Goal: Information Seeking & Learning: Learn about a topic

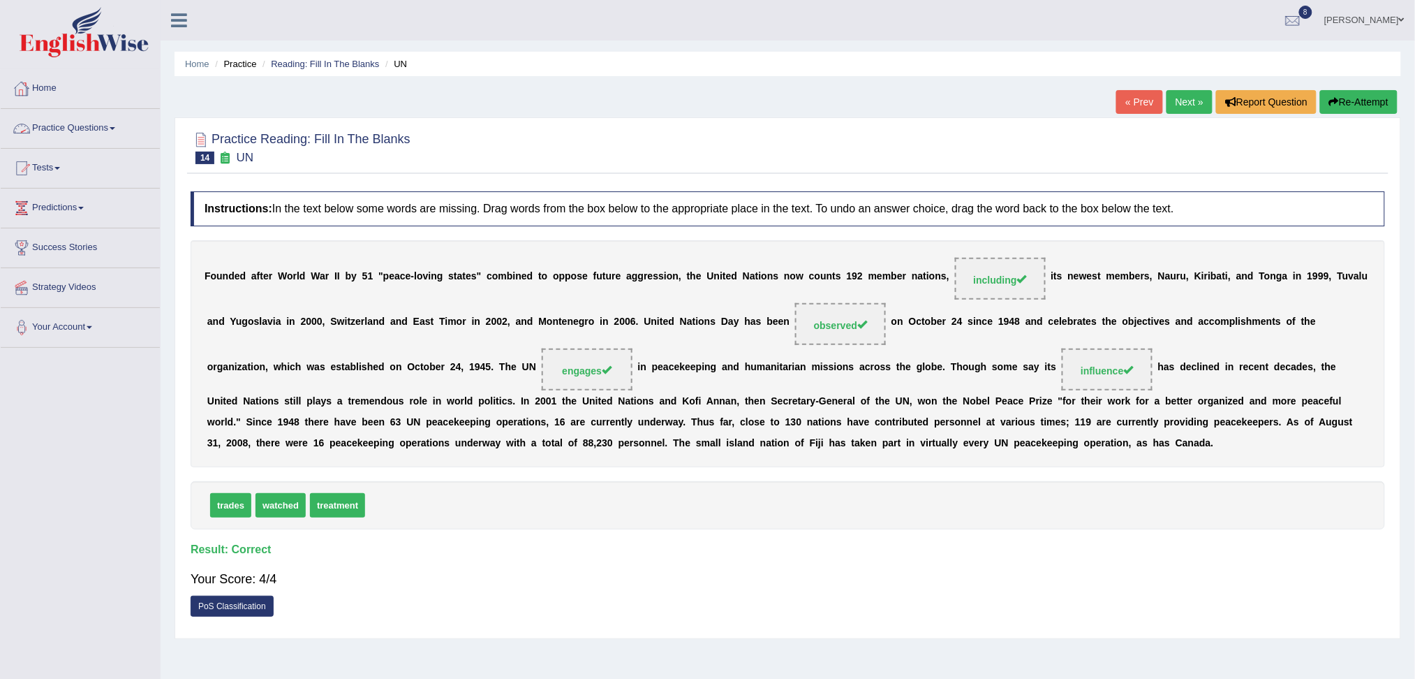
drag, startPoint x: 0, startPoint y: 0, endPoint x: 87, endPoint y: 40, distance: 96.2
click at [87, 40] on img at bounding box center [84, 32] width 129 height 50
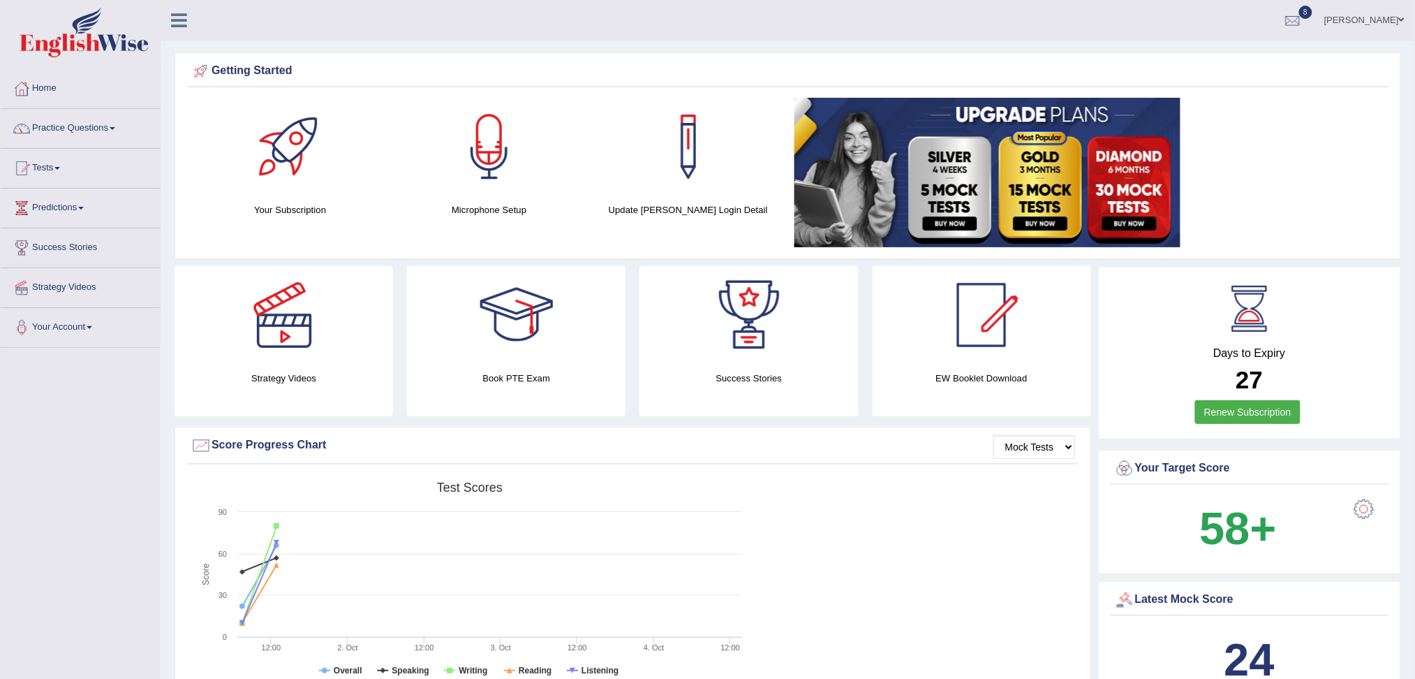
drag, startPoint x: 1428, startPoint y: 276, endPoint x: 1428, endPoint y: 103, distance: 173.1
click at [1414, 103] on html "Toggle navigation Home Practice Questions Speaking Practice Read Aloud Repeat S…" at bounding box center [707, 339] width 1415 height 679
click at [124, 131] on link "Practice Questions" at bounding box center [80, 126] width 159 height 35
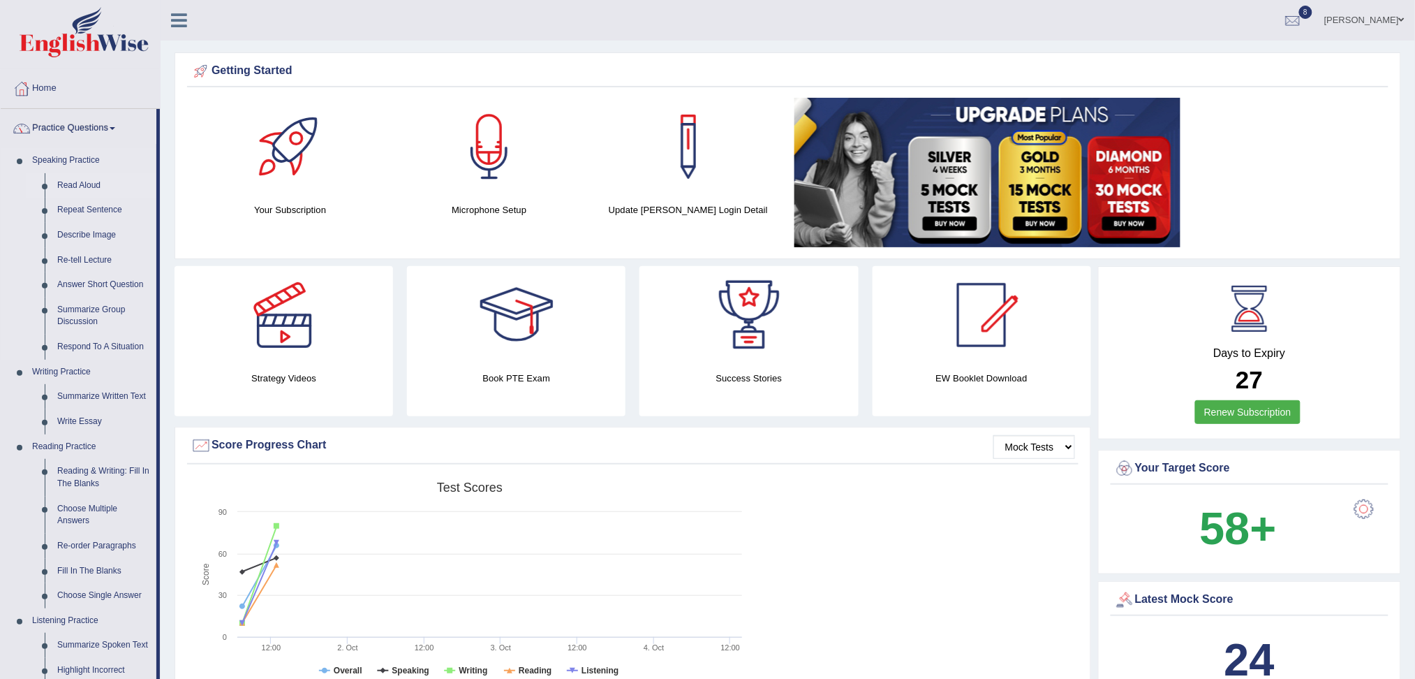
click at [90, 190] on link "Read Aloud" at bounding box center [103, 185] width 105 height 25
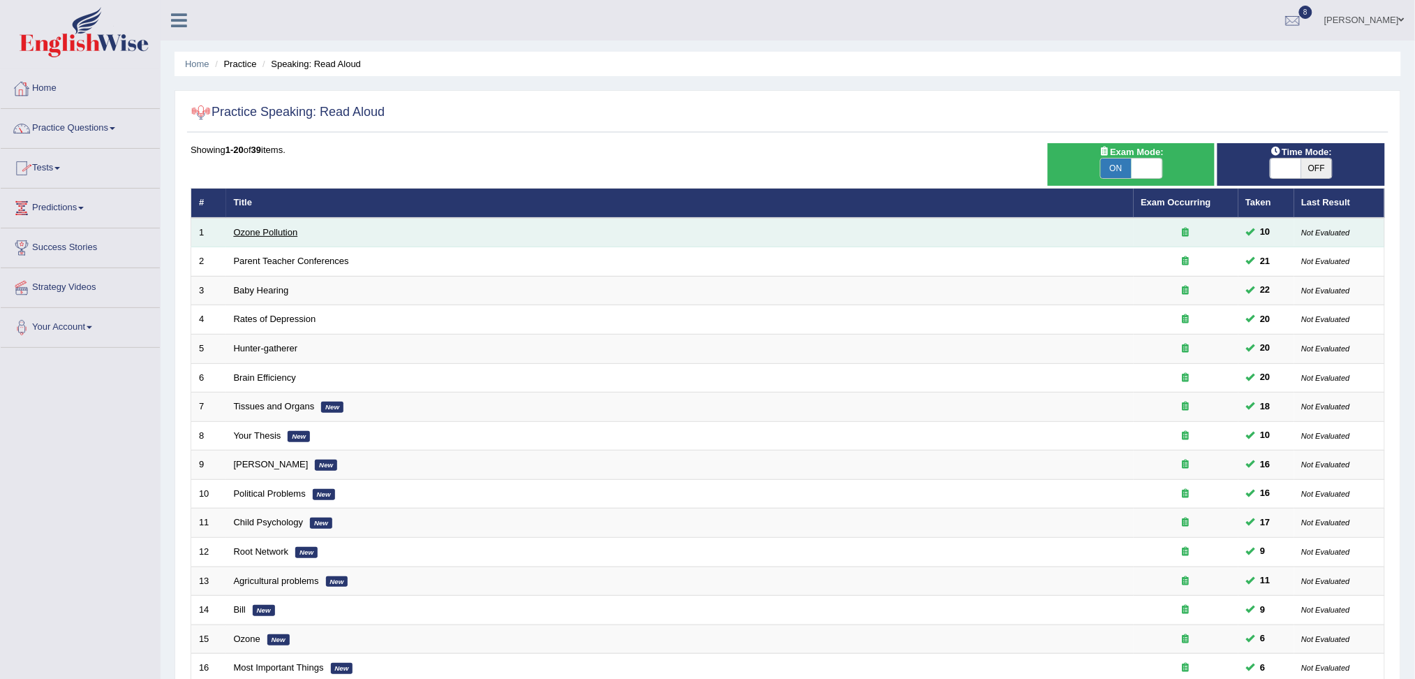
click at [267, 232] on link "Ozone Pollution" at bounding box center [266, 232] width 64 height 10
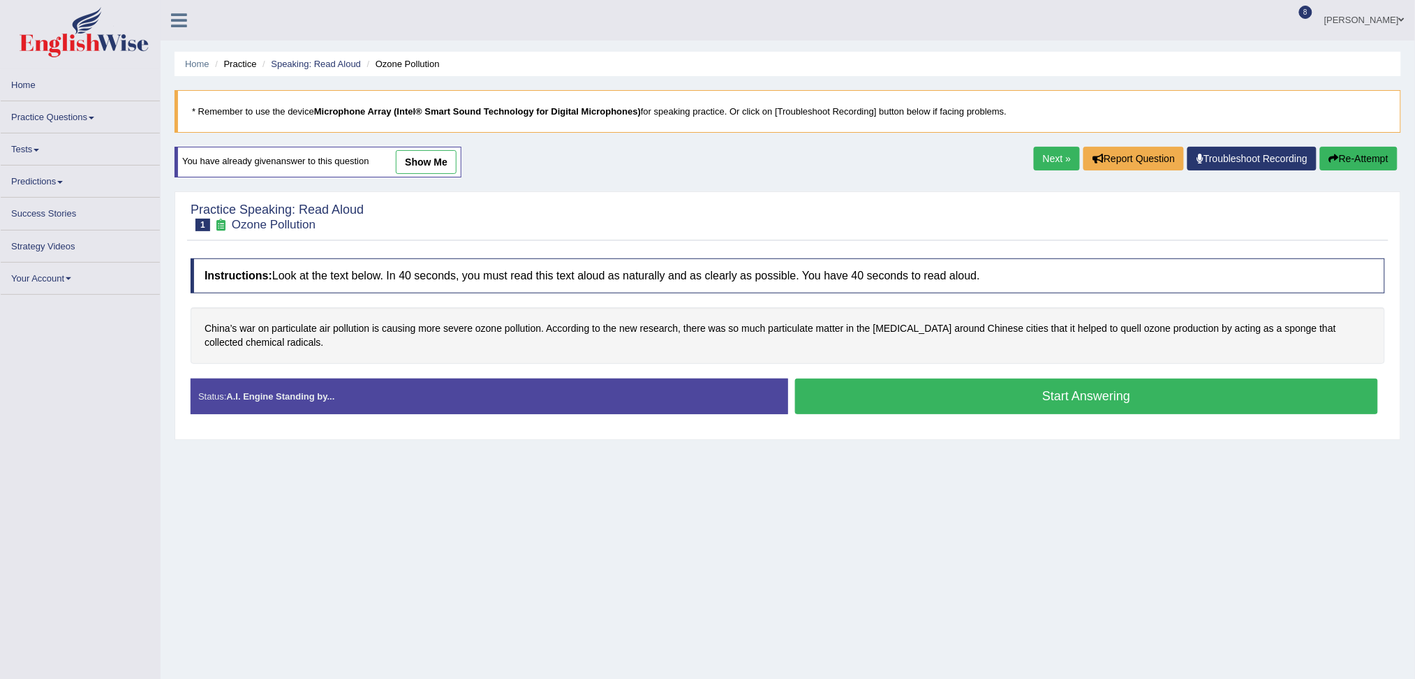
click at [956, 390] on button "Start Answering" at bounding box center [1087, 396] width 584 height 36
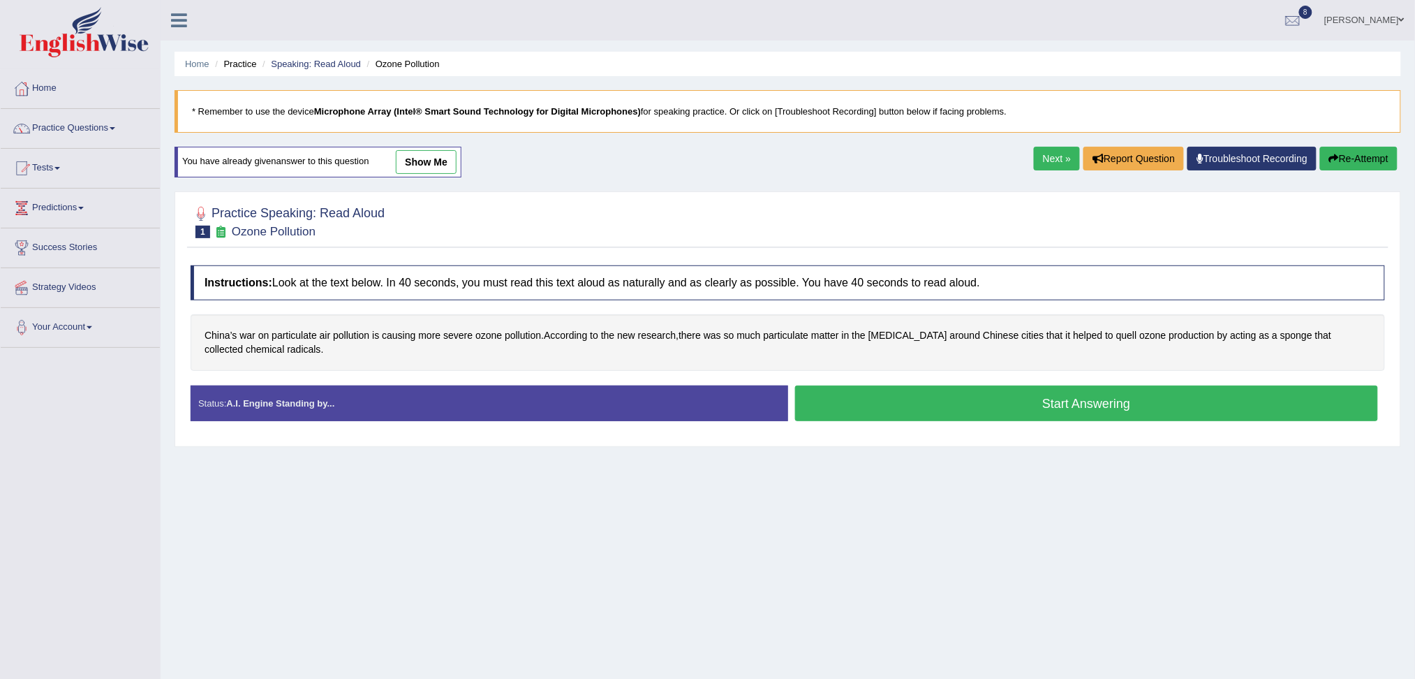
click at [956, 390] on button "Start Answering" at bounding box center [1087, 403] width 584 height 36
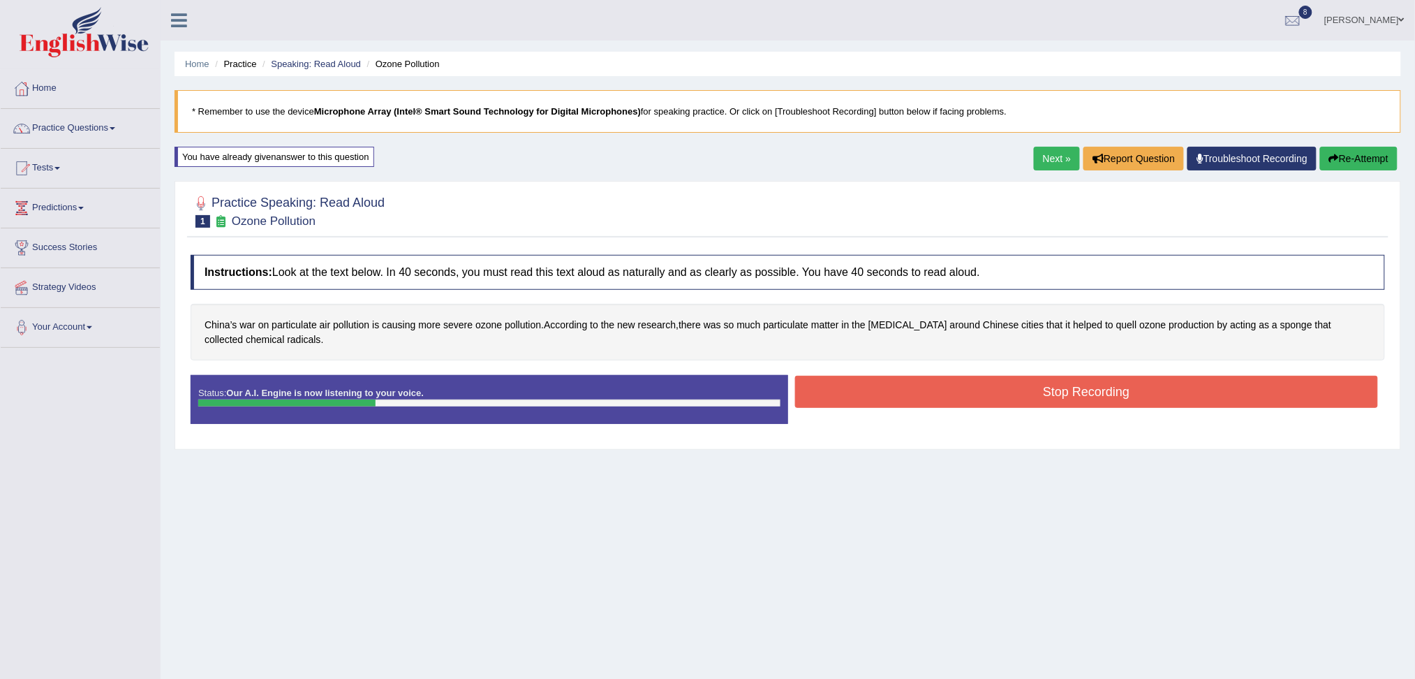
click at [956, 390] on button "Stop Recording" at bounding box center [1087, 392] width 584 height 32
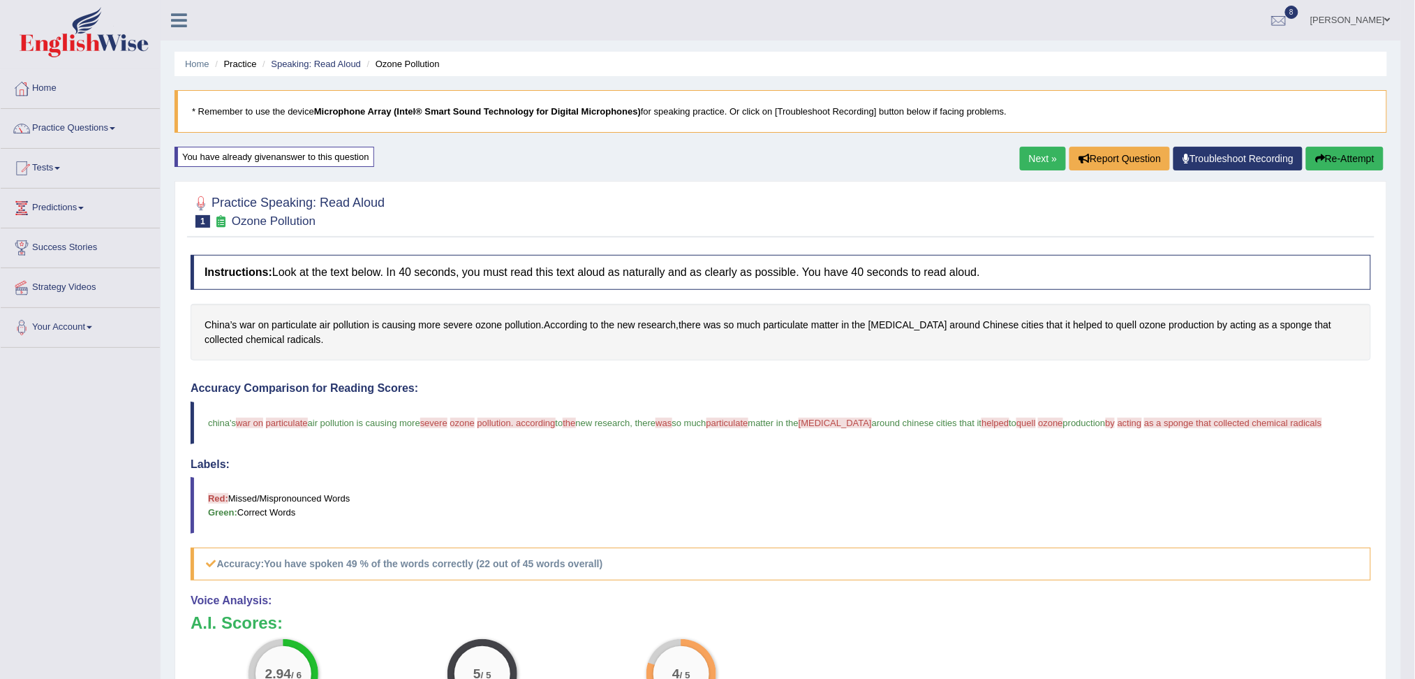
click at [1045, 161] on link "Next »" at bounding box center [1043, 159] width 46 height 24
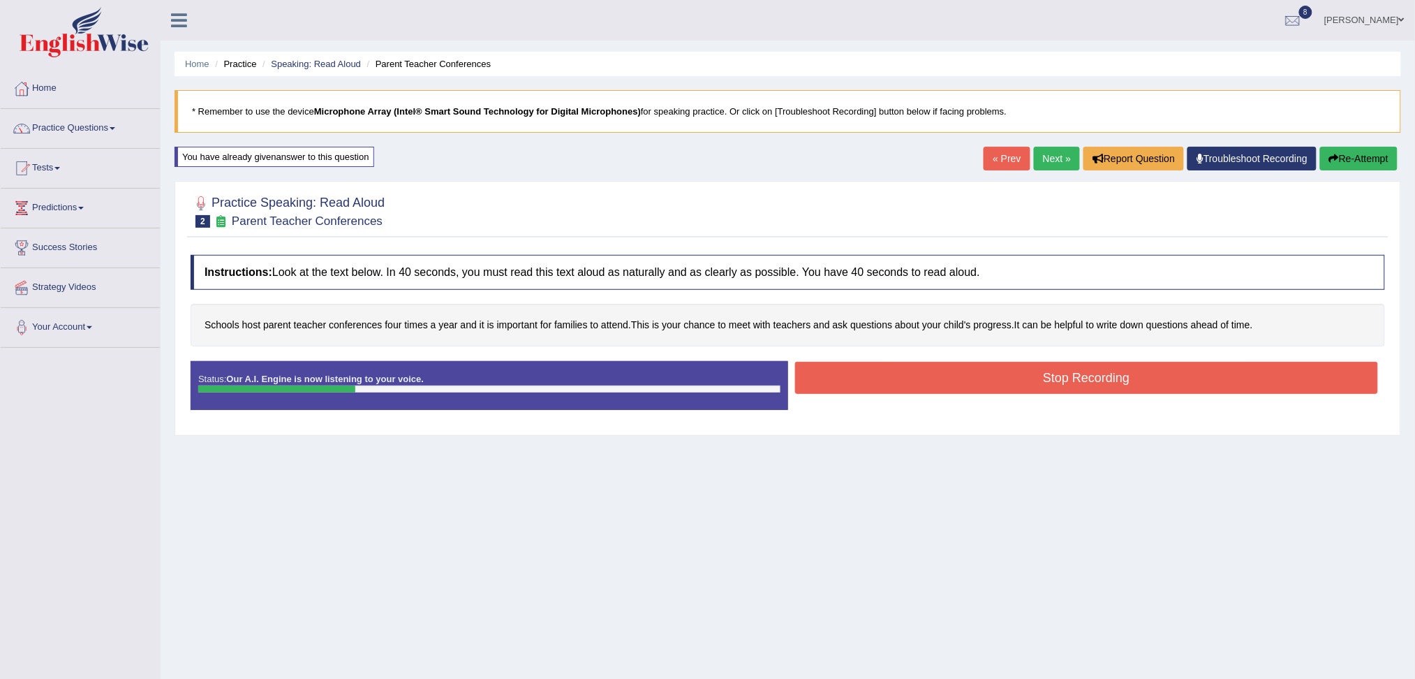
click at [965, 378] on button "Stop Recording" at bounding box center [1087, 378] width 584 height 32
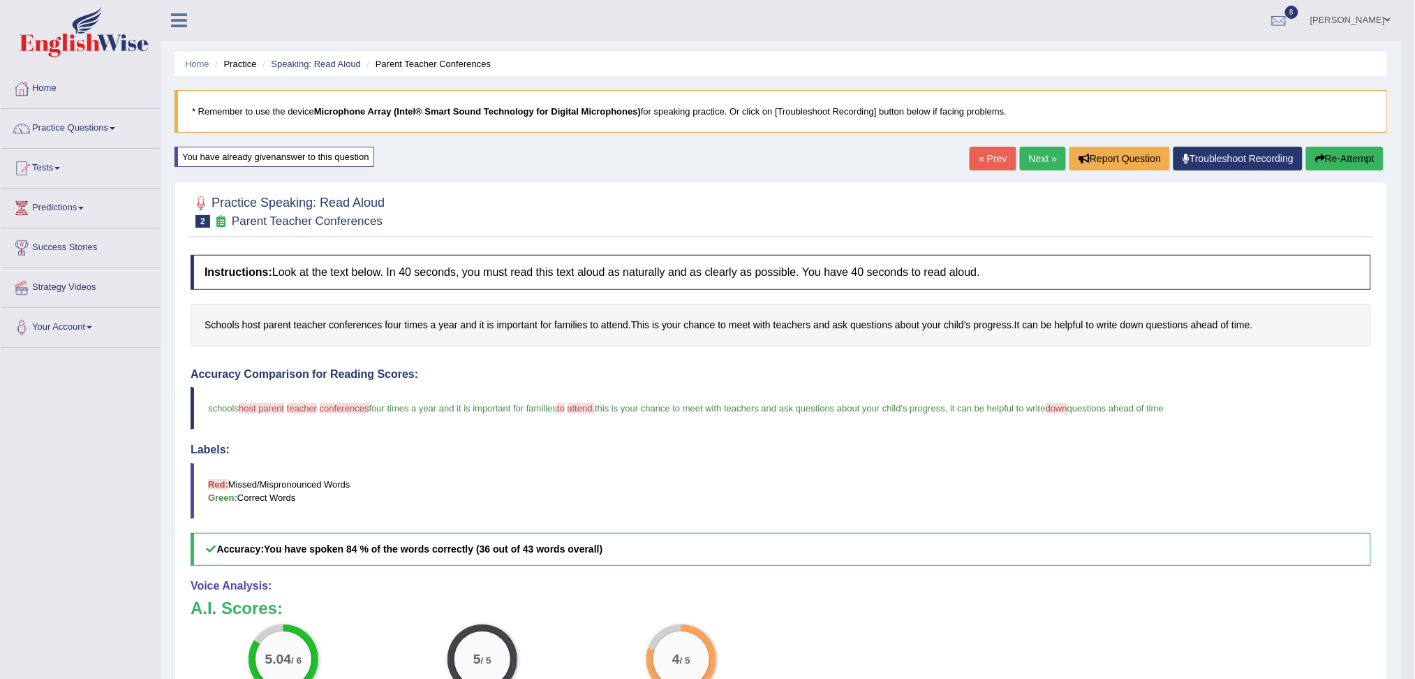
click at [1052, 158] on link "Next »" at bounding box center [1043, 159] width 46 height 24
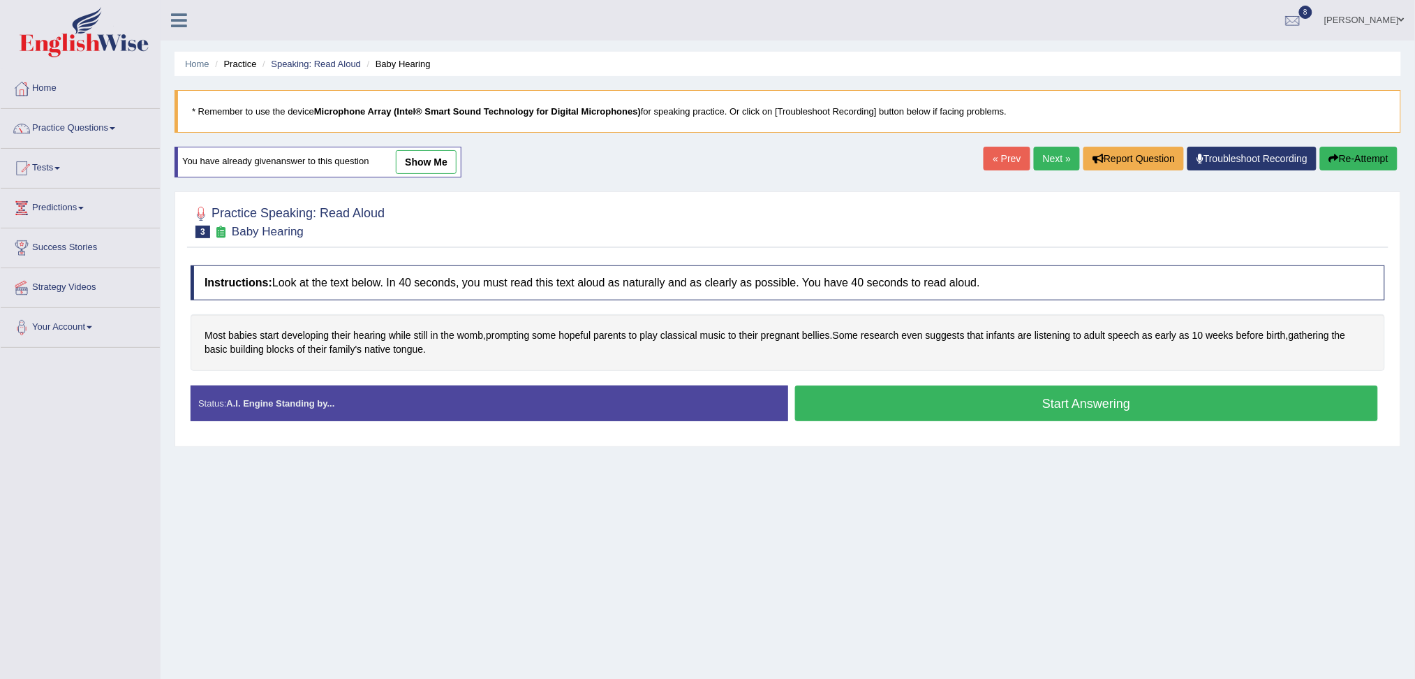
click at [938, 410] on button "Start Answering" at bounding box center [1087, 403] width 584 height 36
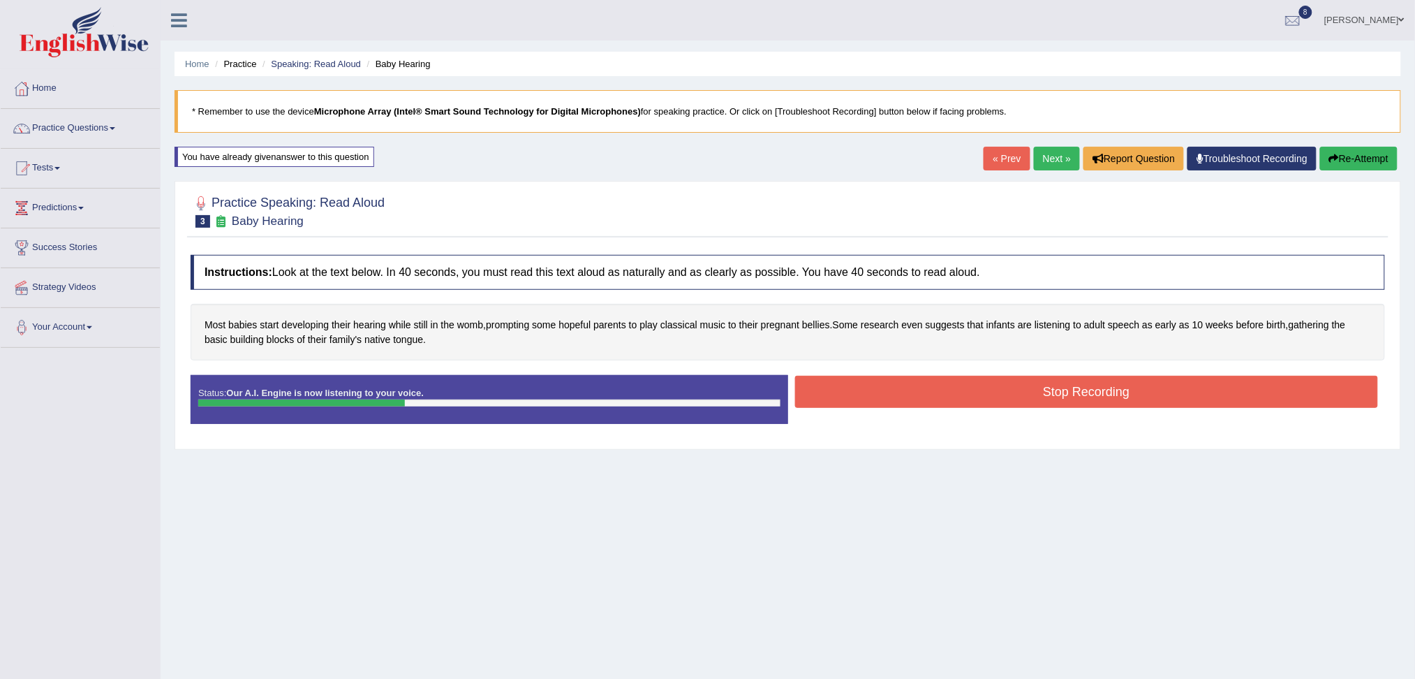
click at [869, 380] on button "Stop Recording" at bounding box center [1087, 392] width 584 height 32
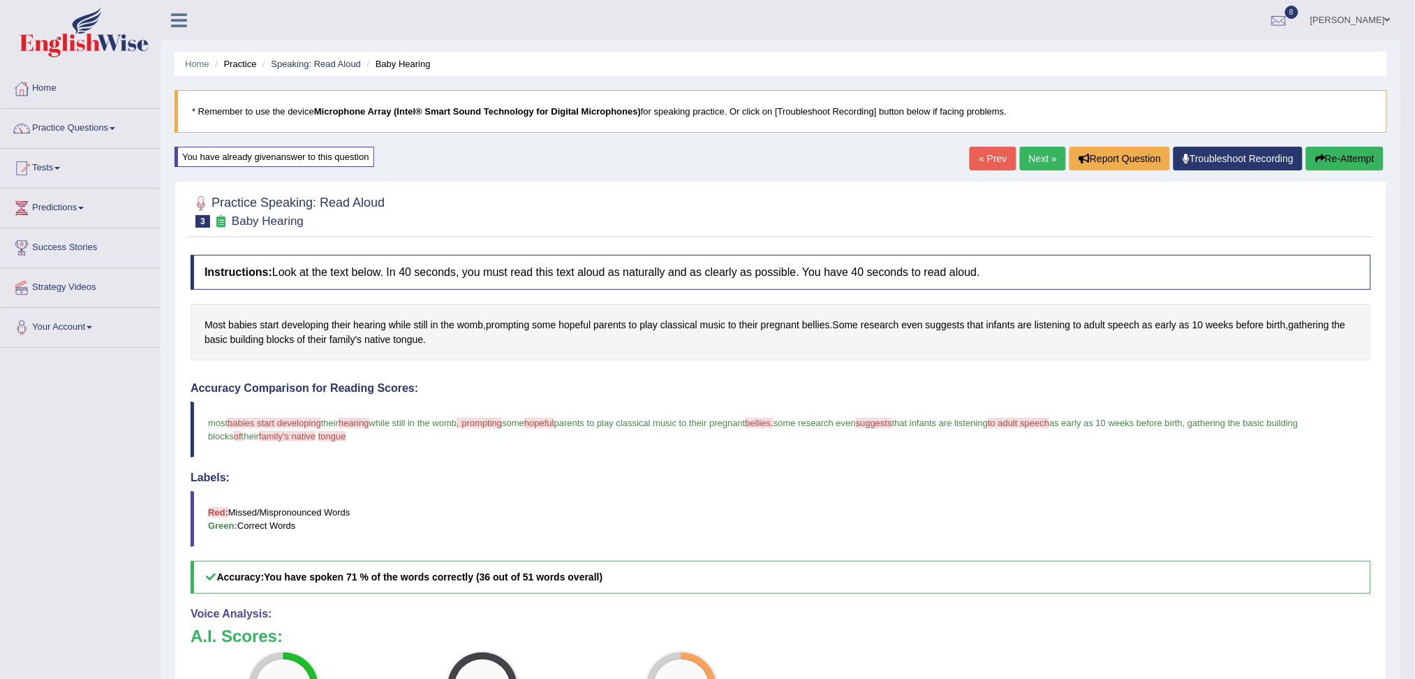
click at [1042, 161] on link "Next »" at bounding box center [1043, 159] width 46 height 24
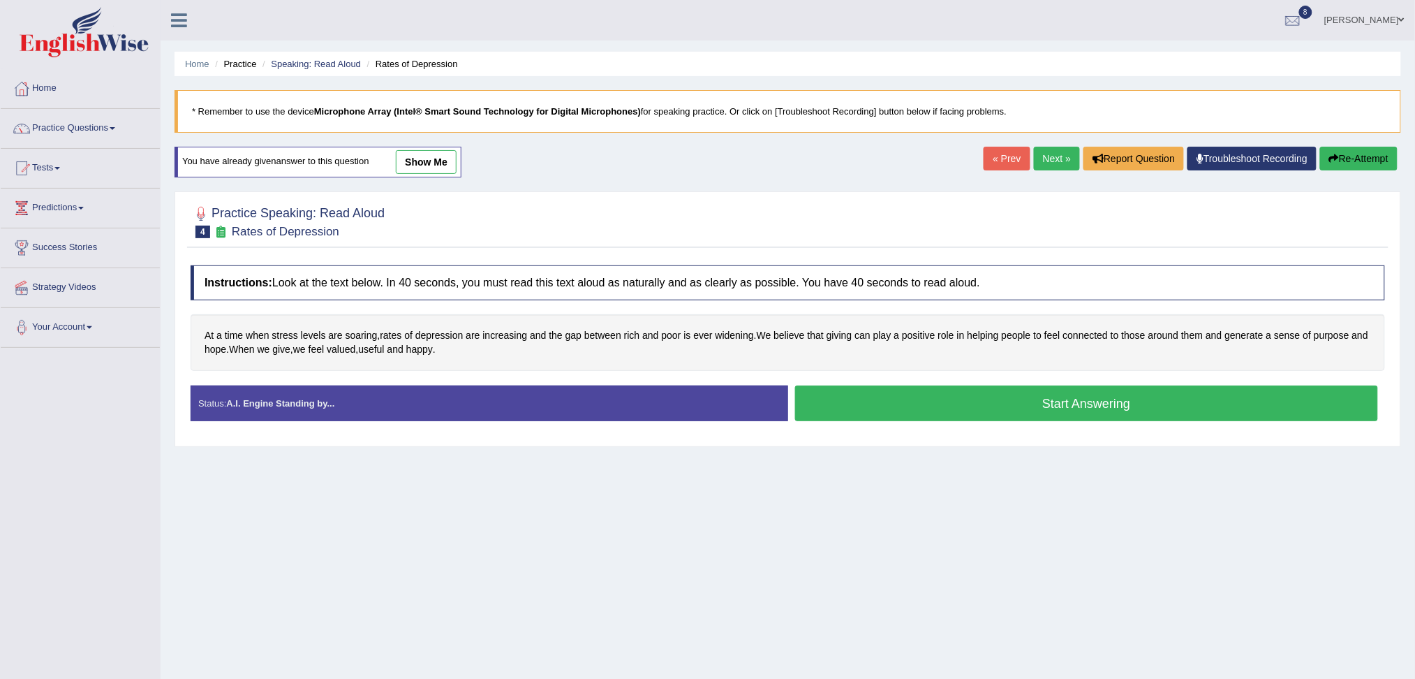
click at [961, 403] on button "Start Answering" at bounding box center [1087, 403] width 584 height 36
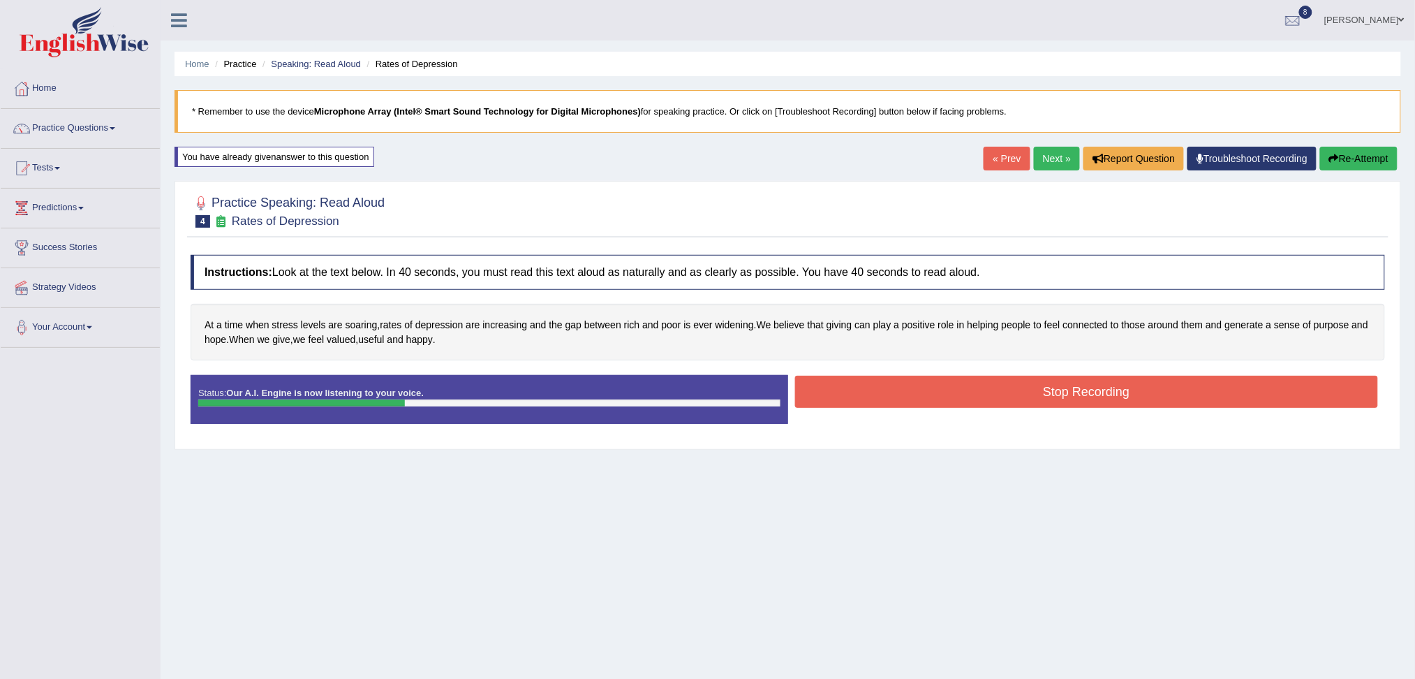
click at [913, 393] on button "Stop Recording" at bounding box center [1087, 392] width 584 height 32
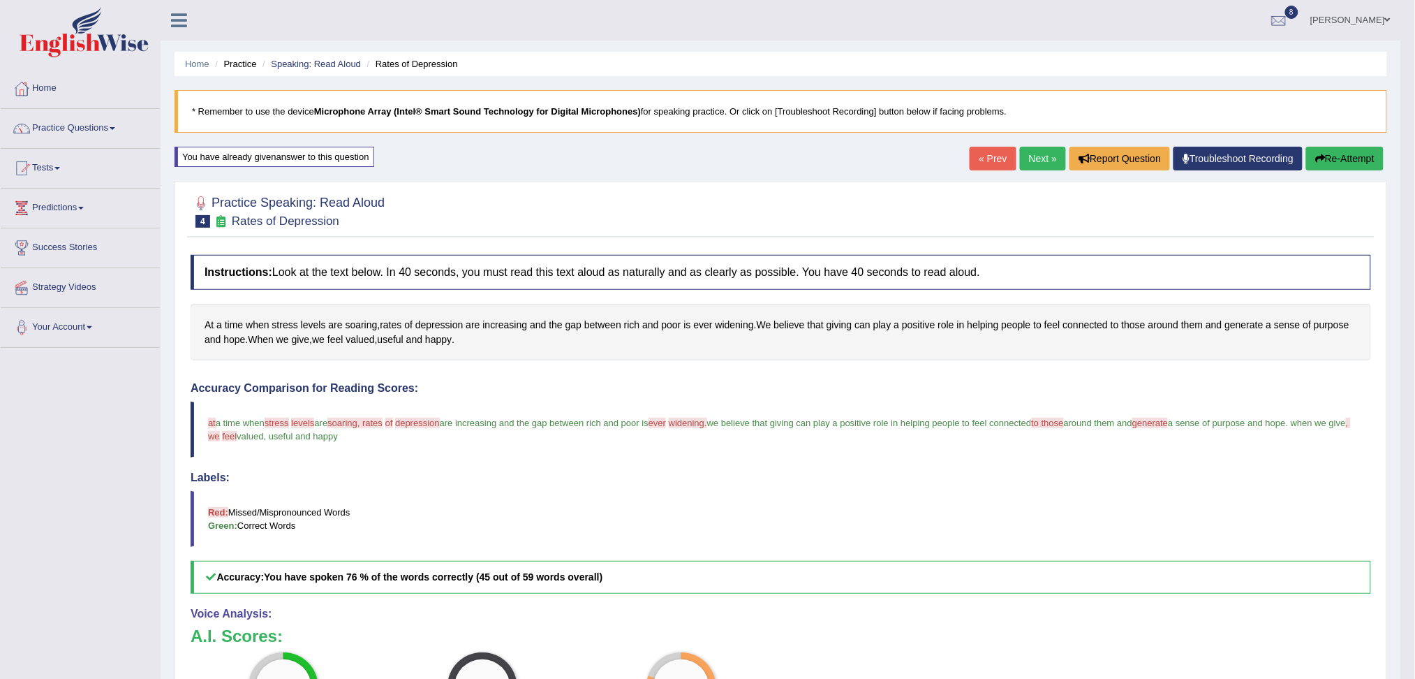
click at [1047, 155] on link "Next »" at bounding box center [1043, 159] width 46 height 24
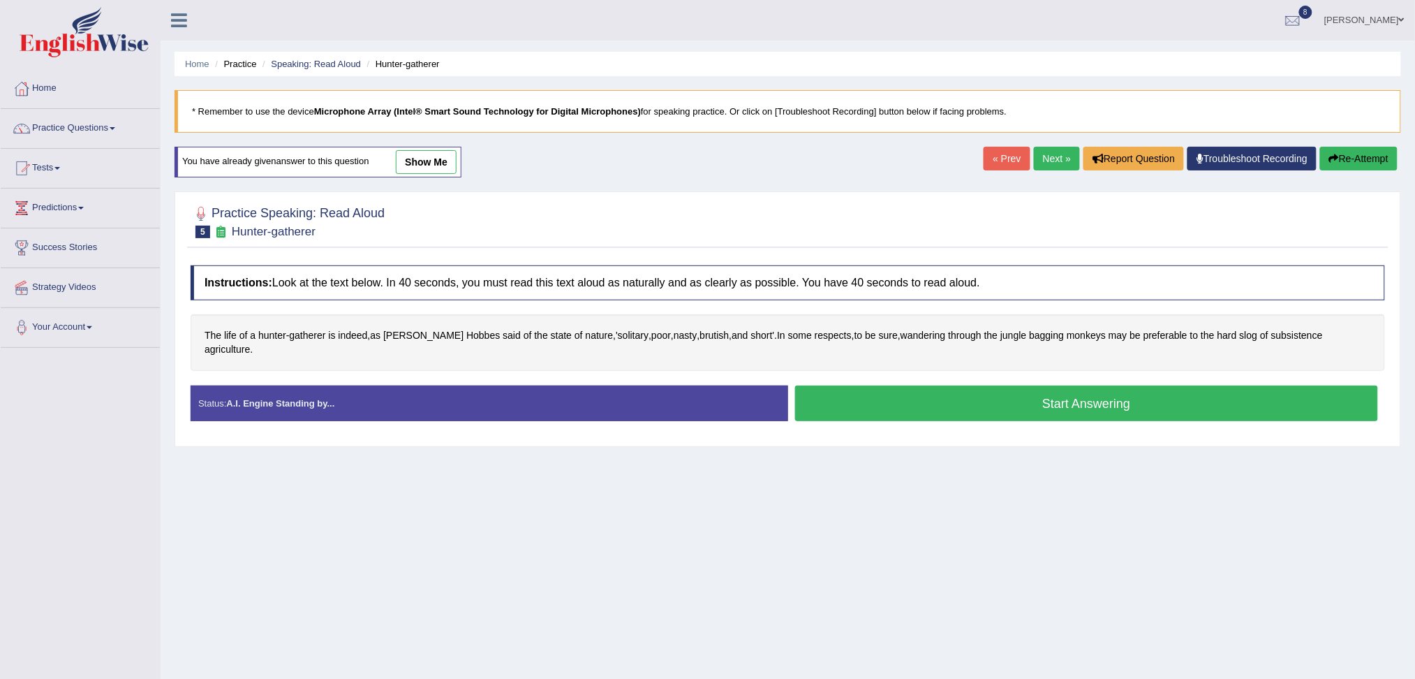
click at [1021, 390] on button "Start Answering" at bounding box center [1087, 403] width 584 height 36
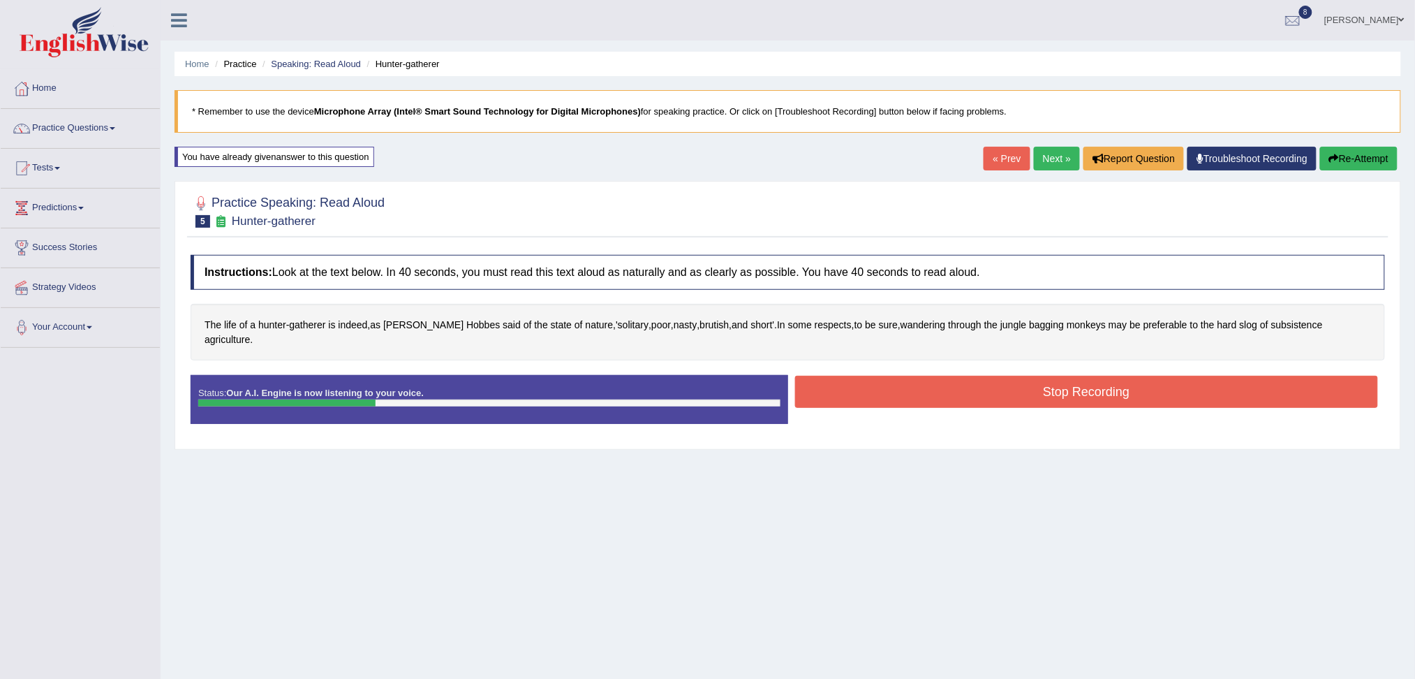
click at [988, 376] on button "Stop Recording" at bounding box center [1087, 392] width 584 height 32
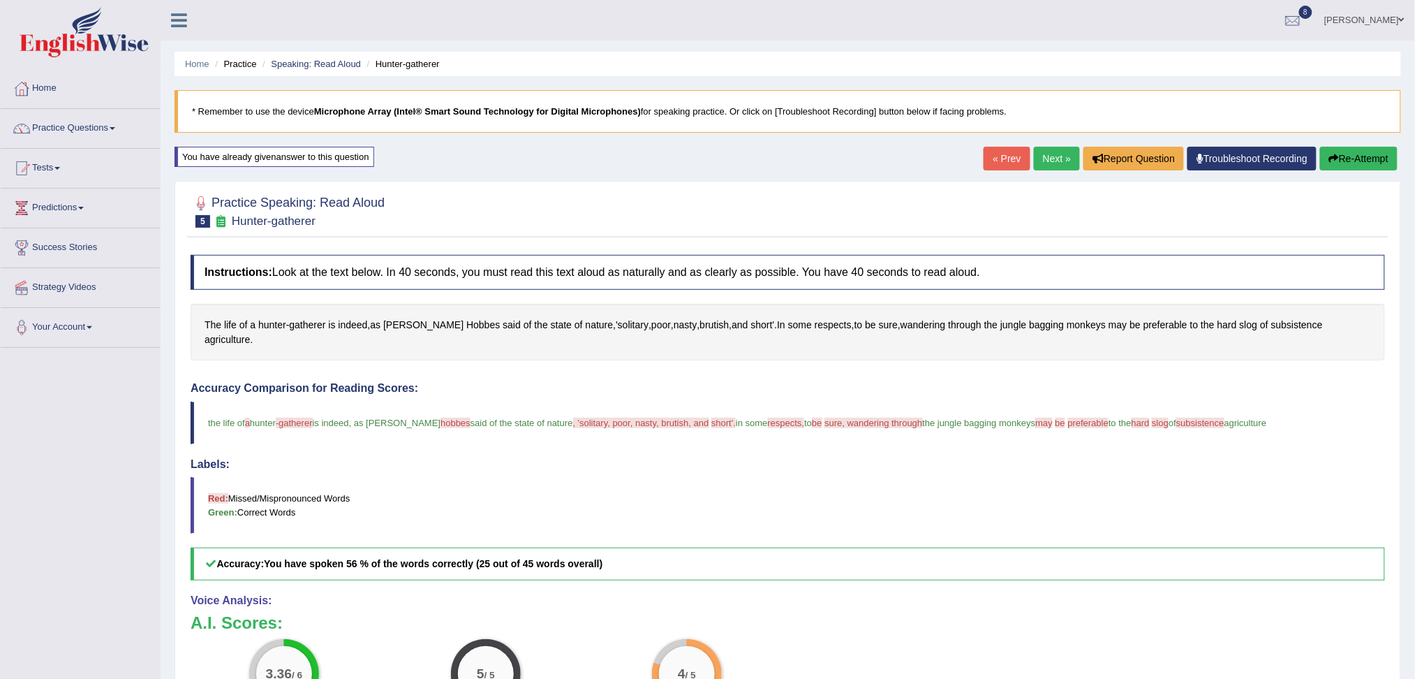
click at [1032, 154] on body "Toggle navigation Home Practice Questions Speaking Practice Read Aloud Repeat S…" at bounding box center [707, 339] width 1415 height 679
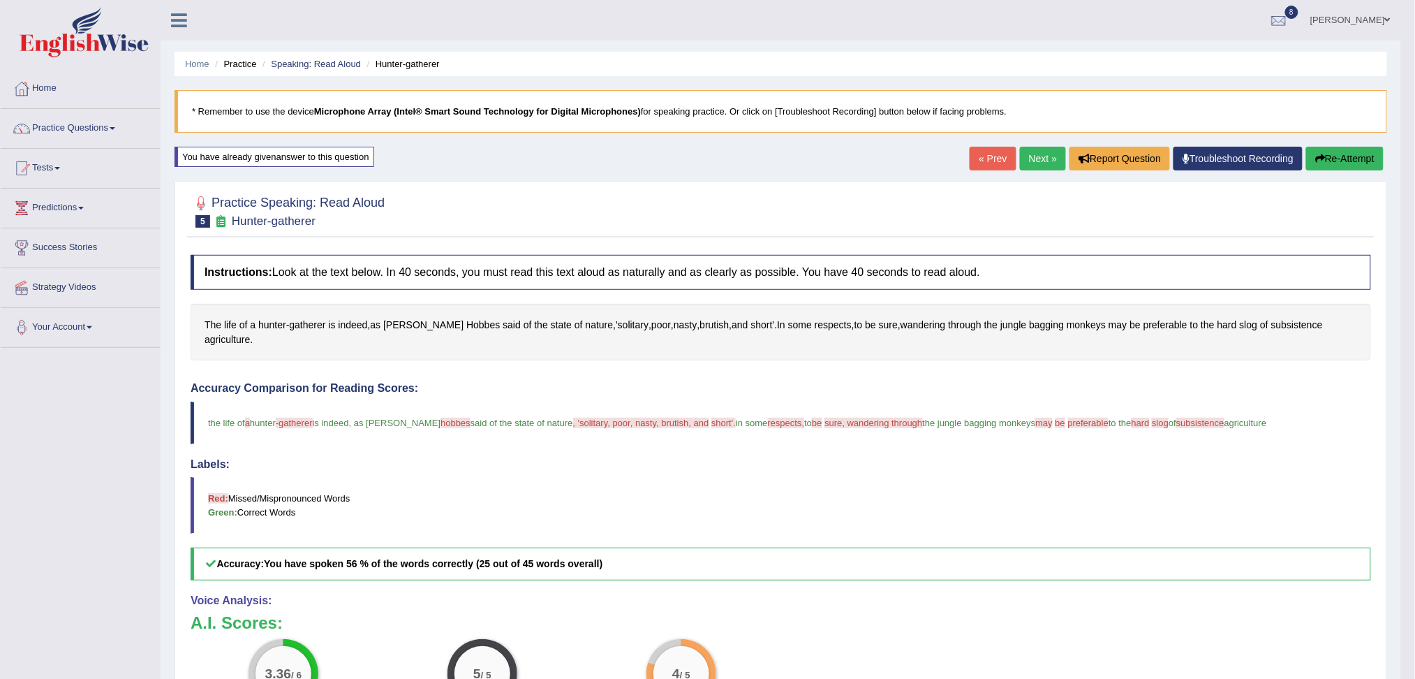
click at [1032, 154] on link "Next »" at bounding box center [1043, 159] width 46 height 24
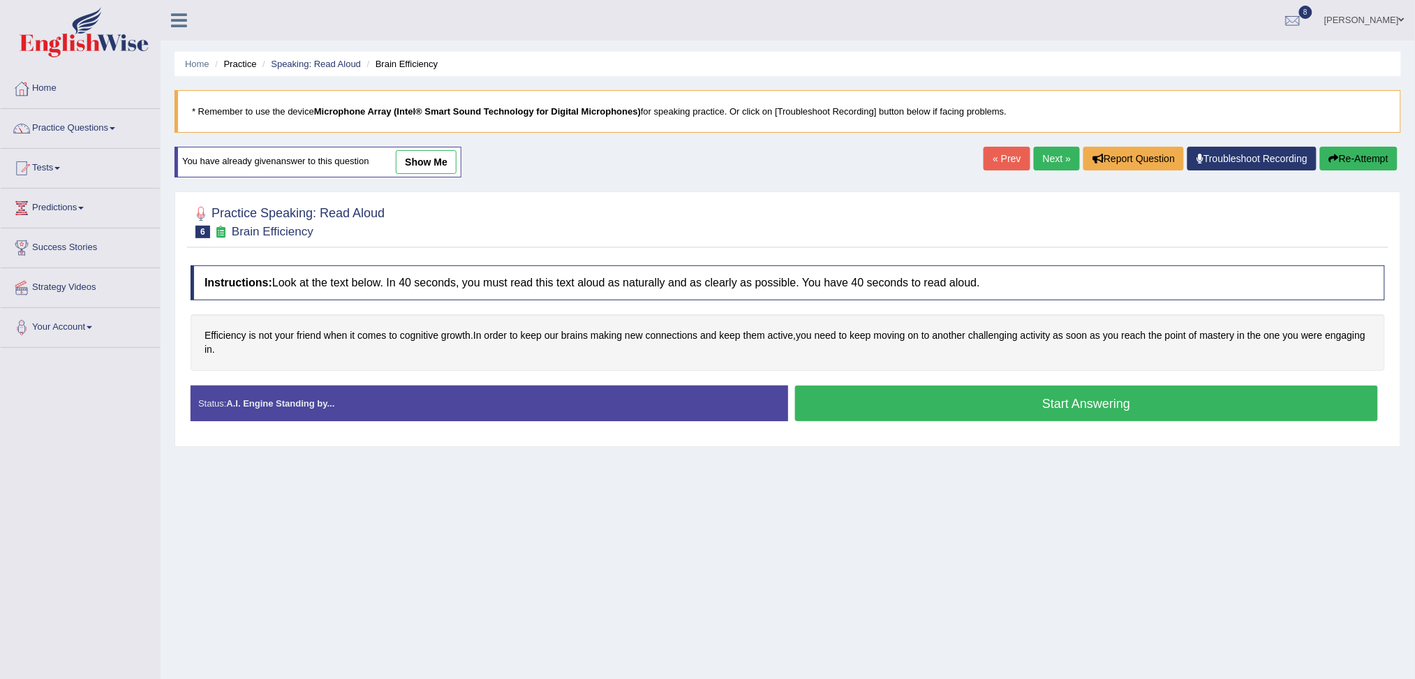
click at [1008, 403] on button "Start Answering" at bounding box center [1087, 403] width 584 height 36
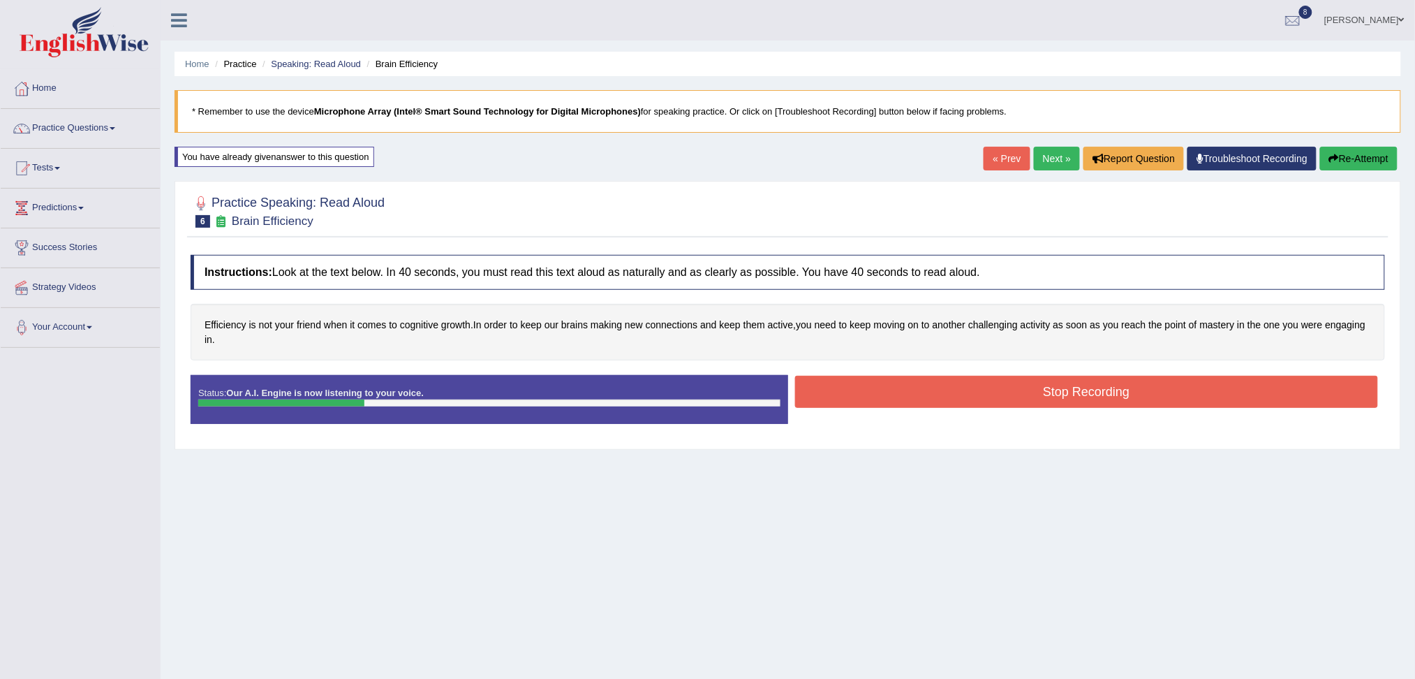
click at [981, 396] on button "Stop Recording" at bounding box center [1087, 392] width 584 height 32
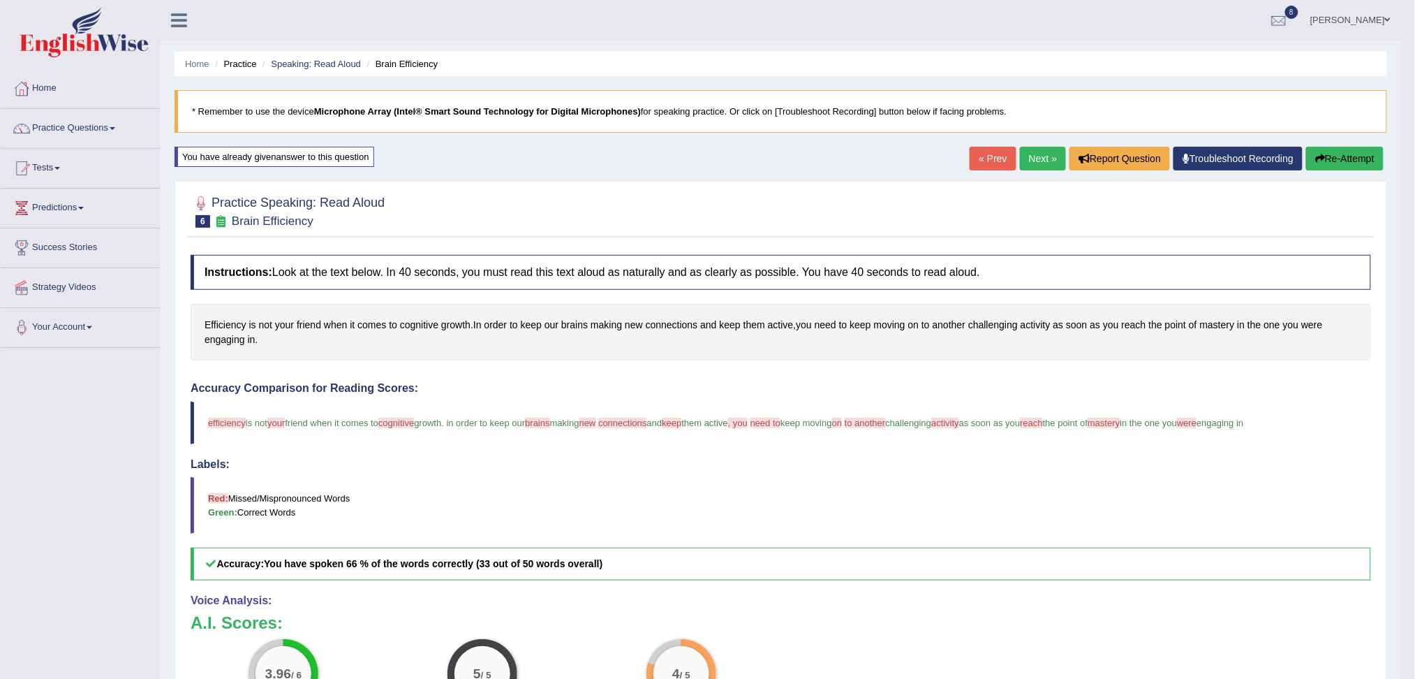
click at [1036, 162] on link "Next »" at bounding box center [1043, 159] width 46 height 24
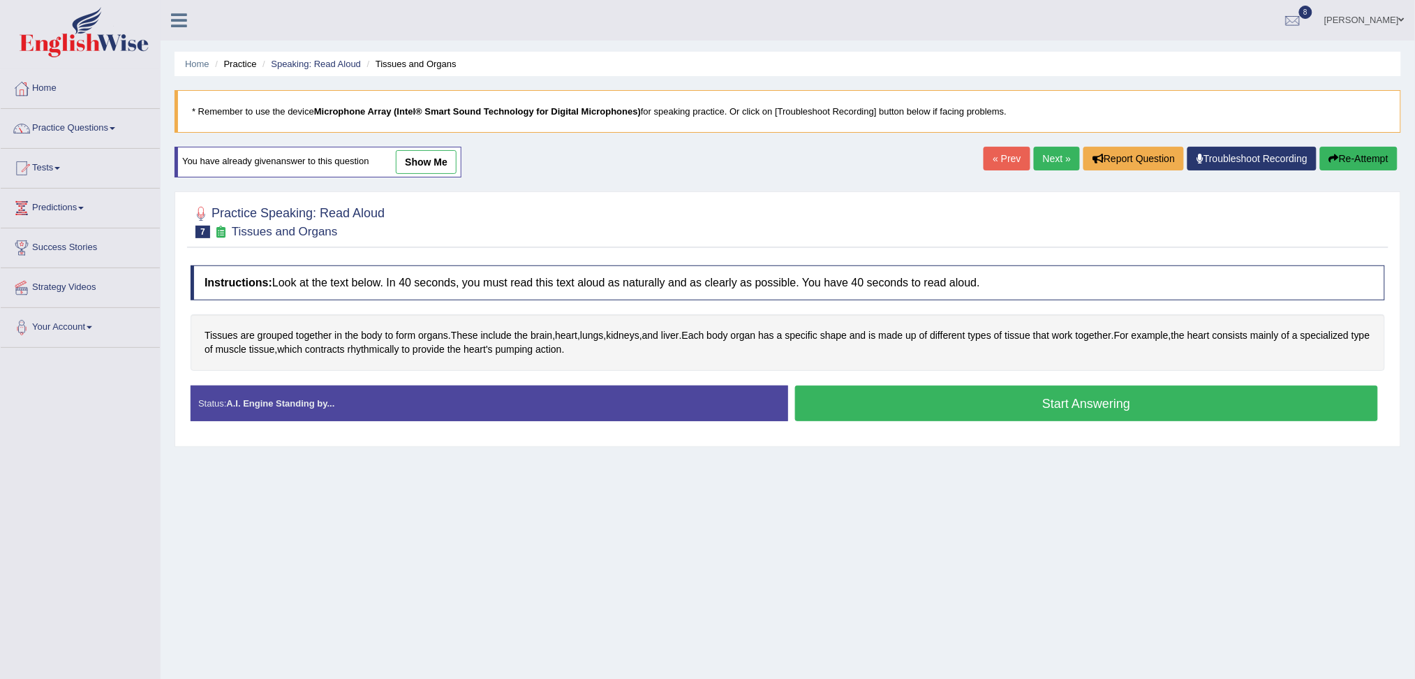
click at [995, 395] on button "Start Answering" at bounding box center [1087, 403] width 584 height 36
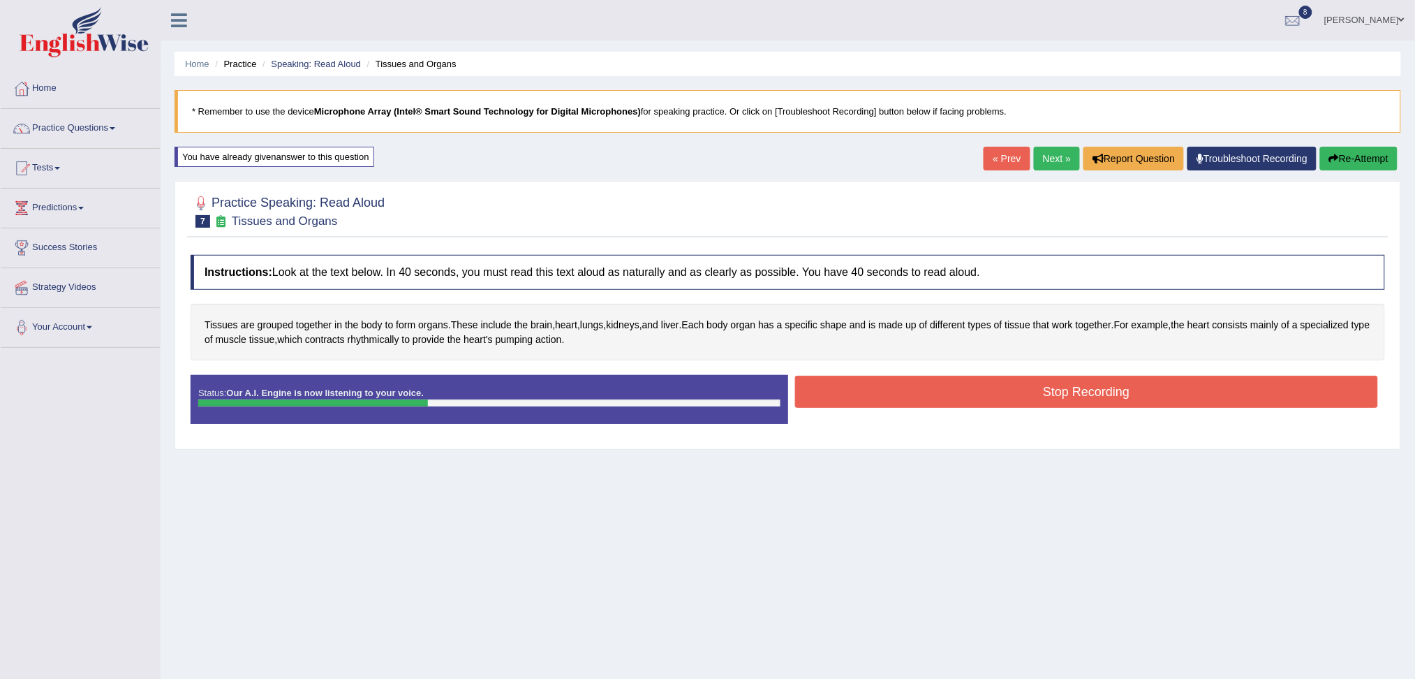
click at [933, 394] on button "Stop Recording" at bounding box center [1087, 392] width 584 height 32
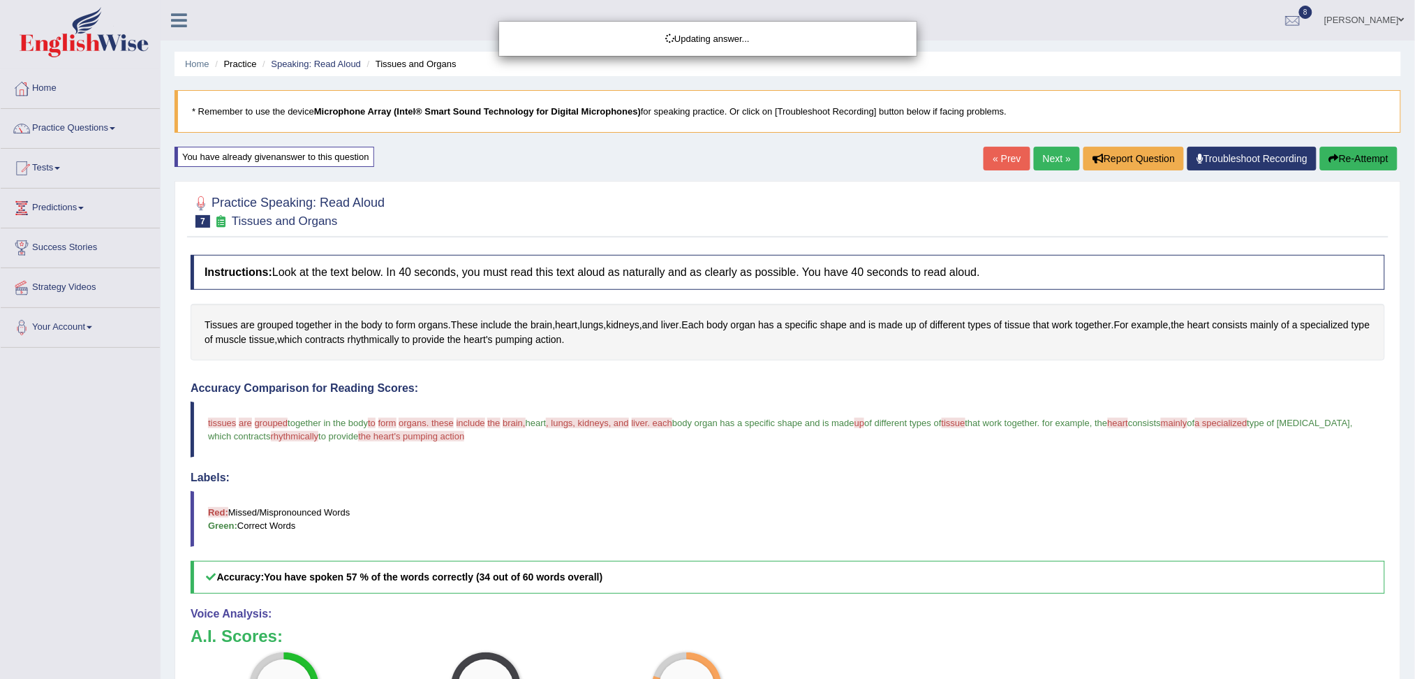
click at [1053, 144] on div "Updating answer..." at bounding box center [707, 339] width 1415 height 679
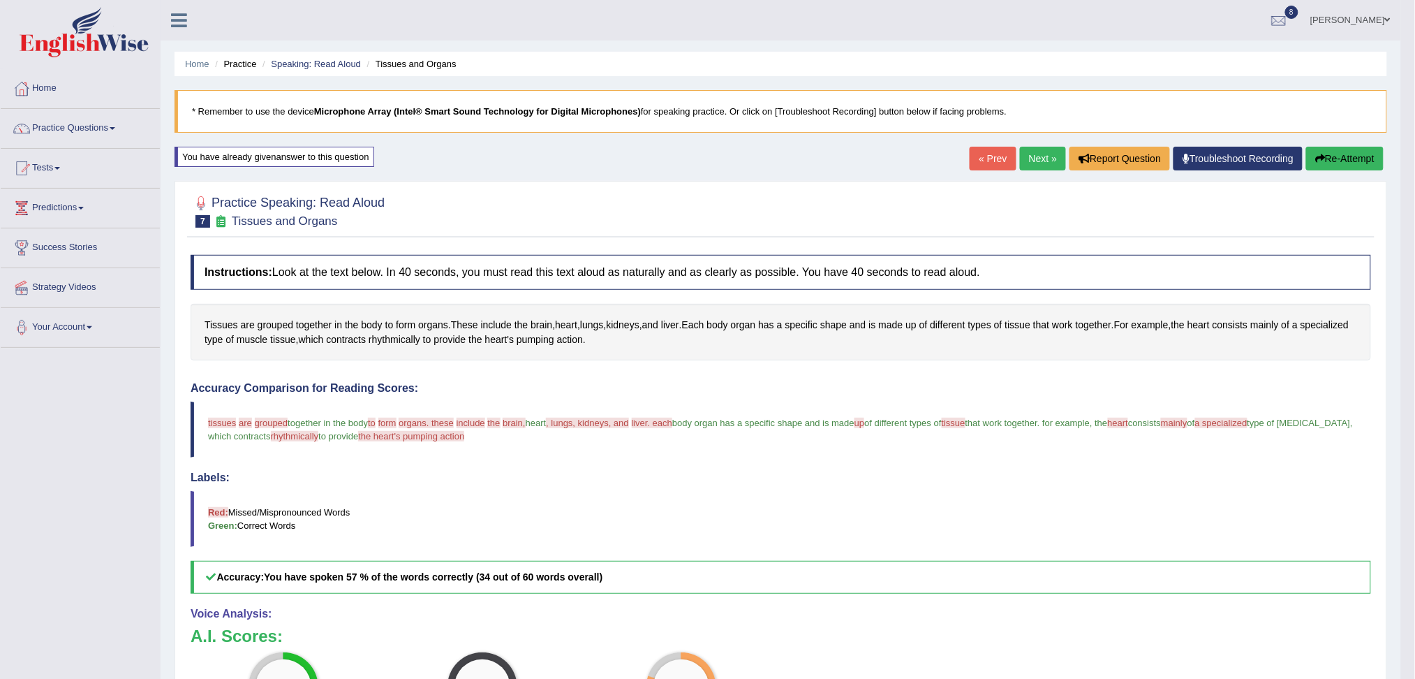
click at [1051, 152] on link "Next »" at bounding box center [1043, 159] width 46 height 24
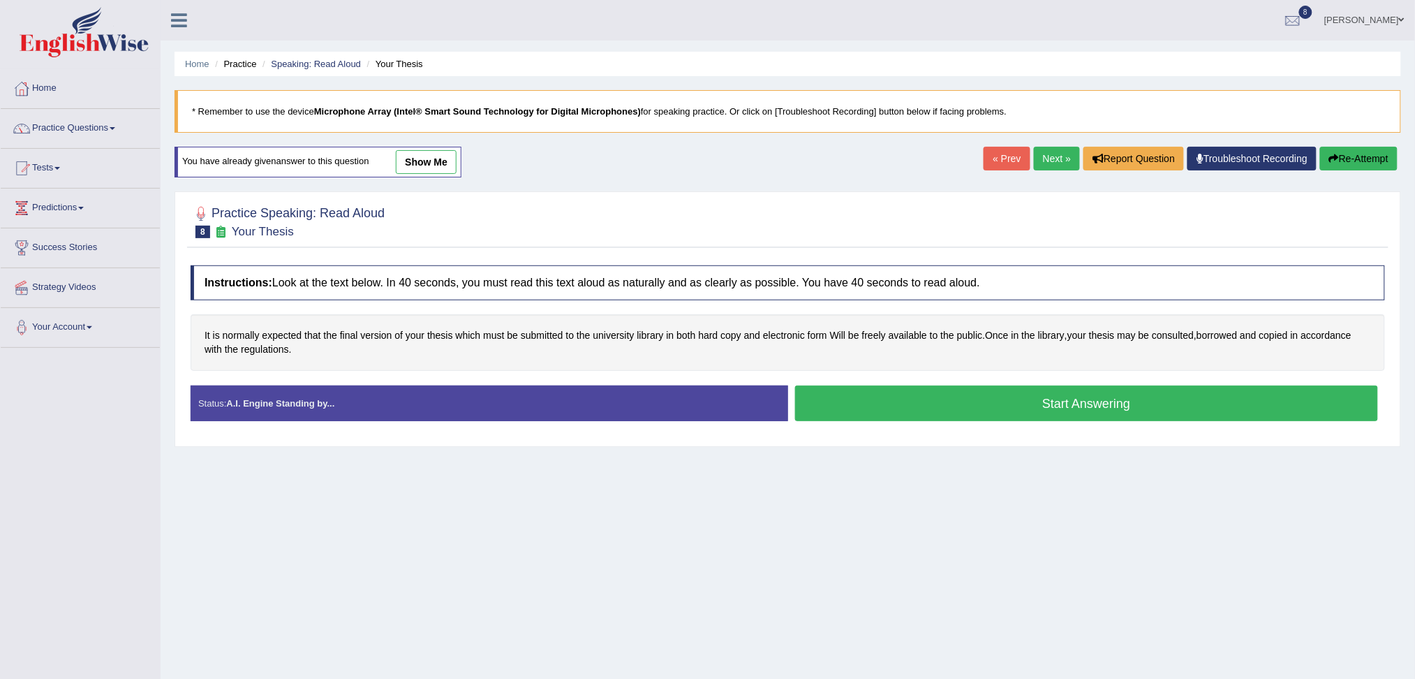
click at [965, 398] on button "Start Answering" at bounding box center [1087, 403] width 584 height 36
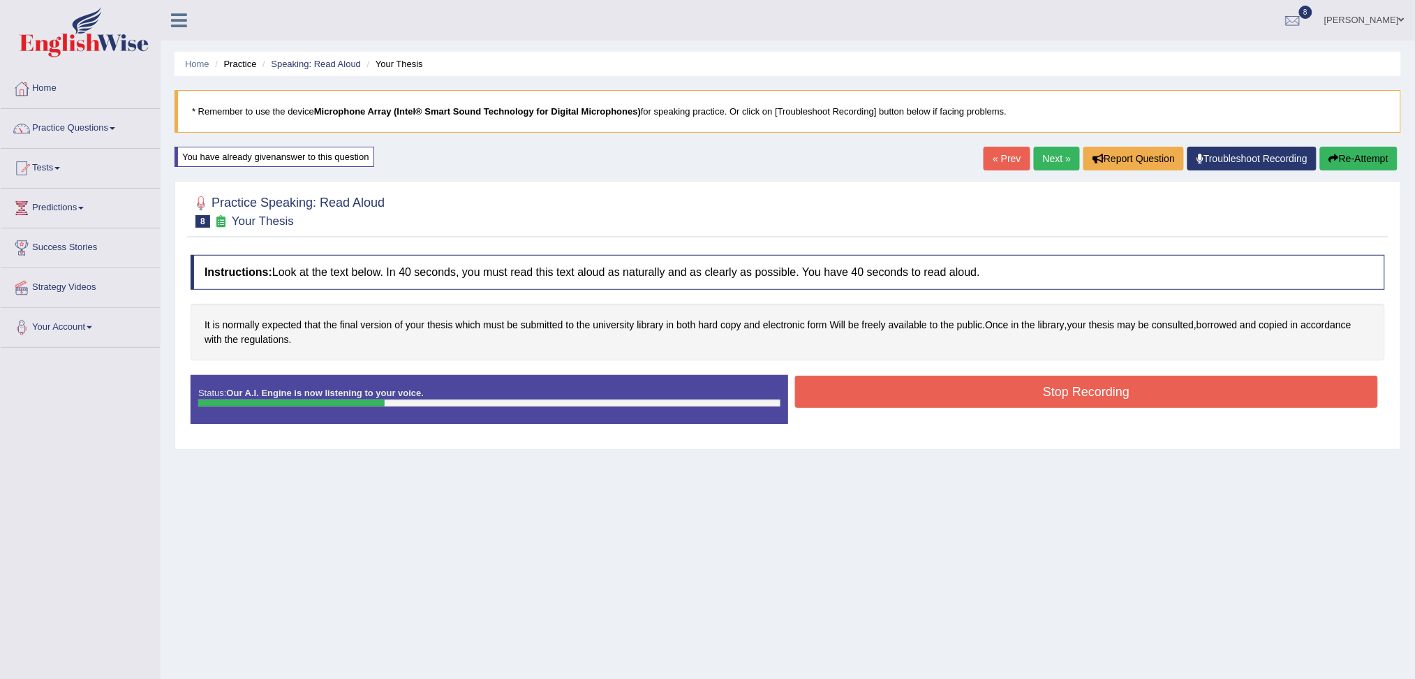
click at [965, 398] on button "Stop Recording" at bounding box center [1087, 392] width 584 height 32
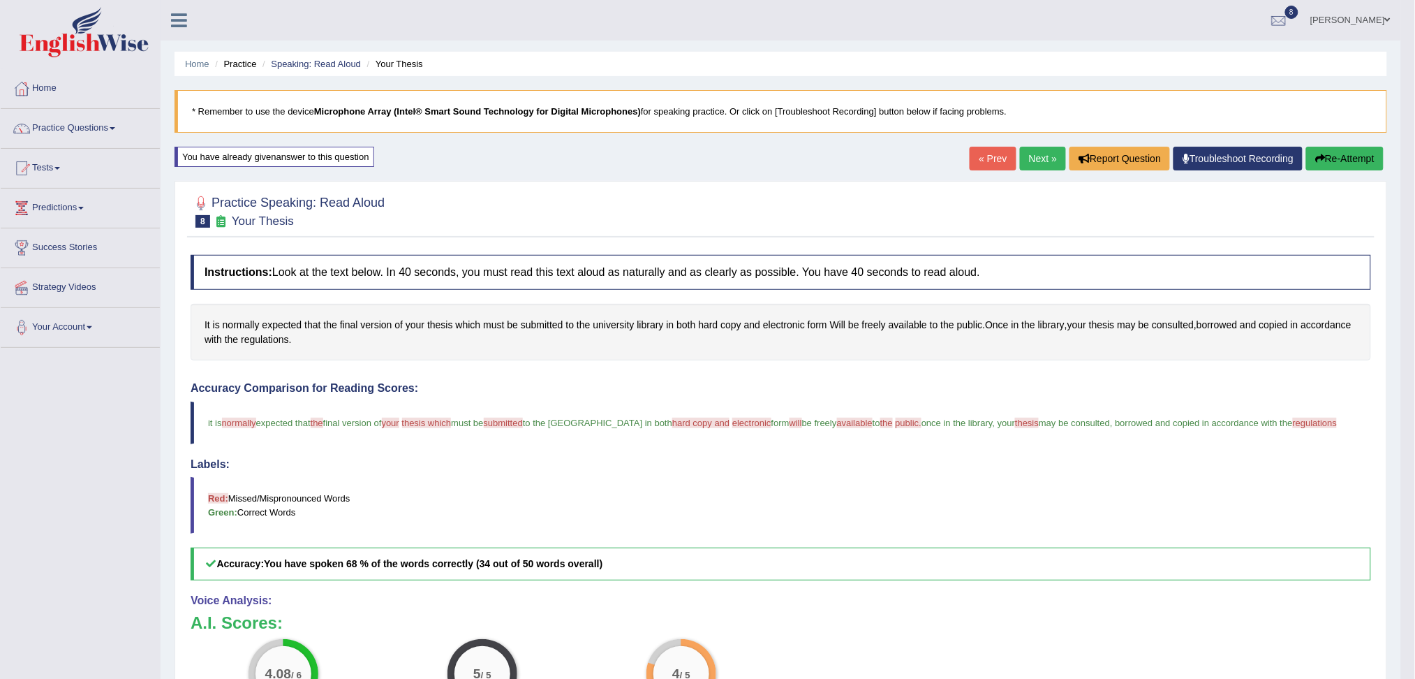
click at [1035, 155] on link "Next »" at bounding box center [1043, 159] width 46 height 24
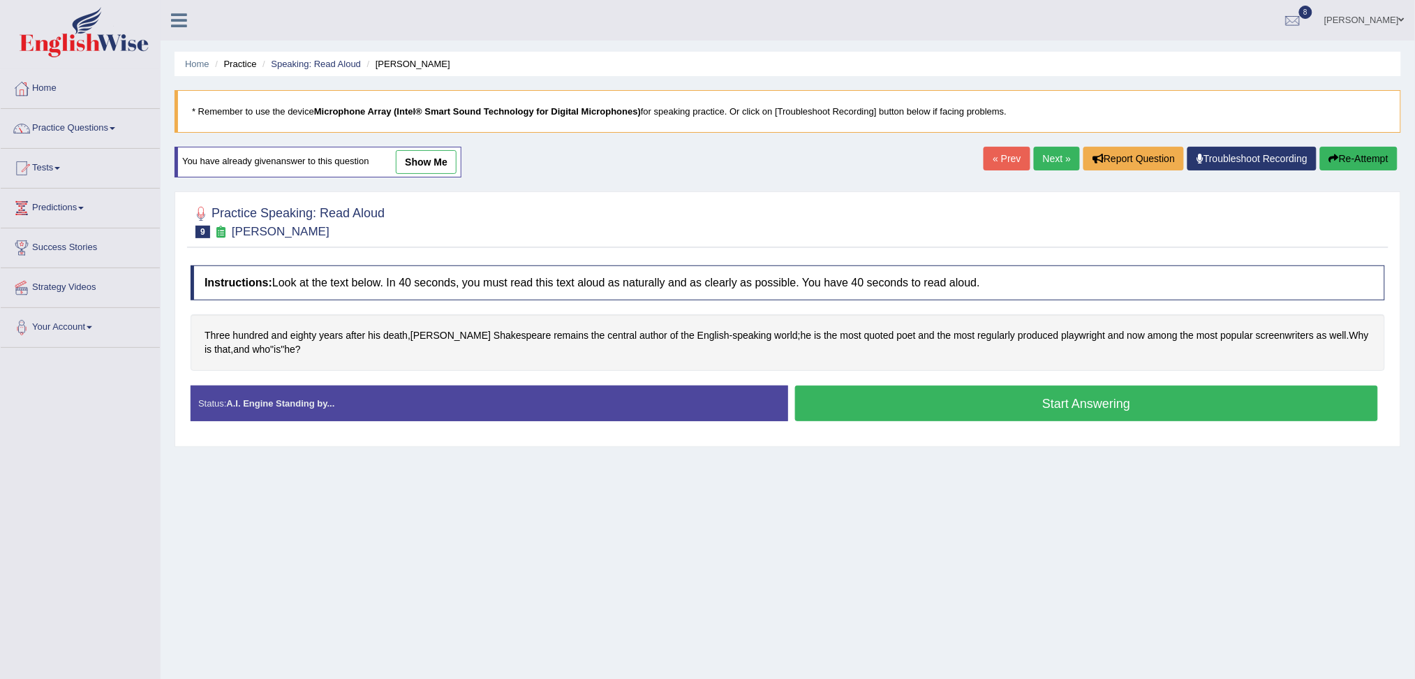
click at [925, 397] on button "Start Answering" at bounding box center [1087, 403] width 584 height 36
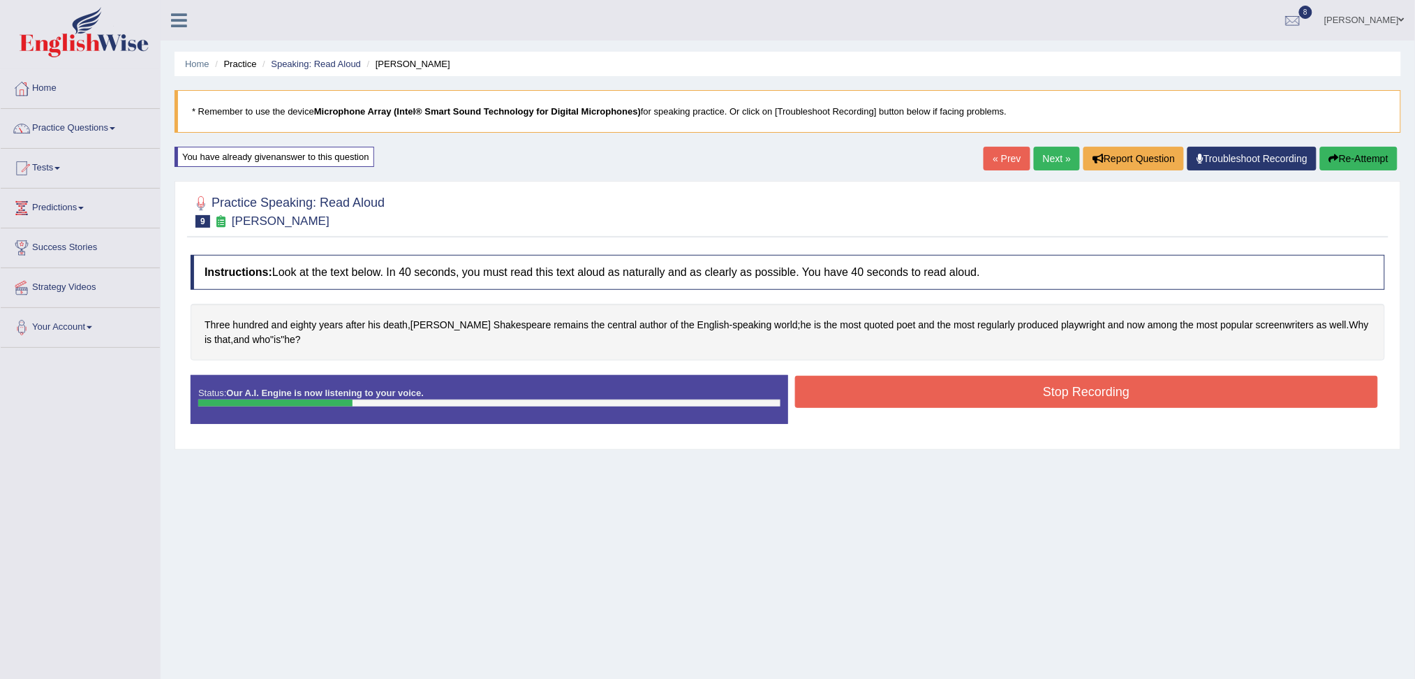
click at [895, 397] on button "Stop Recording" at bounding box center [1087, 392] width 584 height 32
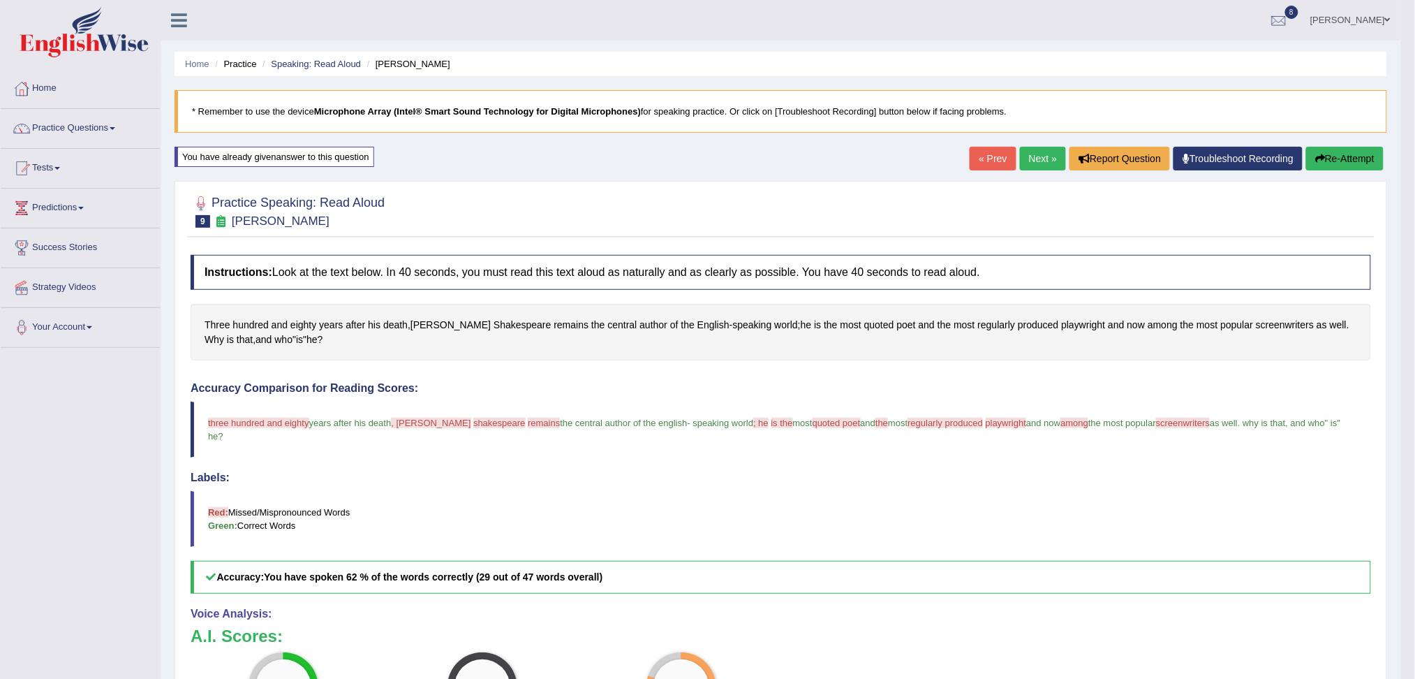
click at [1046, 159] on link "Next »" at bounding box center [1043, 159] width 46 height 24
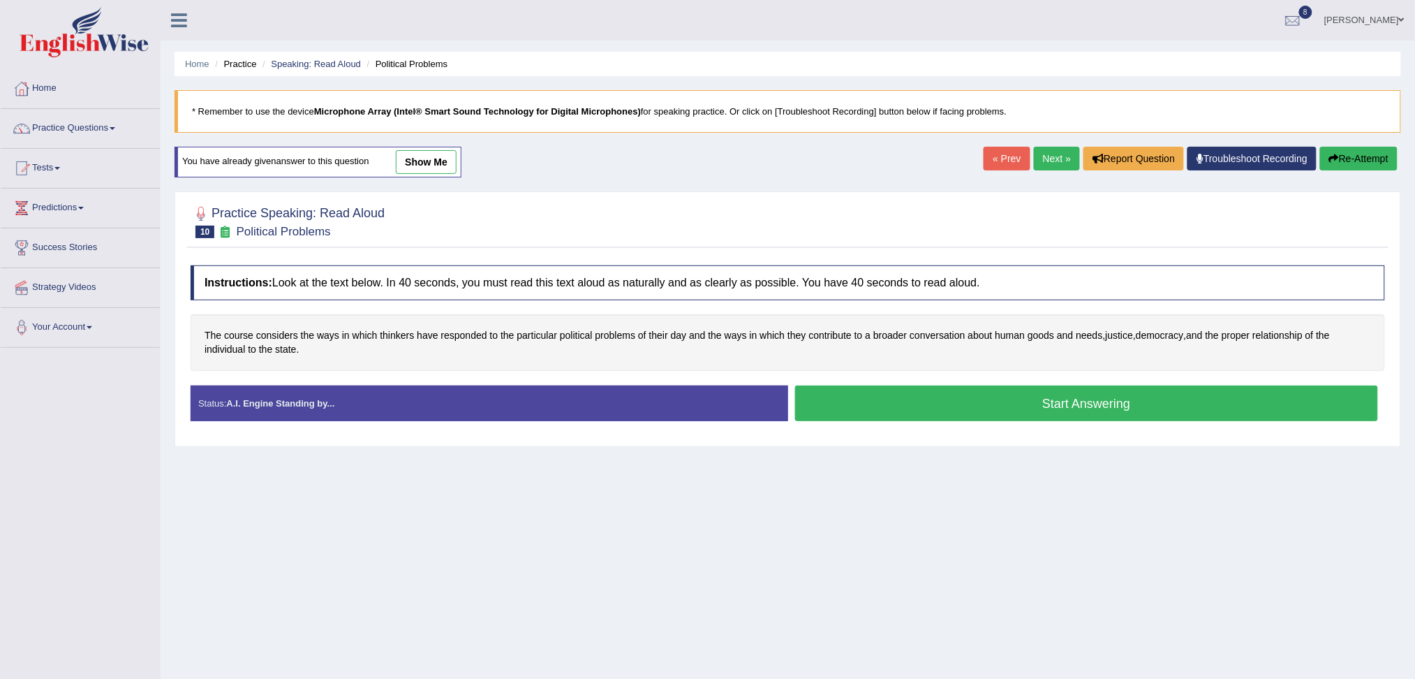
click at [957, 408] on button "Start Answering" at bounding box center [1087, 403] width 584 height 36
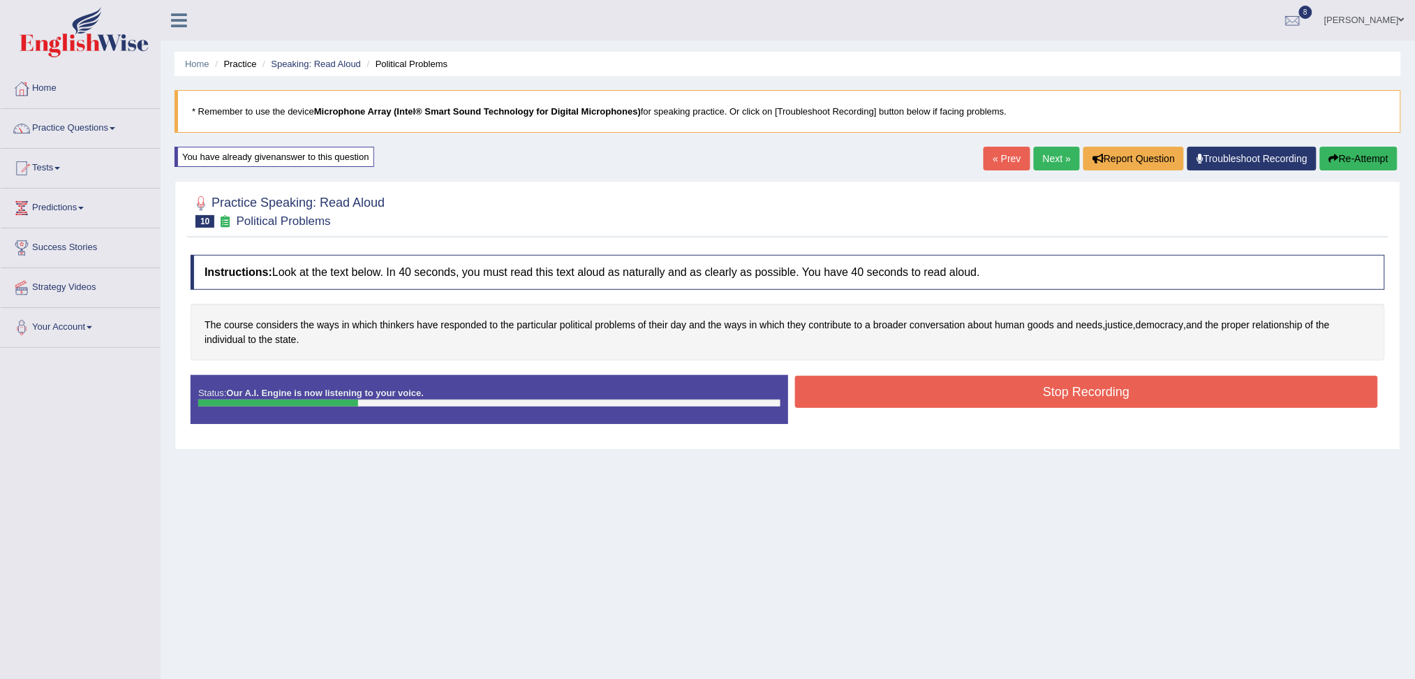
click at [903, 392] on button "Stop Recording" at bounding box center [1087, 392] width 584 height 32
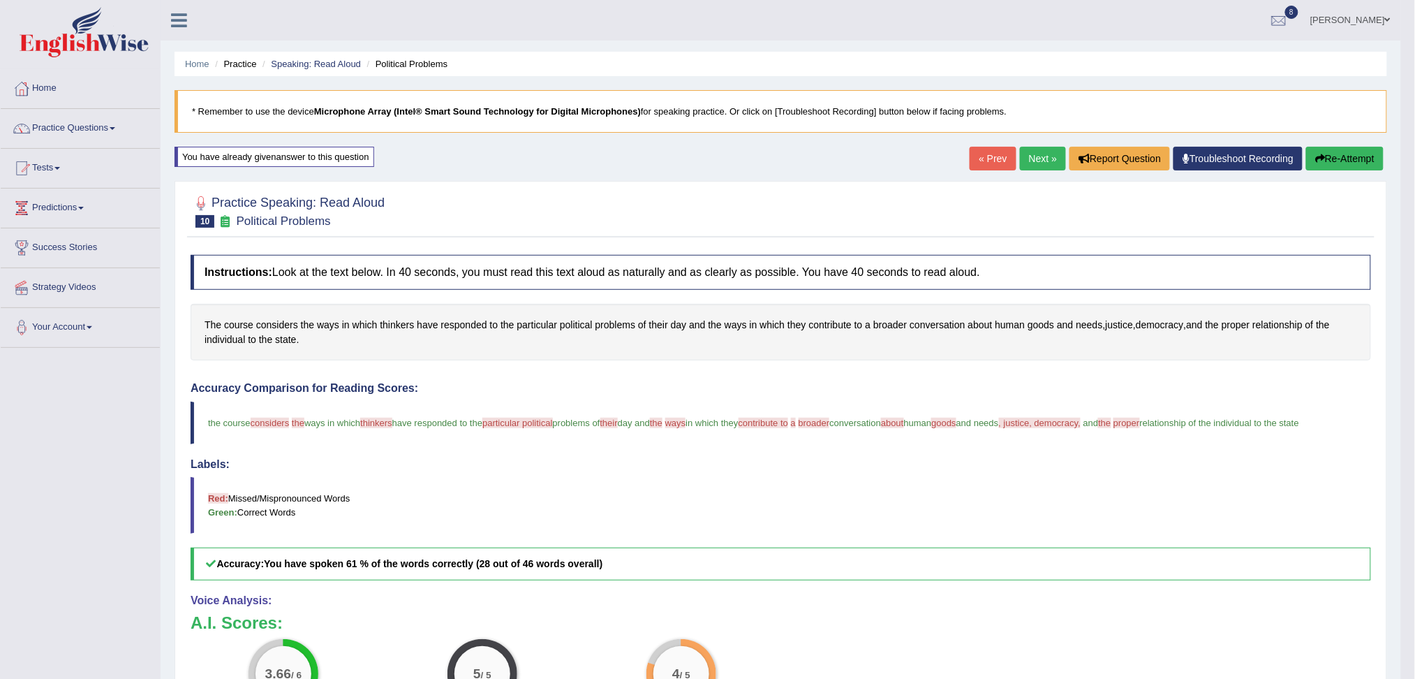
click at [1039, 156] on link "Next »" at bounding box center [1043, 159] width 46 height 24
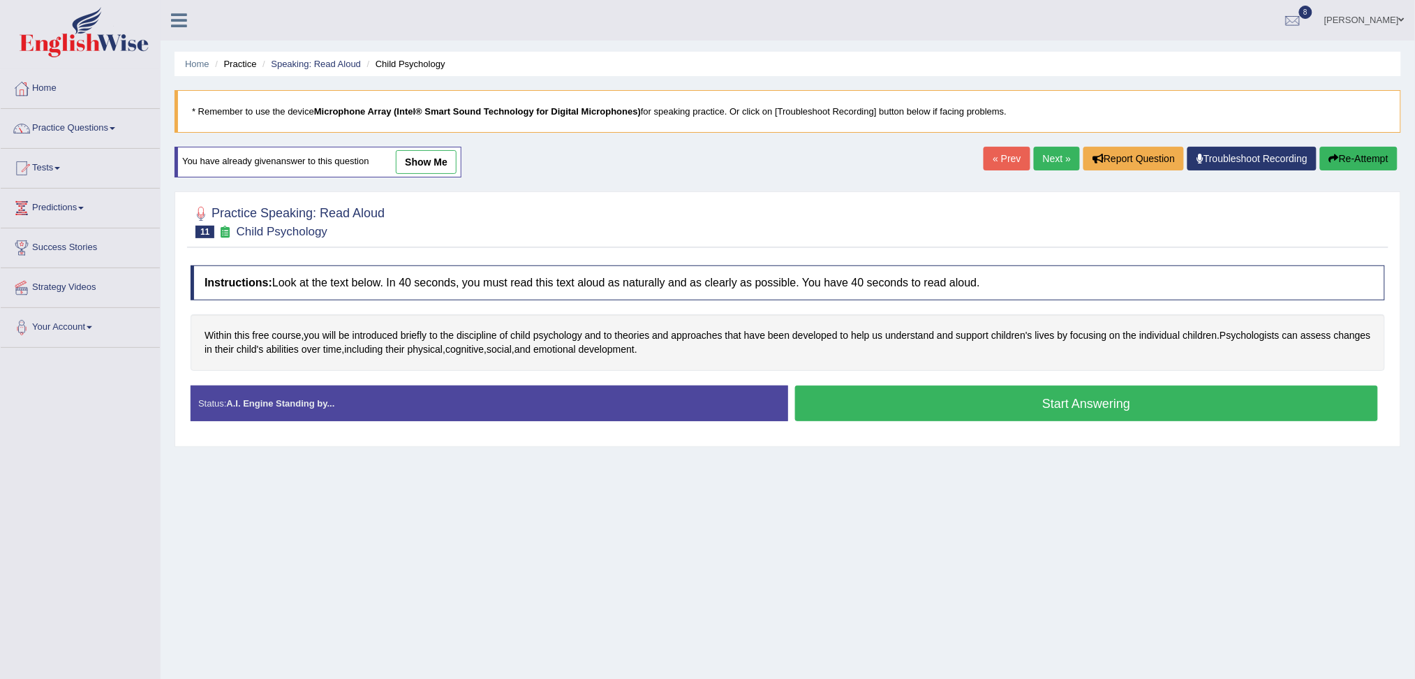
click at [1009, 401] on button "Start Answering" at bounding box center [1087, 403] width 584 height 36
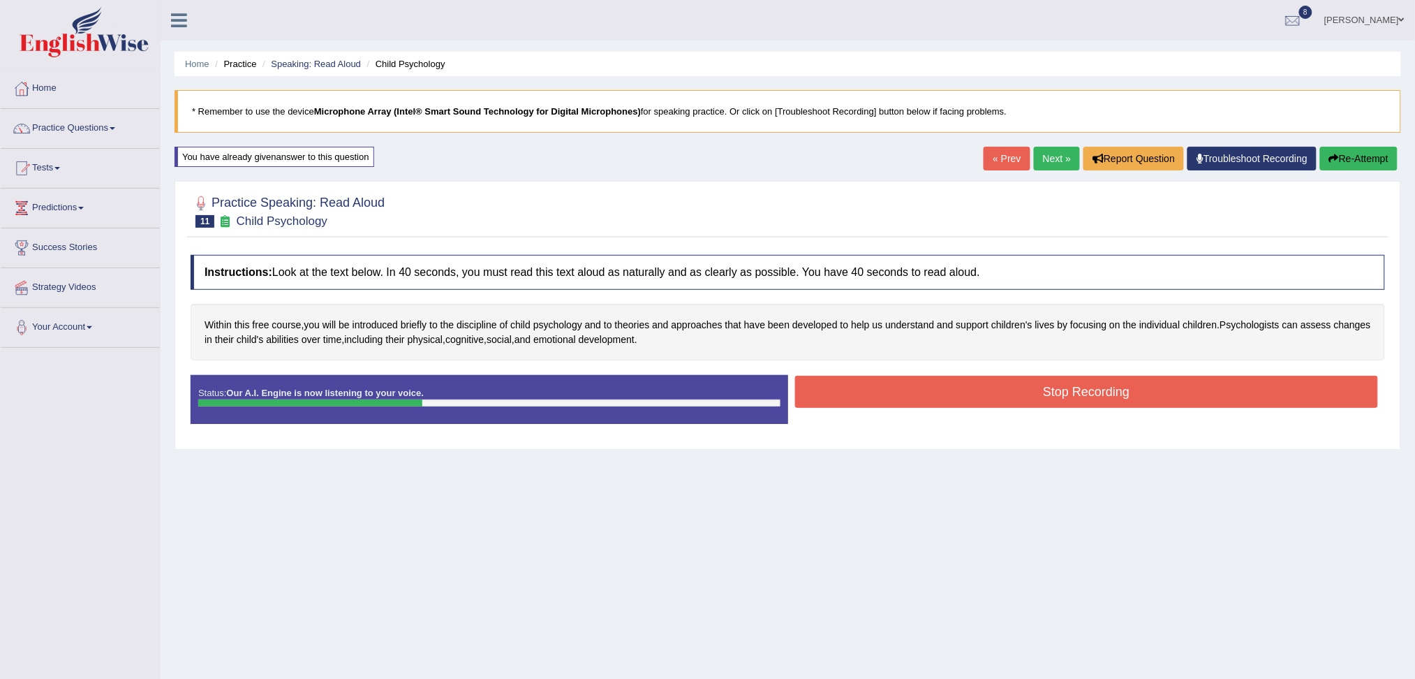
click at [968, 395] on button "Stop Recording" at bounding box center [1087, 392] width 584 height 32
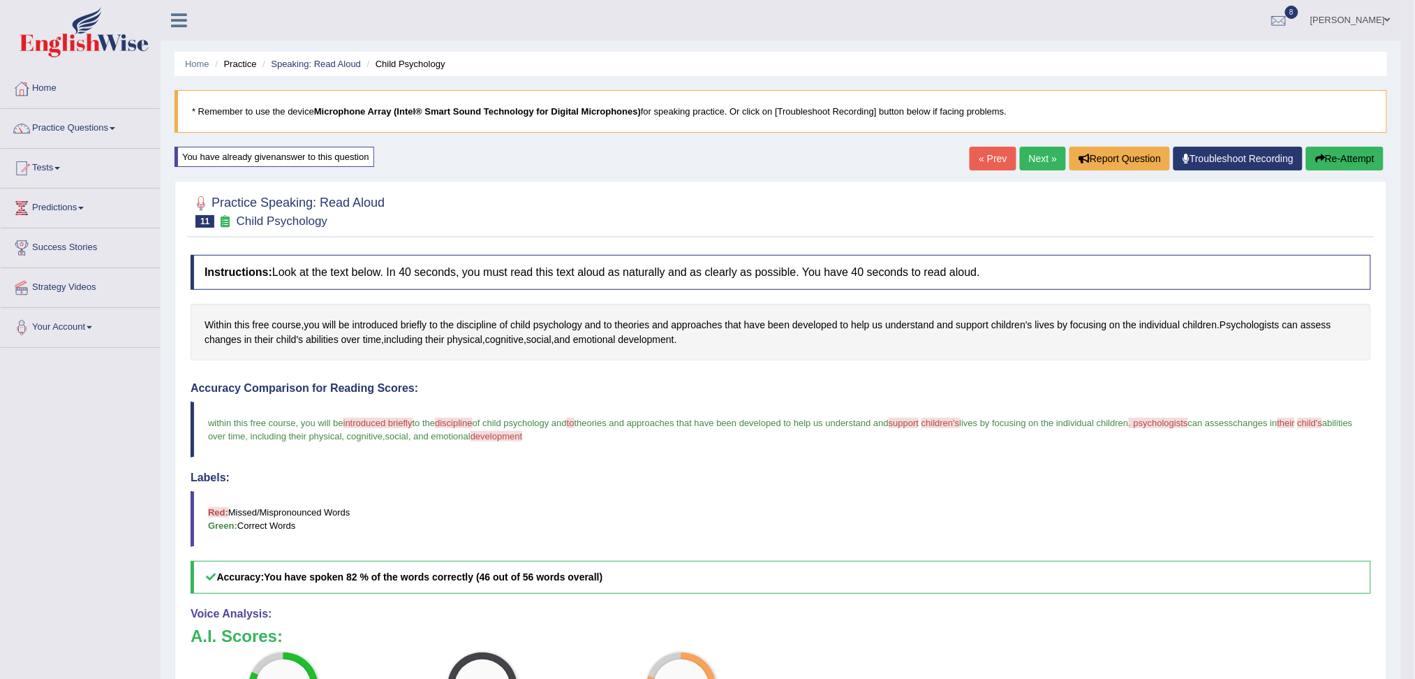
click at [1044, 155] on link "Next »" at bounding box center [1043, 159] width 46 height 24
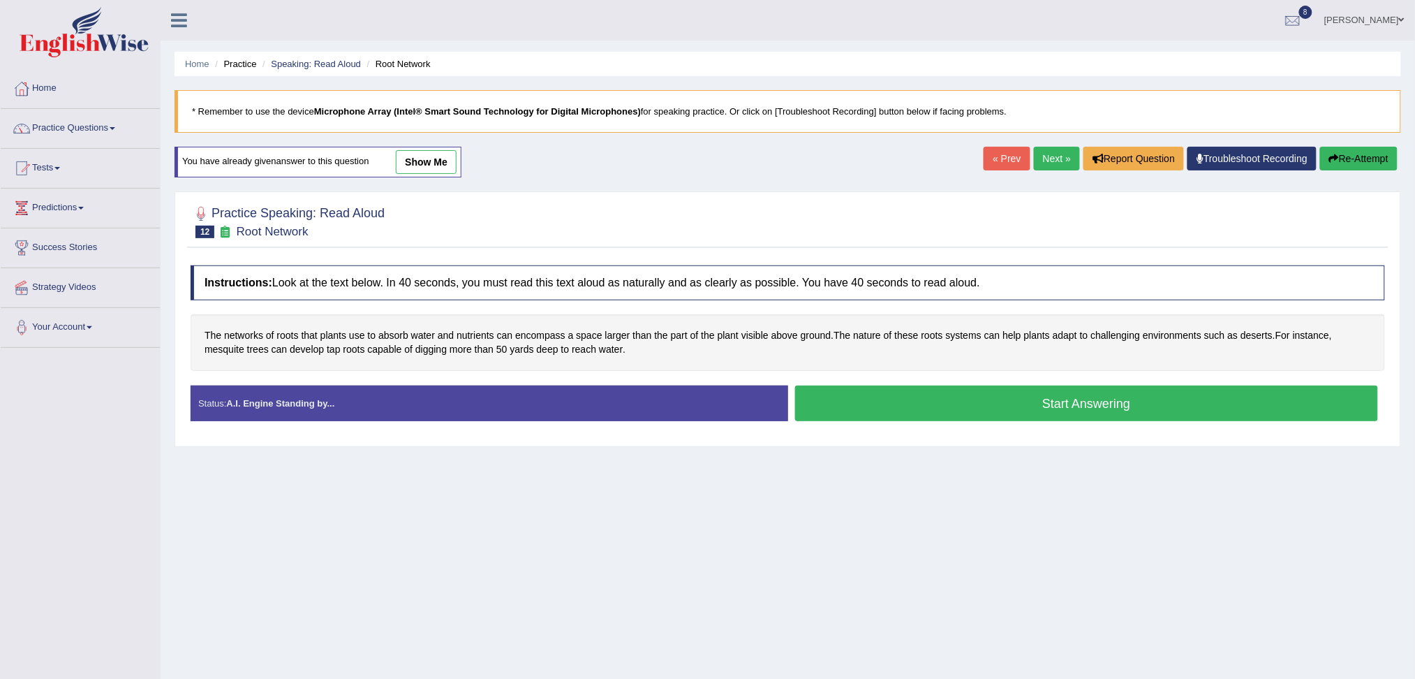
drag, startPoint x: 0, startPoint y: 0, endPoint x: 1008, endPoint y: 401, distance: 1085.0
click at [1008, 401] on button "Start Answering" at bounding box center [1087, 403] width 584 height 36
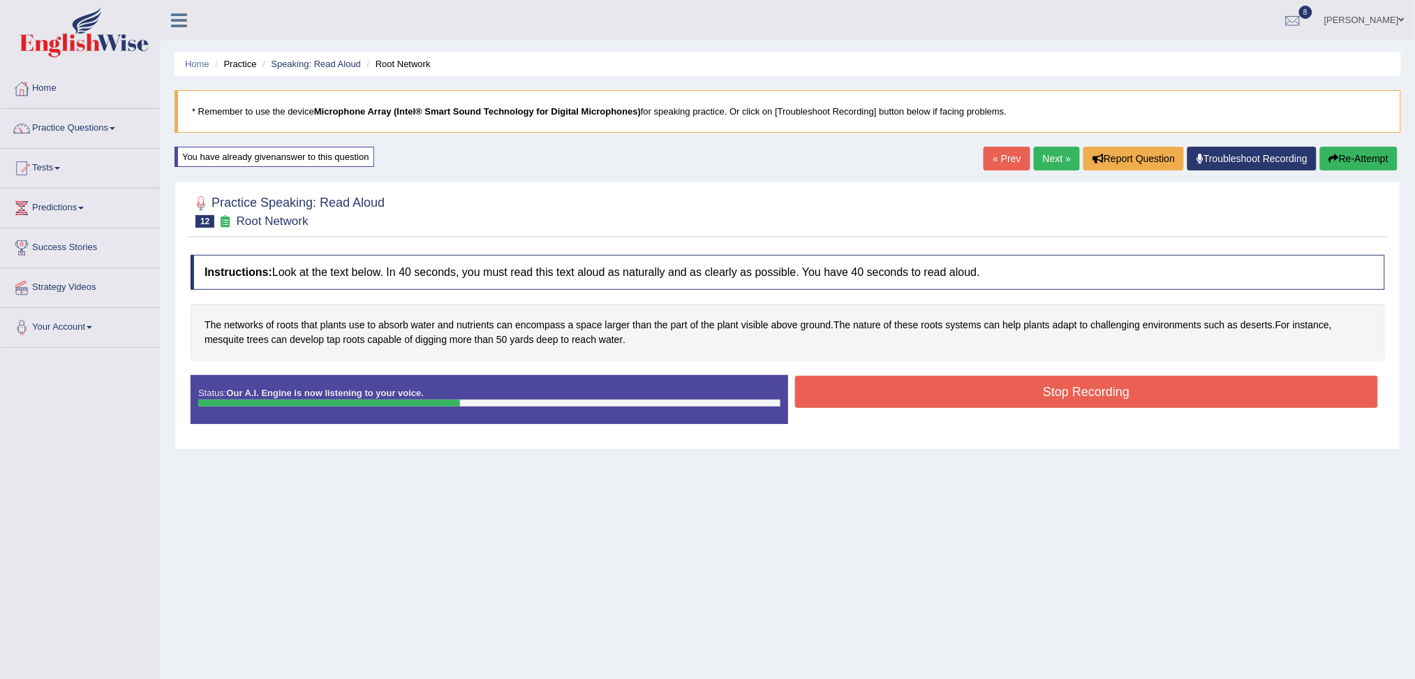
click at [951, 390] on button "Stop Recording" at bounding box center [1087, 392] width 584 height 32
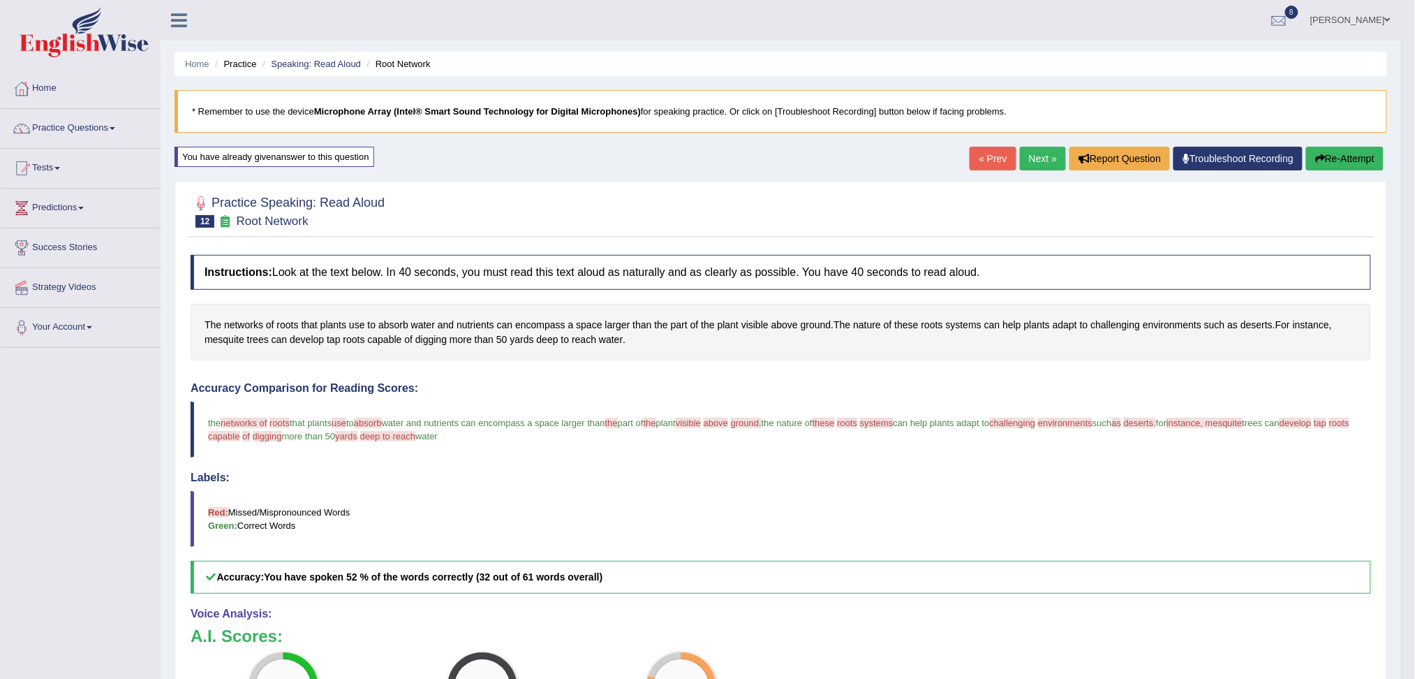
click at [1039, 158] on link "Next »" at bounding box center [1043, 159] width 46 height 24
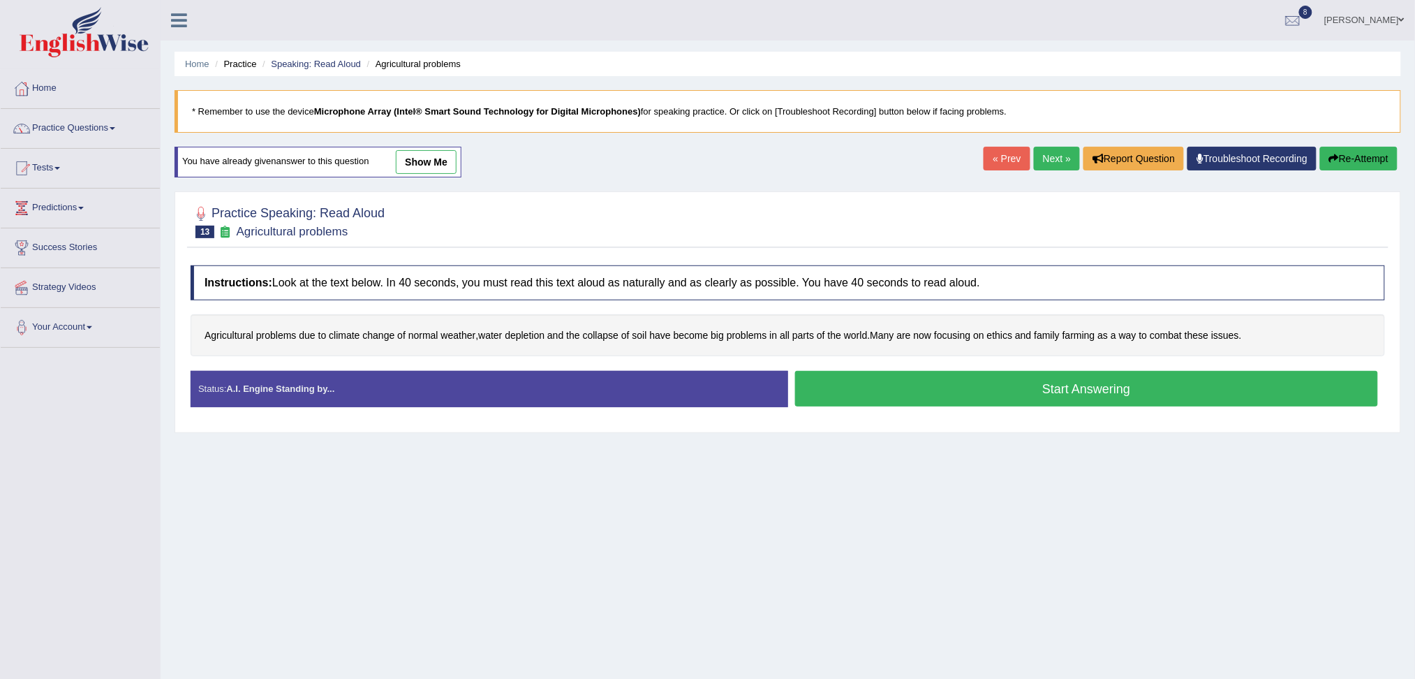
click at [913, 396] on button "Start Answering" at bounding box center [1087, 389] width 584 height 36
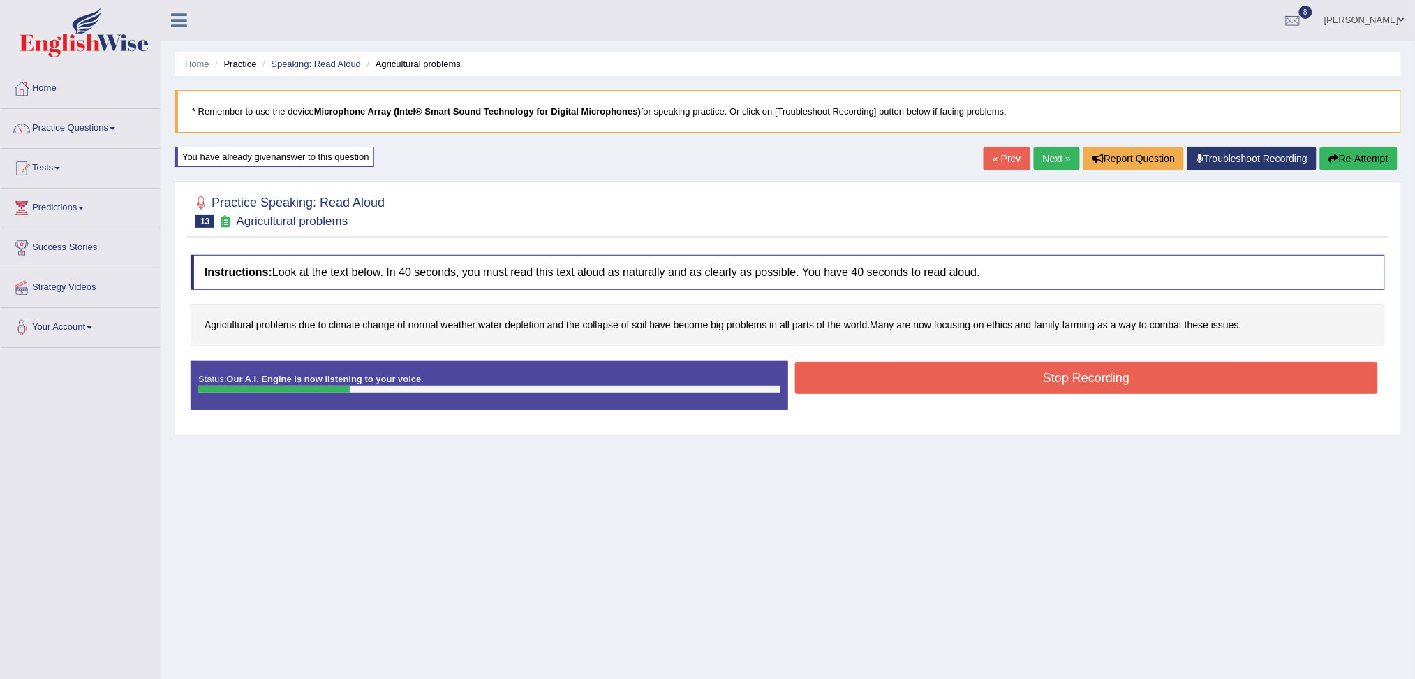
click at [907, 368] on button "Stop Recording" at bounding box center [1087, 378] width 584 height 32
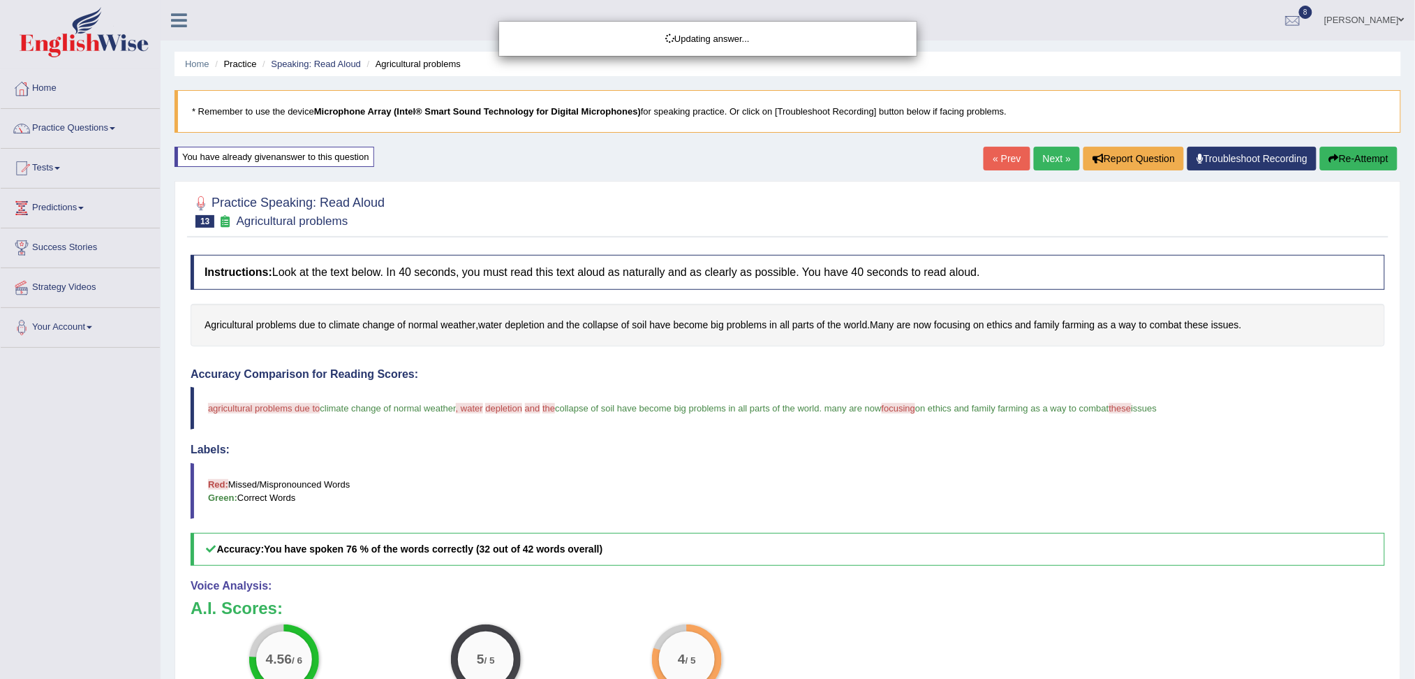
click at [1051, 156] on div "Updating answer..." at bounding box center [707, 339] width 1415 height 679
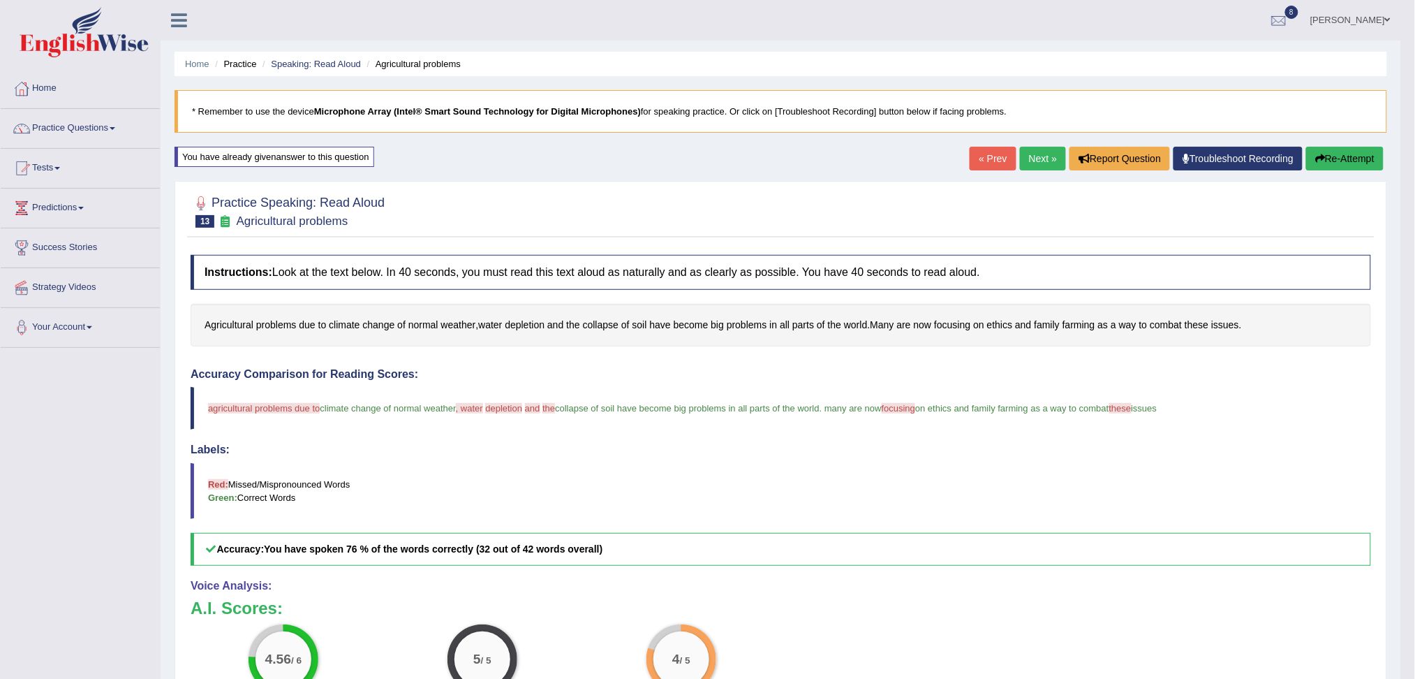
click at [1051, 156] on link "Next »" at bounding box center [1043, 159] width 46 height 24
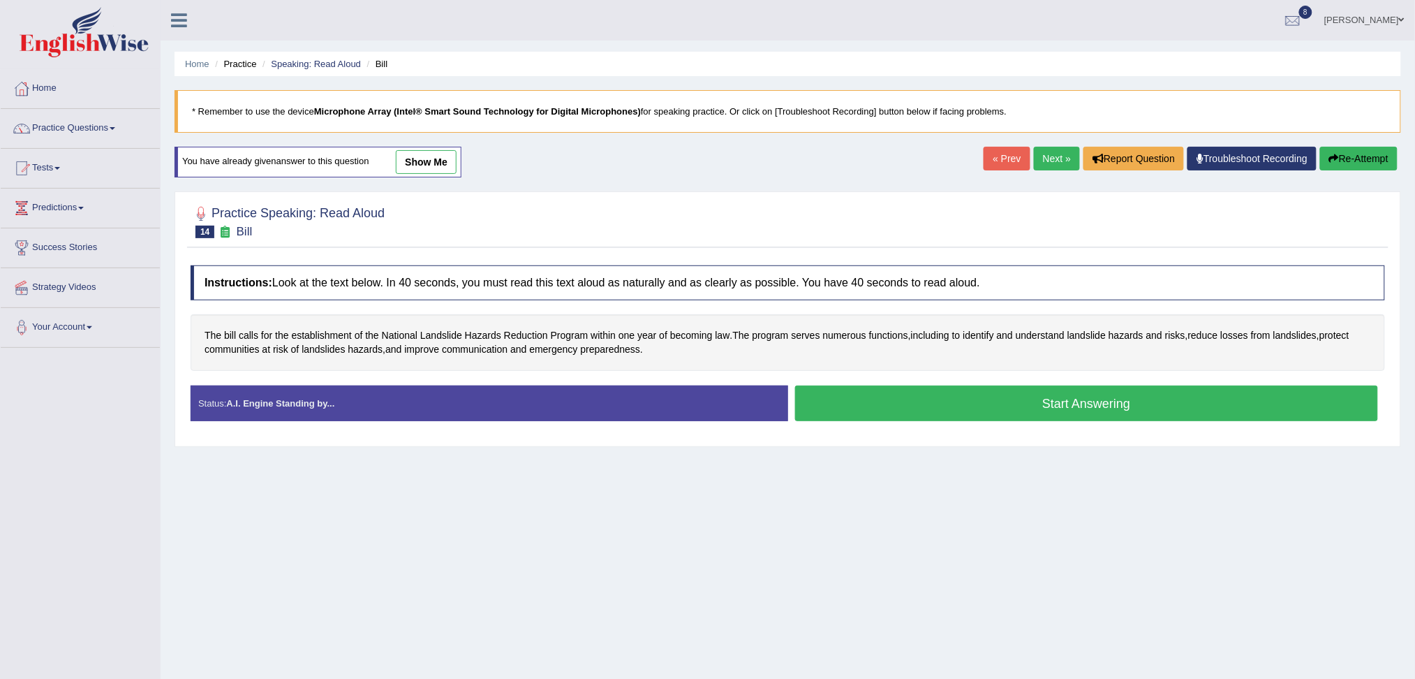
click at [1012, 401] on button "Start Answering" at bounding box center [1087, 403] width 584 height 36
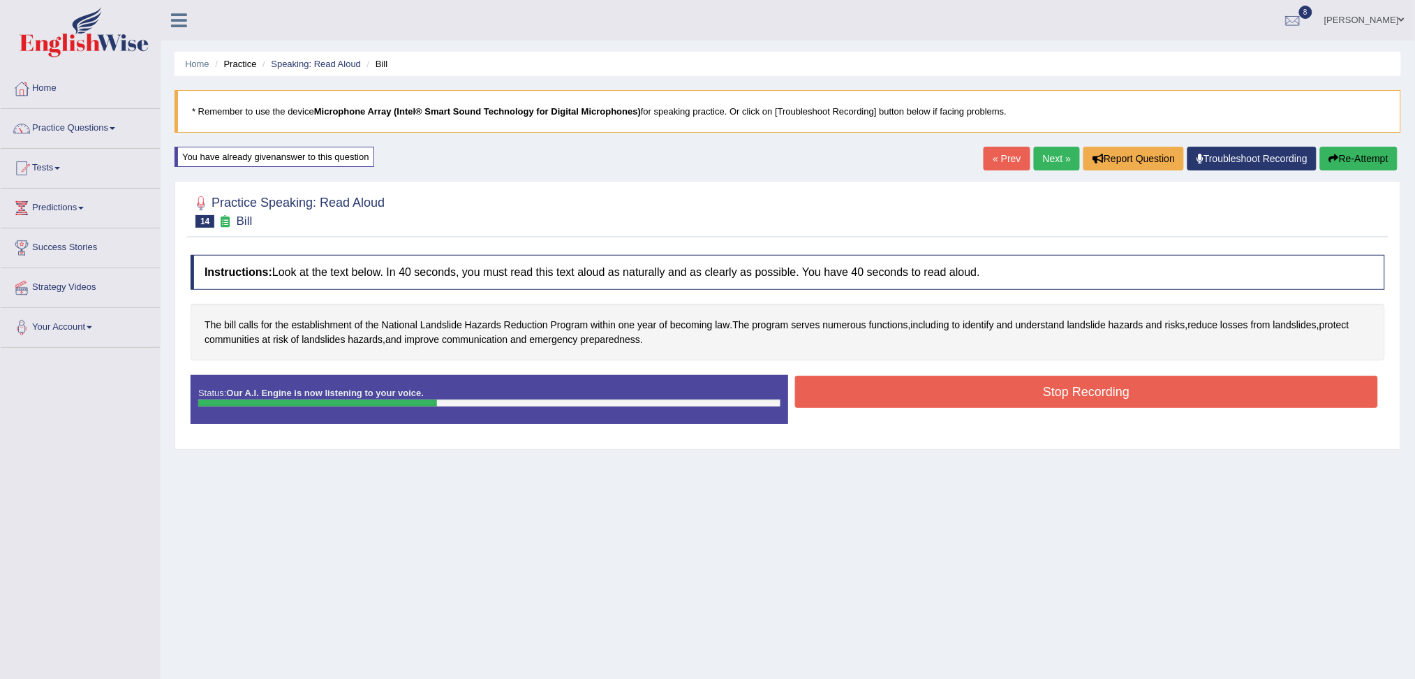
click at [952, 392] on button "Stop Recording" at bounding box center [1087, 392] width 584 height 32
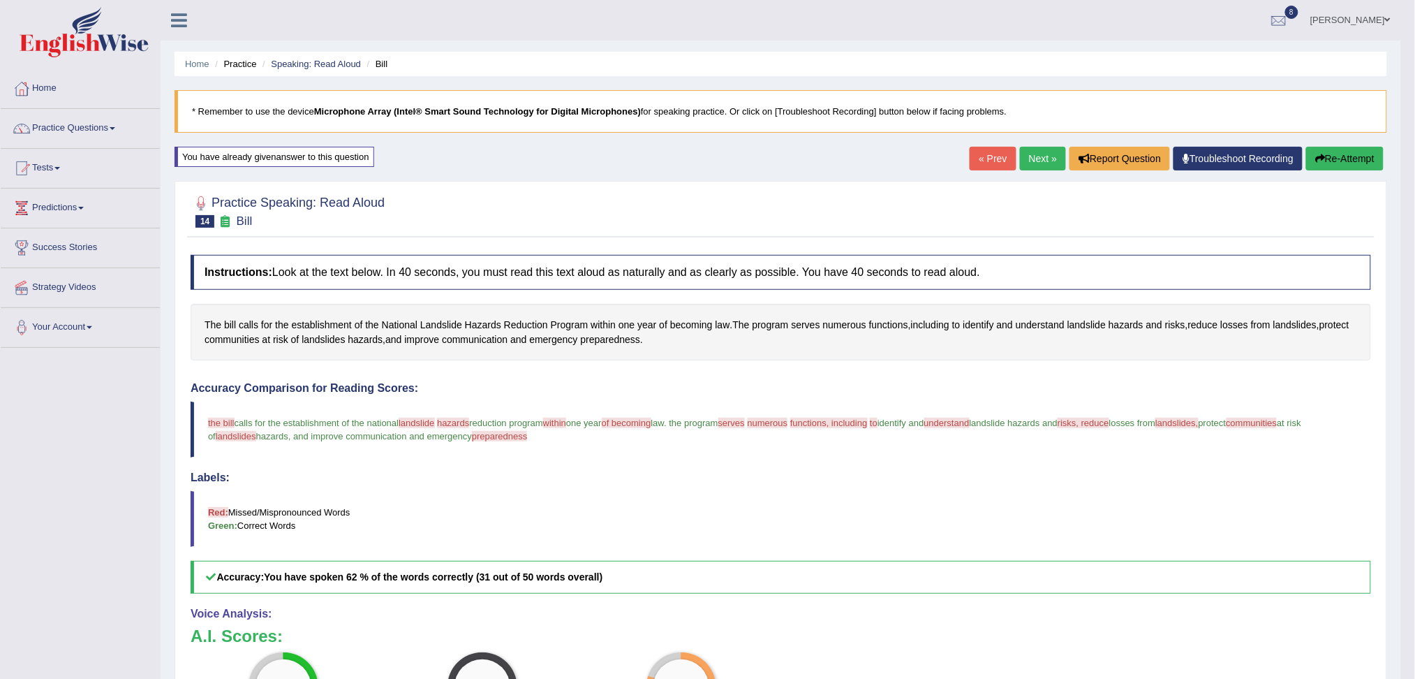
click at [1030, 154] on link "Next »" at bounding box center [1043, 159] width 46 height 24
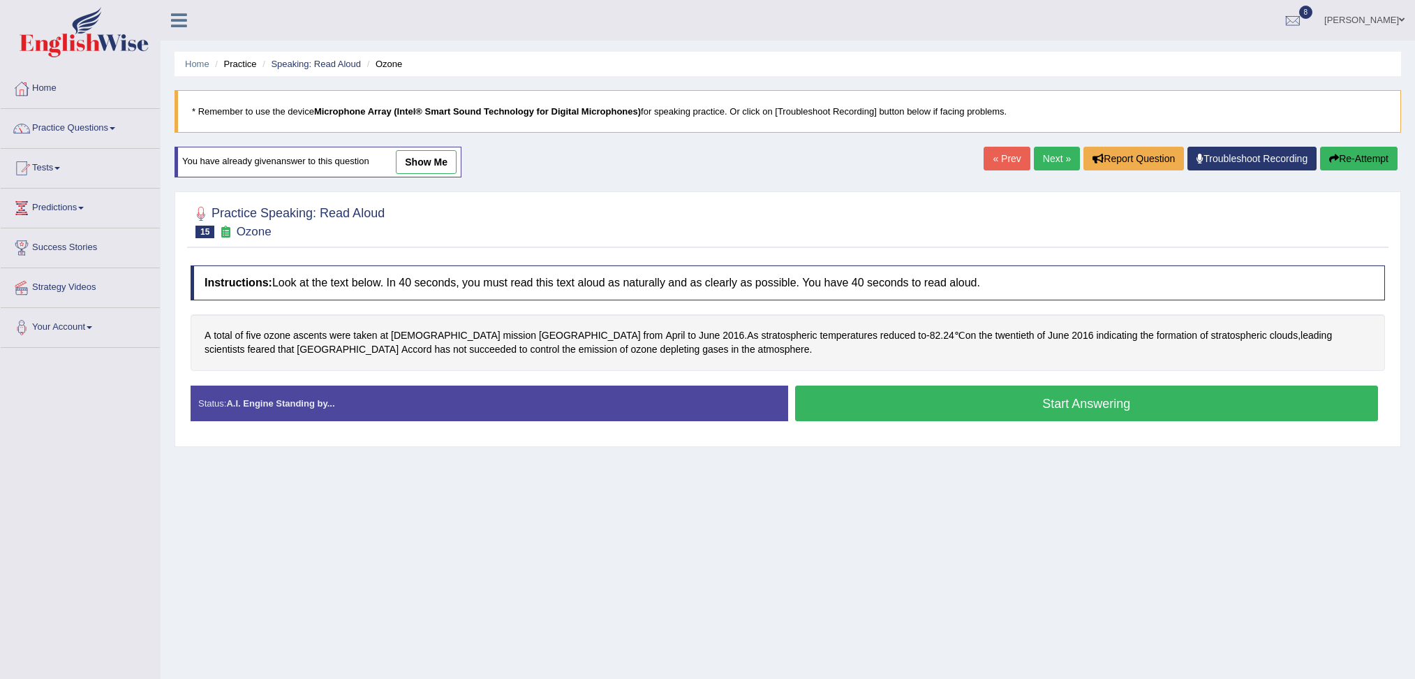
click at [945, 397] on button "Start Answering" at bounding box center [1087, 403] width 584 height 36
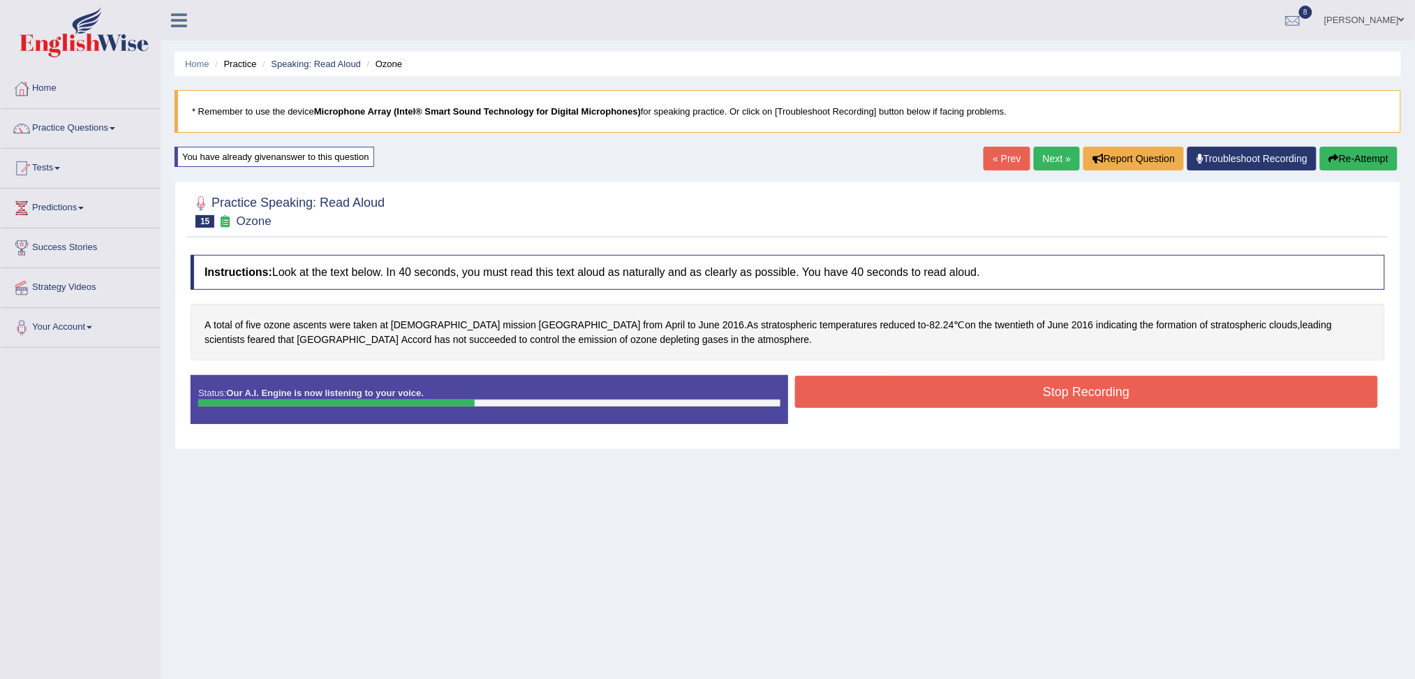
click at [877, 397] on button "Stop Recording" at bounding box center [1087, 392] width 584 height 32
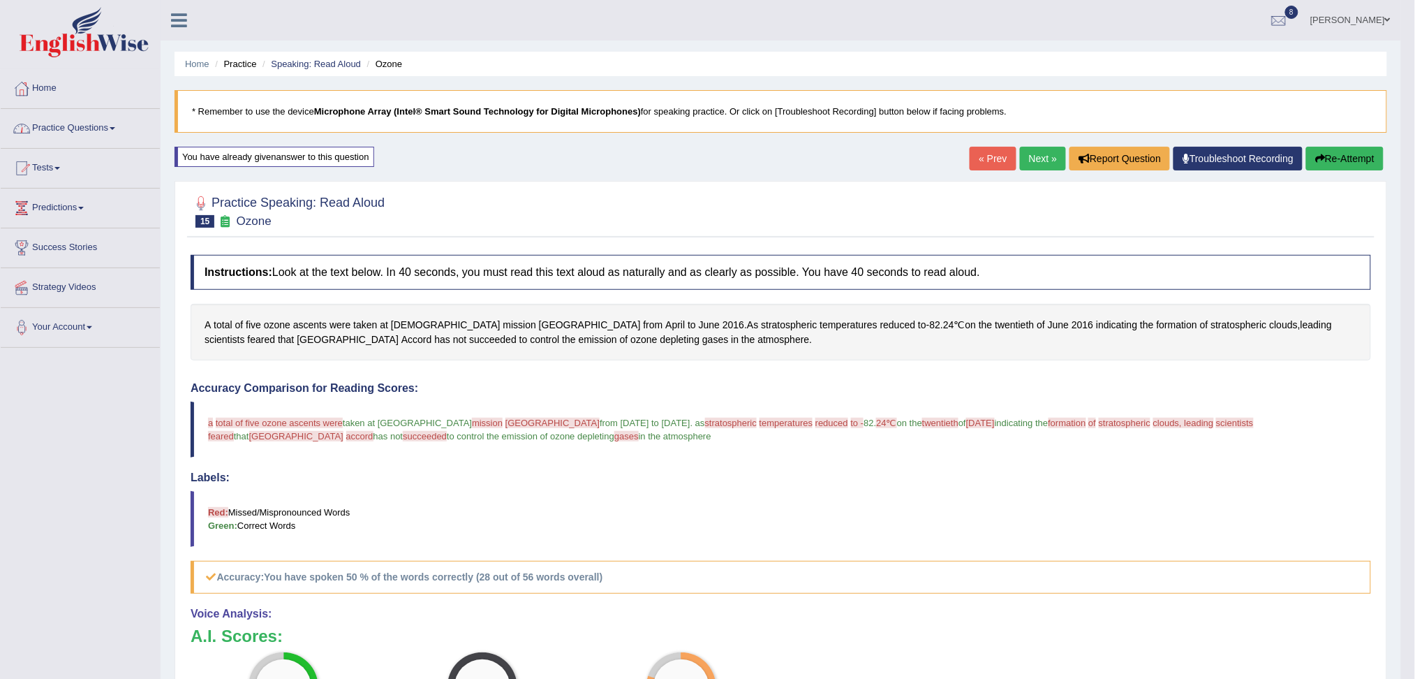
click at [110, 123] on link "Practice Questions" at bounding box center [80, 126] width 159 height 35
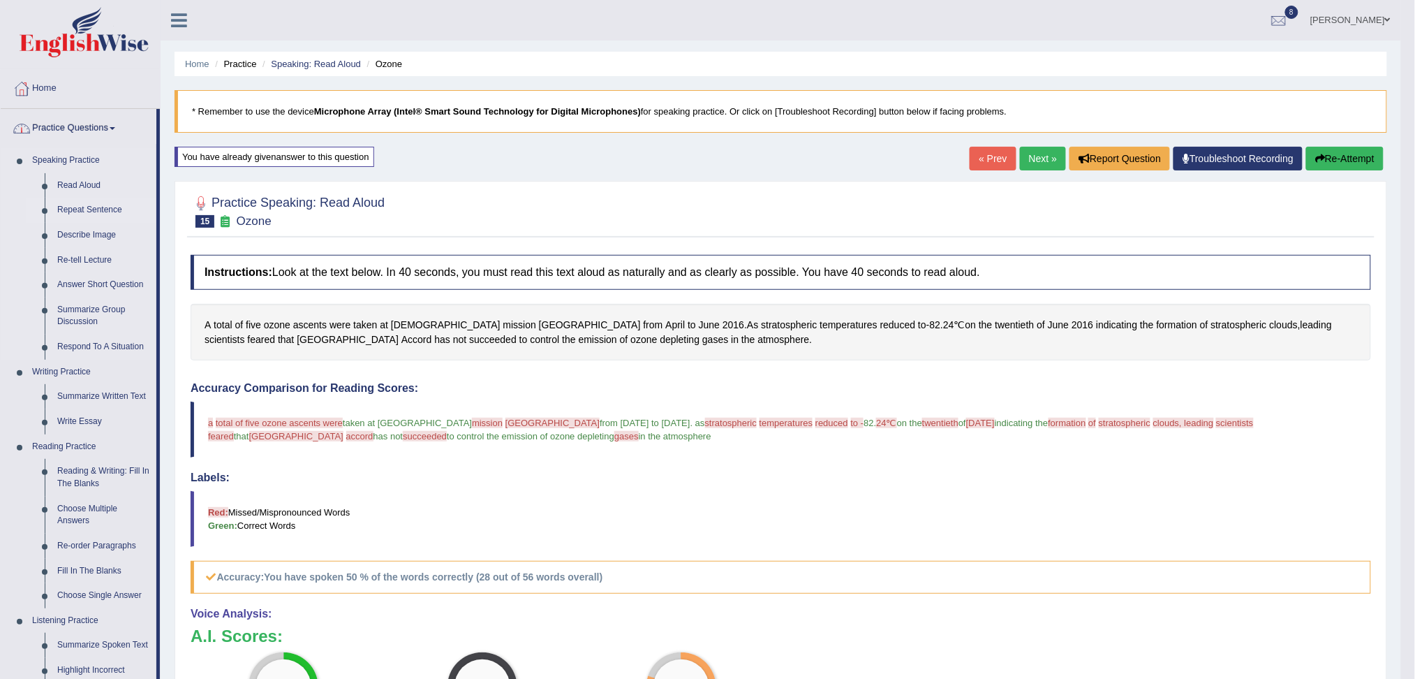
click at [80, 205] on link "Repeat Sentence" at bounding box center [103, 210] width 105 height 25
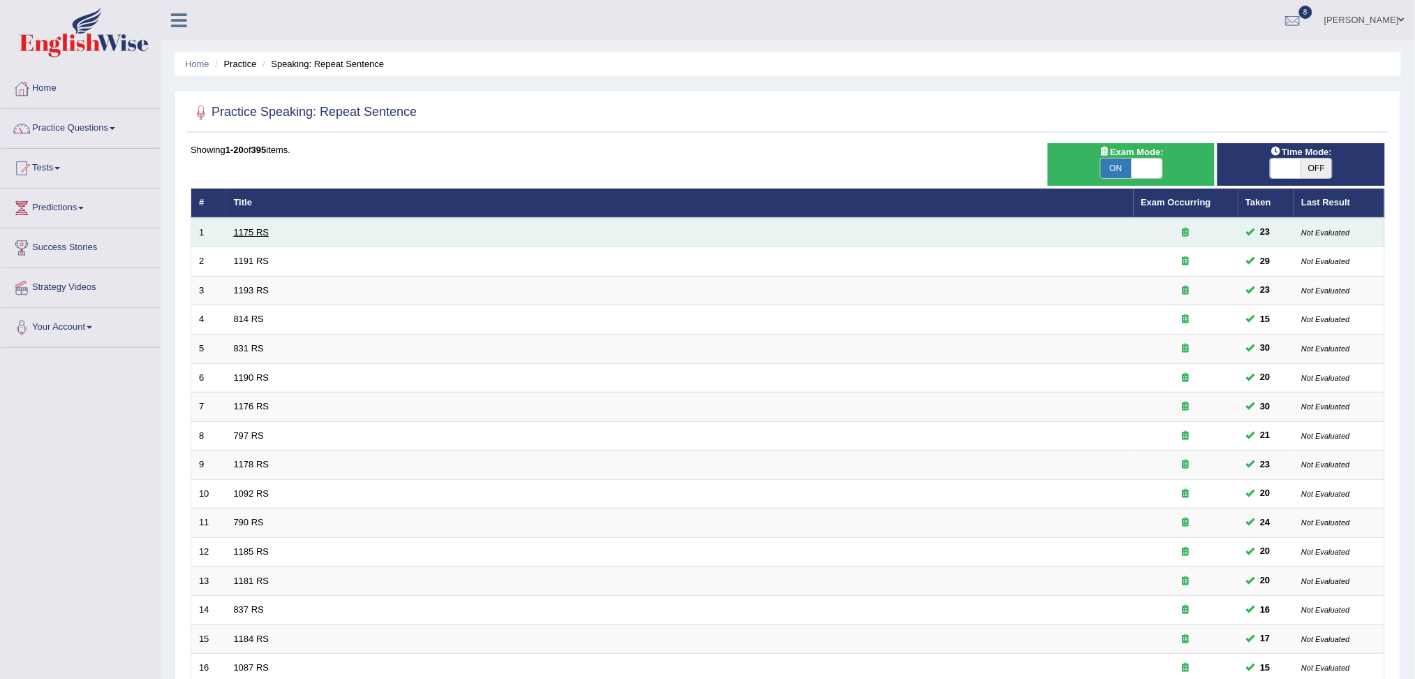
click at [252, 229] on link "1175 RS" at bounding box center [252, 232] width 36 height 10
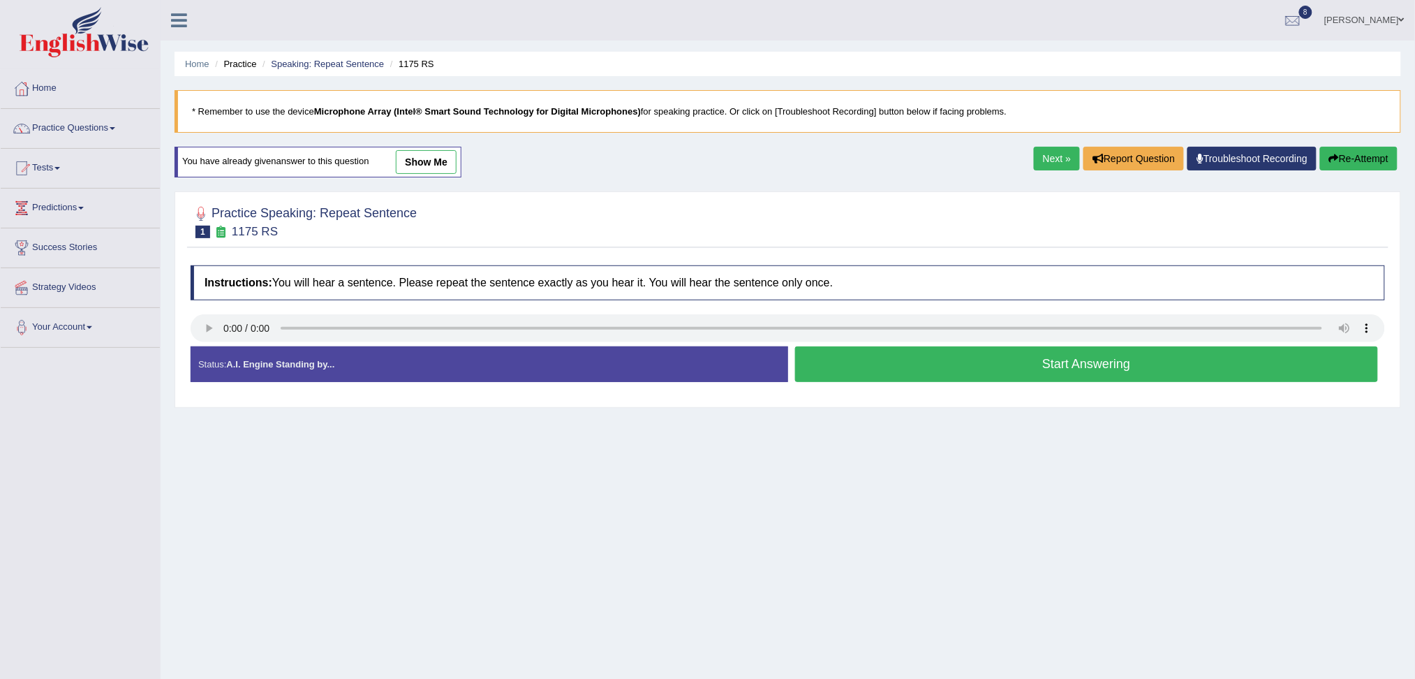
click at [903, 364] on button "Start Answering" at bounding box center [1087, 364] width 584 height 36
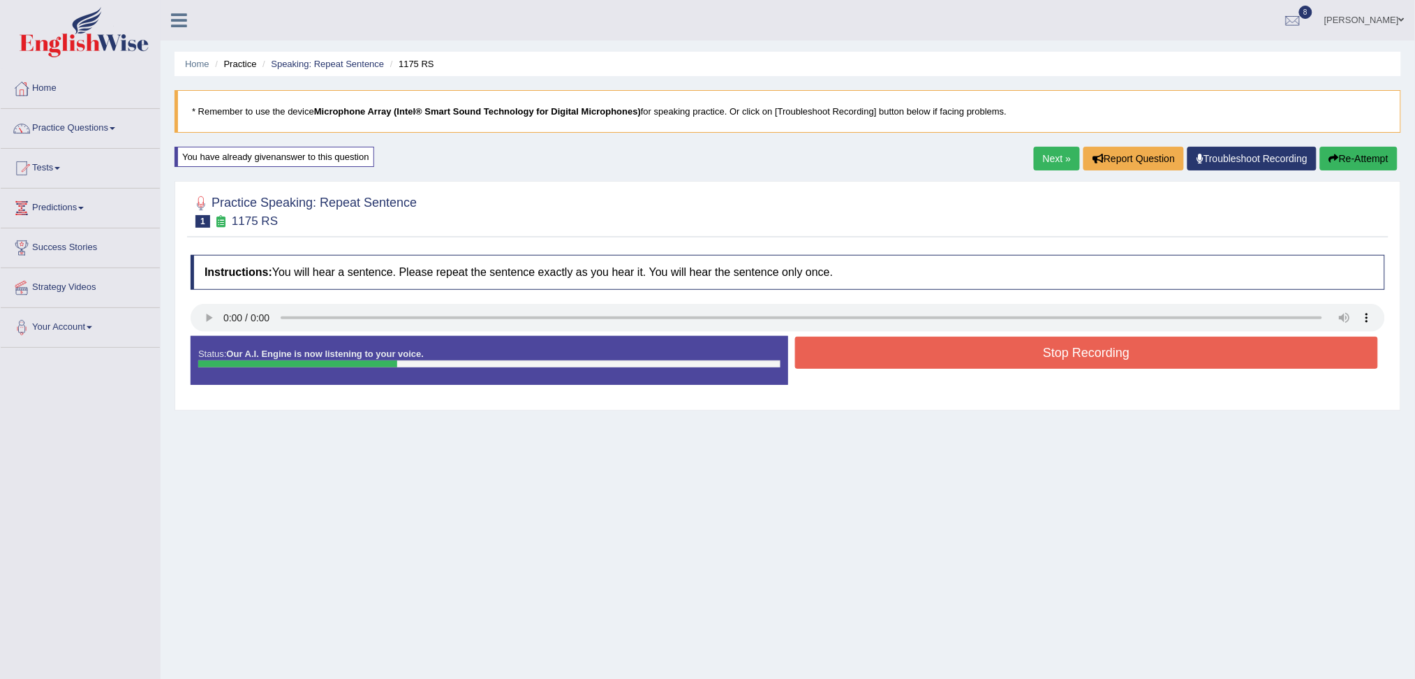
click at [903, 364] on button "Stop Recording" at bounding box center [1087, 352] width 584 height 32
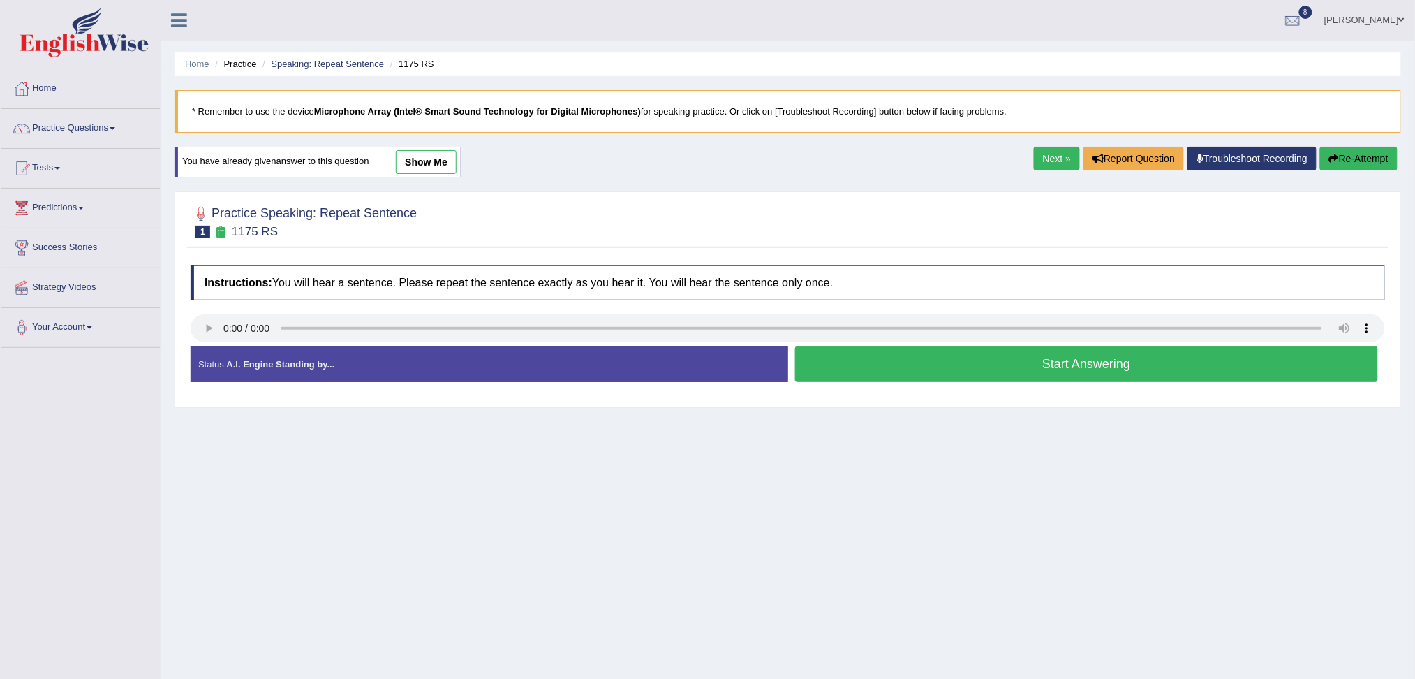
click at [894, 366] on button "Start Answering" at bounding box center [1087, 364] width 584 height 36
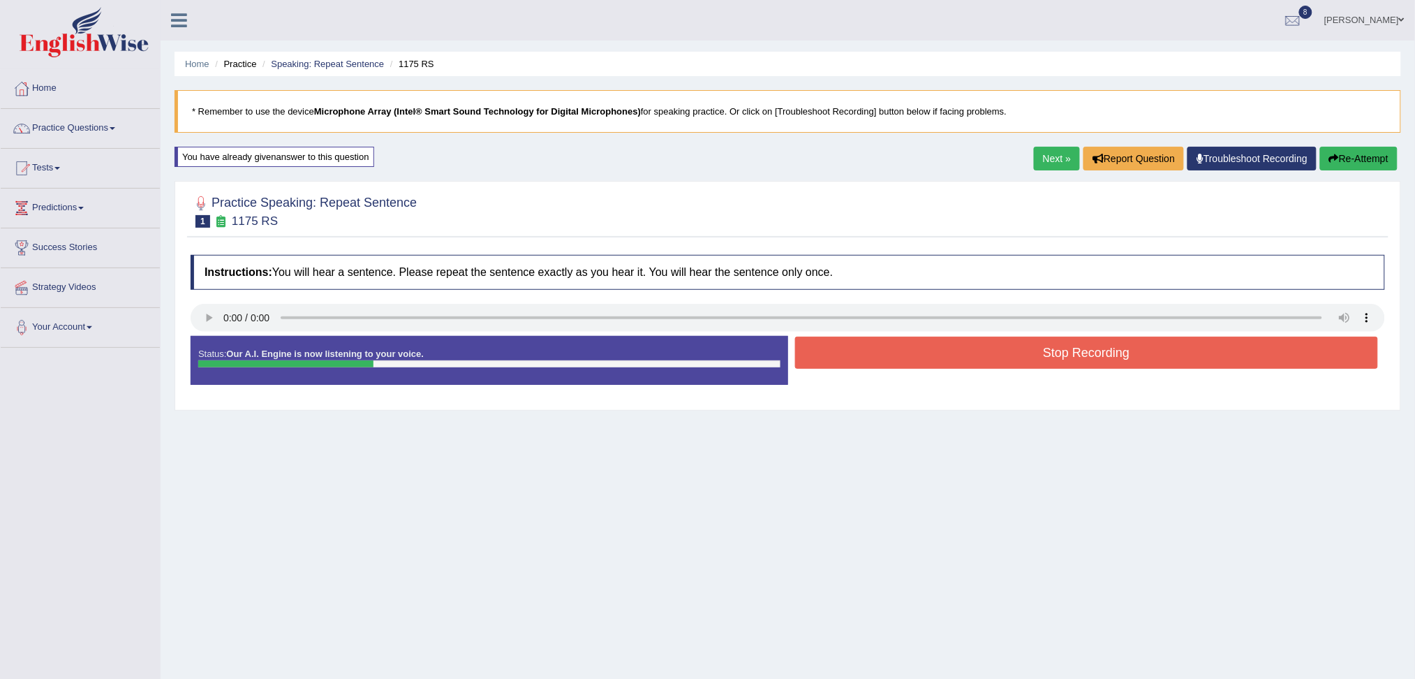
click at [874, 355] on button "Stop Recording" at bounding box center [1087, 352] width 584 height 32
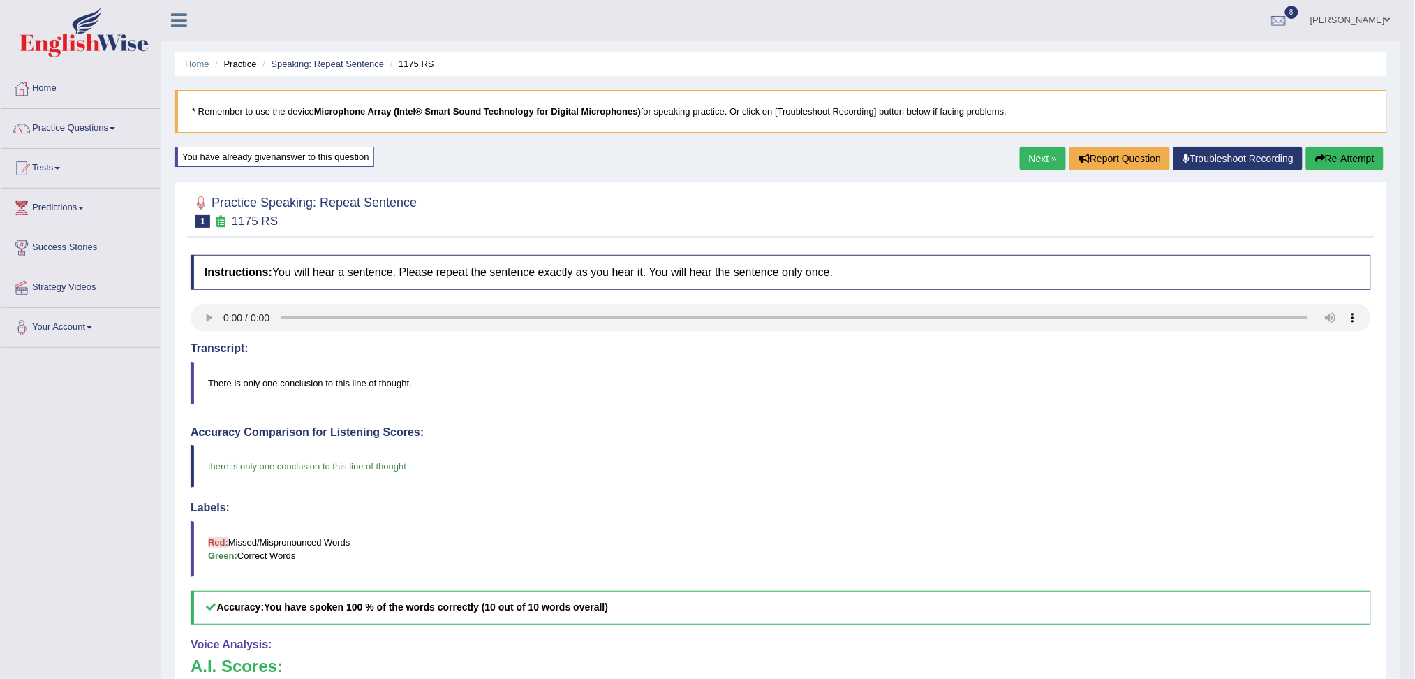
click at [1046, 166] on link "Next »" at bounding box center [1043, 159] width 46 height 24
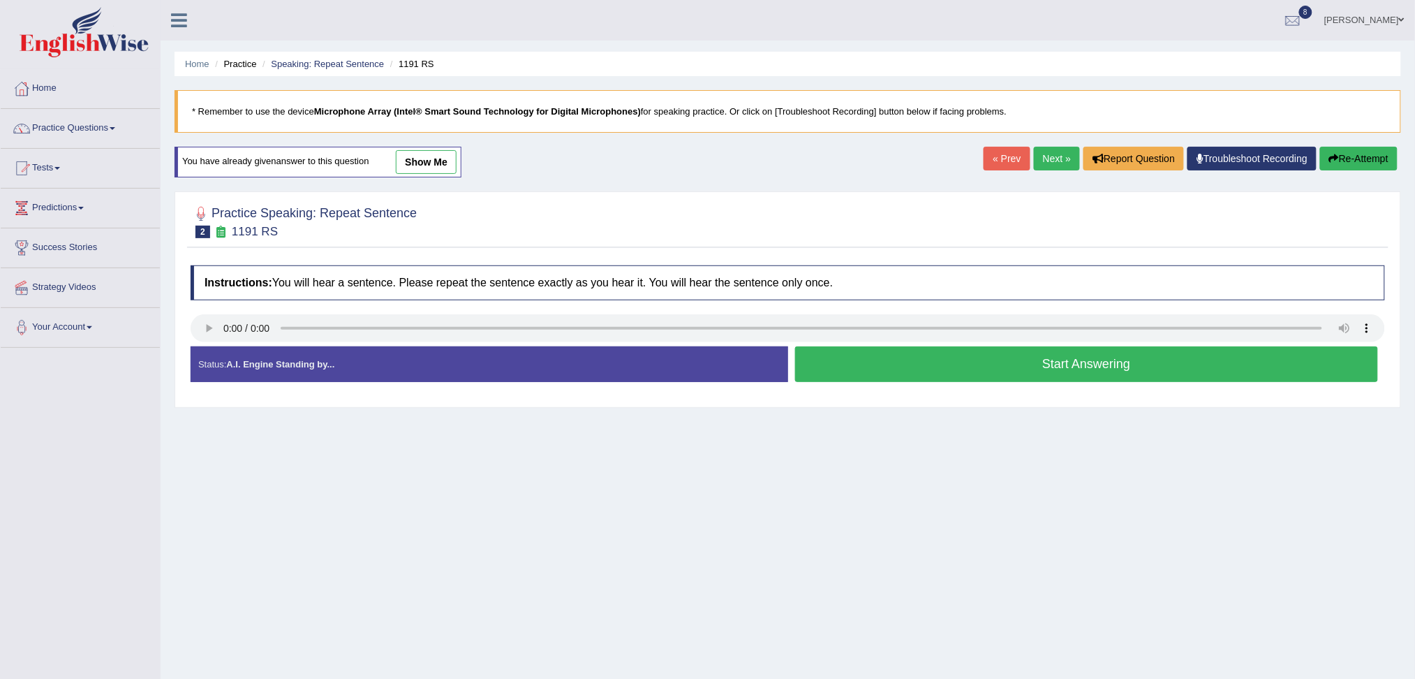
click at [954, 371] on button "Start Answering" at bounding box center [1087, 364] width 584 height 36
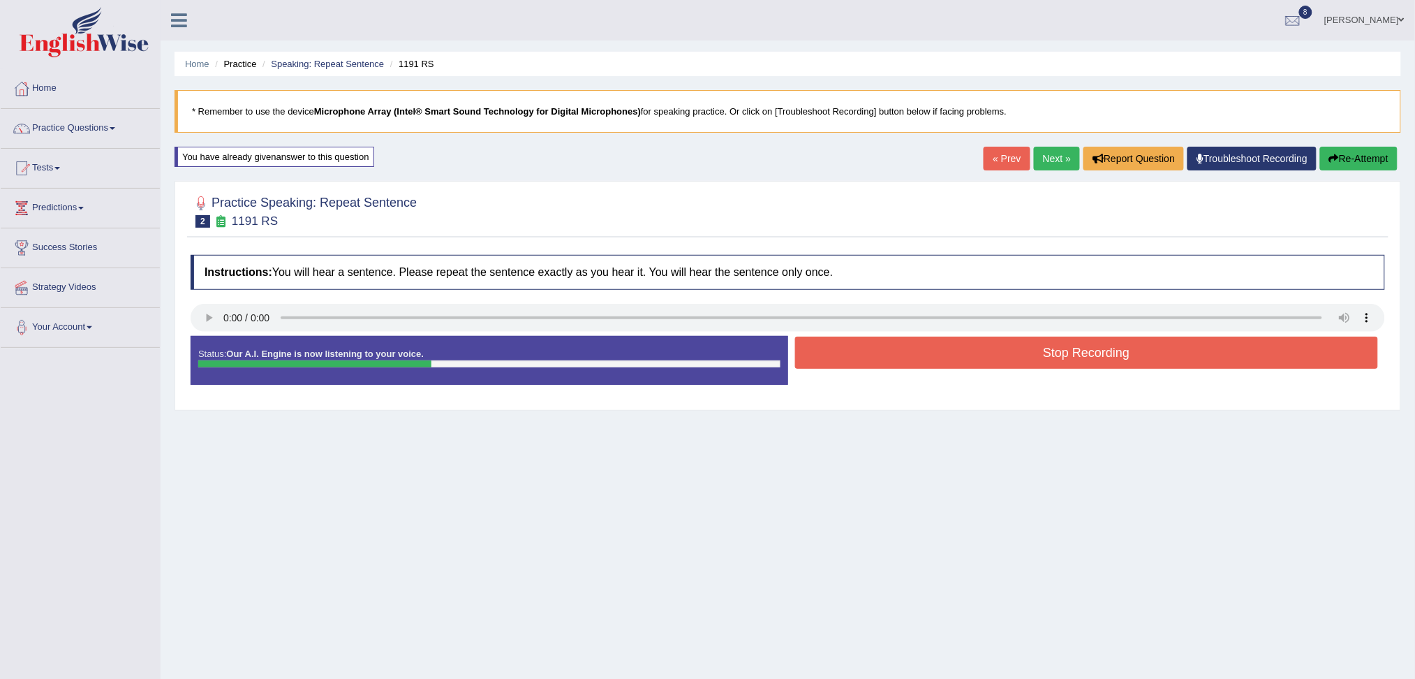
click at [925, 366] on button "Stop Recording" at bounding box center [1087, 352] width 584 height 32
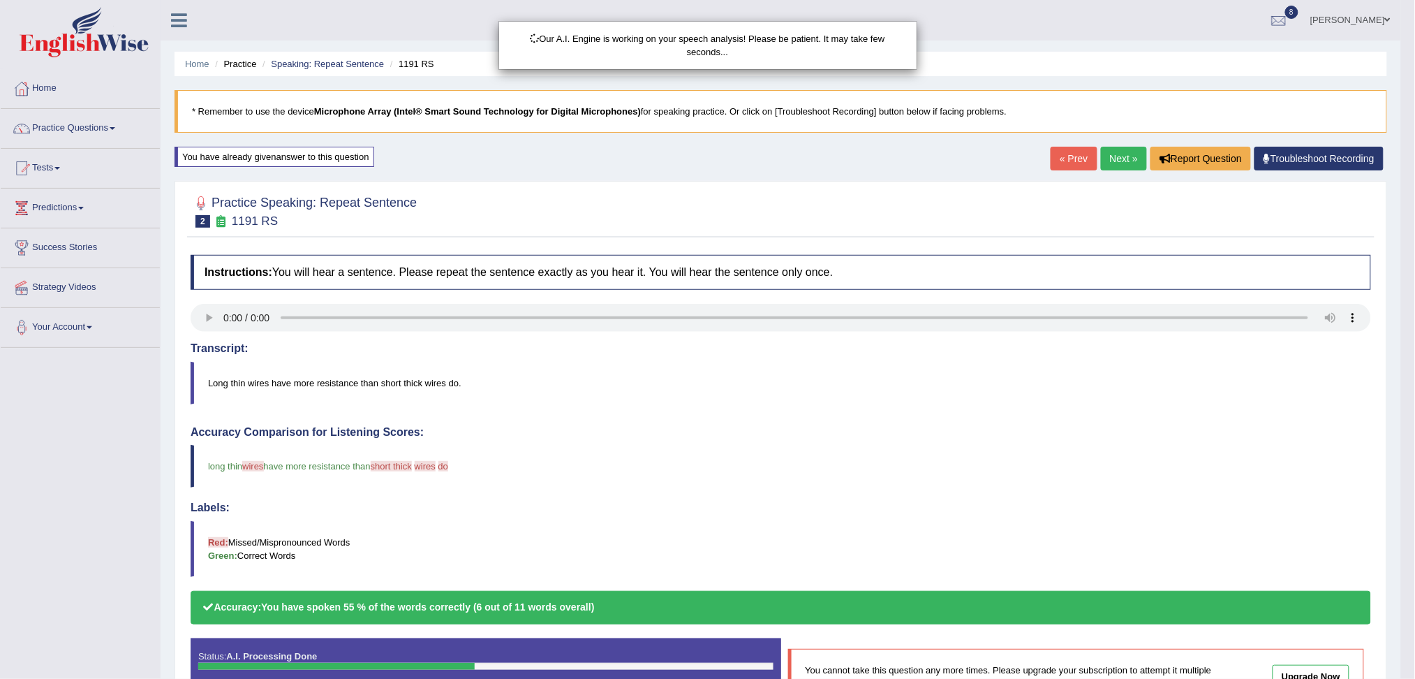
drag, startPoint x: 1428, startPoint y: 206, endPoint x: 1428, endPoint y: 373, distance: 167.5
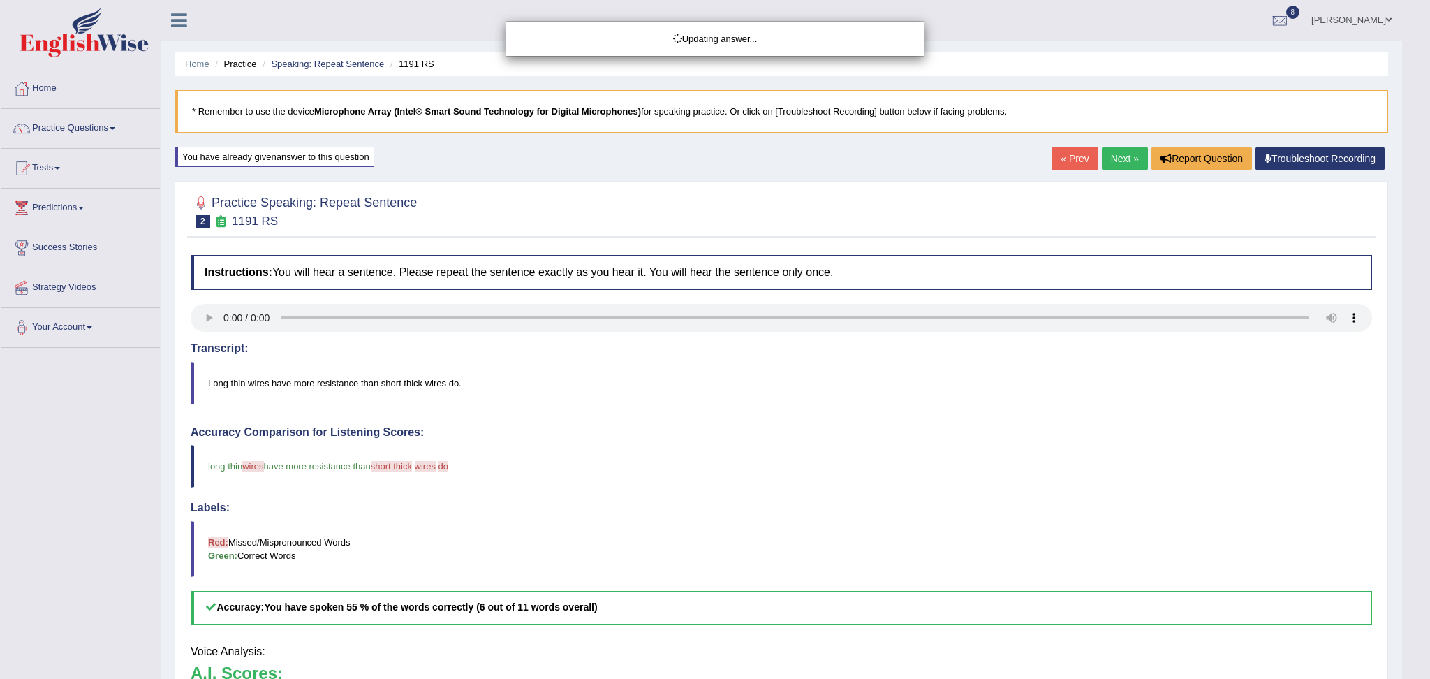
drag, startPoint x: 1428, startPoint y: 373, endPoint x: 1428, endPoint y: 455, distance: 81.7
click at [1414, 530] on html "Toggle navigation Home Practice Questions Speaking Practice Read Aloud Repeat S…" at bounding box center [715, 339] width 1430 height 679
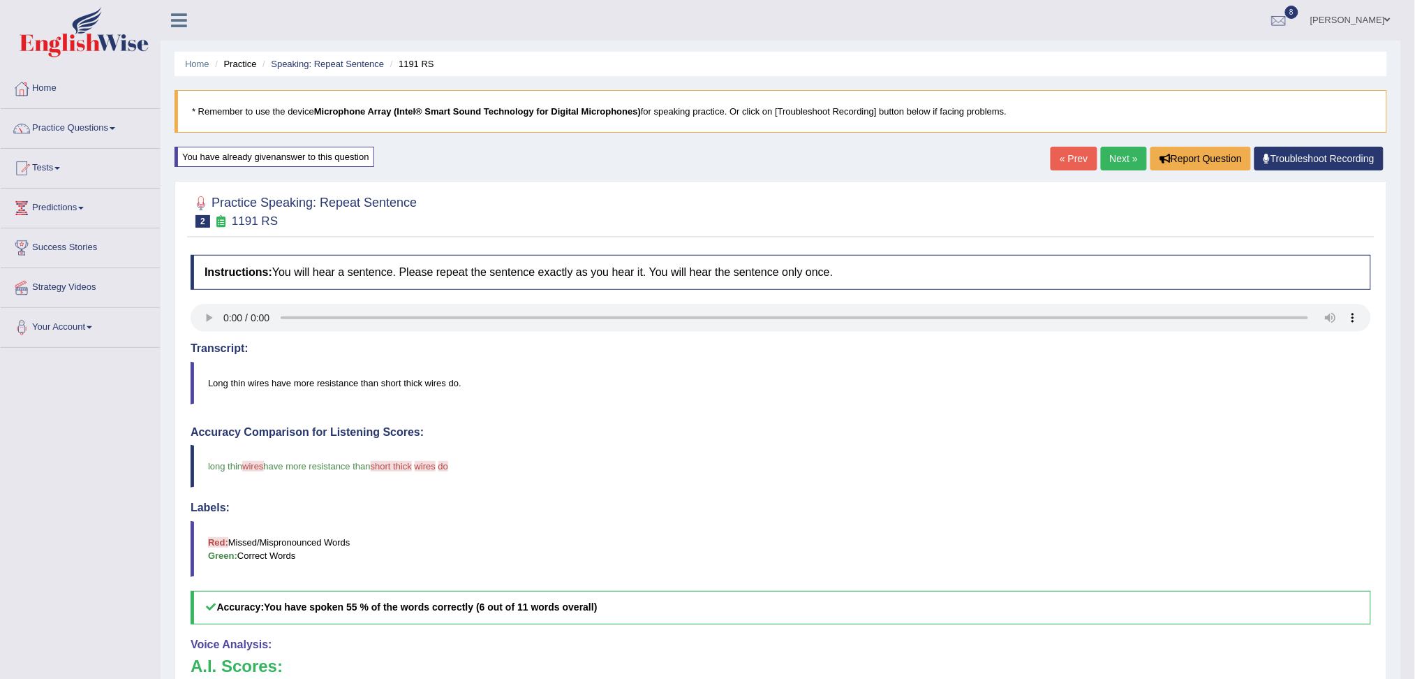
click at [1122, 156] on link "Next »" at bounding box center [1124, 159] width 46 height 24
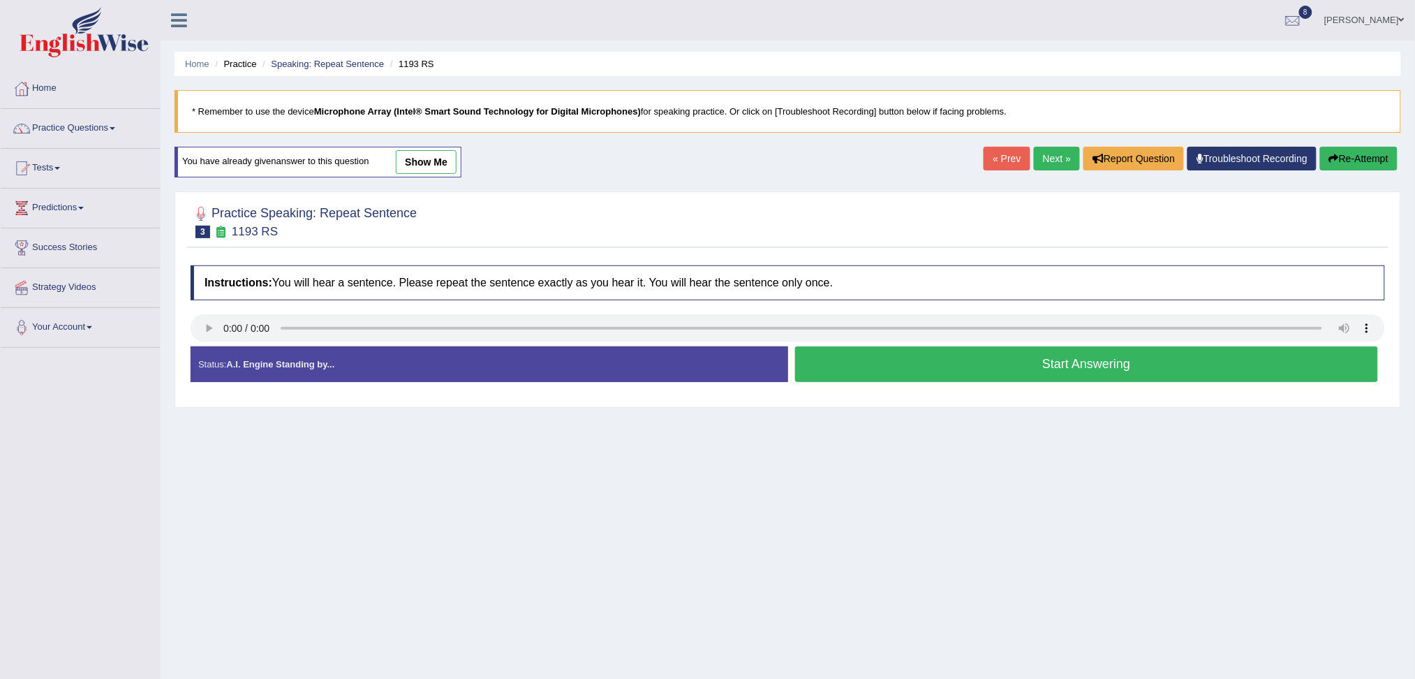
click at [972, 374] on button "Start Answering" at bounding box center [1087, 364] width 584 height 36
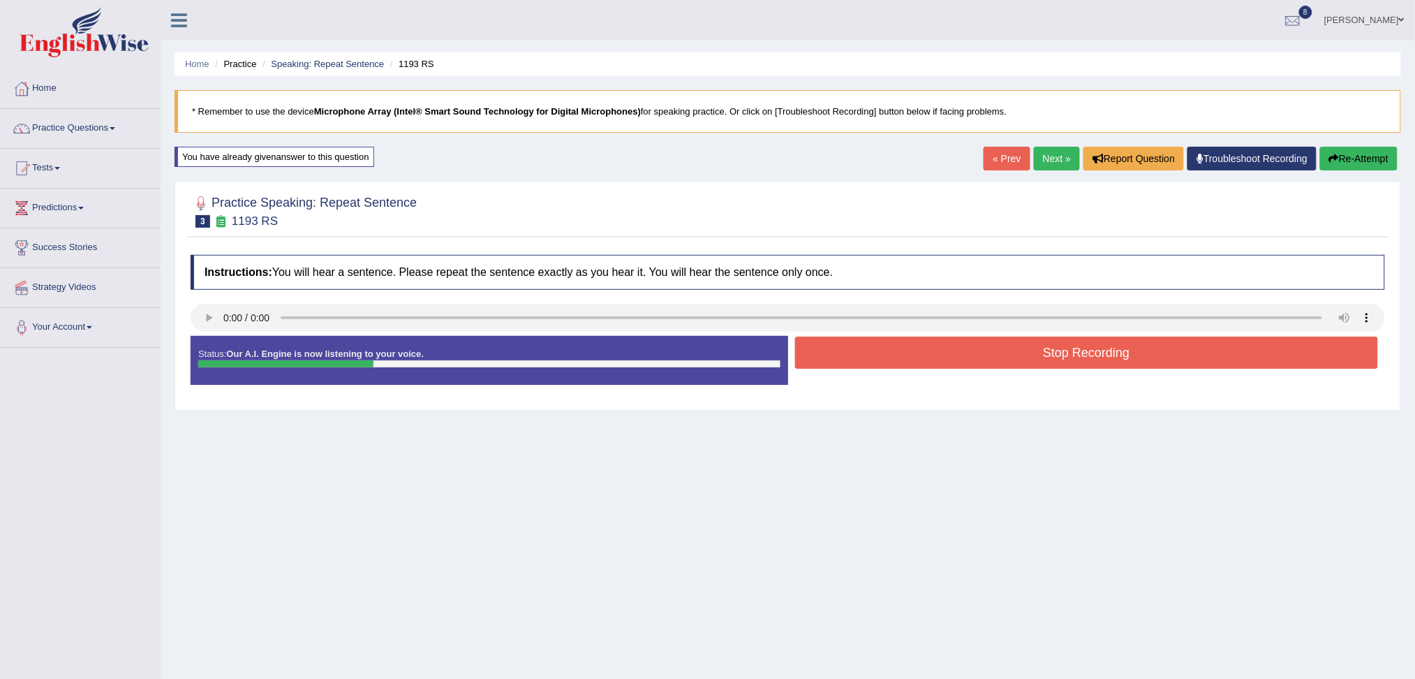
click at [924, 355] on button "Stop Recording" at bounding box center [1087, 352] width 584 height 32
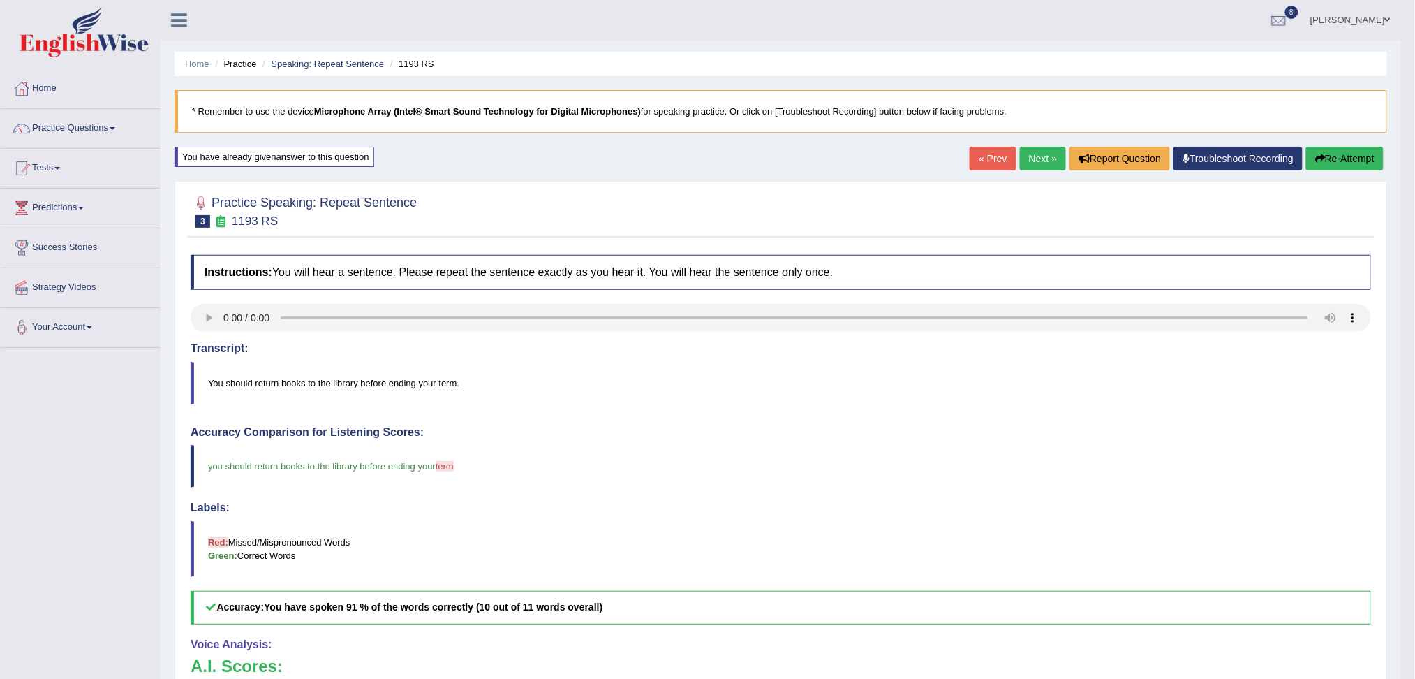
click at [1037, 163] on link "Next »" at bounding box center [1043, 159] width 46 height 24
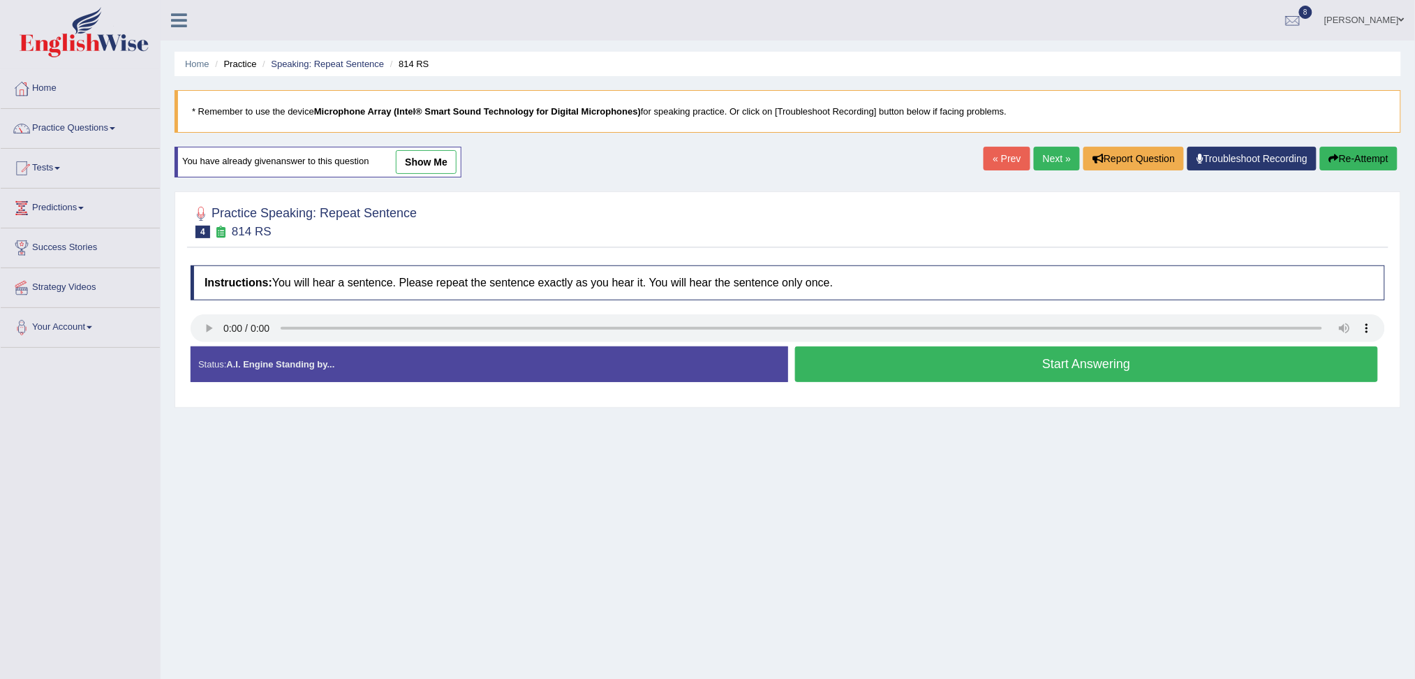
click at [951, 360] on button "Start Answering" at bounding box center [1087, 364] width 584 height 36
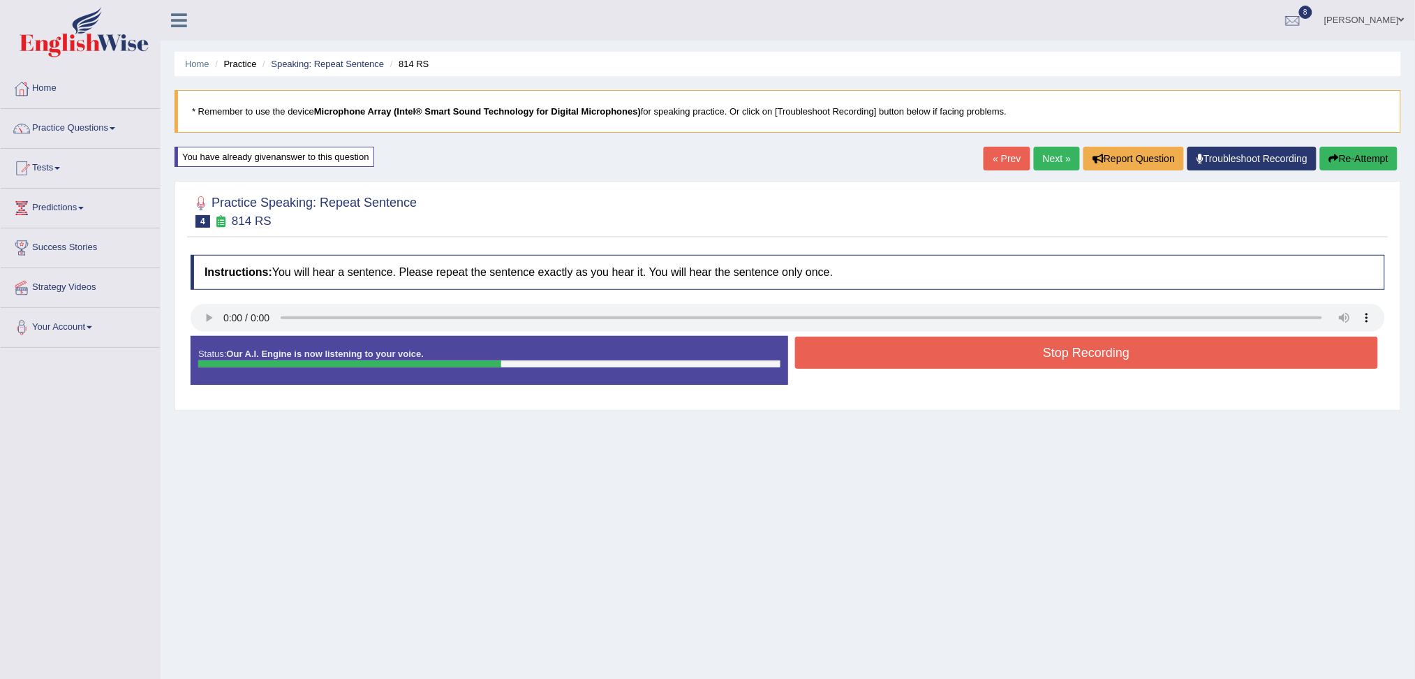
click at [886, 356] on button "Stop Recording" at bounding box center [1087, 352] width 584 height 32
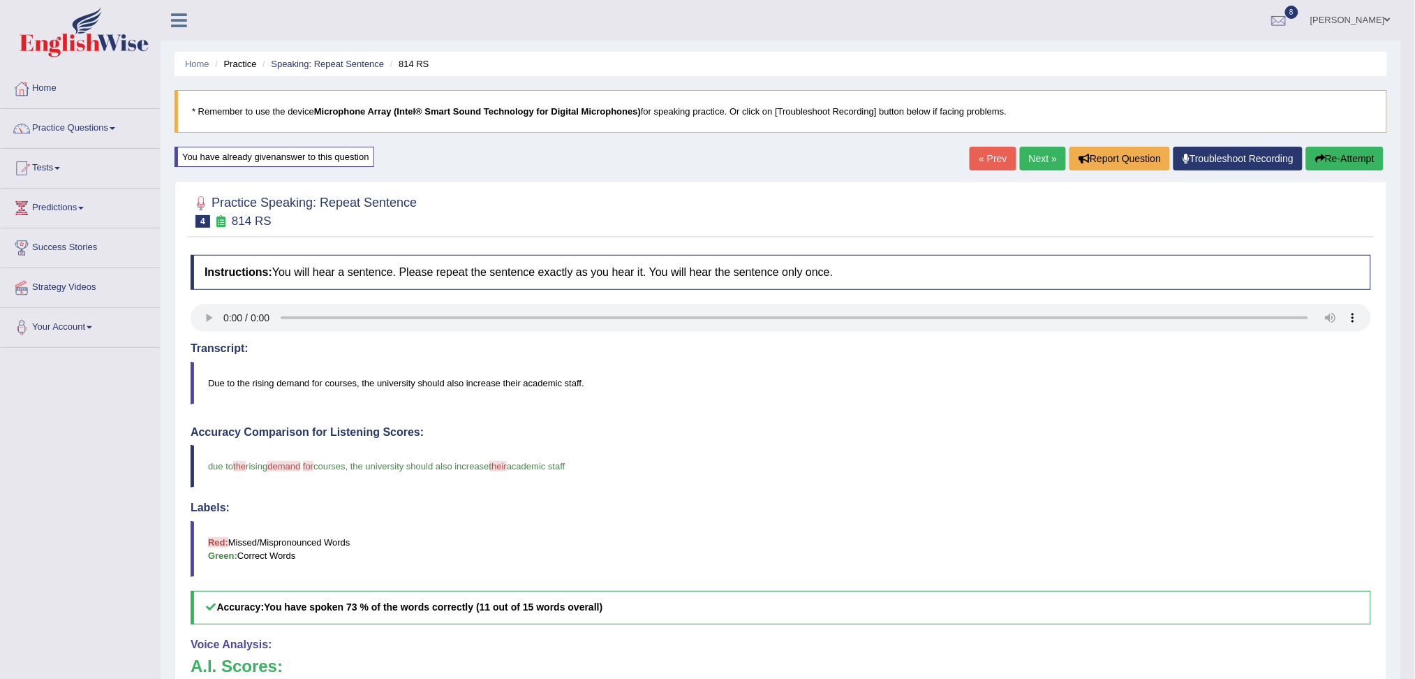
click at [1042, 161] on link "Next »" at bounding box center [1043, 159] width 46 height 24
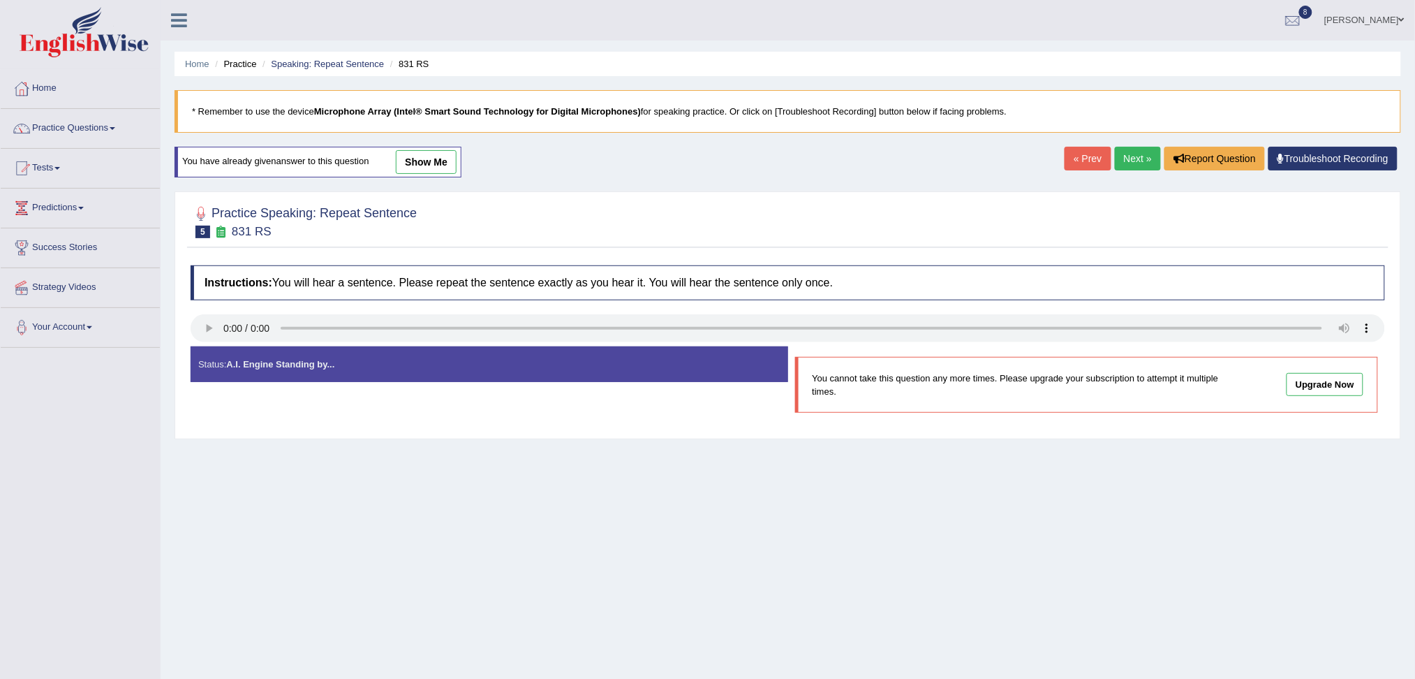
click at [1120, 156] on link "Next »" at bounding box center [1138, 159] width 46 height 24
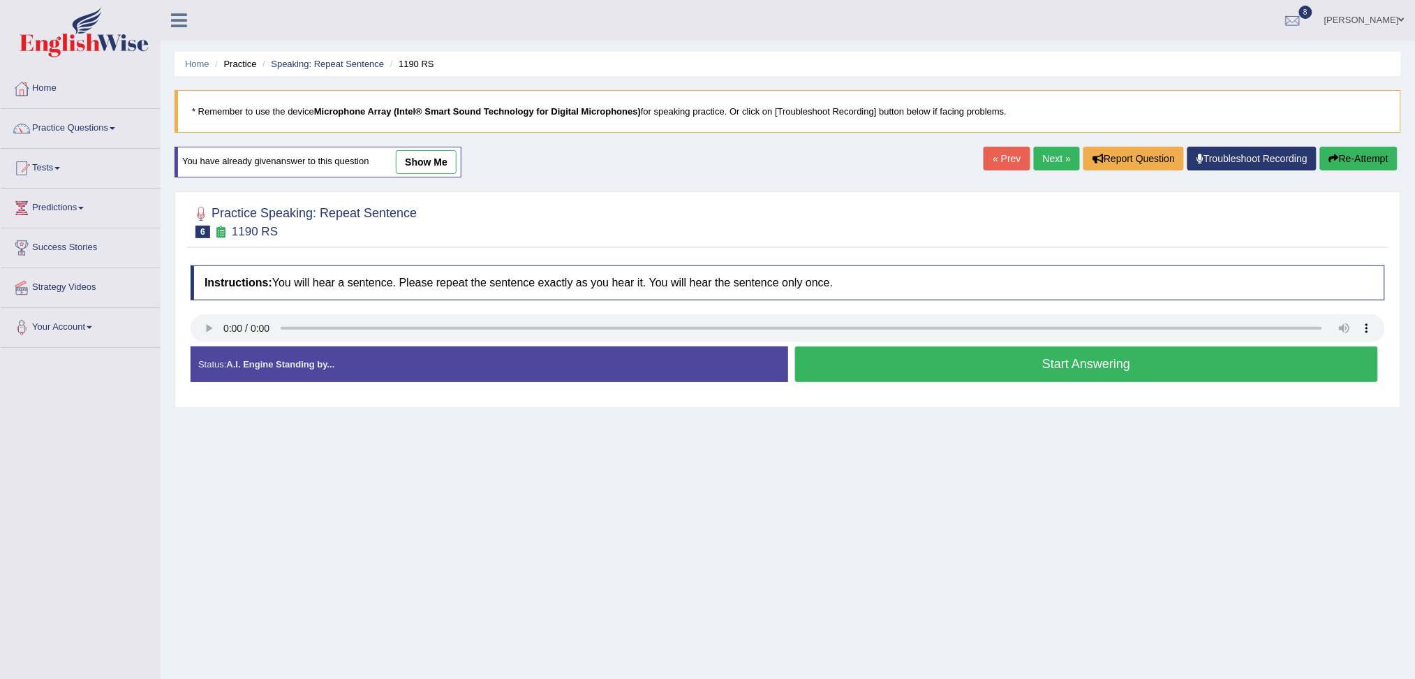
click at [918, 366] on button "Start Answering" at bounding box center [1087, 364] width 584 height 36
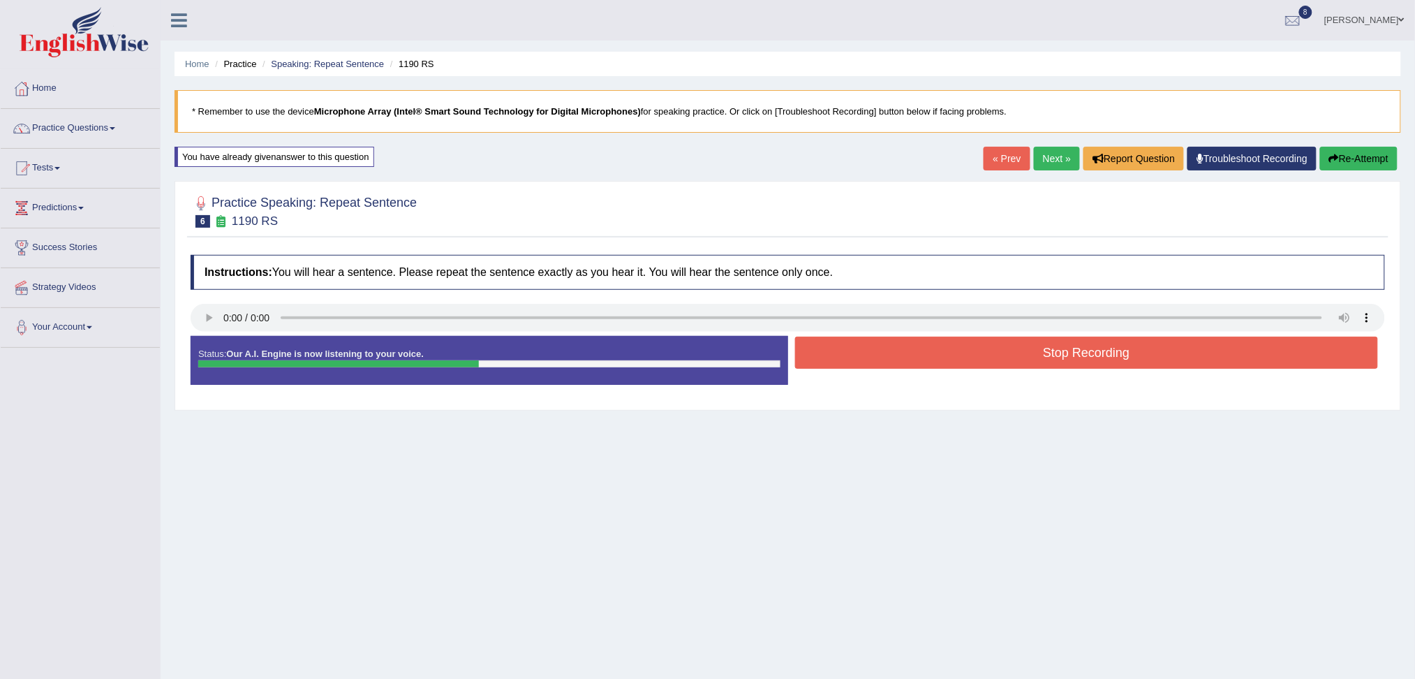
click at [891, 357] on button "Stop Recording" at bounding box center [1087, 352] width 584 height 32
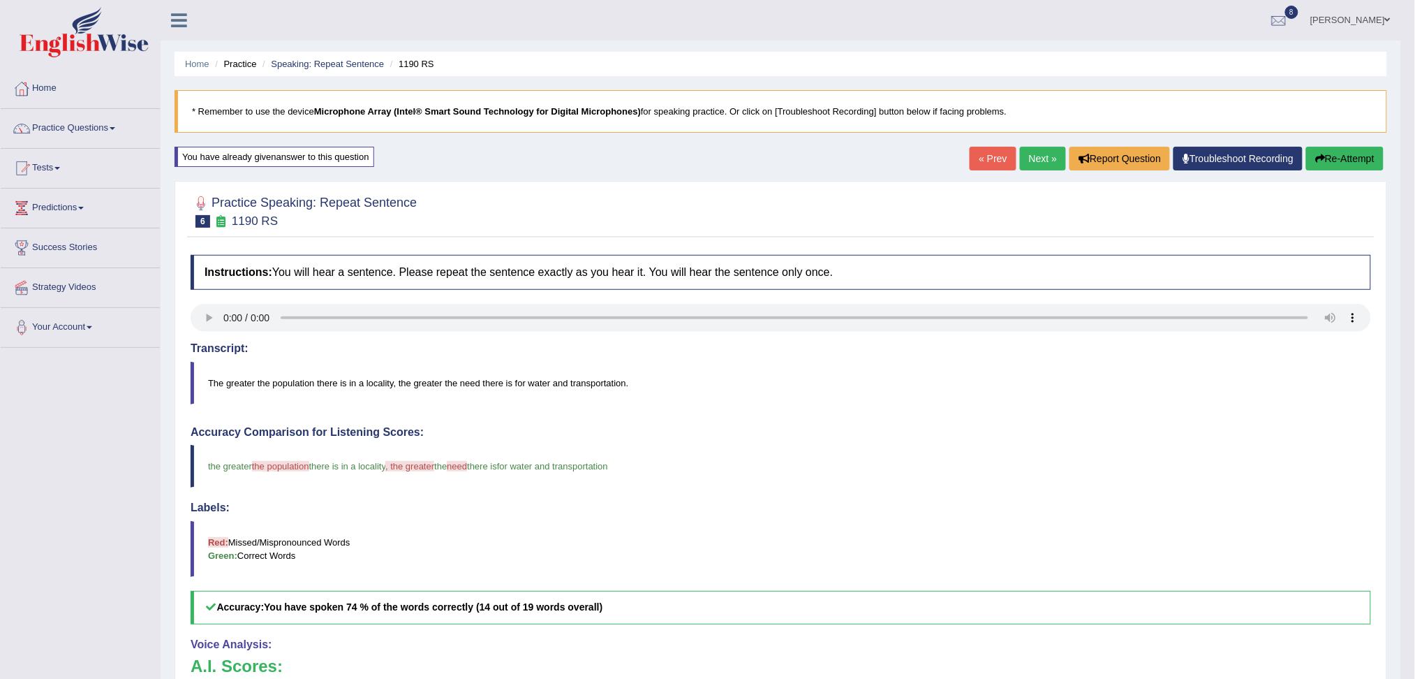
click at [1042, 163] on link "Next »" at bounding box center [1043, 159] width 46 height 24
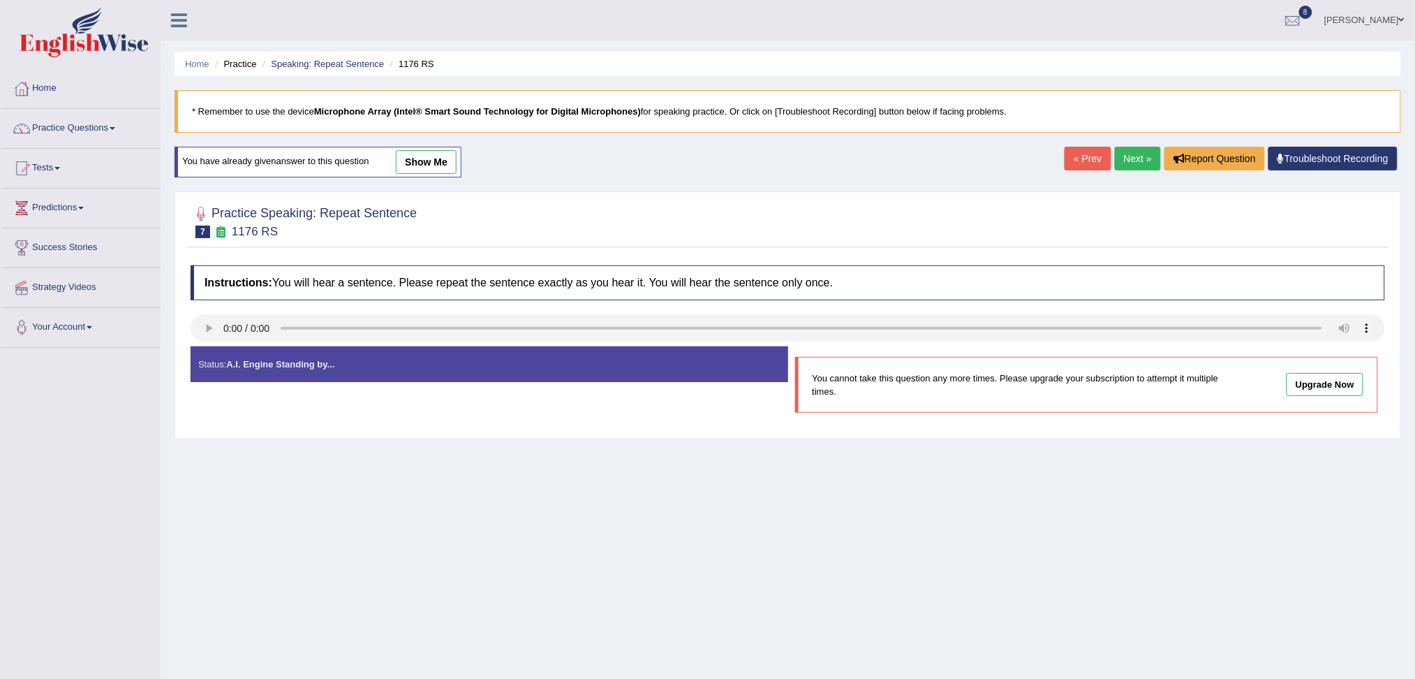
click at [1132, 163] on link "Next »" at bounding box center [1138, 159] width 46 height 24
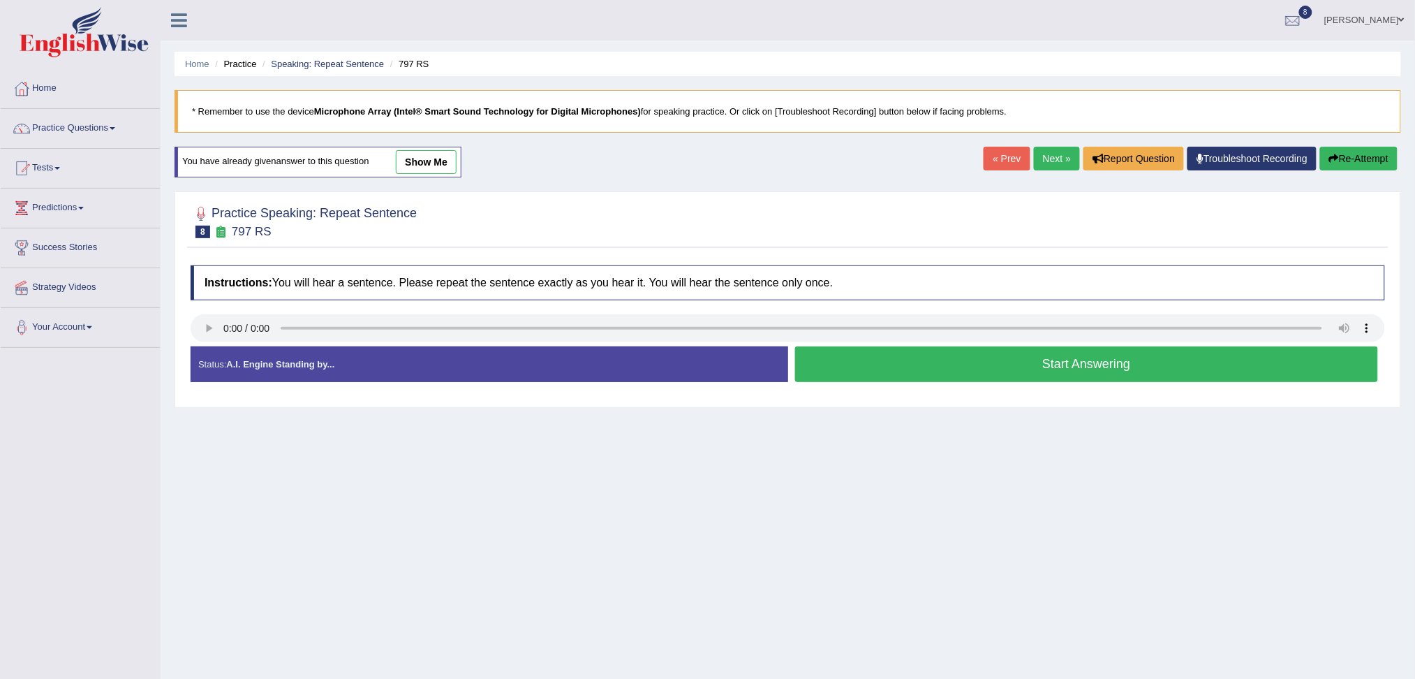
click at [988, 357] on button "Start Answering" at bounding box center [1087, 364] width 584 height 36
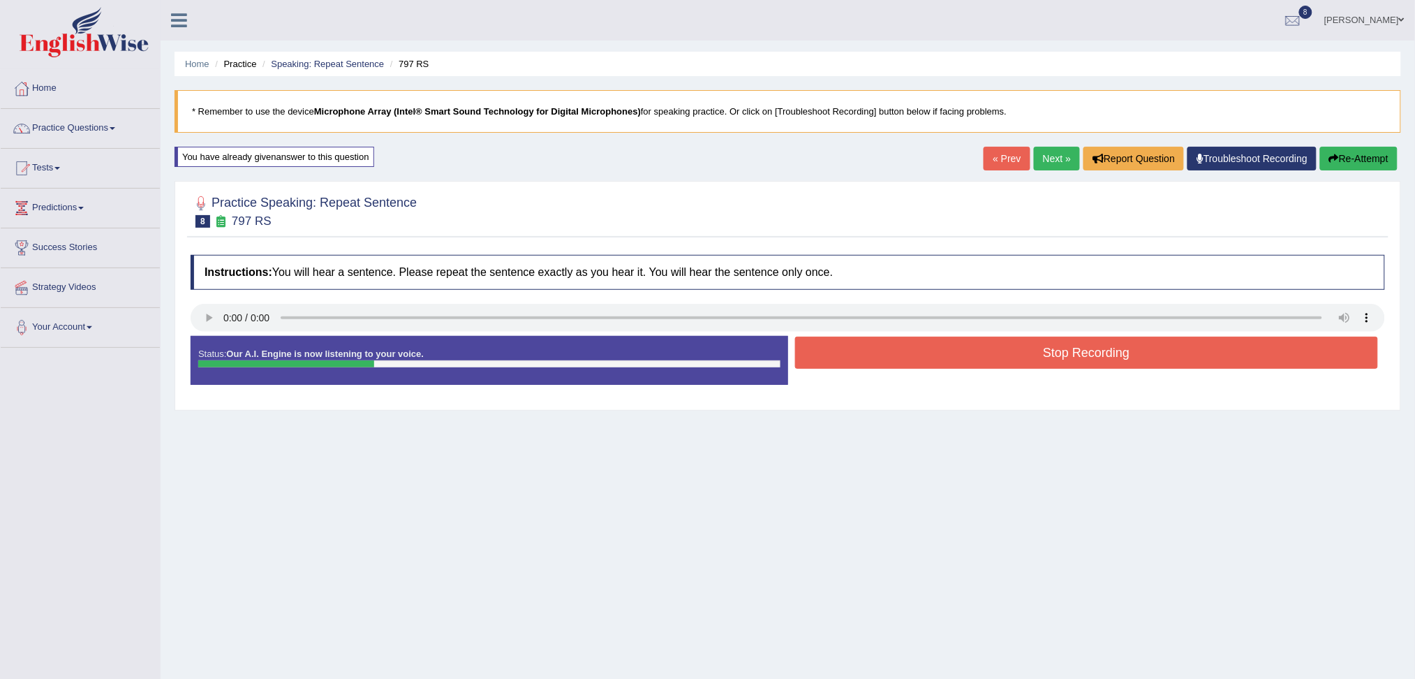
click at [919, 362] on button "Stop Recording" at bounding box center [1087, 352] width 584 height 32
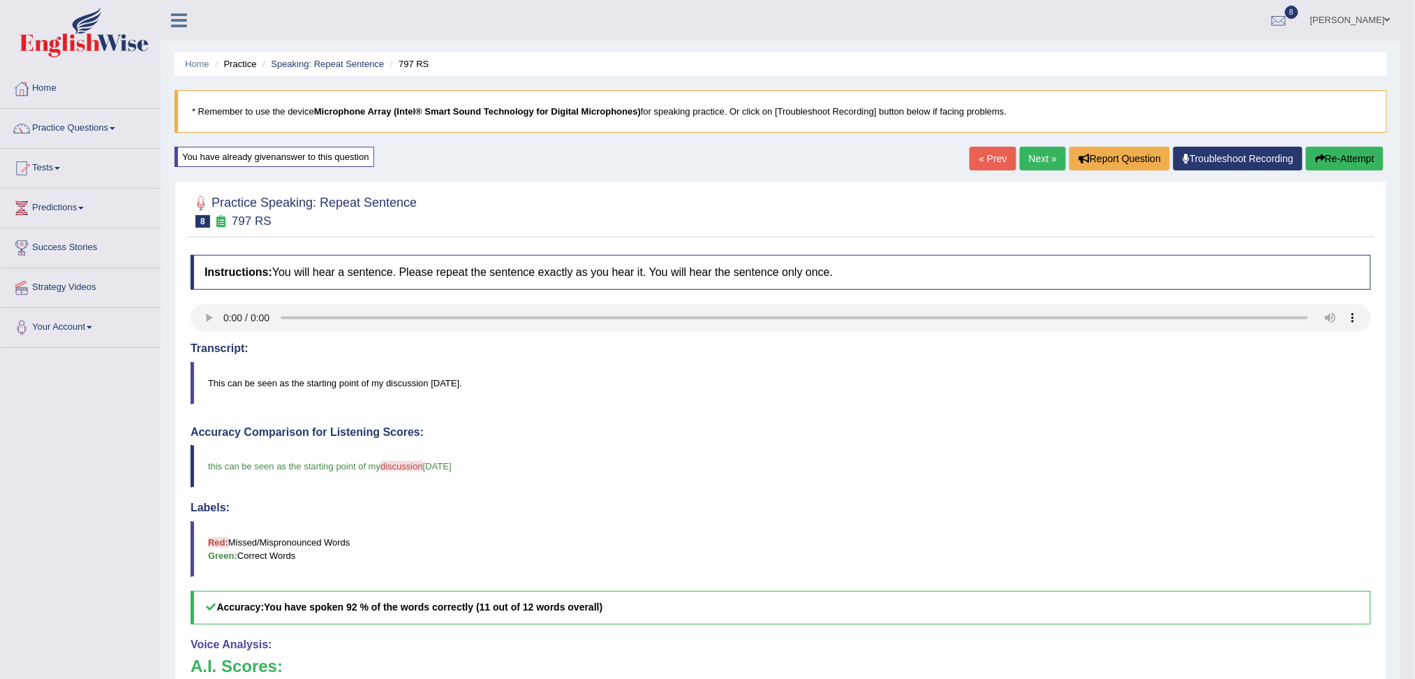
click at [1043, 160] on link "Next »" at bounding box center [1043, 159] width 46 height 24
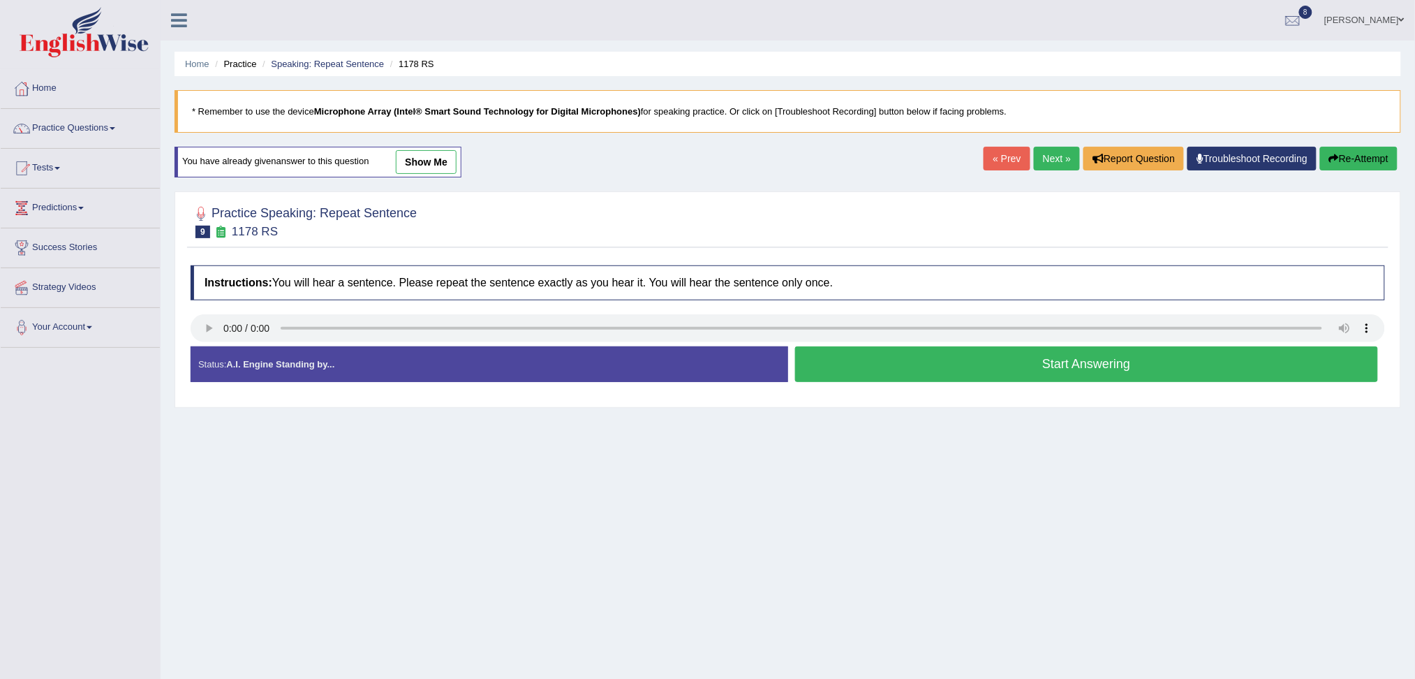
click at [914, 369] on button "Start Answering" at bounding box center [1087, 364] width 584 height 36
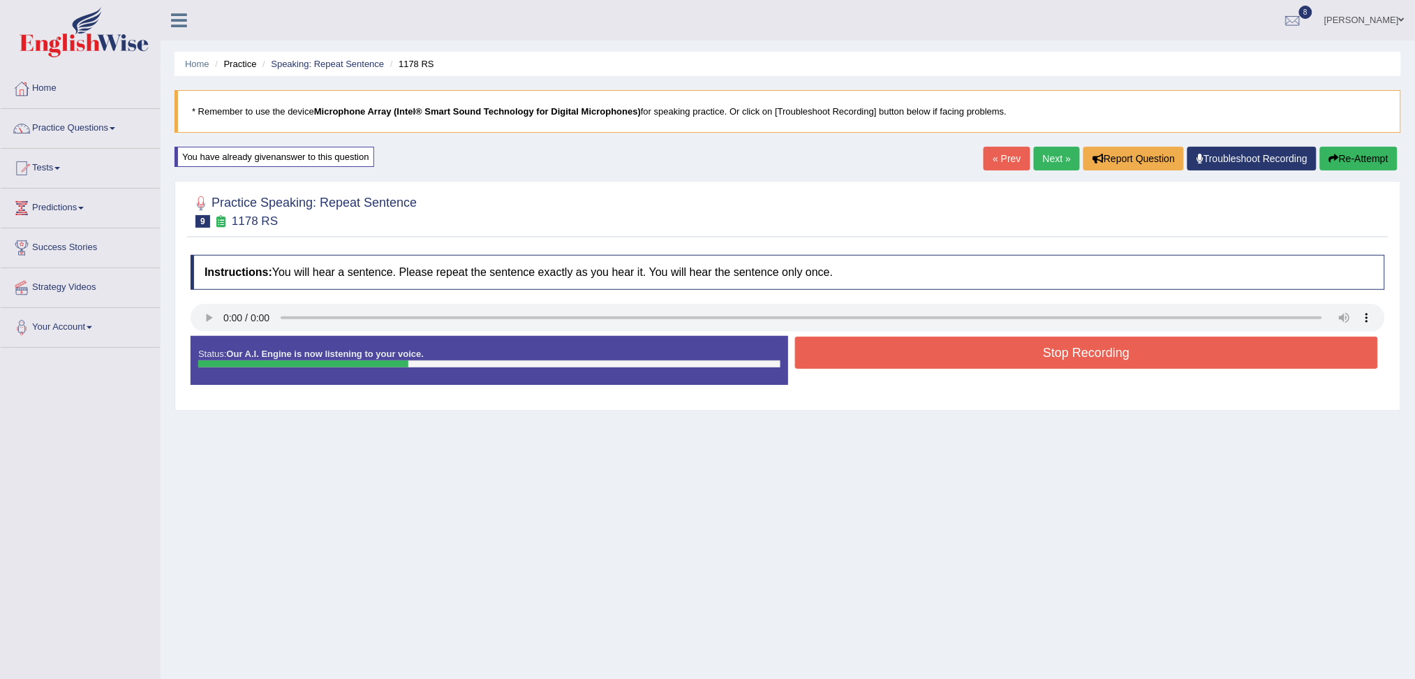
click at [872, 360] on button "Stop Recording" at bounding box center [1087, 352] width 584 height 32
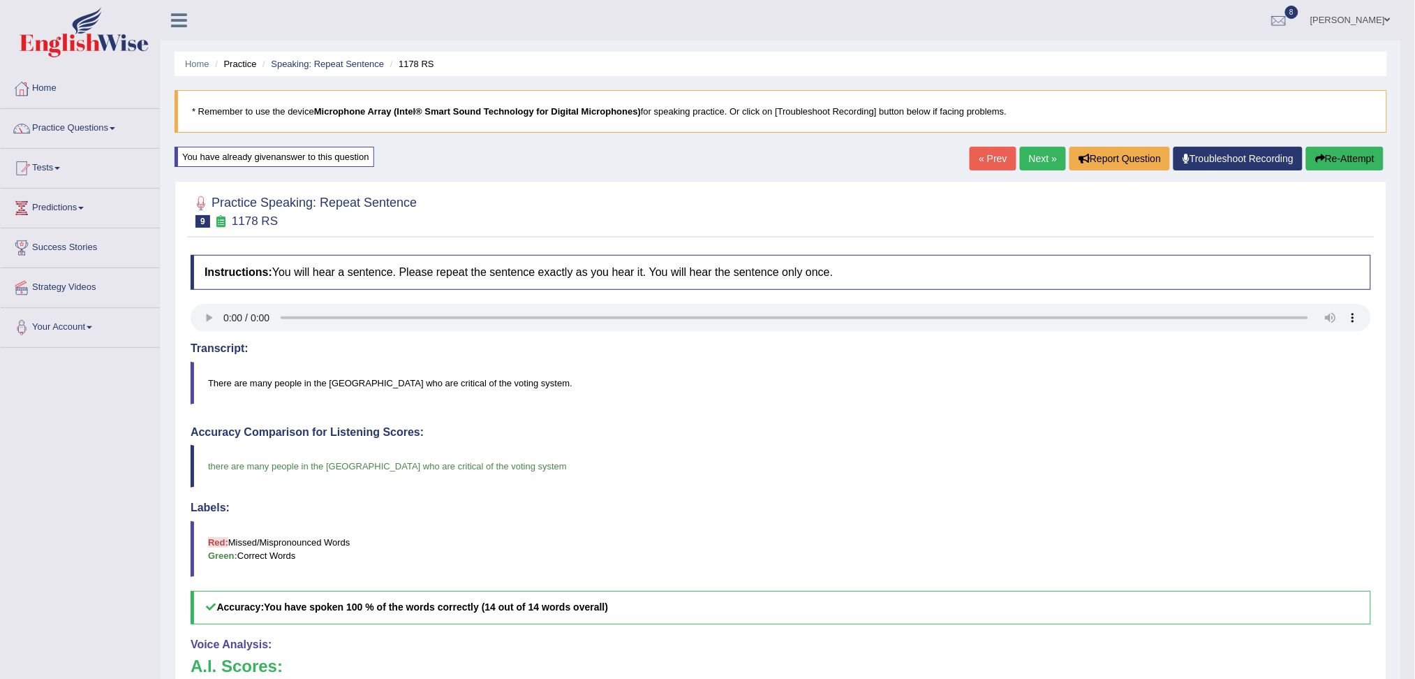
click at [1036, 159] on link "Next »" at bounding box center [1043, 159] width 46 height 24
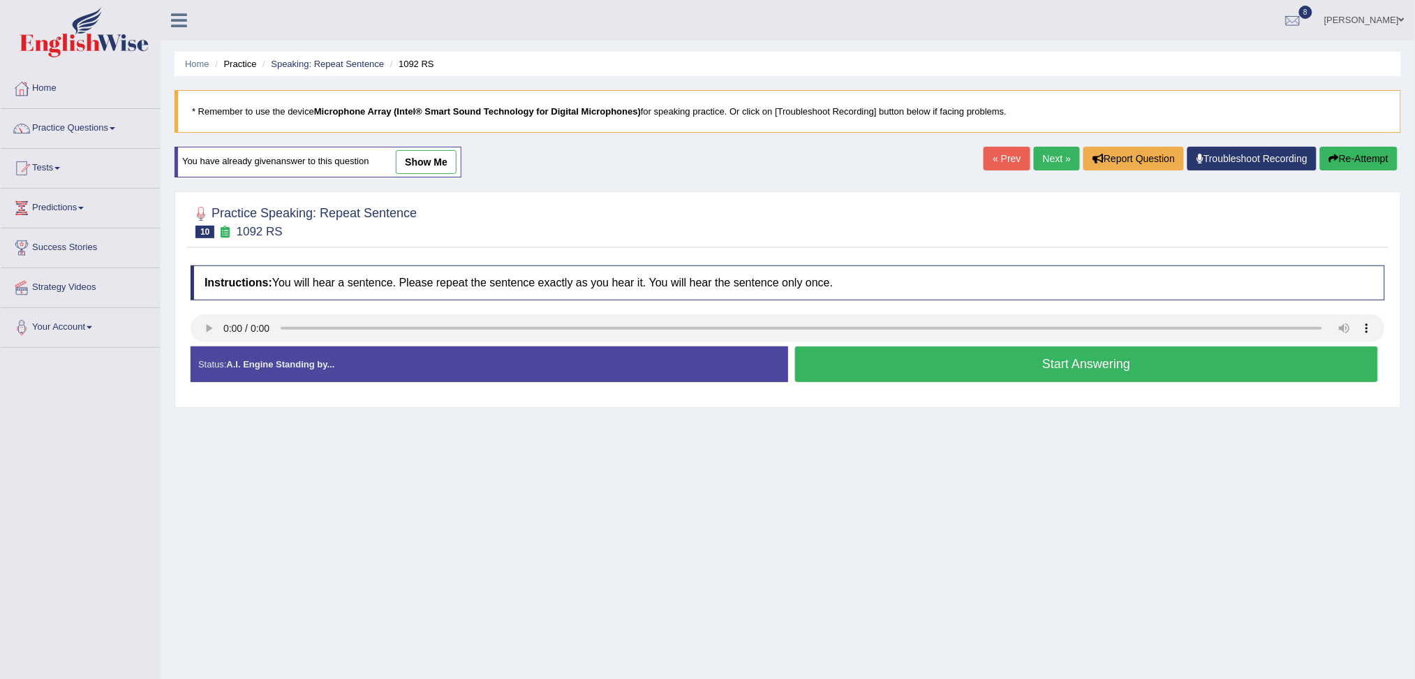
click at [1036, 367] on button "Start Answering" at bounding box center [1087, 364] width 584 height 36
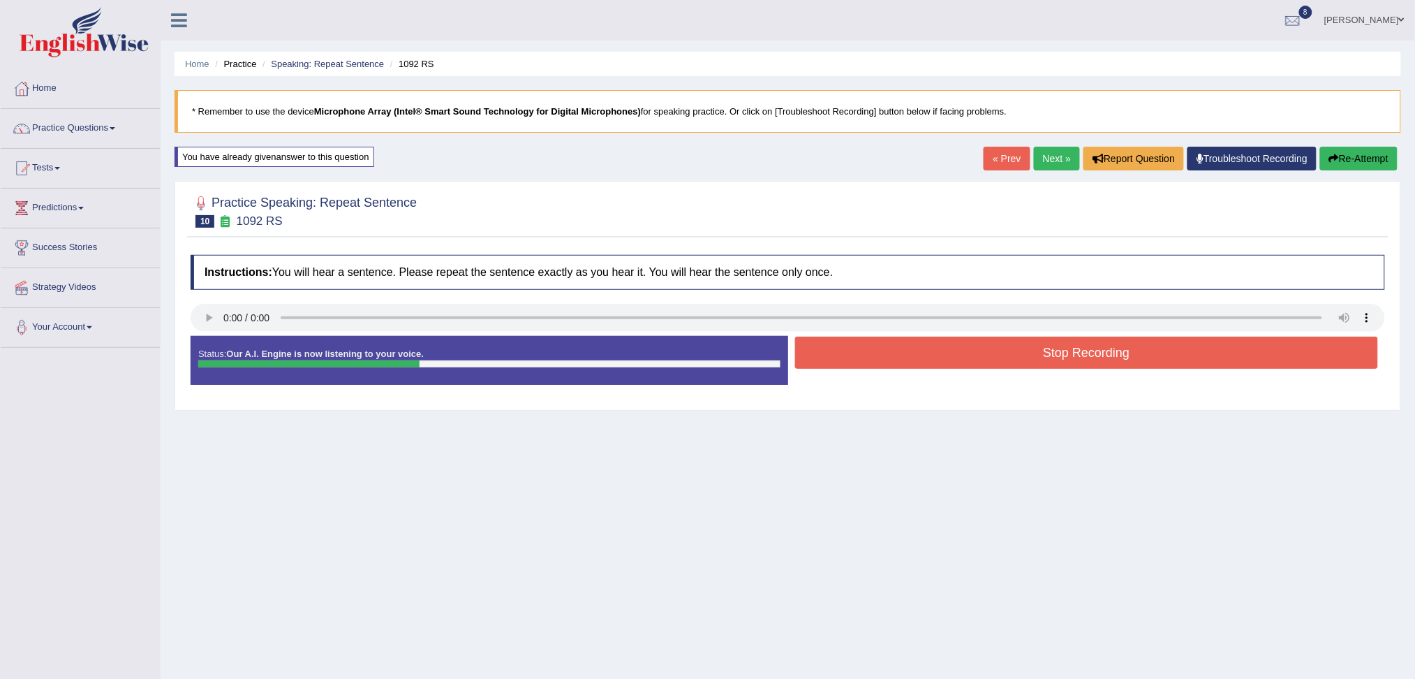
click at [922, 357] on button "Stop Recording" at bounding box center [1087, 352] width 584 height 32
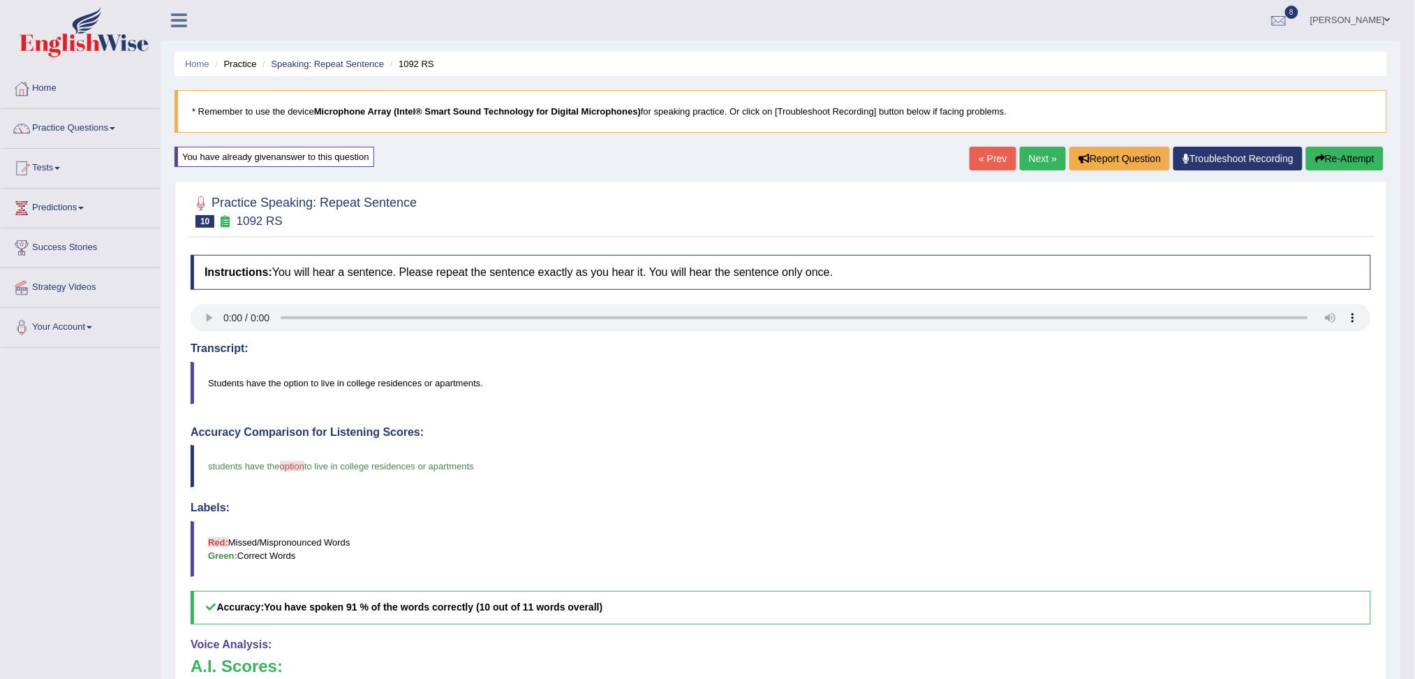
click at [1049, 168] on link "Next »" at bounding box center [1043, 159] width 46 height 24
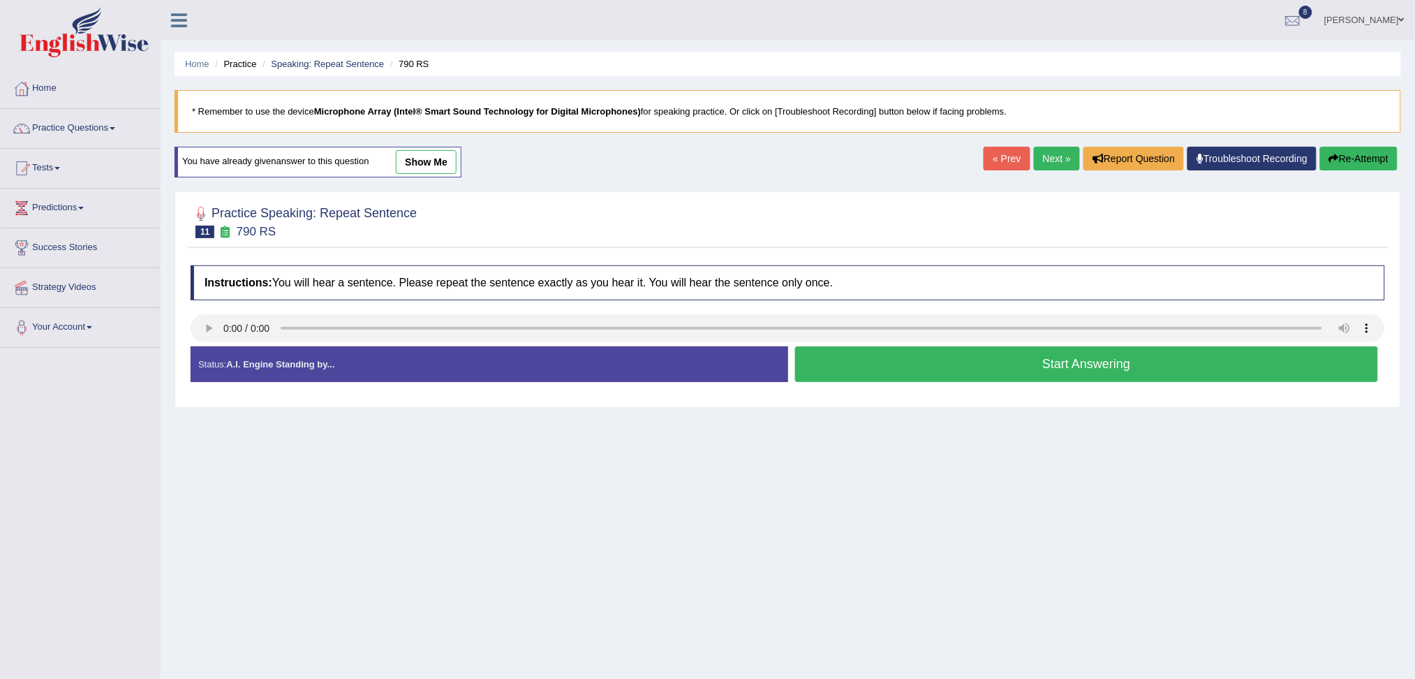
click at [916, 369] on button "Start Answering" at bounding box center [1087, 364] width 584 height 36
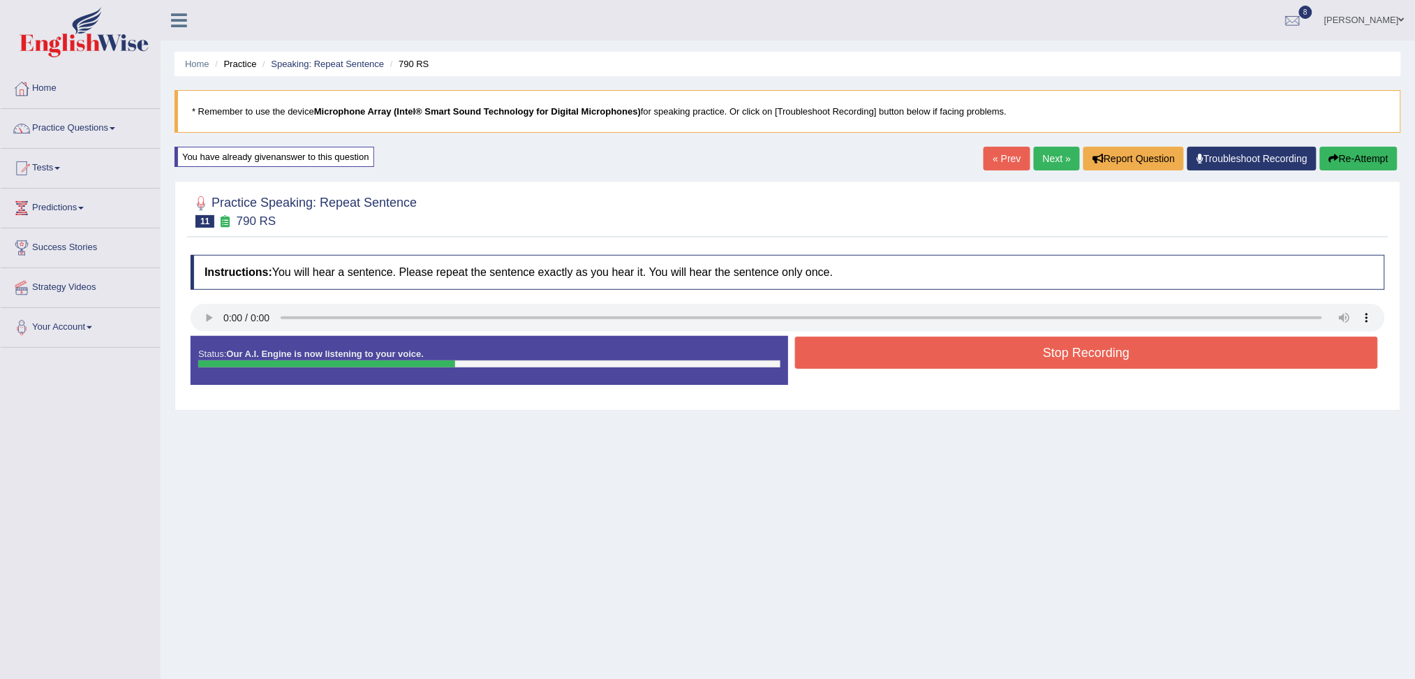
click at [877, 357] on button "Stop Recording" at bounding box center [1087, 352] width 584 height 32
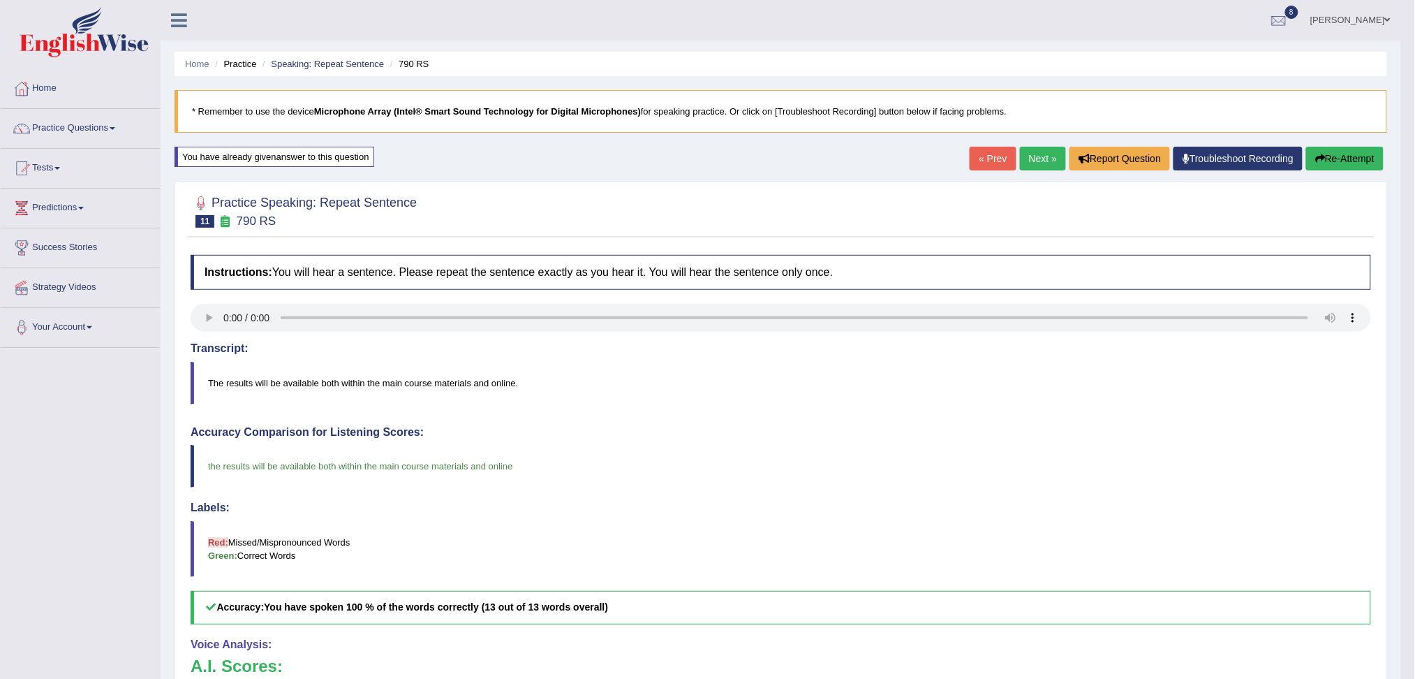
click at [1044, 158] on link "Next »" at bounding box center [1043, 159] width 46 height 24
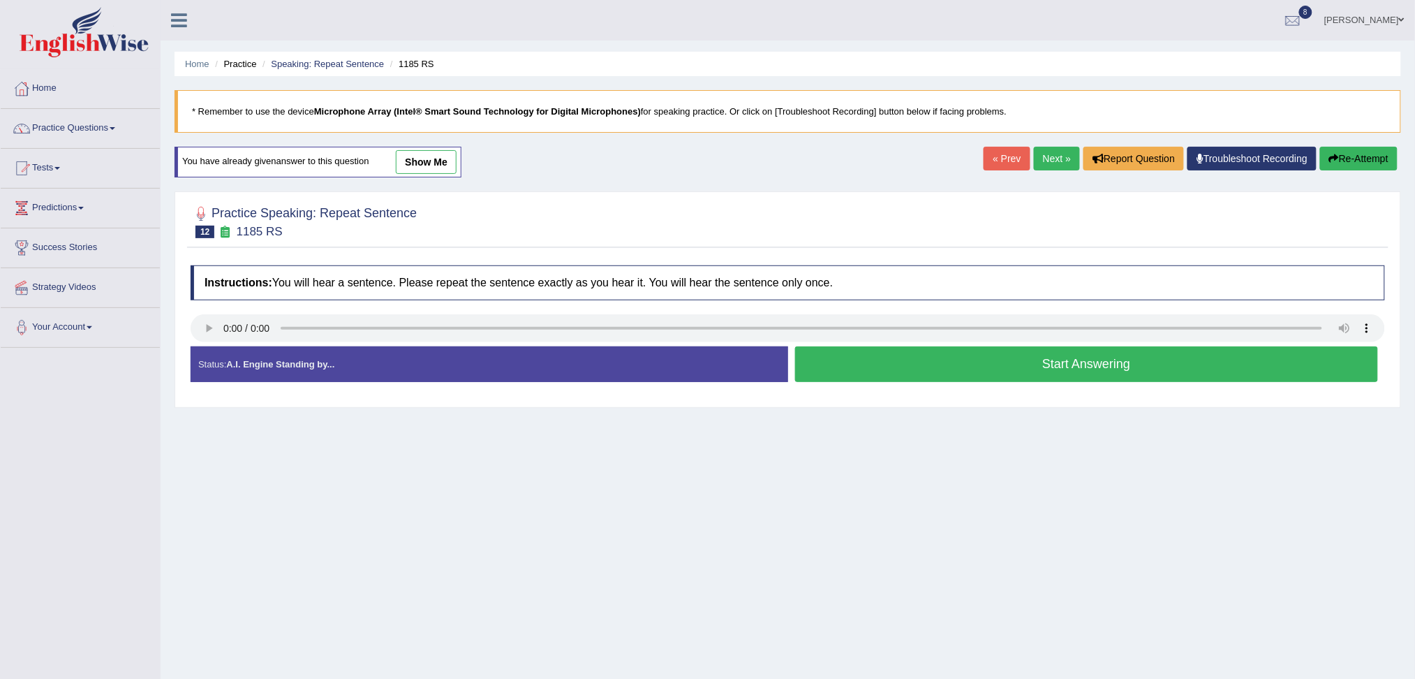
click at [941, 358] on button "Start Answering" at bounding box center [1087, 364] width 584 height 36
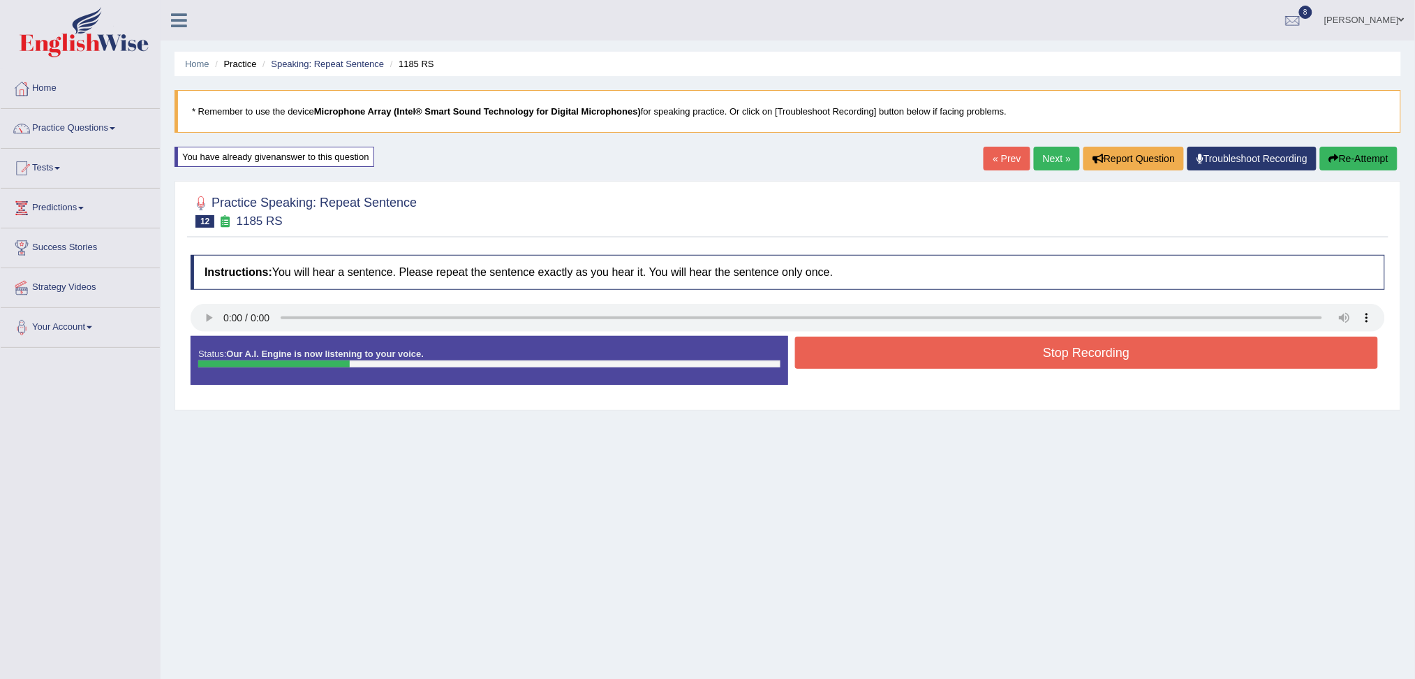
click at [910, 362] on button "Stop Recording" at bounding box center [1087, 352] width 584 height 32
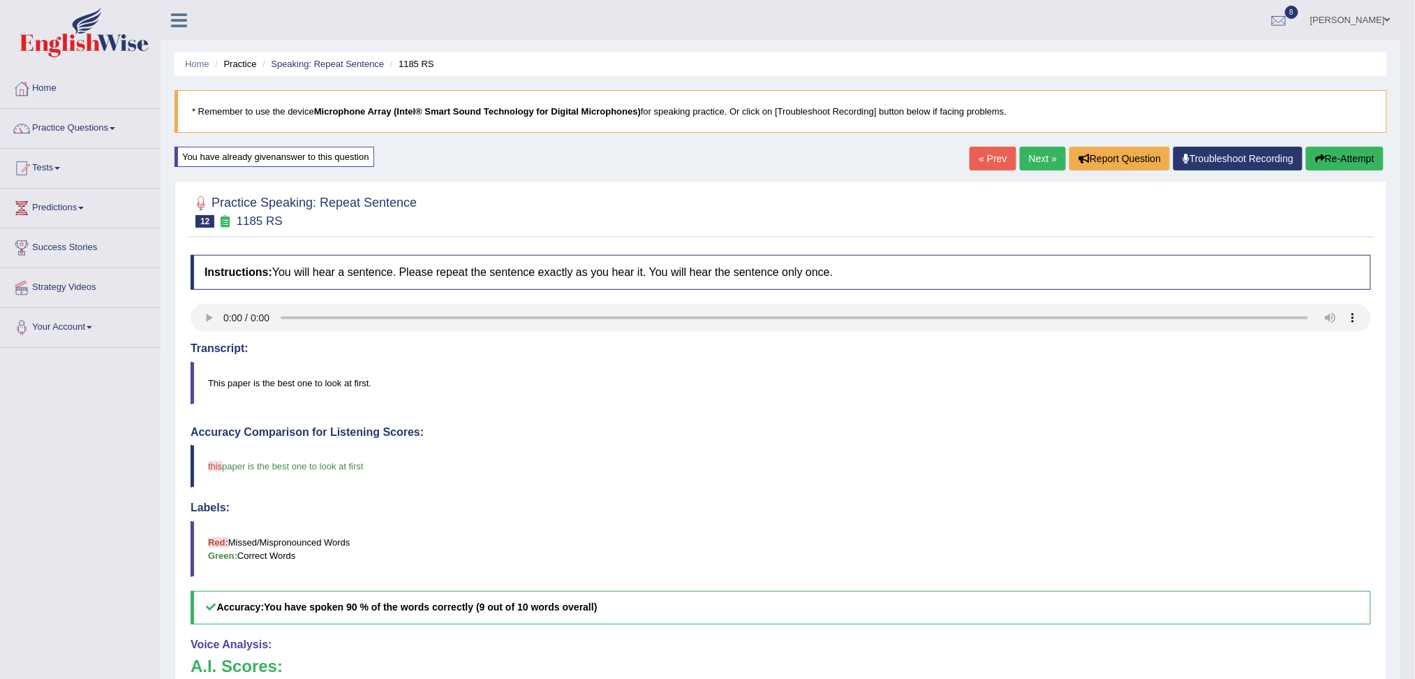
click at [1043, 159] on link "Next »" at bounding box center [1043, 159] width 46 height 24
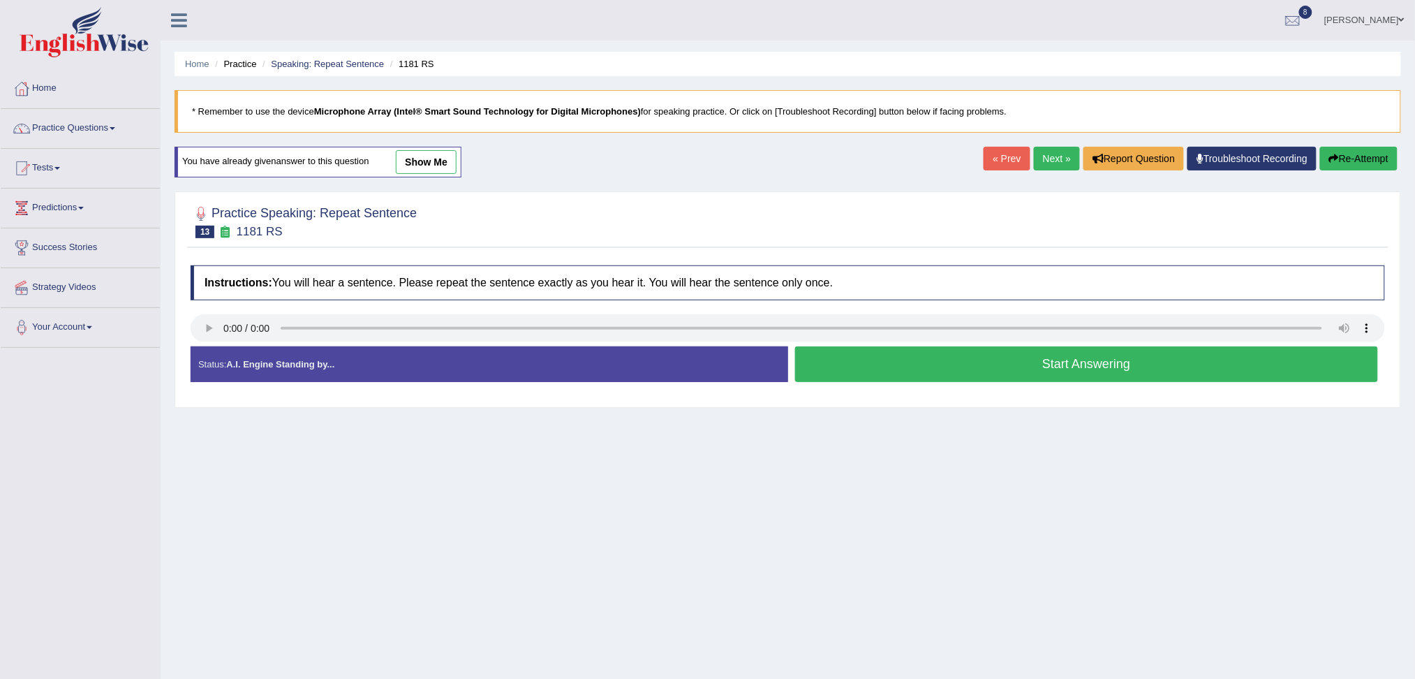
click at [923, 368] on button "Start Answering" at bounding box center [1087, 364] width 584 height 36
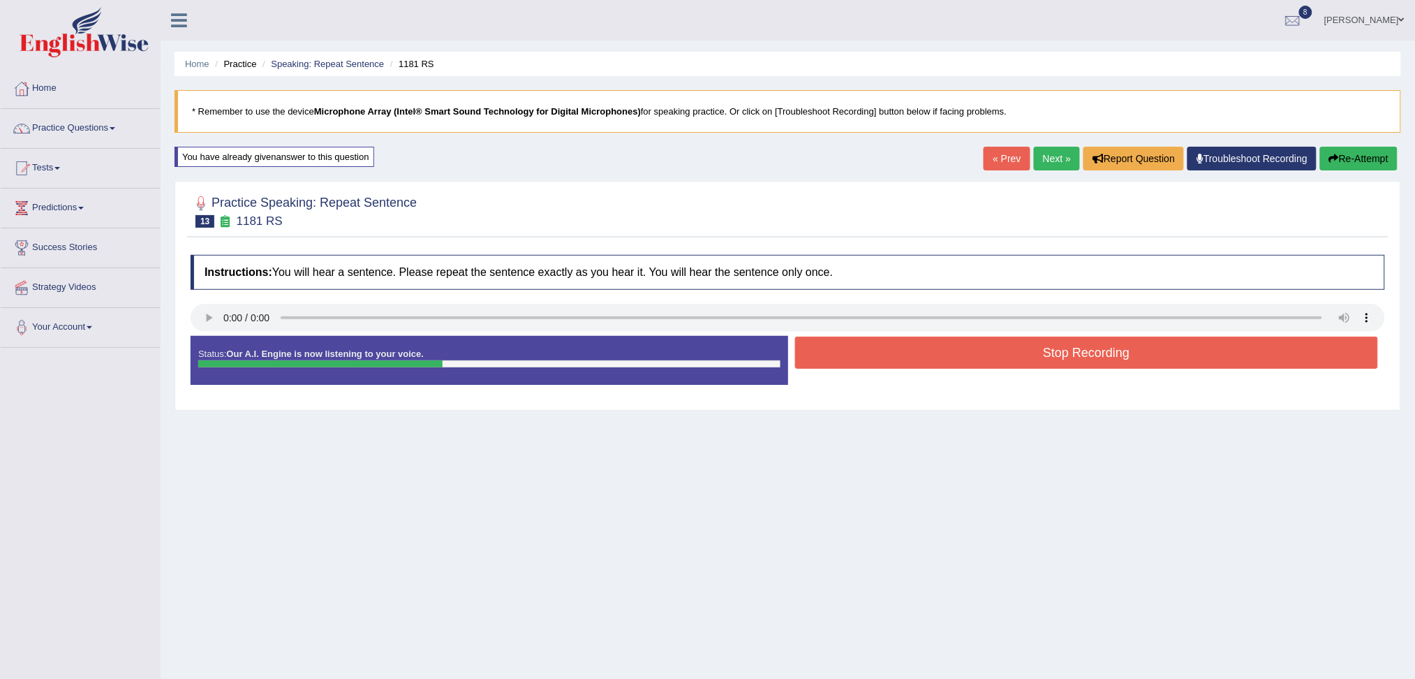
click at [886, 362] on button "Stop Recording" at bounding box center [1087, 352] width 584 height 32
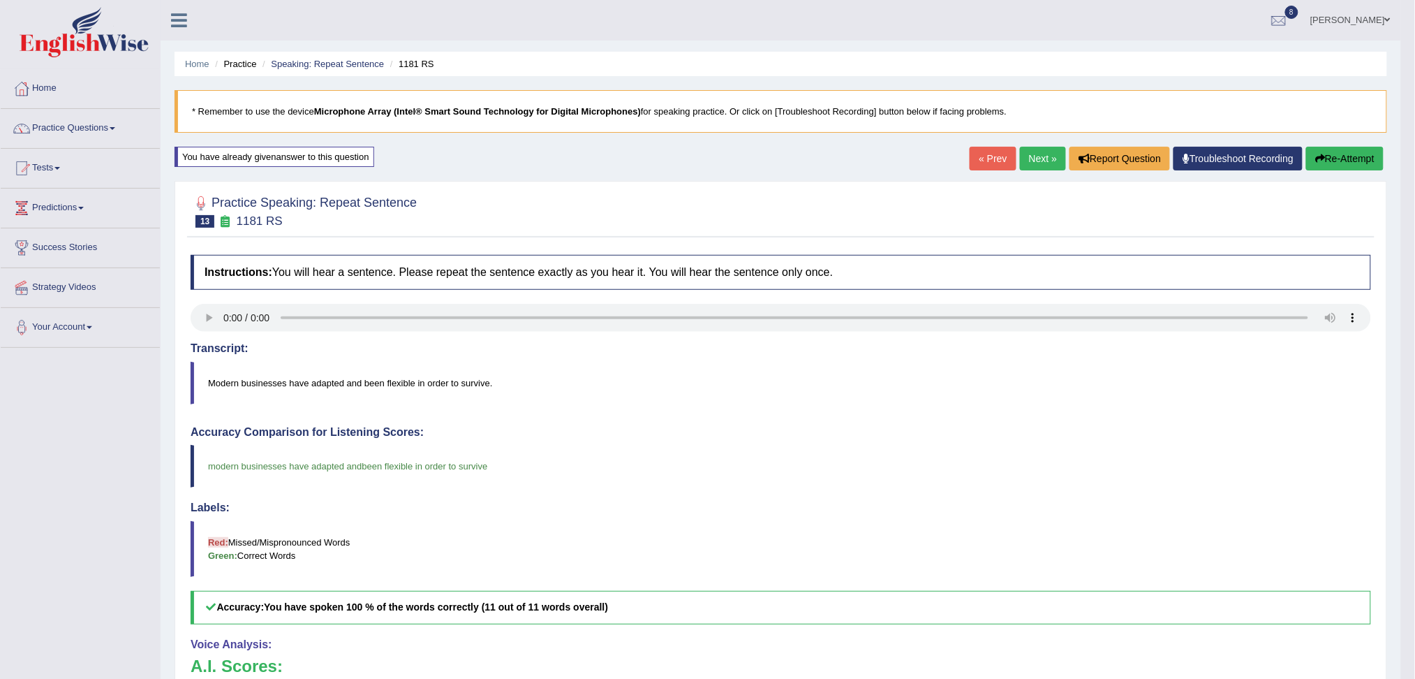
click at [1039, 154] on link "Next »" at bounding box center [1043, 159] width 46 height 24
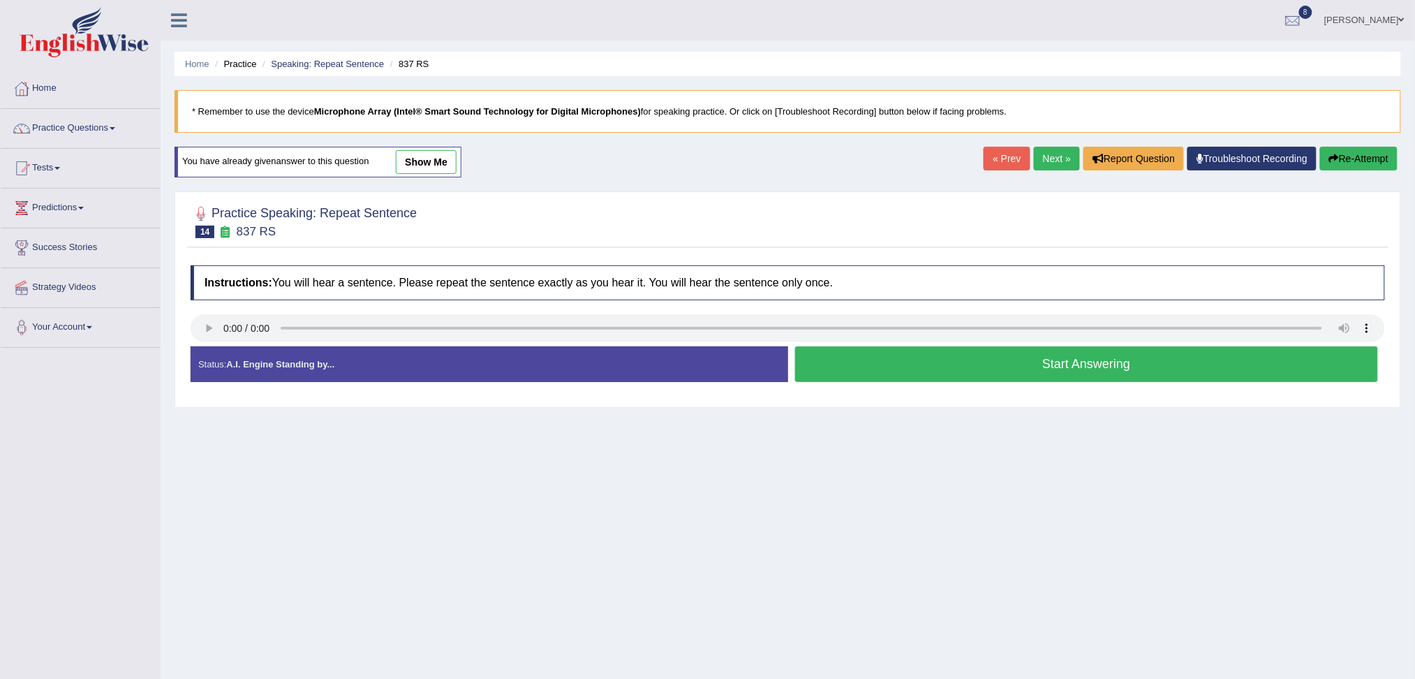
click at [914, 366] on button "Start Answering" at bounding box center [1087, 364] width 584 height 36
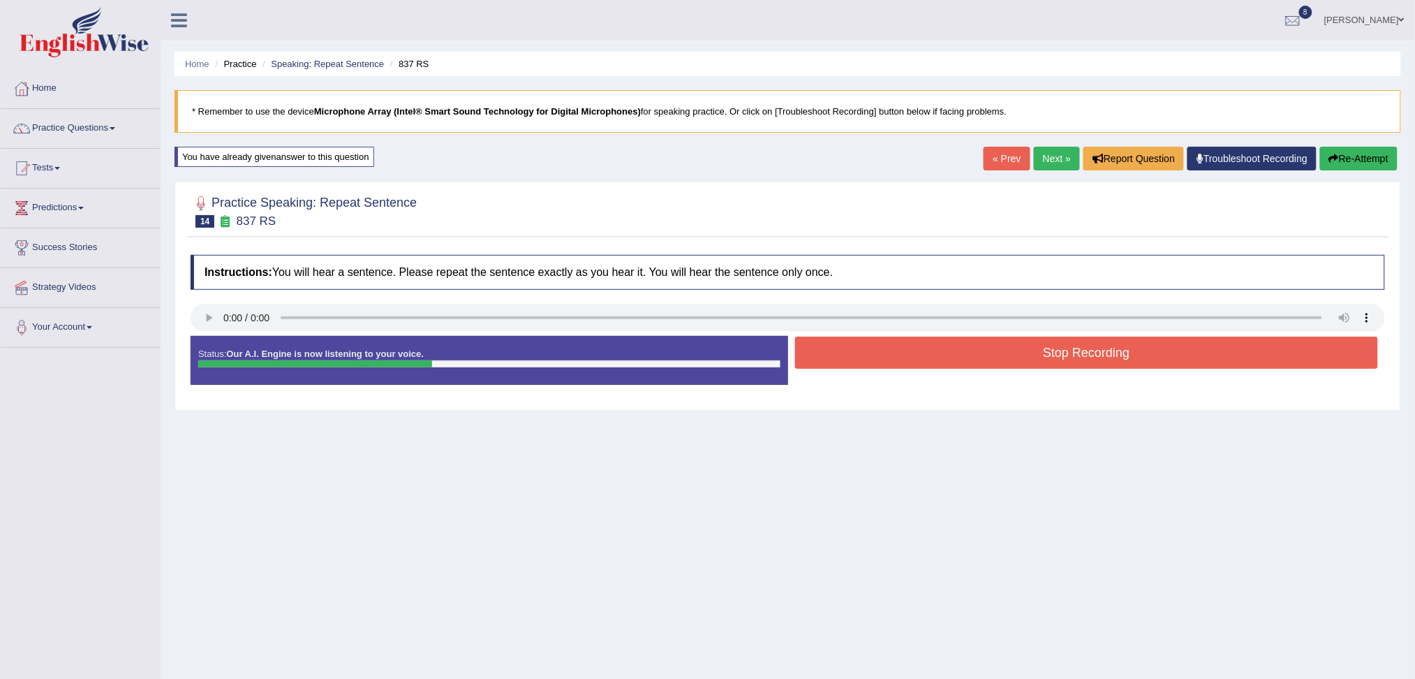
click at [885, 364] on button "Stop Recording" at bounding box center [1087, 352] width 584 height 32
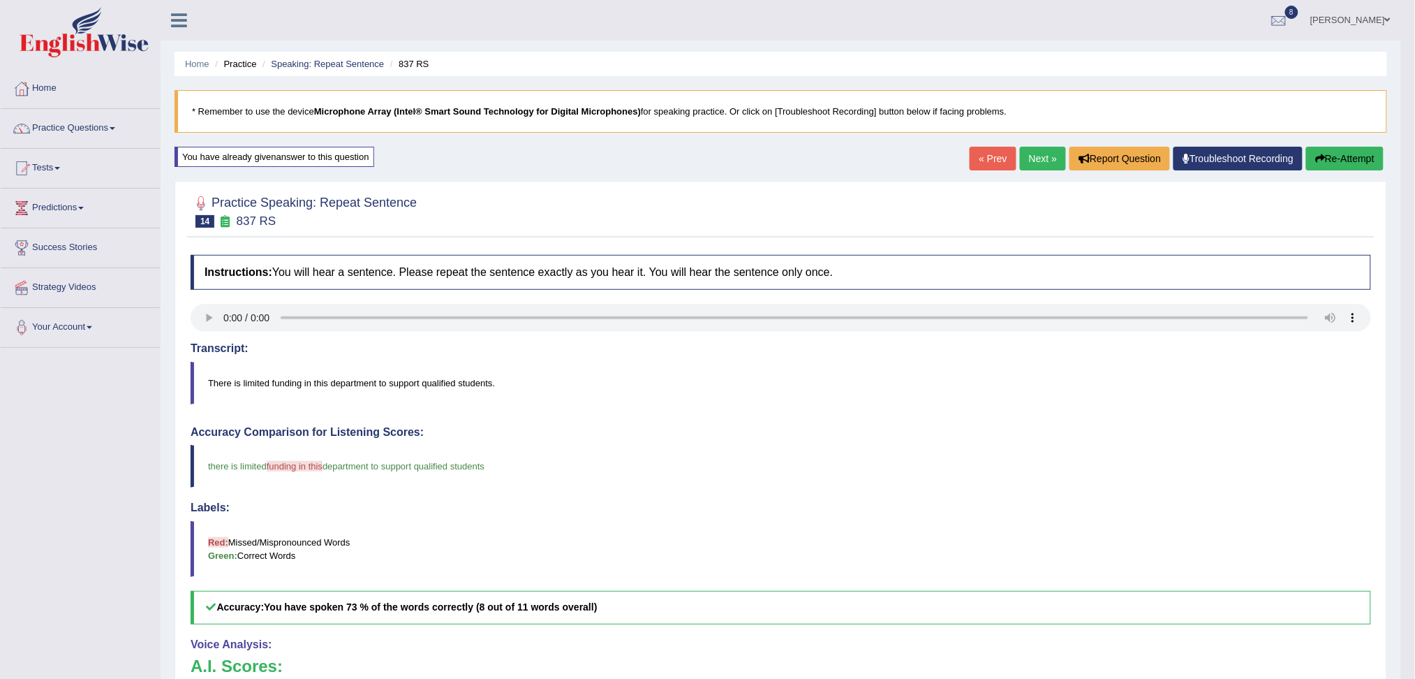
click at [1046, 156] on link "Next »" at bounding box center [1043, 159] width 46 height 24
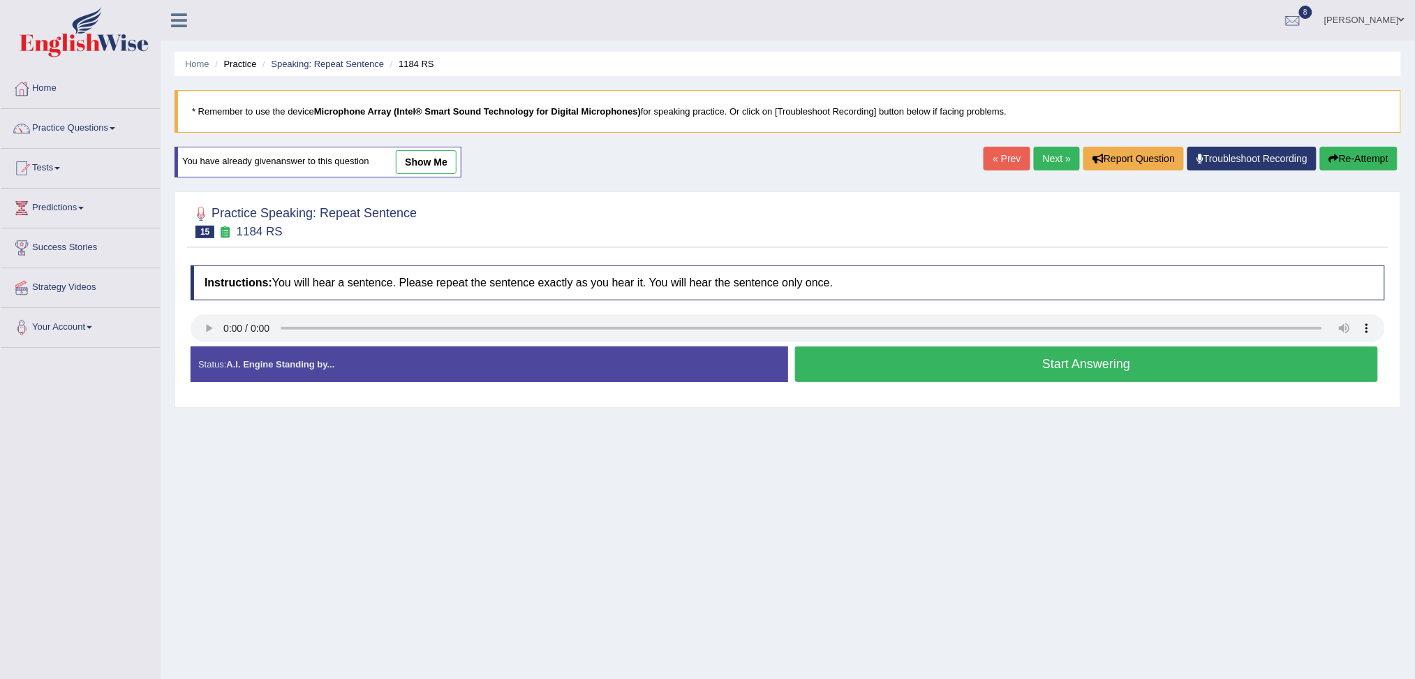
click at [965, 364] on button "Start Answering" at bounding box center [1087, 364] width 584 height 36
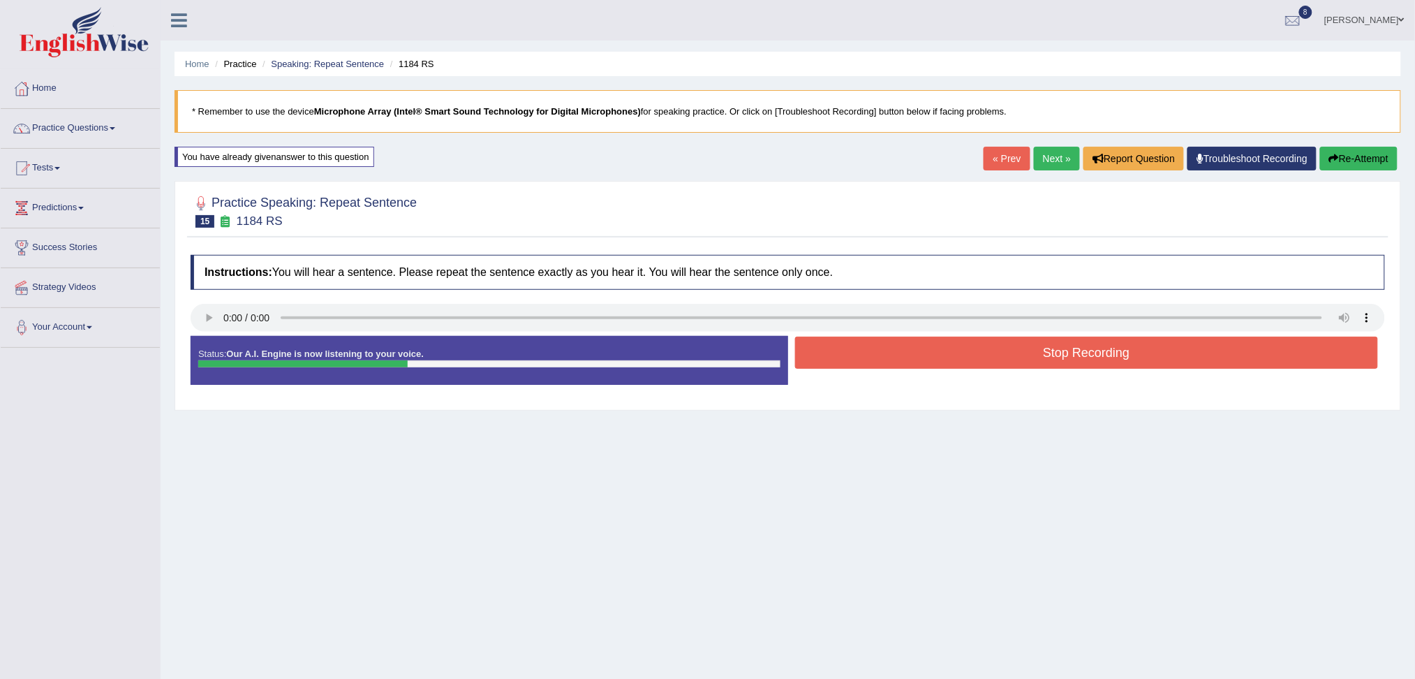
click at [914, 355] on button "Stop Recording" at bounding box center [1087, 352] width 584 height 32
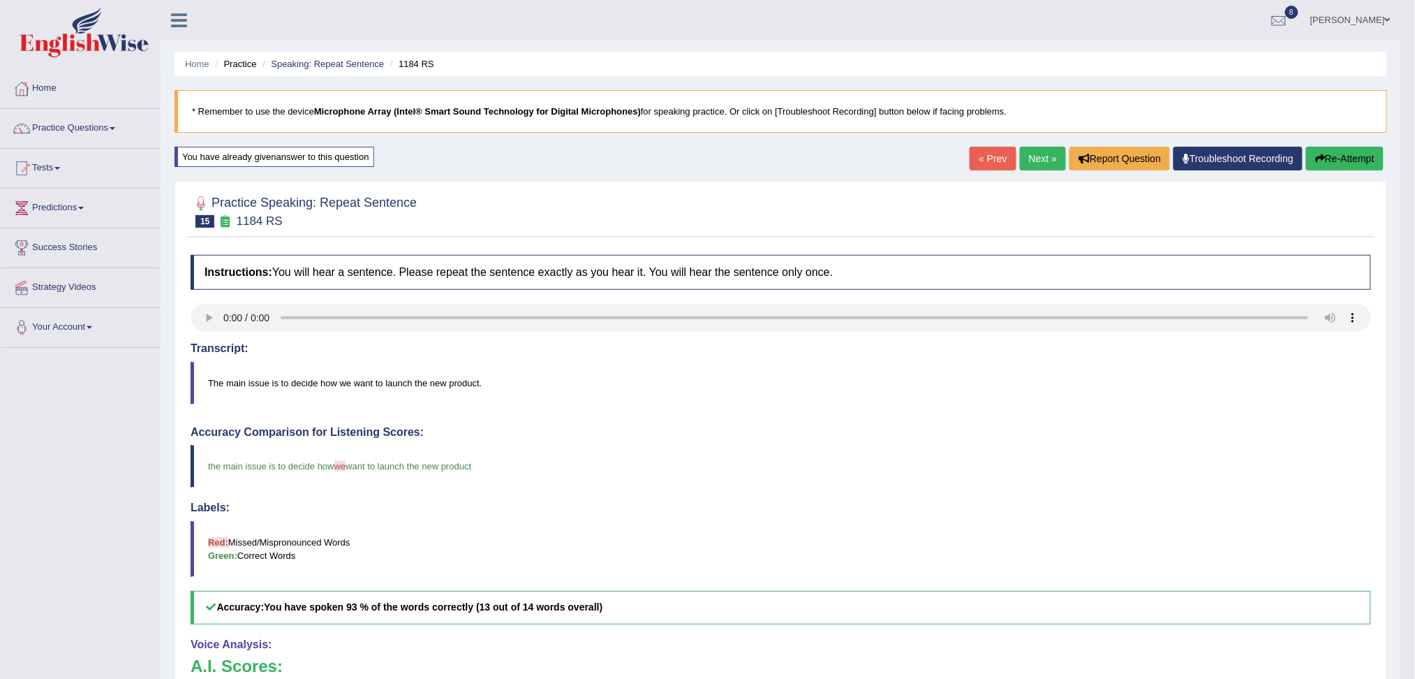
click at [1053, 156] on link "Next »" at bounding box center [1043, 159] width 46 height 24
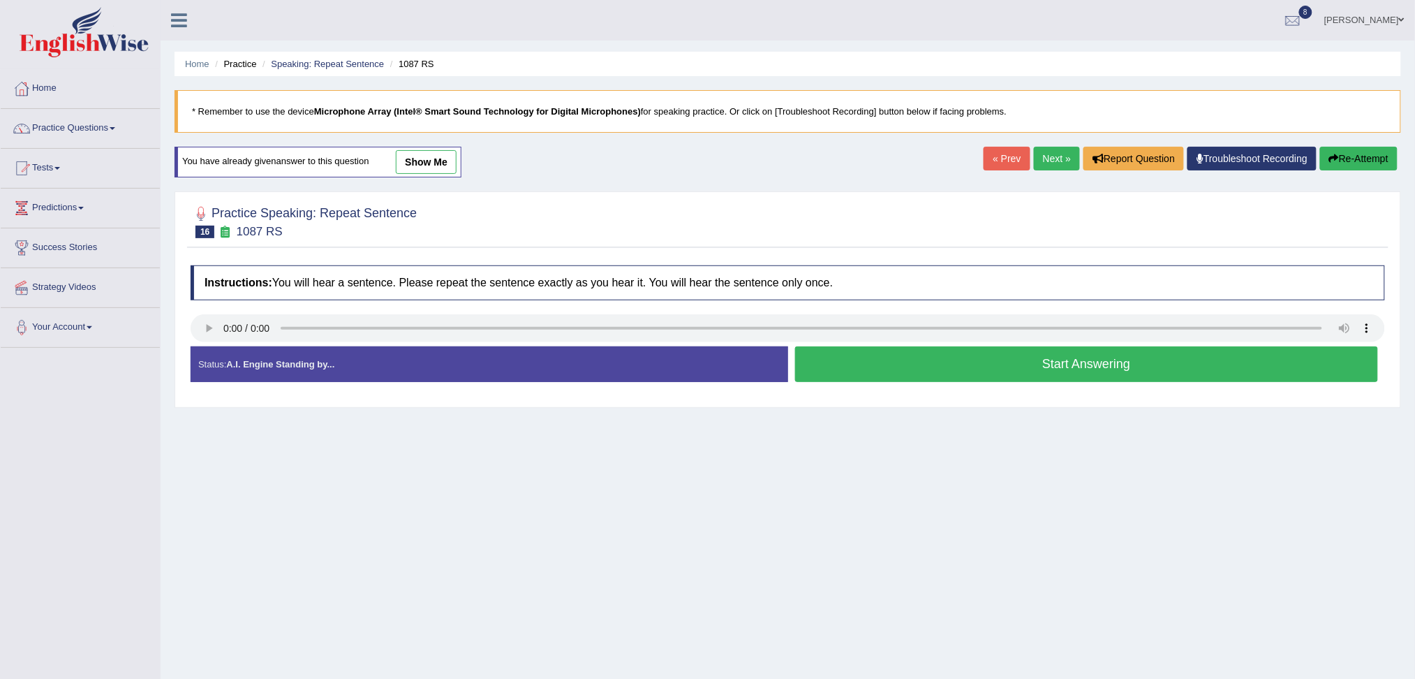
click at [879, 362] on button "Start Answering" at bounding box center [1087, 364] width 584 height 36
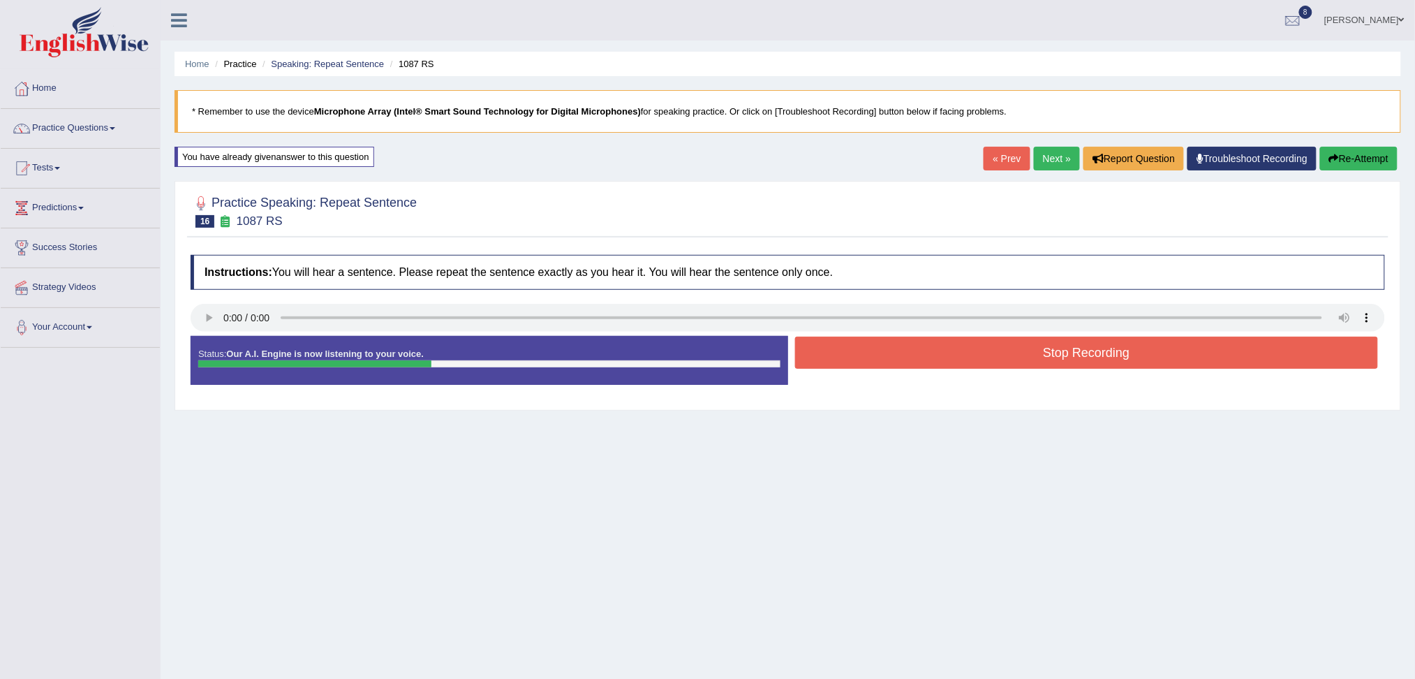
click at [859, 367] on button "Stop Recording" at bounding box center [1087, 352] width 584 height 32
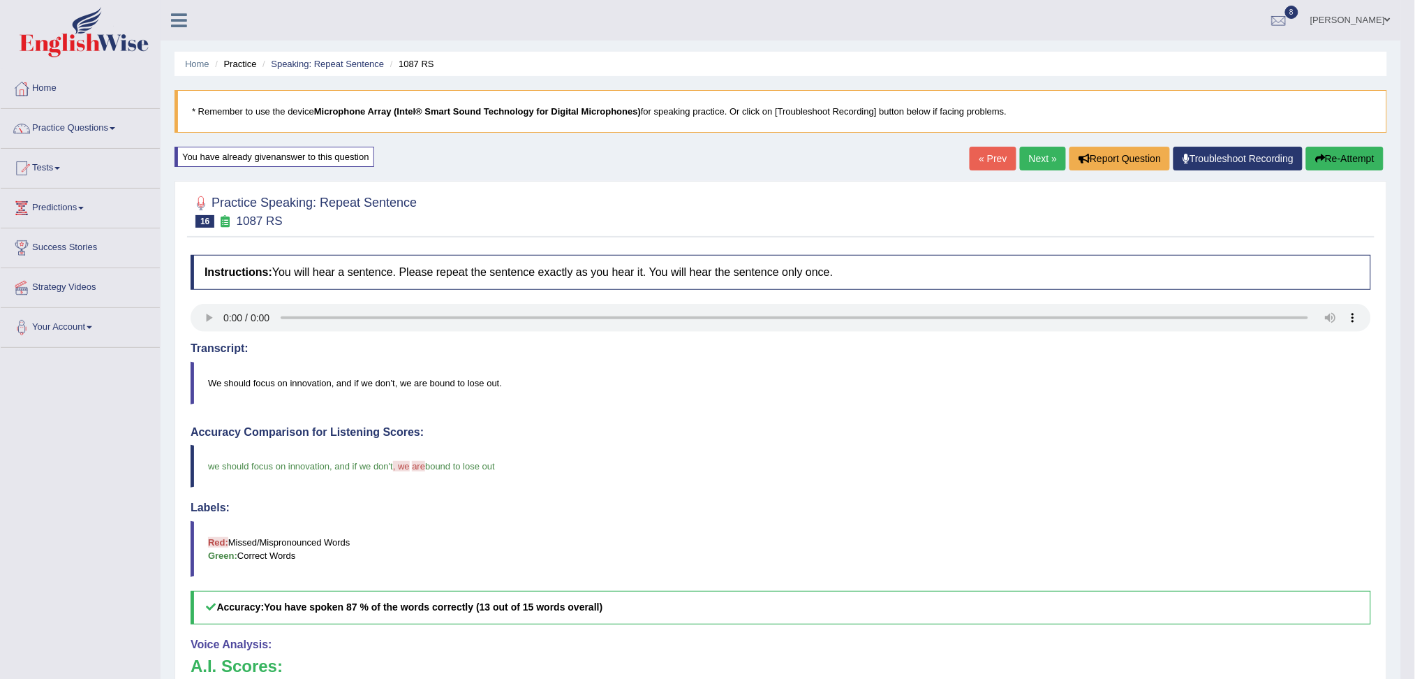
click at [1036, 158] on link "Next »" at bounding box center [1043, 159] width 46 height 24
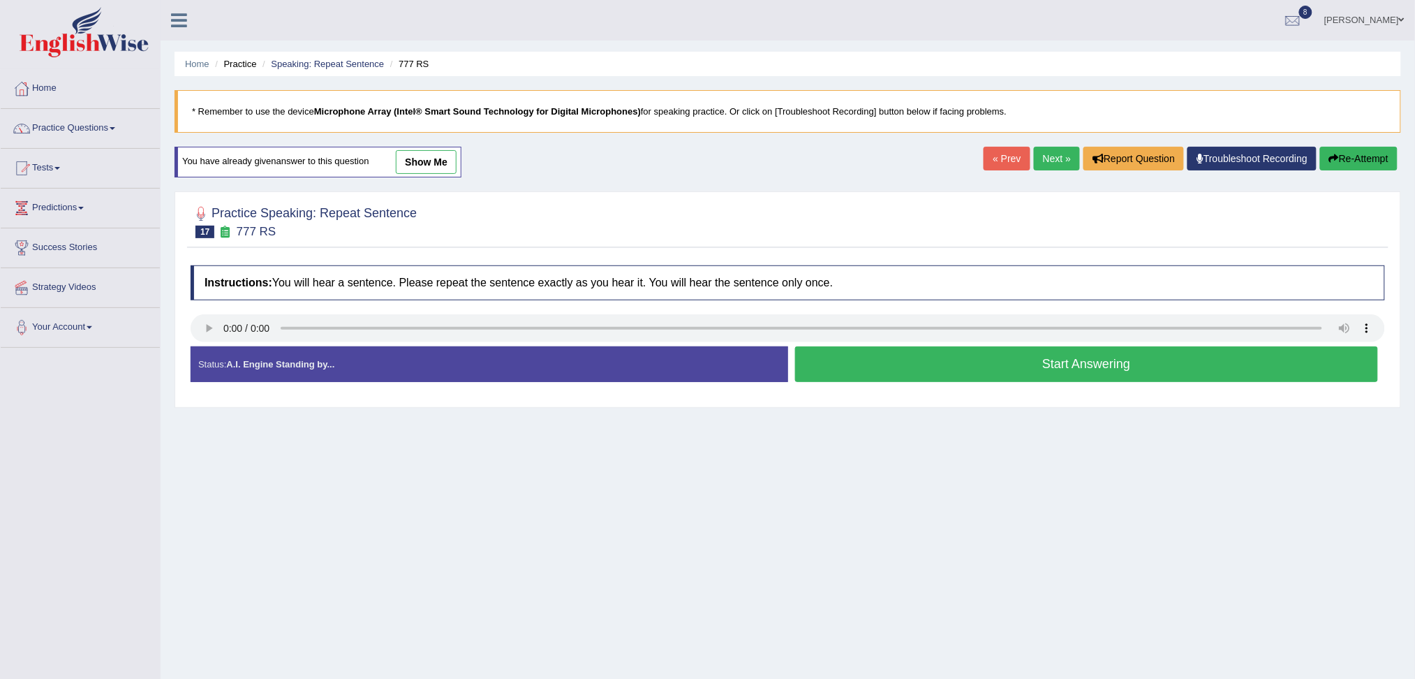
click at [965, 368] on button "Start Answering" at bounding box center [1087, 364] width 584 height 36
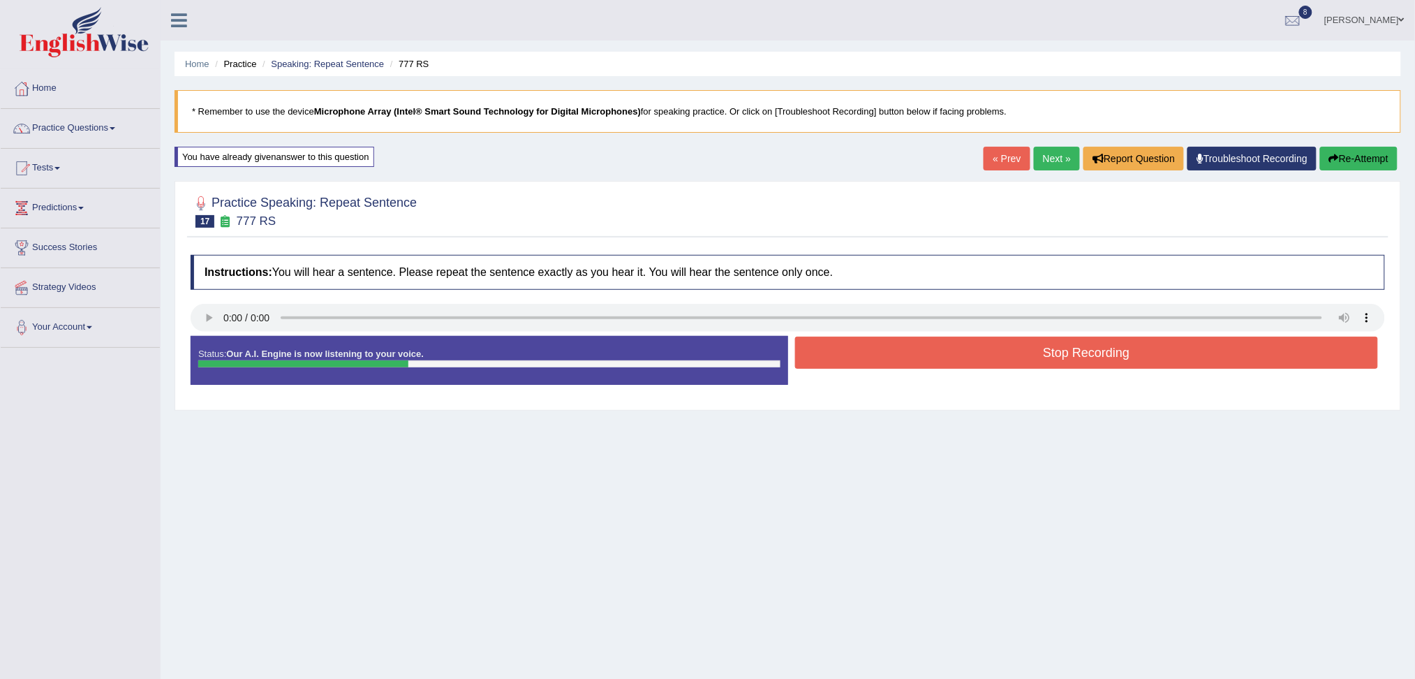
click at [919, 350] on button "Stop Recording" at bounding box center [1087, 352] width 584 height 32
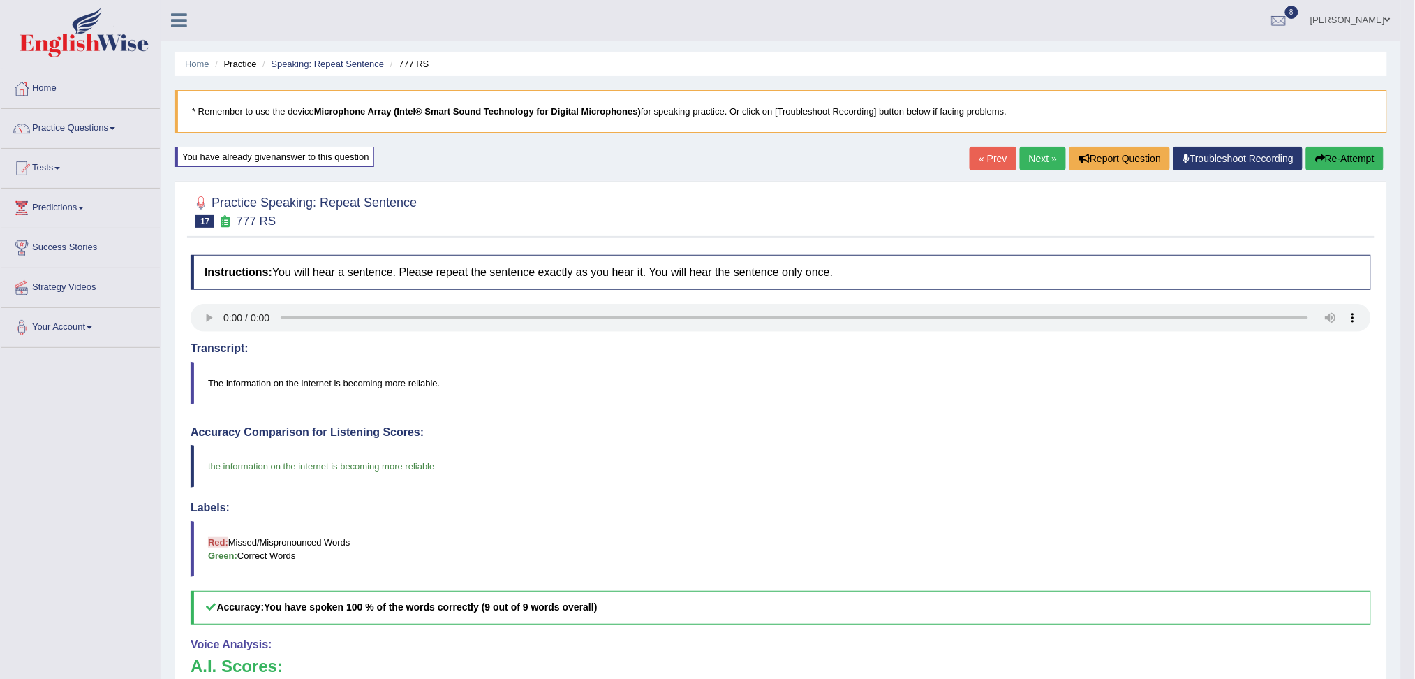
click at [1042, 158] on link "Next »" at bounding box center [1043, 159] width 46 height 24
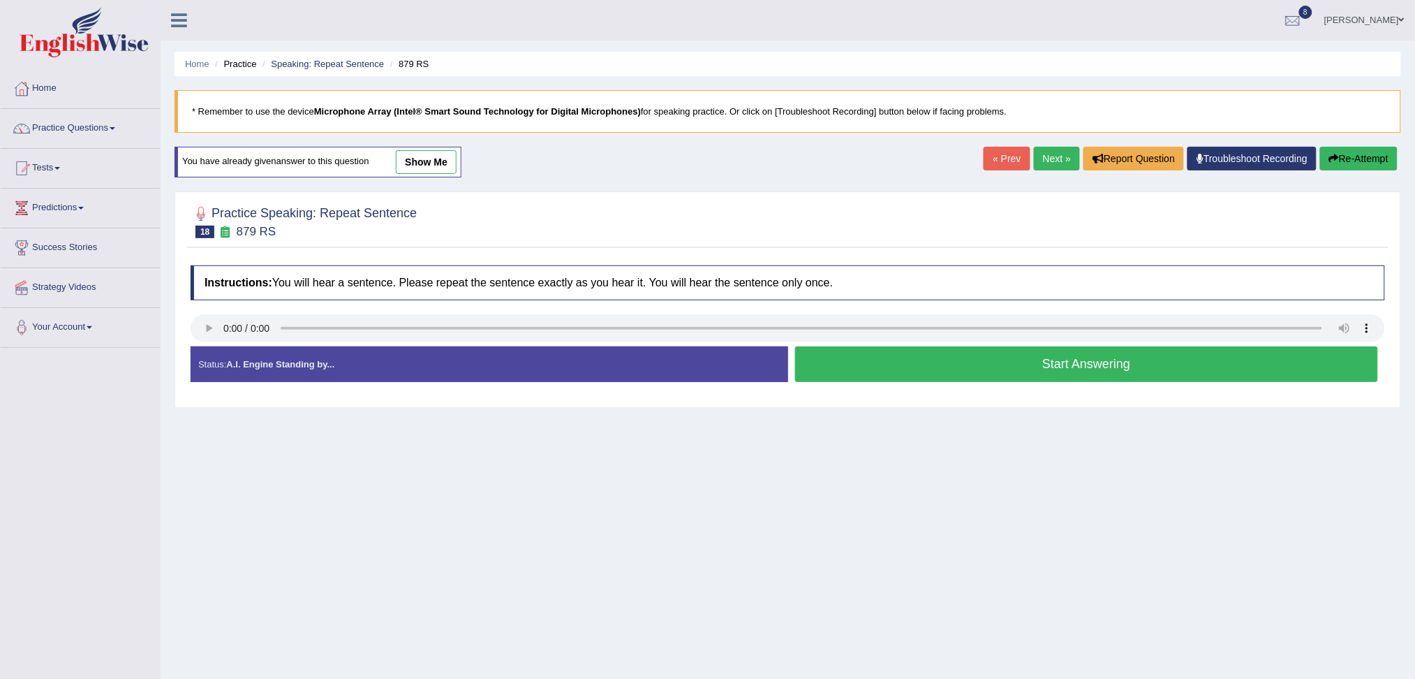
click at [927, 371] on button "Start Answering" at bounding box center [1087, 364] width 584 height 36
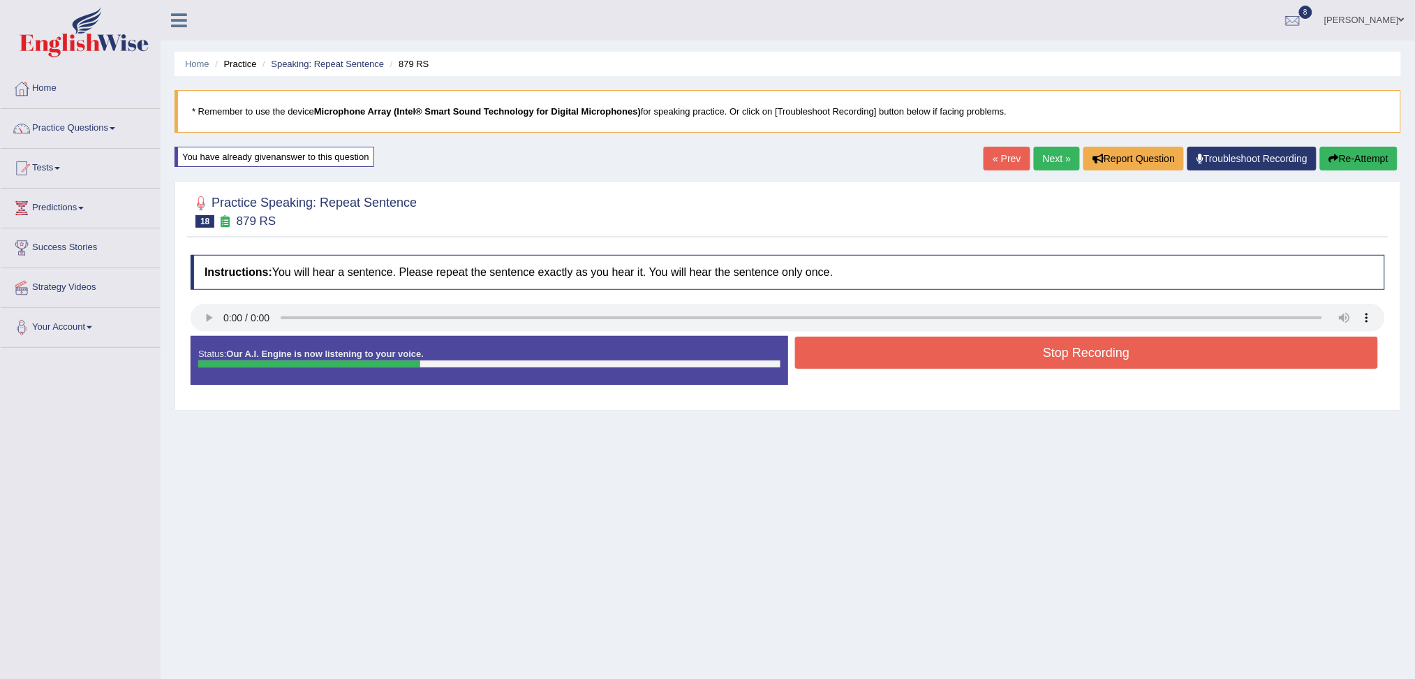
click at [865, 352] on button "Stop Recording" at bounding box center [1087, 352] width 584 height 32
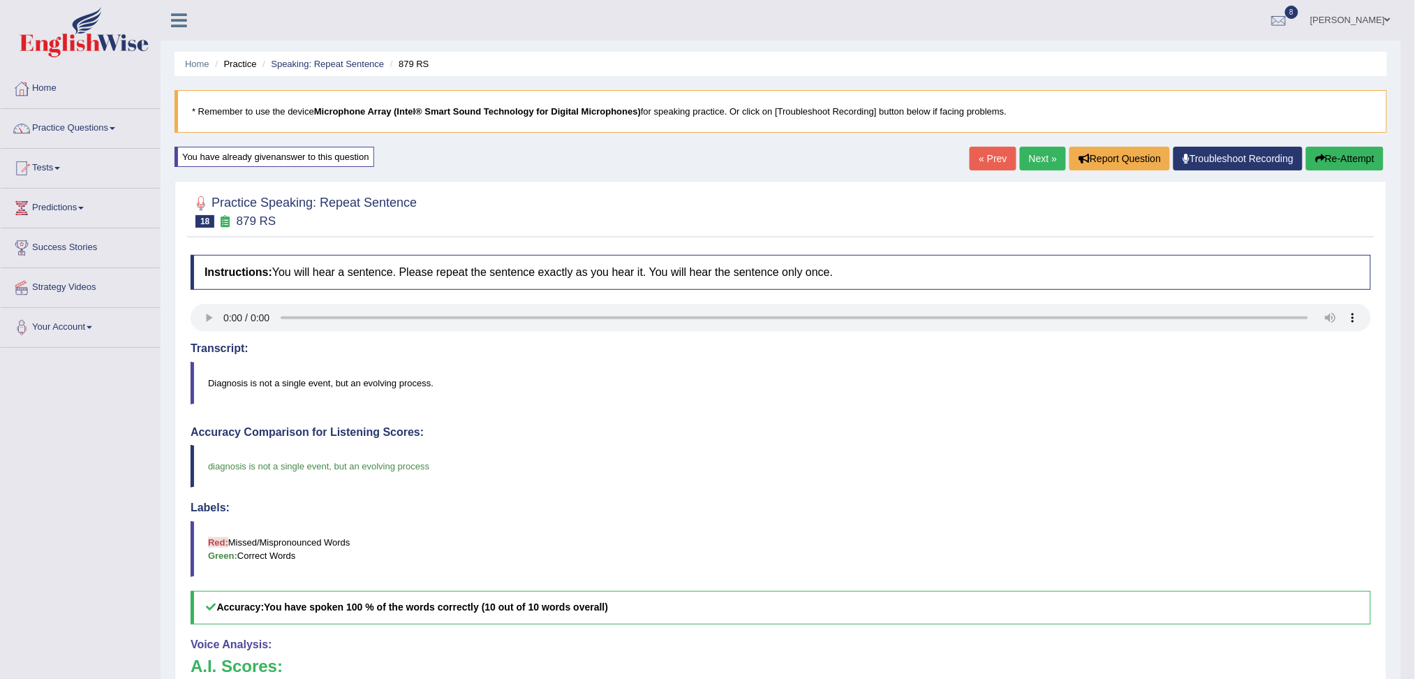
click at [1044, 158] on link "Next »" at bounding box center [1043, 159] width 46 height 24
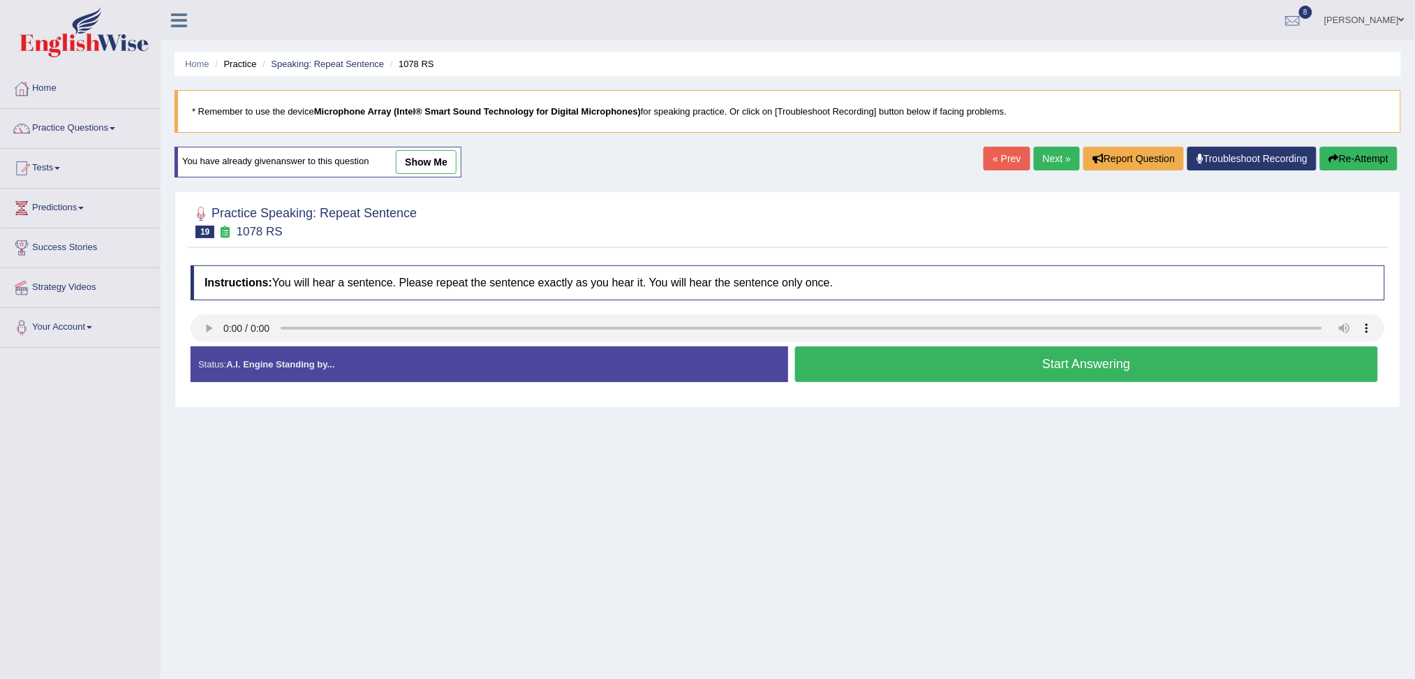
click at [871, 361] on button "Start Answering" at bounding box center [1087, 364] width 584 height 36
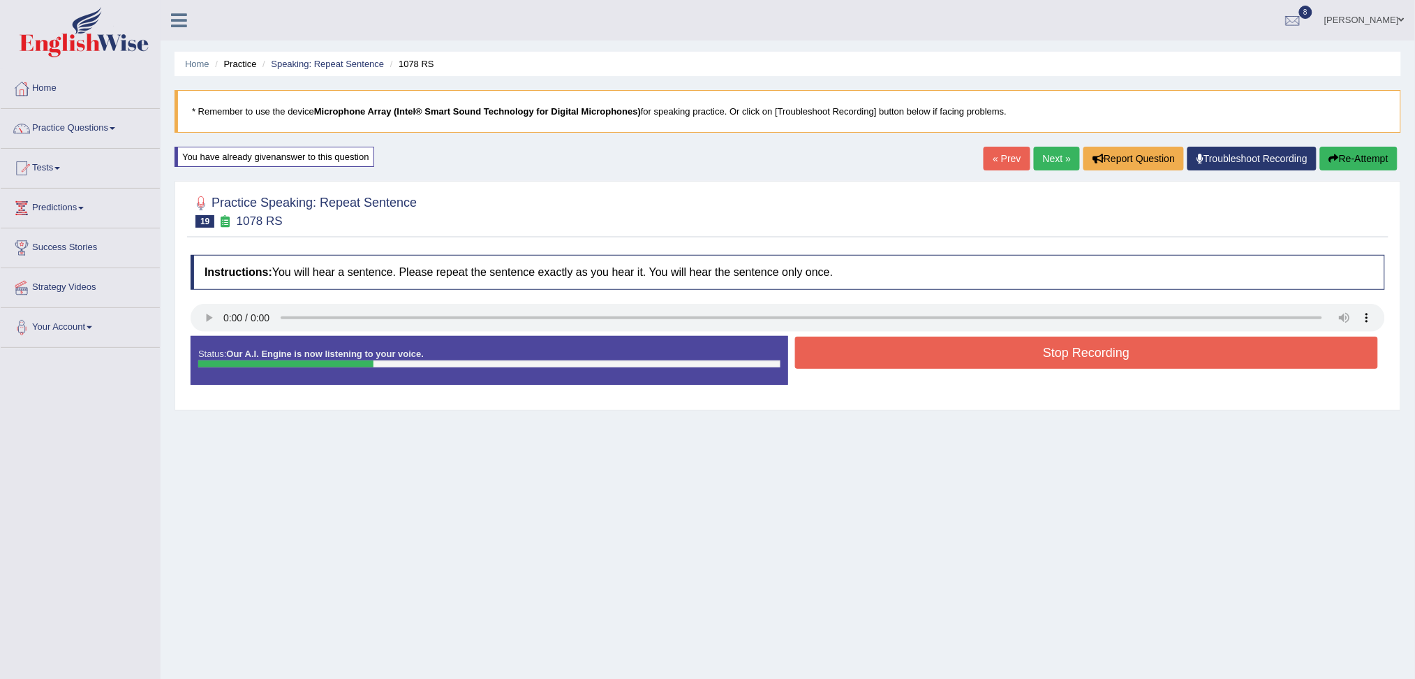
click at [871, 361] on button "Stop Recording" at bounding box center [1087, 352] width 584 height 32
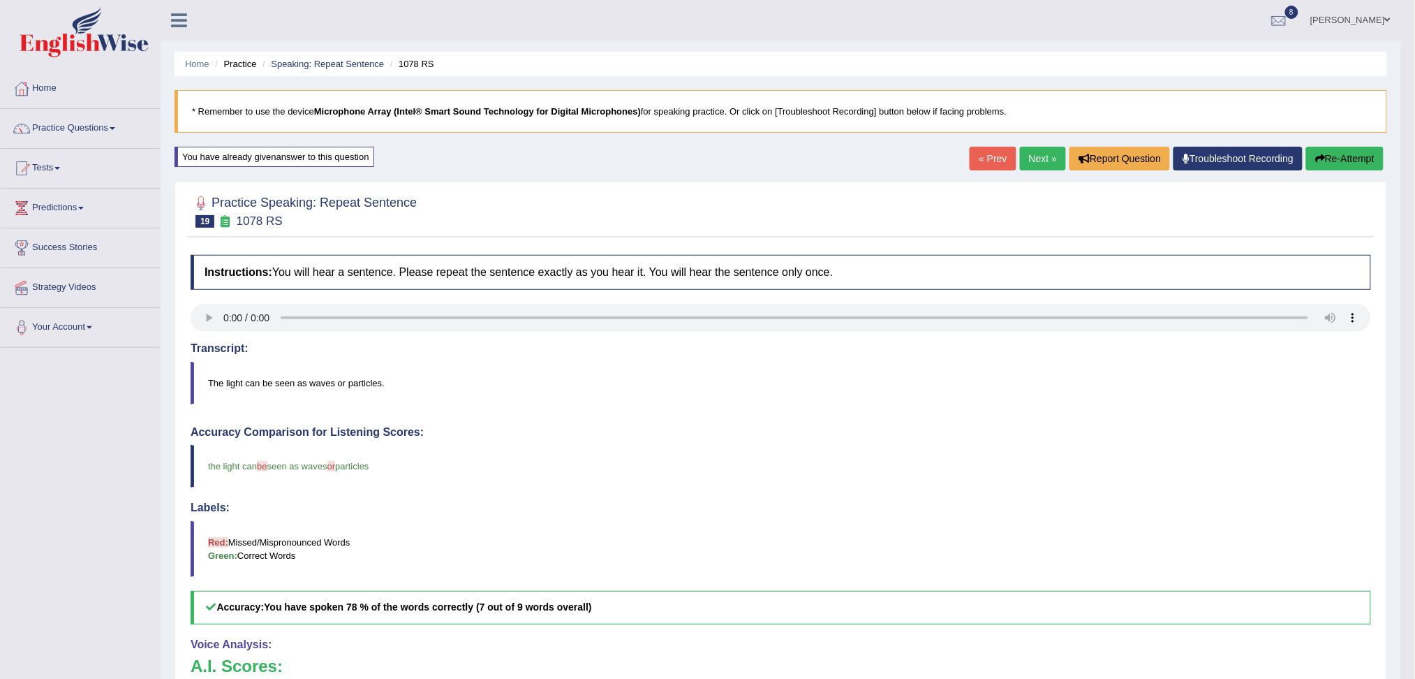
click at [1044, 161] on link "Next »" at bounding box center [1043, 159] width 46 height 24
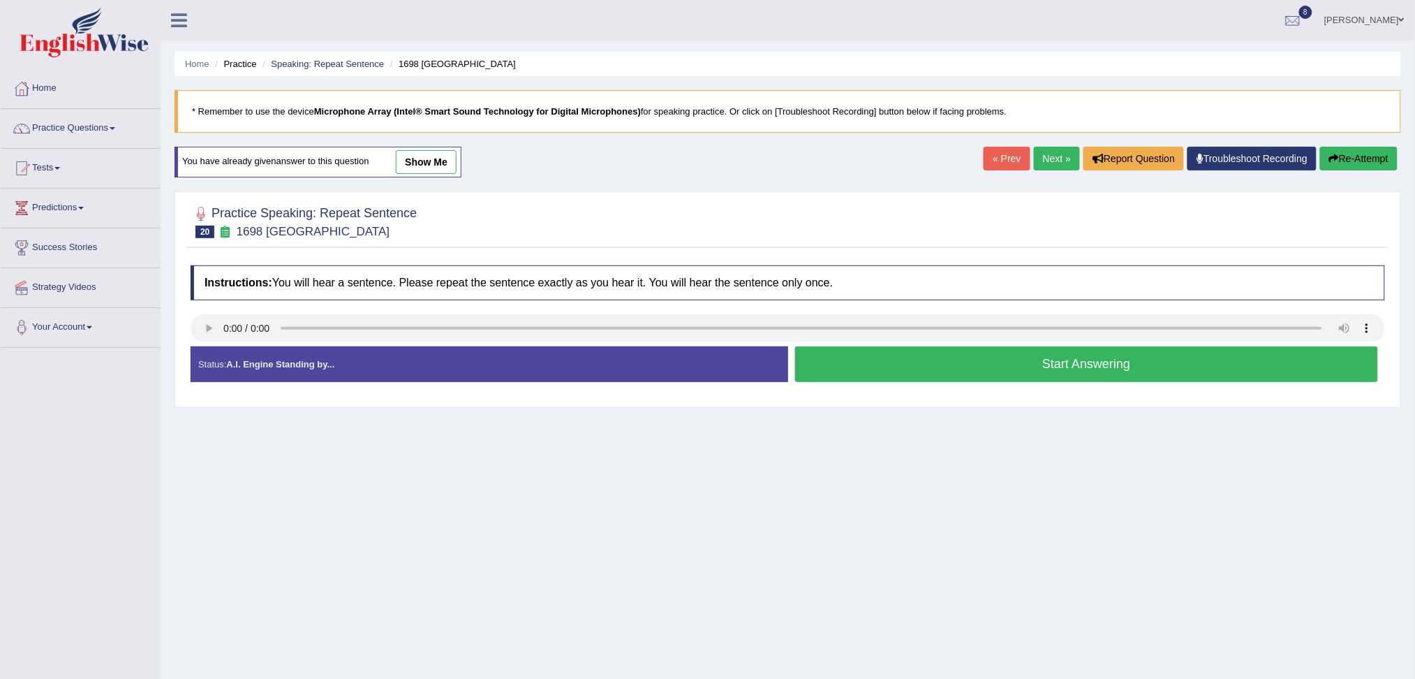
click at [927, 363] on button "Start Answering" at bounding box center [1087, 364] width 584 height 36
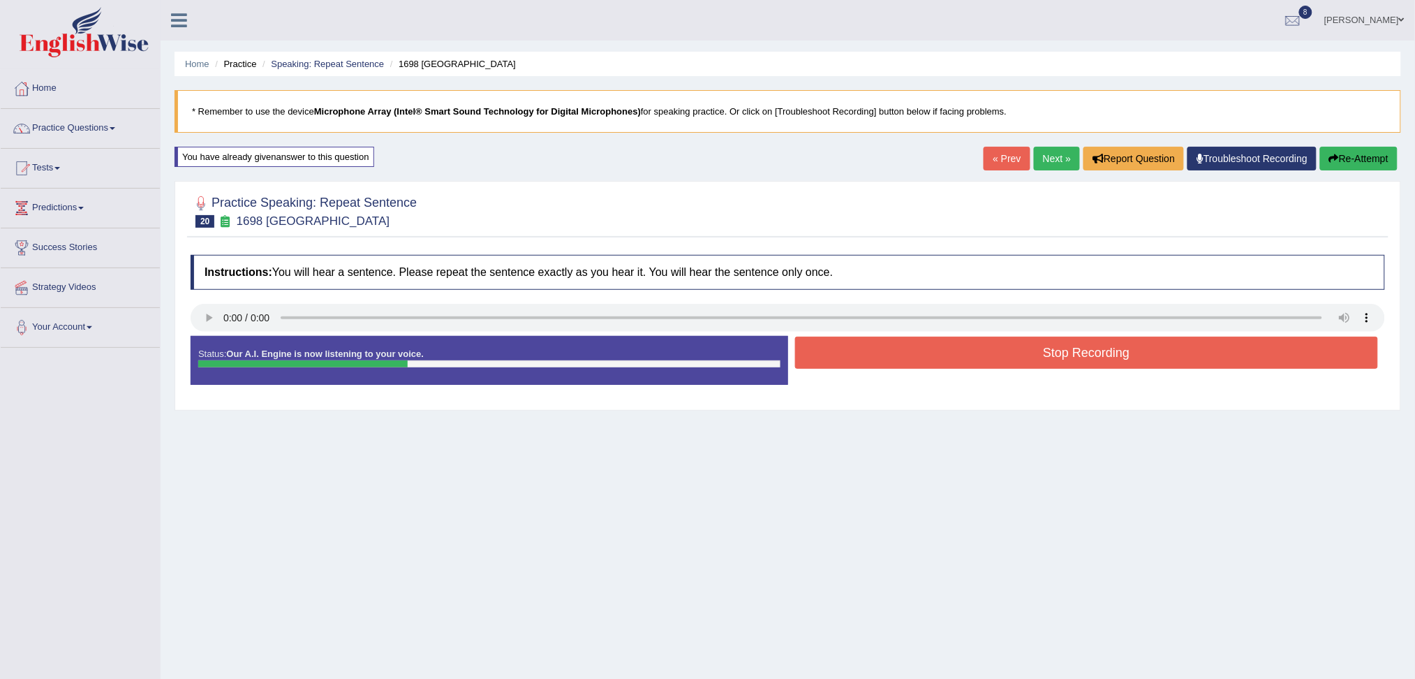
click at [927, 363] on button "Stop Recording" at bounding box center [1087, 352] width 584 height 32
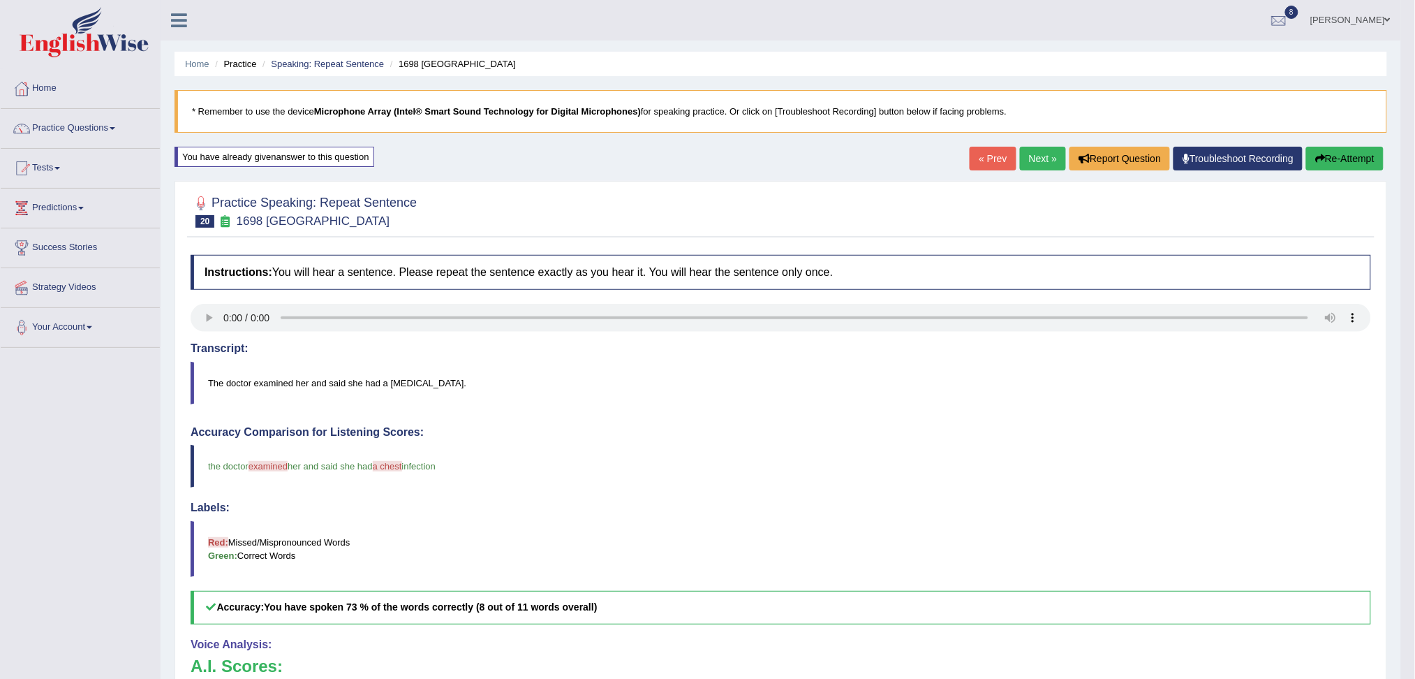
click at [1035, 160] on link "Next »" at bounding box center [1043, 159] width 46 height 24
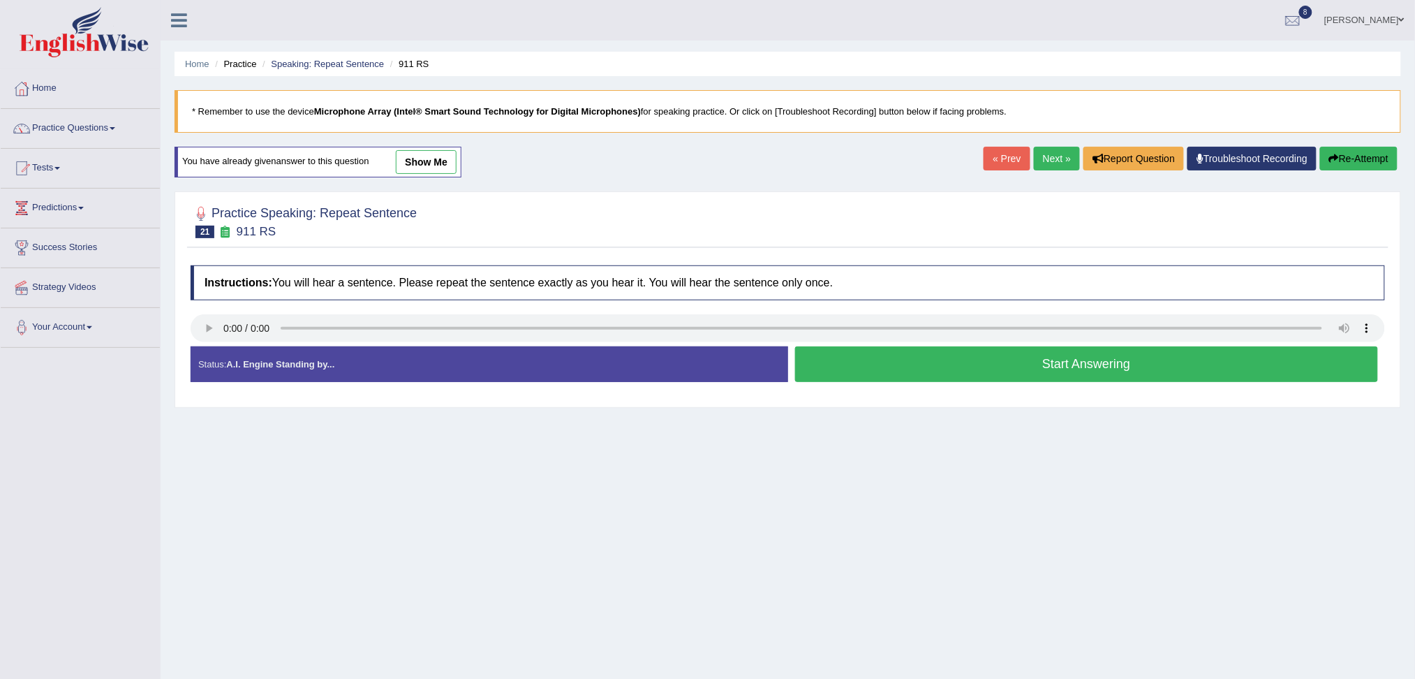
click at [965, 359] on button "Start Answering" at bounding box center [1087, 364] width 584 height 36
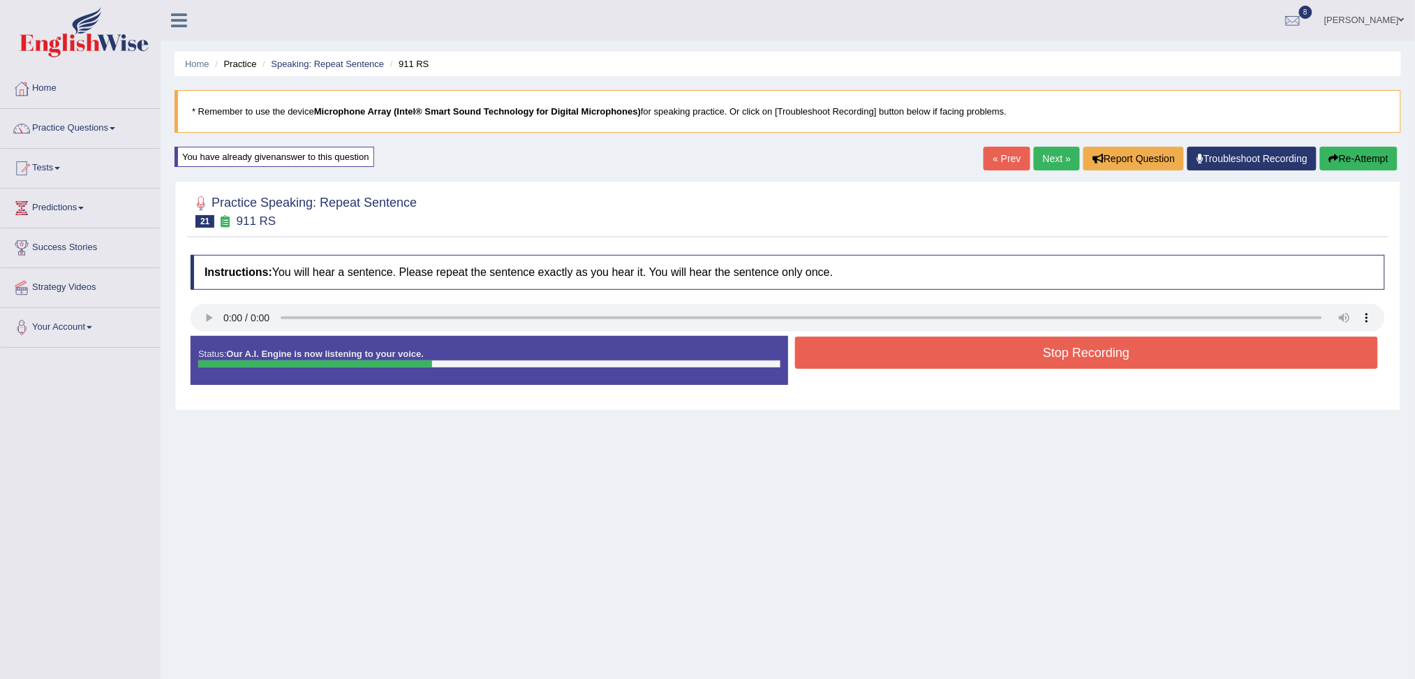
click at [940, 361] on button "Stop Recording" at bounding box center [1087, 352] width 584 height 32
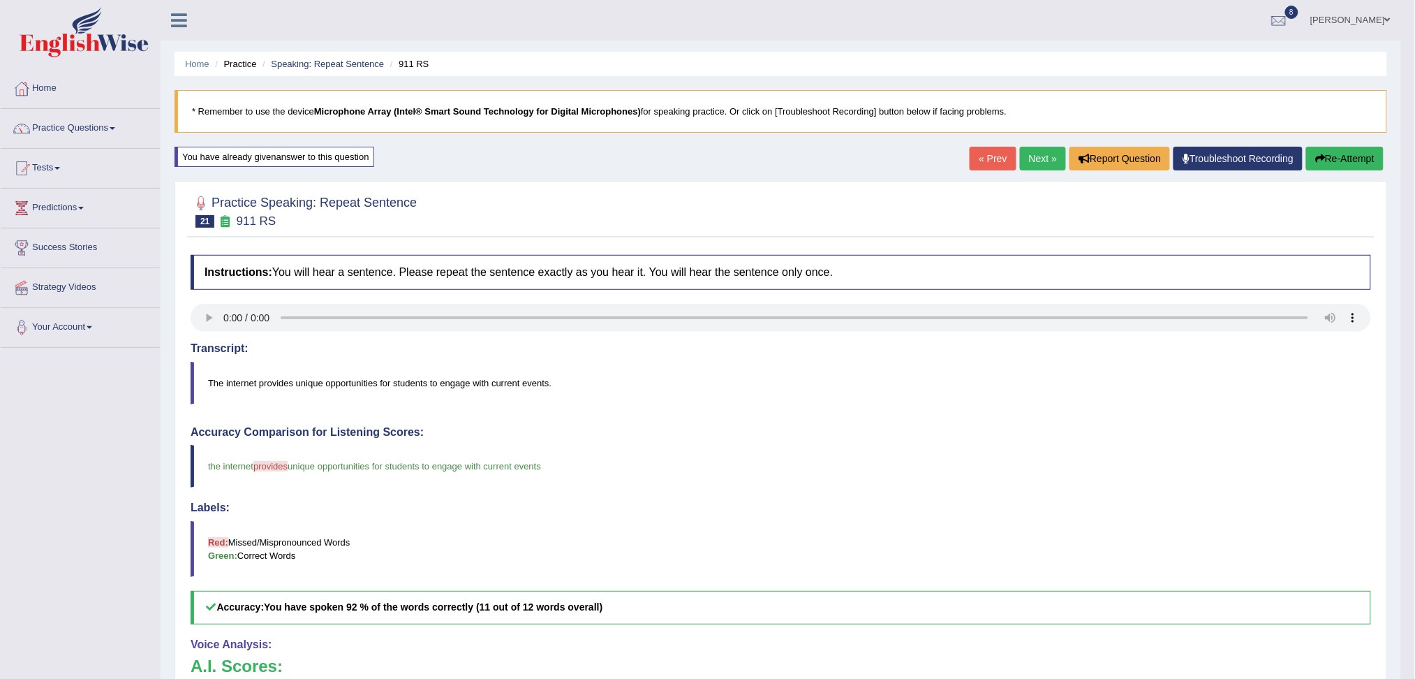
click at [1031, 156] on link "Next »" at bounding box center [1043, 159] width 46 height 24
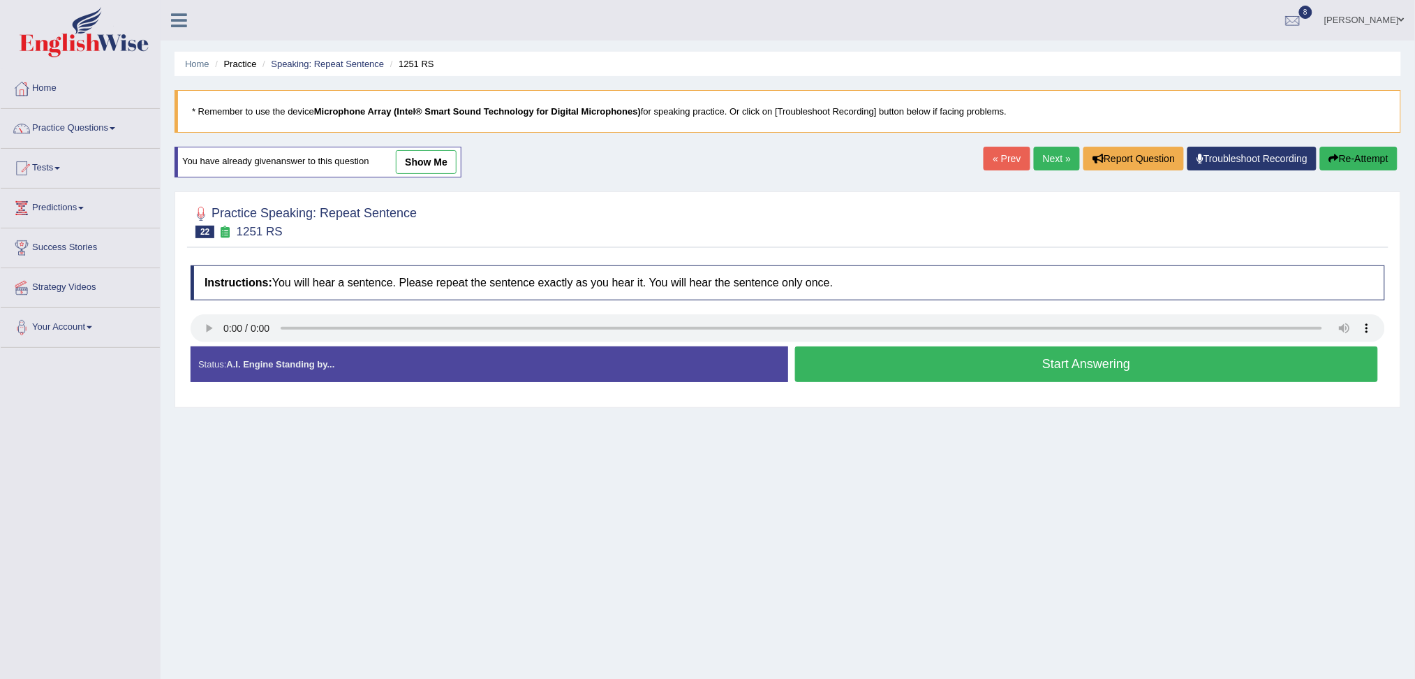
click at [911, 357] on button "Start Answering" at bounding box center [1087, 364] width 584 height 36
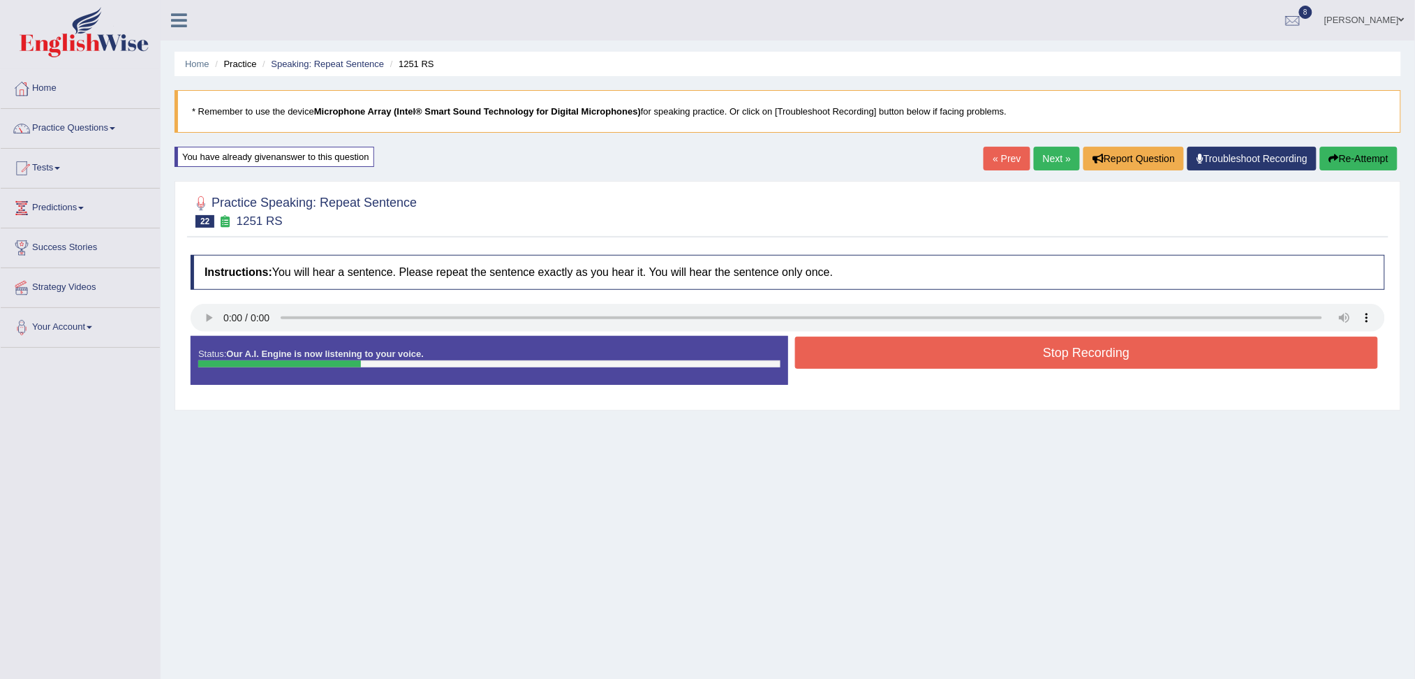
click at [911, 357] on button "Stop Recording" at bounding box center [1087, 352] width 584 height 32
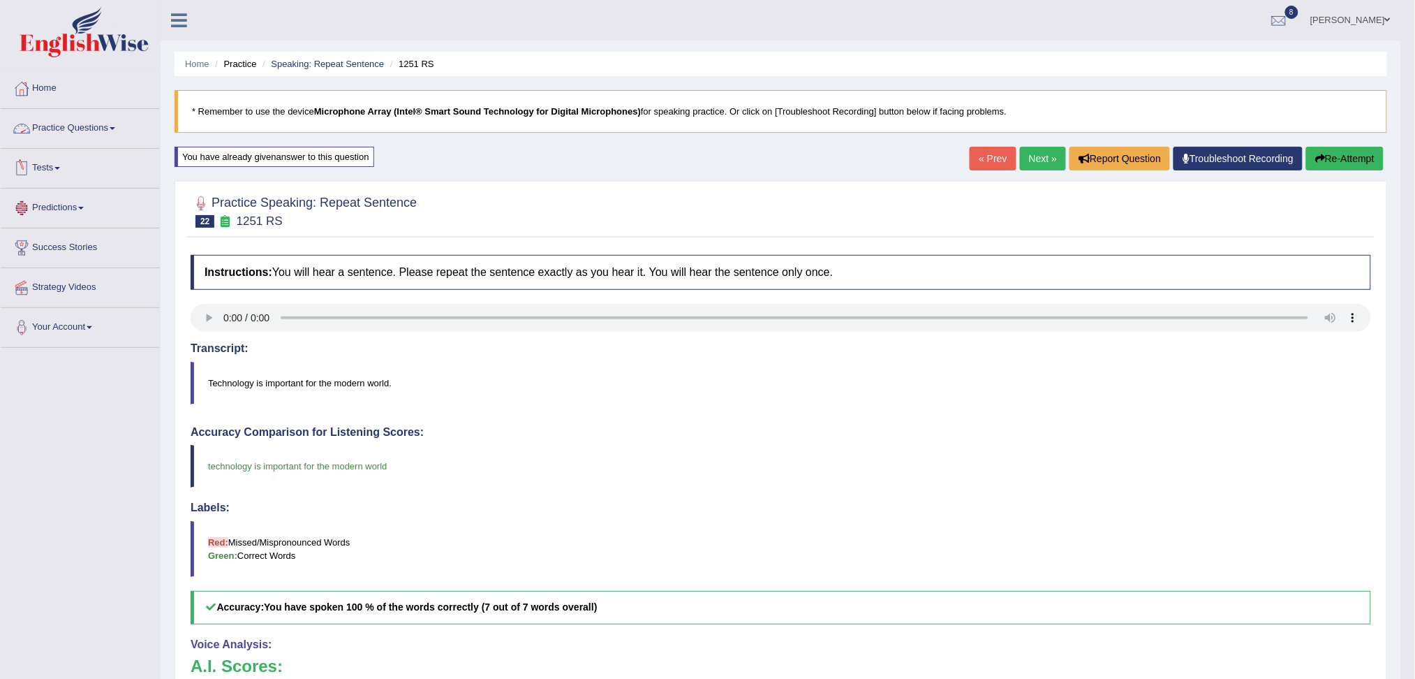
click at [74, 127] on link "Practice Questions" at bounding box center [80, 126] width 159 height 35
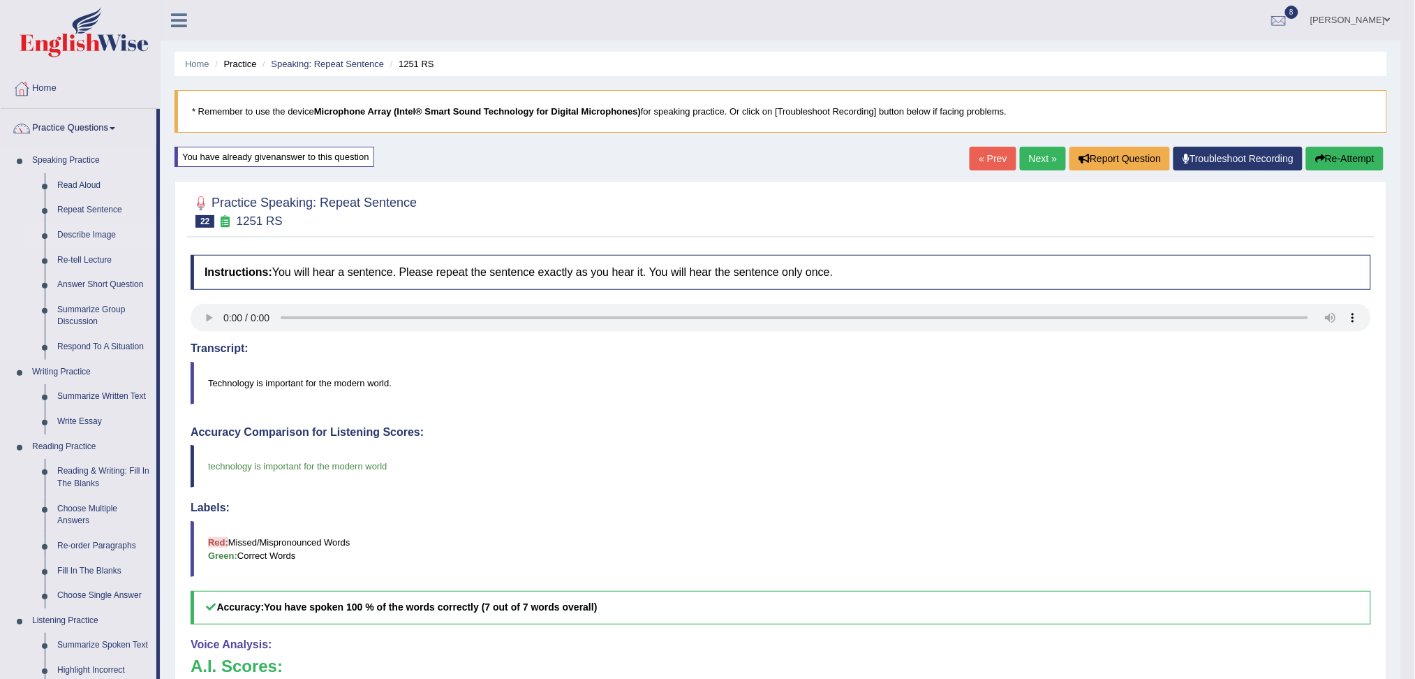
click at [93, 228] on link "Describe Image" at bounding box center [103, 235] width 105 height 25
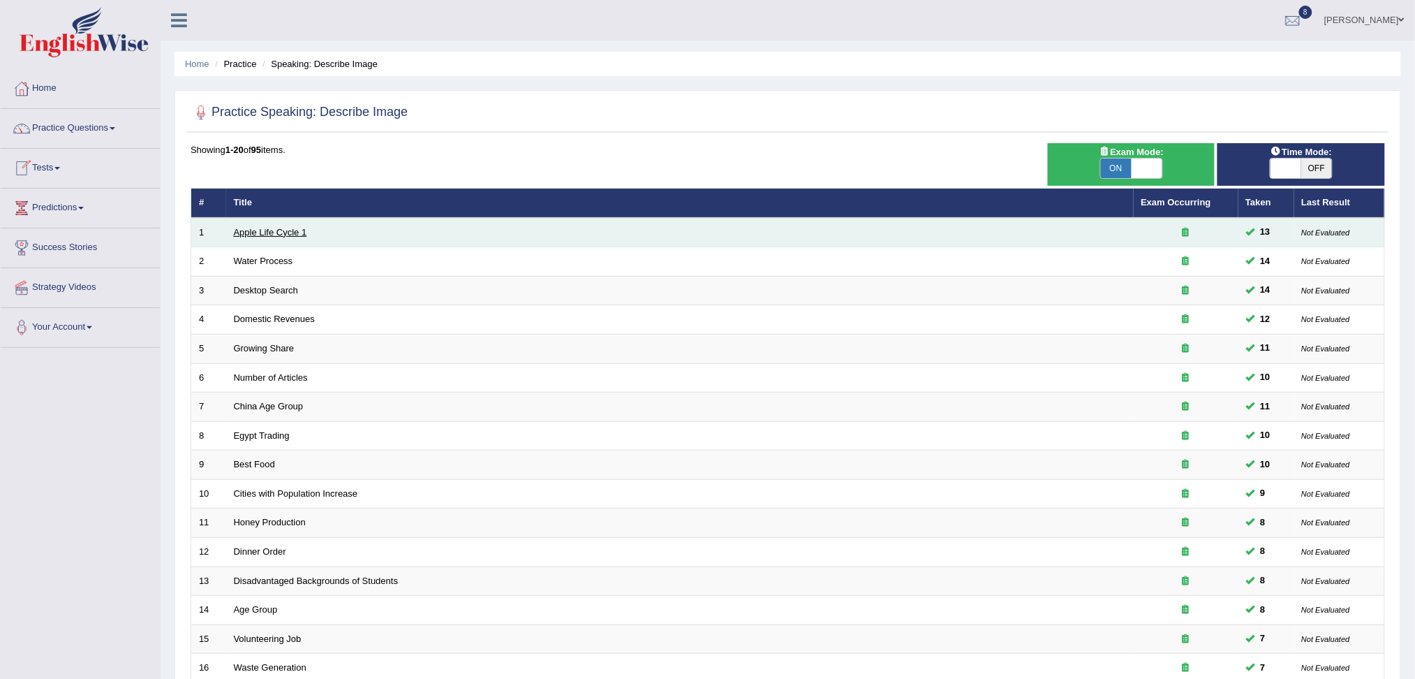
click at [297, 235] on link "Apple Life Cycle 1" at bounding box center [270, 232] width 73 height 10
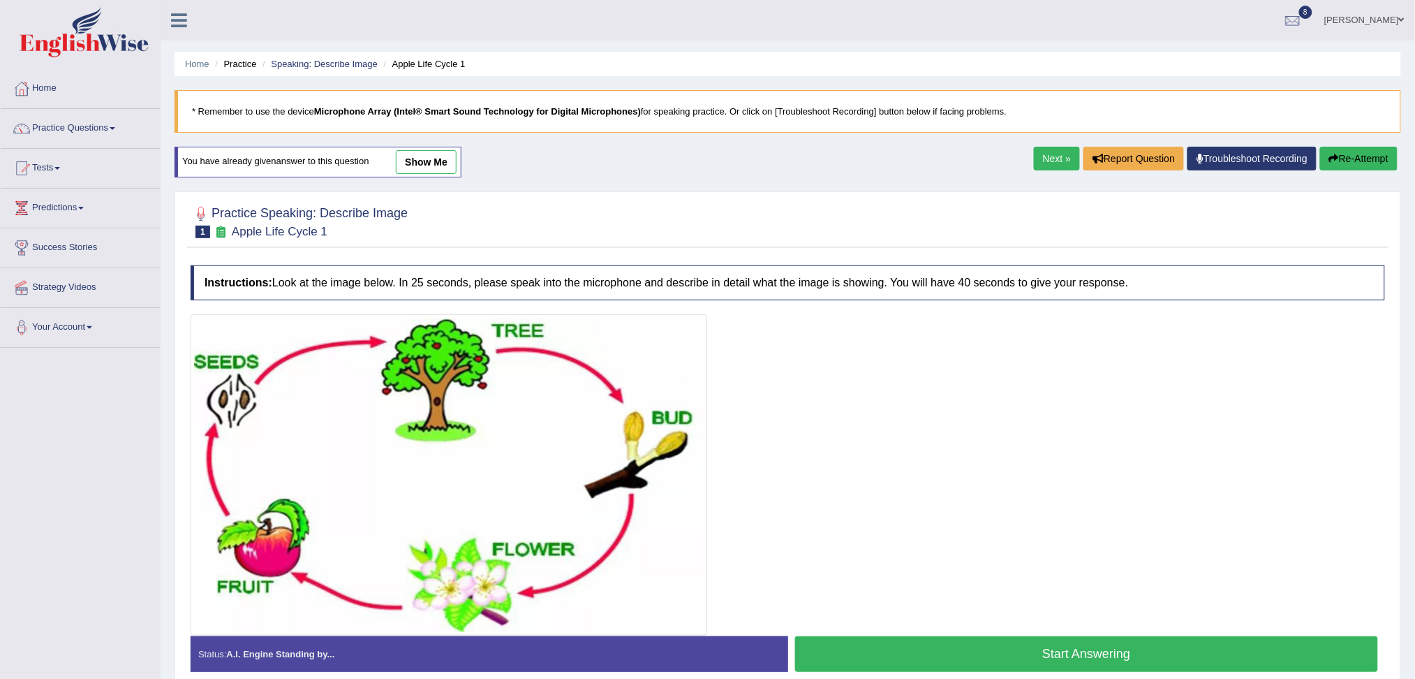
scroll to position [64, 0]
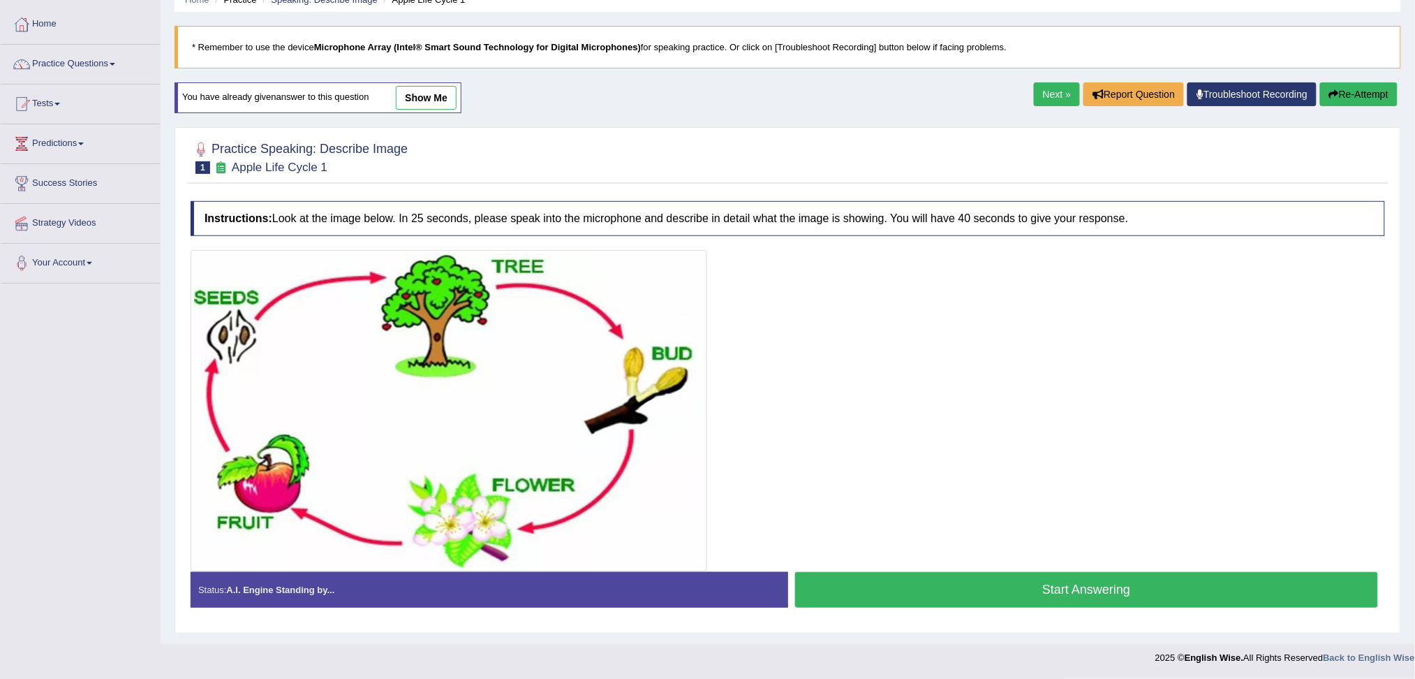
click at [958, 584] on button "Start Answering" at bounding box center [1087, 590] width 584 height 36
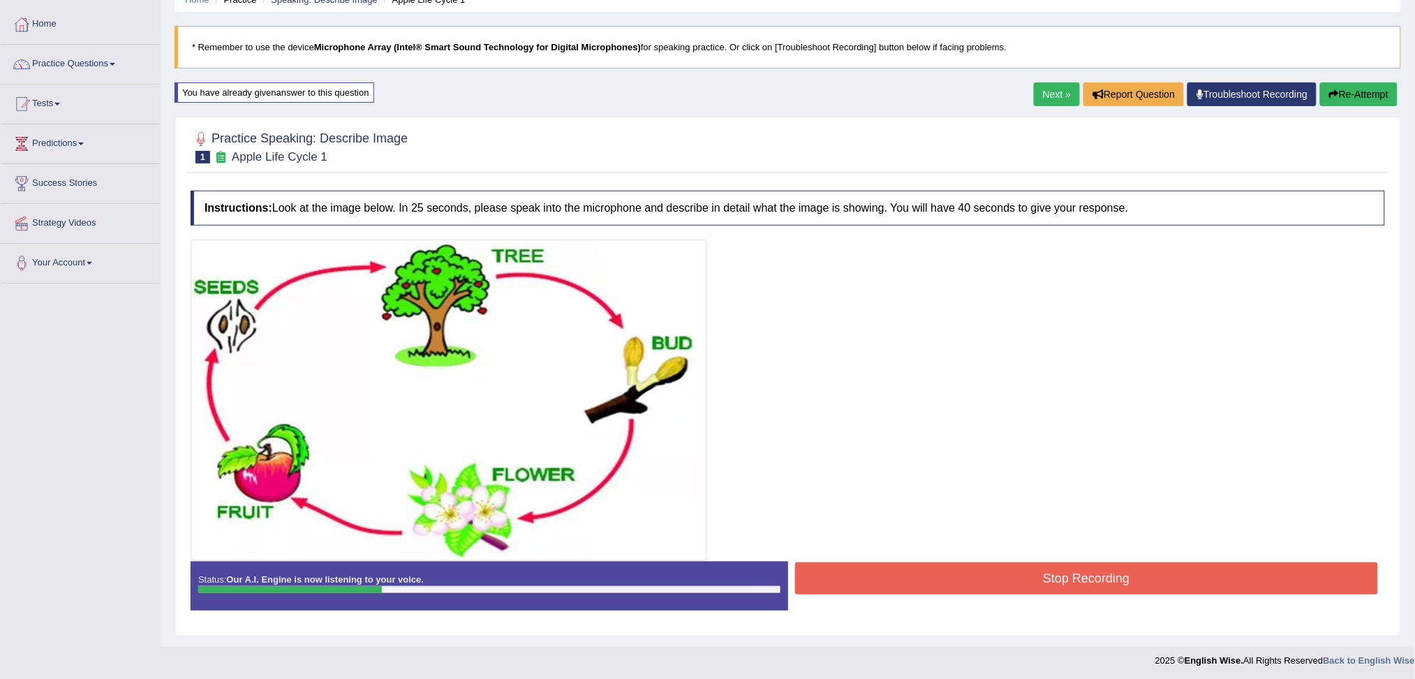
click at [998, 579] on button "Stop Recording" at bounding box center [1087, 578] width 584 height 32
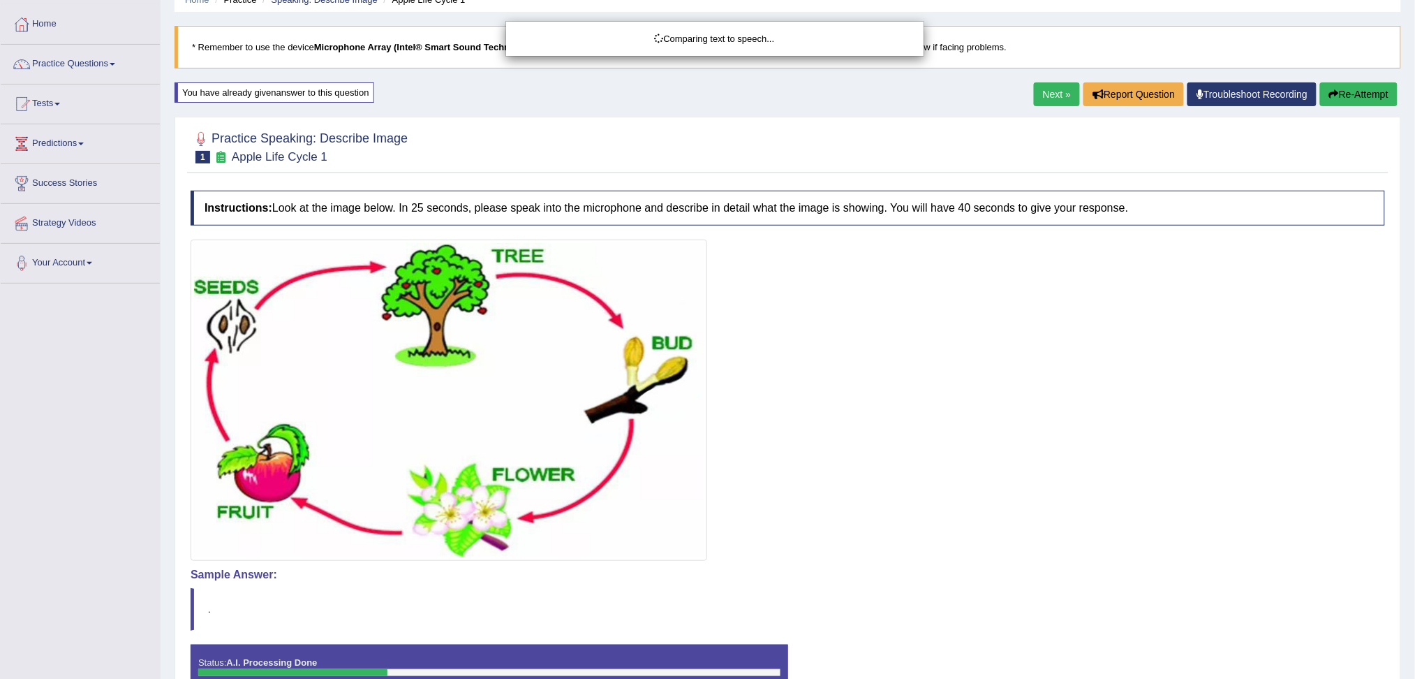
scroll to position [150, 0]
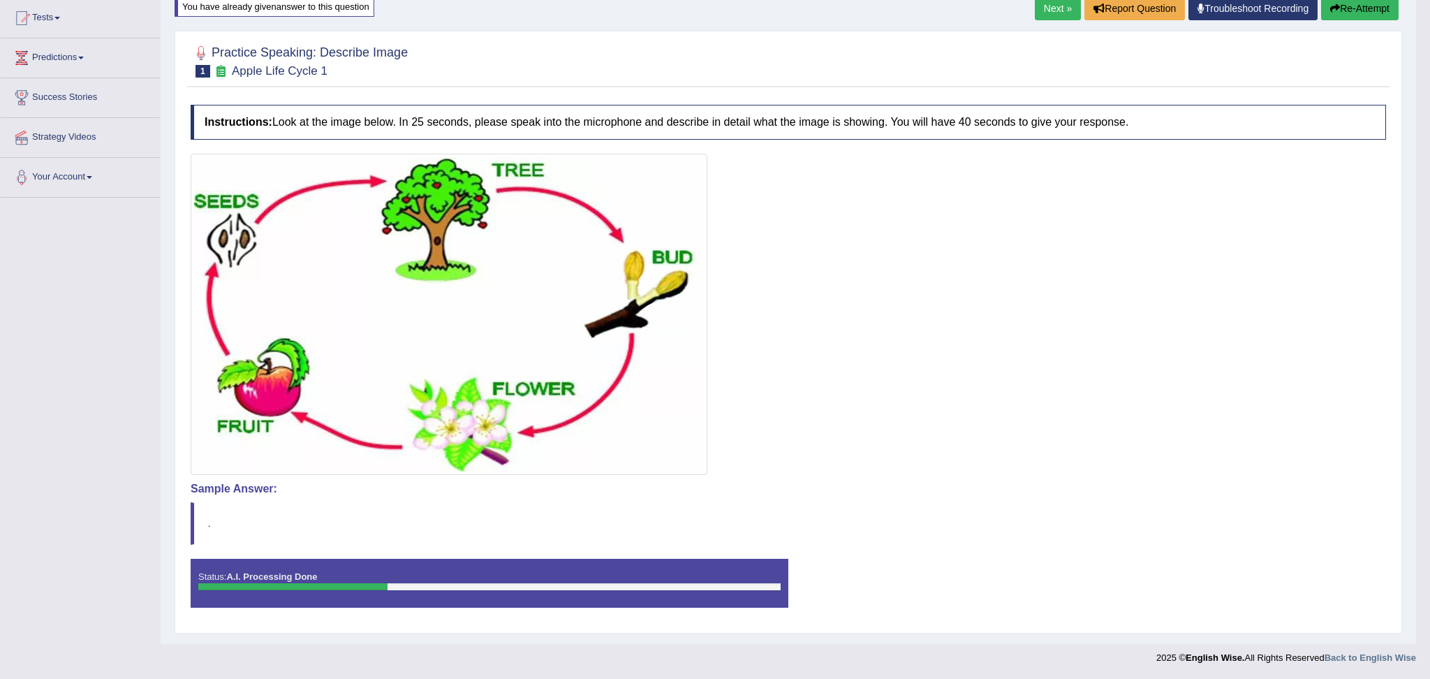
drag, startPoint x: 1428, startPoint y: 275, endPoint x: 1428, endPoint y: 476, distance: 201.0
click at [1414, 476] on html "Toggle navigation Home Practice Questions Speaking Practice Read Aloud Repeat S…" at bounding box center [715, 189] width 1430 height 679
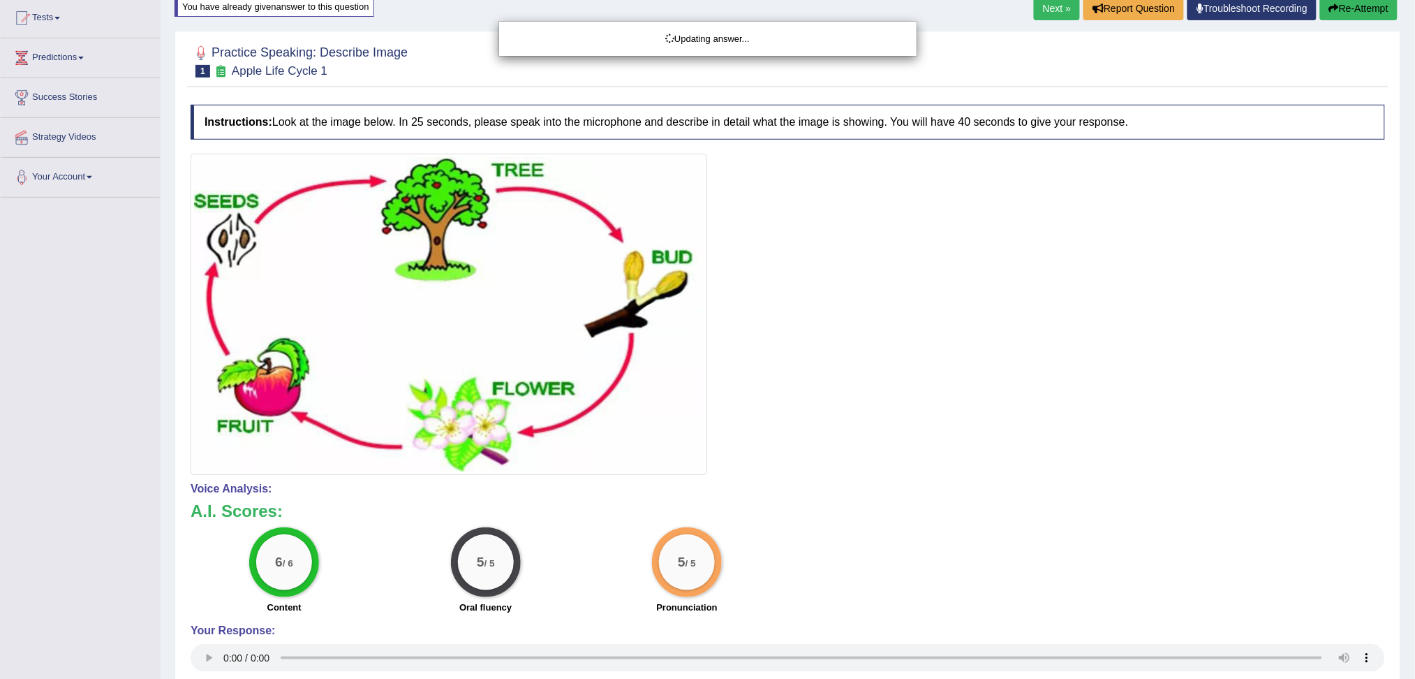
drag, startPoint x: 1428, startPoint y: 361, endPoint x: 1425, endPoint y: 475, distance: 114.5
click at [1414, 475] on html "Toggle navigation Home Practice Questions Speaking Practice Read Aloud Repeat S…" at bounding box center [707, 189] width 1415 height 679
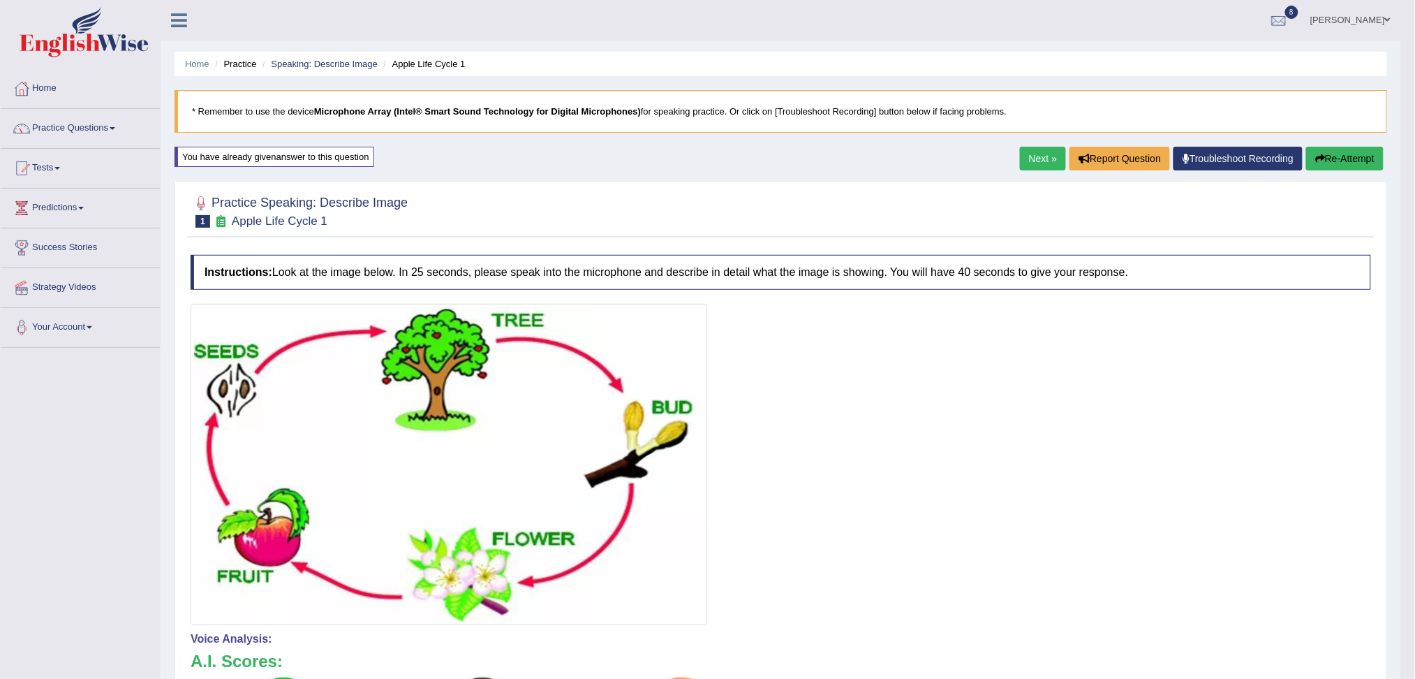
click at [1022, 156] on link "Next »" at bounding box center [1043, 159] width 46 height 24
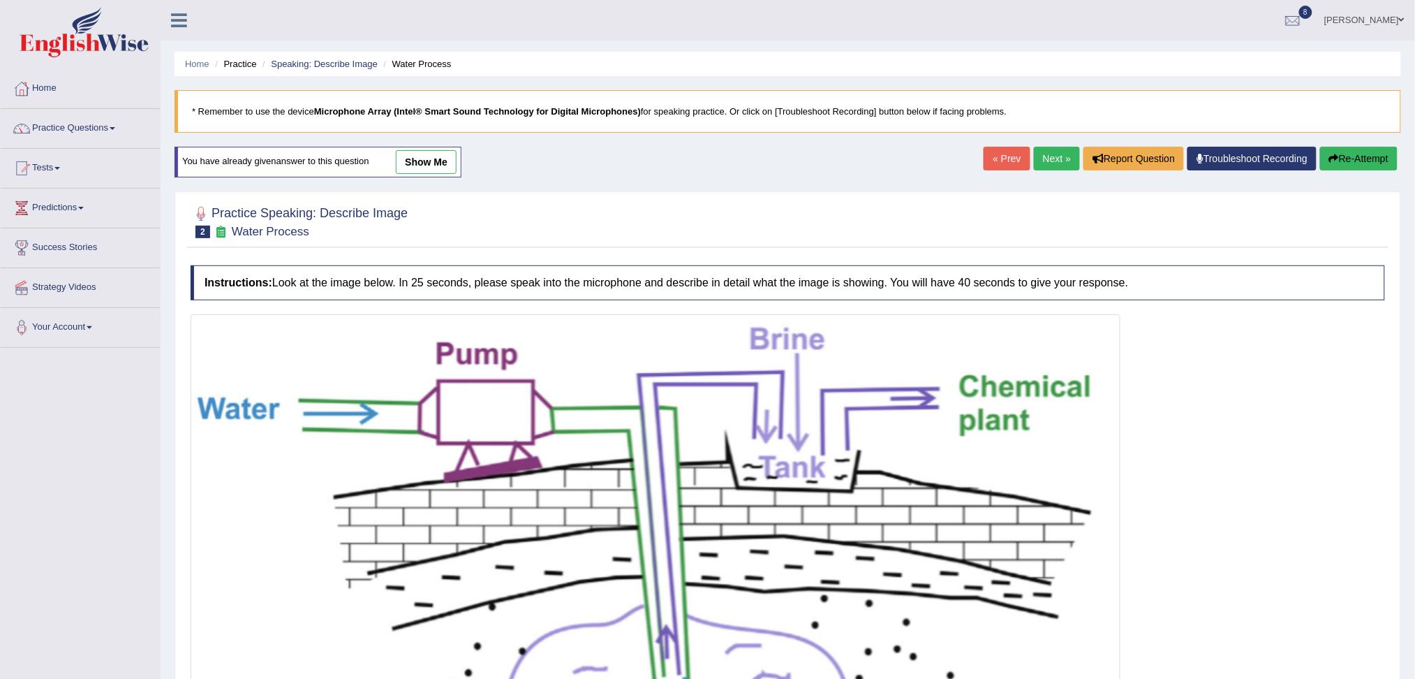
scroll to position [373, 0]
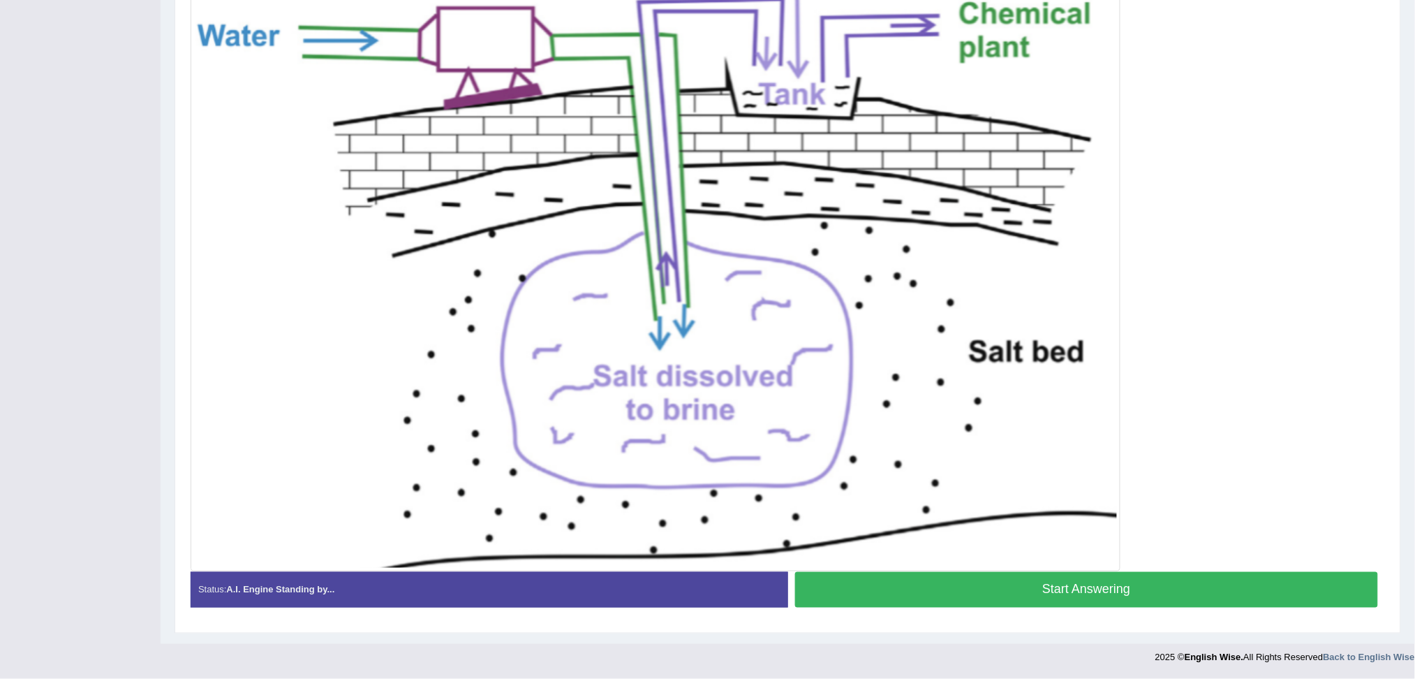
click at [1129, 579] on button "Start Answering" at bounding box center [1087, 590] width 584 height 36
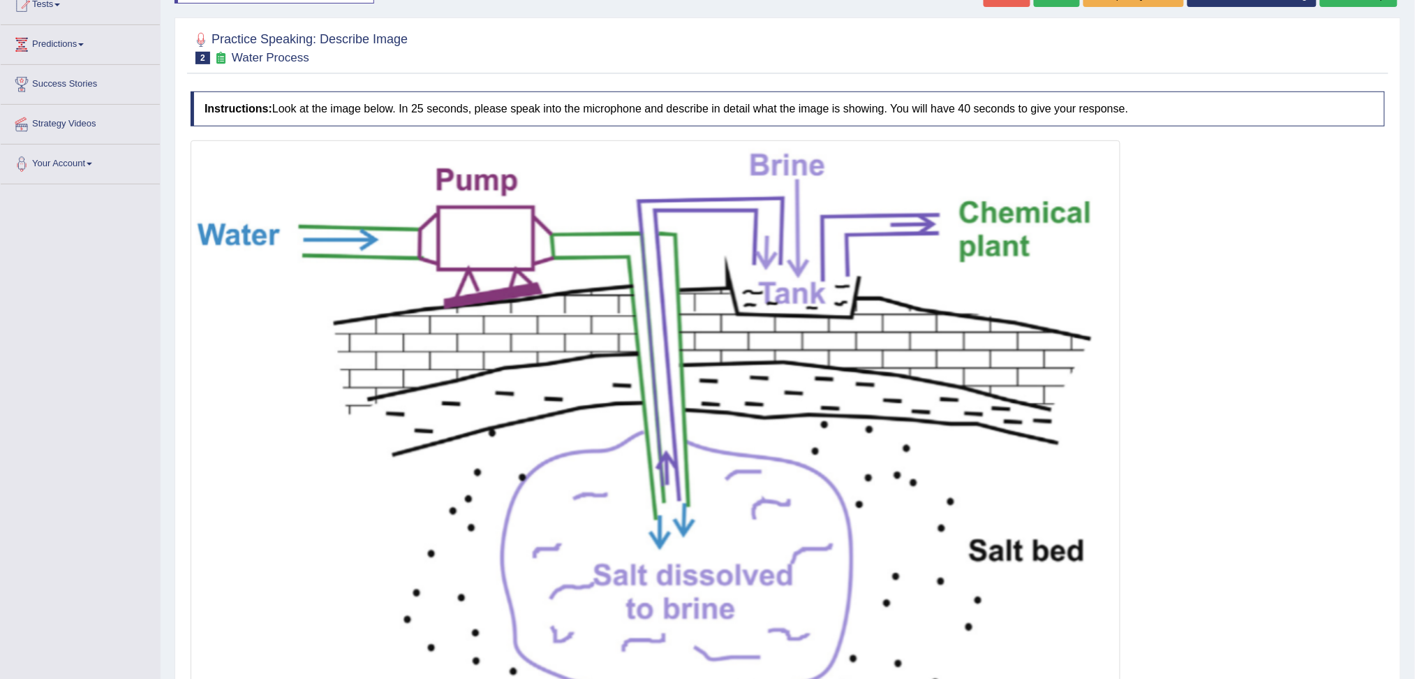
scroll to position [376, 0]
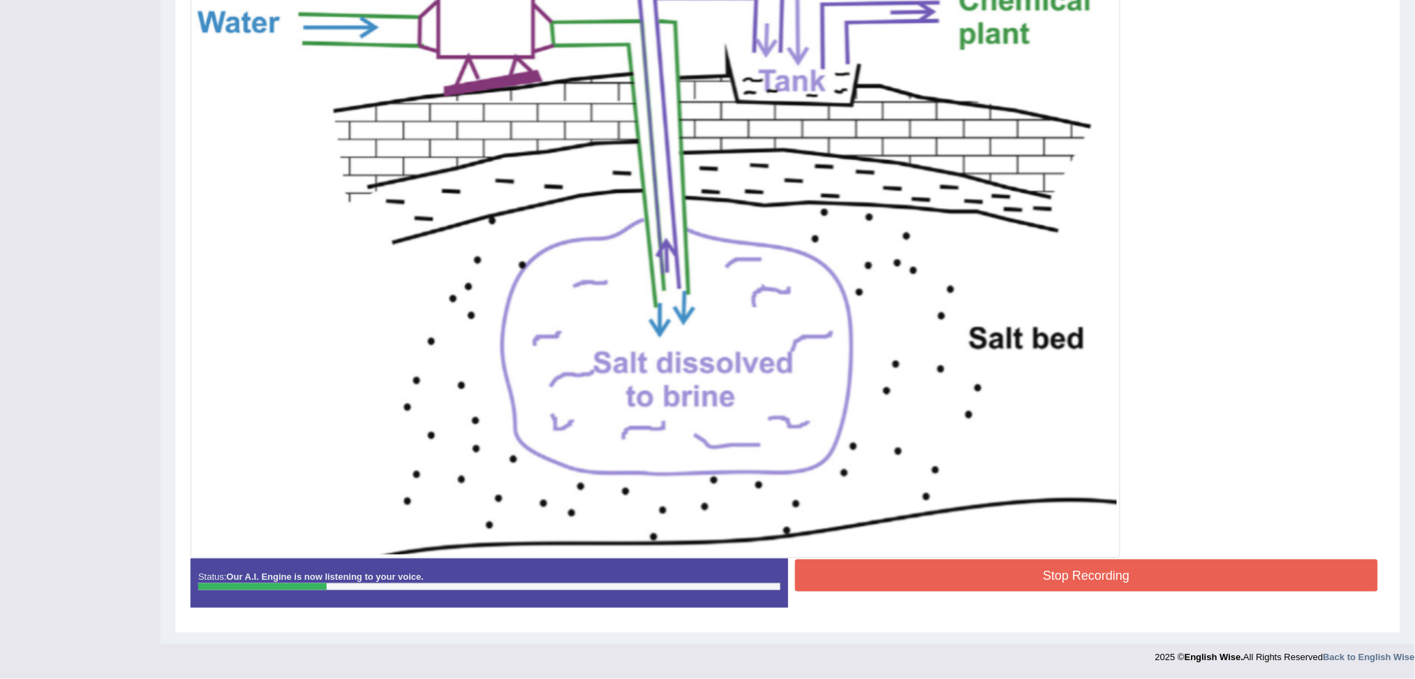
click at [1107, 573] on button "Stop Recording" at bounding box center [1087, 575] width 584 height 32
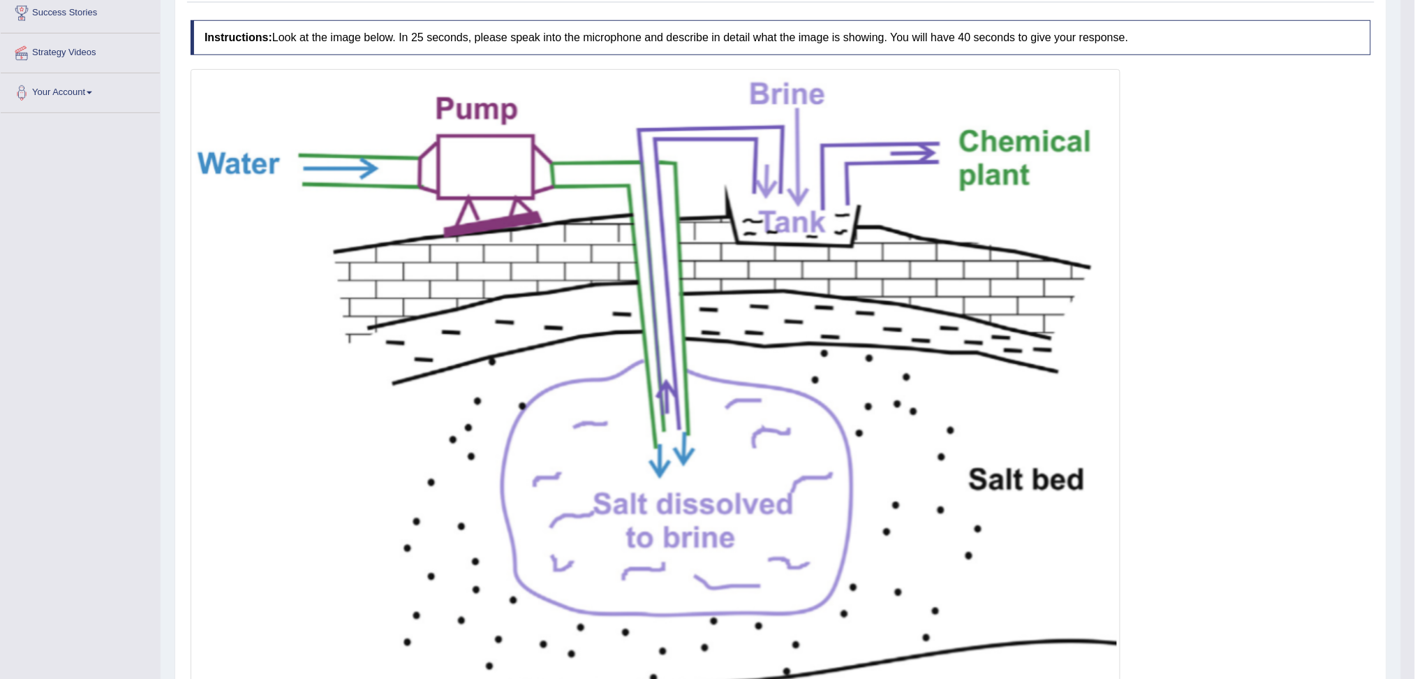
scroll to position [31, 0]
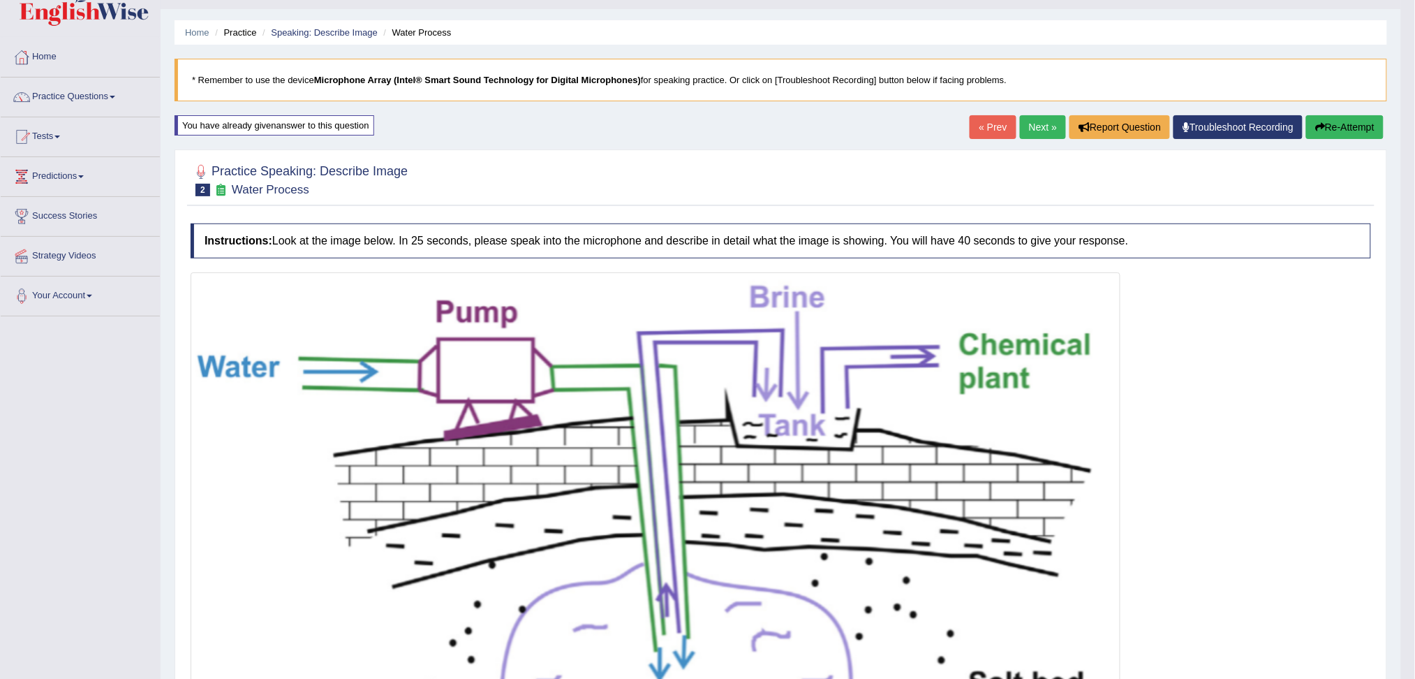
click at [1035, 116] on link "Next »" at bounding box center [1043, 127] width 46 height 24
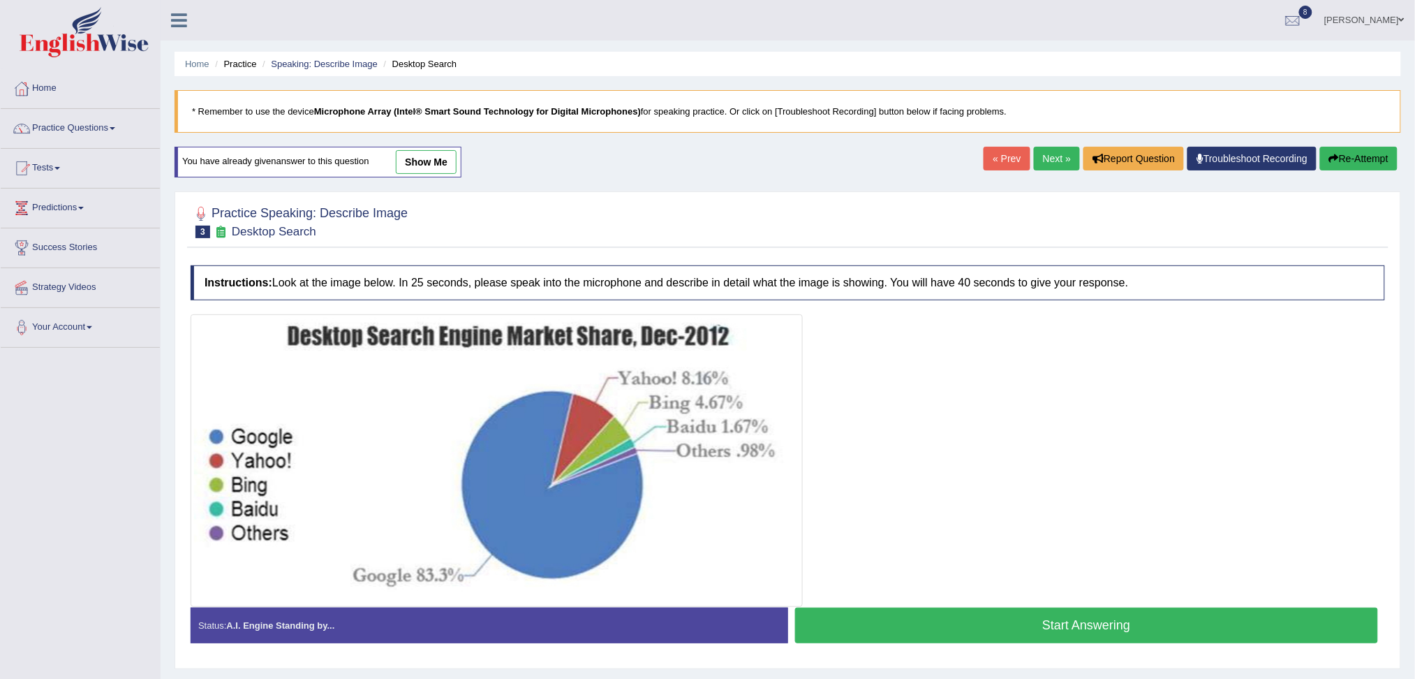
scroll to position [53, 0]
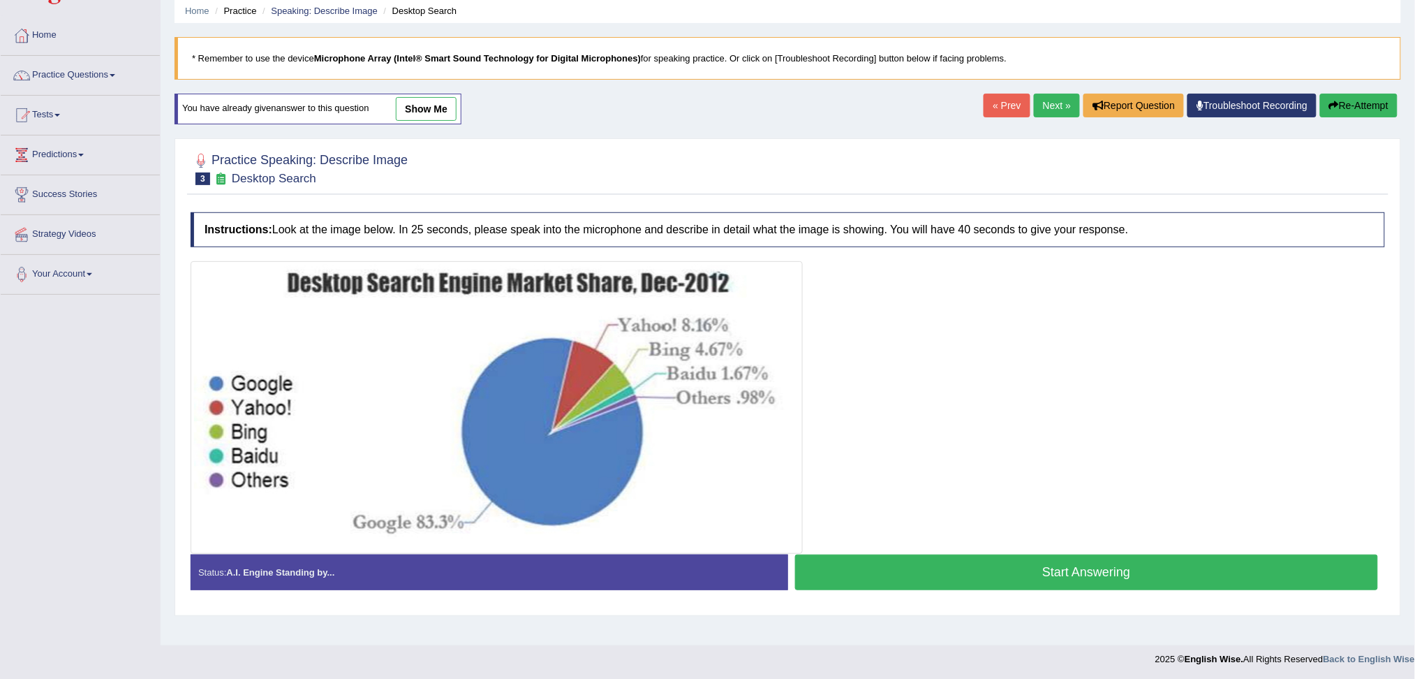
click at [1029, 569] on button "Start Answering" at bounding box center [1087, 572] width 584 height 36
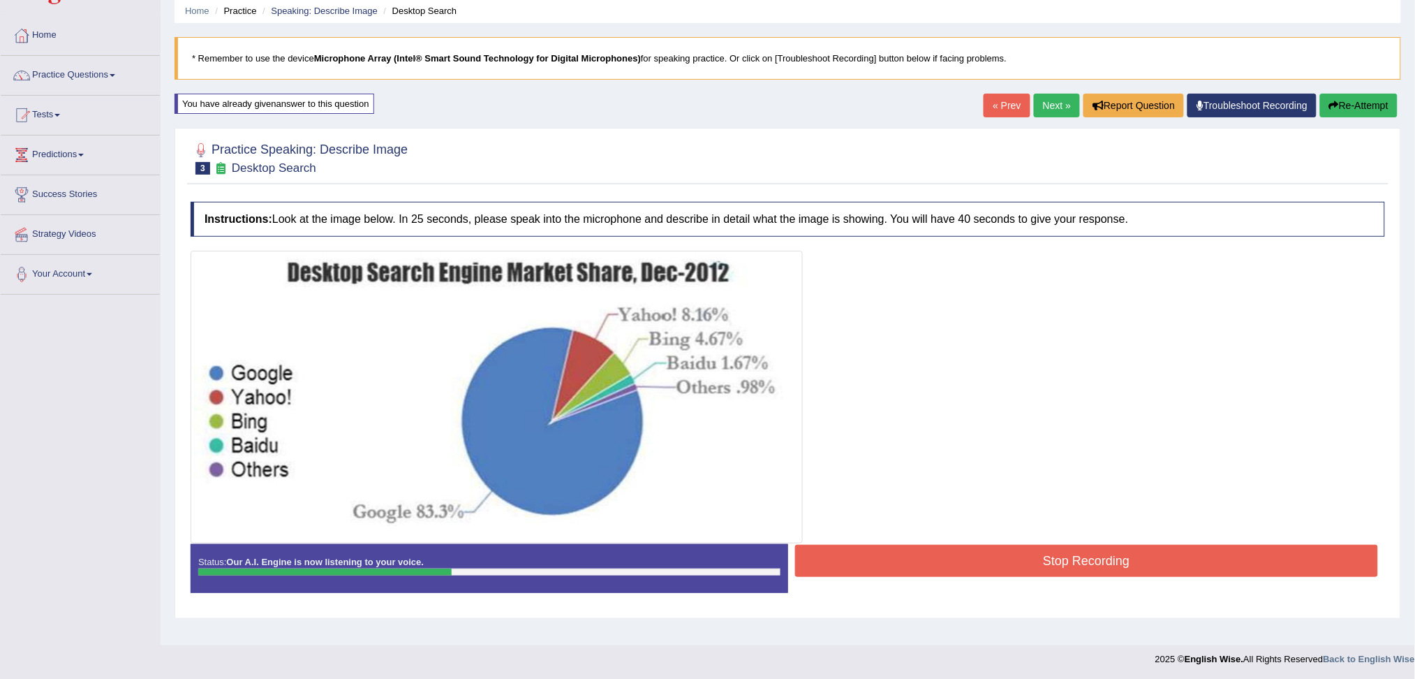
click at [1029, 569] on button "Stop Recording" at bounding box center [1087, 561] width 584 height 32
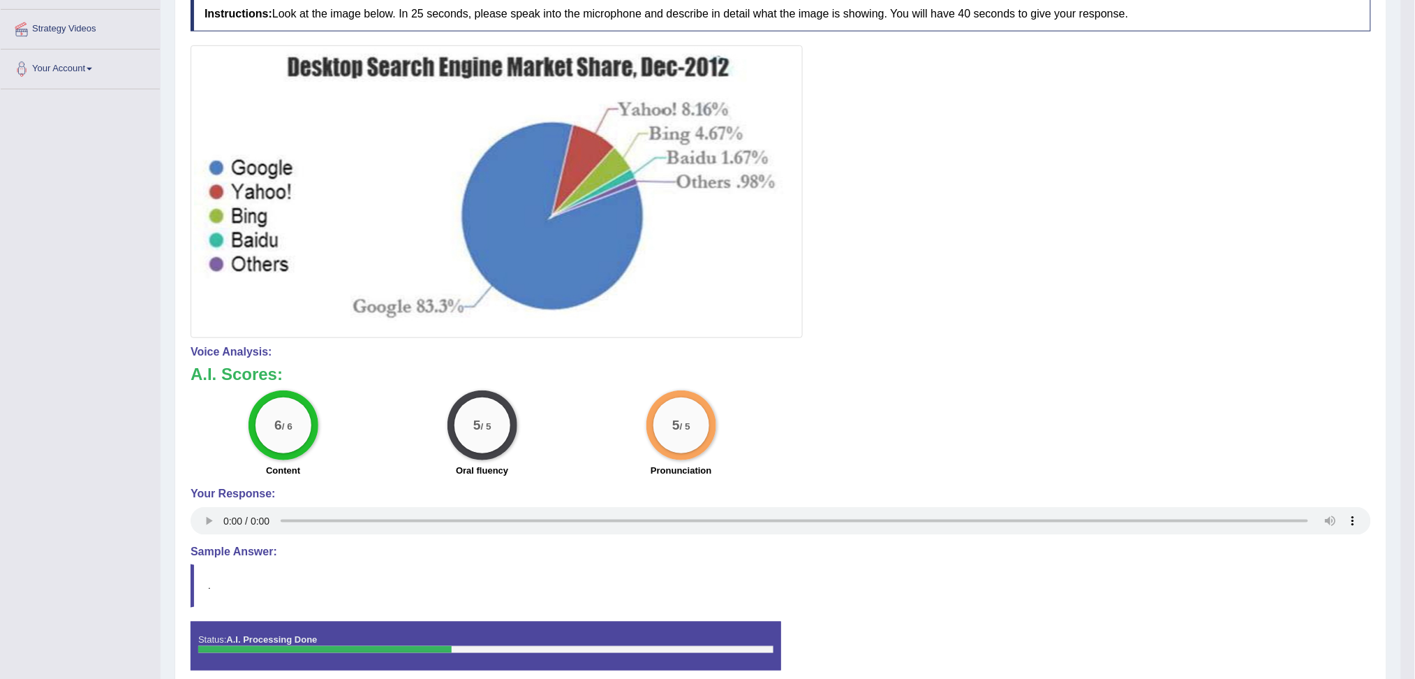
scroll to position [0, 0]
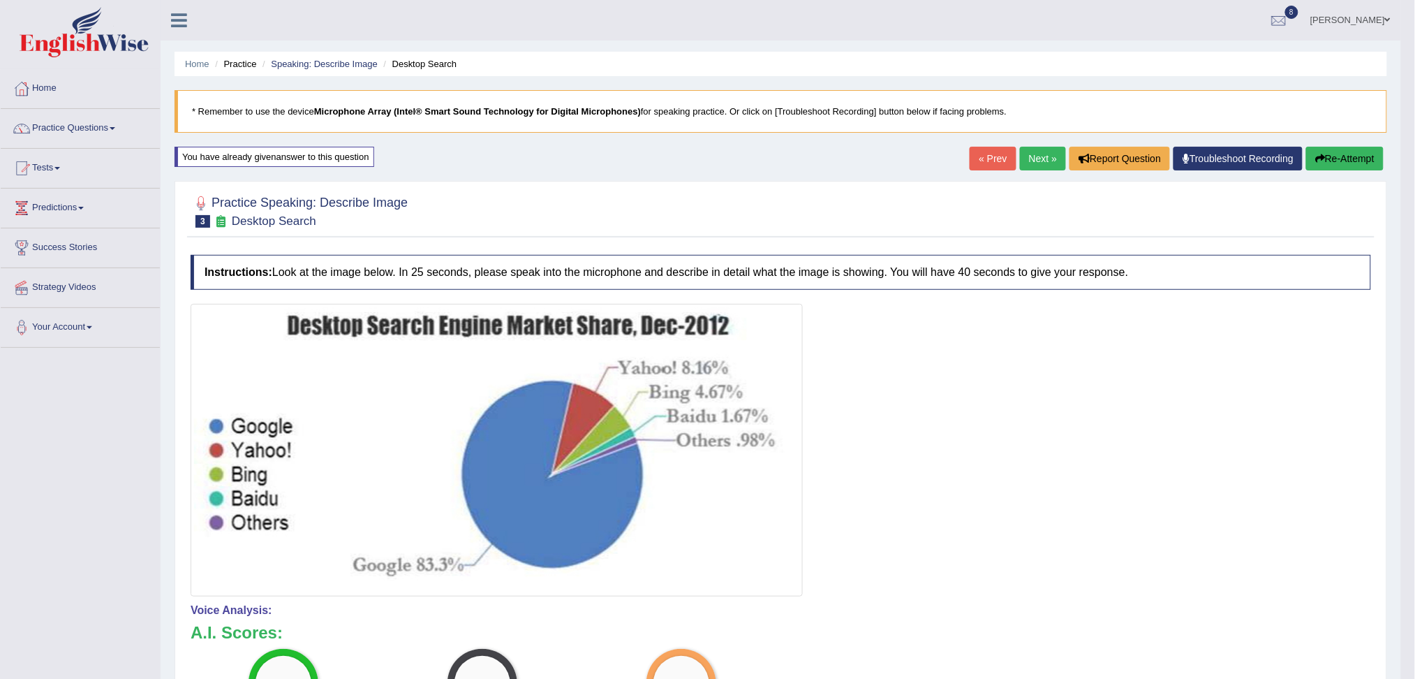
click at [1032, 147] on link "Next »" at bounding box center [1043, 159] width 46 height 24
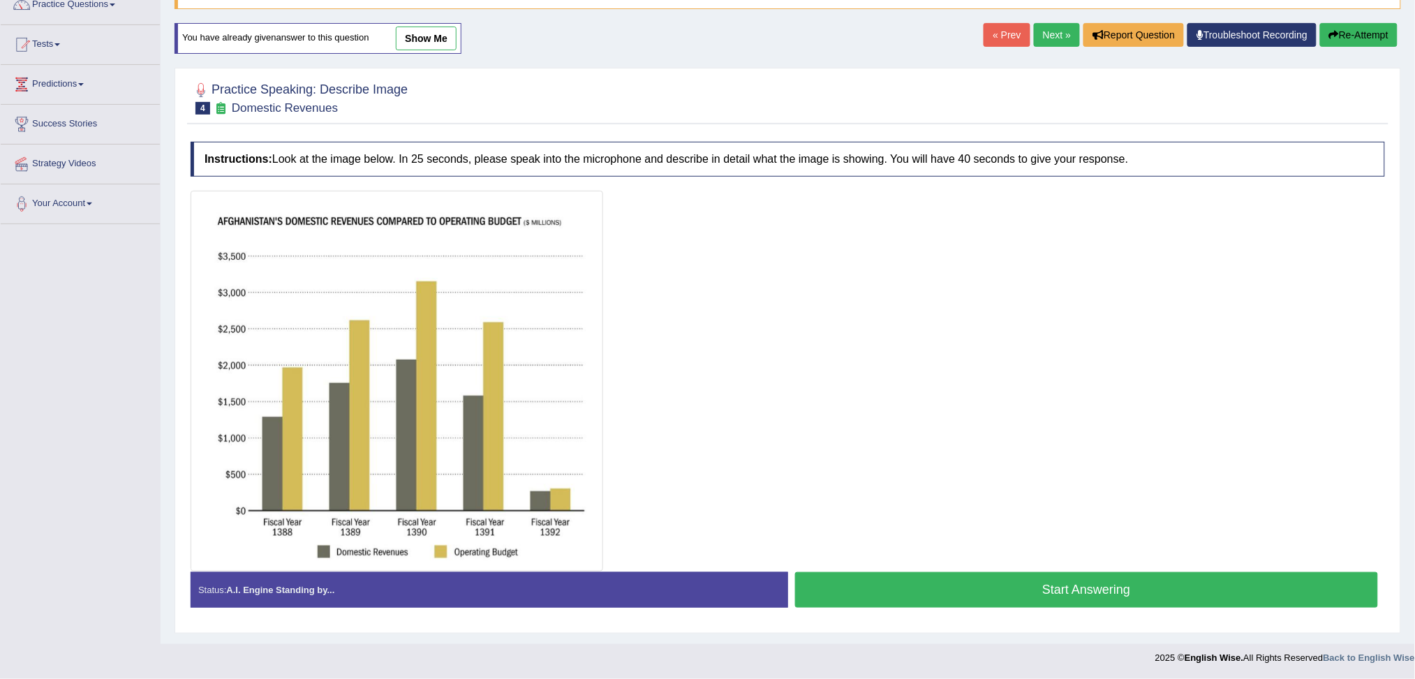
click at [995, 587] on button "Start Answering" at bounding box center [1087, 590] width 584 height 36
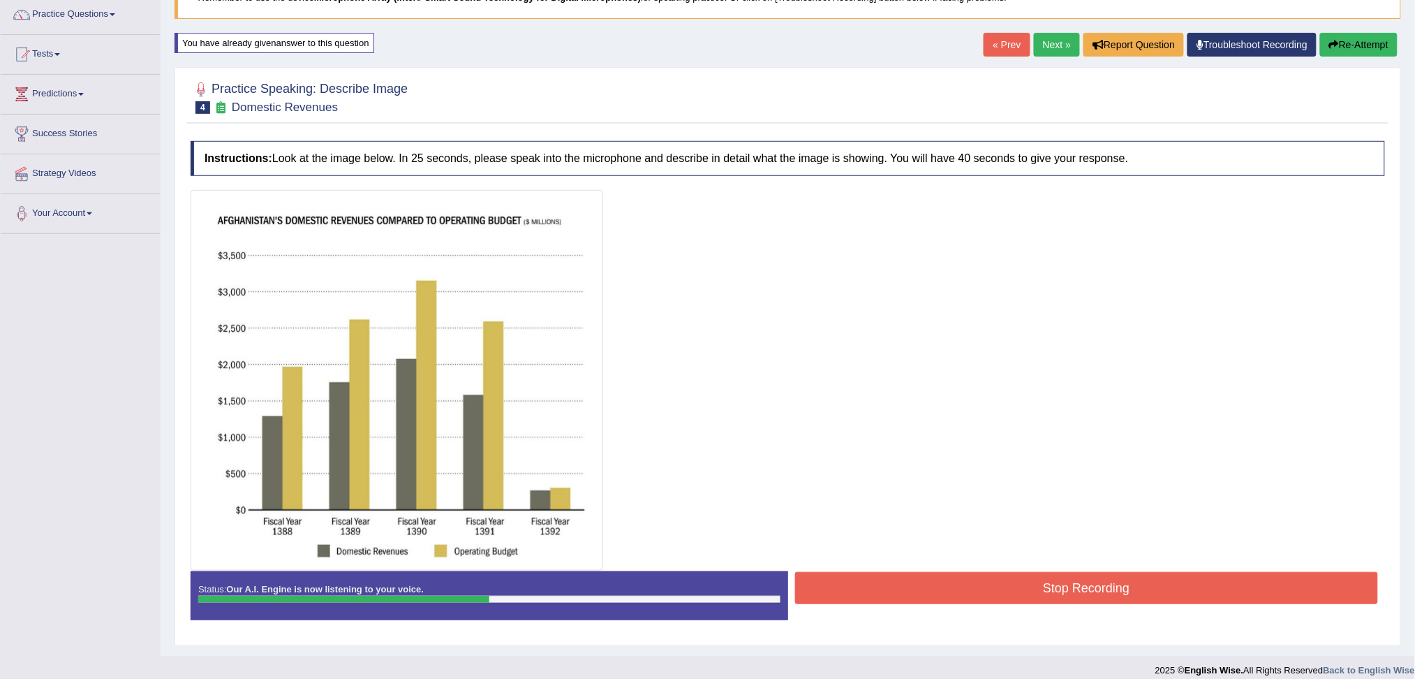
click at [995, 587] on button "Stop Recording" at bounding box center [1087, 588] width 584 height 32
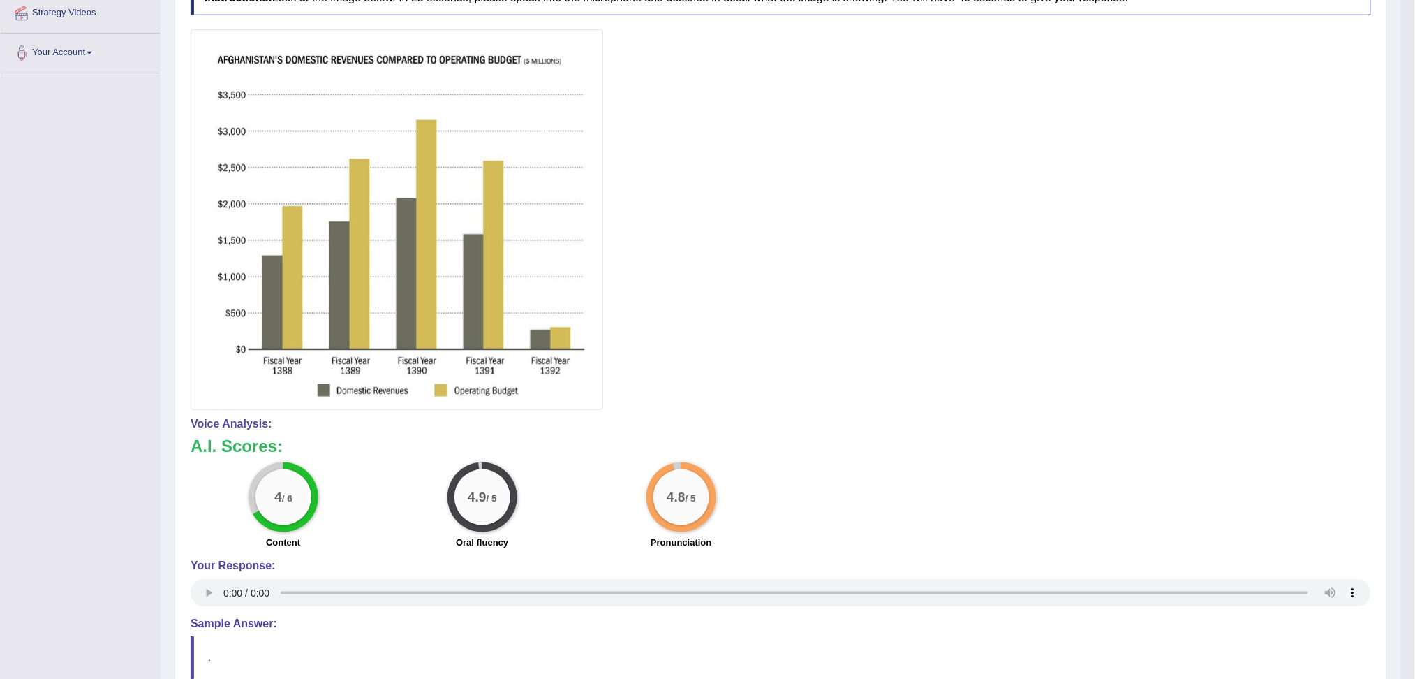
scroll to position [0, 0]
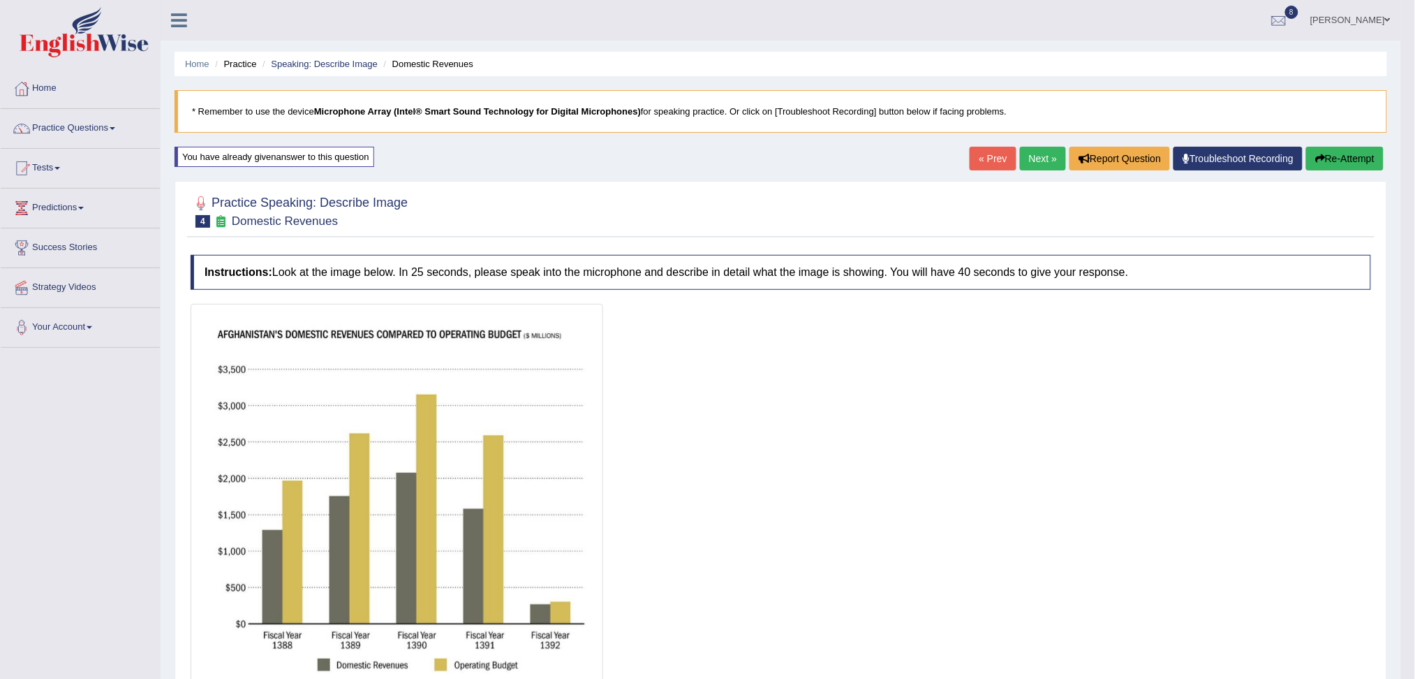
click at [1028, 155] on link "Next »" at bounding box center [1043, 159] width 46 height 24
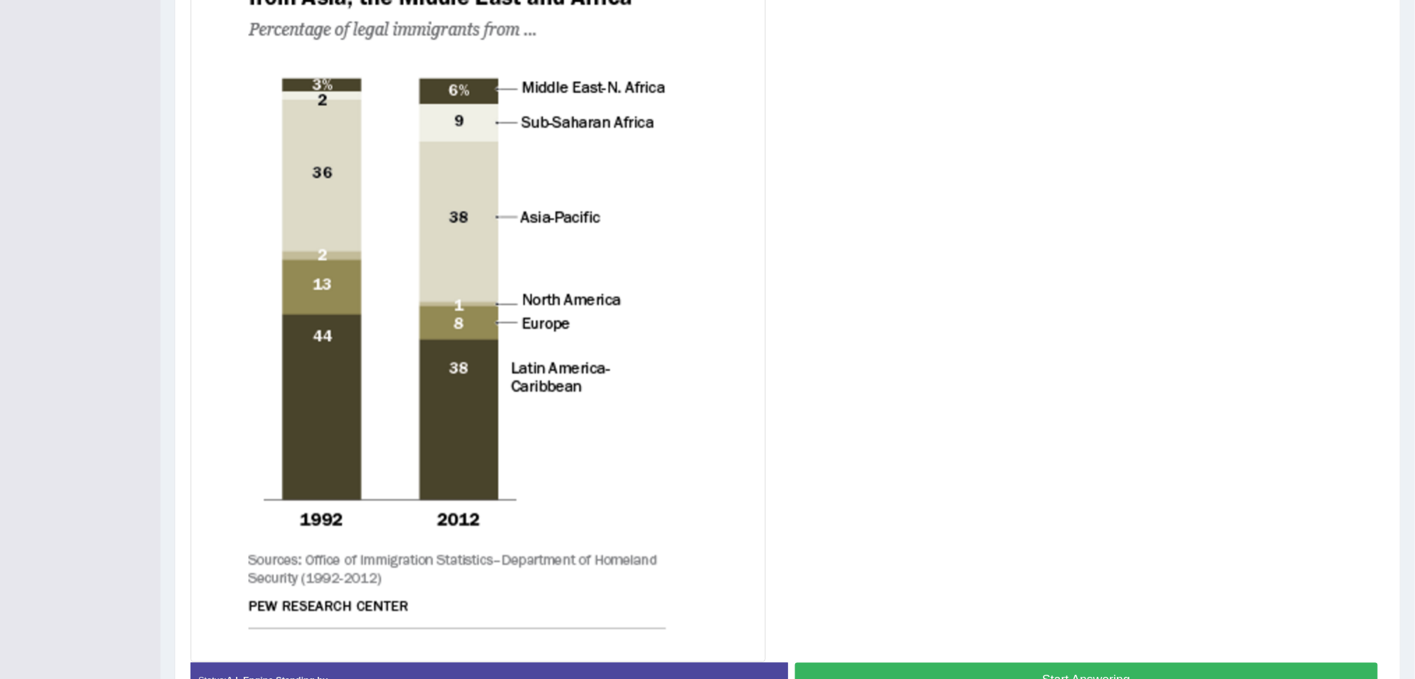
scroll to position [487, 0]
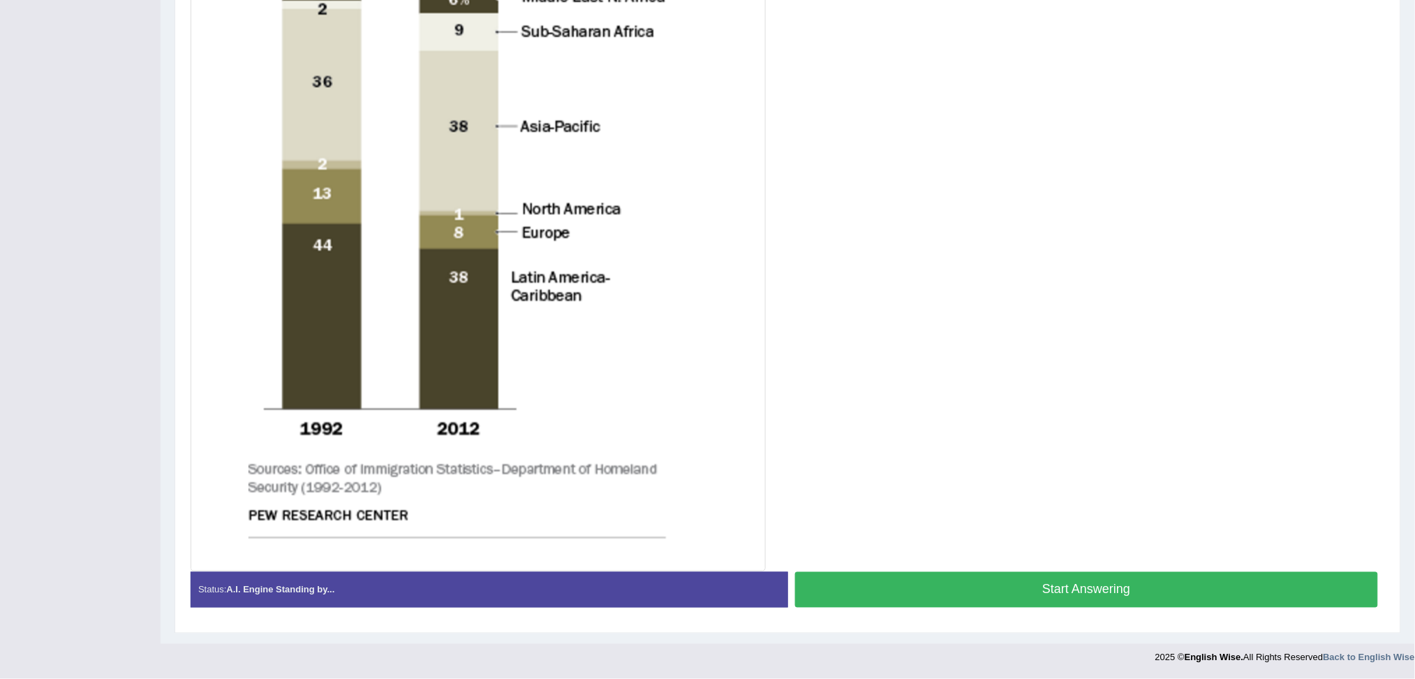
click at [1072, 602] on button "Start Answering" at bounding box center [1087, 590] width 584 height 36
click at [1044, 580] on button "Start Answering" at bounding box center [1087, 590] width 584 height 36
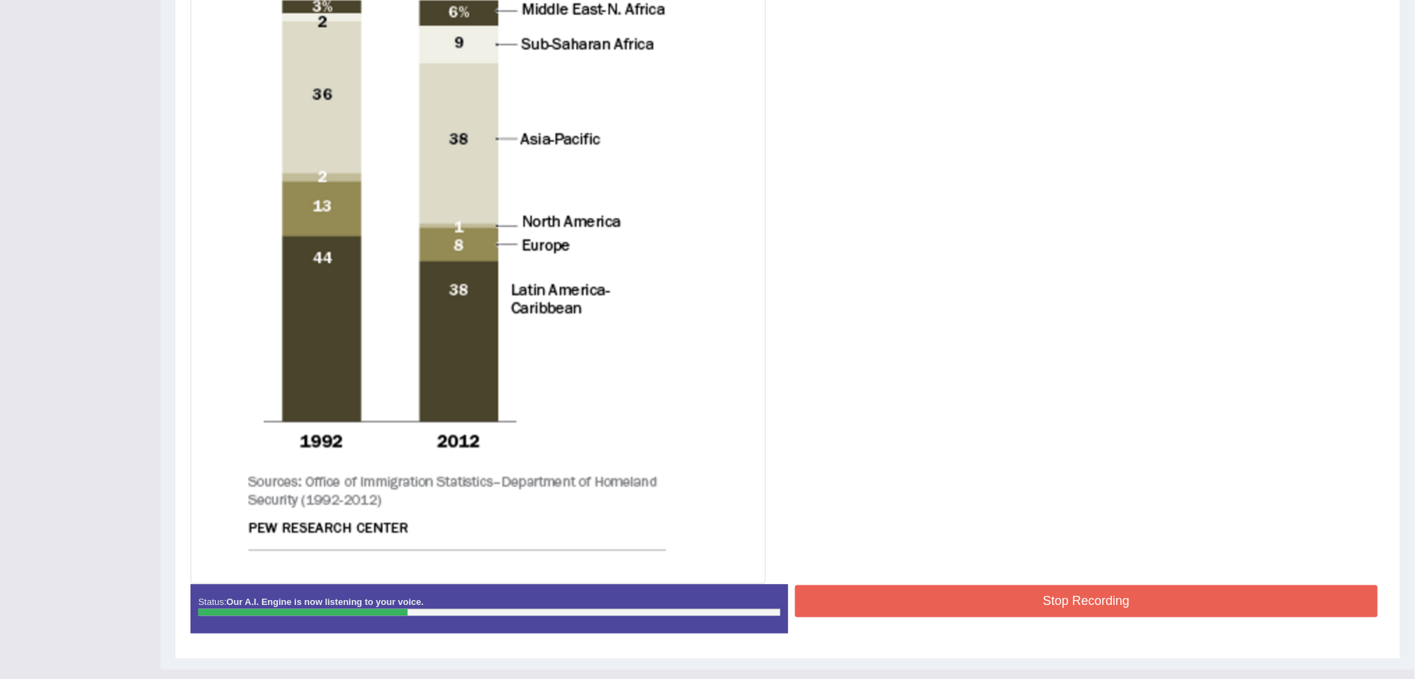
scroll to position [423, 0]
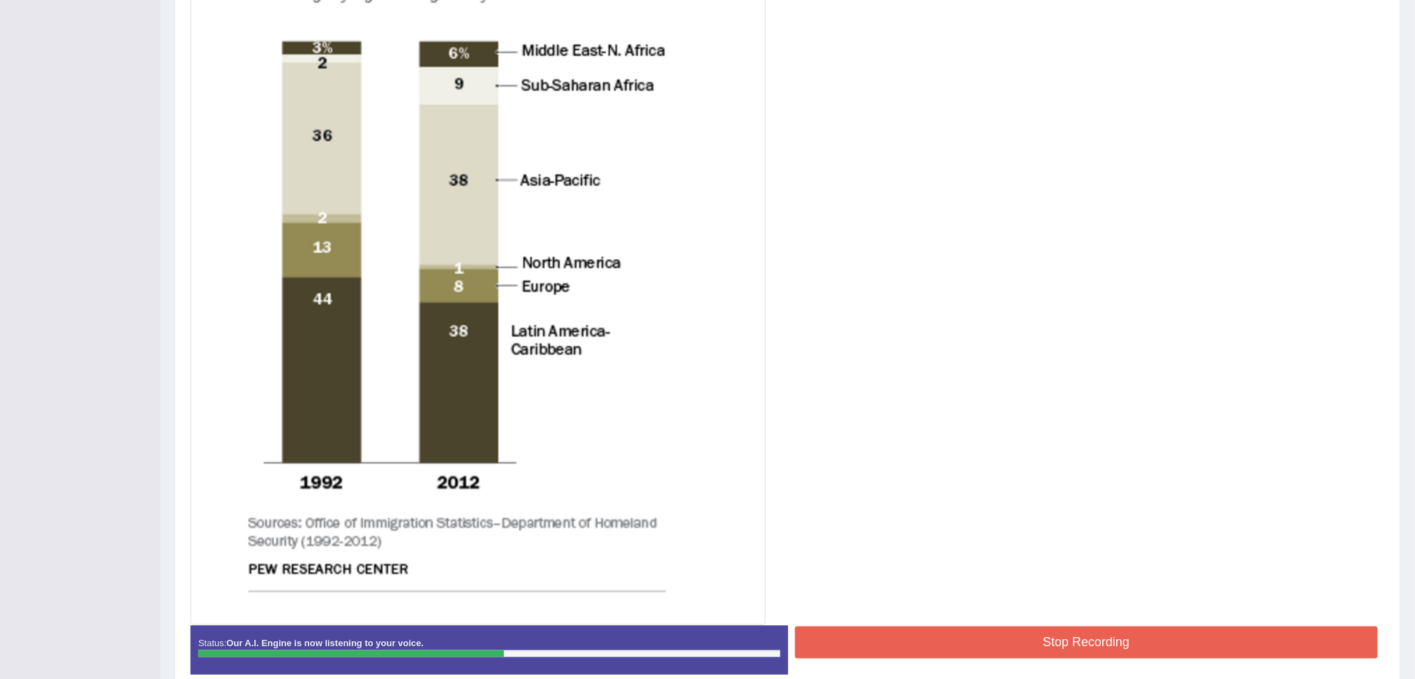
click at [1028, 641] on button "Stop Recording" at bounding box center [1087, 642] width 584 height 32
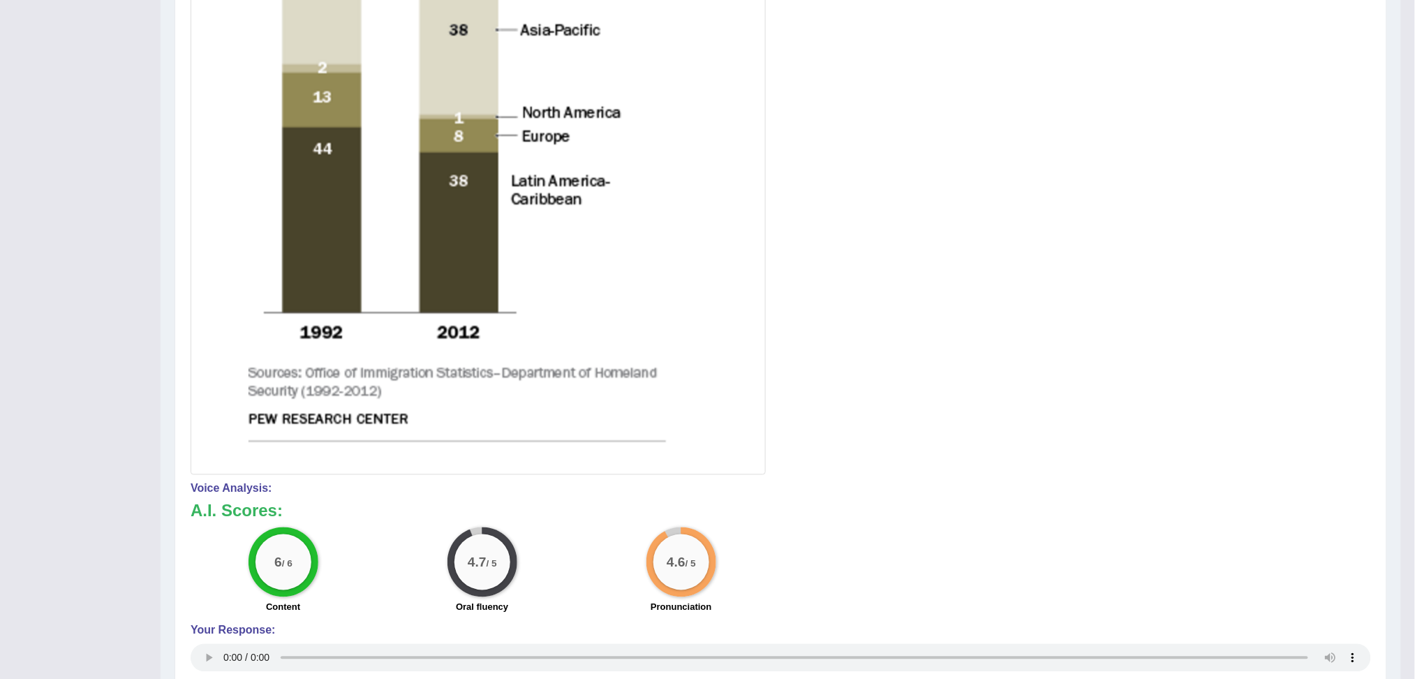
scroll to position [0, 0]
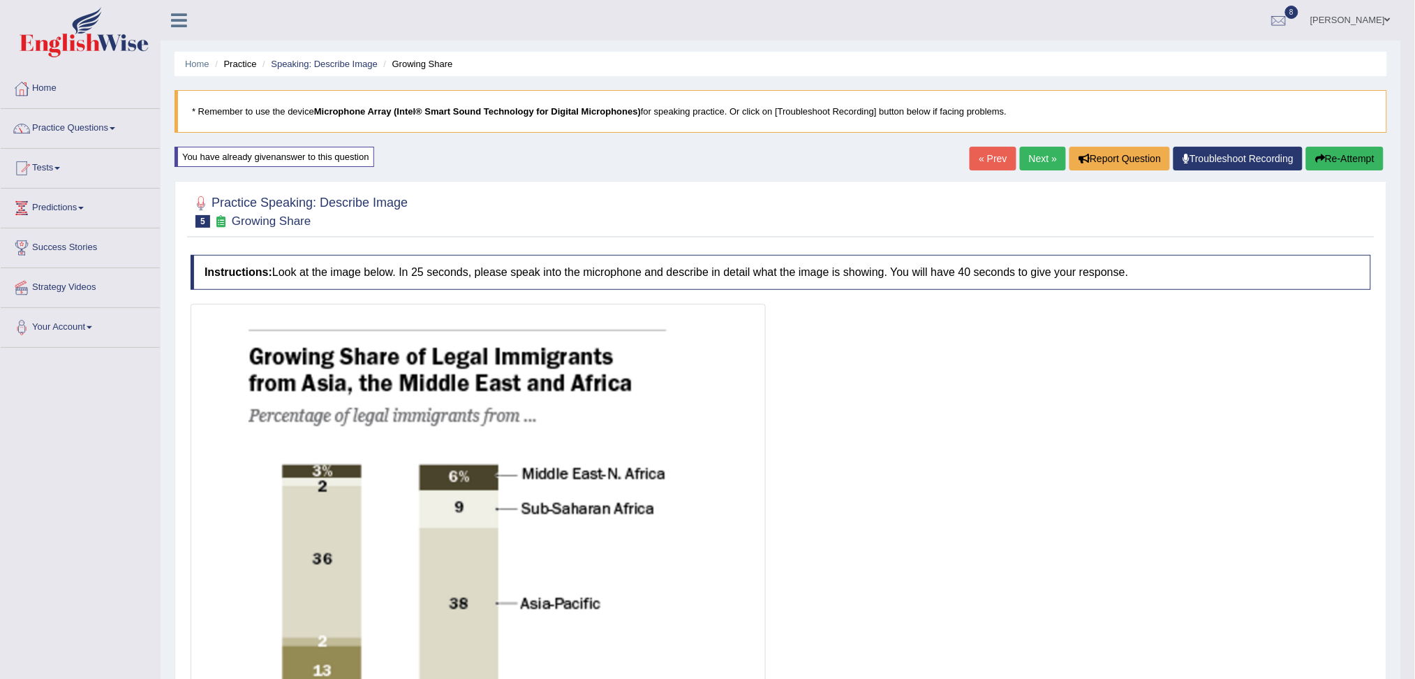
click at [1025, 162] on link "Next »" at bounding box center [1043, 159] width 46 height 24
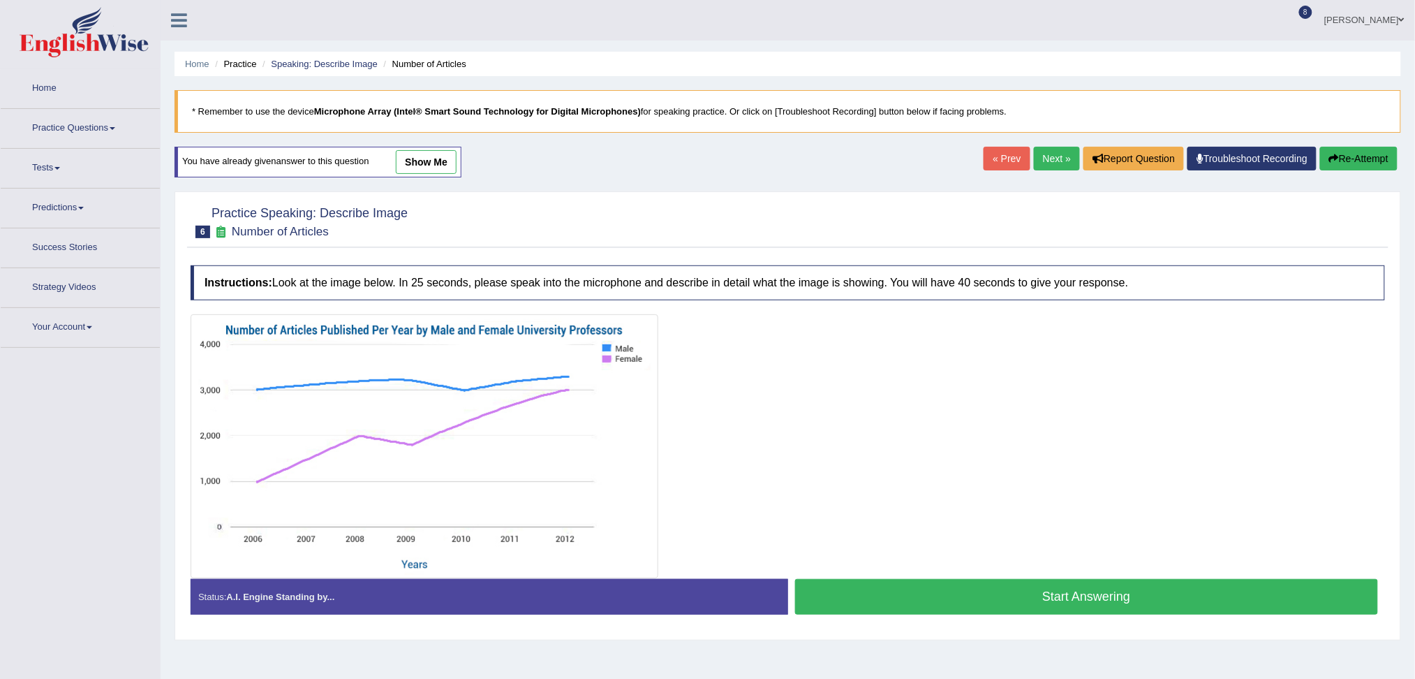
scroll to position [53, 0]
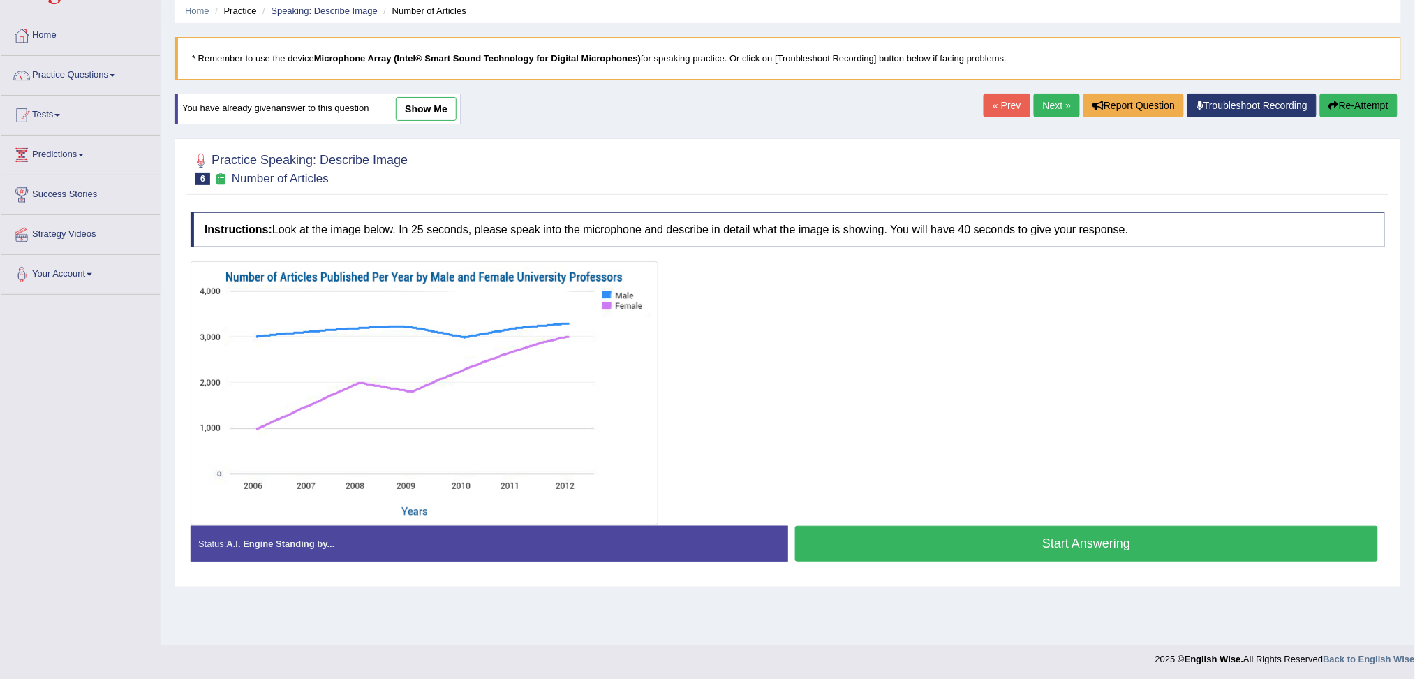
click at [929, 542] on button "Start Answering" at bounding box center [1087, 544] width 584 height 36
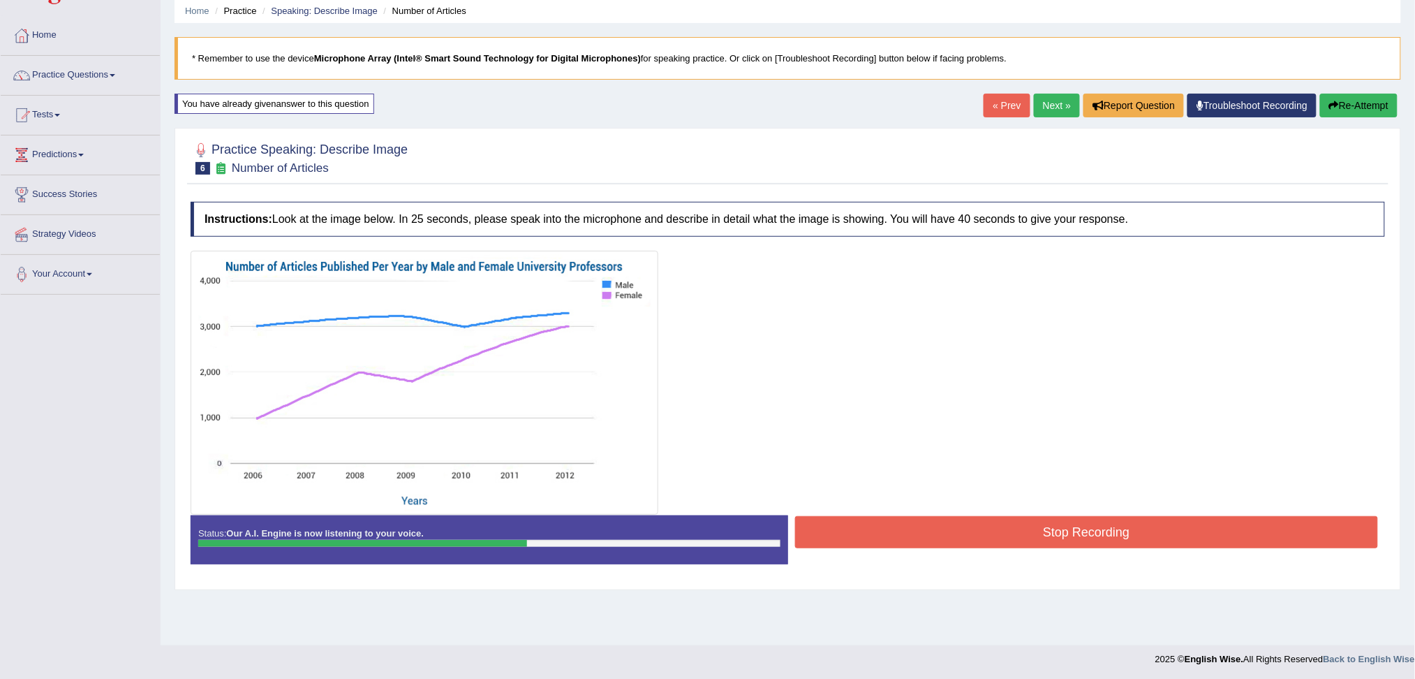
click at [940, 549] on div "Stop Recording" at bounding box center [1087, 534] width 598 height 36
click at [920, 539] on button "Stop Recording" at bounding box center [1087, 532] width 584 height 32
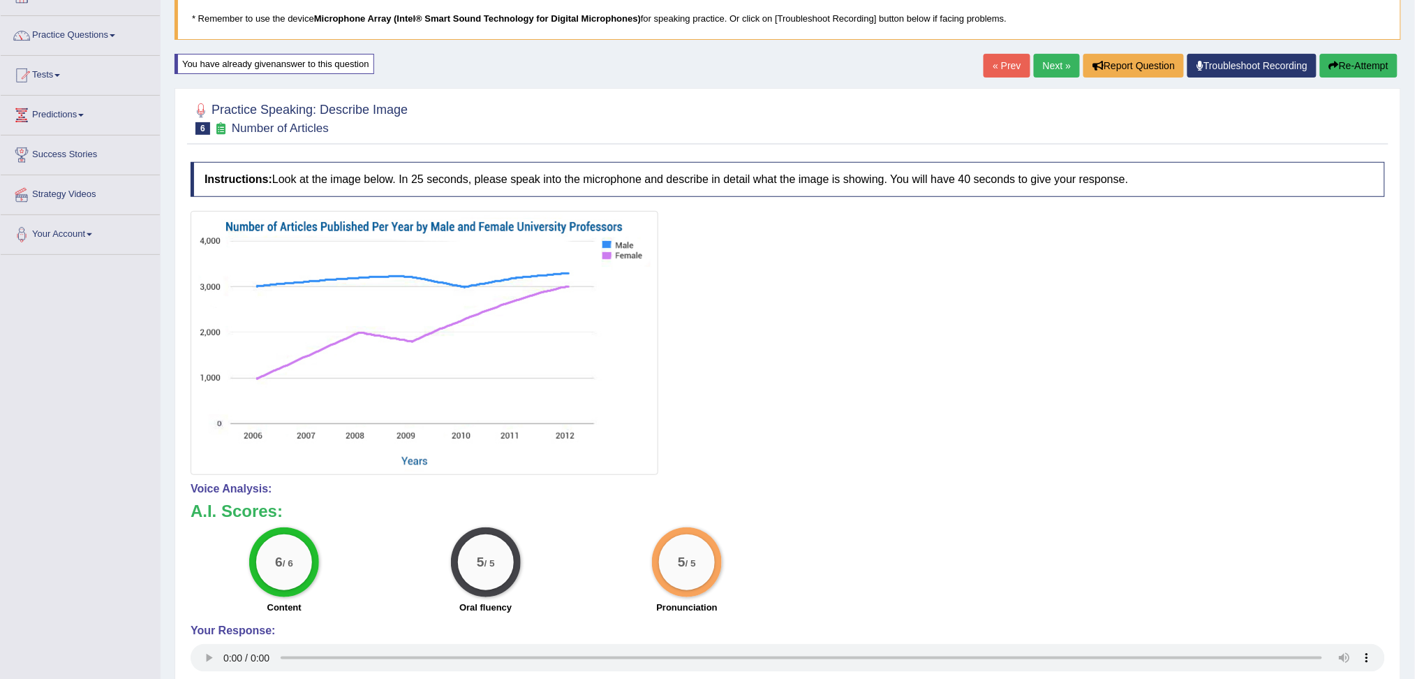
scroll to position [0, 0]
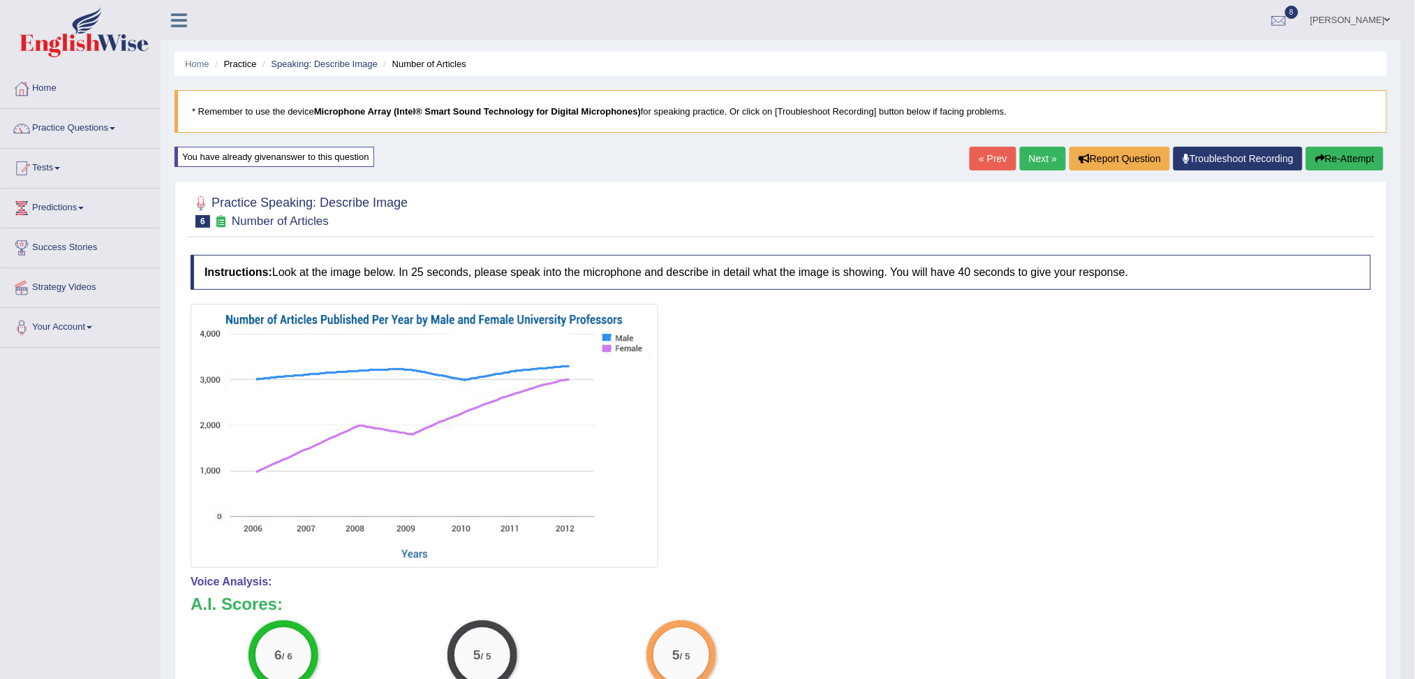
click at [1032, 155] on link "Next »" at bounding box center [1043, 159] width 46 height 24
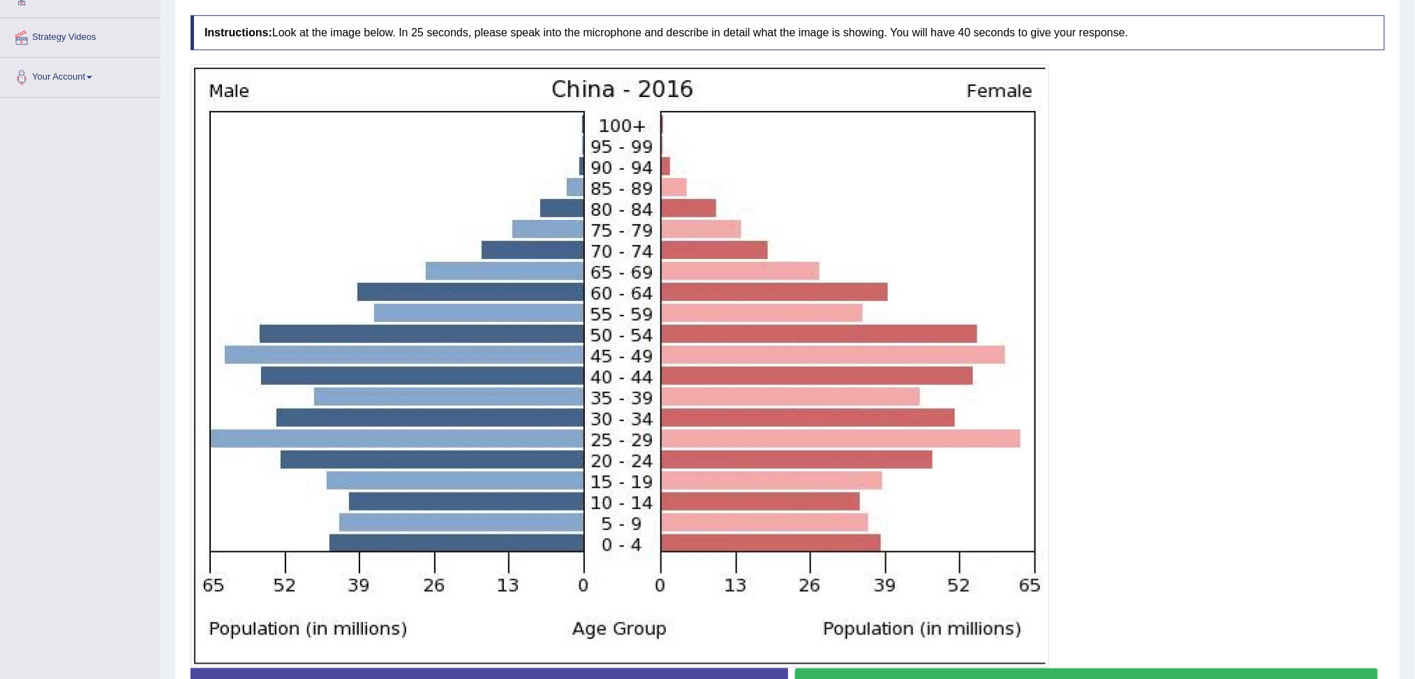
scroll to position [331, 0]
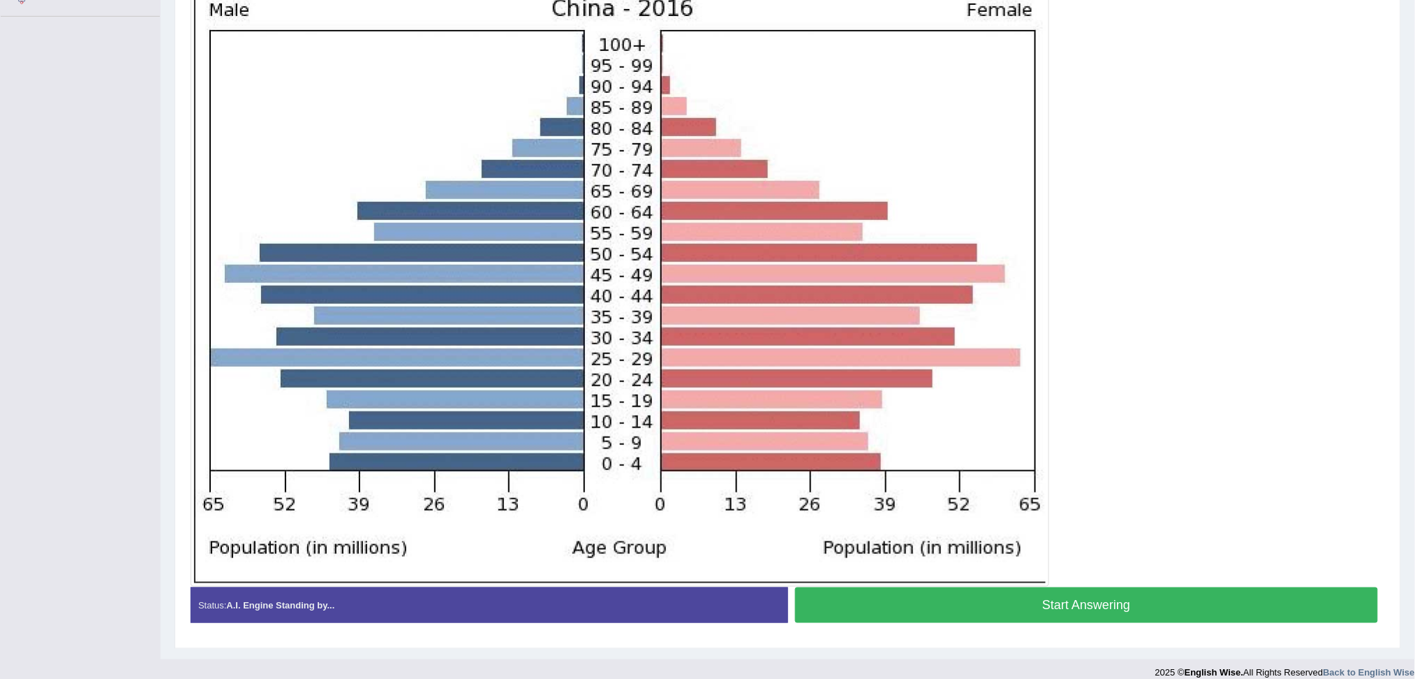
click at [1414, 348] on html "Toggle navigation Home Practice Questions Speaking Practice Read Aloud Repeat S…" at bounding box center [707, 8] width 1415 height 679
click at [1133, 593] on button "Start Answering" at bounding box center [1087, 605] width 584 height 36
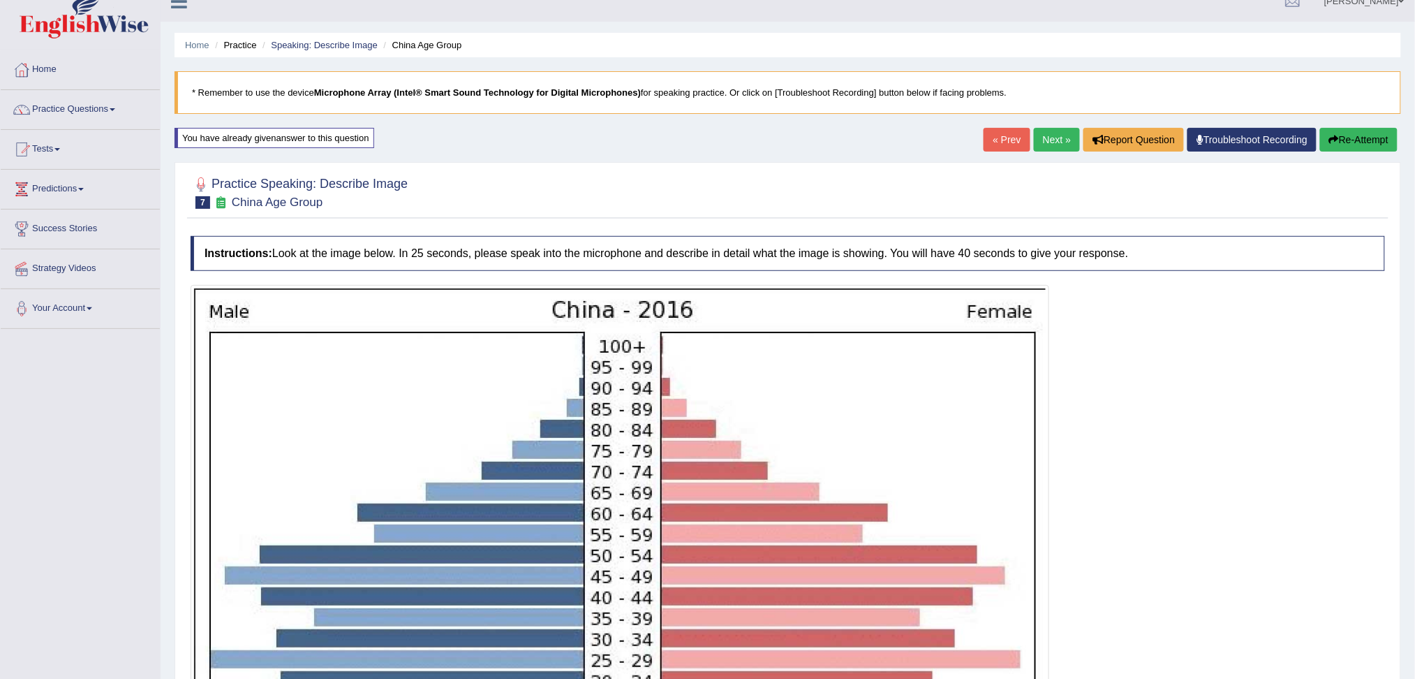
scroll to position [349, 0]
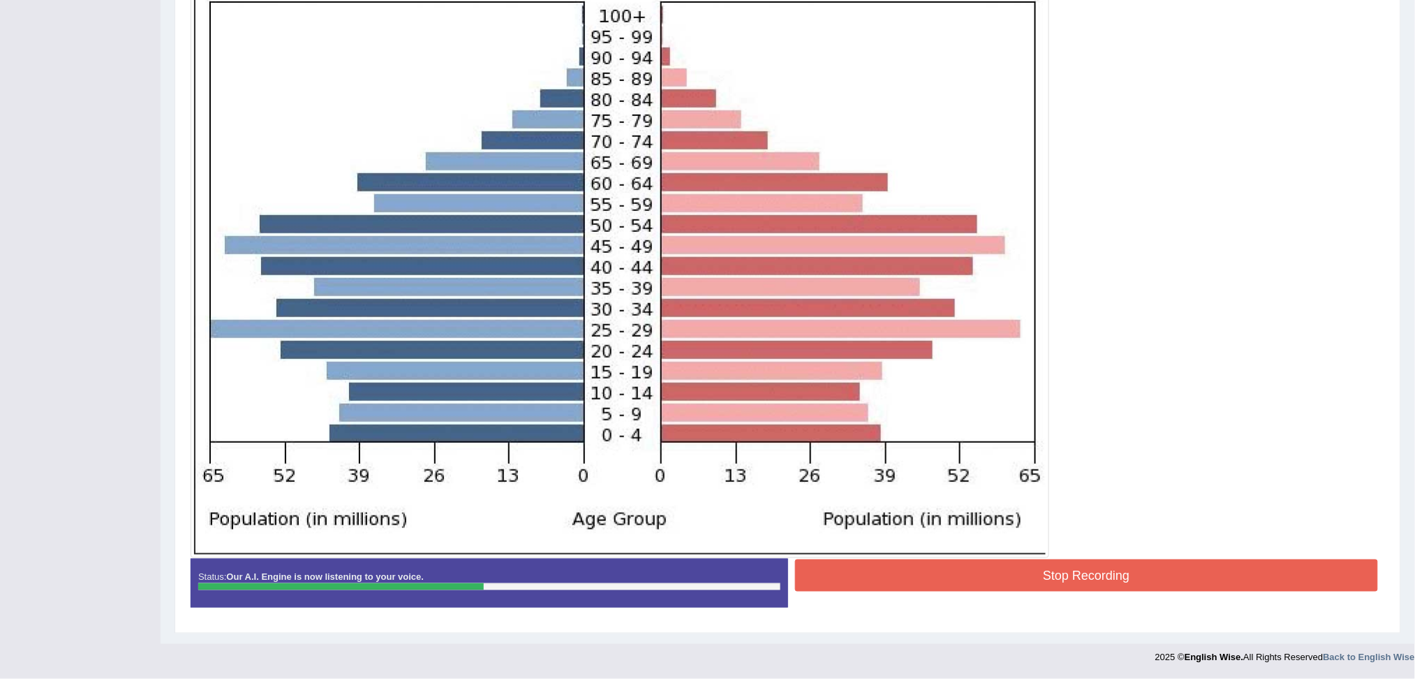
click at [1032, 572] on button "Stop Recording" at bounding box center [1087, 575] width 584 height 32
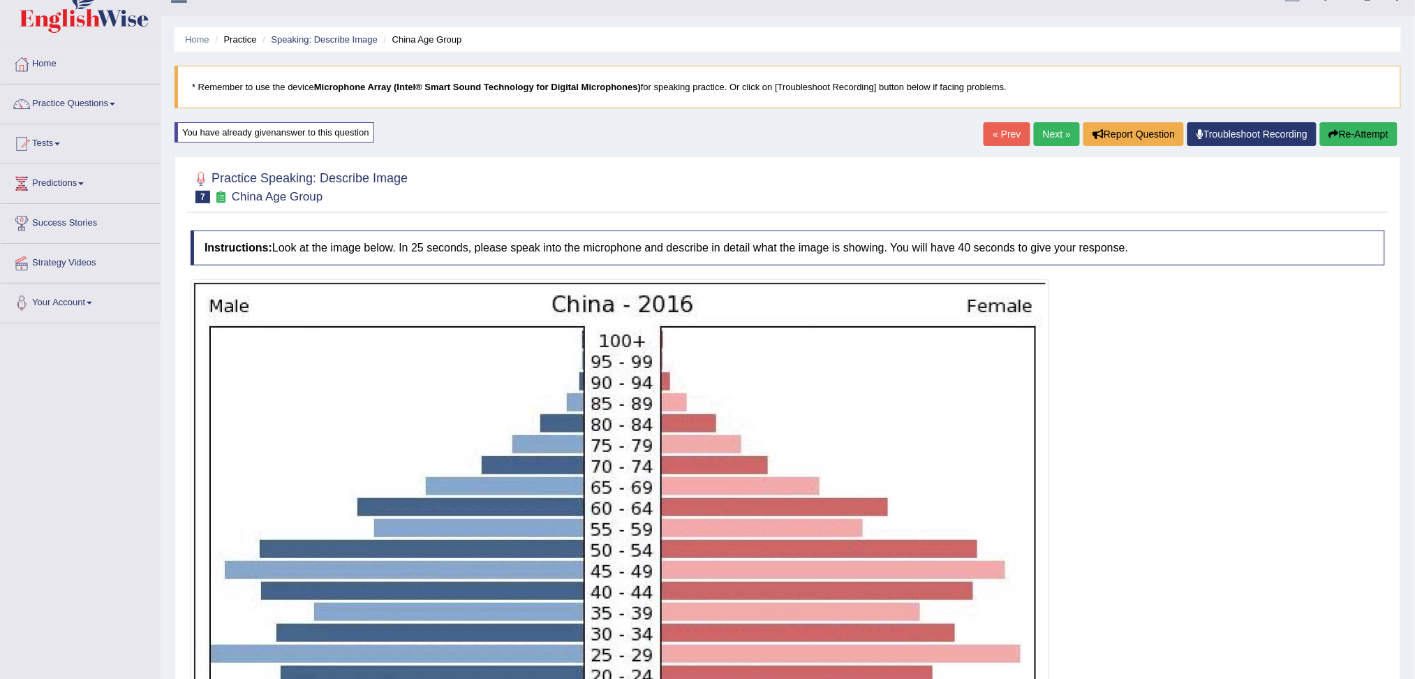
scroll to position [0, 0]
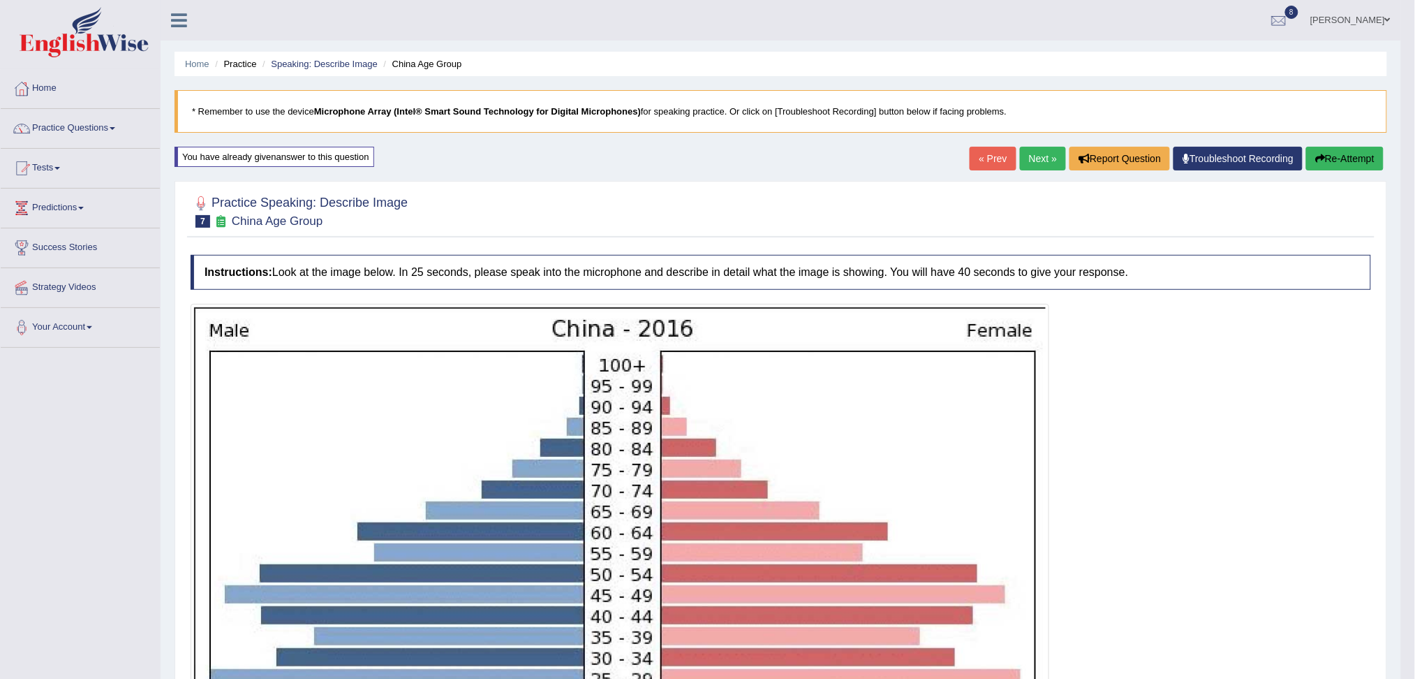
click at [1026, 158] on link "Next »" at bounding box center [1043, 159] width 46 height 24
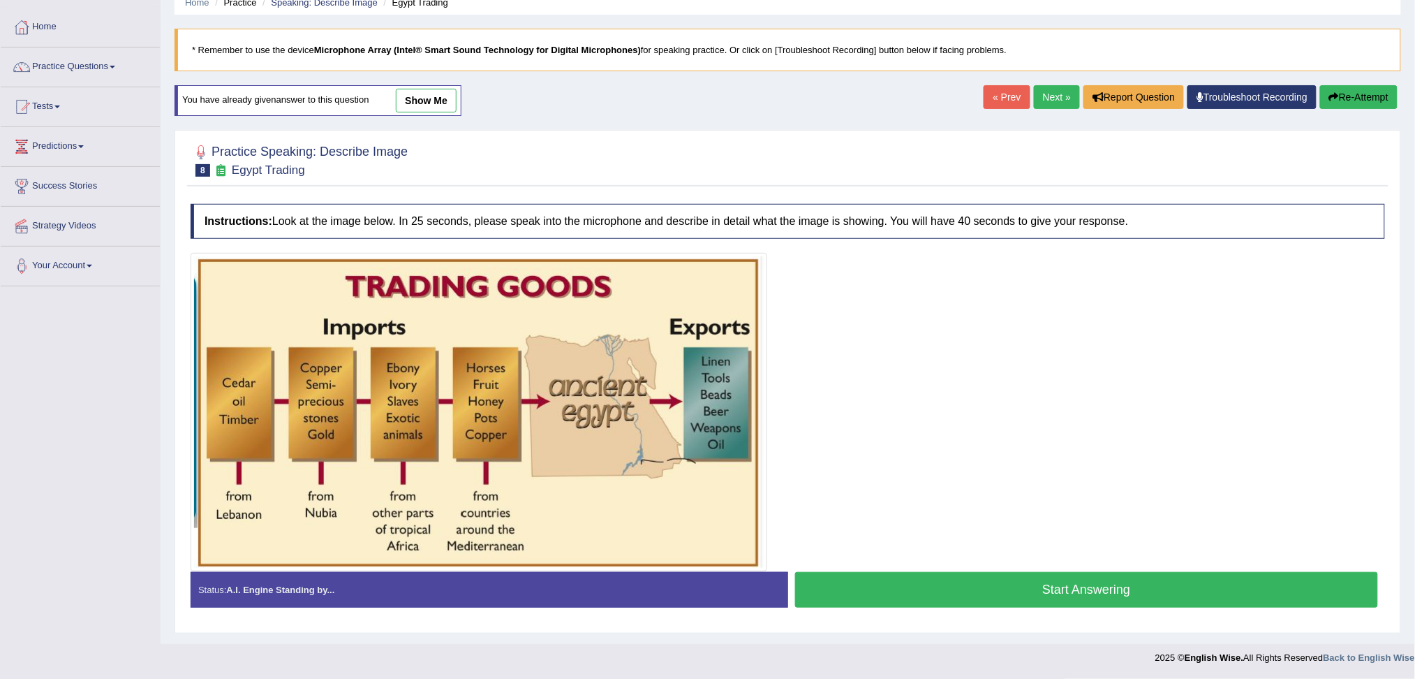
click at [1004, 593] on button "Start Answering" at bounding box center [1087, 590] width 584 height 36
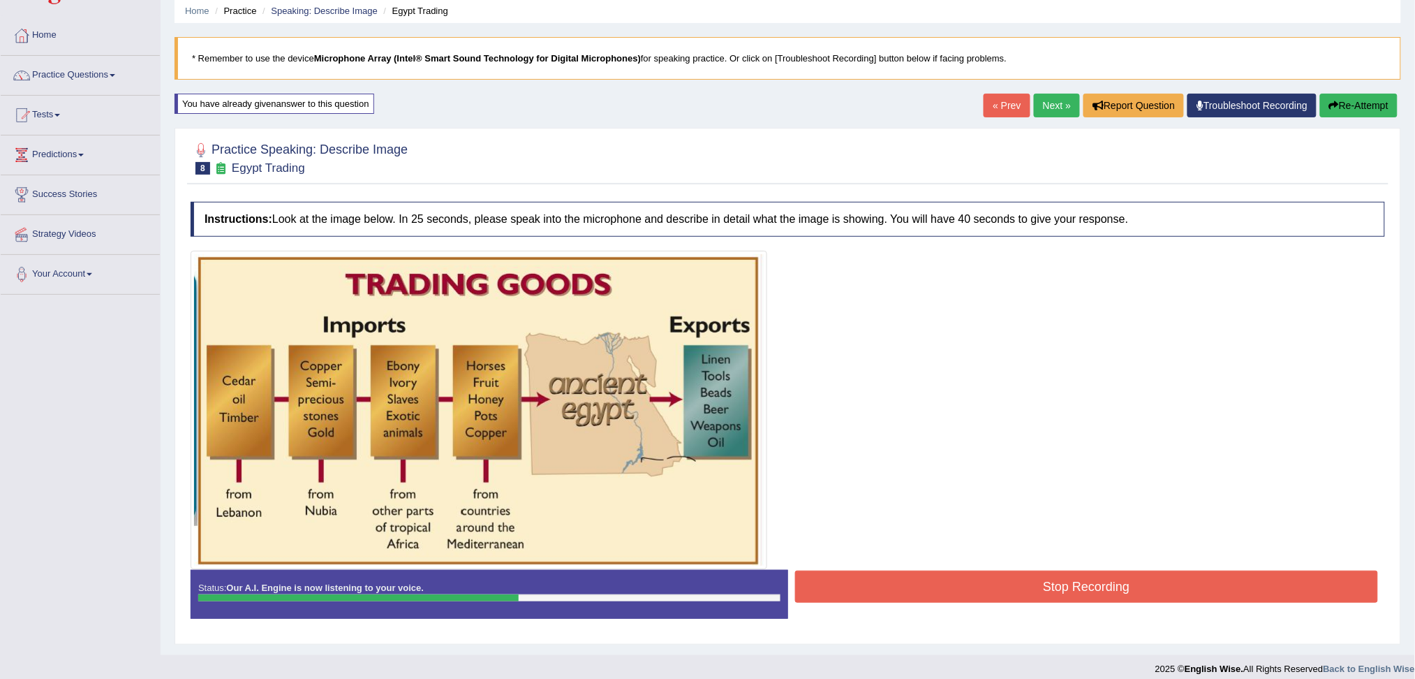
click at [965, 587] on button "Stop Recording" at bounding box center [1087, 586] width 584 height 32
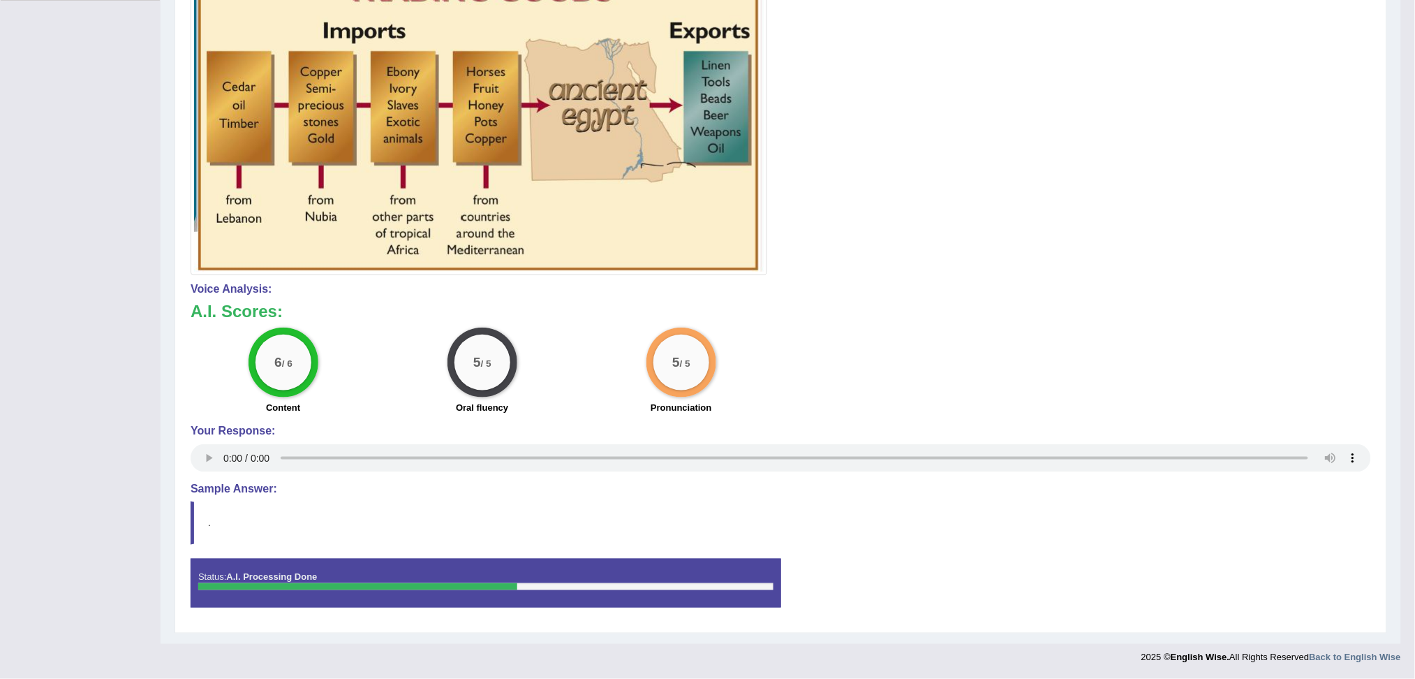
scroll to position [0, 0]
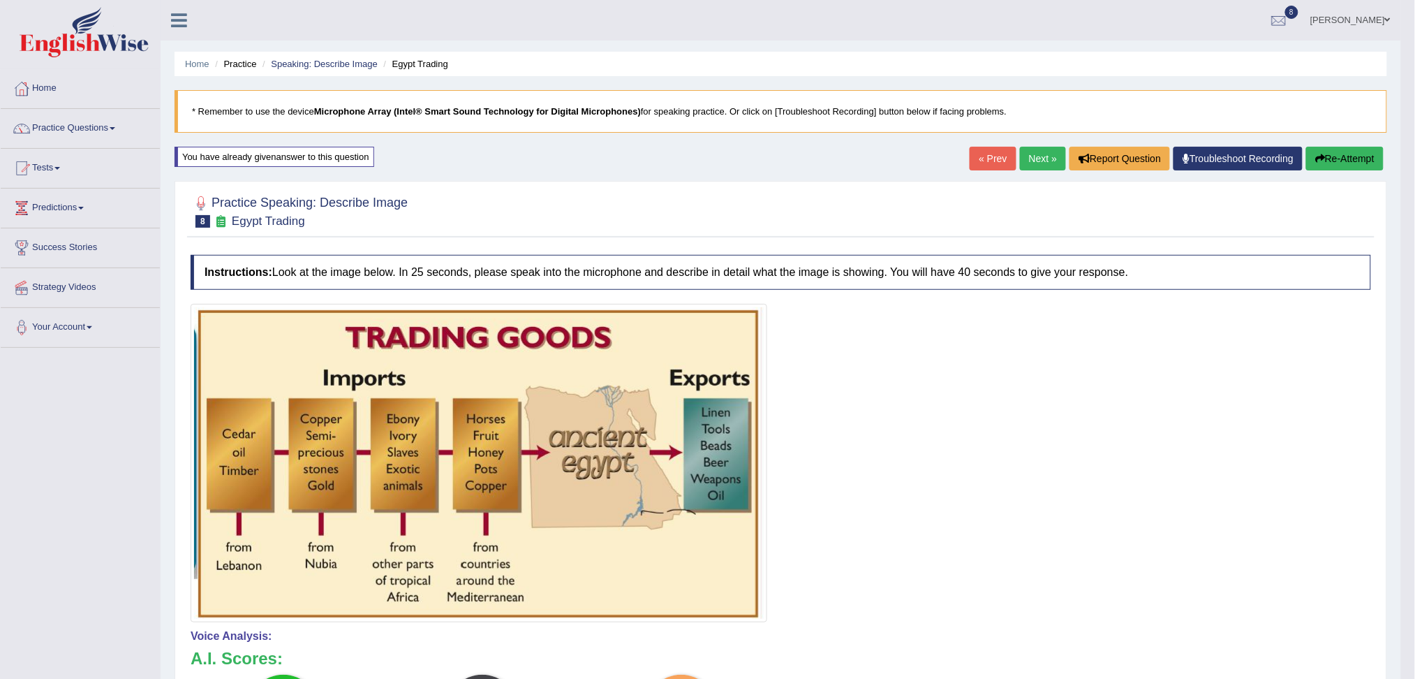
click at [1039, 160] on link "Next »" at bounding box center [1043, 159] width 46 height 24
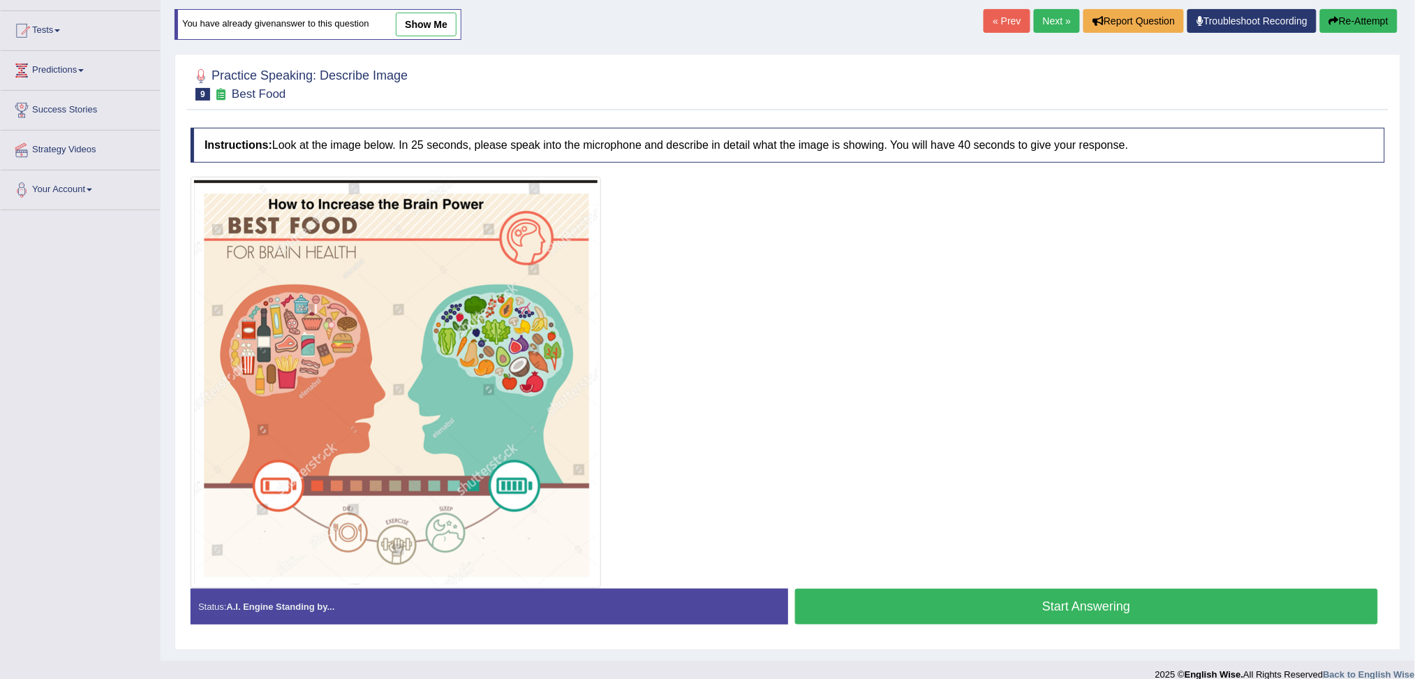
scroll to position [154, 0]
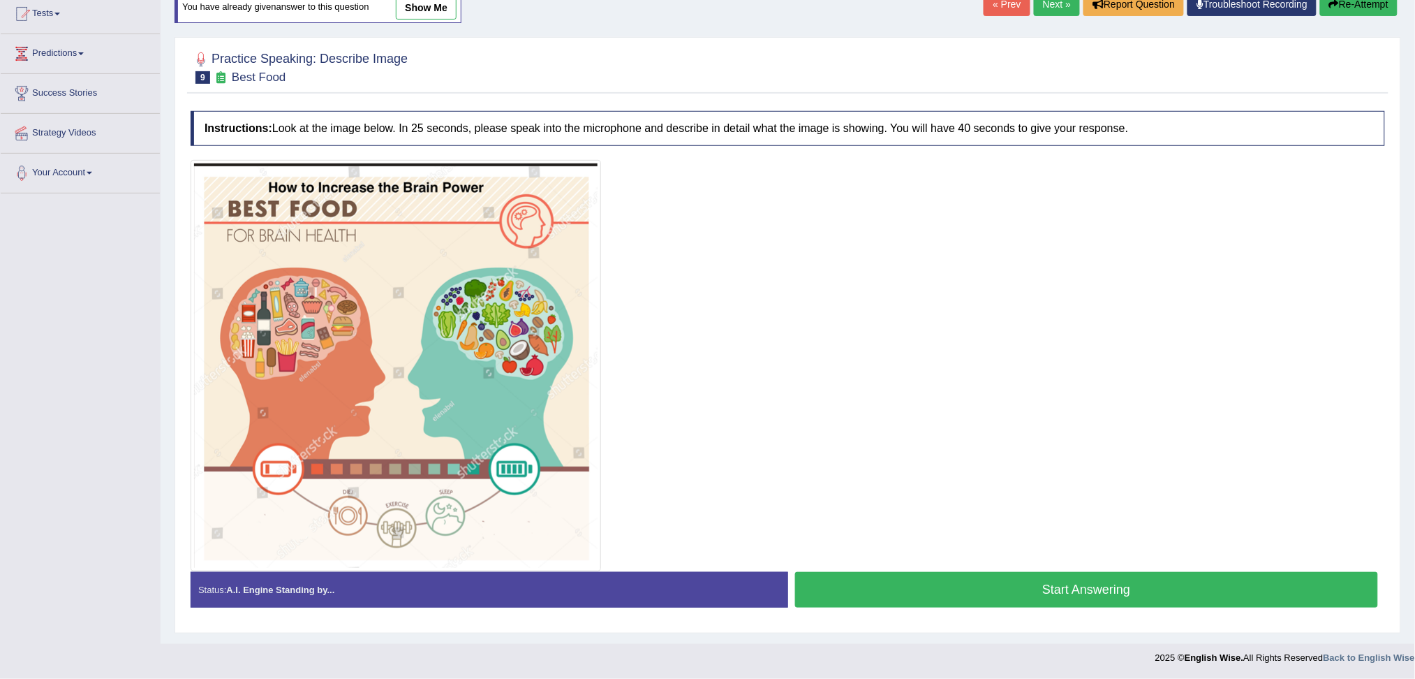
click at [1125, 587] on button "Start Answering" at bounding box center [1087, 590] width 584 height 36
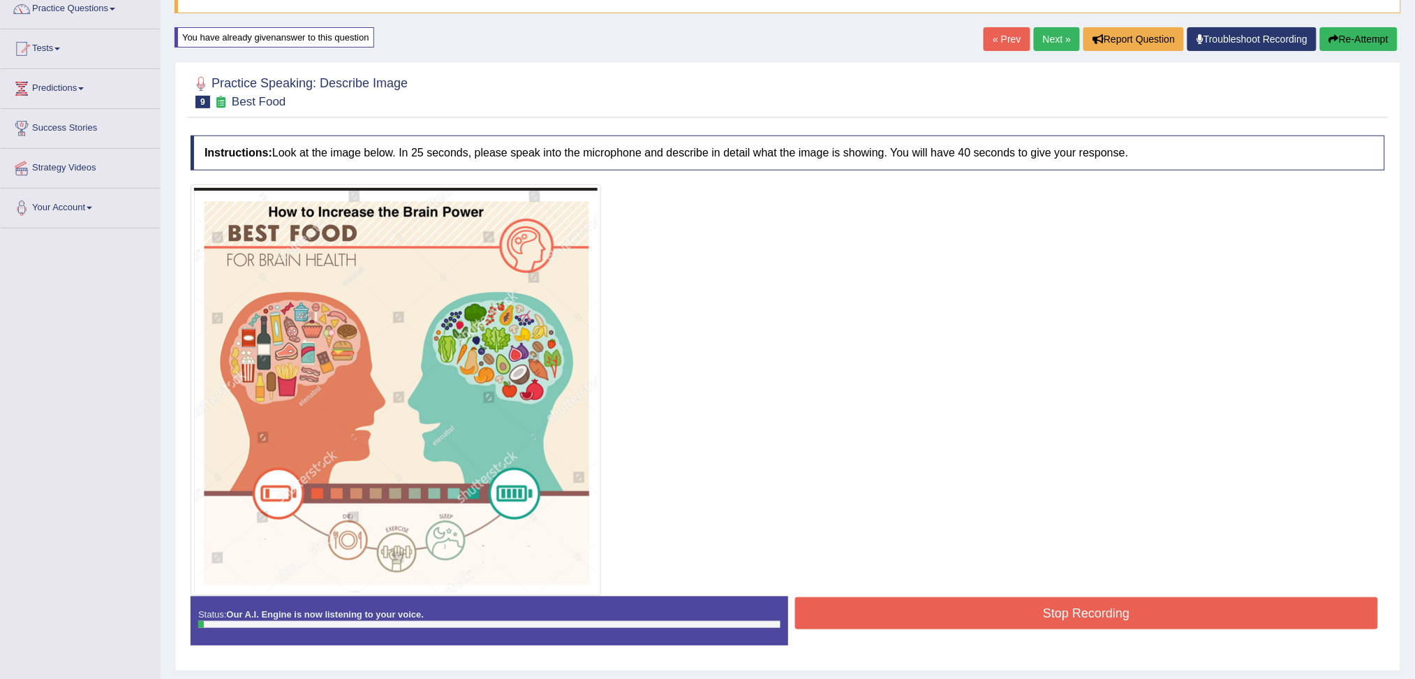
scroll to position [119, 0]
click at [1134, 619] on button "Stop Recording" at bounding box center [1087, 614] width 584 height 32
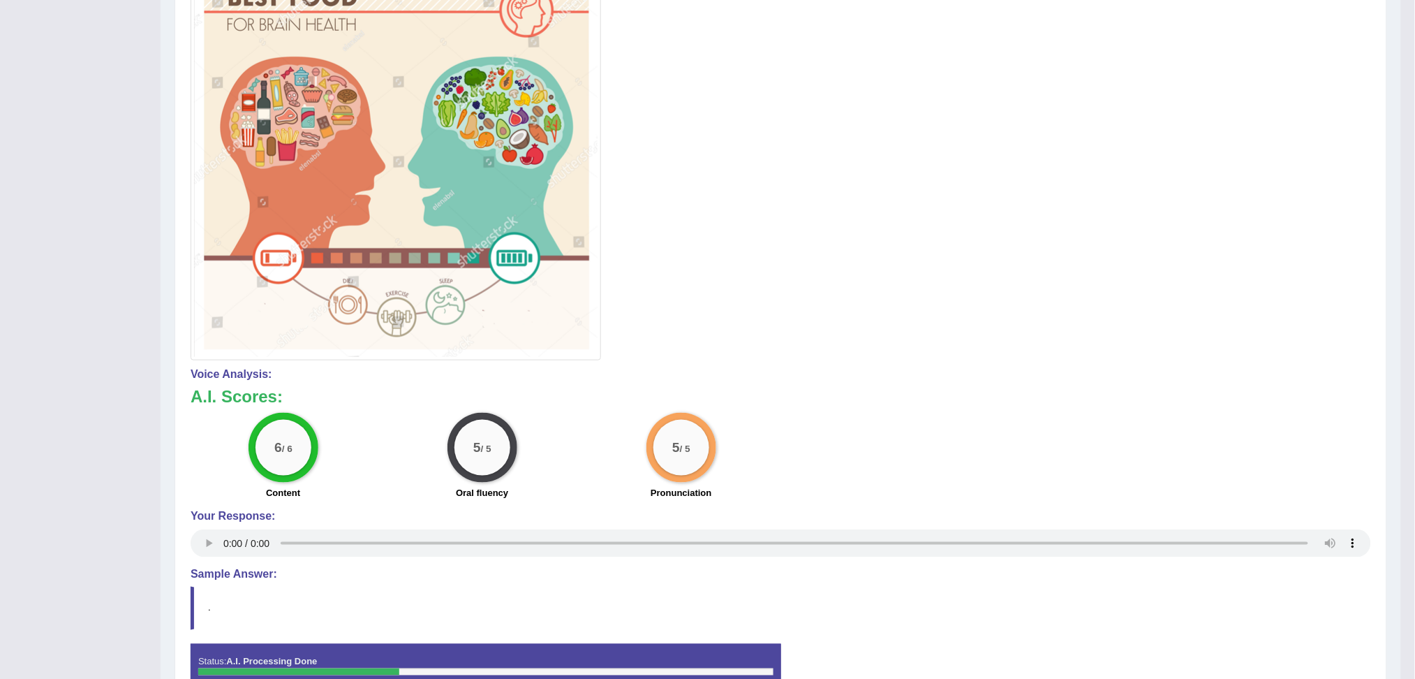
scroll to position [0, 0]
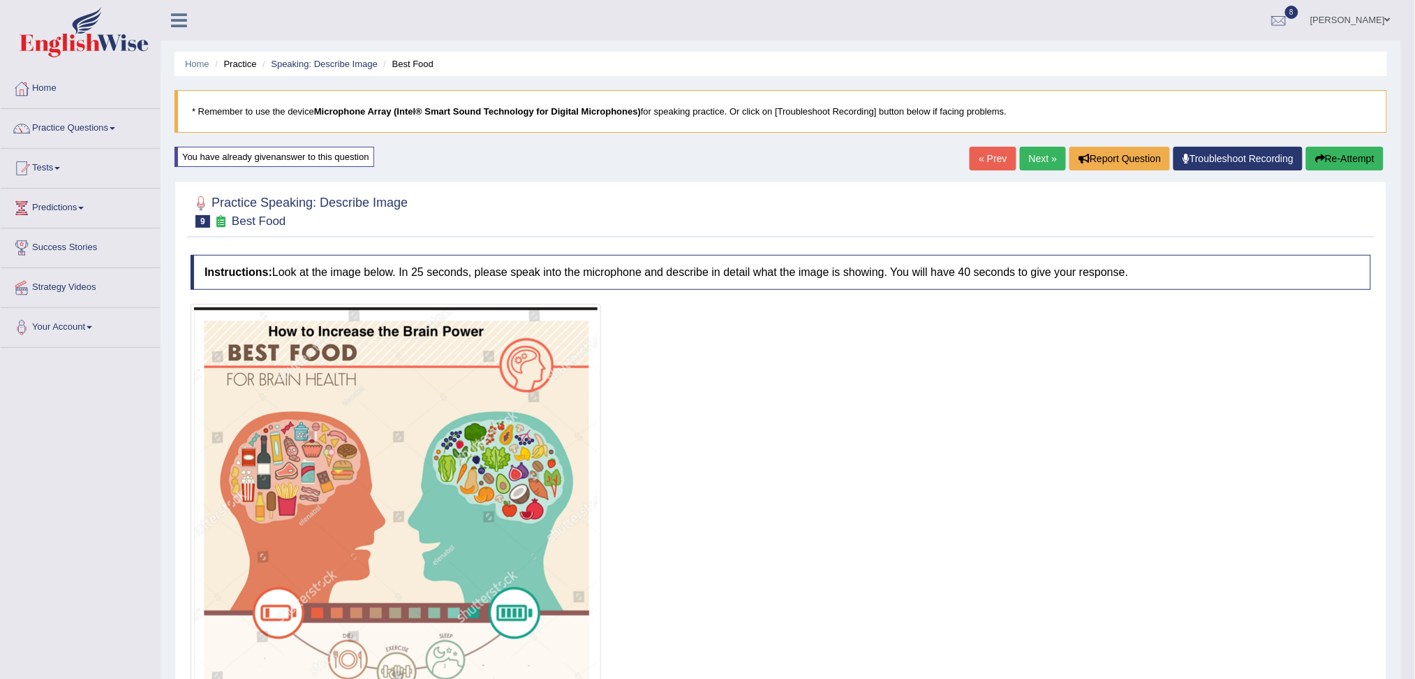
click at [1032, 154] on link "Next »" at bounding box center [1043, 159] width 46 height 24
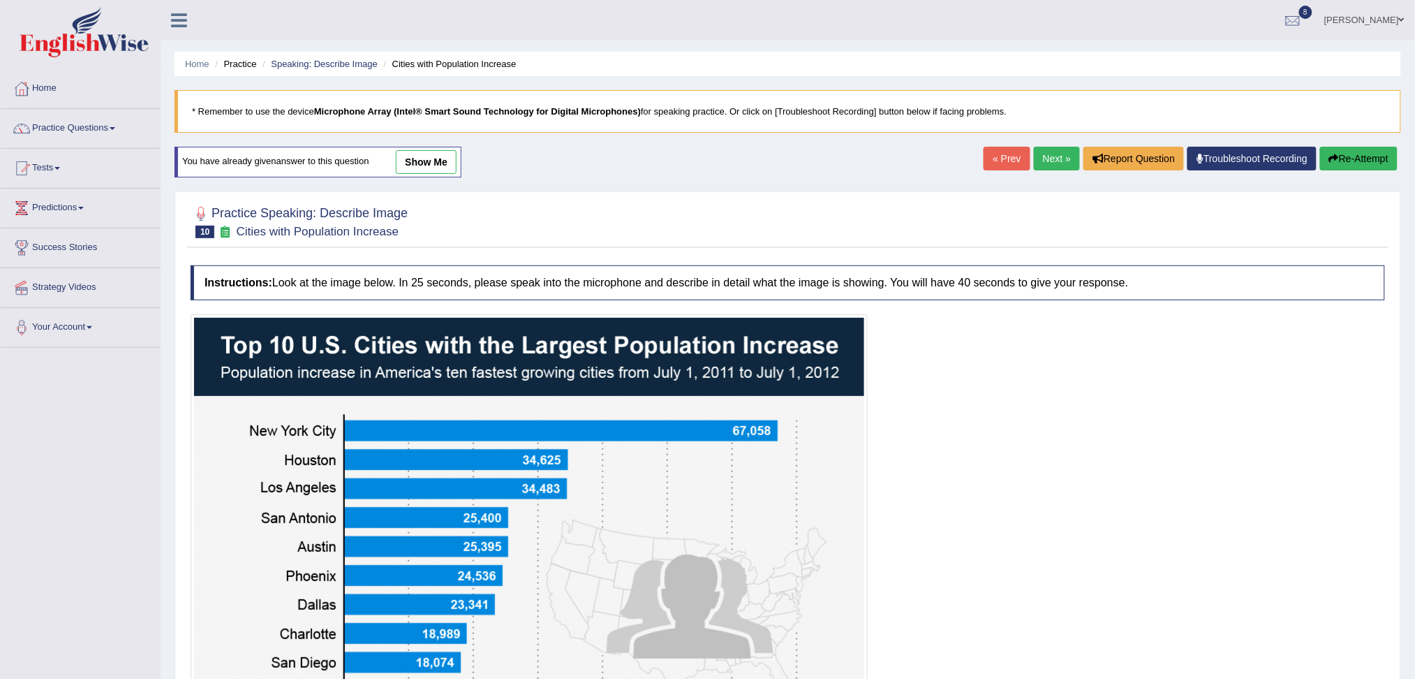
scroll to position [228, 0]
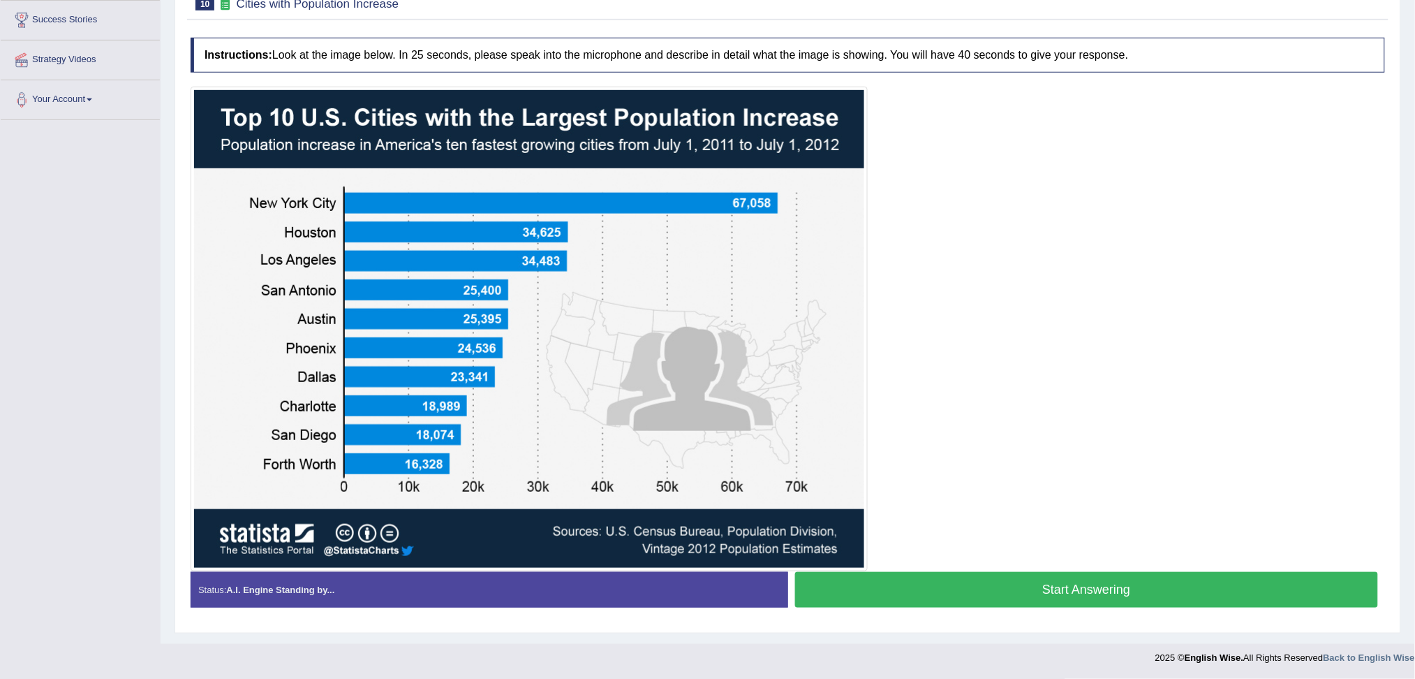
click at [1185, 591] on button "Start Answering" at bounding box center [1087, 590] width 584 height 36
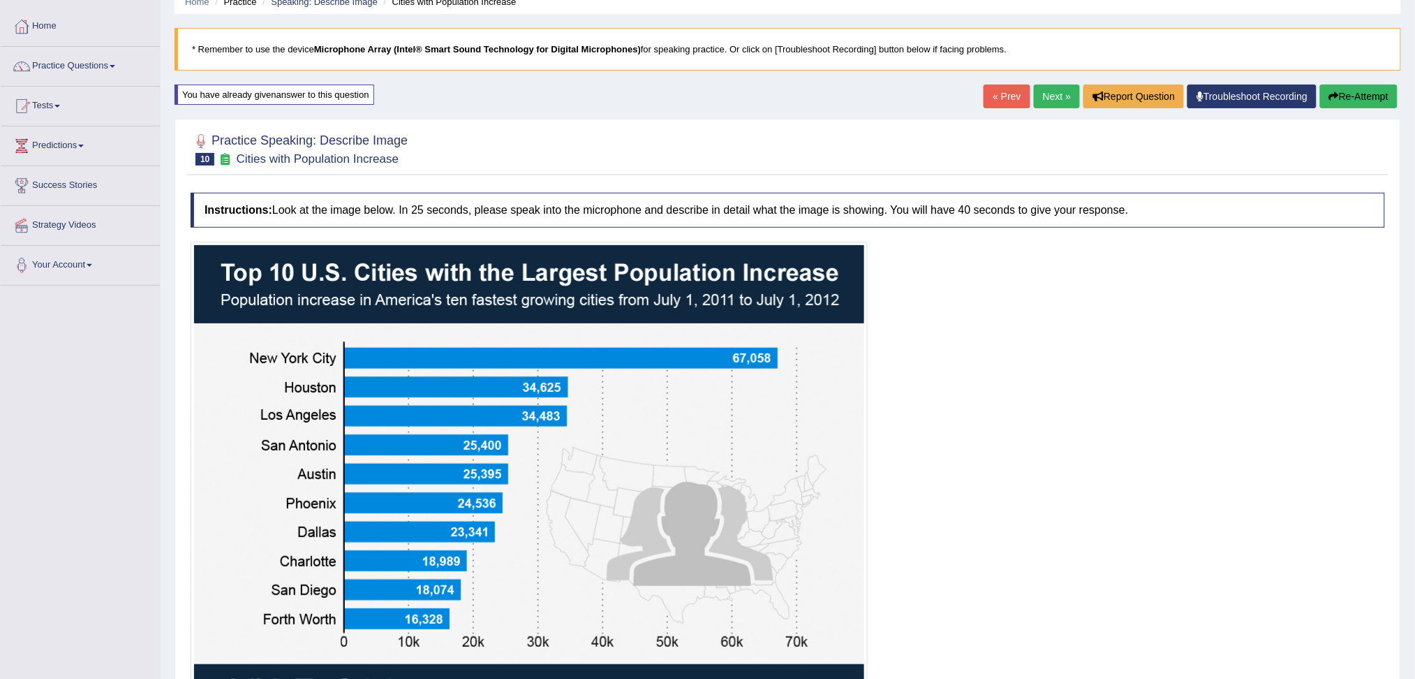
scroll to position [217, 0]
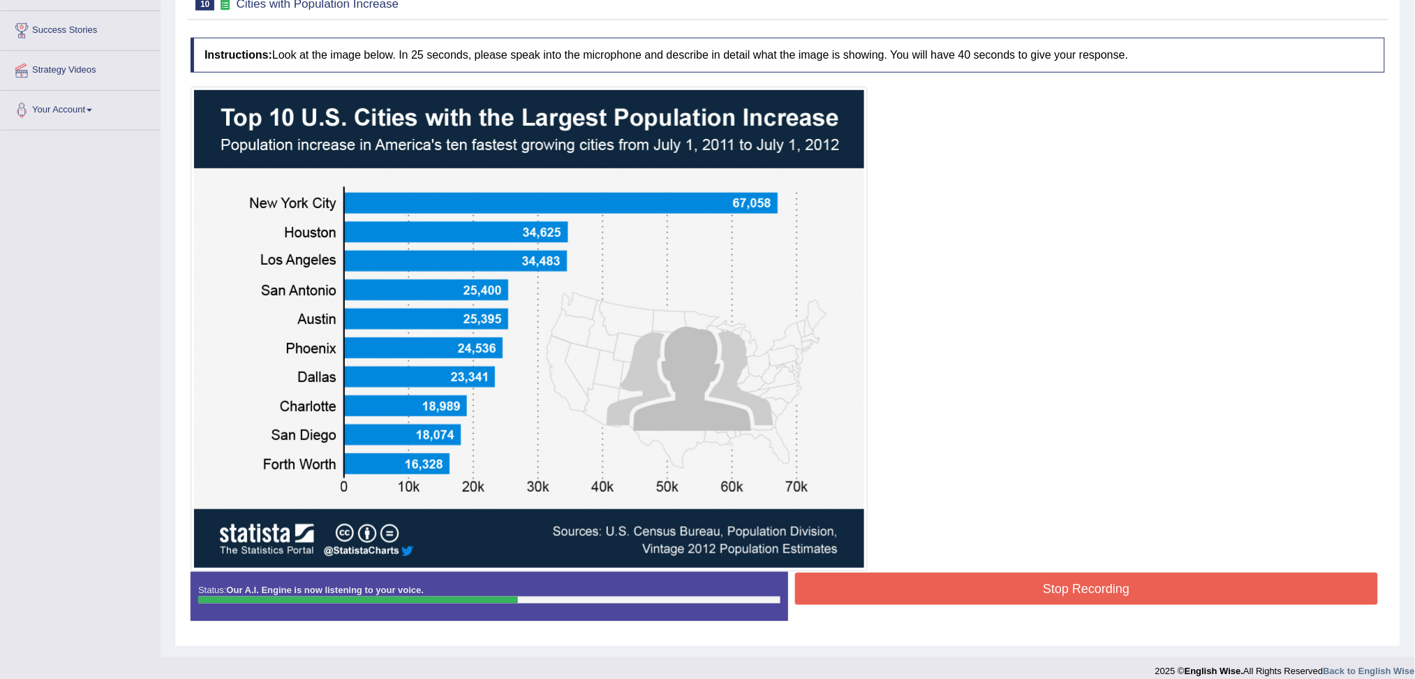
click at [1028, 584] on button "Stop Recording" at bounding box center [1087, 588] width 584 height 32
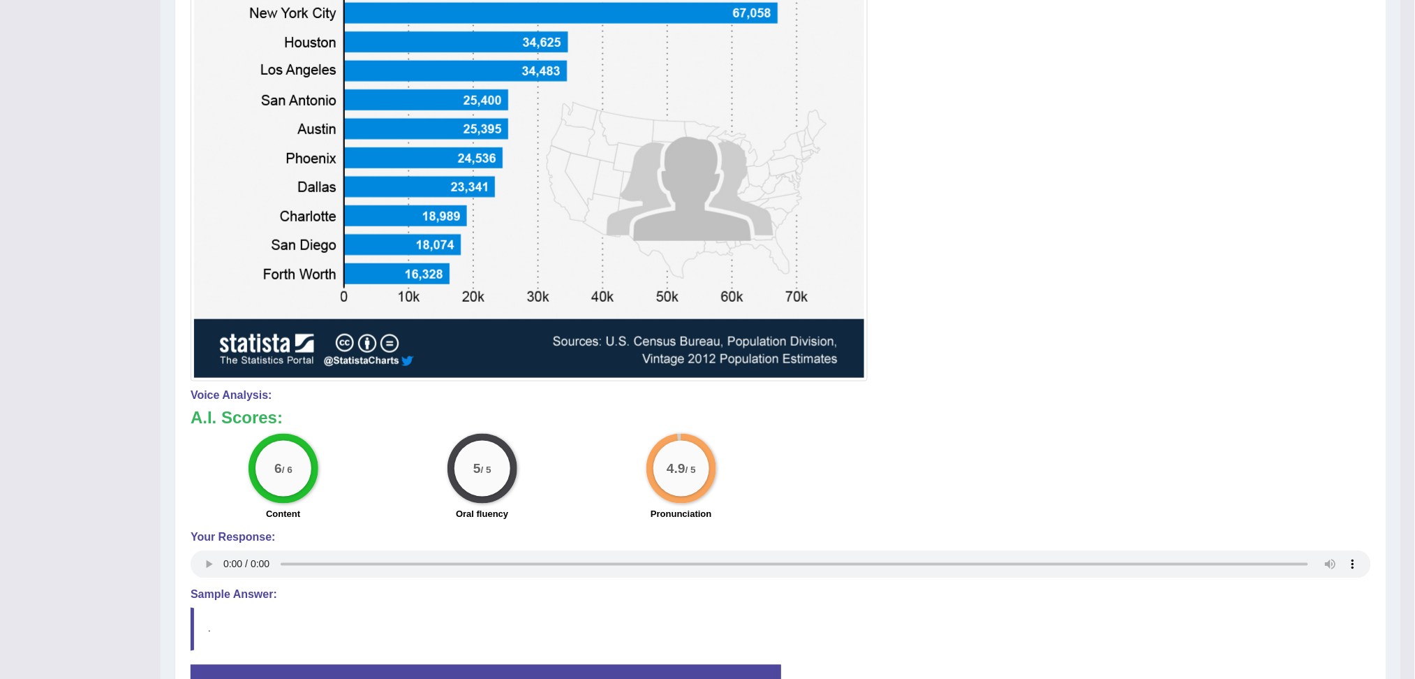
scroll to position [0, 0]
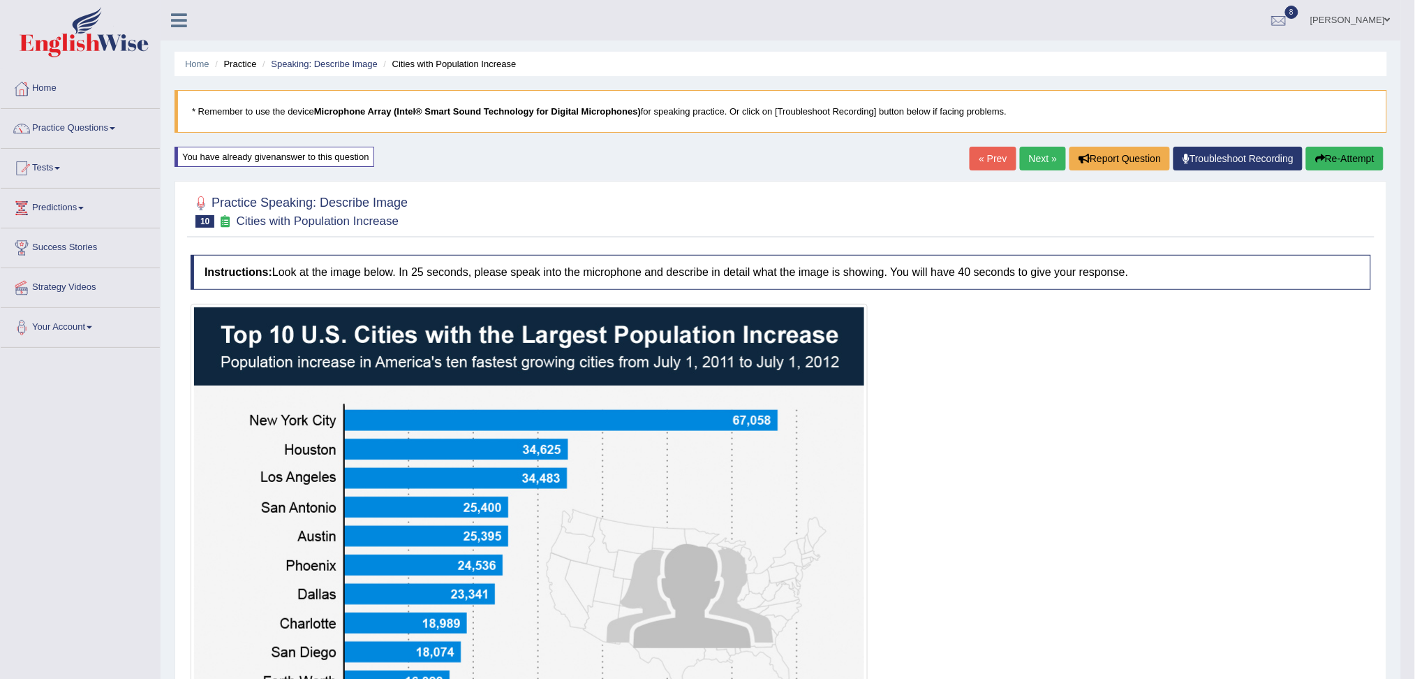
click at [1041, 147] on link "Next »" at bounding box center [1043, 159] width 46 height 24
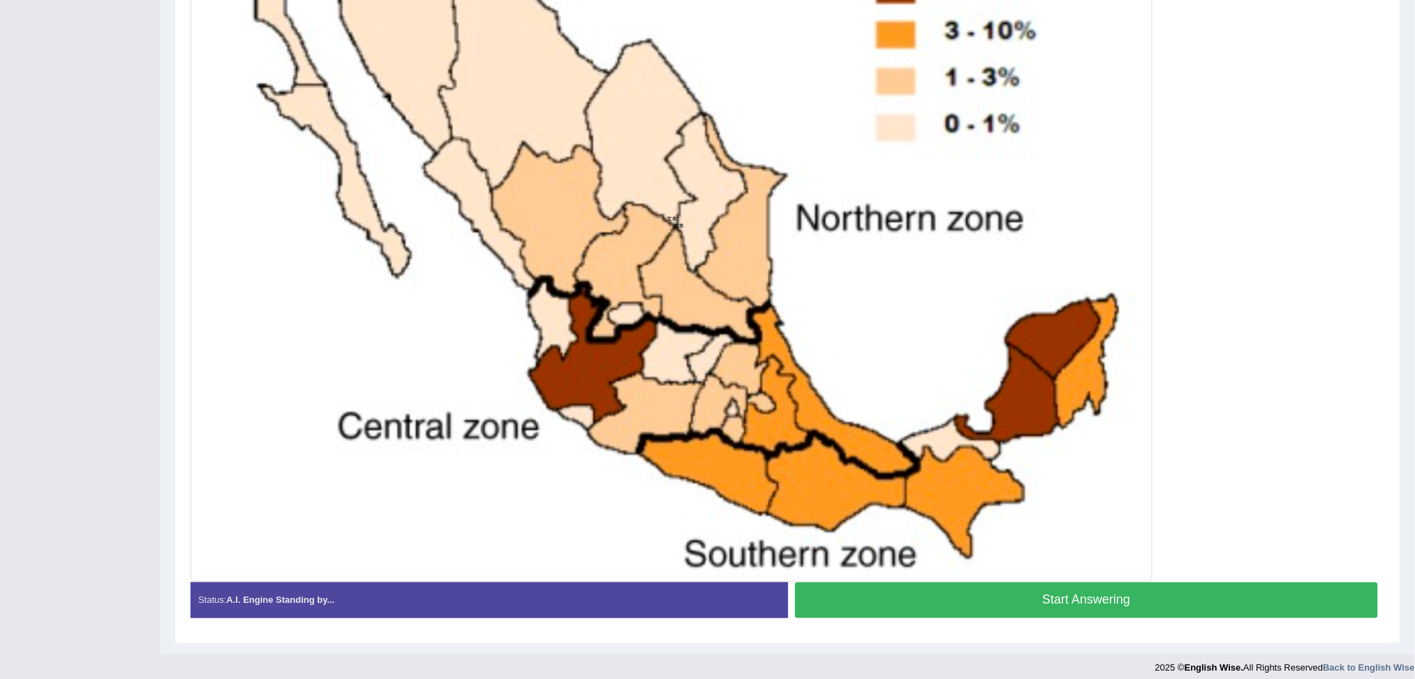
scroll to position [470, 0]
drag, startPoint x: 1428, startPoint y: 312, endPoint x: 1428, endPoint y: 646, distance: 334.4
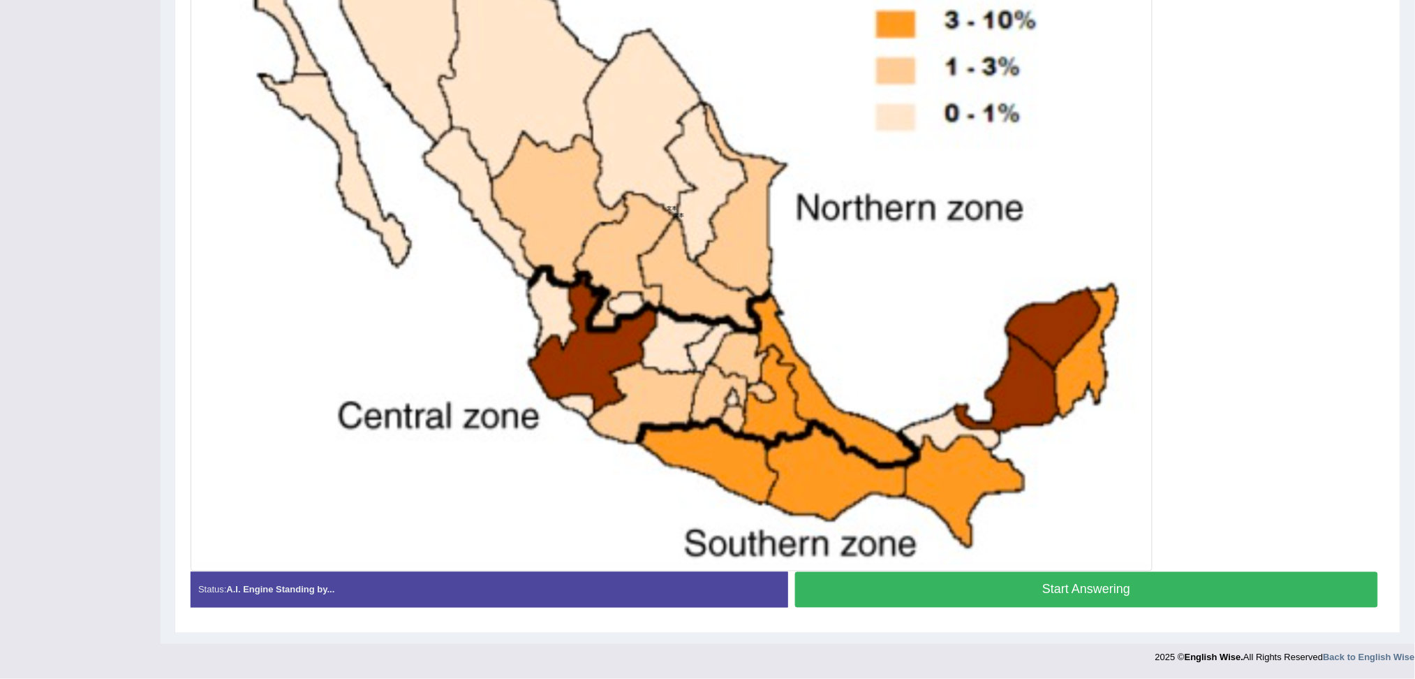
click at [1136, 584] on button "Start Answering" at bounding box center [1087, 590] width 584 height 36
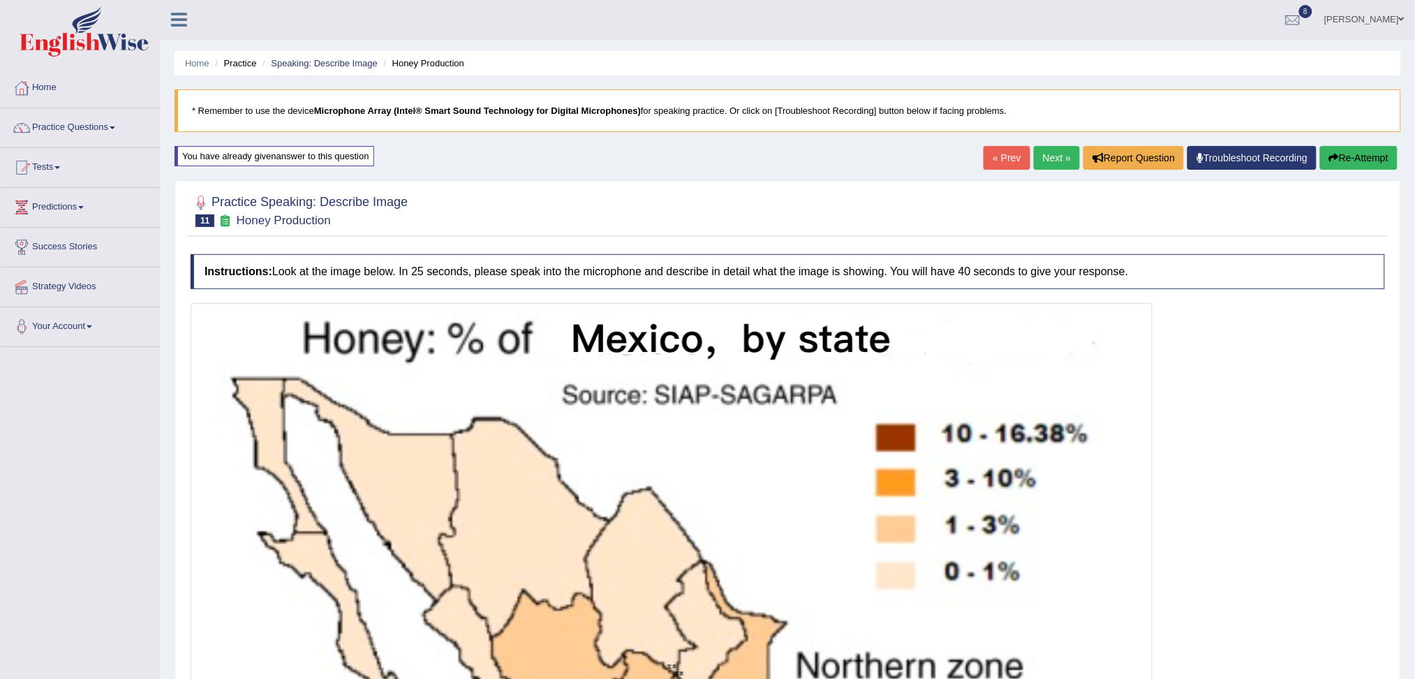
scroll to position [472, 0]
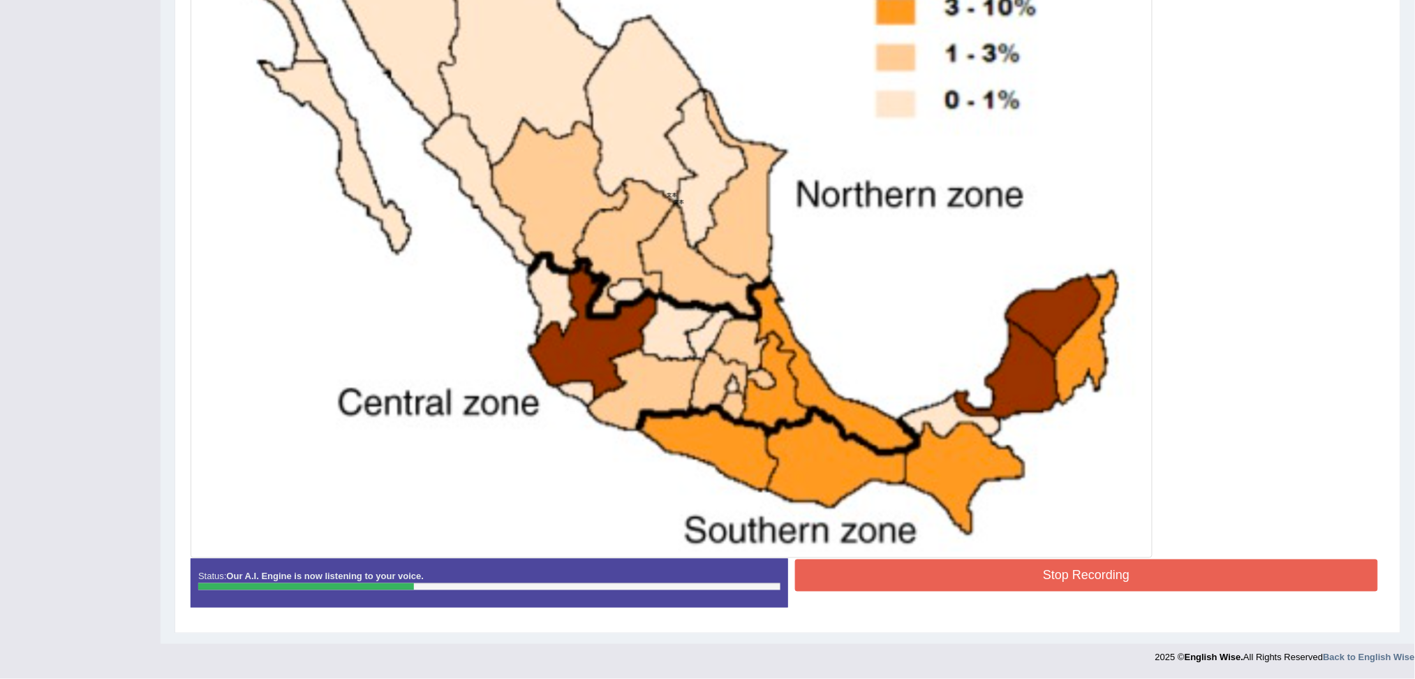
click at [990, 574] on button "Stop Recording" at bounding box center [1087, 575] width 584 height 32
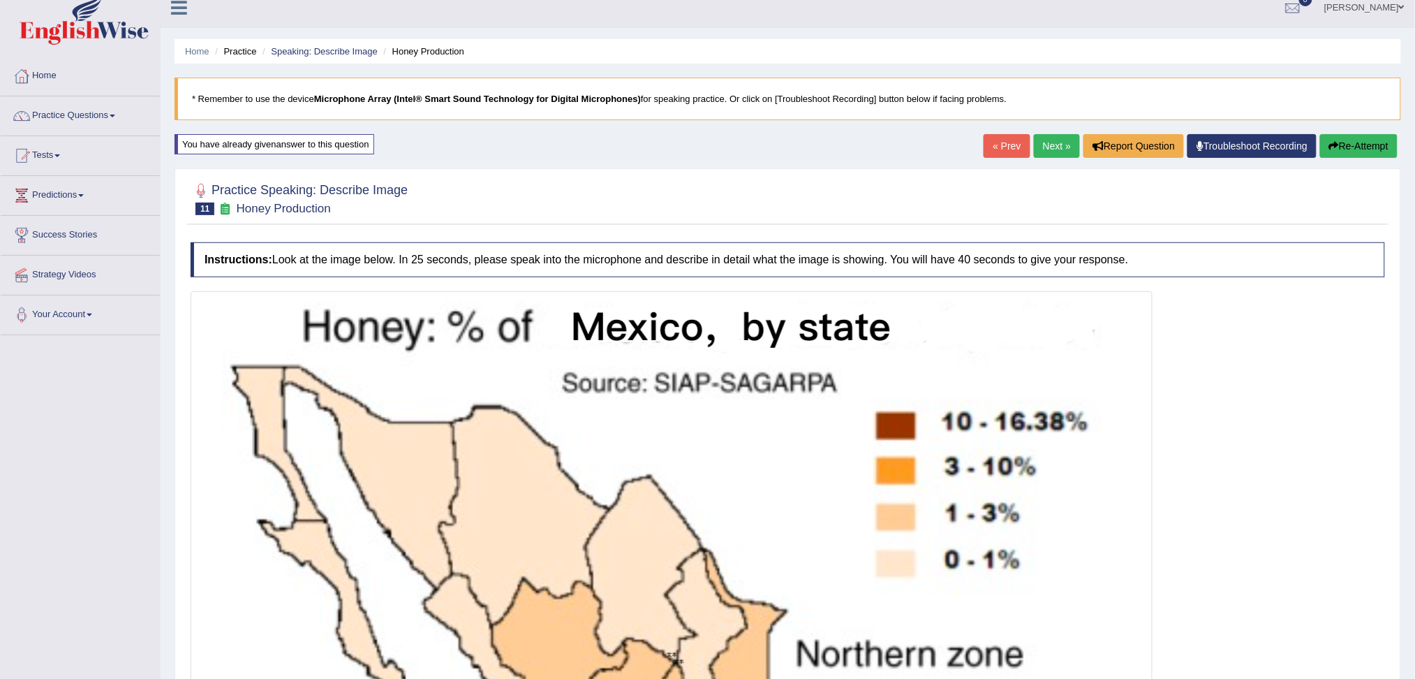
scroll to position [0, 0]
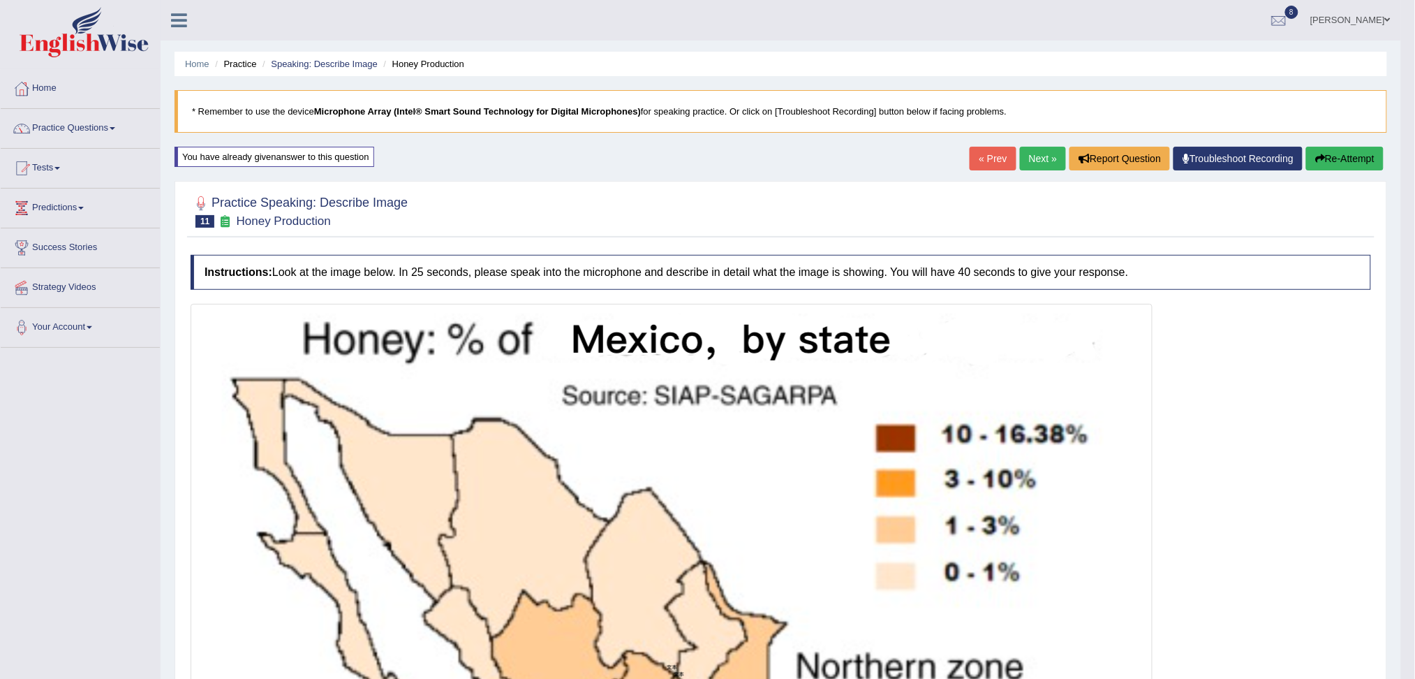
click at [1042, 157] on link "Next »" at bounding box center [1043, 159] width 46 height 24
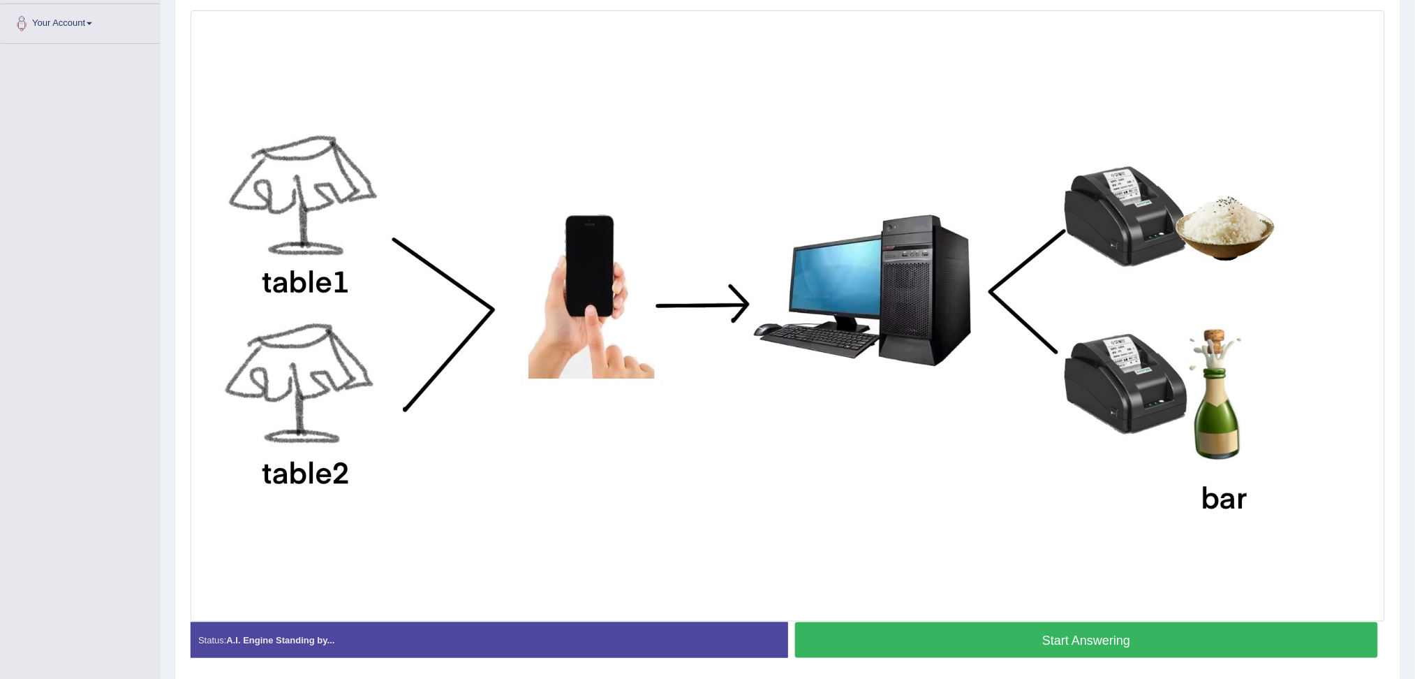
drag, startPoint x: 0, startPoint y: 0, endPoint x: 1428, endPoint y: 473, distance: 1504.4
click at [1414, 375] on html "Toggle navigation Home Practice Questions Speaking Practice Read Aloud Repeat S…" at bounding box center [707, 35] width 1415 height 679
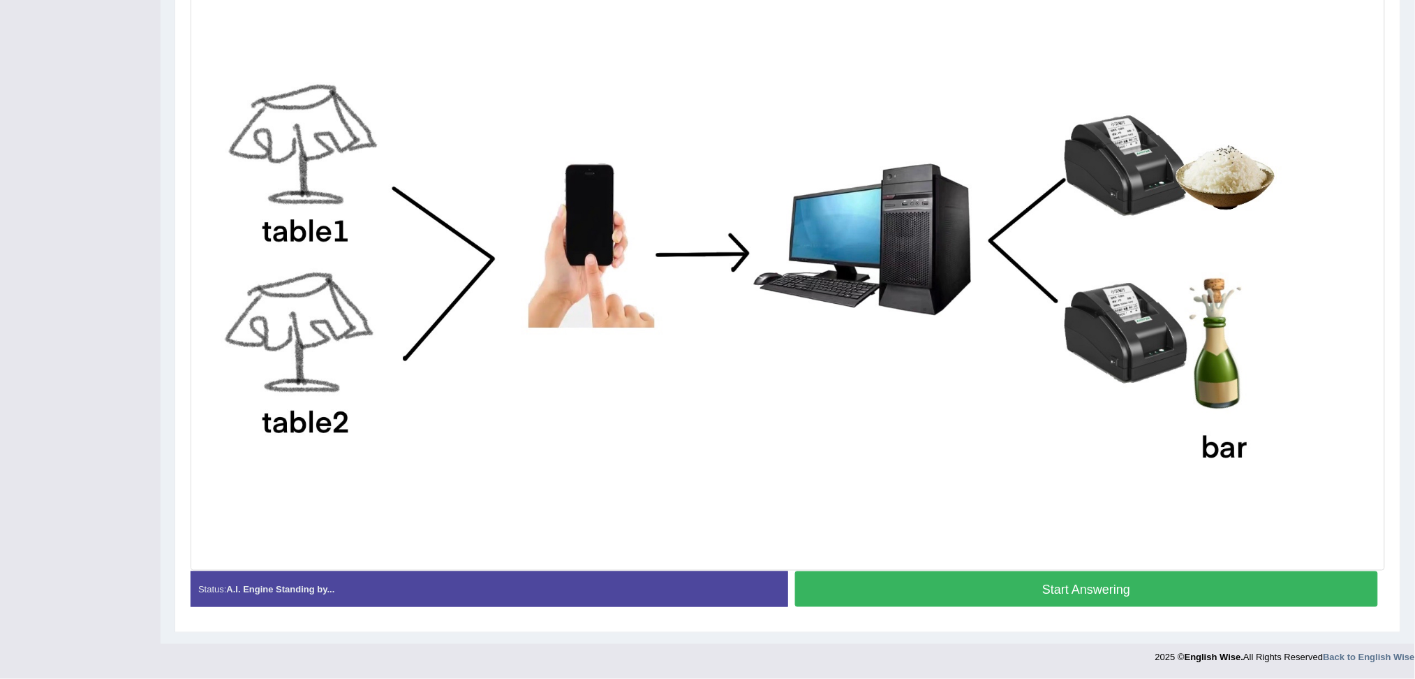
click at [1092, 576] on button "Start Answering" at bounding box center [1087, 589] width 584 height 36
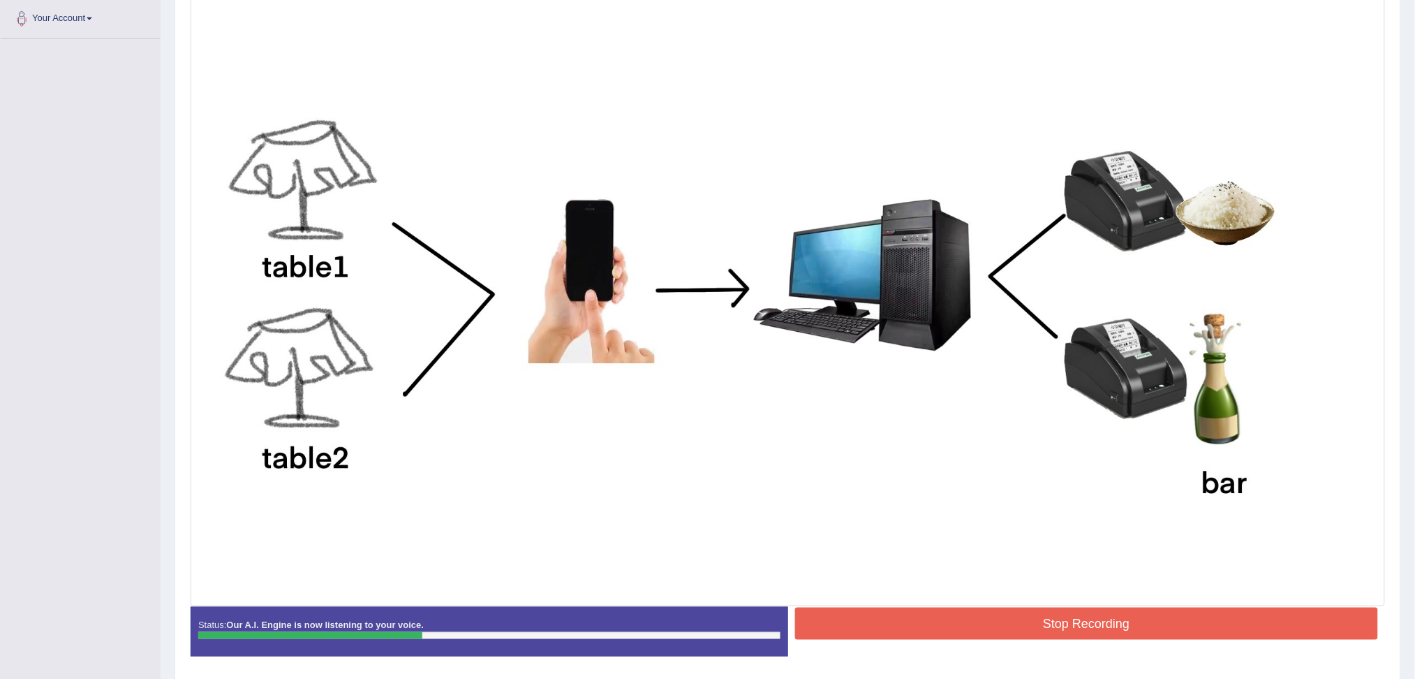
scroll to position [358, 0]
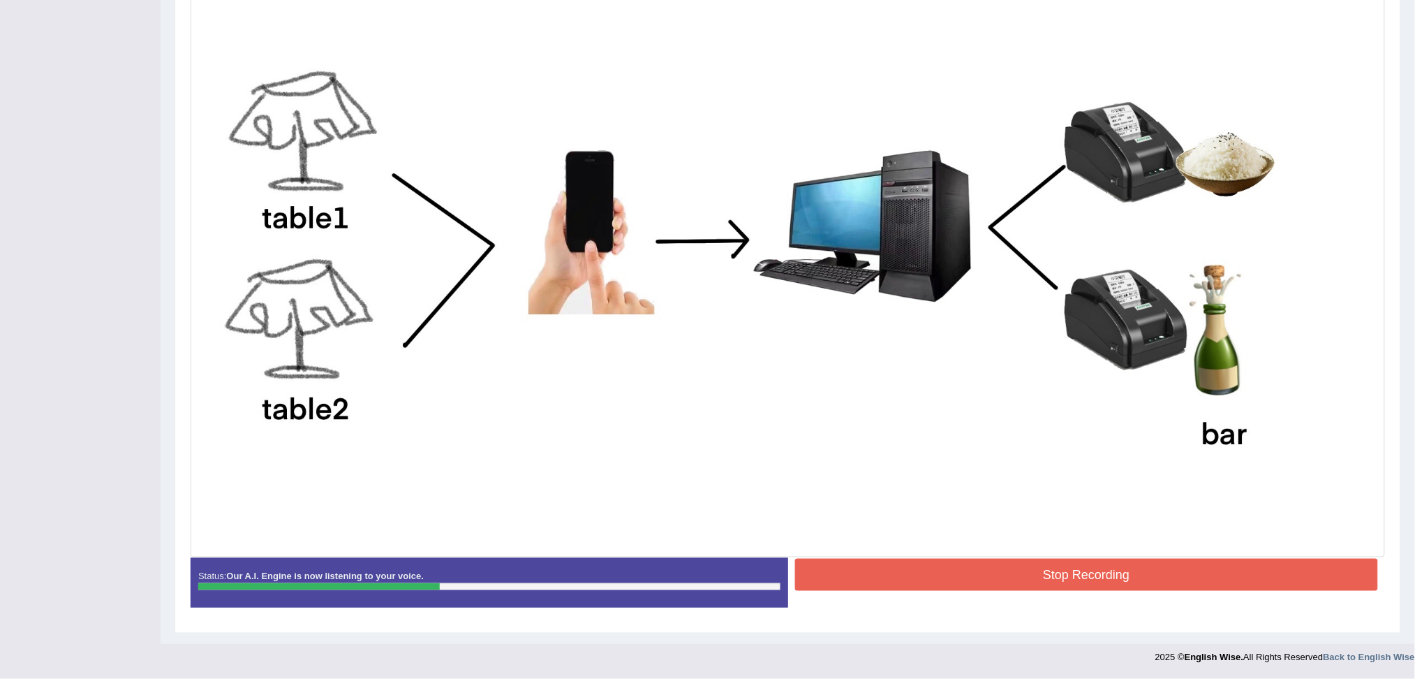
click at [968, 579] on button "Stop Recording" at bounding box center [1087, 574] width 584 height 32
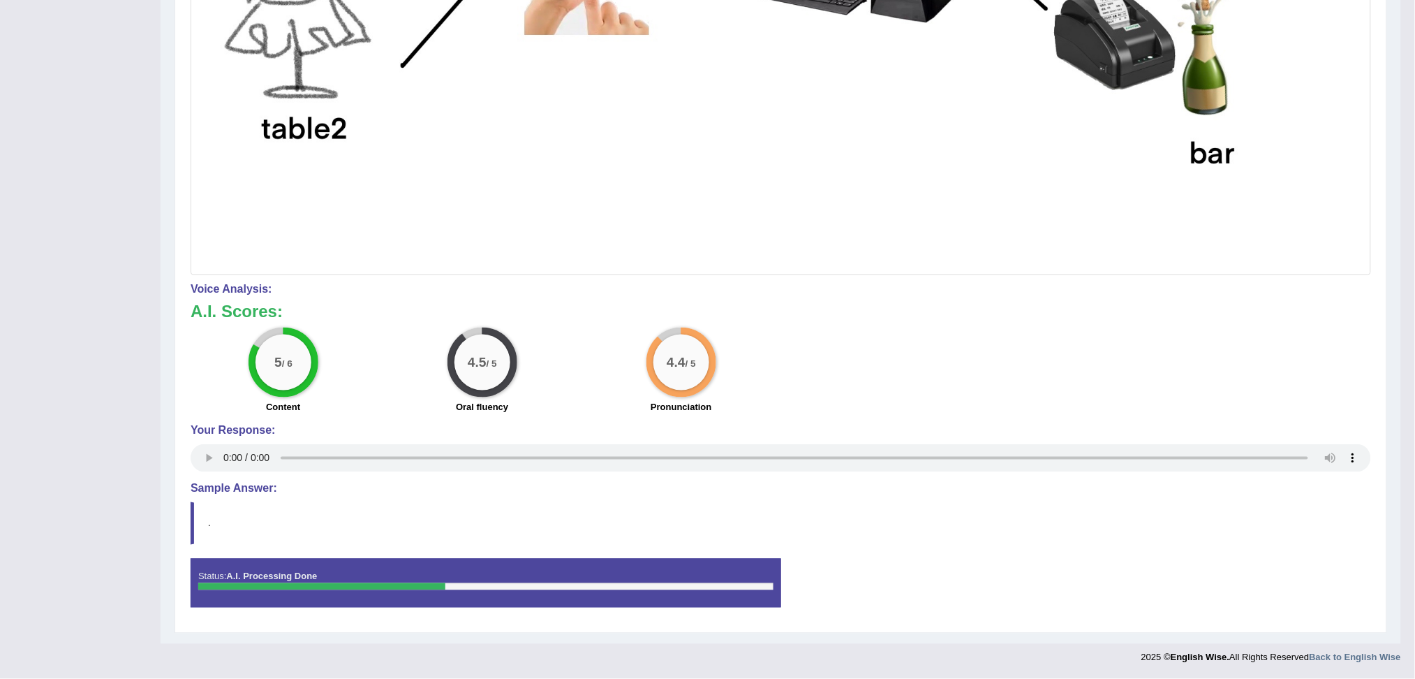
scroll to position [0, 0]
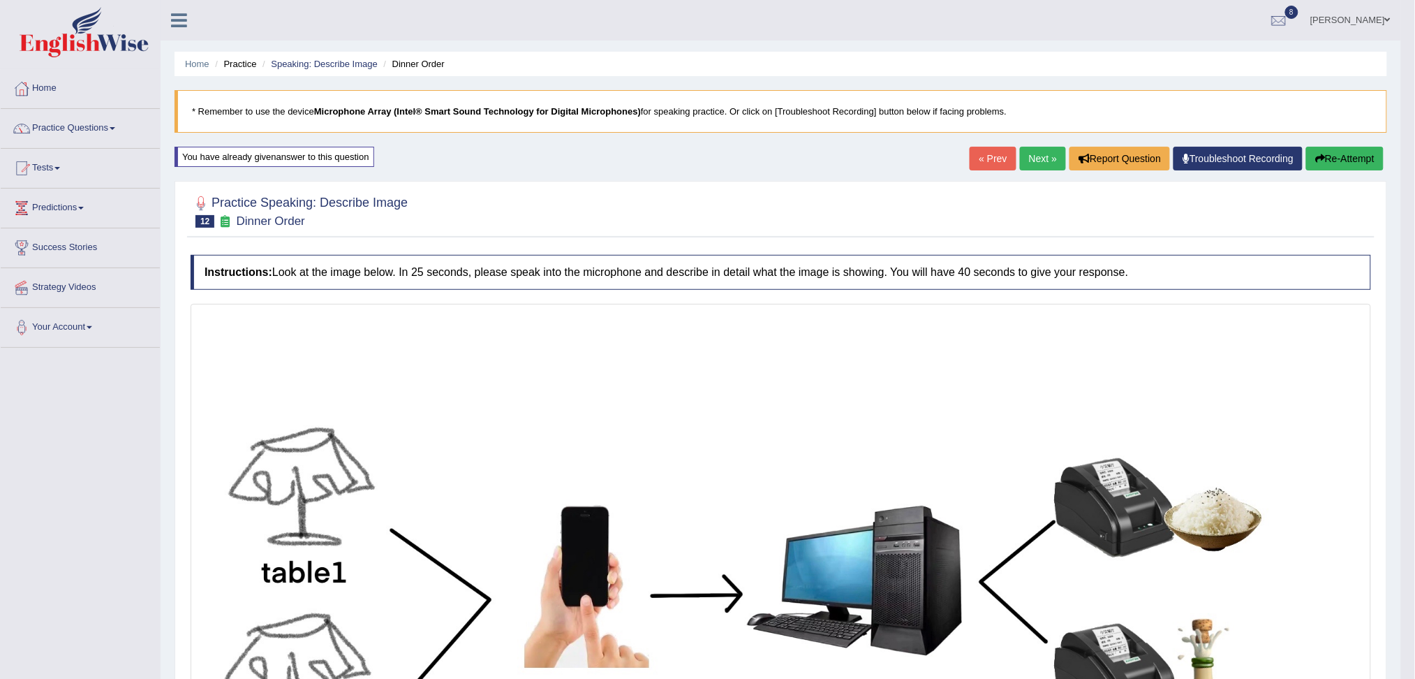
click at [1037, 156] on link "Next »" at bounding box center [1043, 159] width 46 height 24
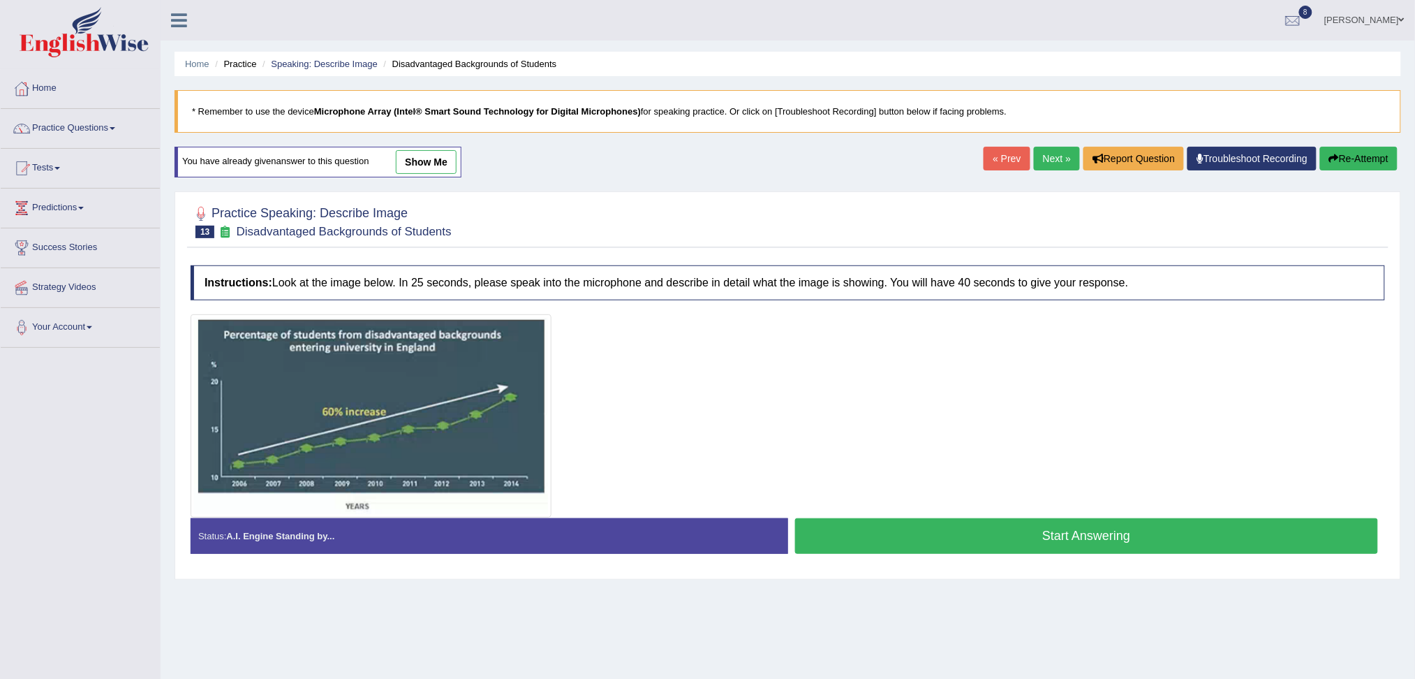
click at [977, 535] on button "Start Answering" at bounding box center [1087, 536] width 584 height 36
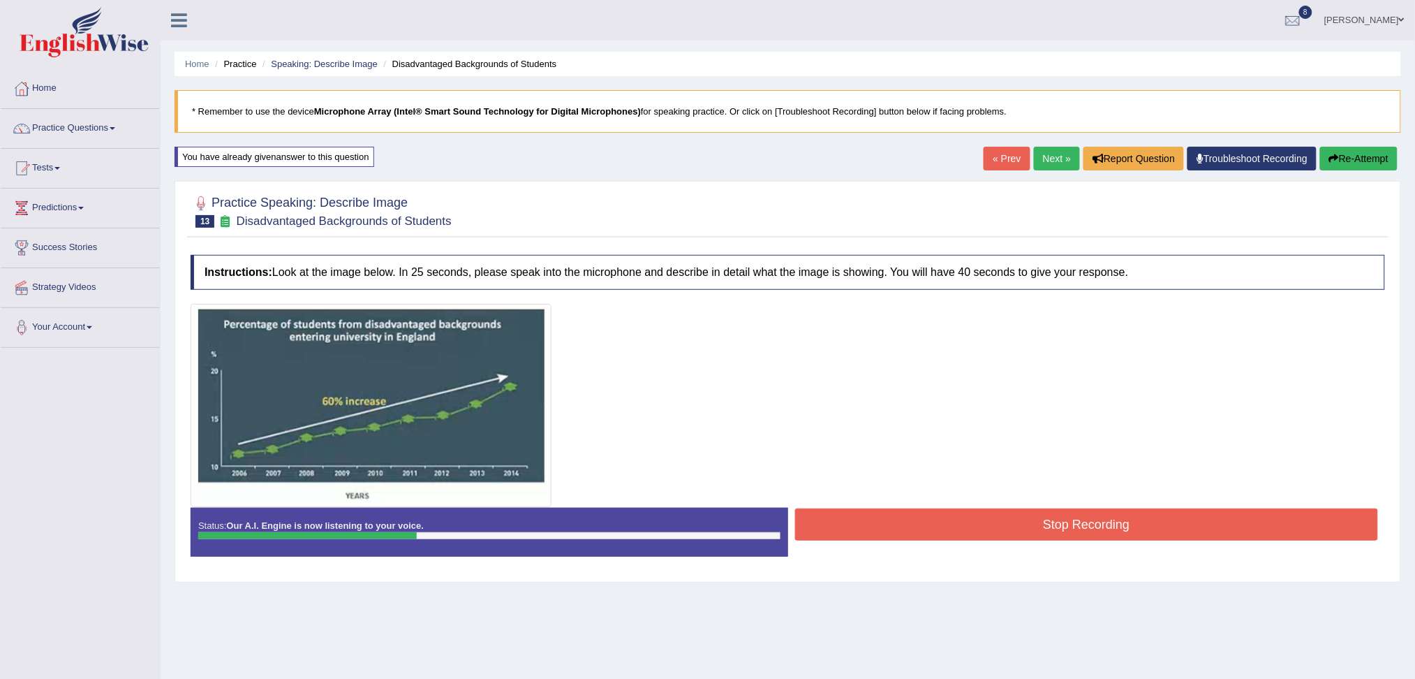
click at [896, 525] on button "Stop Recording" at bounding box center [1087, 524] width 584 height 32
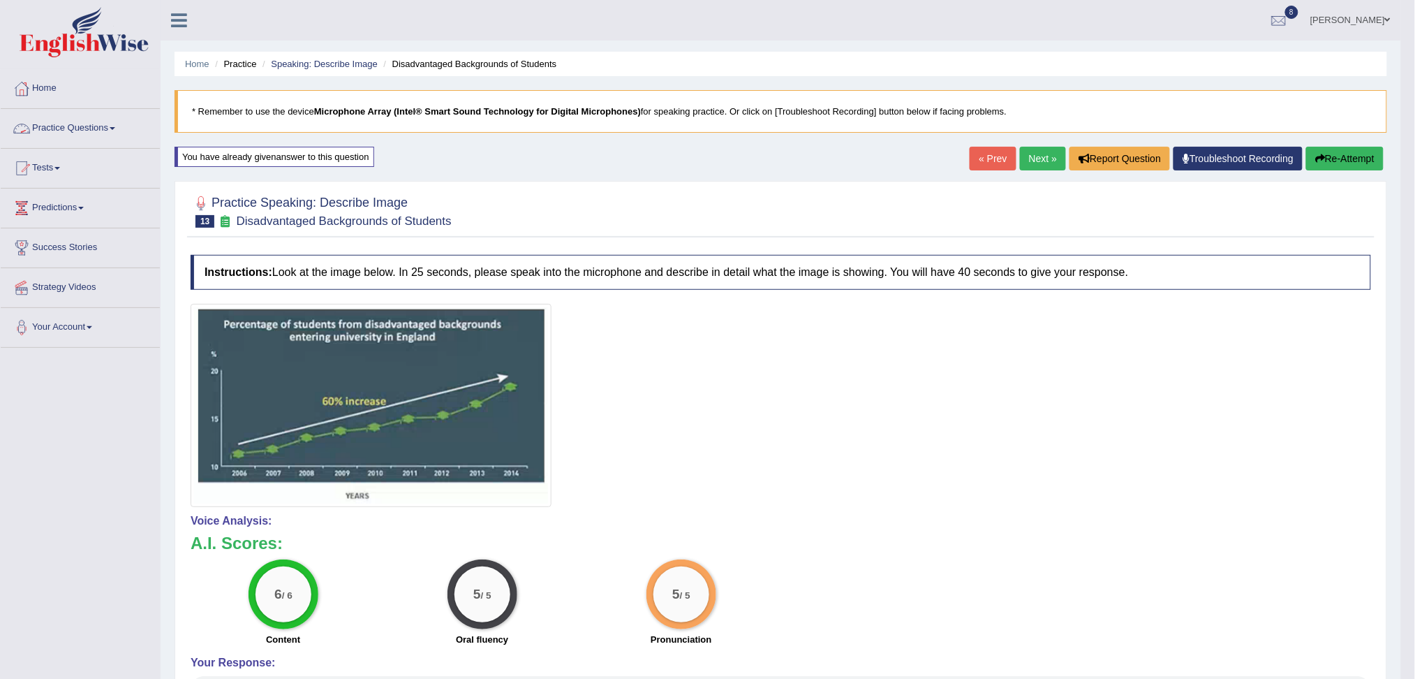
click at [92, 126] on link "Practice Questions" at bounding box center [80, 126] width 159 height 35
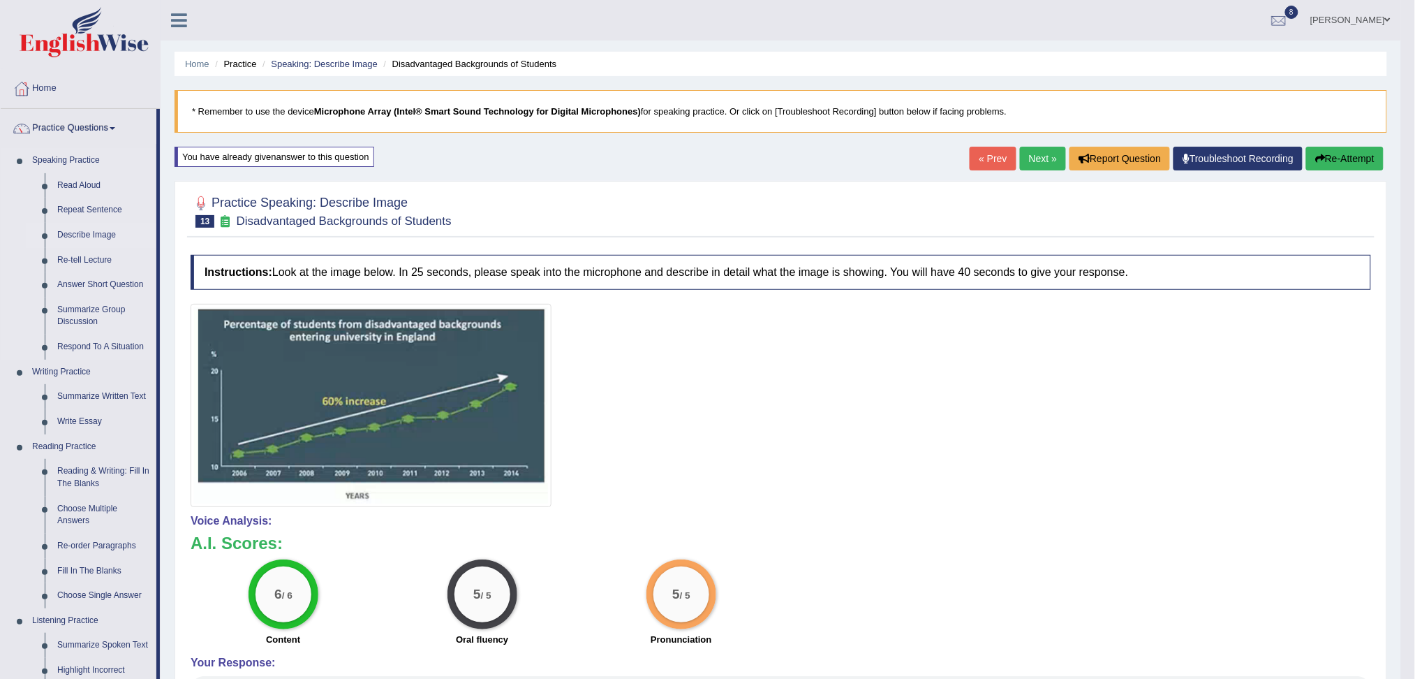
click at [105, 232] on link "Describe Image" at bounding box center [103, 235] width 105 height 25
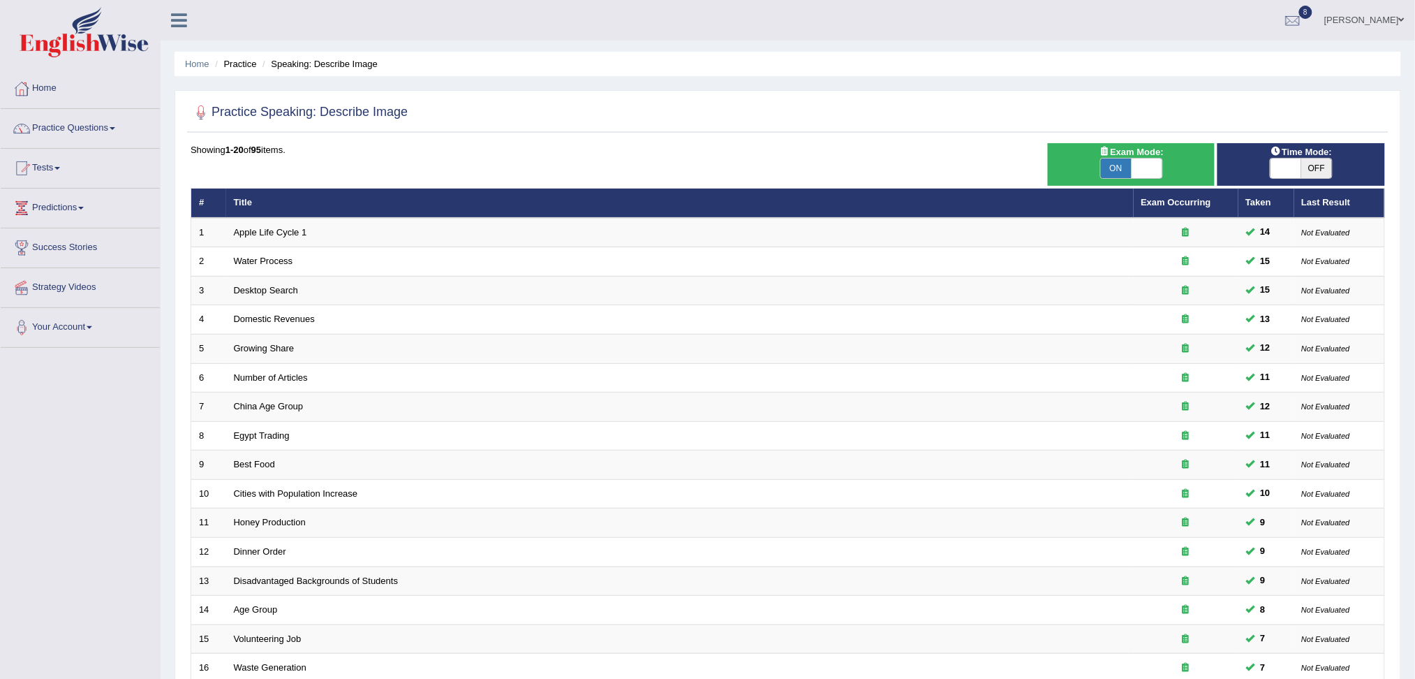
scroll to position [246, 0]
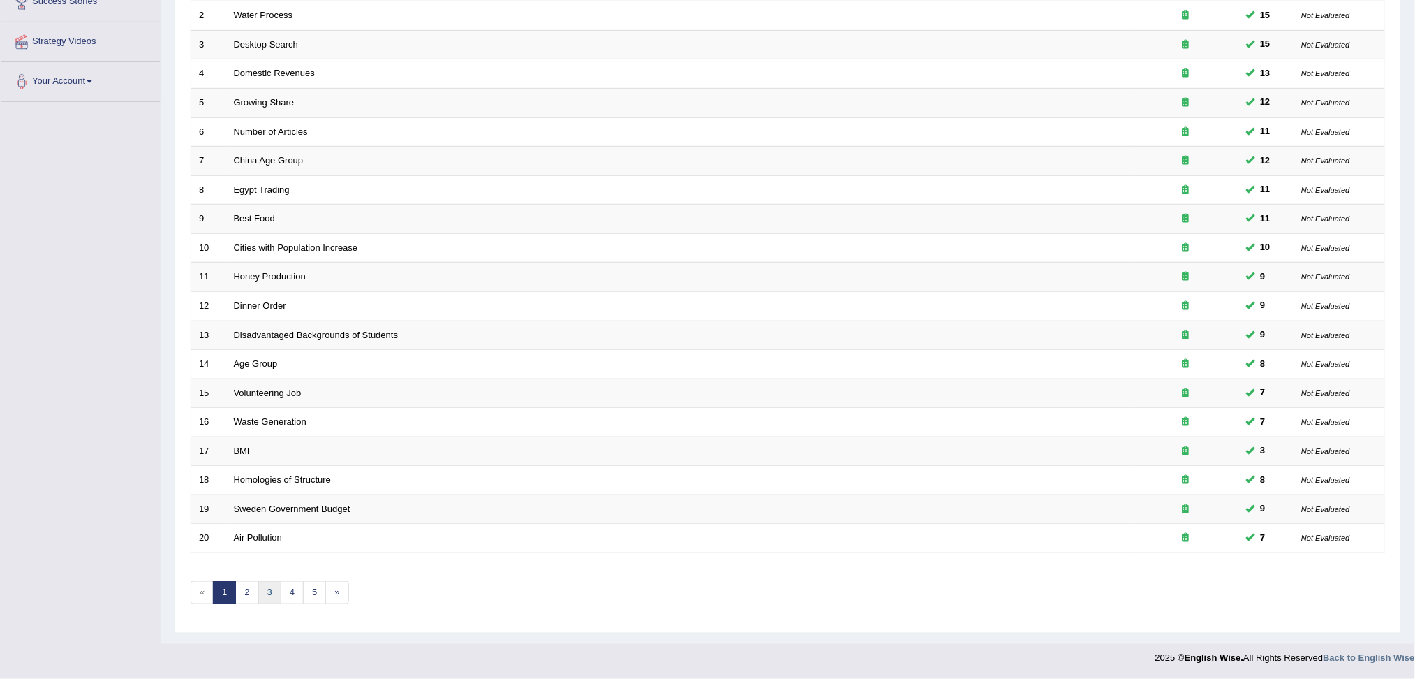
click at [264, 591] on link "3" at bounding box center [269, 592] width 23 height 23
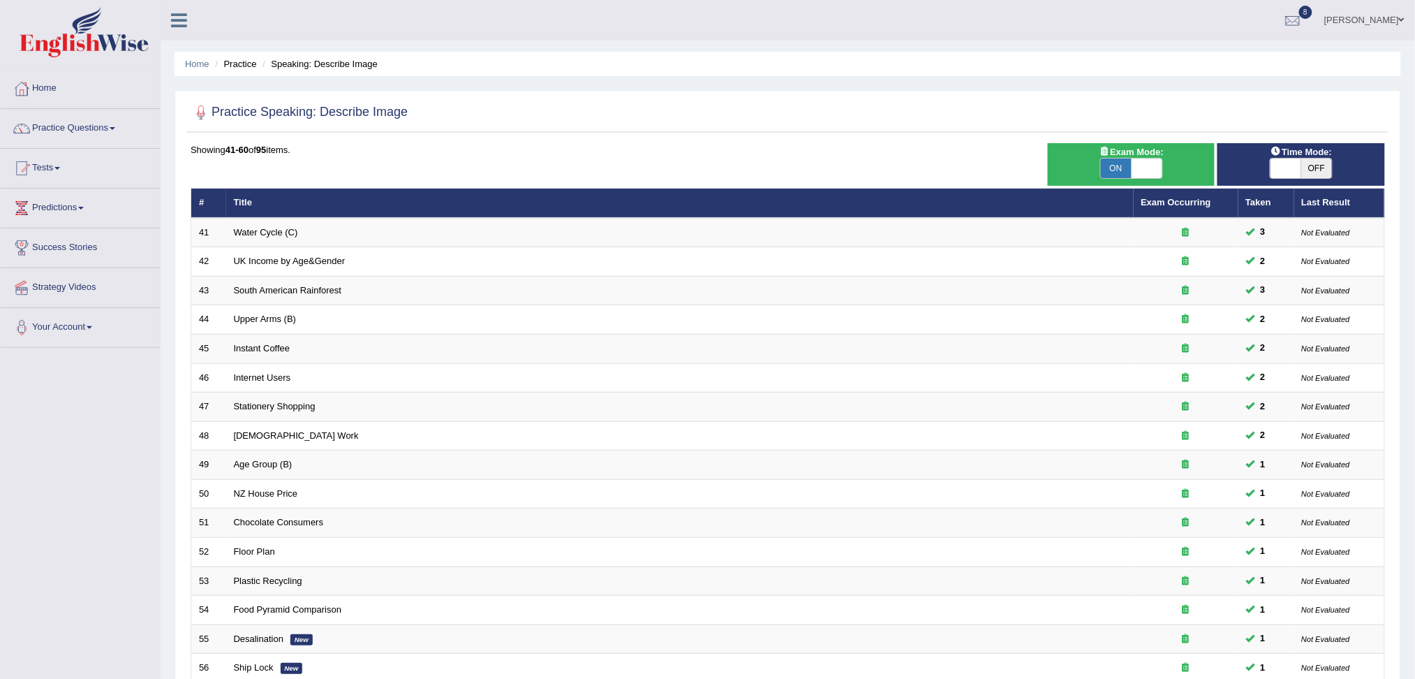
scroll to position [246, 0]
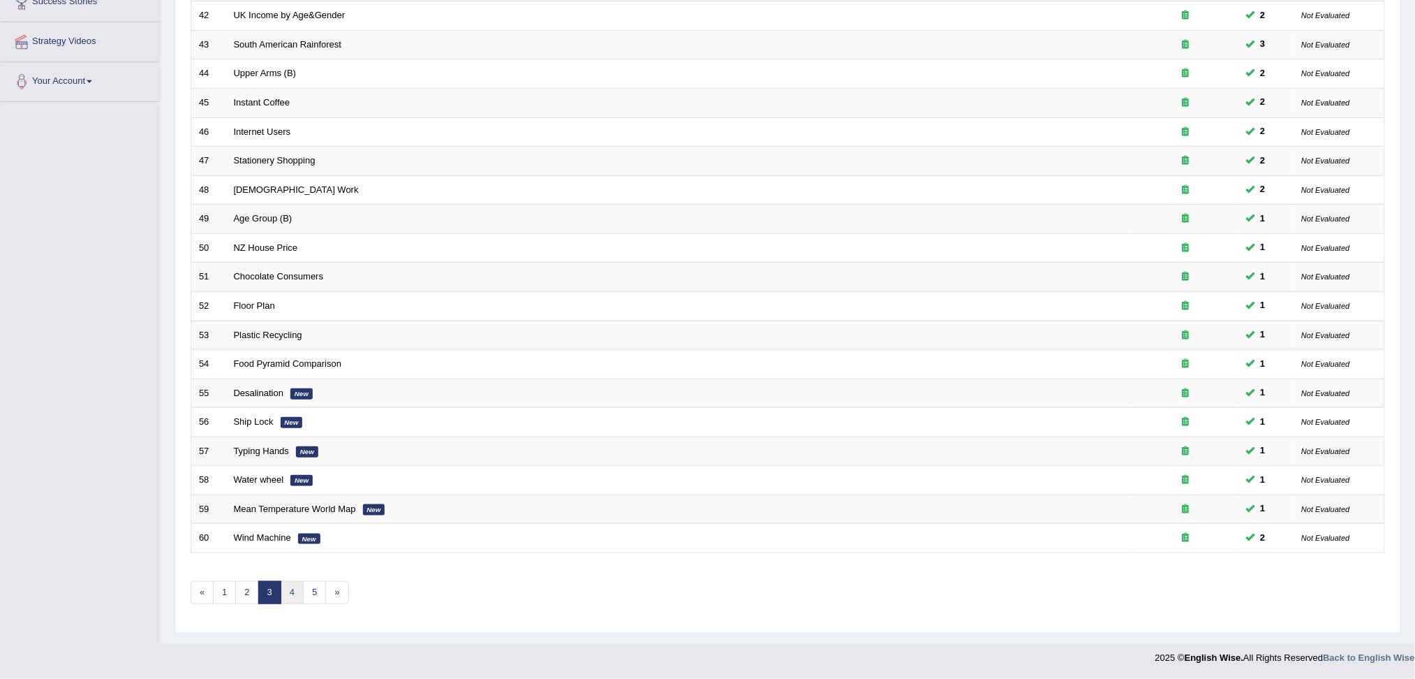
click at [295, 584] on link "4" at bounding box center [292, 592] width 23 height 23
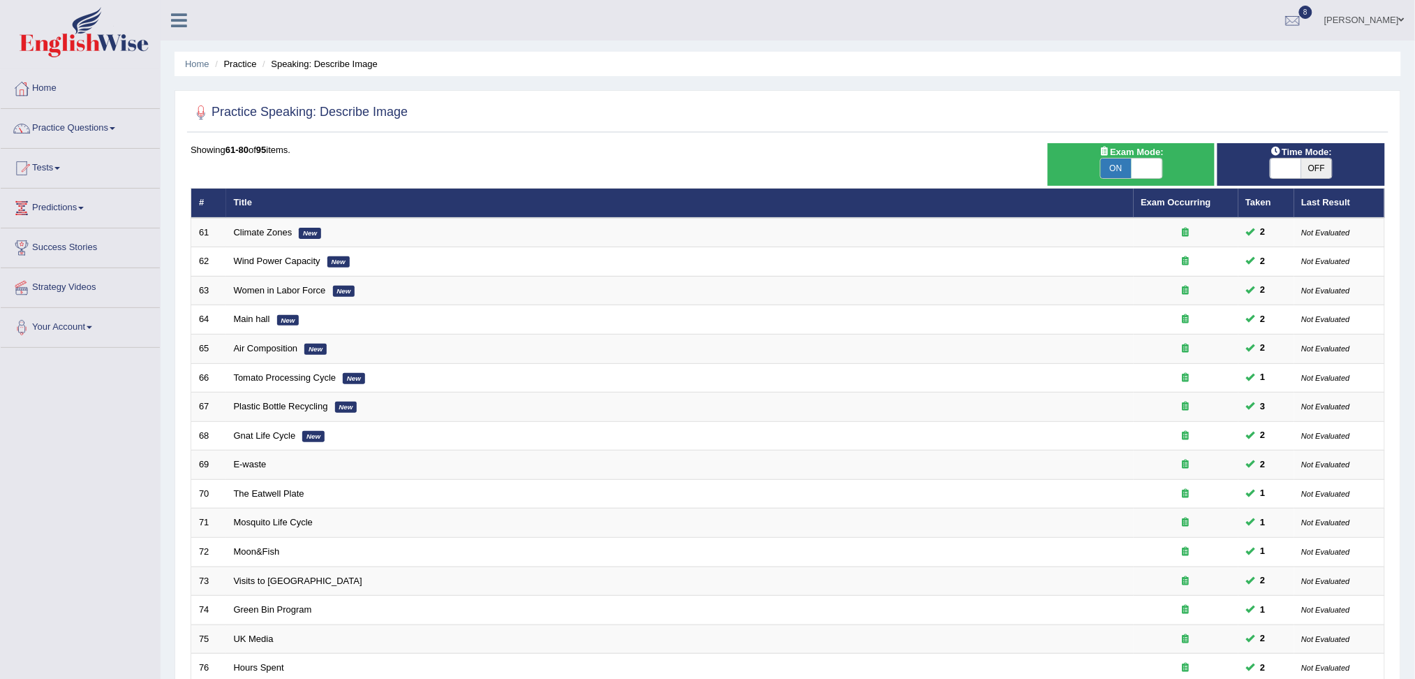
scroll to position [246, 0]
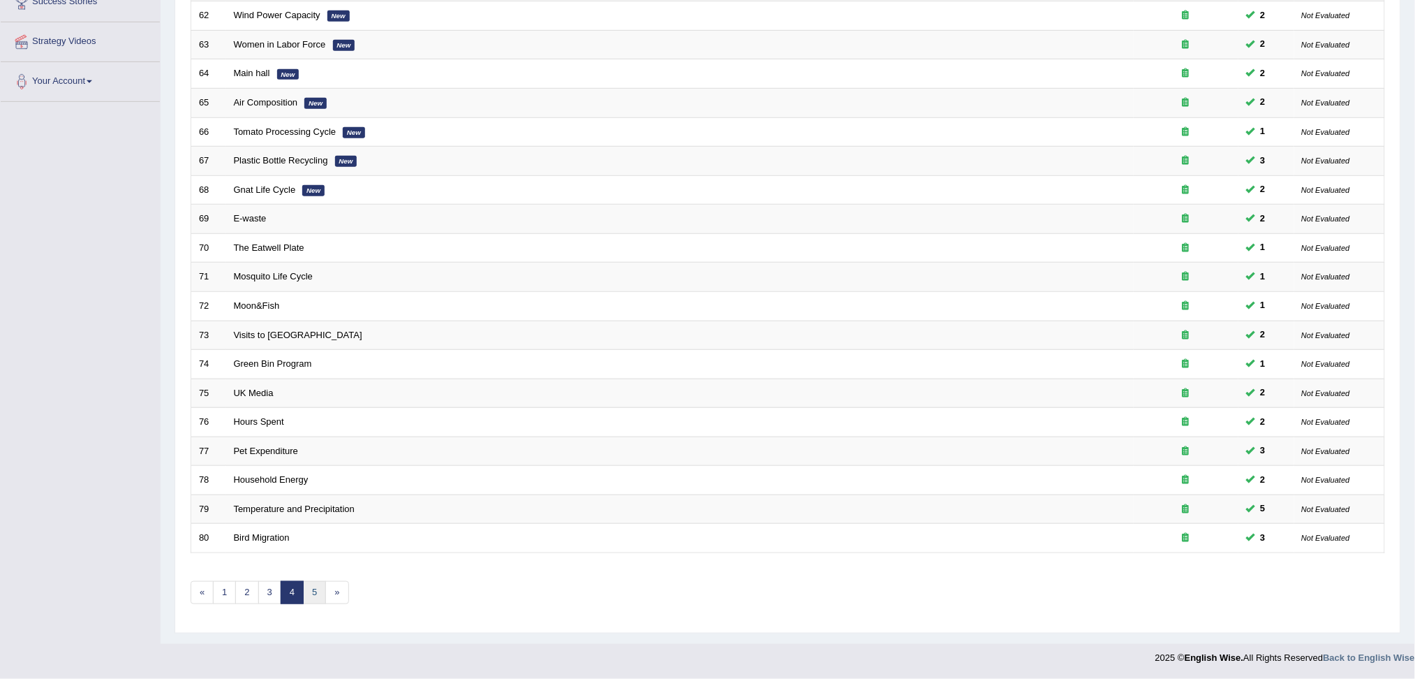
click at [311, 592] on link "5" at bounding box center [314, 592] width 23 height 23
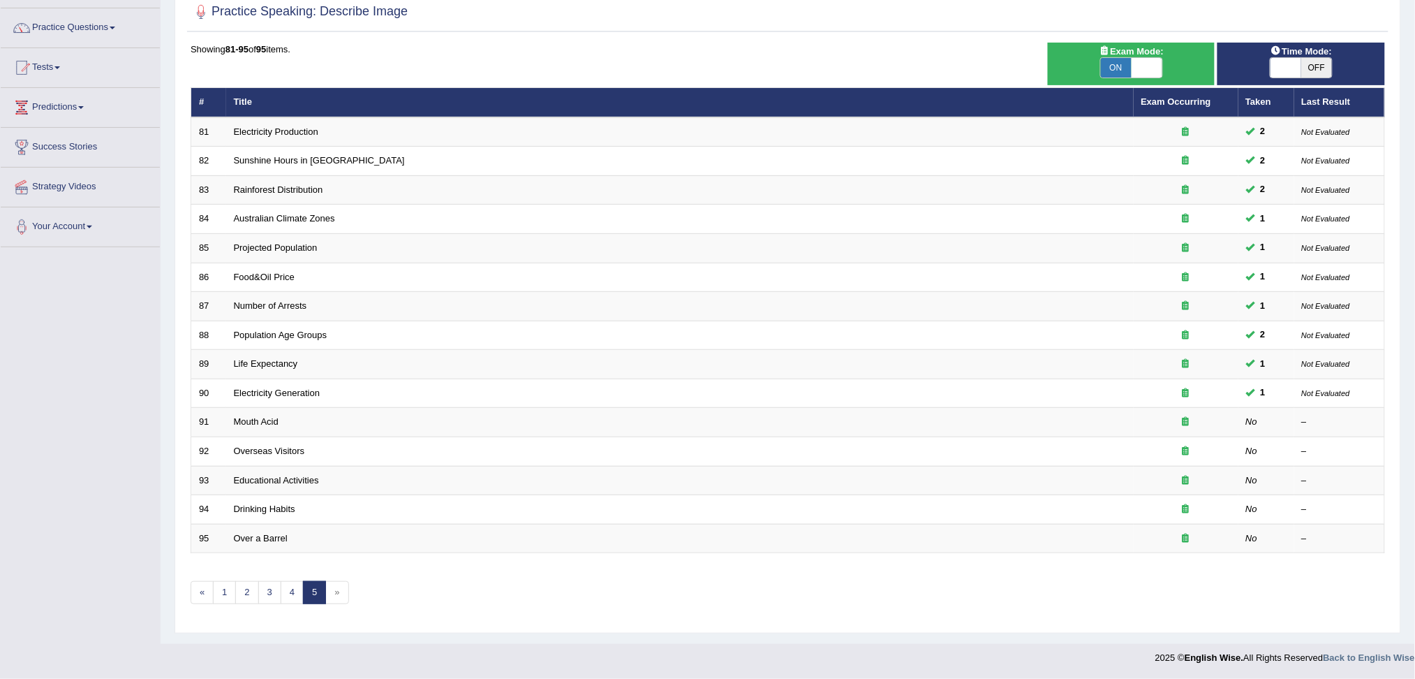
click at [1414, 468] on html "Toggle navigation Home Practice Questions Speaking Practice Read Aloud Repeat S…" at bounding box center [707, 238] width 1415 height 679
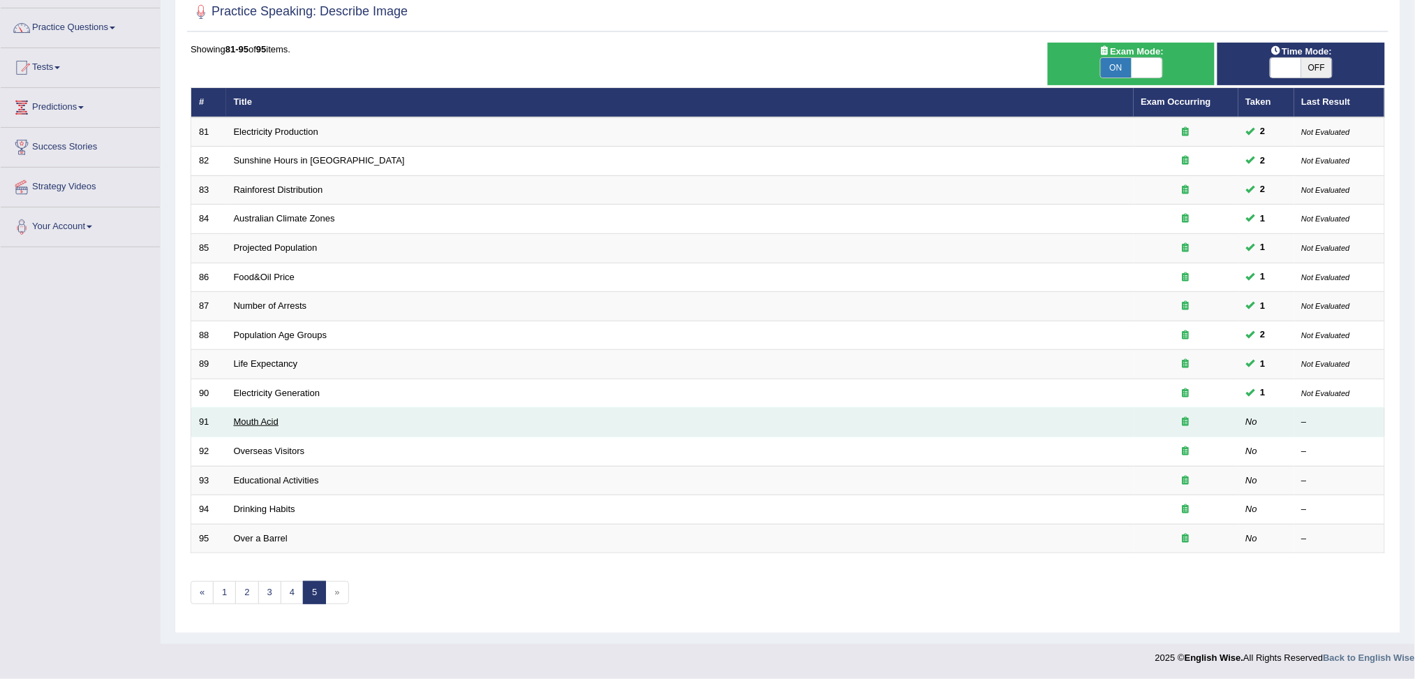
click at [260, 422] on link "Mouth Acid" at bounding box center [256, 421] width 45 height 10
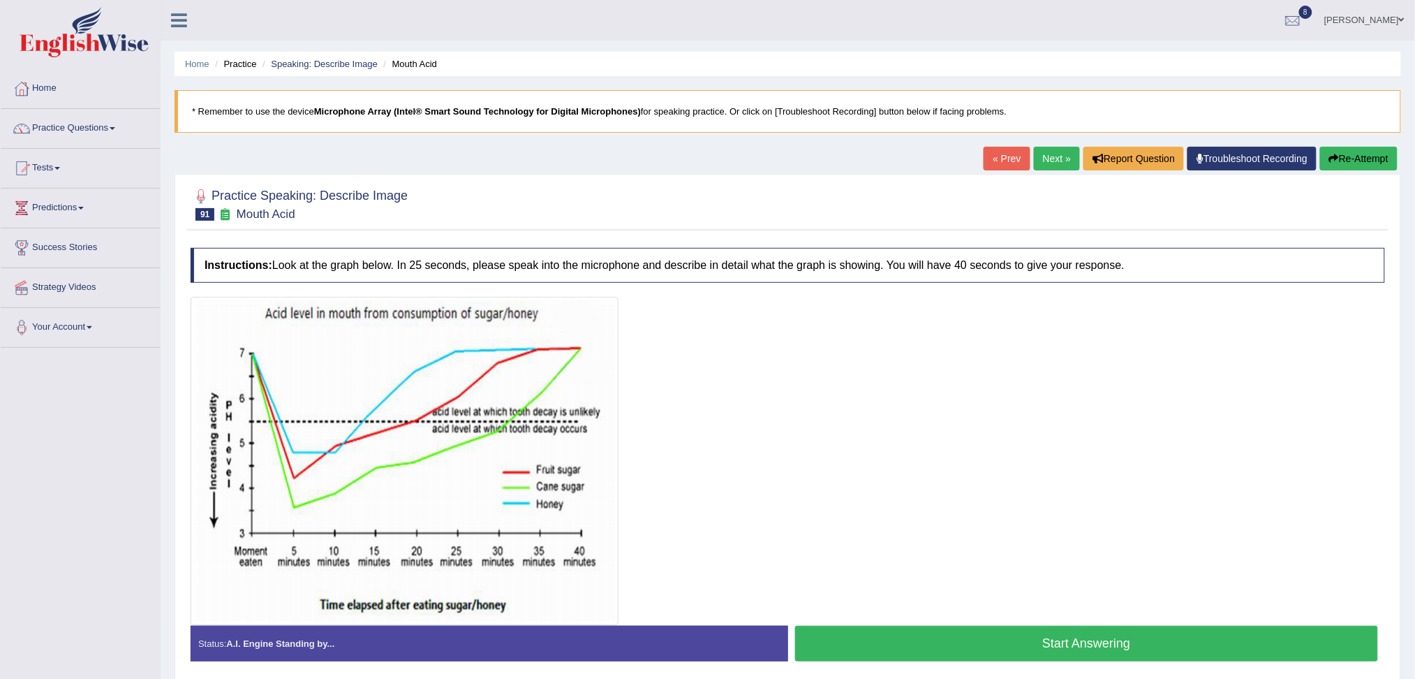
click at [976, 641] on button "Start Answering" at bounding box center [1087, 643] width 584 height 36
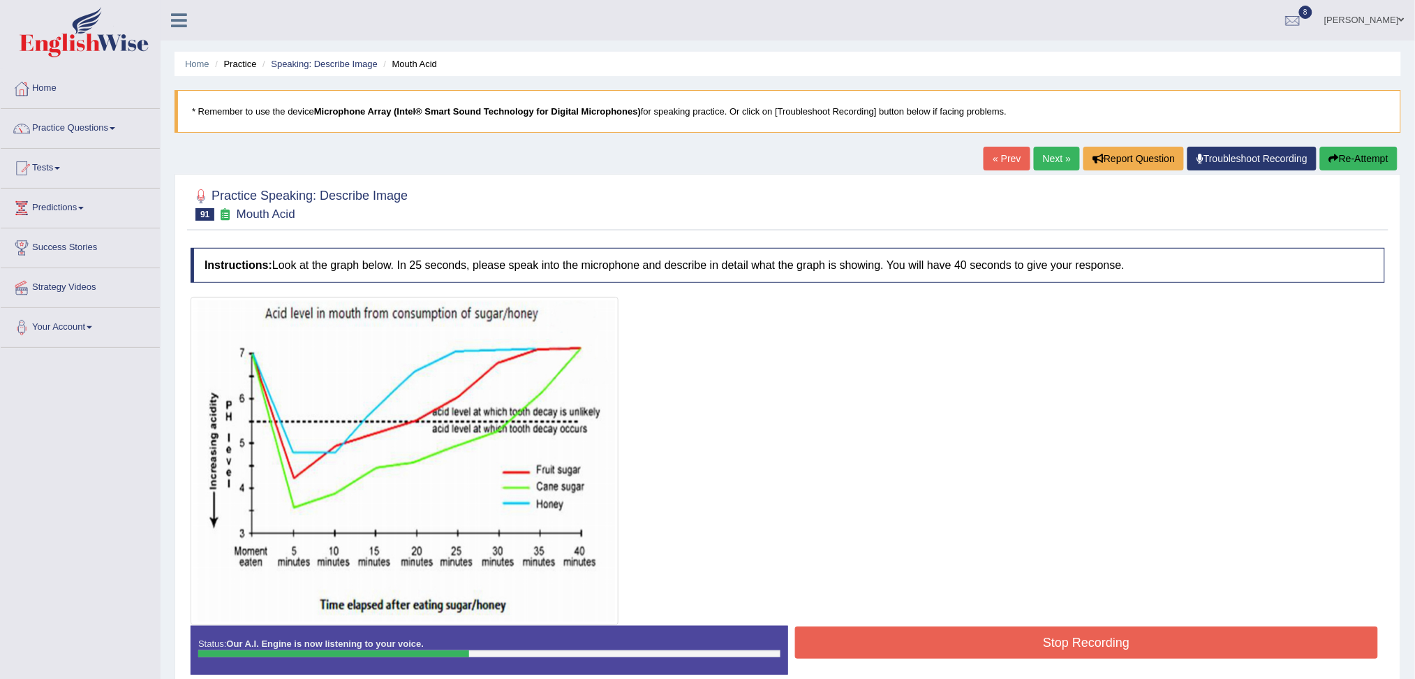
click at [976, 641] on button "Stop Recording" at bounding box center [1087, 642] width 584 height 32
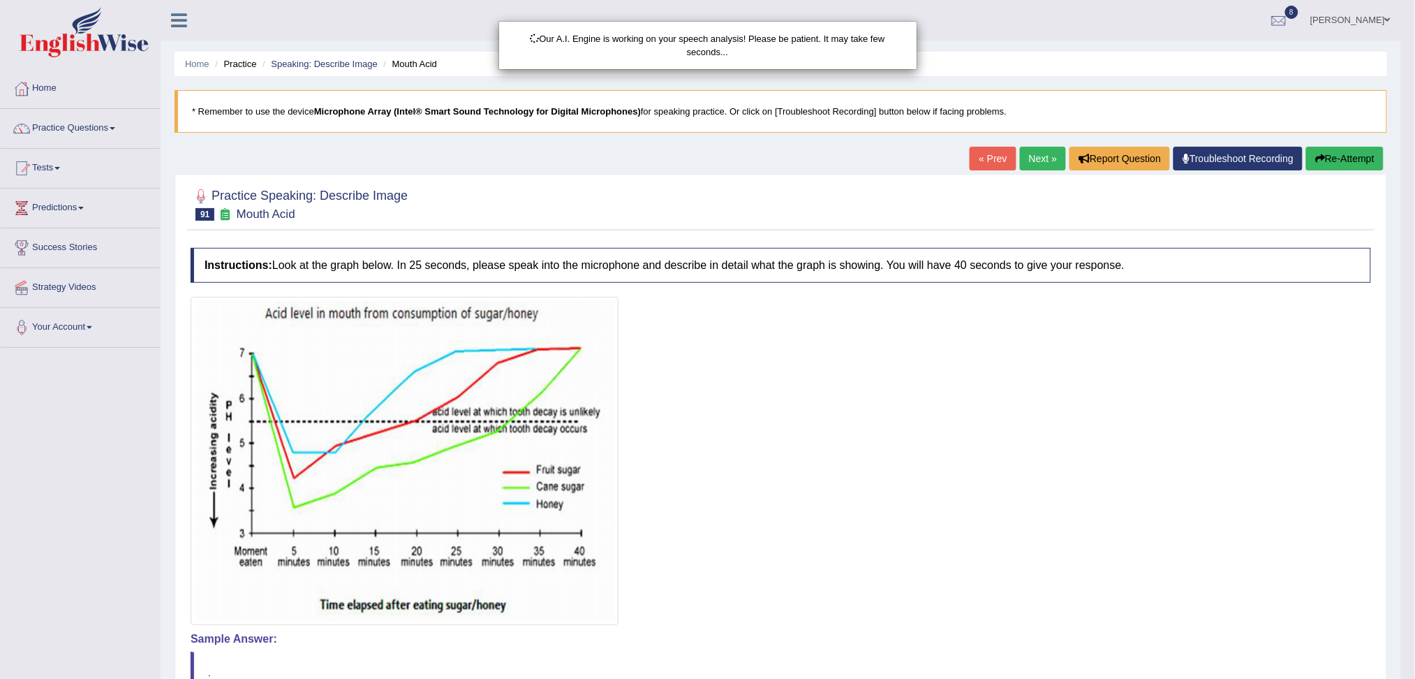
drag, startPoint x: 1428, startPoint y: 264, endPoint x: 1428, endPoint y: 427, distance: 162.7
click at [1414, 427] on html "Toggle navigation Home Practice Questions Speaking Practice Read Aloud Repeat S…" at bounding box center [707, 339] width 1415 height 679
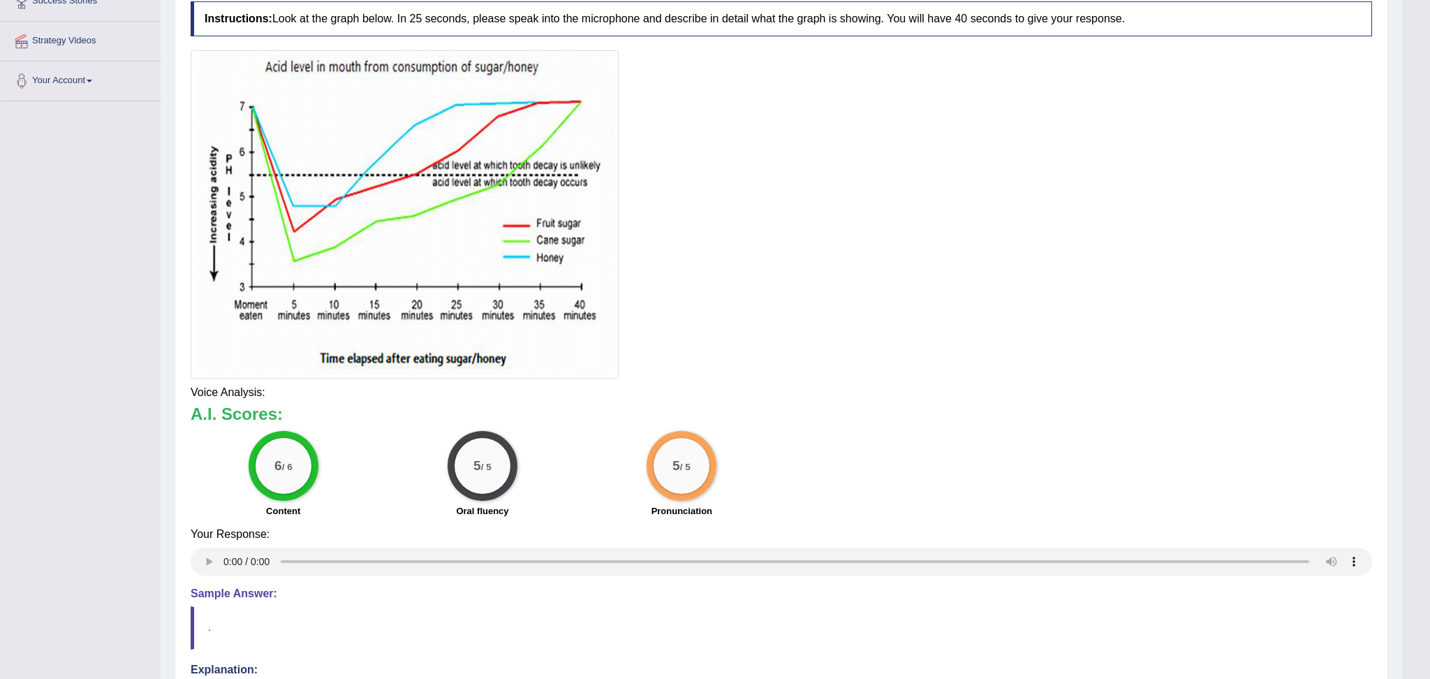
drag, startPoint x: 1428, startPoint y: 427, endPoint x: 1428, endPoint y: 637, distance: 210.8
click at [1414, 432] on html "Toggle navigation Home Practice Questions Speaking Practice Read Aloud Repeat S…" at bounding box center [715, 93] width 1430 height 679
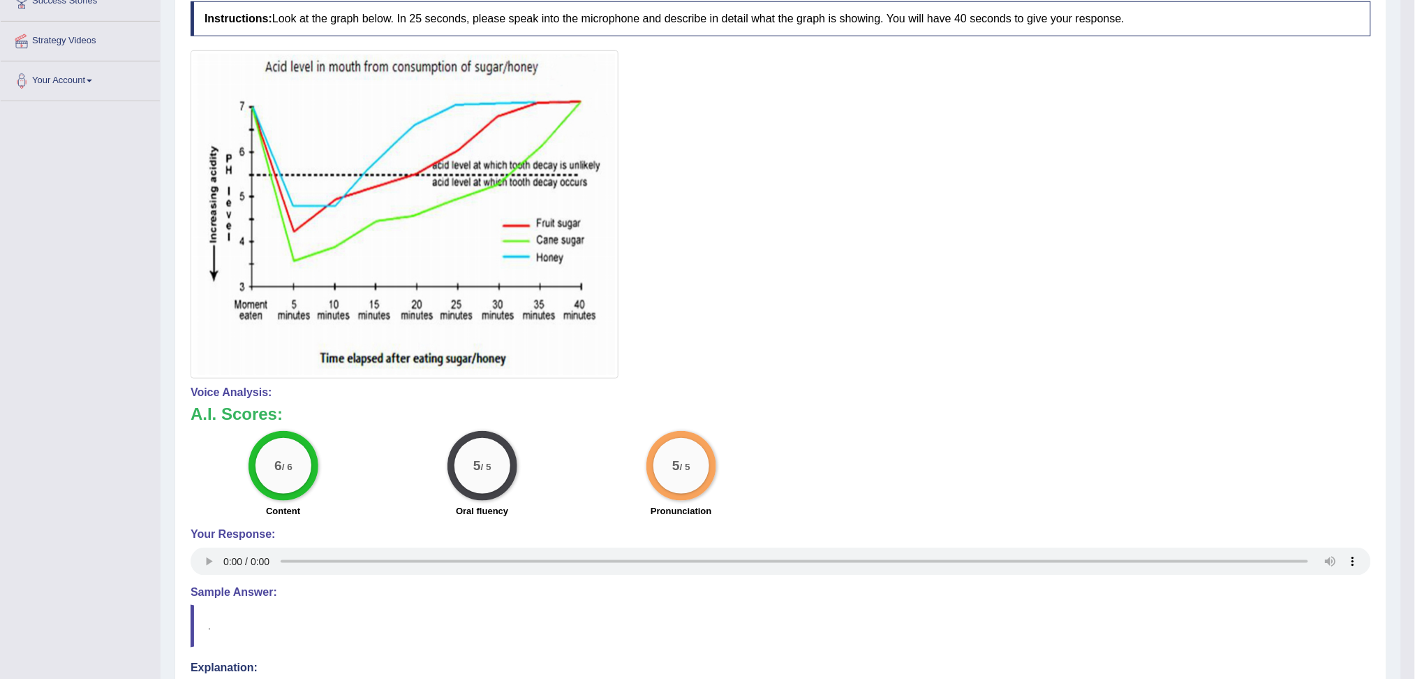
scroll to position [0, 0]
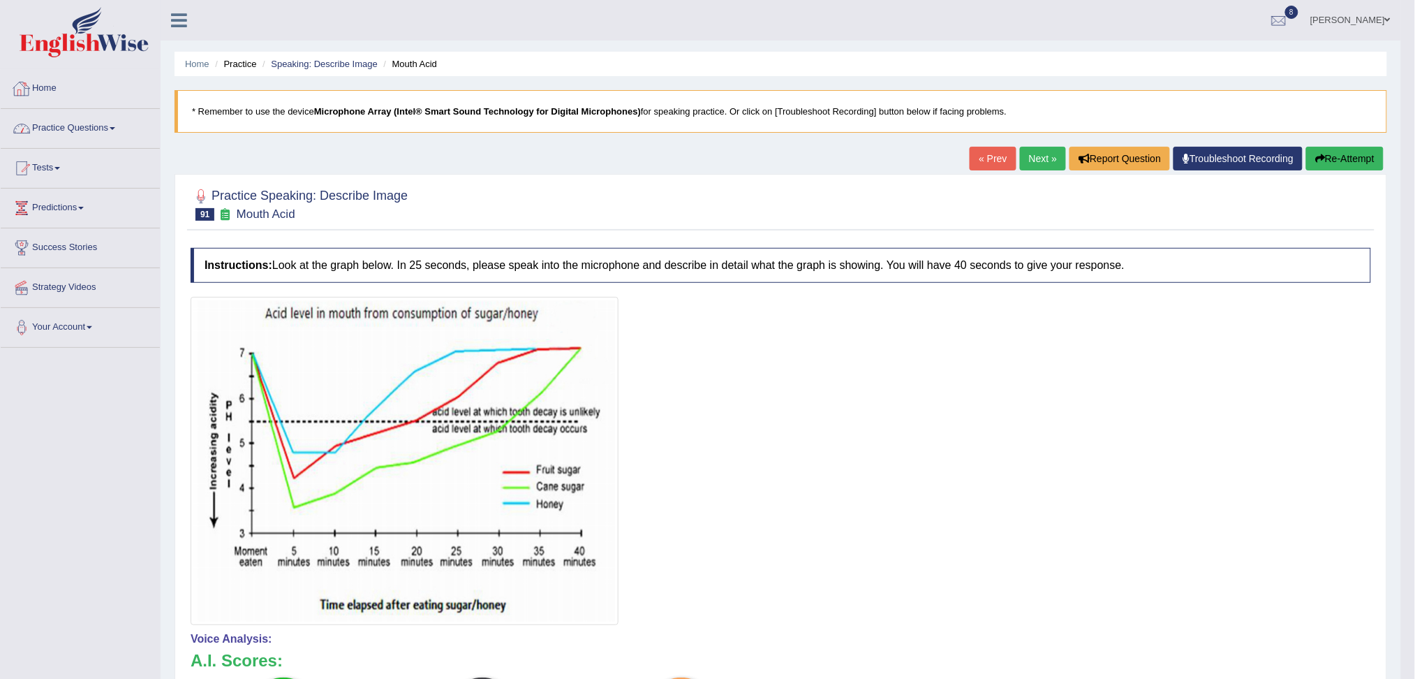
click at [81, 122] on link "Practice Questions" at bounding box center [80, 126] width 159 height 35
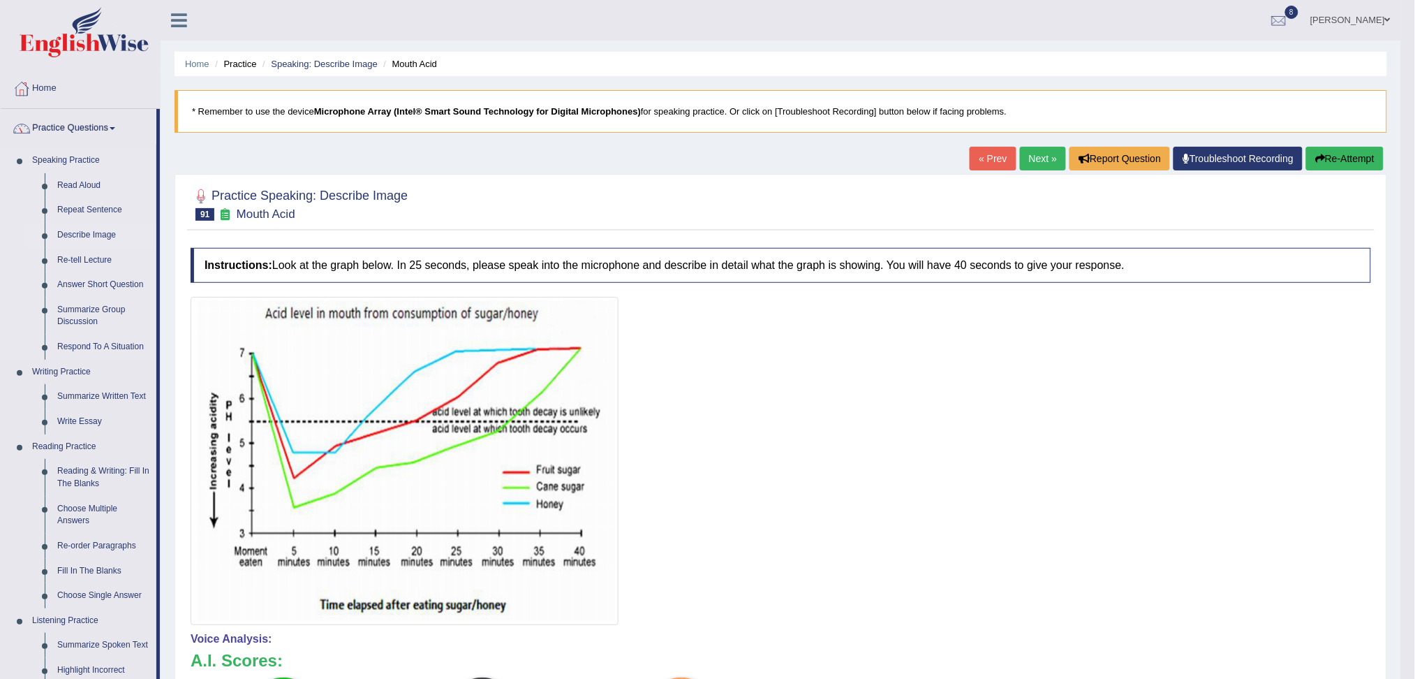
click at [84, 230] on link "Describe Image" at bounding box center [103, 235] width 105 height 25
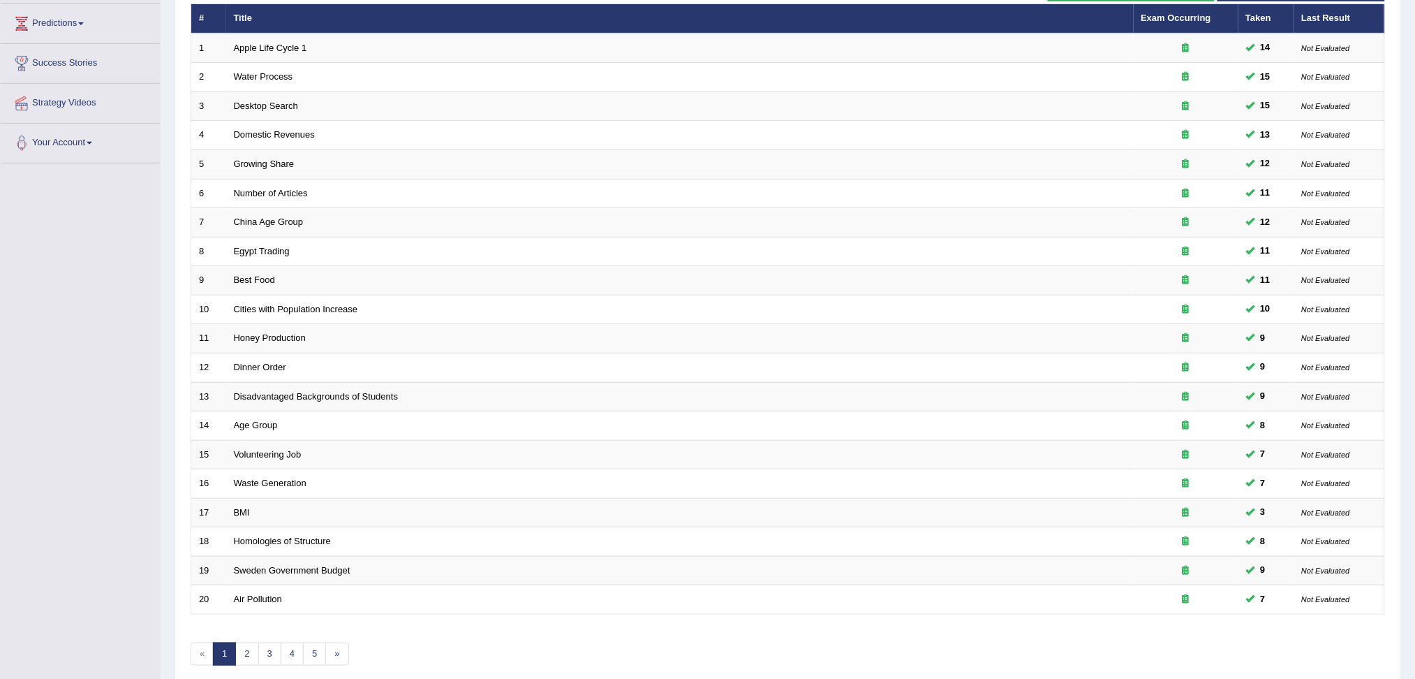
scroll to position [246, 0]
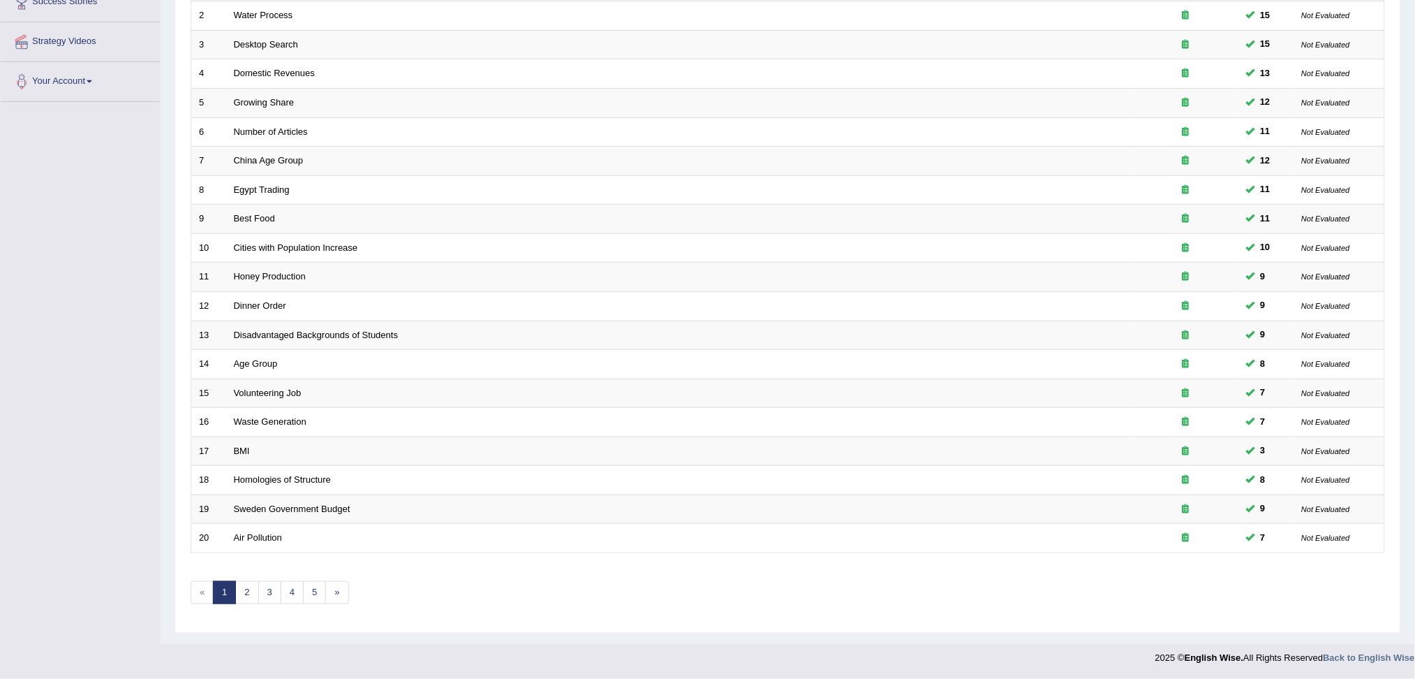
click at [1414, 433] on html "Toggle navigation Home Practice Questions Speaking Practice Read Aloud Repeat S…" at bounding box center [707, 93] width 1415 height 679
click at [268, 591] on link "3" at bounding box center [269, 592] width 23 height 23
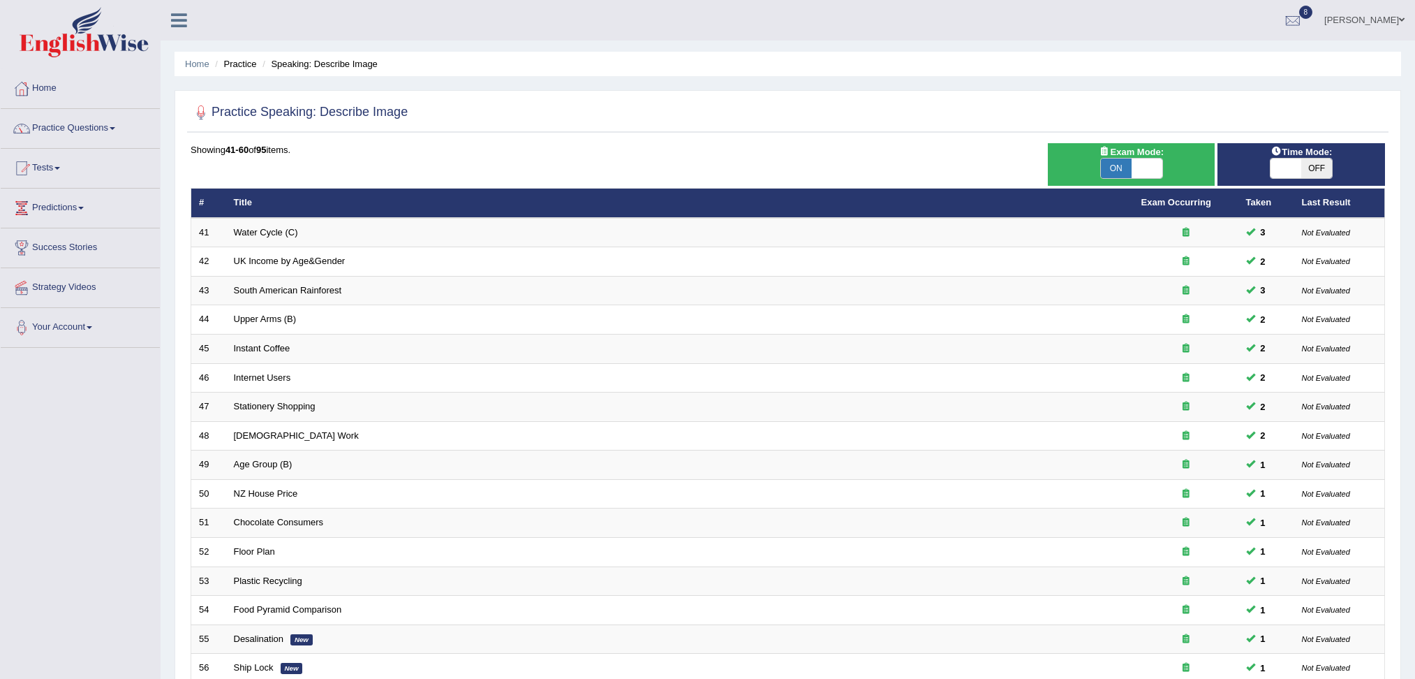
scroll to position [246, 0]
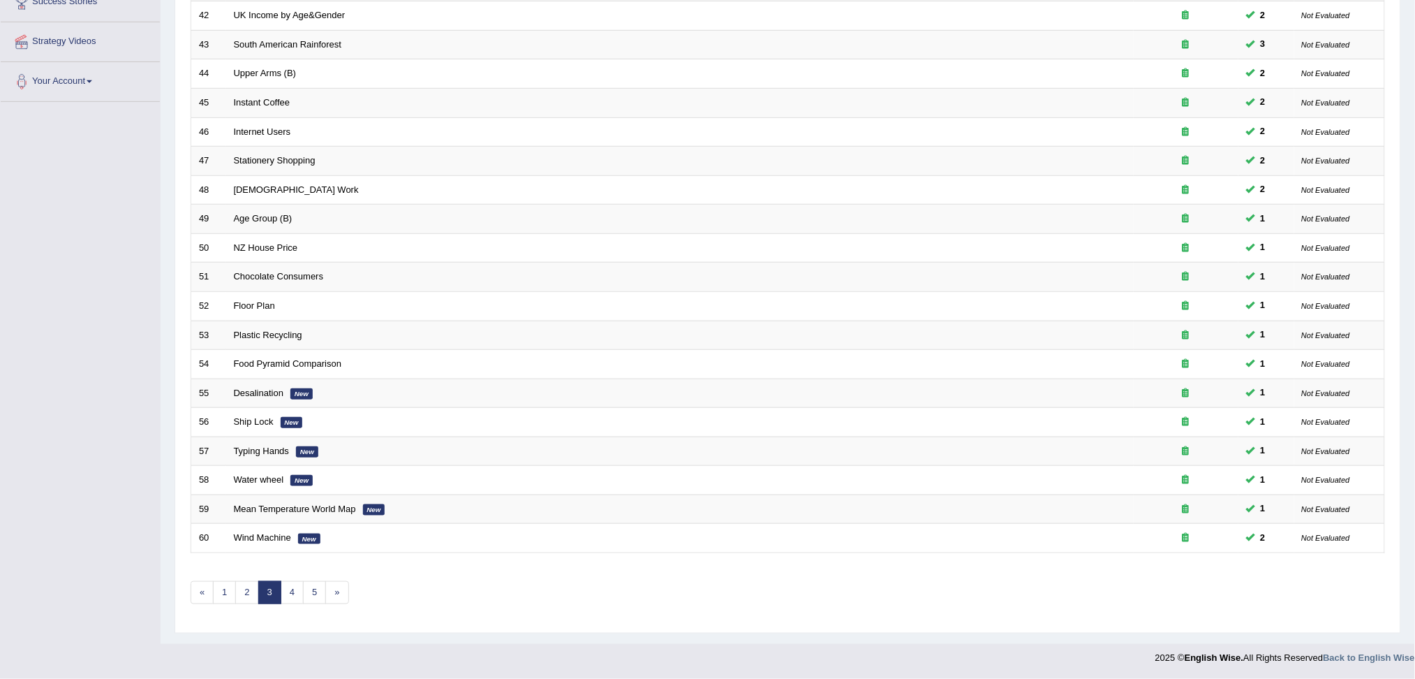
click at [1414, 433] on html "Toggle navigation Home Practice Questions Speaking Practice Read Aloud Repeat S…" at bounding box center [707, 93] width 1415 height 679
click at [298, 602] on link "4" at bounding box center [292, 592] width 23 height 23
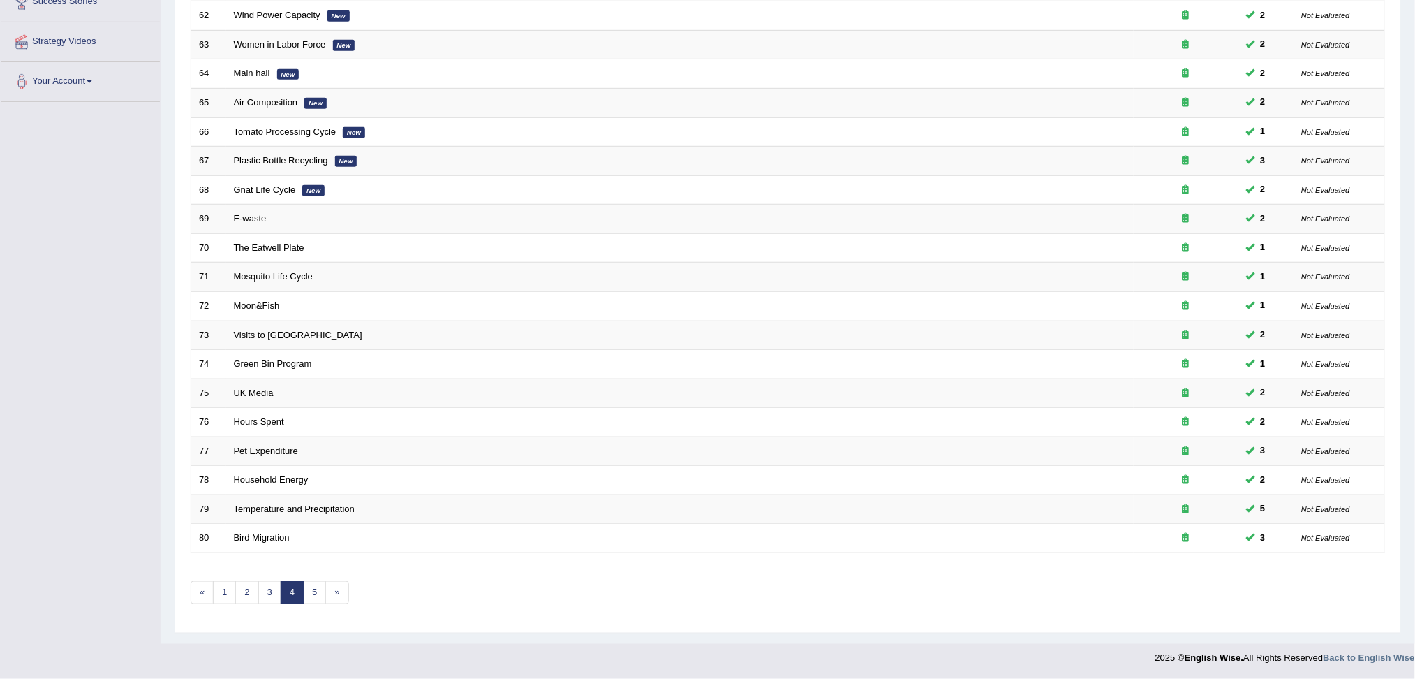
click at [1414, 433] on html "Toggle navigation Home Practice Questions Speaking Practice Read Aloud Repeat S…" at bounding box center [707, 93] width 1415 height 679
click at [314, 590] on link "5" at bounding box center [314, 592] width 23 height 23
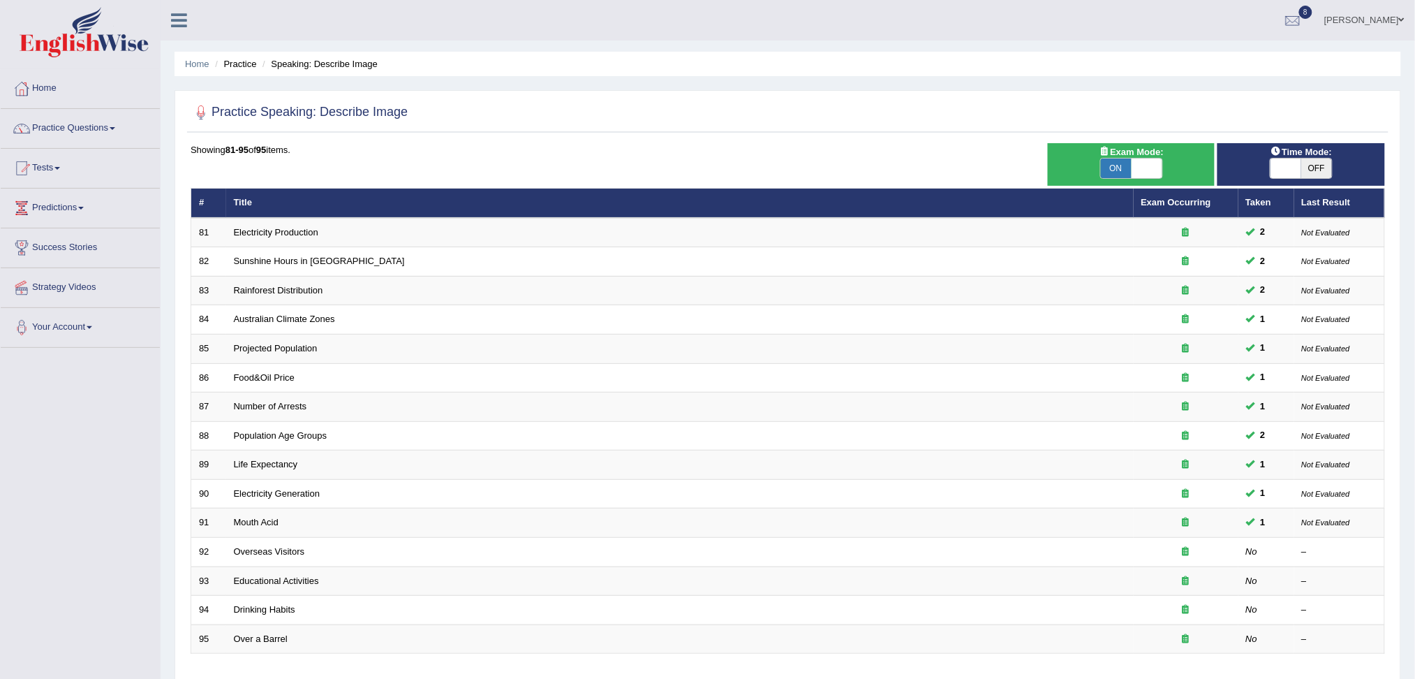
click at [1414, 124] on html "Toggle navigation Home Practice Questions Speaking Practice Read Aloud Repeat S…" at bounding box center [707, 339] width 1415 height 679
click at [74, 121] on link "Practice Questions" at bounding box center [80, 126] width 159 height 35
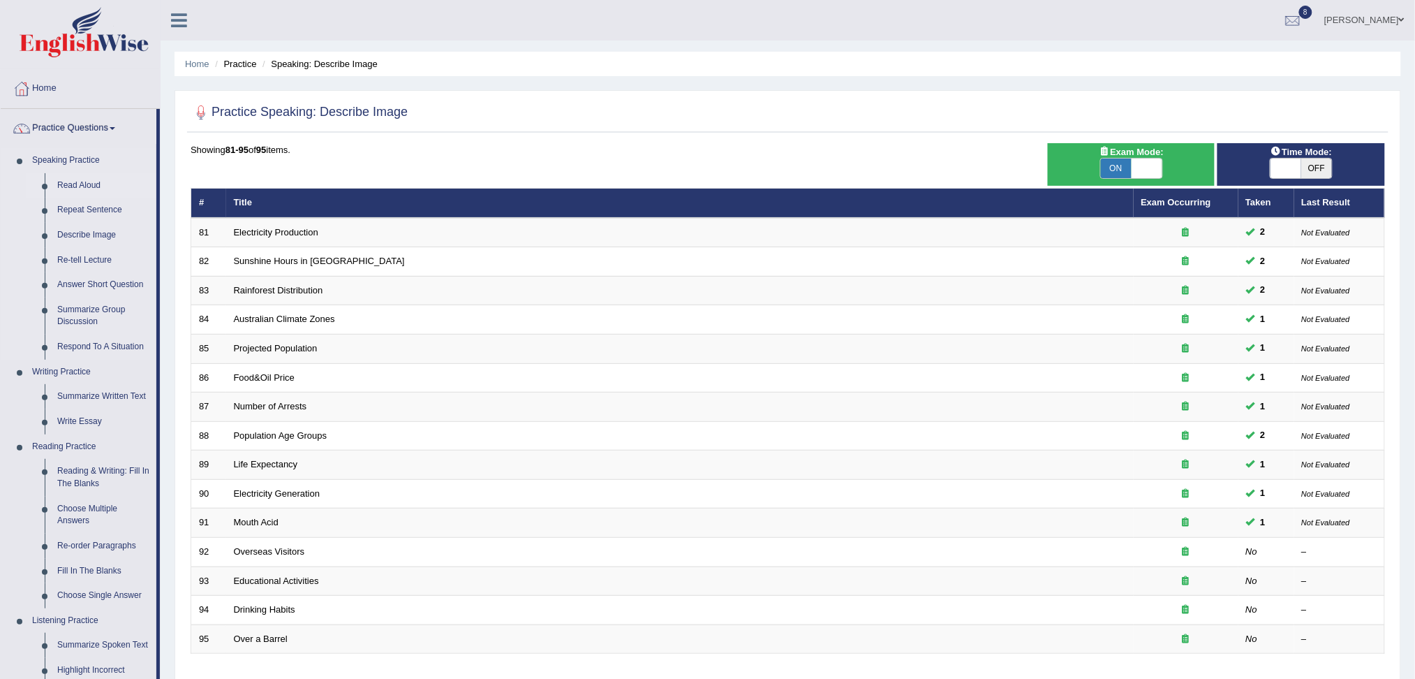
click at [86, 182] on link "Read Aloud" at bounding box center [103, 185] width 105 height 25
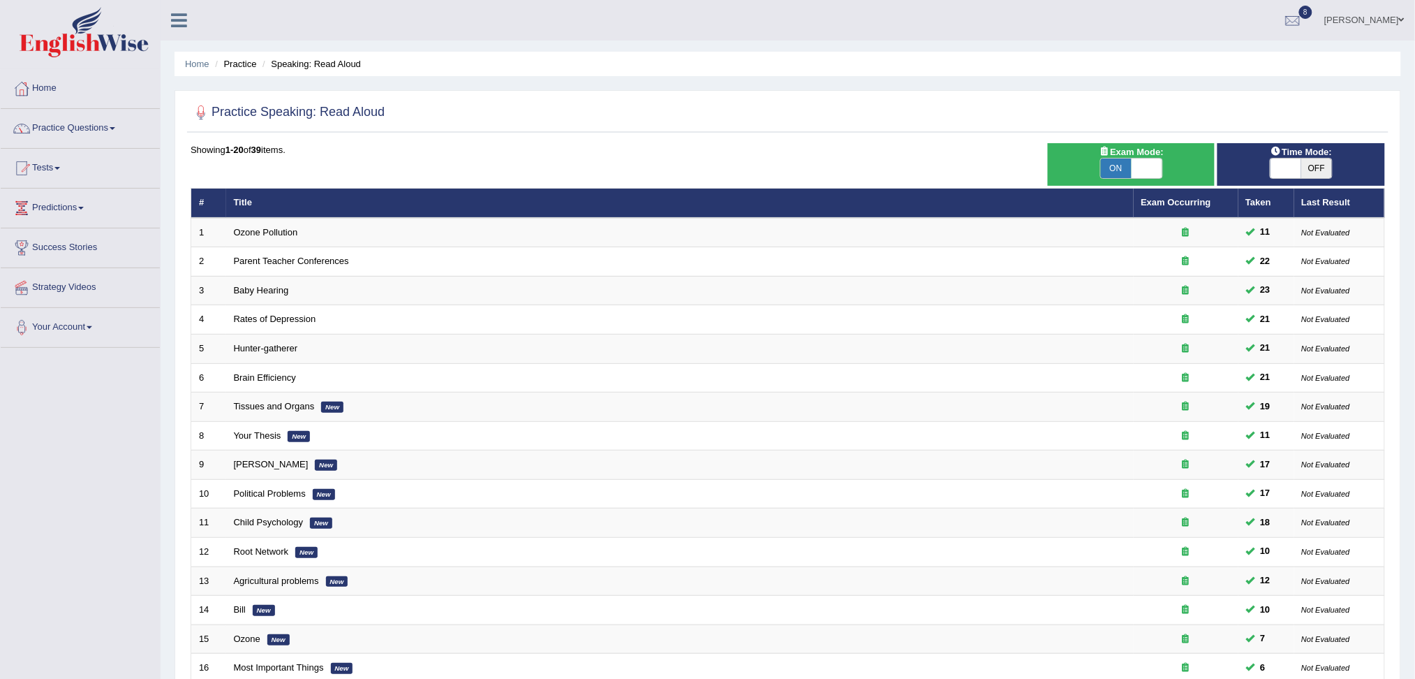
click at [1410, 57] on html "Toggle navigation Home Practice Questions Speaking Practice Read Aloud Repeat S…" at bounding box center [707, 339] width 1415 height 679
click at [80, 28] on img at bounding box center [84, 32] width 129 height 50
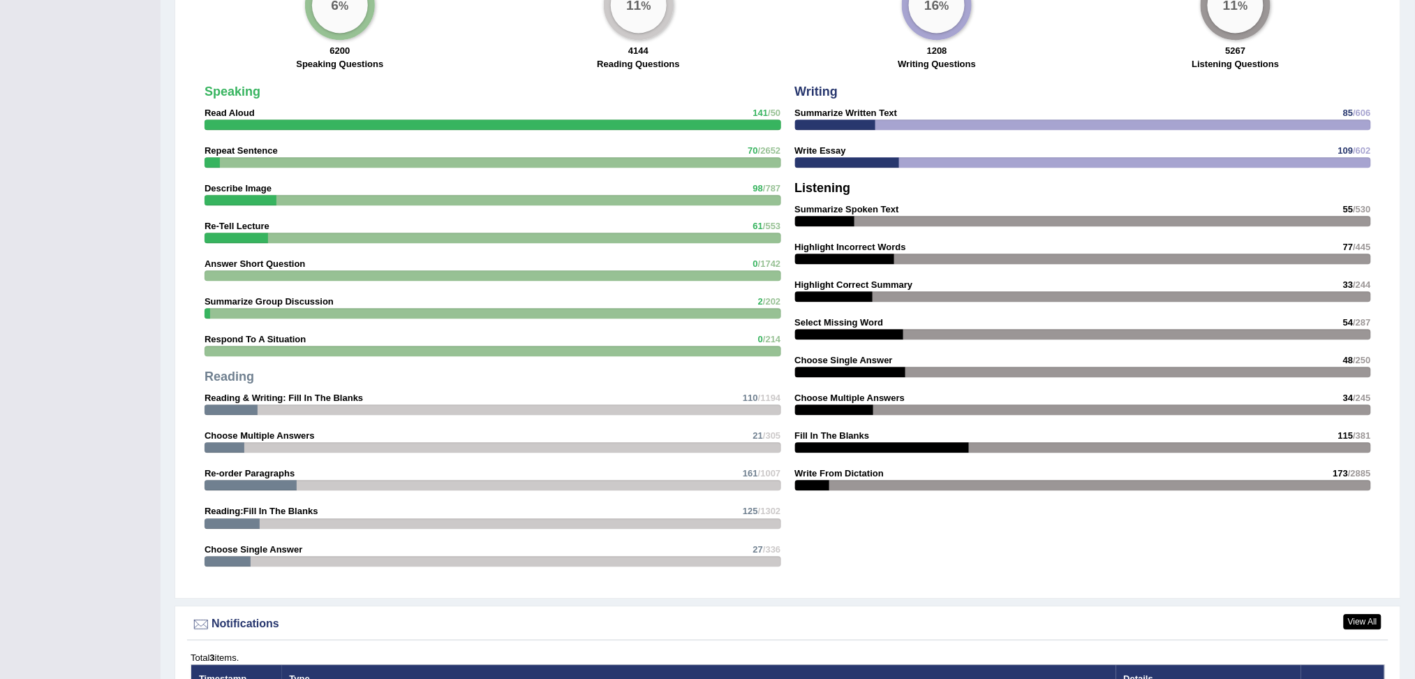
scroll to position [1121, 0]
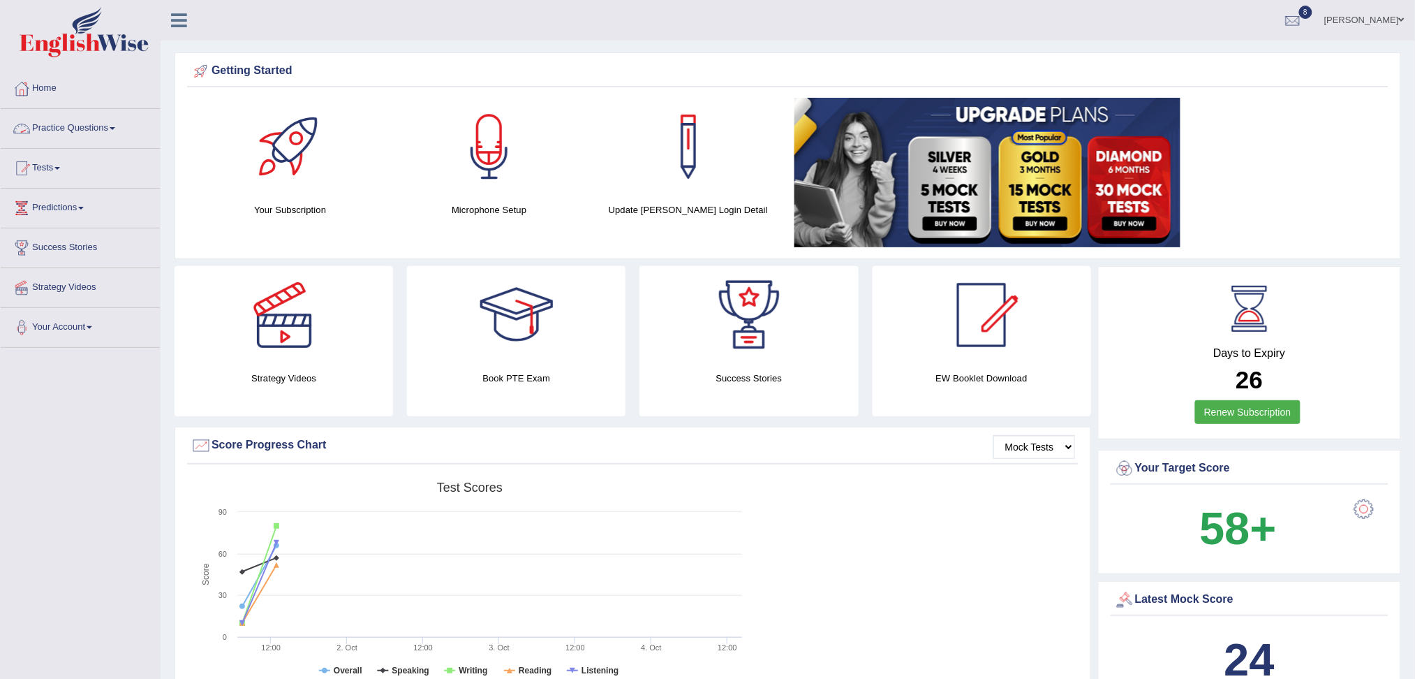
click at [114, 124] on link "Practice Questions" at bounding box center [80, 126] width 159 height 35
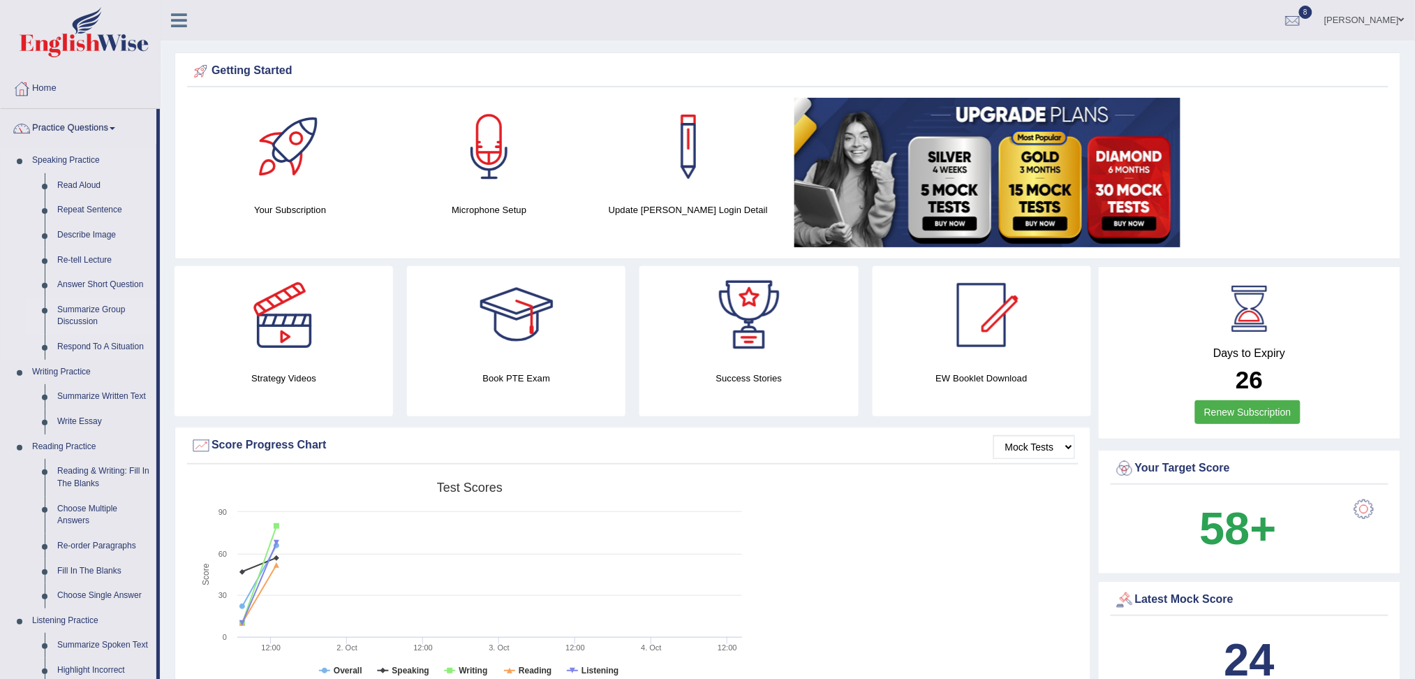
click at [84, 304] on link "Summarize Group Discussion" at bounding box center [103, 315] width 105 height 37
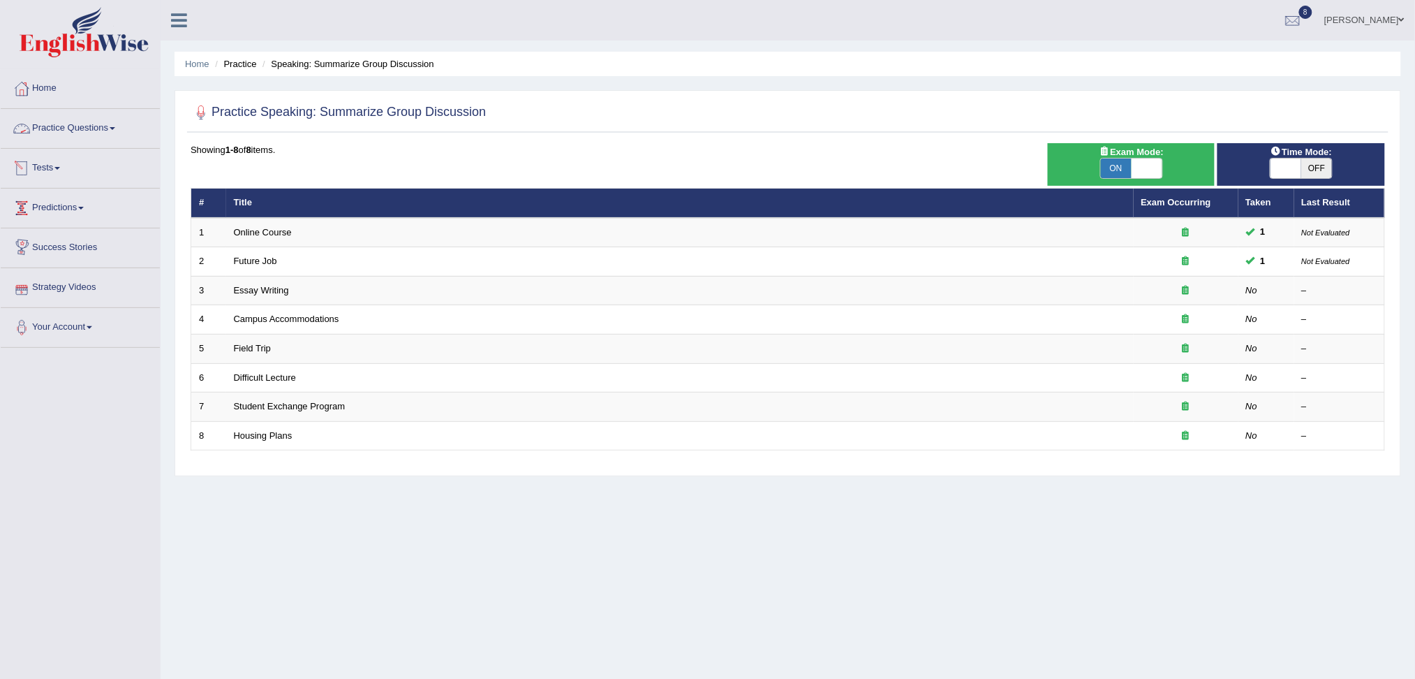
click at [54, 129] on link "Practice Questions" at bounding box center [80, 126] width 159 height 35
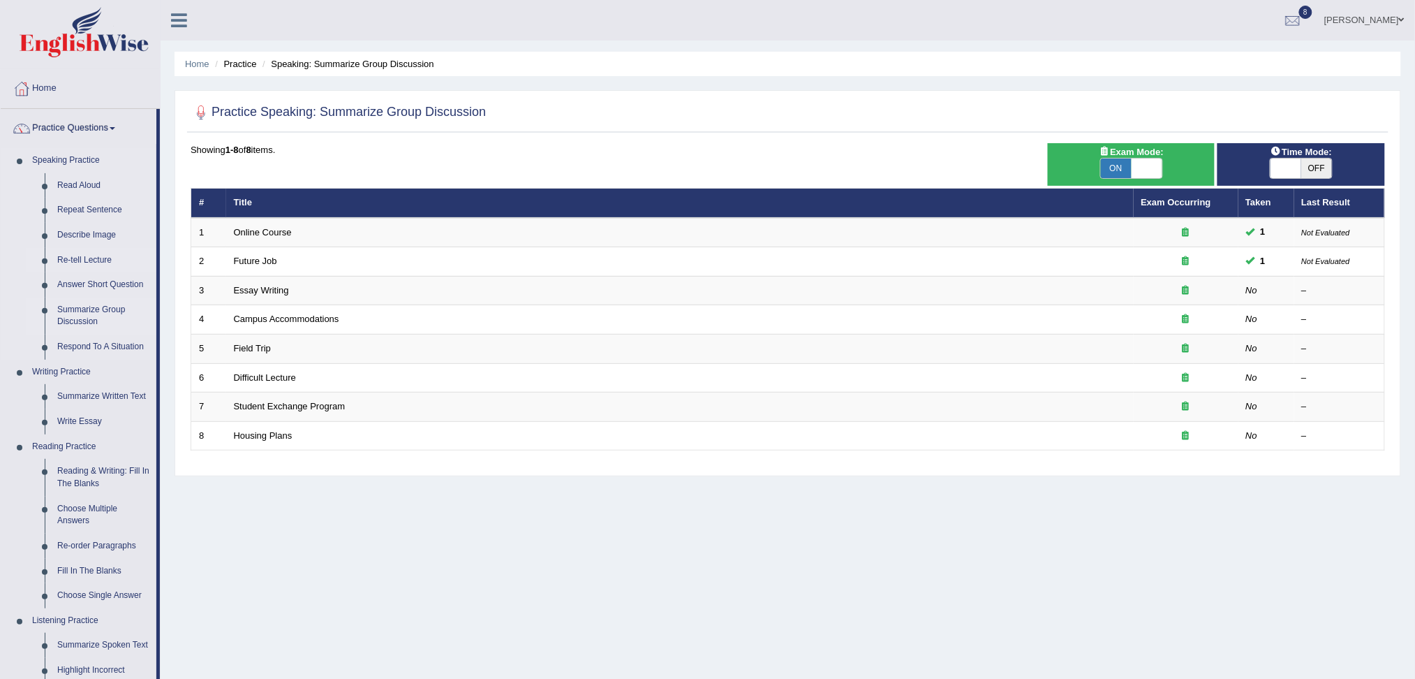
click at [70, 260] on link "Re-tell Lecture" at bounding box center [103, 260] width 105 height 25
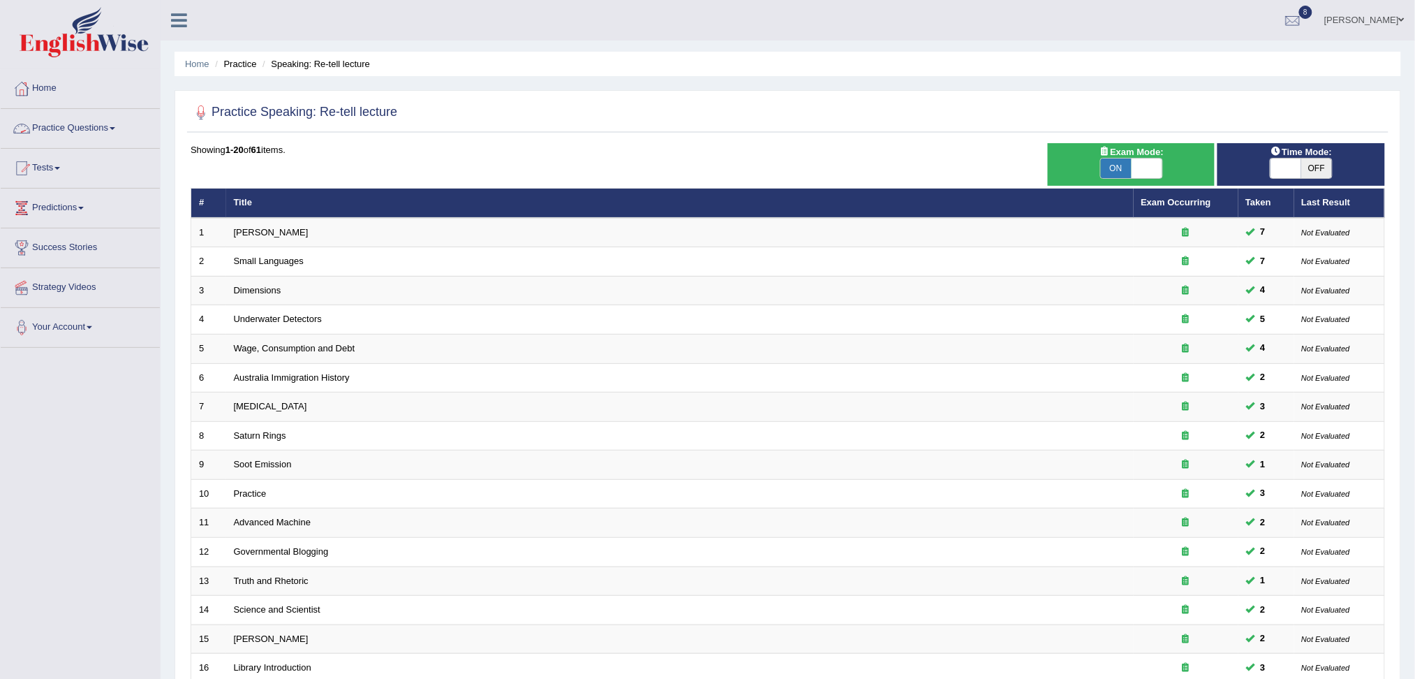
click at [66, 128] on link "Practice Questions" at bounding box center [80, 126] width 159 height 35
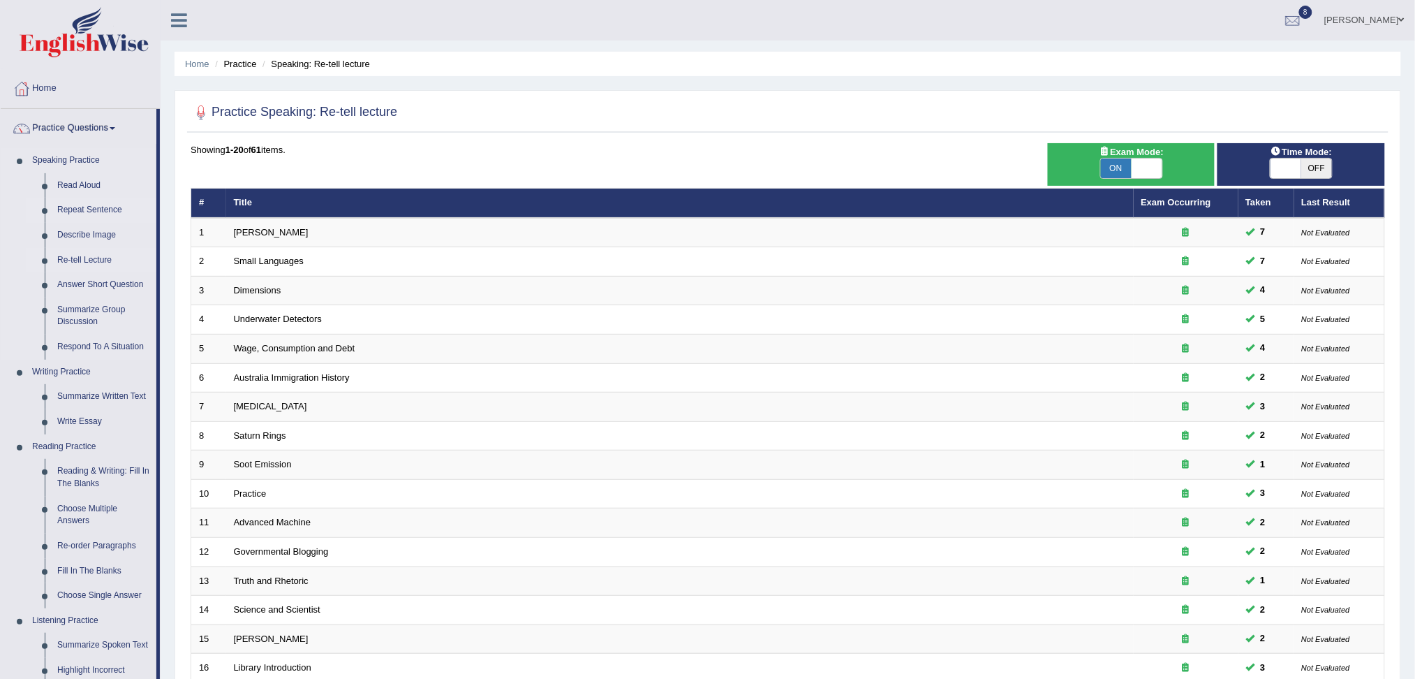
click at [76, 212] on link "Repeat Sentence" at bounding box center [103, 210] width 105 height 25
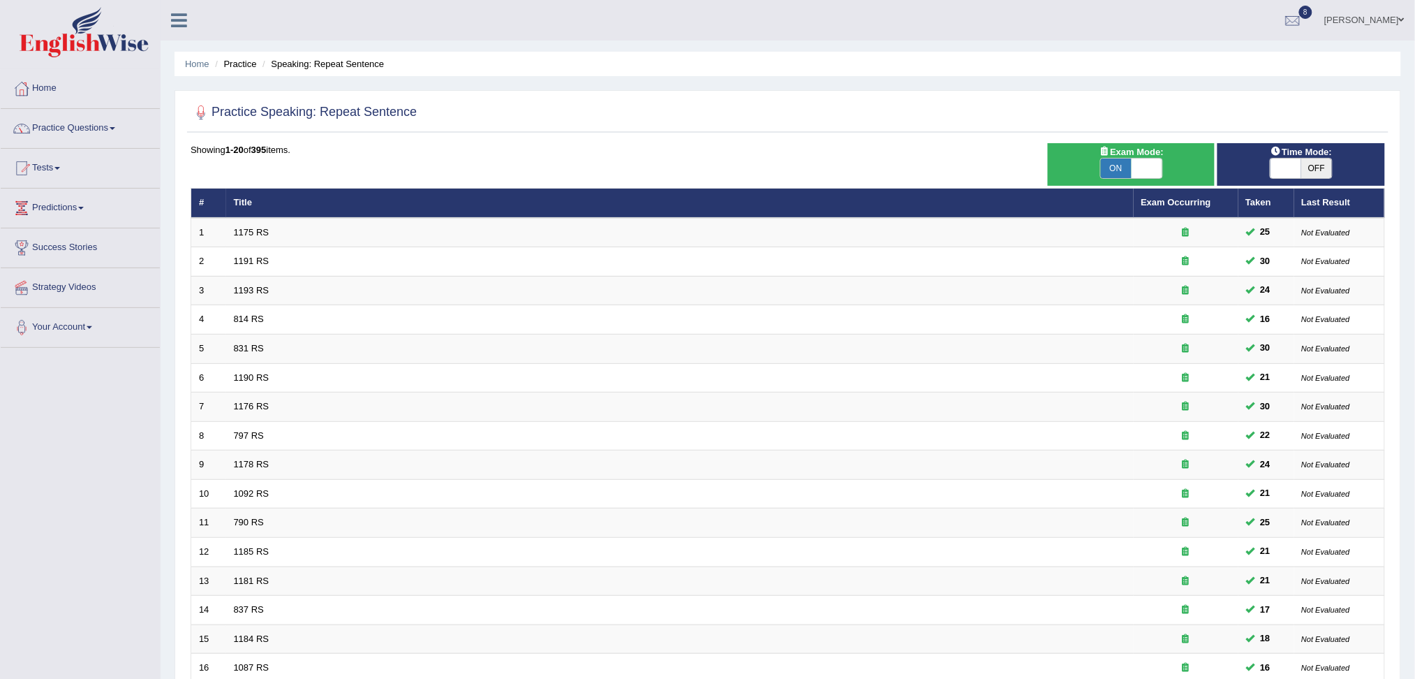
scroll to position [246, 0]
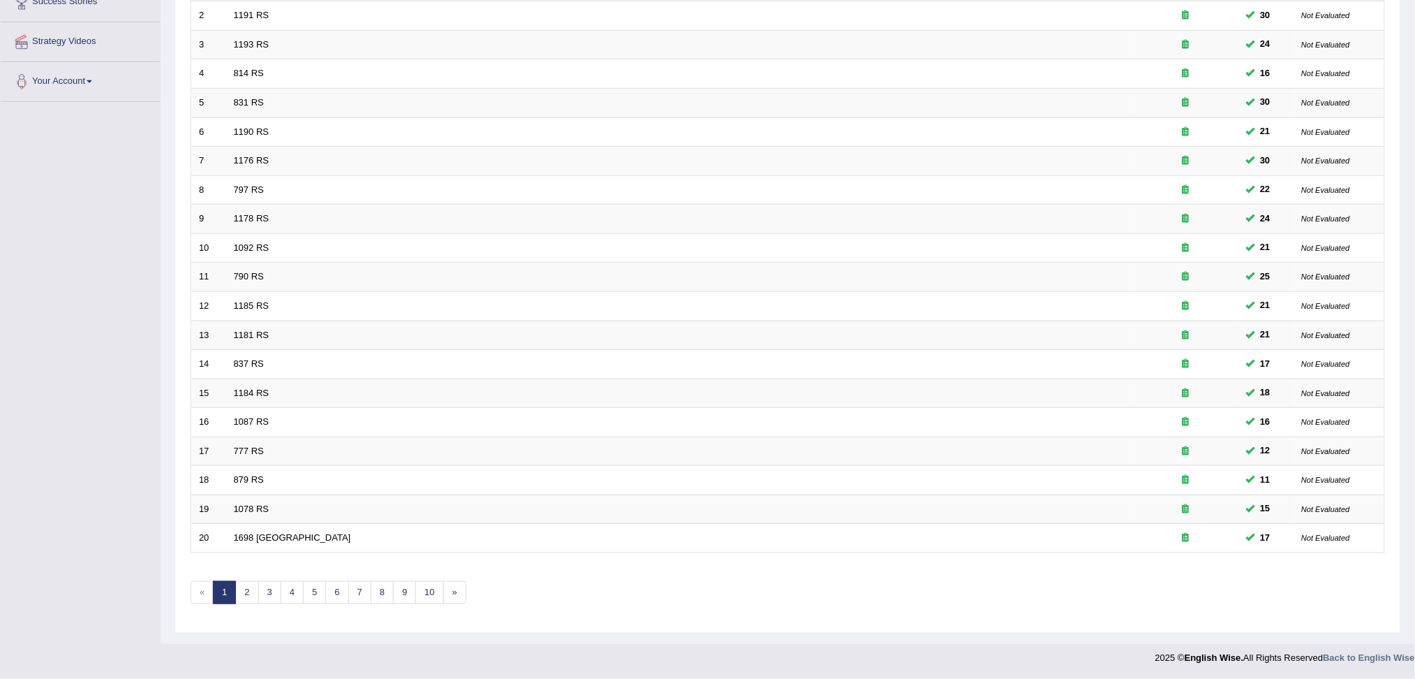
drag, startPoint x: 0, startPoint y: 0, endPoint x: 1428, endPoint y: 546, distance: 1529.0
click at [1414, 433] on html "Toggle navigation Home Practice Questions Speaking Practice Read Aloud Repeat S…" at bounding box center [707, 93] width 1415 height 679
click at [269, 600] on link "3" at bounding box center [269, 592] width 23 height 23
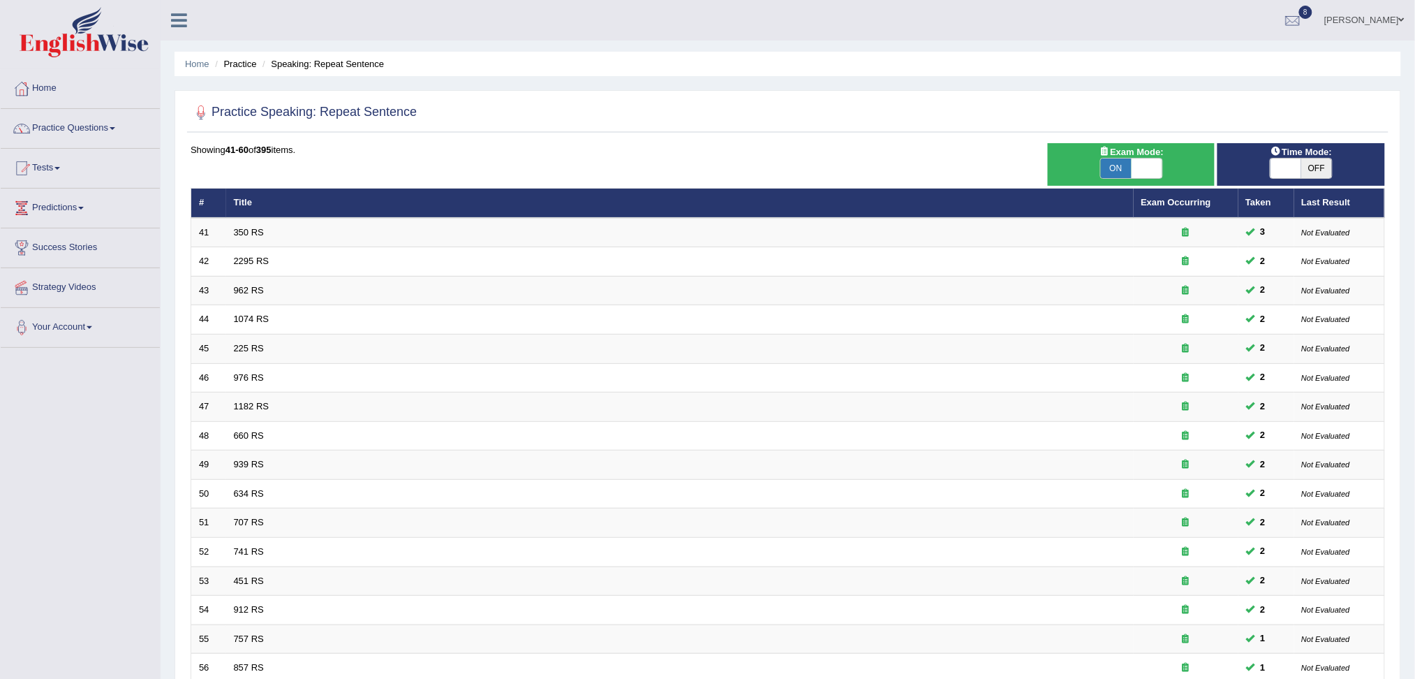
scroll to position [246, 0]
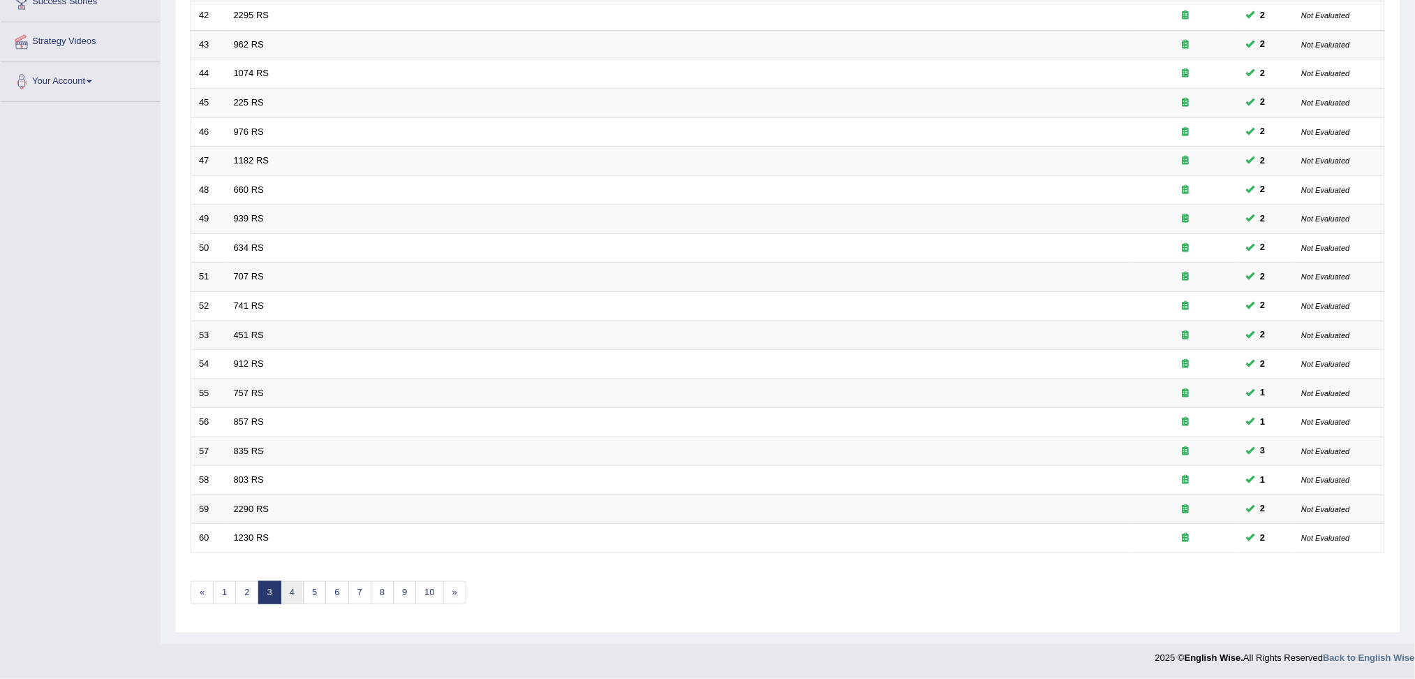
click at [292, 595] on link "4" at bounding box center [292, 592] width 23 height 23
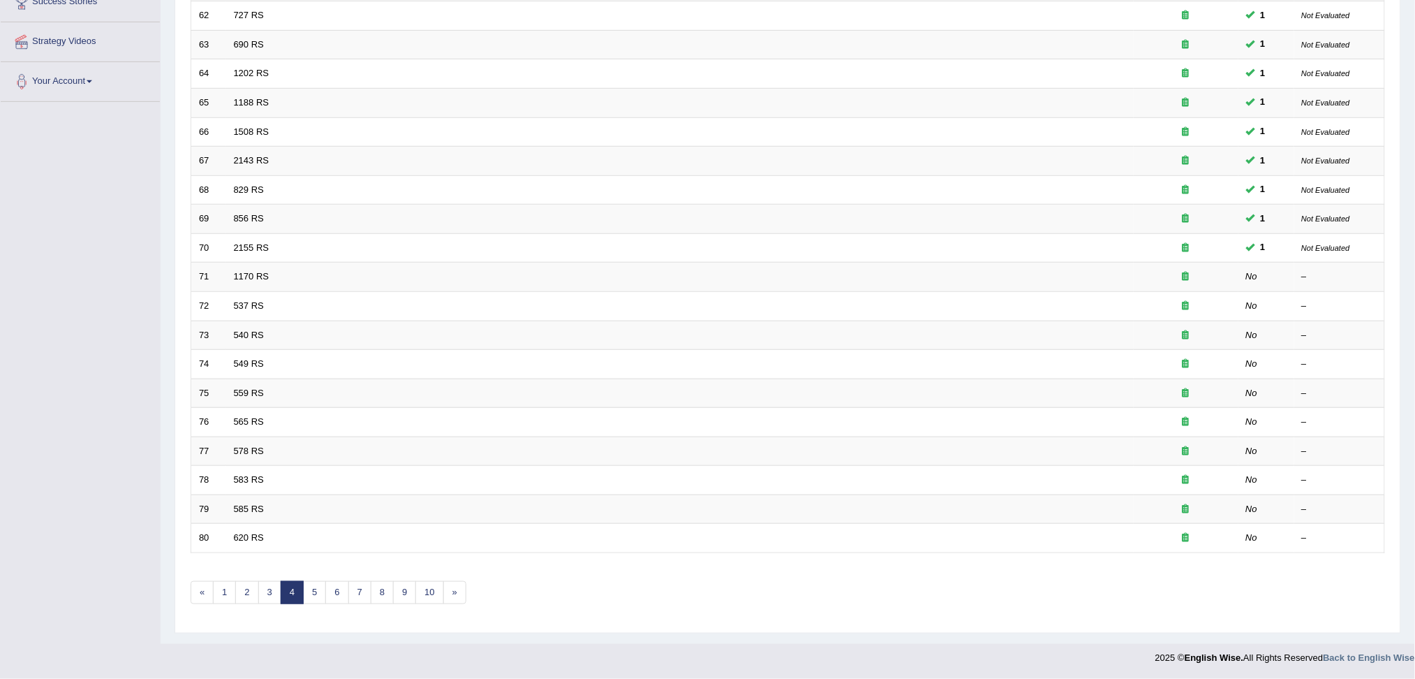
click at [1414, 433] on html "Toggle navigation Home Practice Questions Speaking Practice Read Aloud Repeat S…" at bounding box center [707, 93] width 1415 height 679
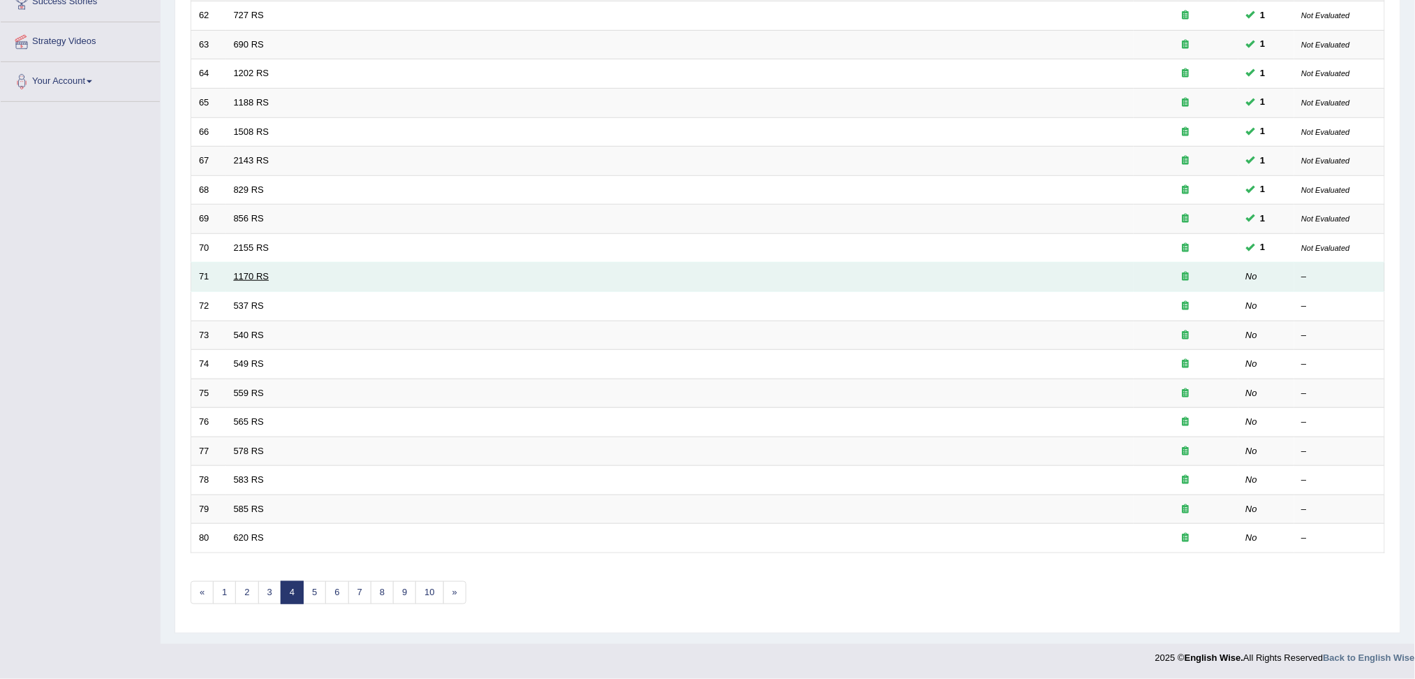
click at [254, 272] on link "1170 RS" at bounding box center [252, 276] width 36 height 10
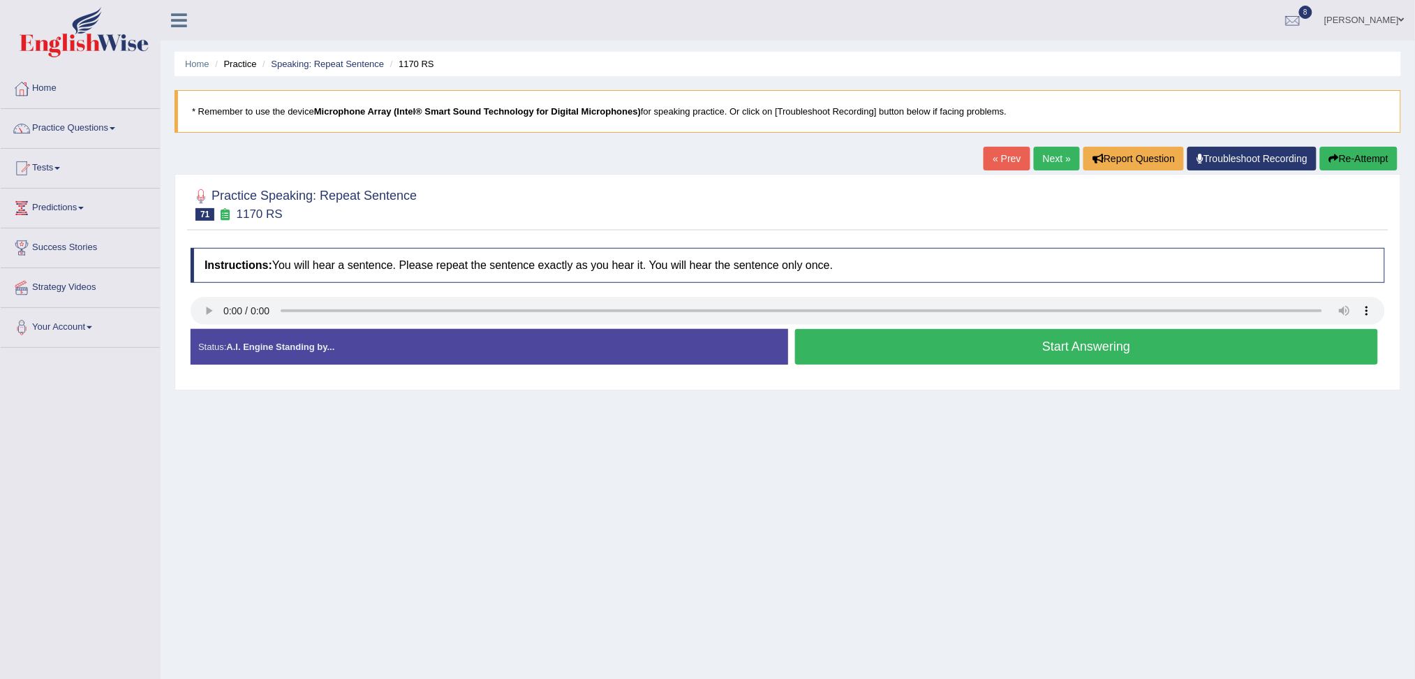
click at [1006, 356] on button "Start Answering" at bounding box center [1087, 347] width 584 height 36
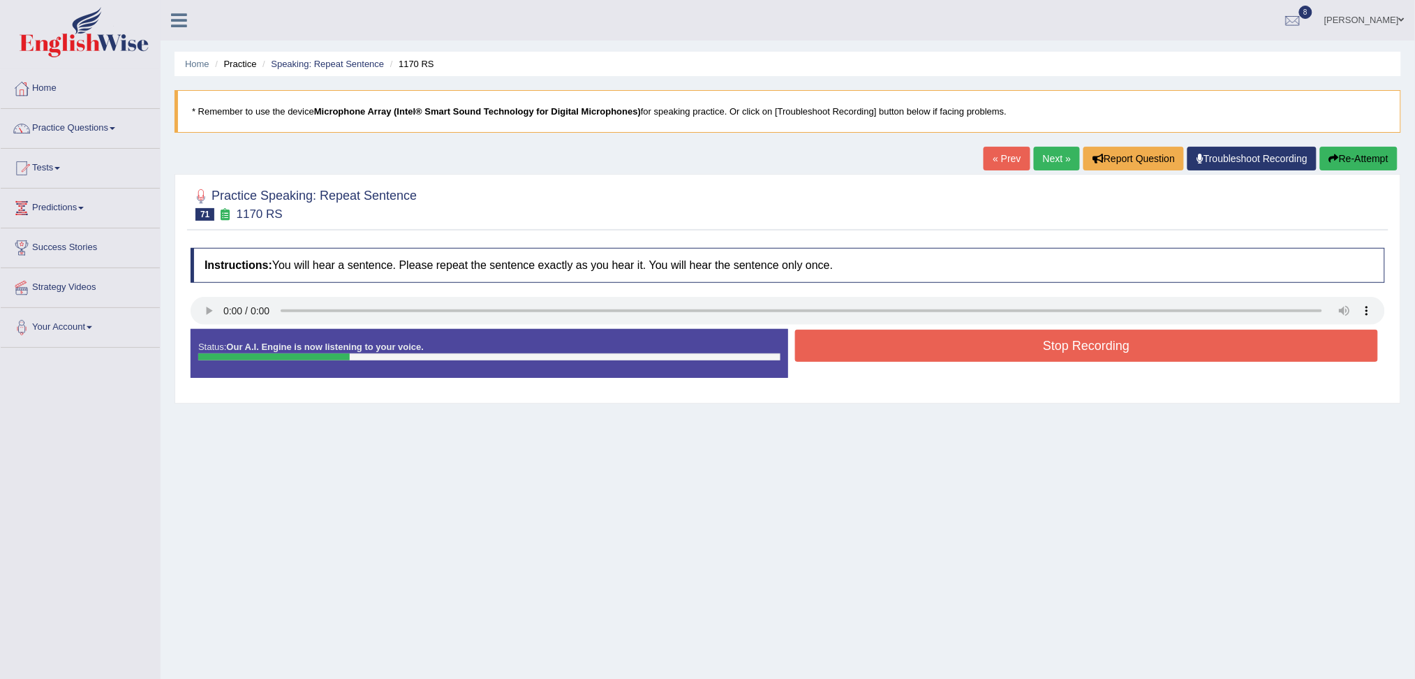
click at [1006, 356] on button "Stop Recording" at bounding box center [1087, 345] width 584 height 32
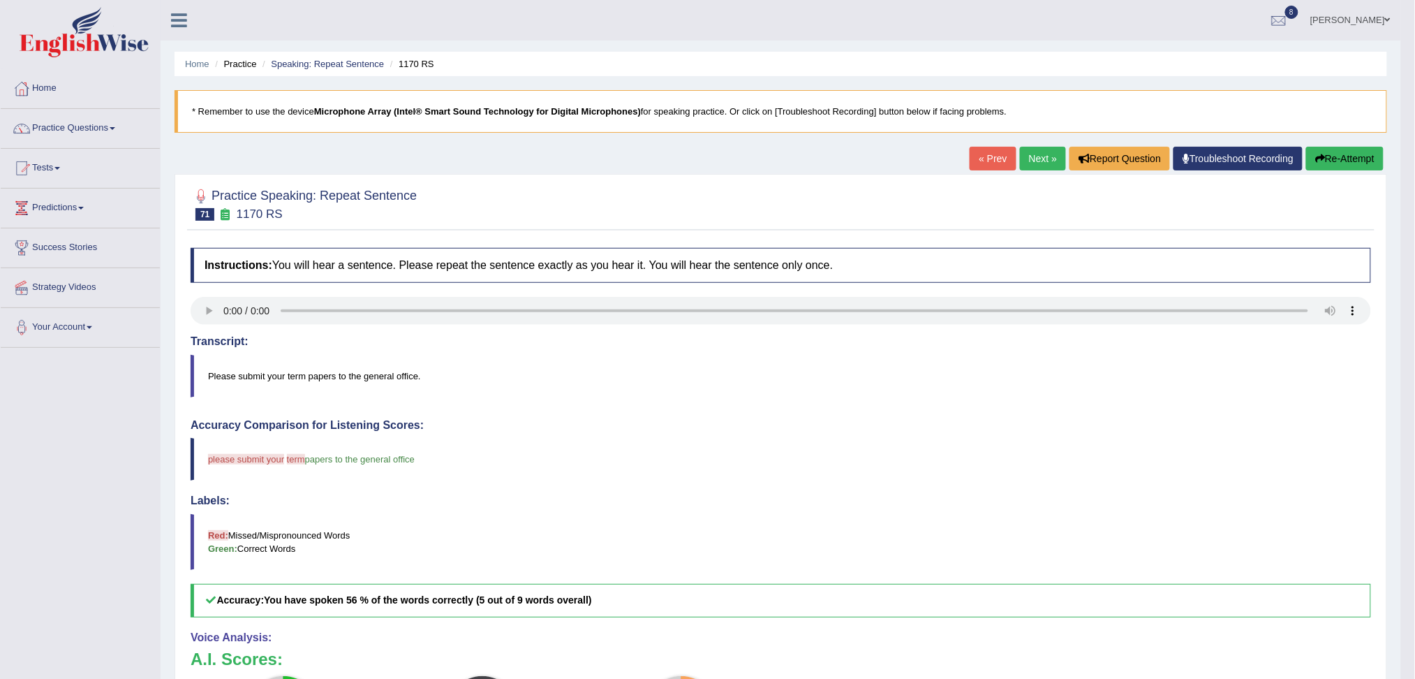
click at [1026, 150] on link "Next »" at bounding box center [1043, 159] width 46 height 24
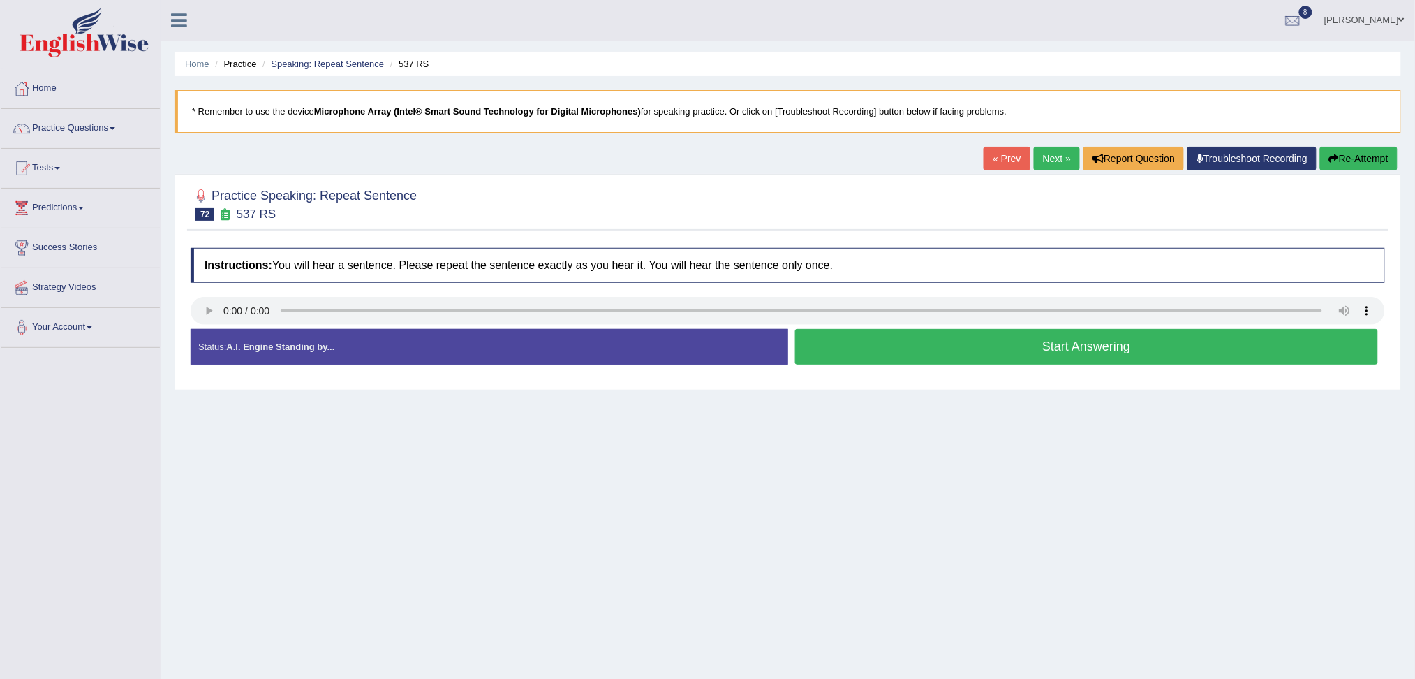
click at [919, 348] on button "Start Answering" at bounding box center [1087, 347] width 584 height 36
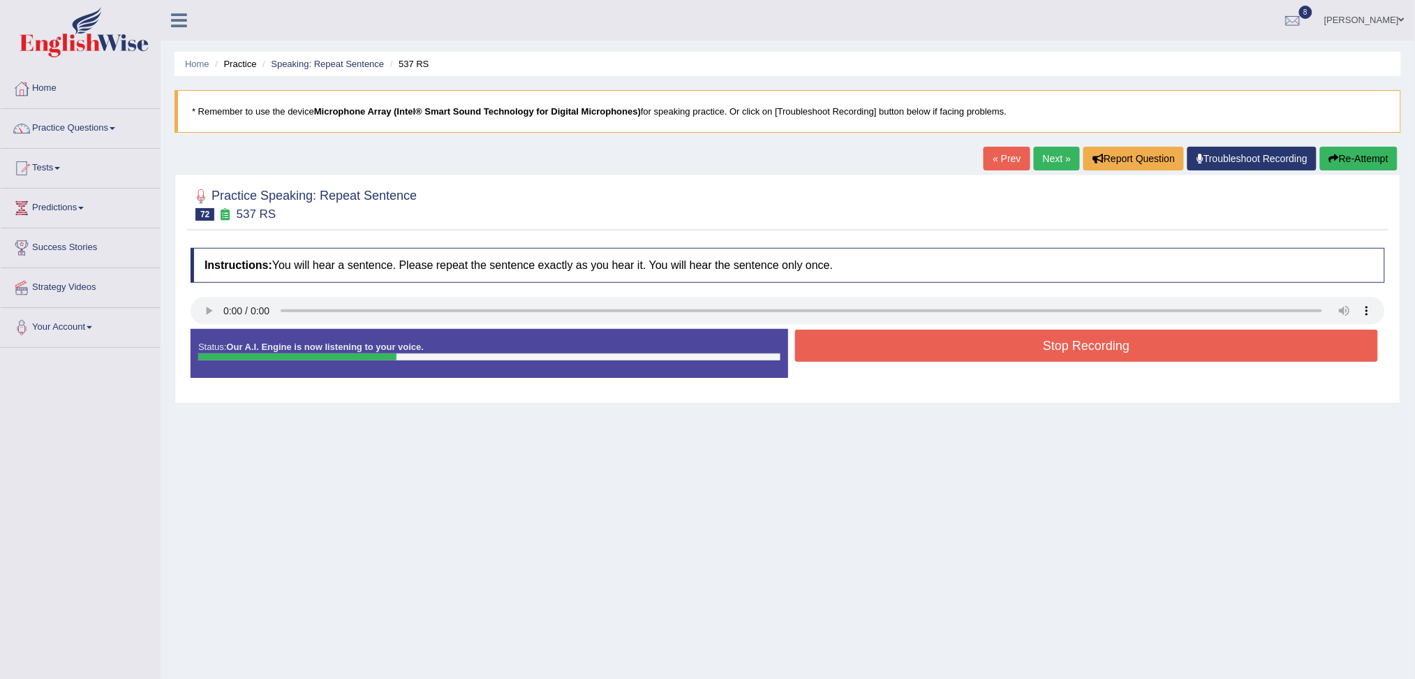
click at [919, 348] on button "Stop Recording" at bounding box center [1087, 345] width 584 height 32
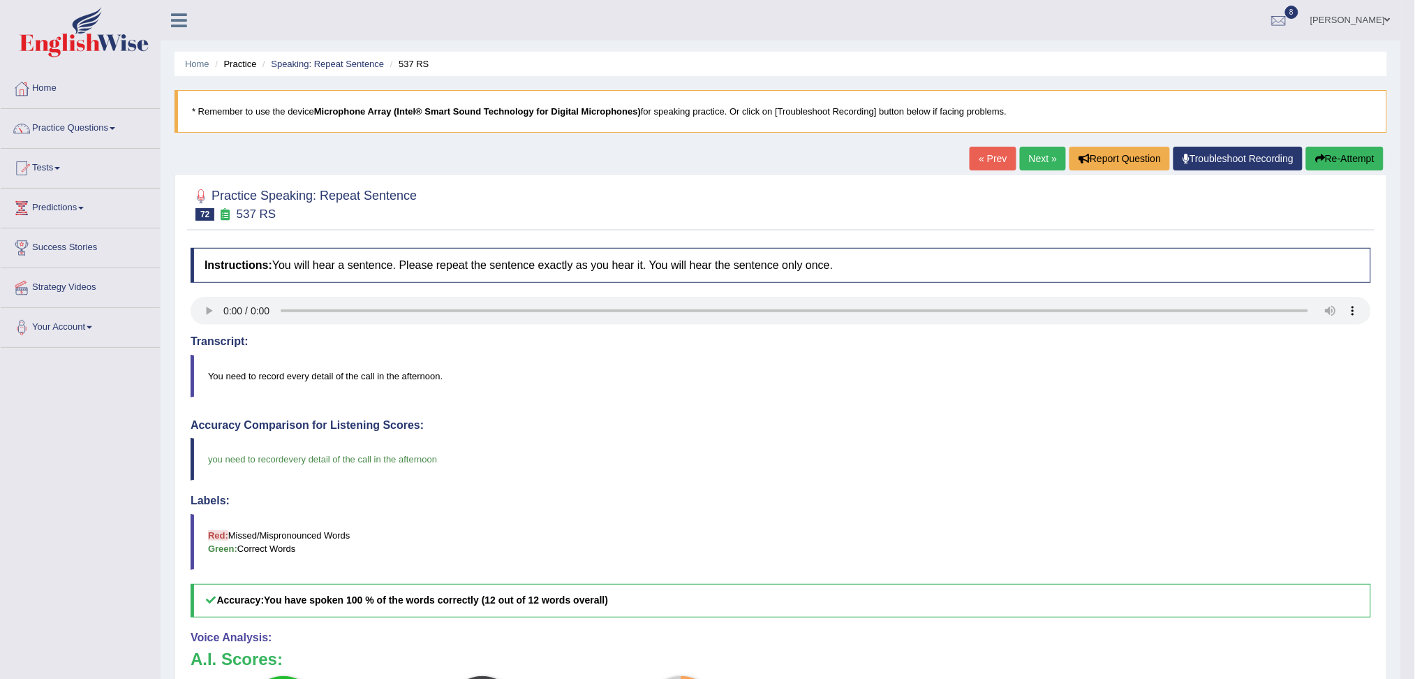
click at [1052, 159] on link "Next »" at bounding box center [1043, 159] width 46 height 24
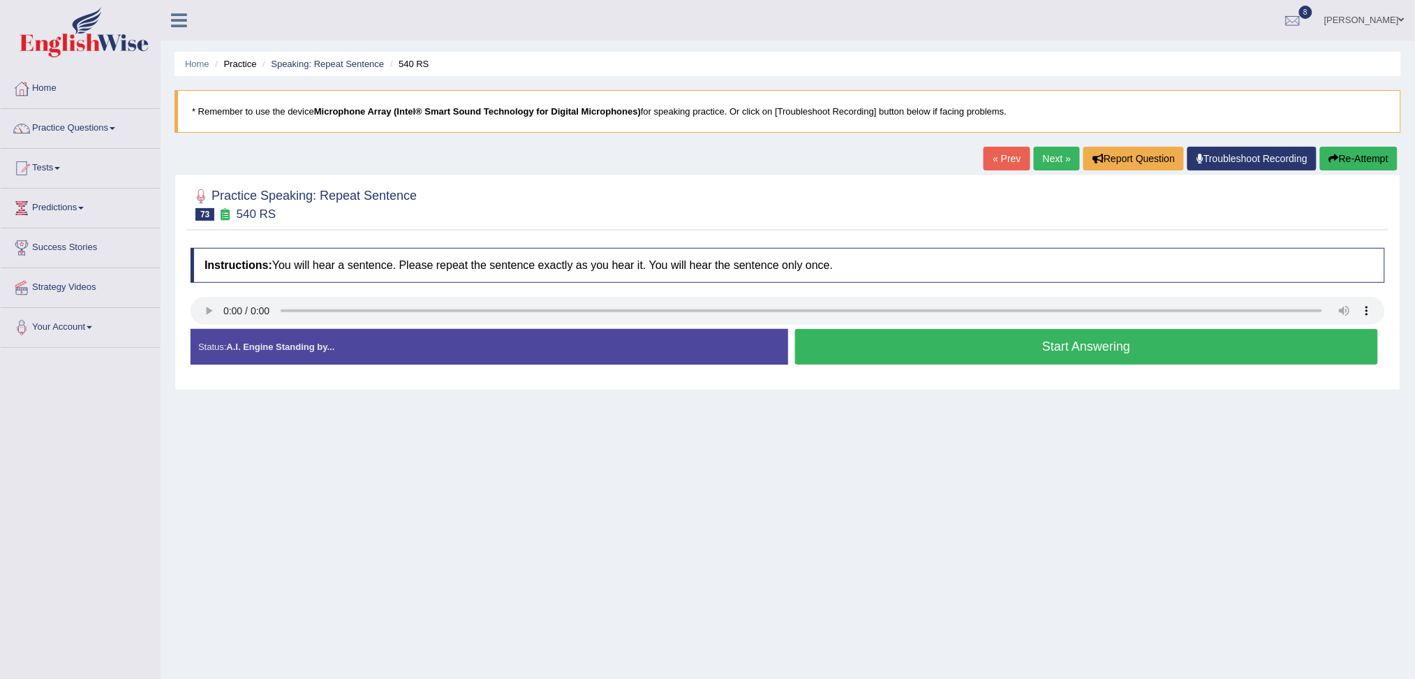
click at [903, 342] on button "Start Answering" at bounding box center [1087, 347] width 584 height 36
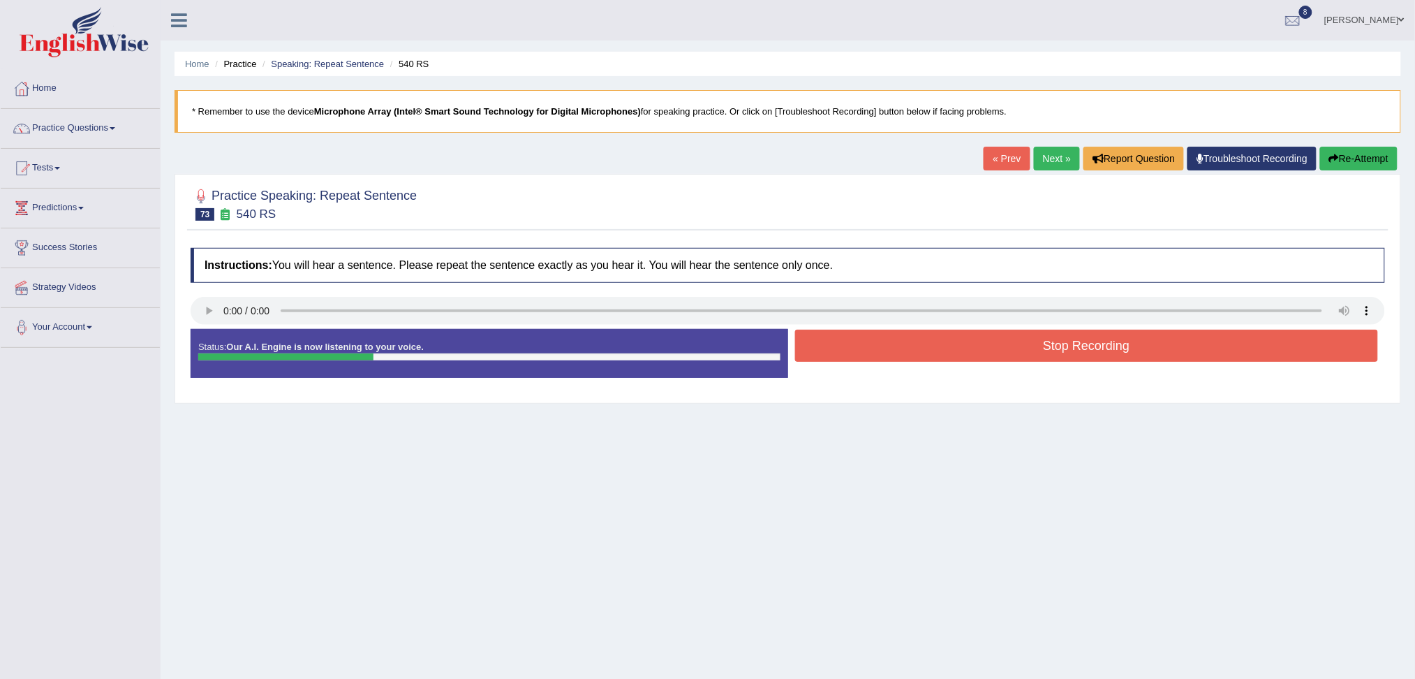
click at [903, 342] on button "Stop Recording" at bounding box center [1087, 345] width 584 height 32
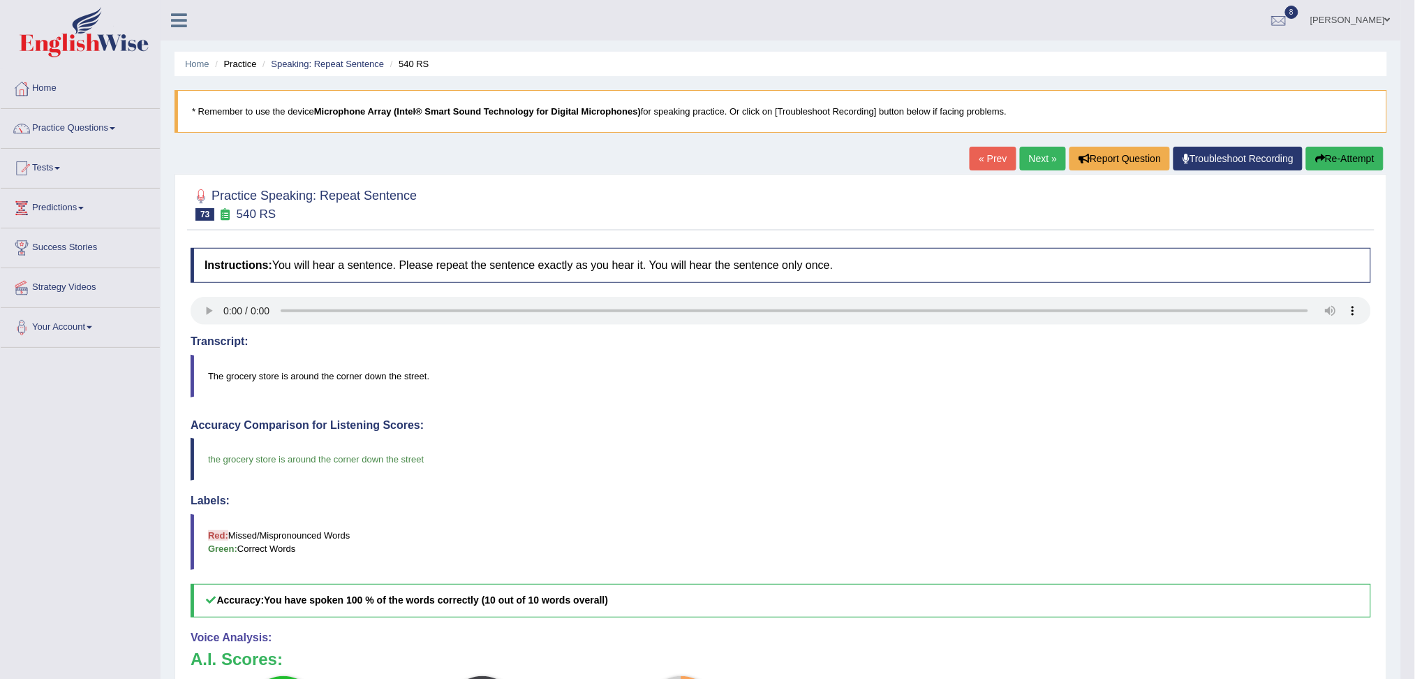
click at [1029, 161] on link "Next »" at bounding box center [1043, 159] width 46 height 24
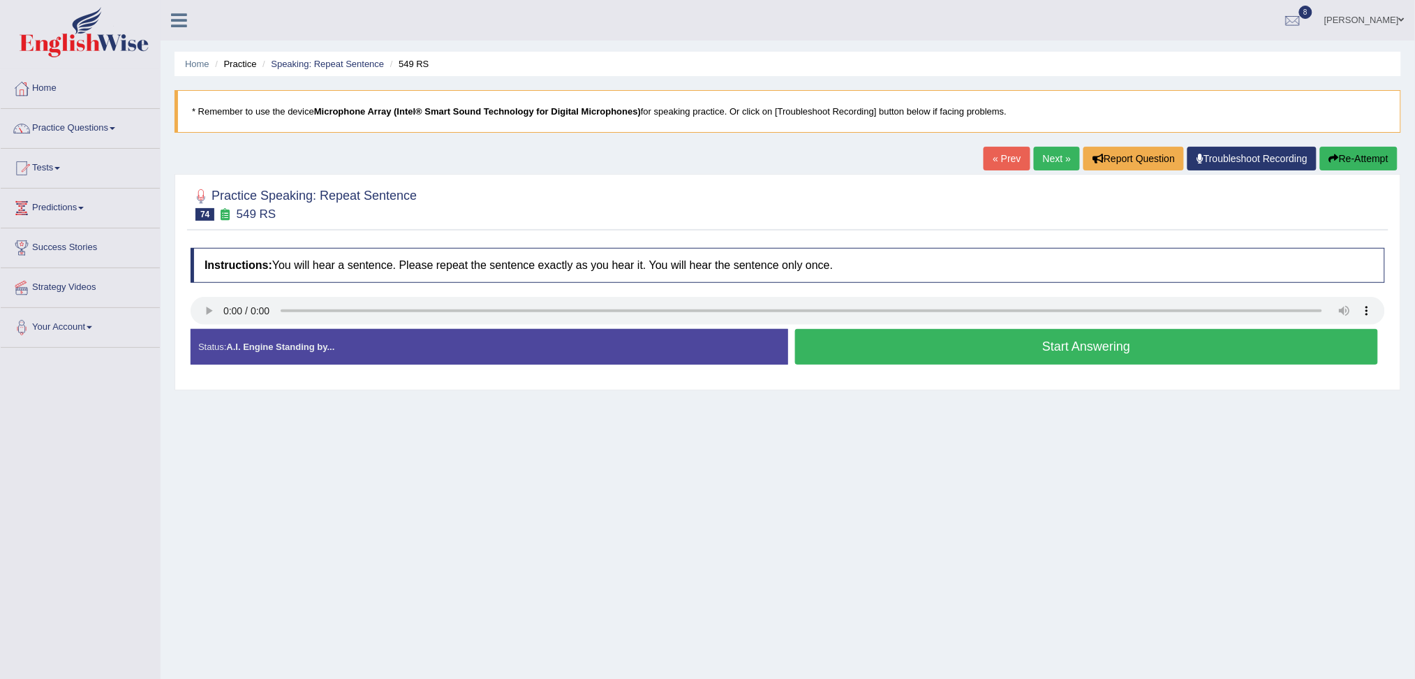
click at [923, 347] on button "Start Answering" at bounding box center [1087, 347] width 584 height 36
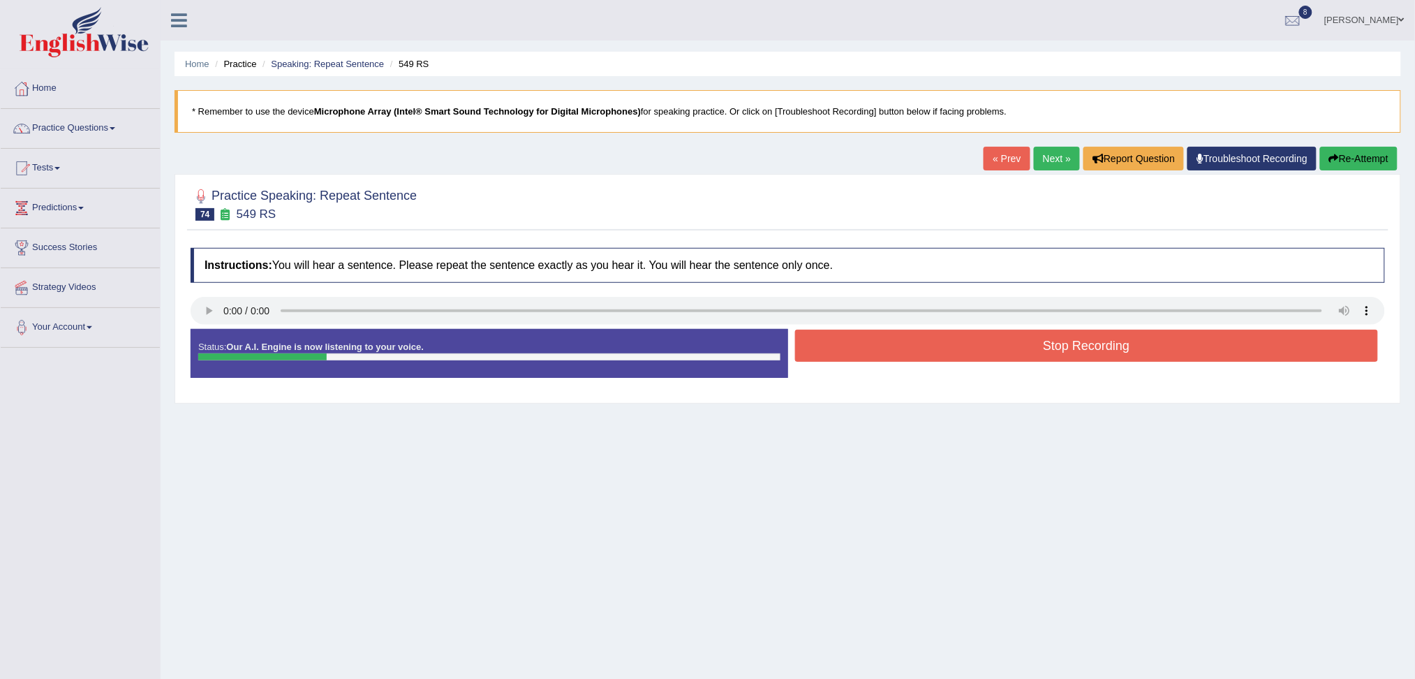
click at [923, 347] on button "Stop Recording" at bounding box center [1087, 345] width 584 height 32
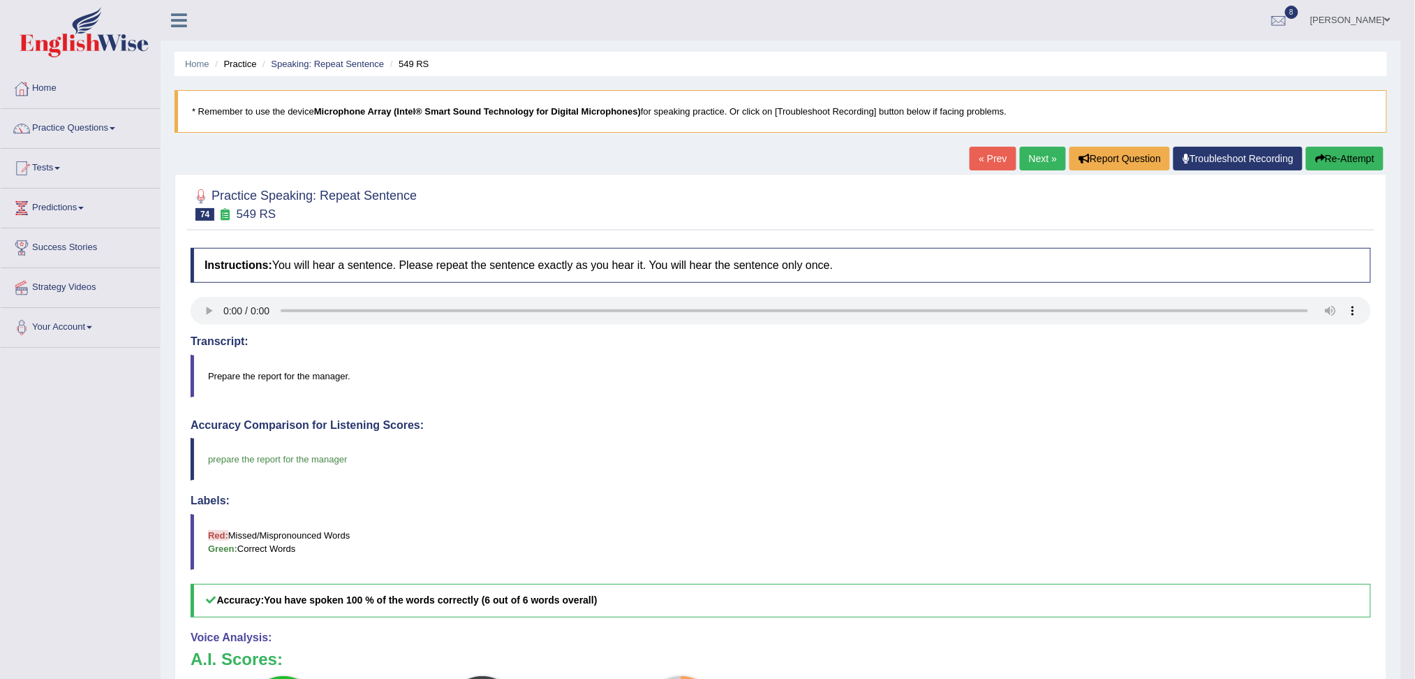
click at [1042, 161] on link "Next »" at bounding box center [1043, 159] width 46 height 24
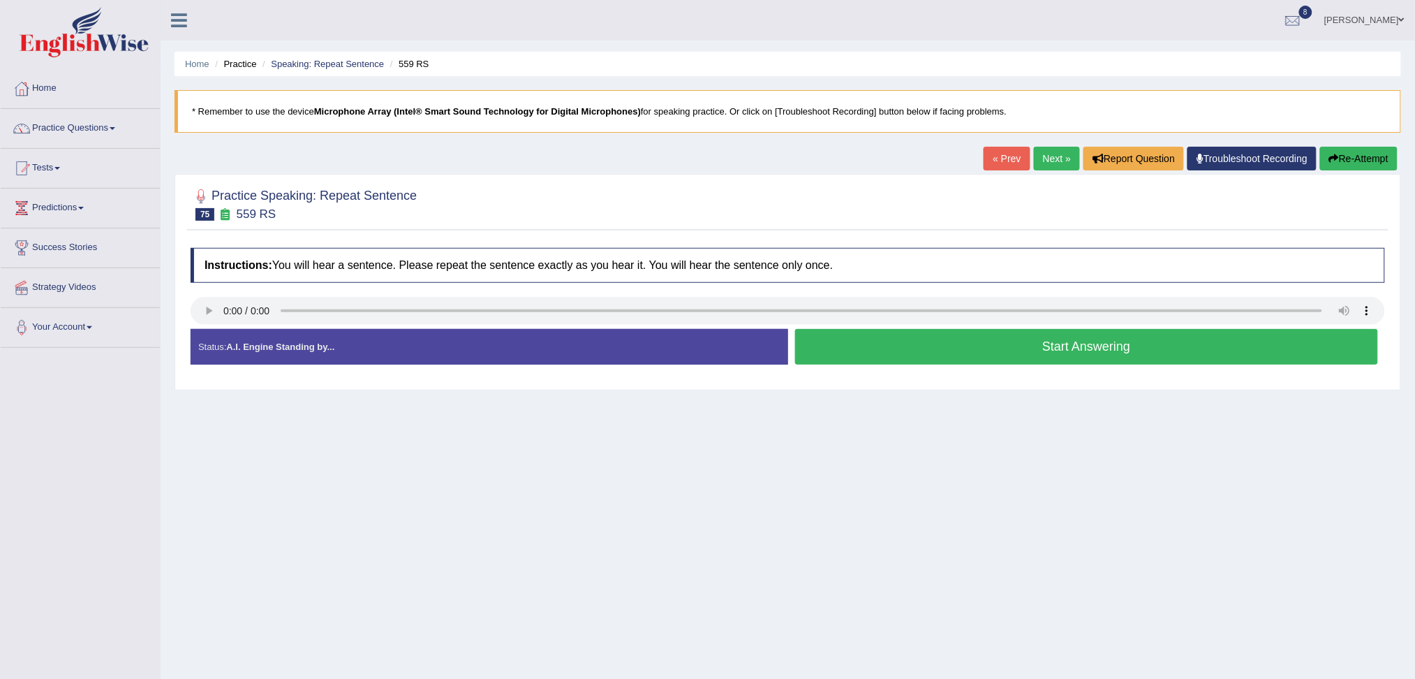
click at [887, 350] on button "Start Answering" at bounding box center [1087, 347] width 584 height 36
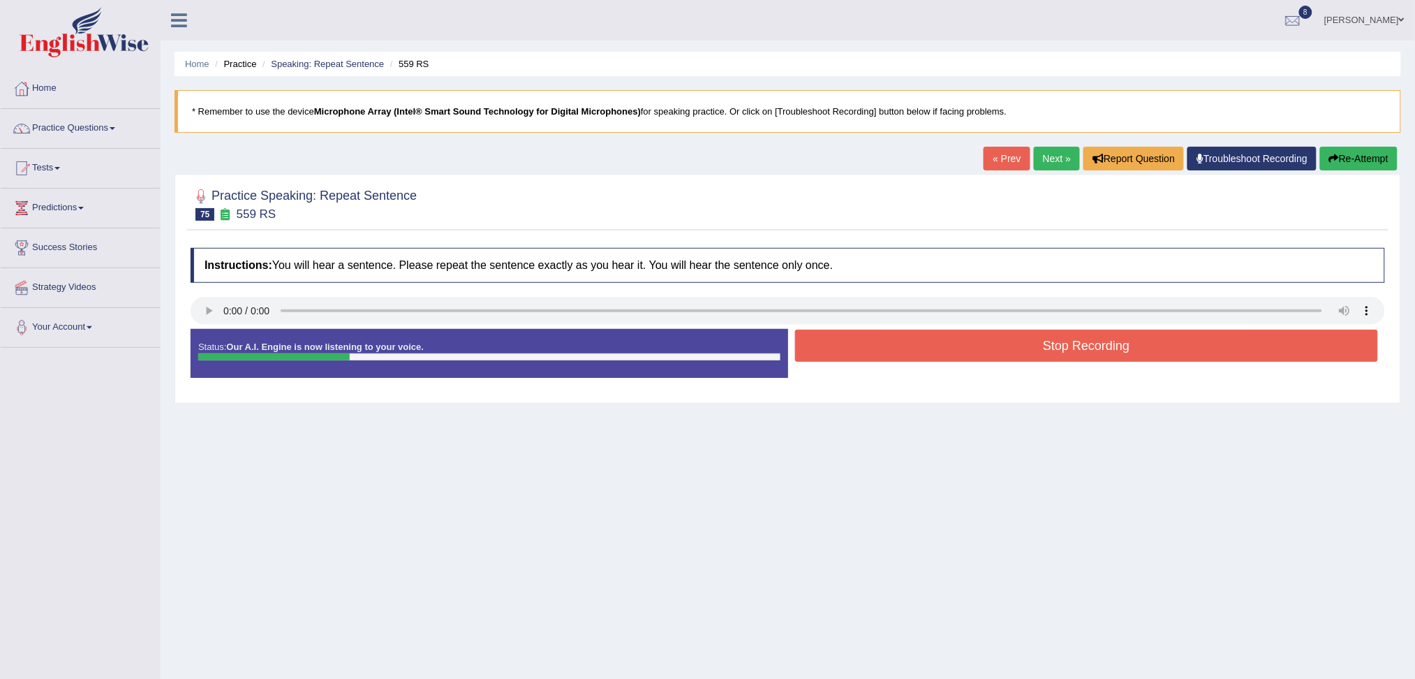
click at [887, 350] on button "Stop Recording" at bounding box center [1087, 345] width 584 height 32
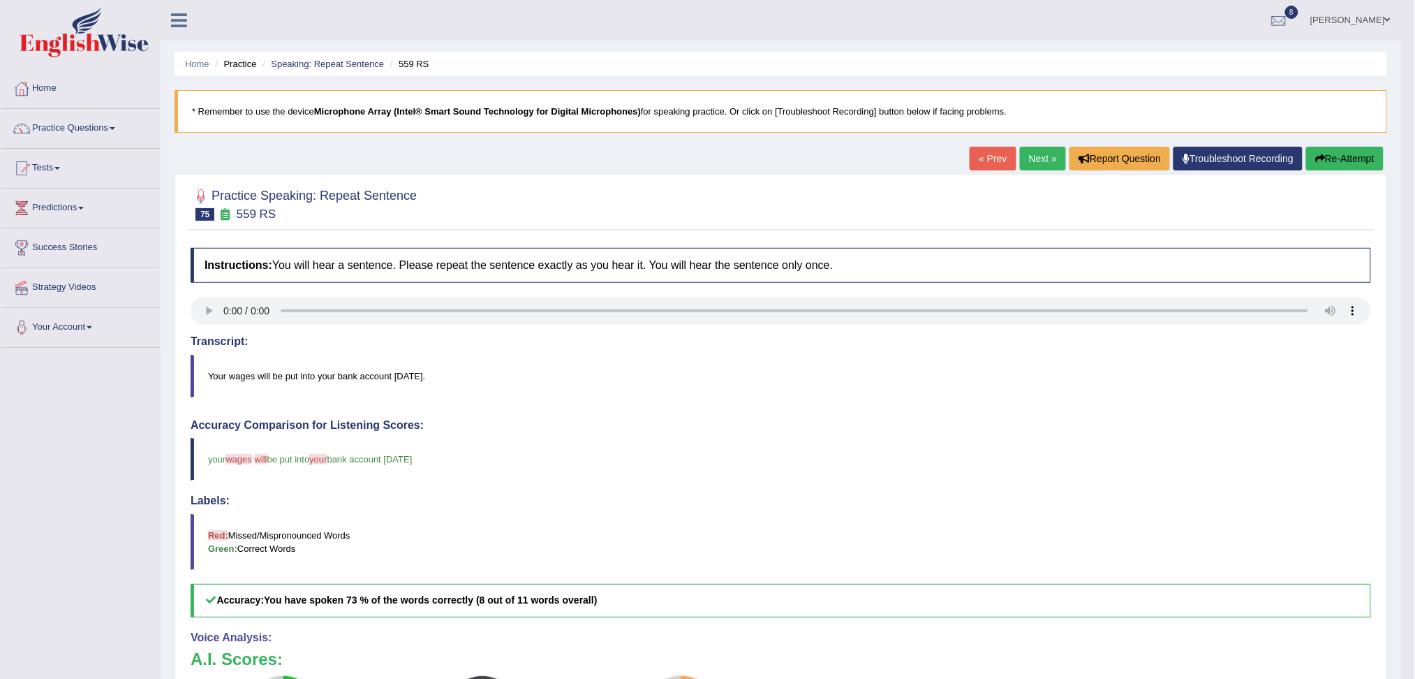
click at [1034, 162] on link "Next »" at bounding box center [1043, 159] width 46 height 24
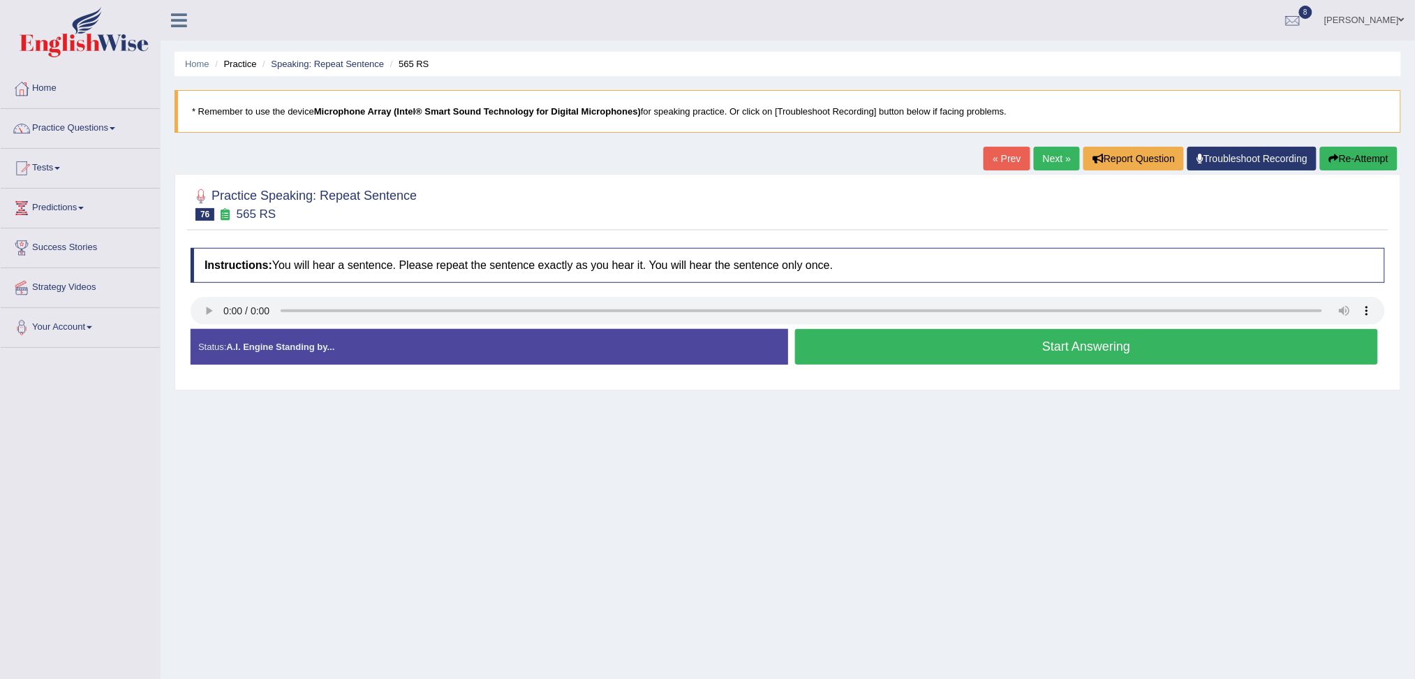
click at [969, 347] on button "Start Answering" at bounding box center [1087, 347] width 584 height 36
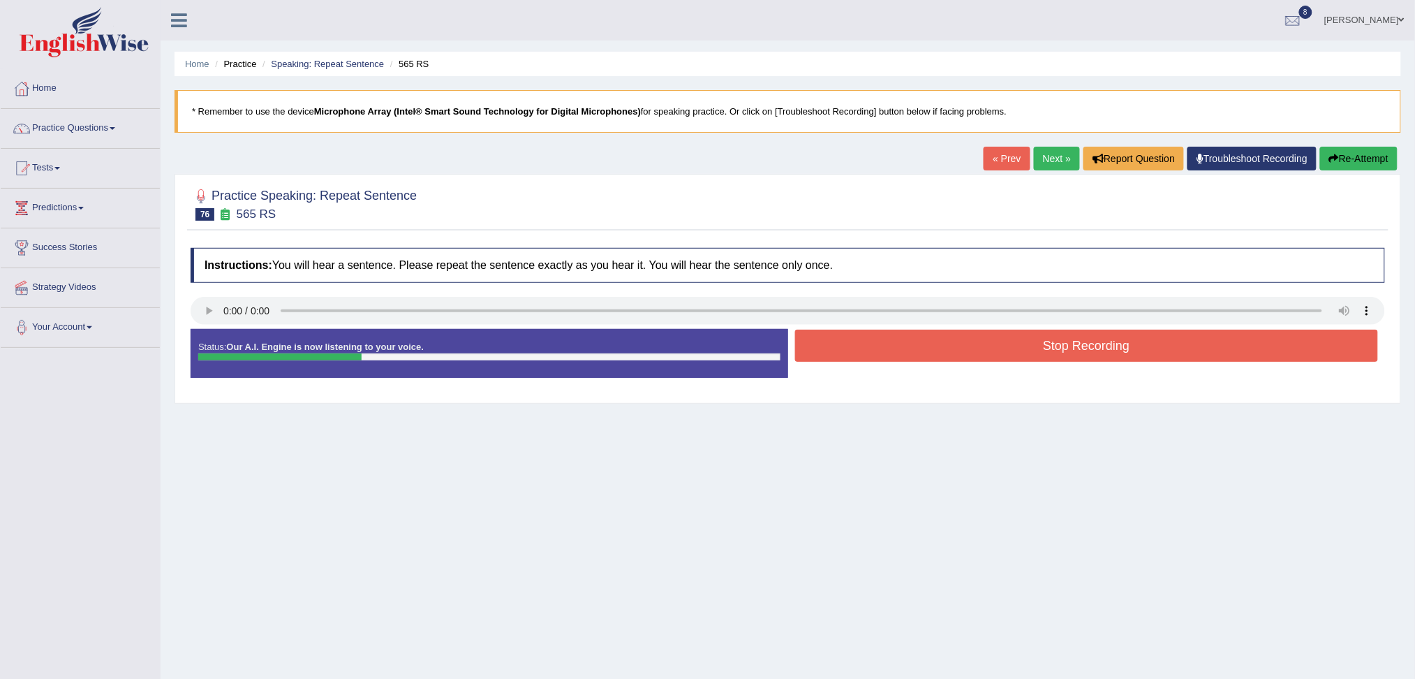
click at [882, 340] on button "Stop Recording" at bounding box center [1087, 345] width 584 height 32
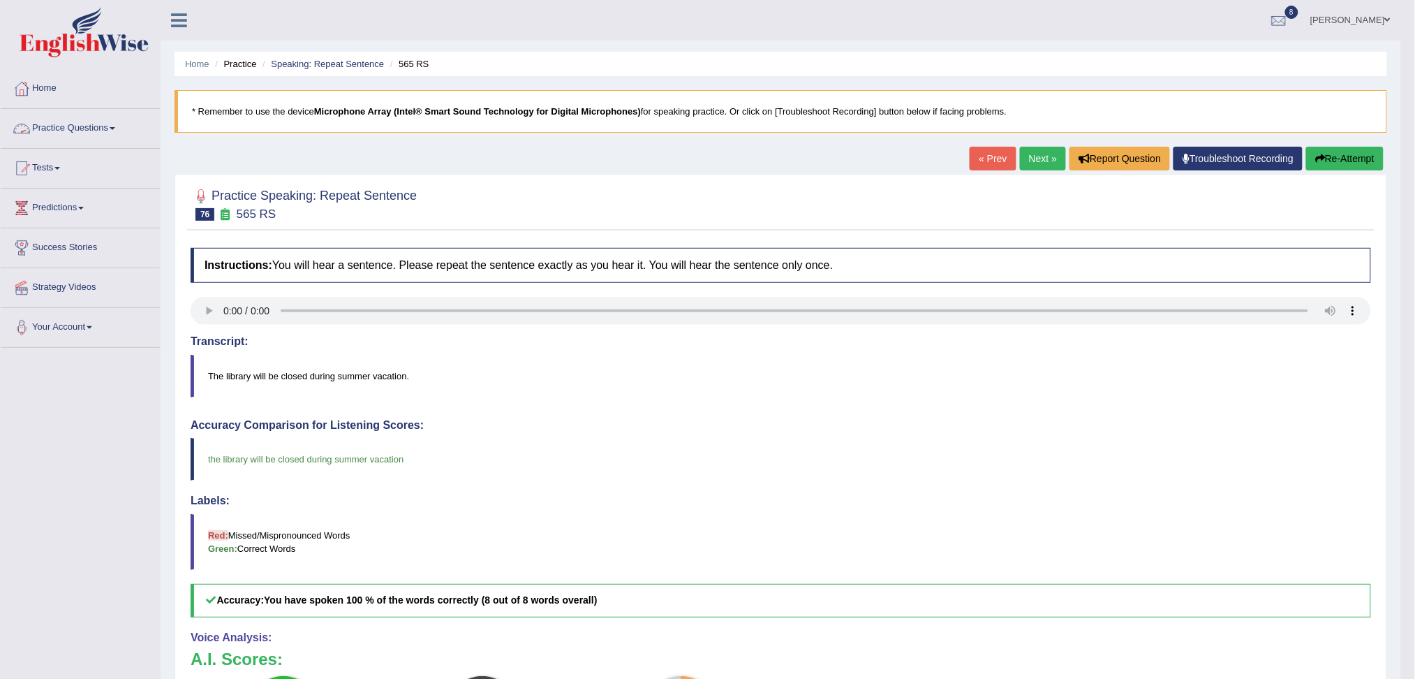
click at [79, 121] on link "Practice Questions" at bounding box center [80, 126] width 159 height 35
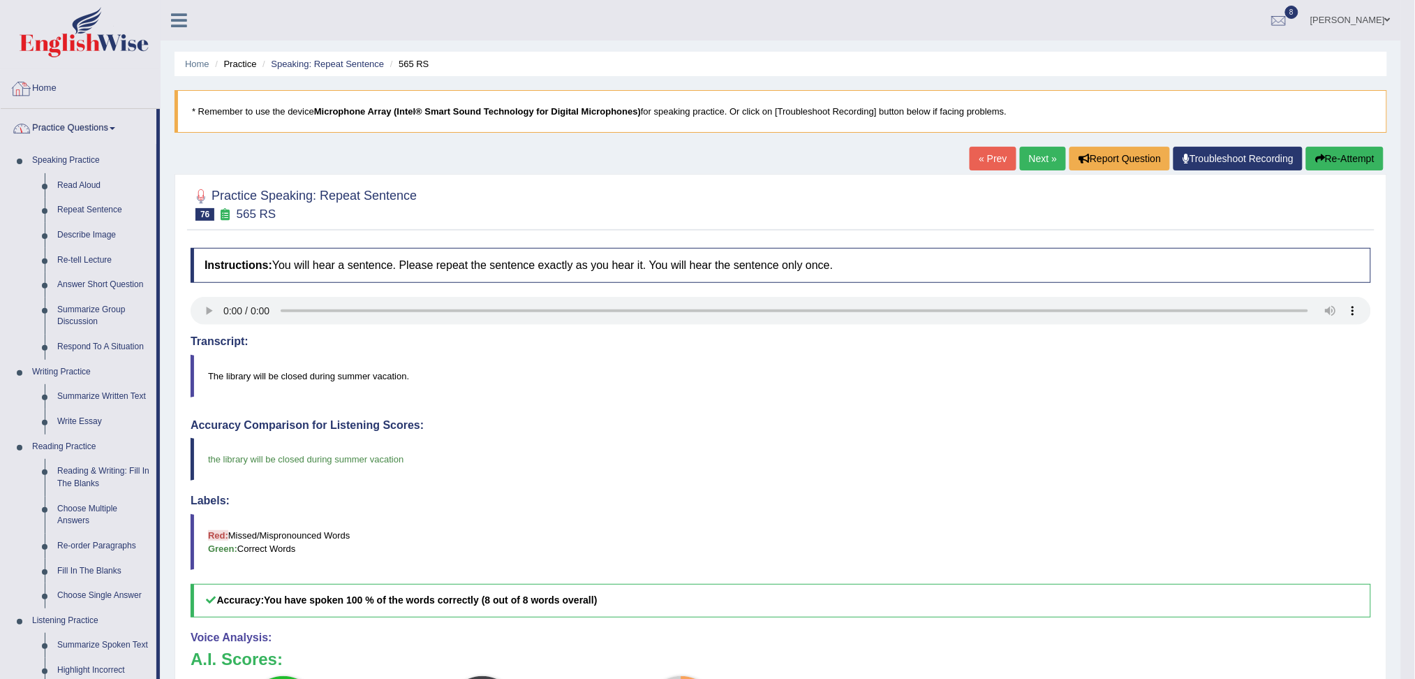
click at [89, 36] on img at bounding box center [84, 32] width 129 height 50
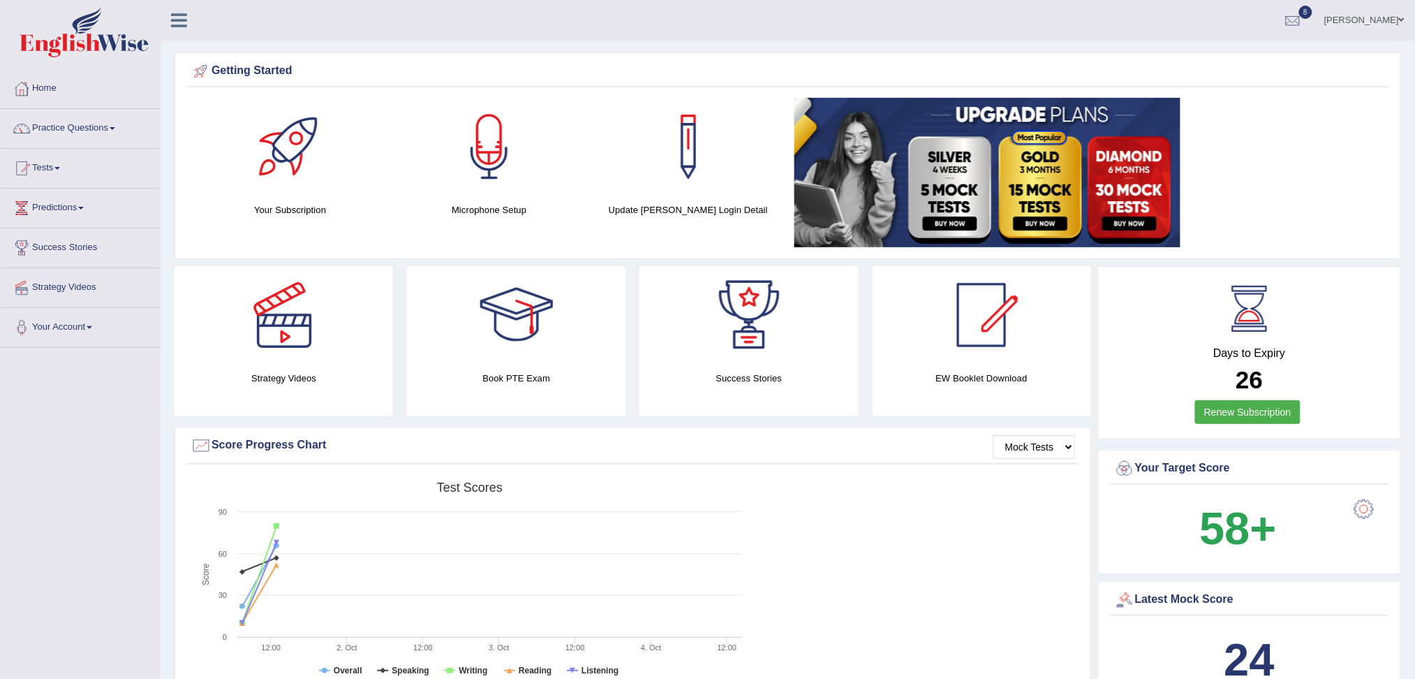
click at [1414, 0] on html "Toggle navigation Home Practice Questions Speaking Practice Read Aloud Repeat S…" at bounding box center [707, 339] width 1415 height 679
click at [104, 131] on link "Practice Questions" at bounding box center [80, 126] width 159 height 35
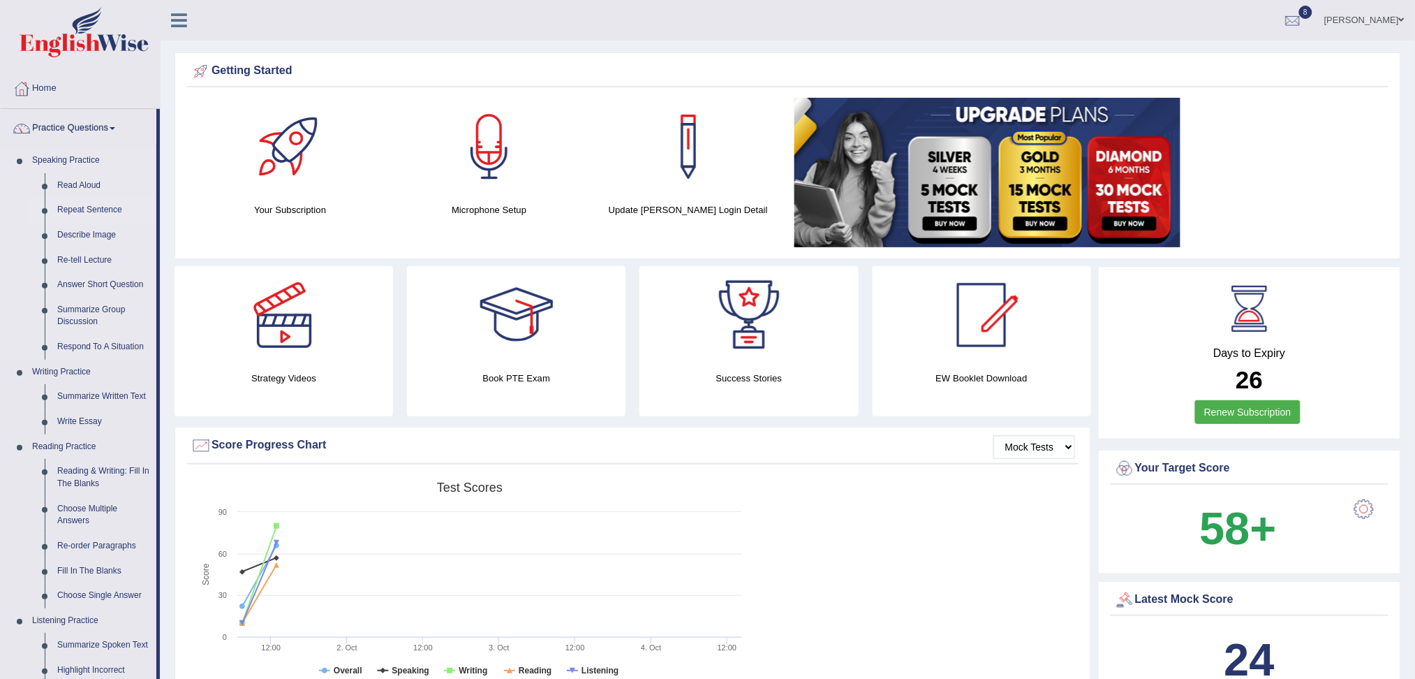
click at [83, 205] on link "Repeat Sentence" at bounding box center [103, 210] width 105 height 25
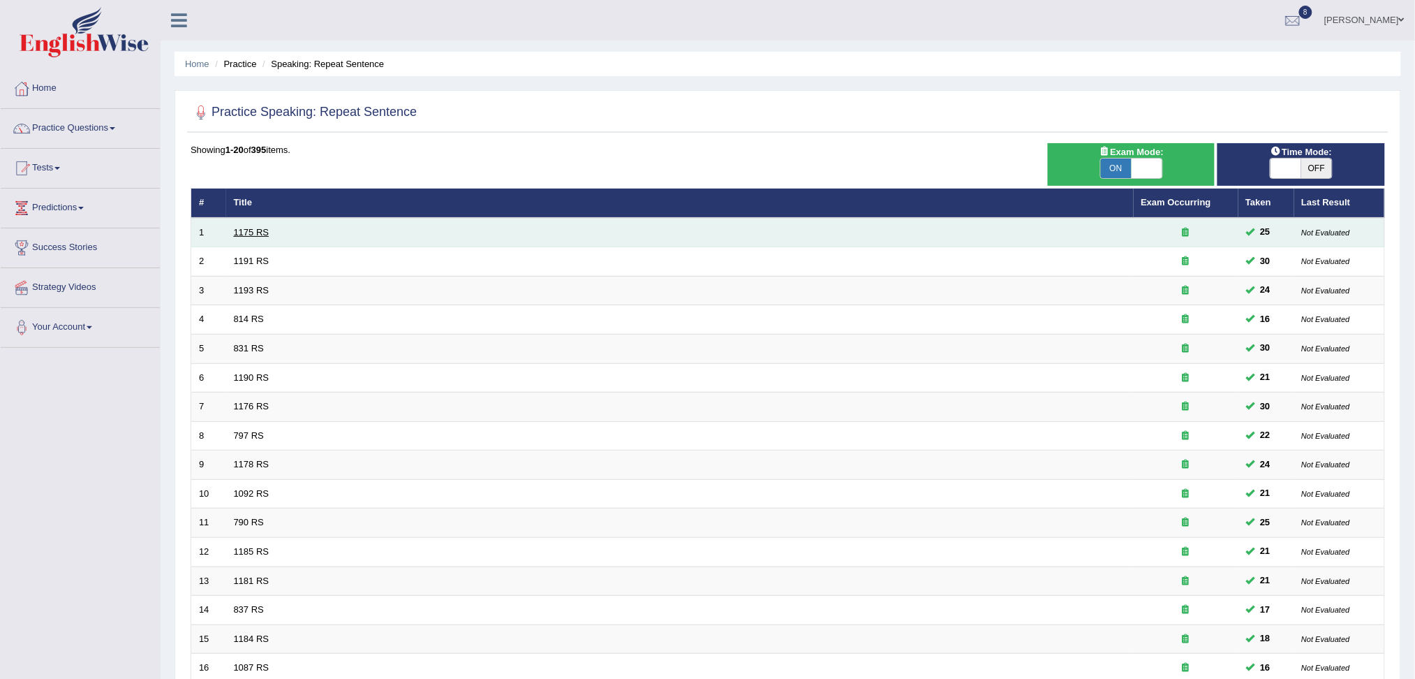
click at [249, 233] on link "1175 RS" at bounding box center [252, 232] width 36 height 10
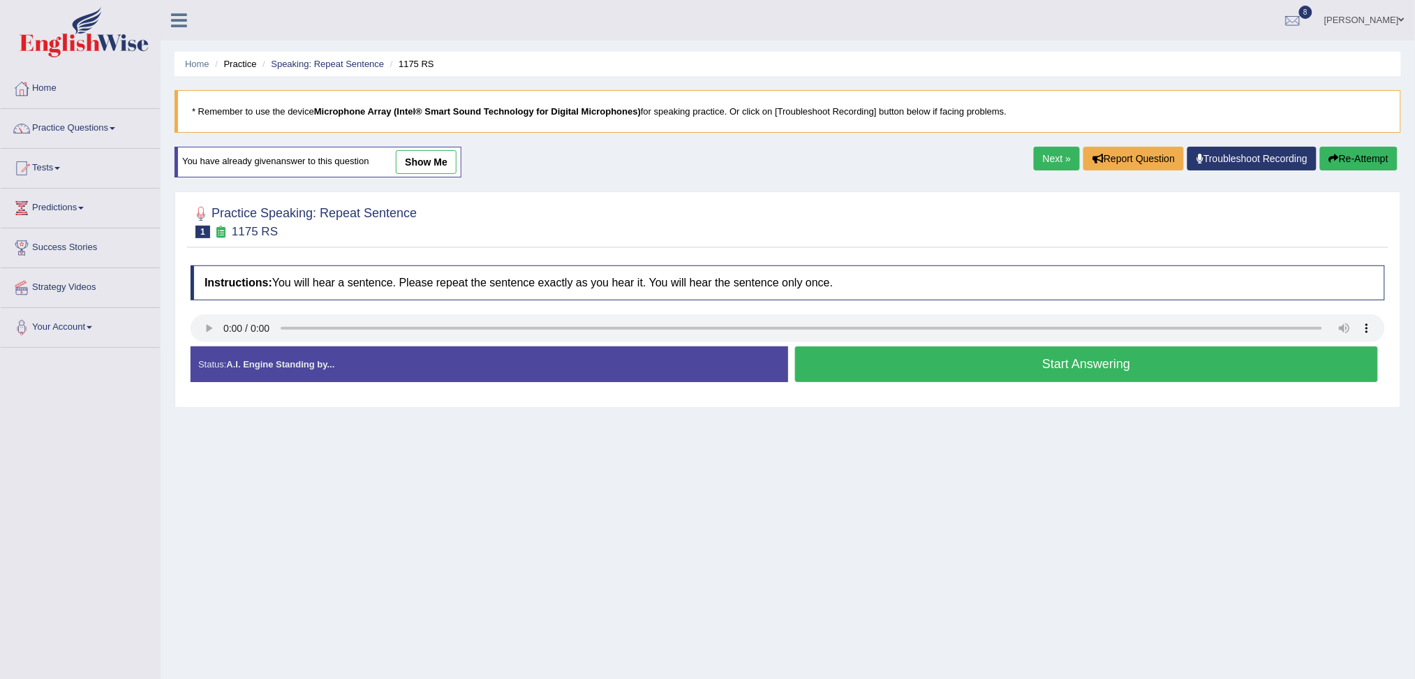
click at [907, 362] on button "Start Answering" at bounding box center [1087, 364] width 584 height 36
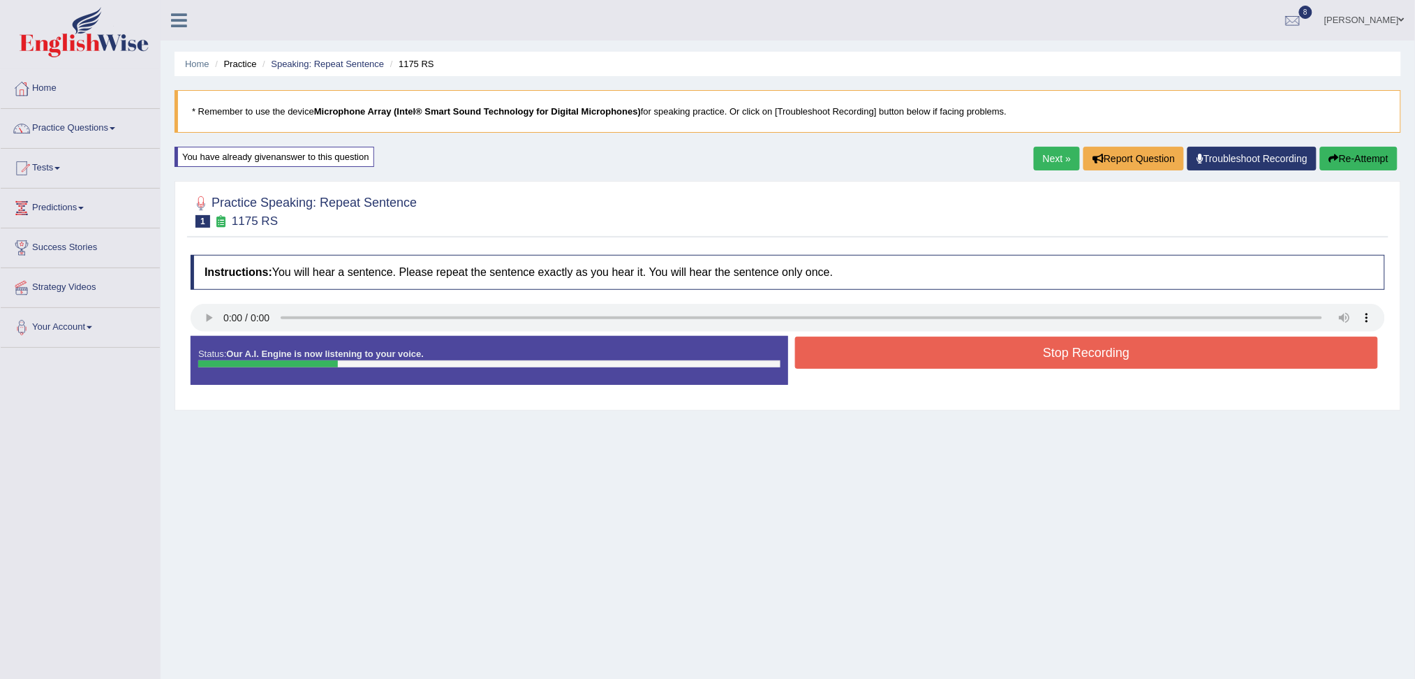
click at [934, 366] on button "Stop Recording" at bounding box center [1087, 352] width 584 height 32
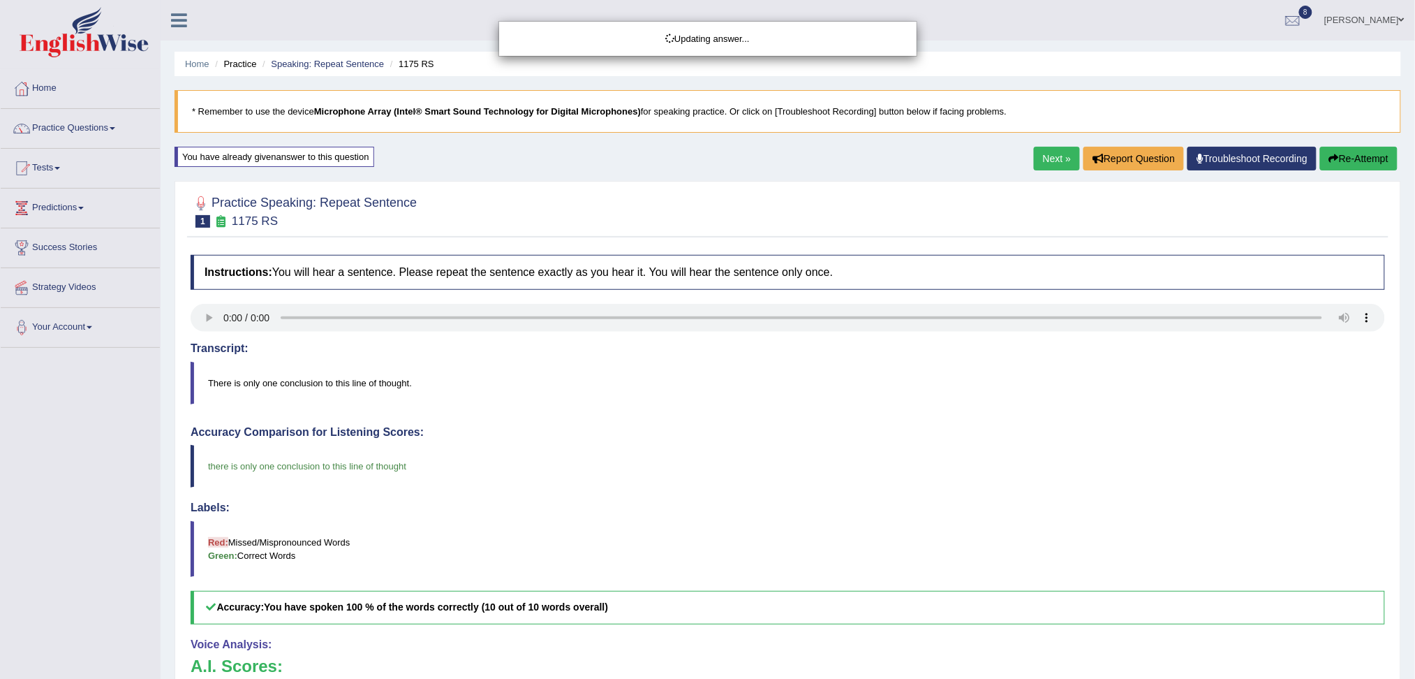
click at [1049, 155] on div "Updating answer..." at bounding box center [707, 339] width 1415 height 679
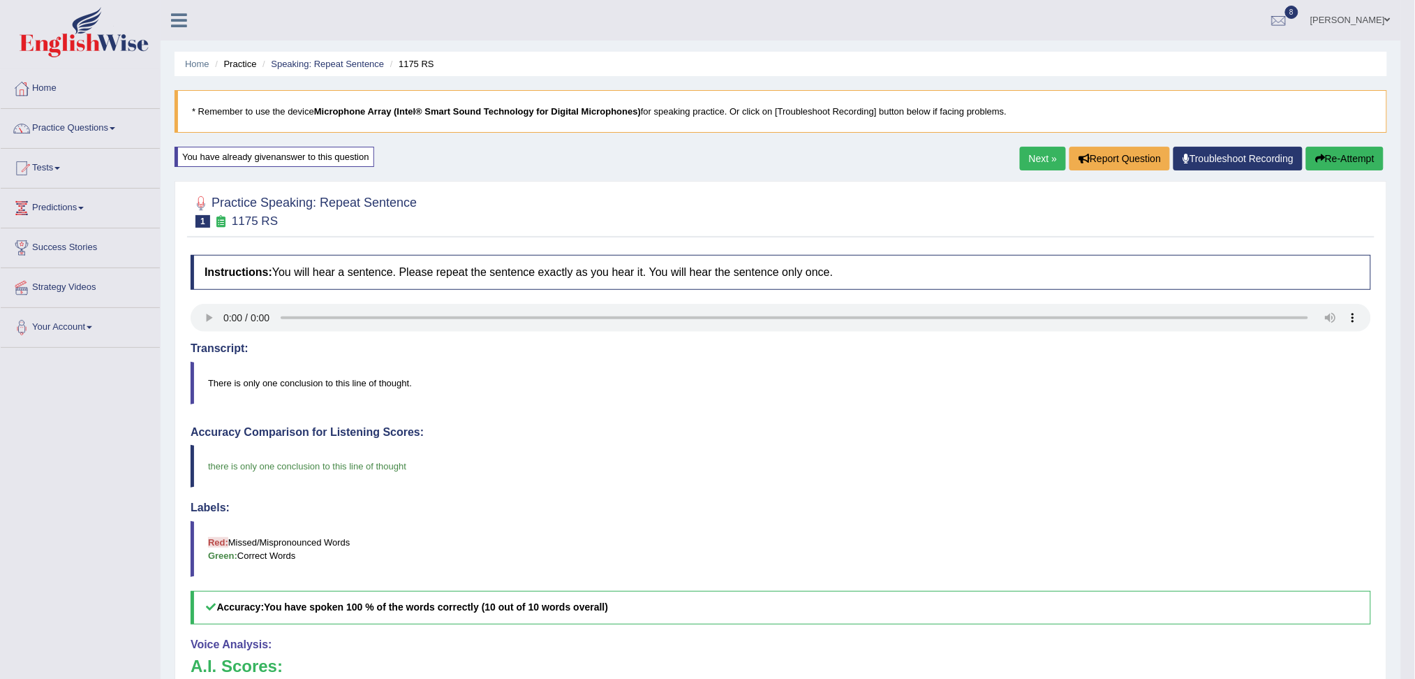
click at [1039, 163] on link "Next »" at bounding box center [1043, 159] width 46 height 24
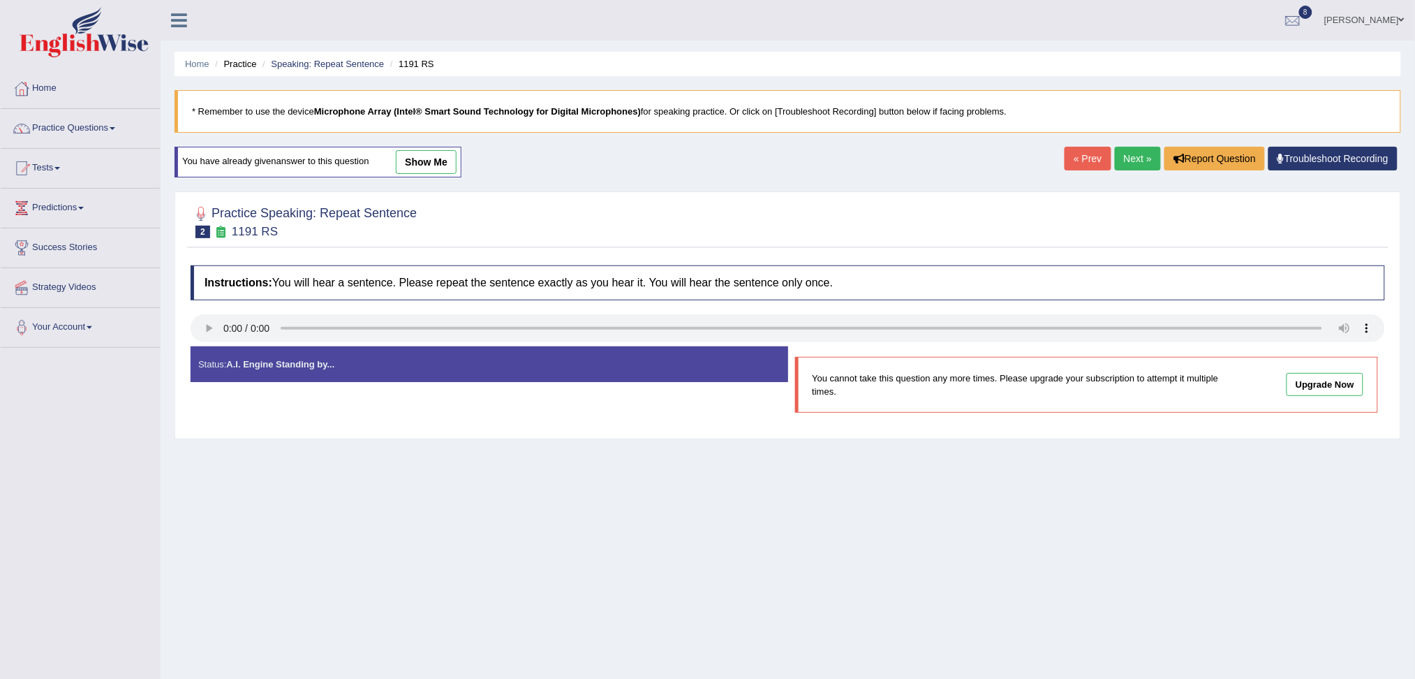
click at [1136, 171] on div "« Prev Next » Report Question Troubleshoot Recording" at bounding box center [1233, 160] width 336 height 27
click at [1133, 160] on link "Next »" at bounding box center [1138, 159] width 46 height 24
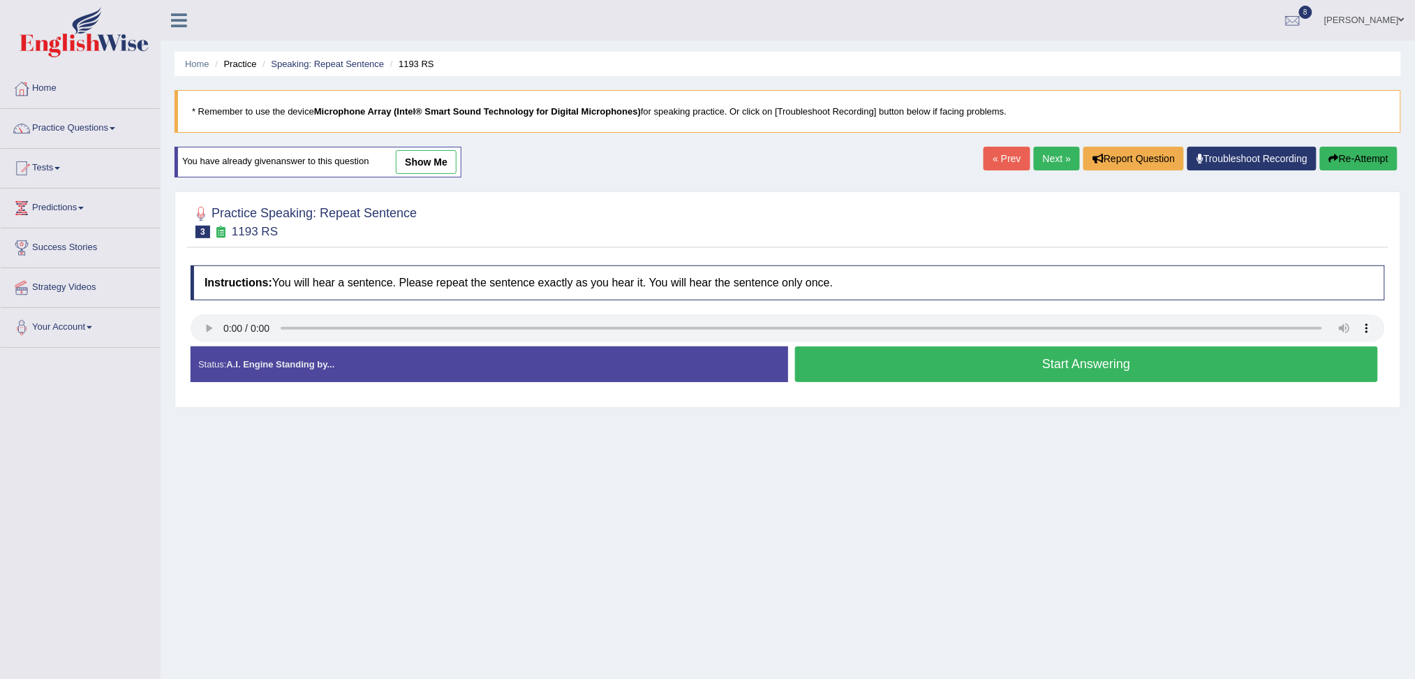
click at [898, 373] on button "Start Answering" at bounding box center [1087, 364] width 584 height 36
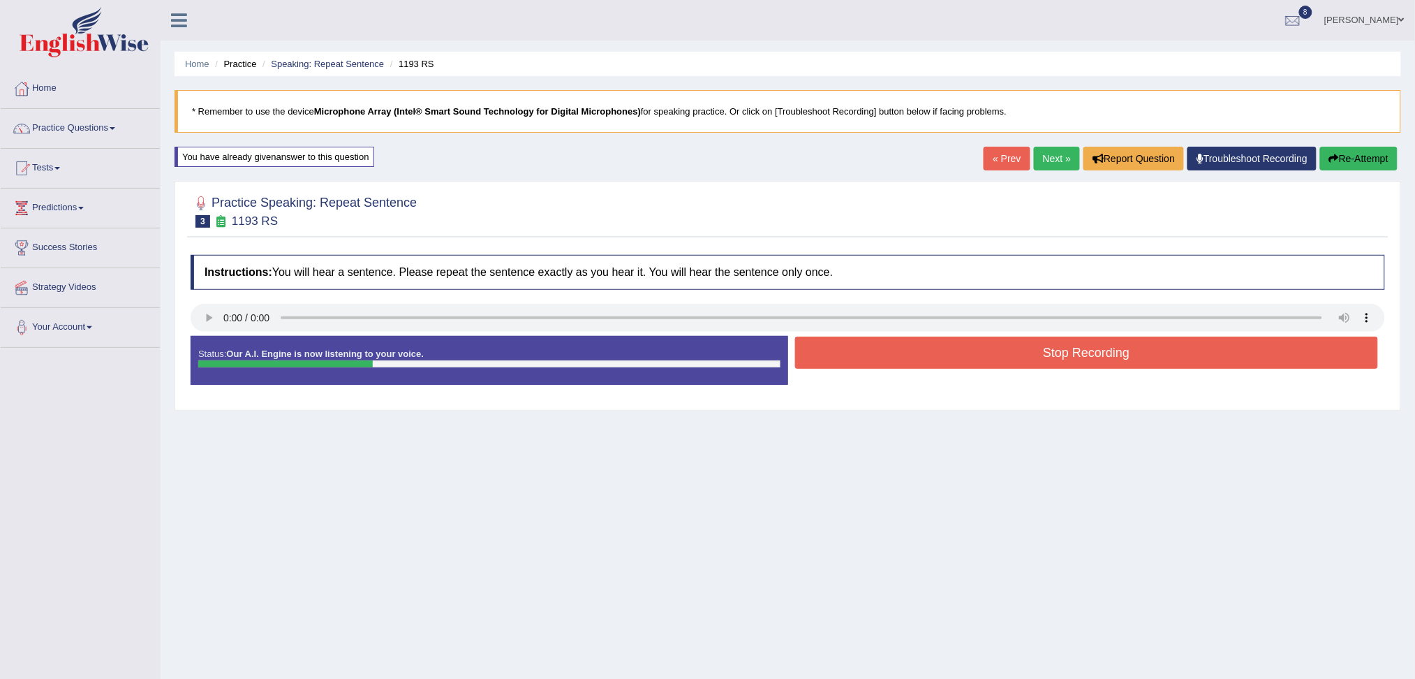
click at [868, 352] on button "Stop Recording" at bounding box center [1087, 352] width 584 height 32
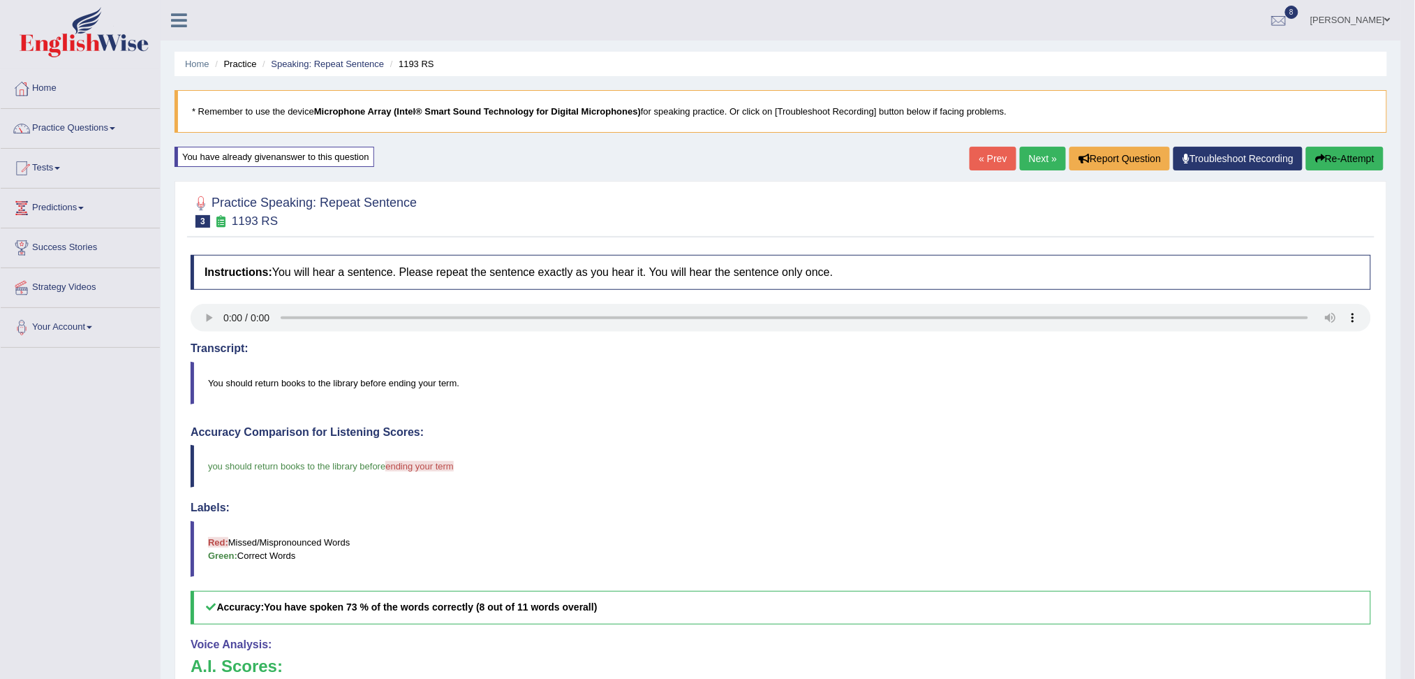
click at [1044, 158] on link "Next »" at bounding box center [1043, 159] width 46 height 24
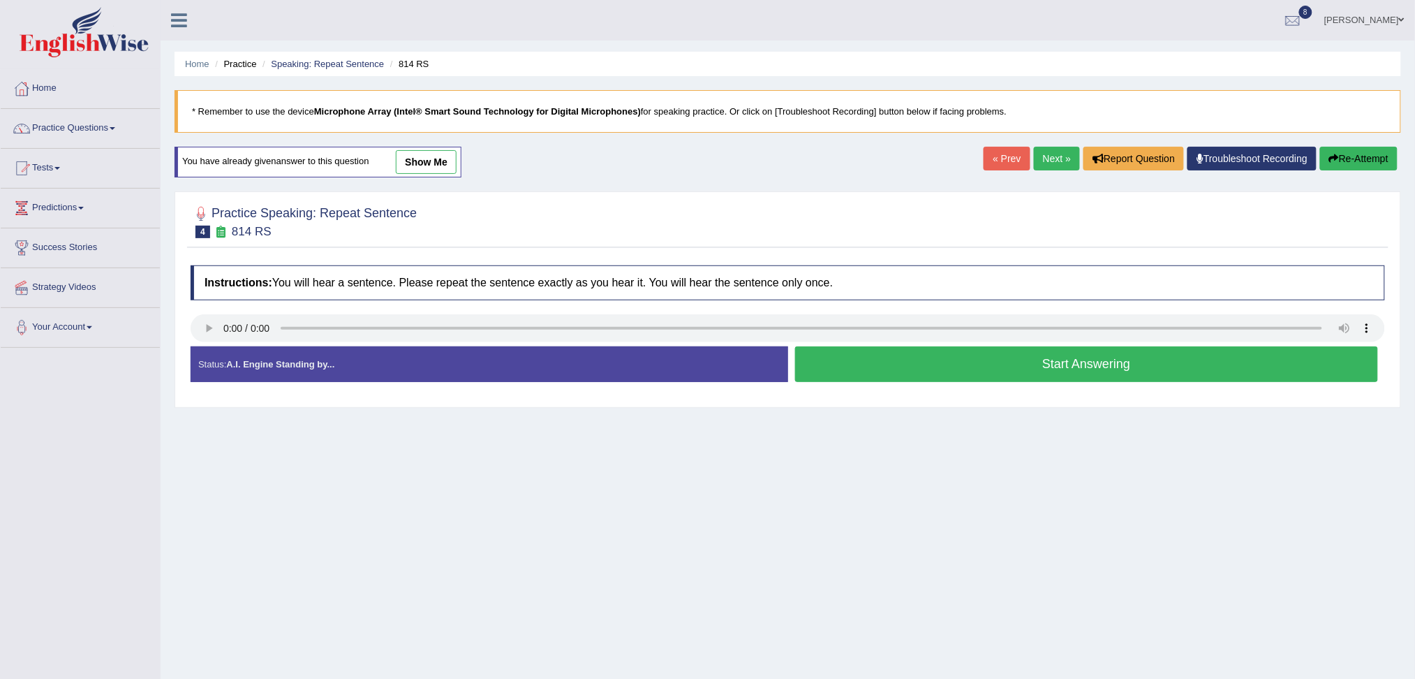
click at [925, 369] on button "Start Answering" at bounding box center [1087, 364] width 584 height 36
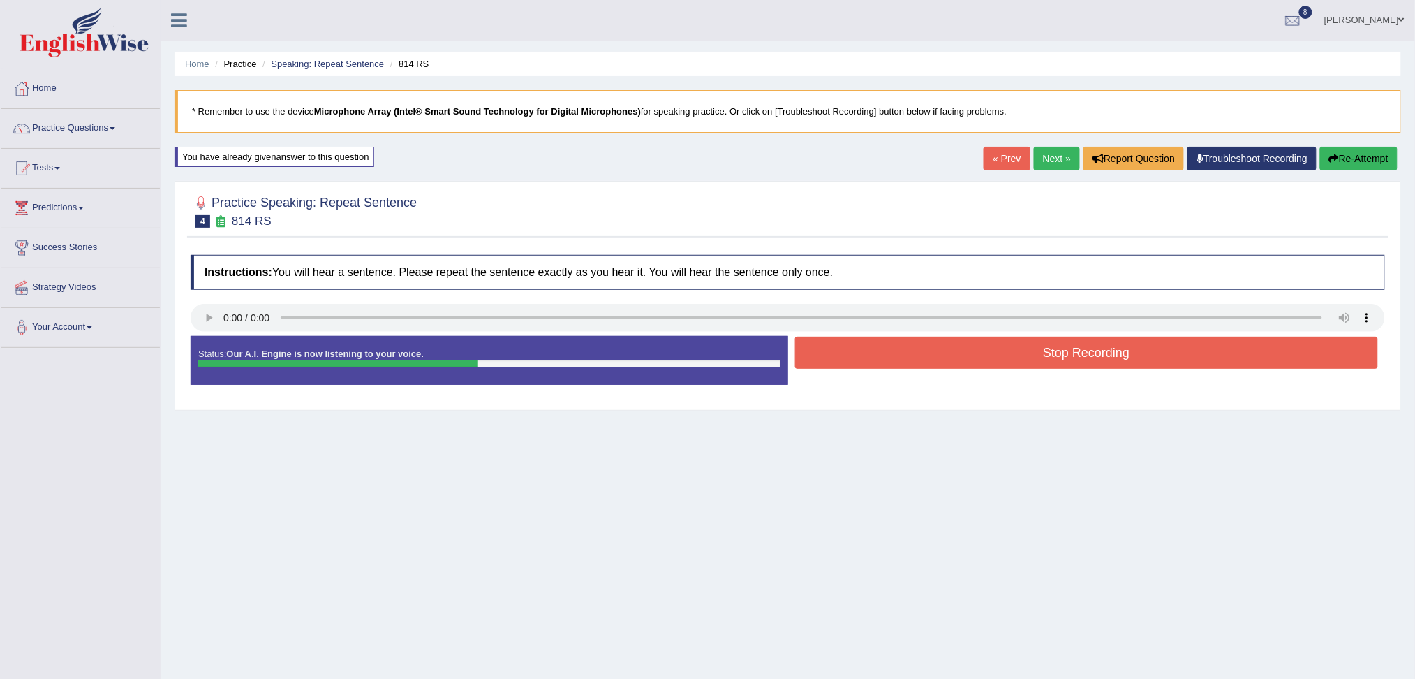
click at [897, 366] on button "Stop Recording" at bounding box center [1087, 352] width 584 height 32
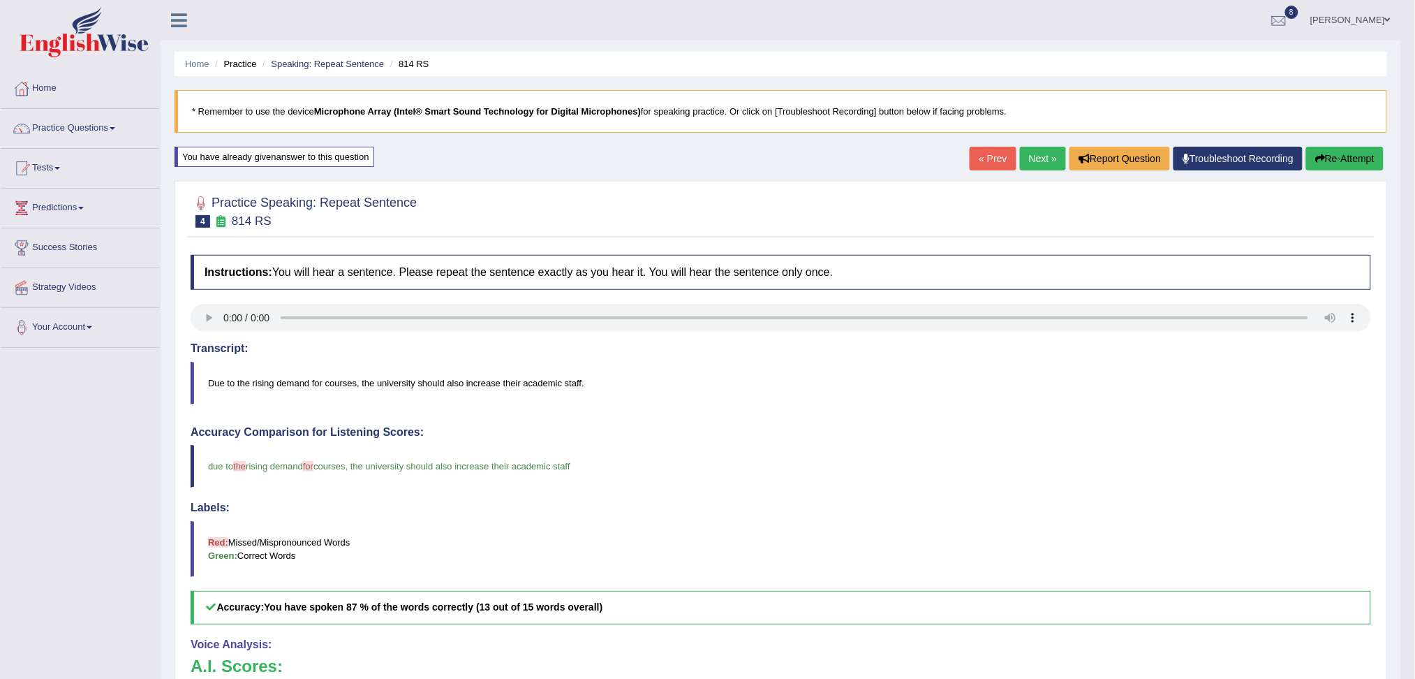
click at [1048, 160] on link "Next »" at bounding box center [1043, 159] width 46 height 24
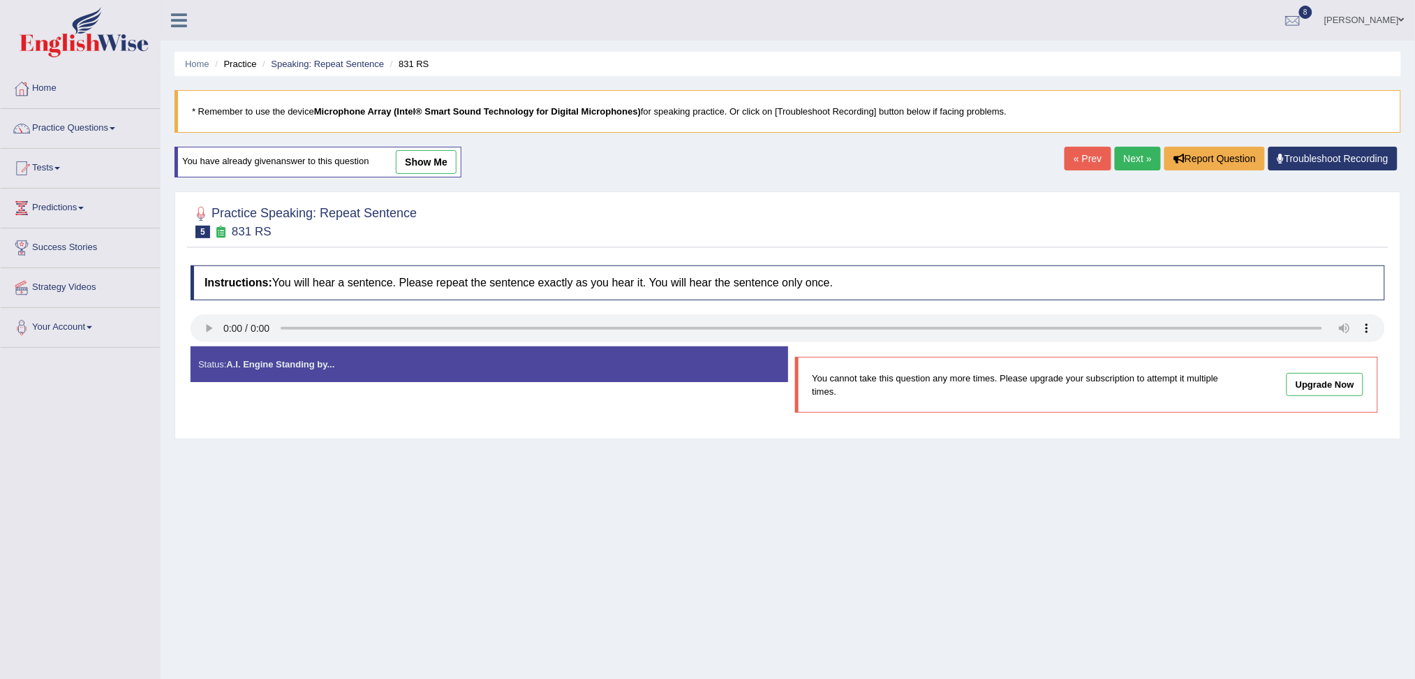
click at [1141, 170] on link "Next »" at bounding box center [1138, 159] width 46 height 24
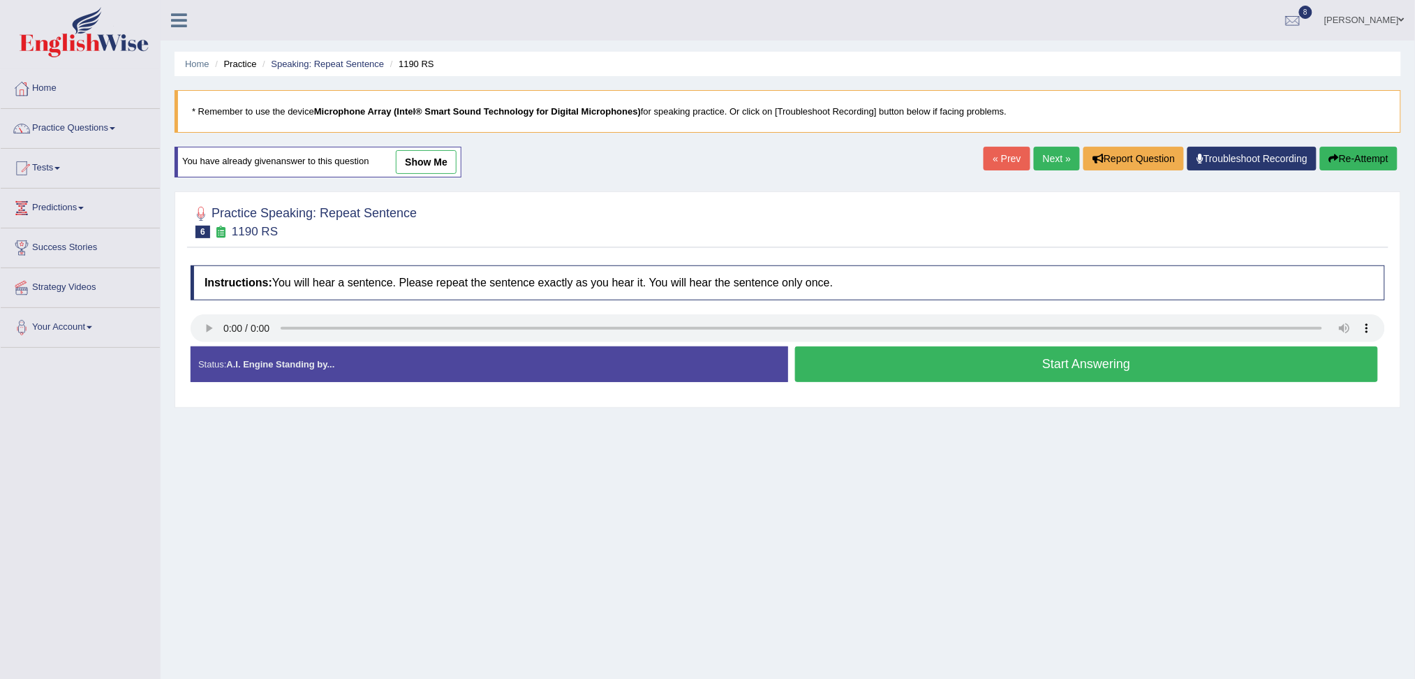
click at [911, 368] on button "Start Answering" at bounding box center [1087, 364] width 584 height 36
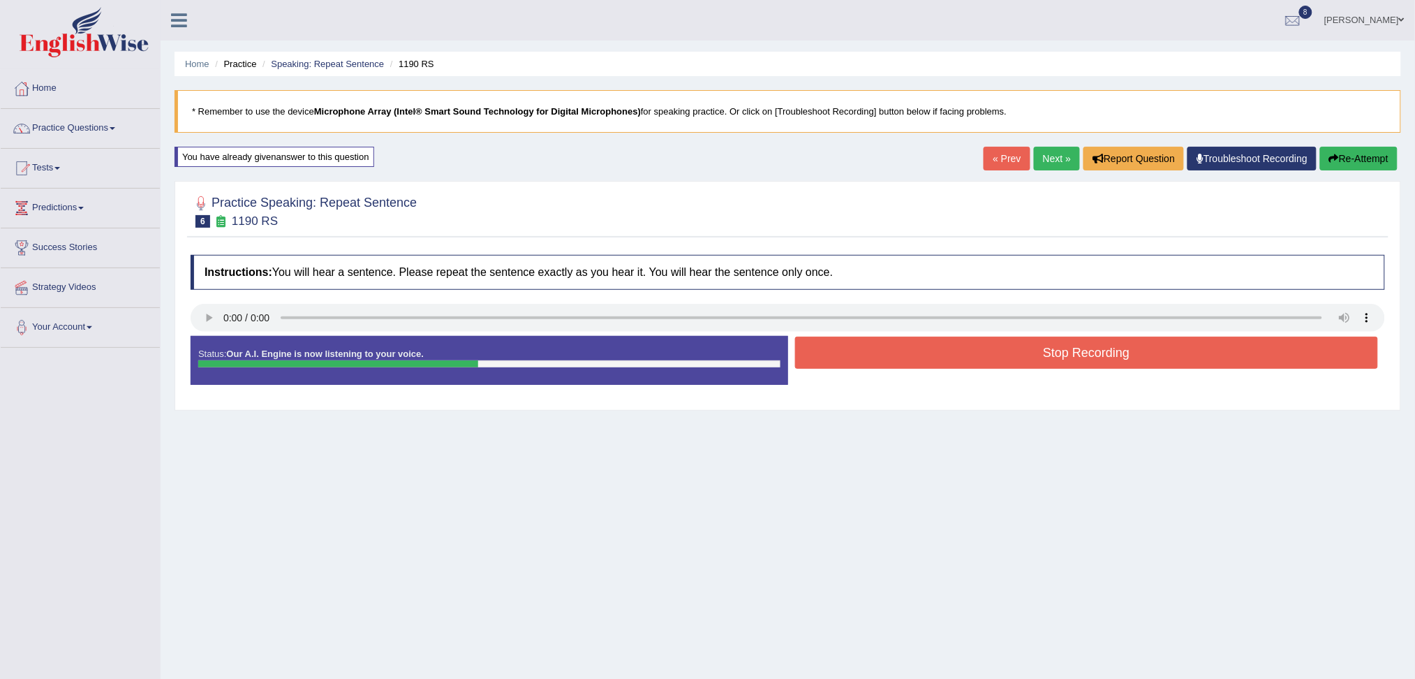
click at [891, 360] on button "Stop Recording" at bounding box center [1087, 352] width 584 height 32
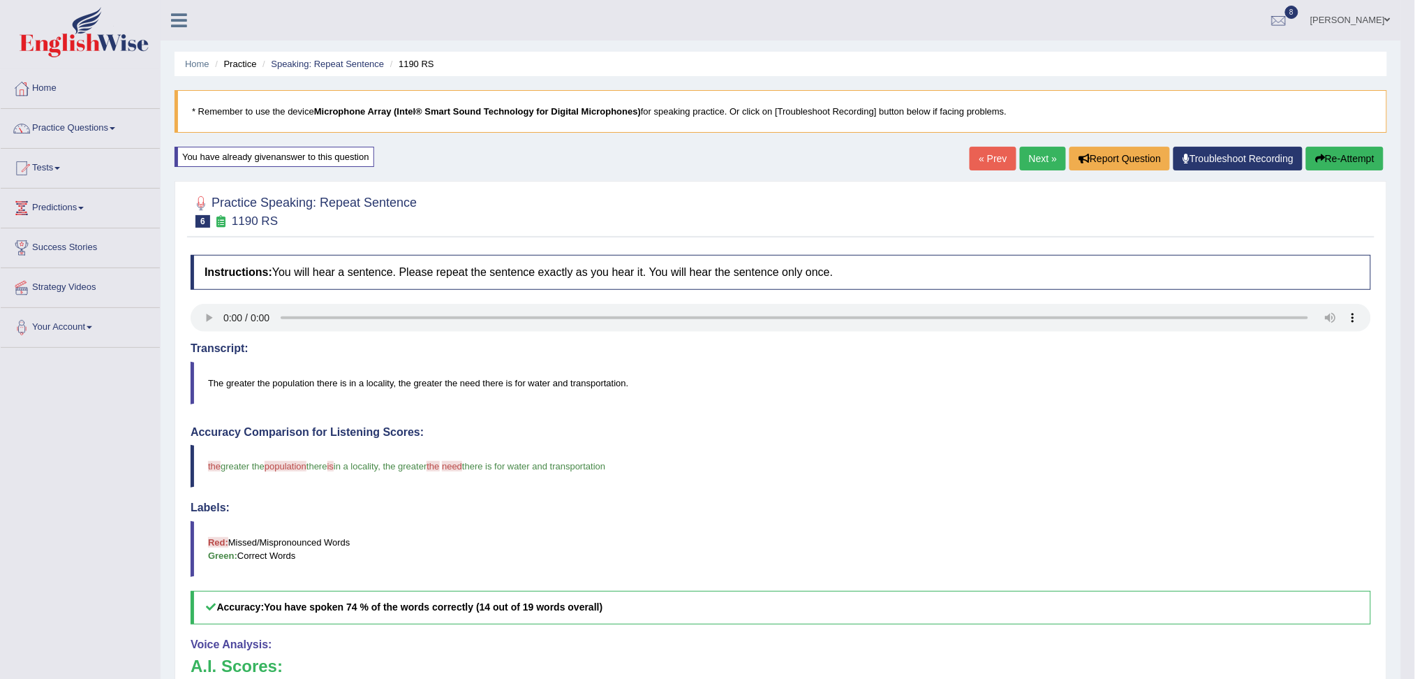
click at [1040, 156] on link "Next »" at bounding box center [1043, 159] width 46 height 24
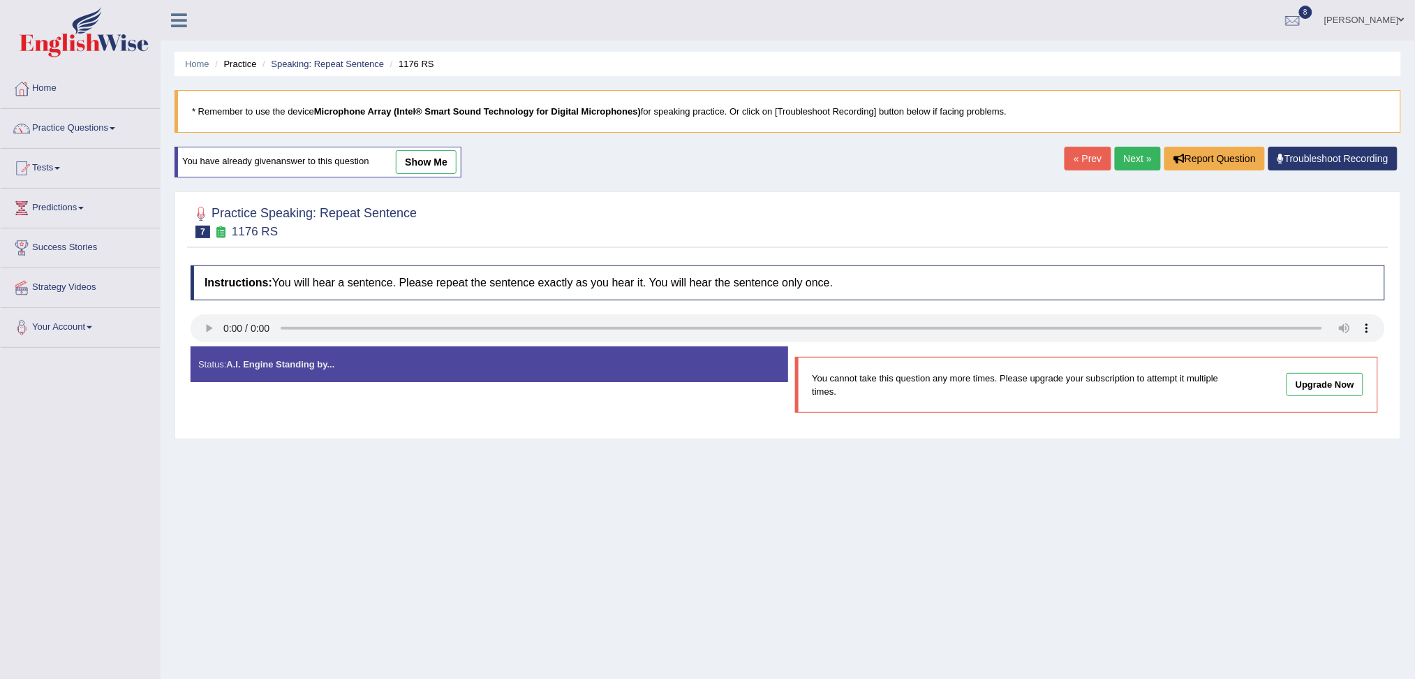
click at [1140, 156] on link "Next »" at bounding box center [1138, 159] width 46 height 24
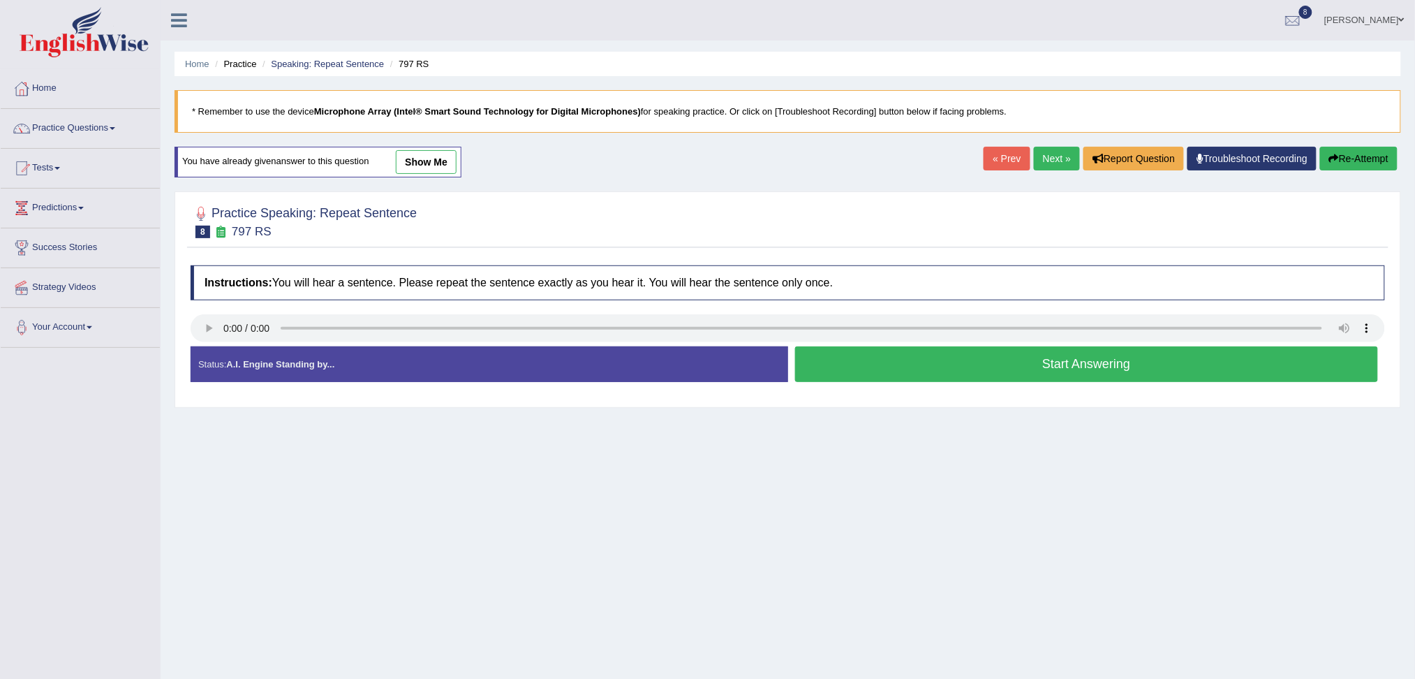
click at [1014, 359] on button "Start Answering" at bounding box center [1087, 364] width 584 height 36
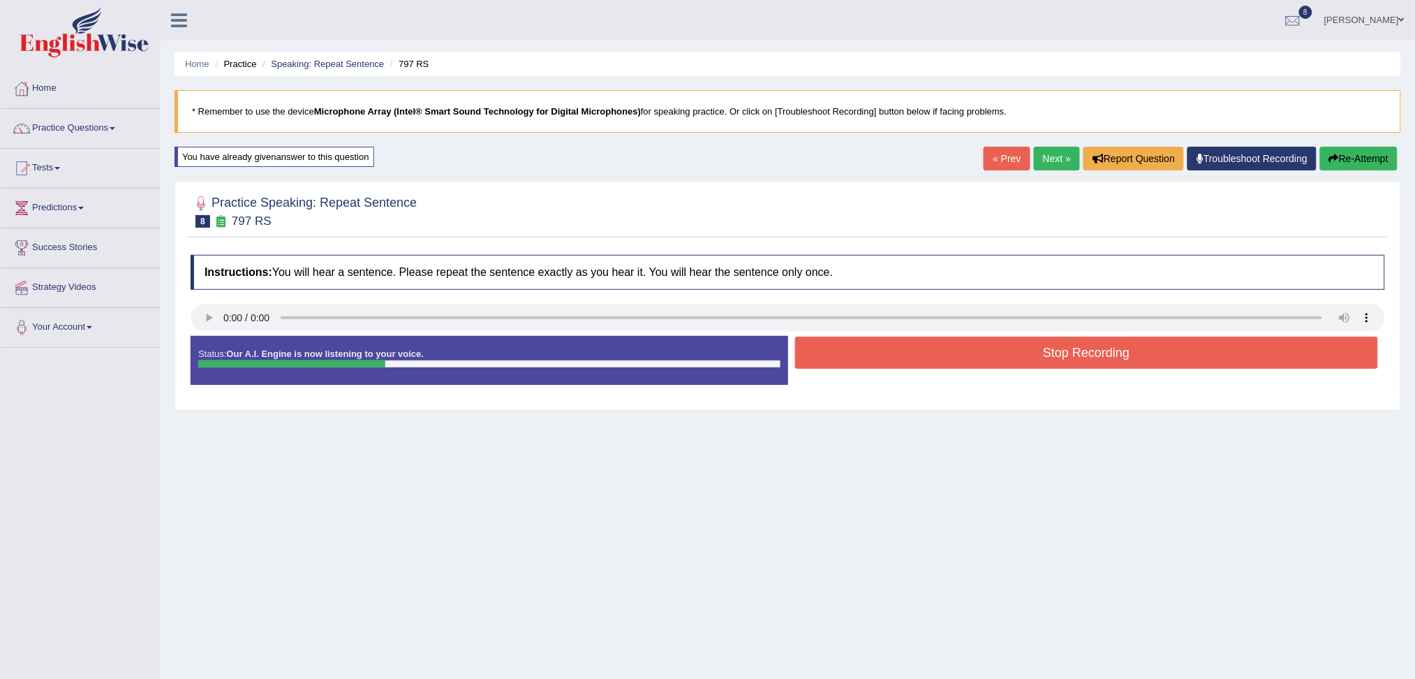
click at [1014, 359] on button "Stop Recording" at bounding box center [1087, 352] width 584 height 32
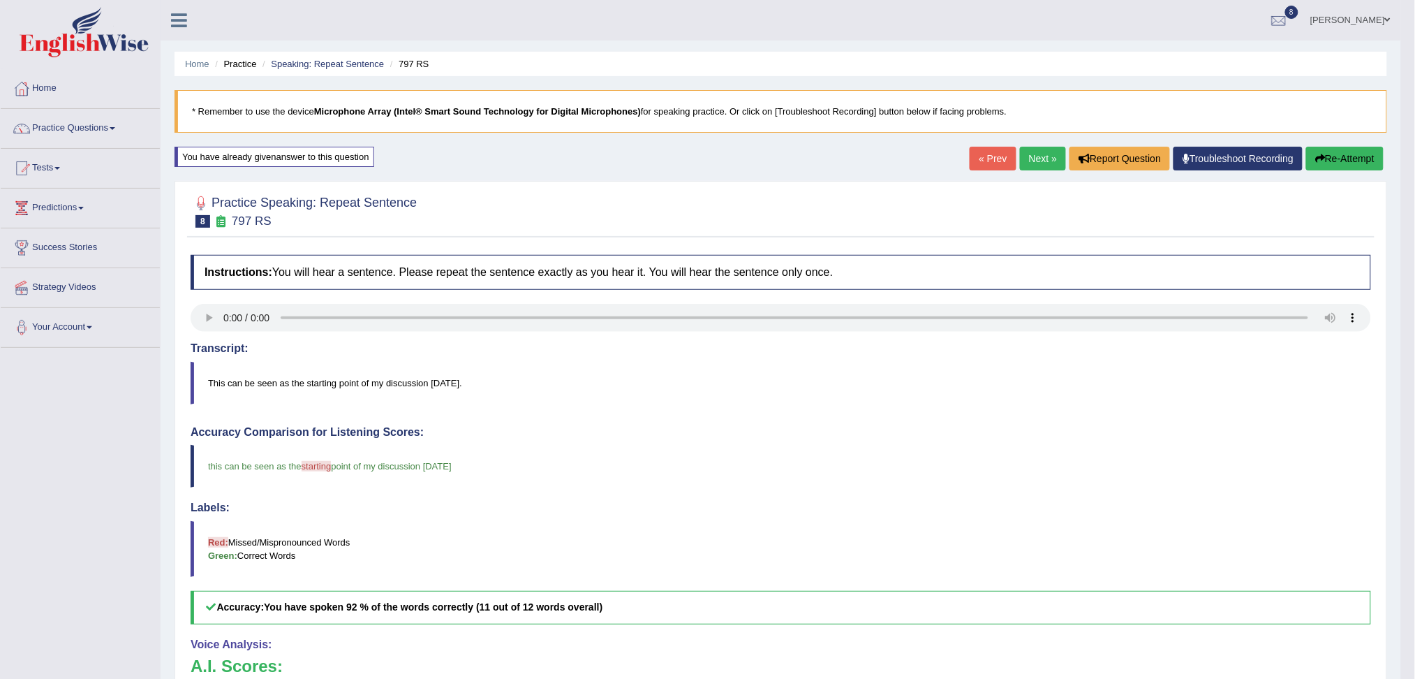
click at [1036, 161] on link "Next »" at bounding box center [1043, 159] width 46 height 24
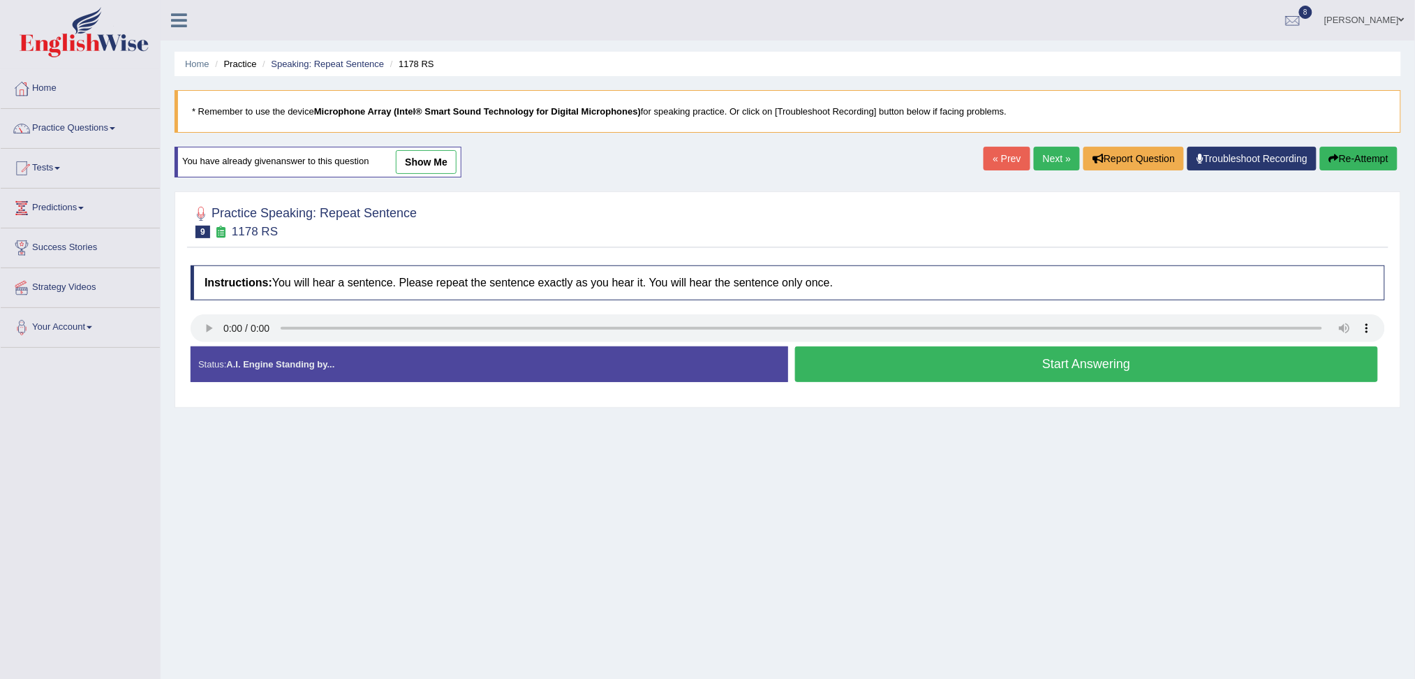
click at [888, 360] on button "Start Answering" at bounding box center [1087, 364] width 584 height 36
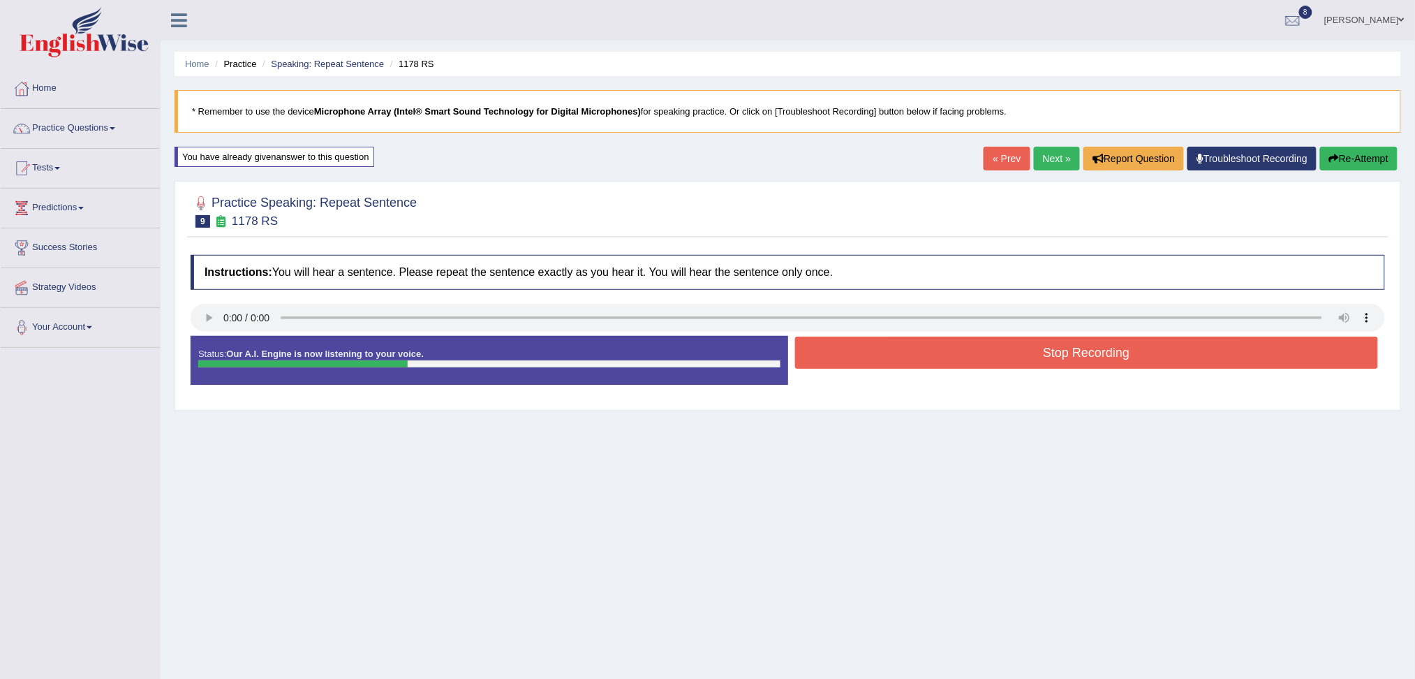
click at [888, 360] on button "Stop Recording" at bounding box center [1087, 352] width 584 height 32
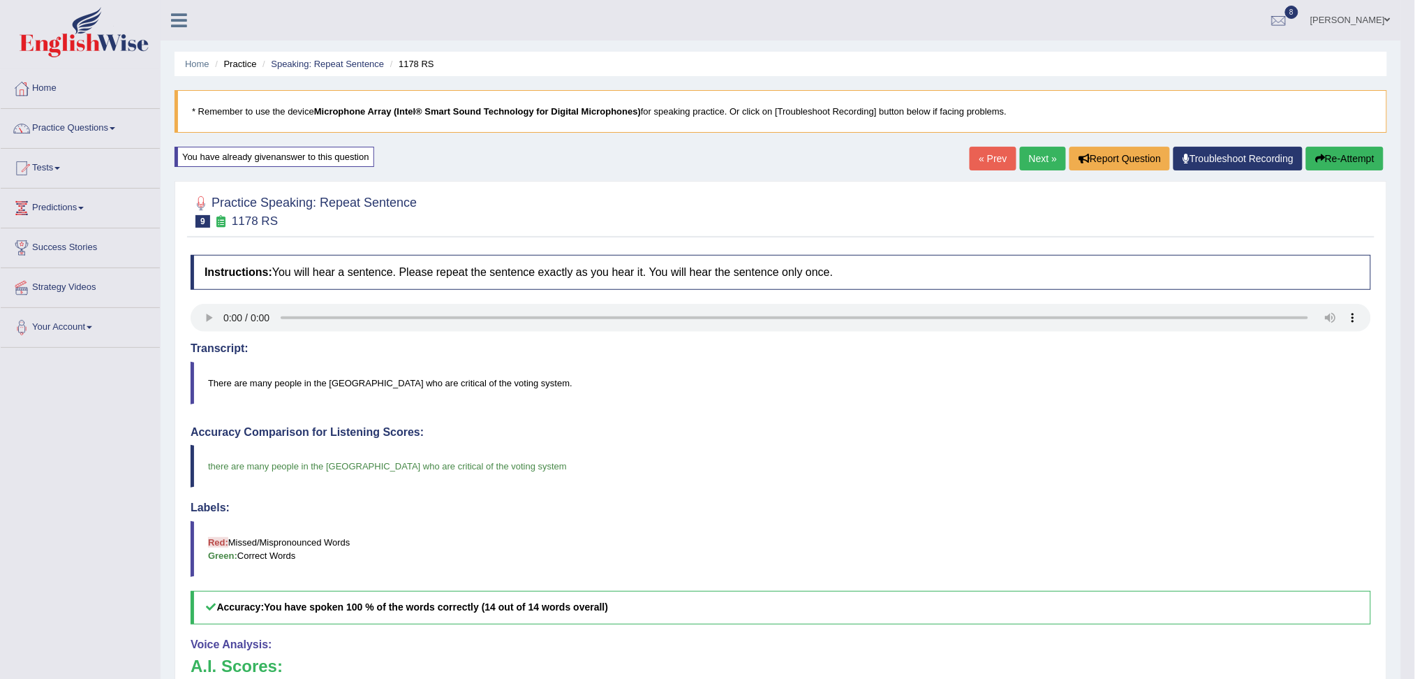
click at [1042, 156] on link "Next »" at bounding box center [1043, 159] width 46 height 24
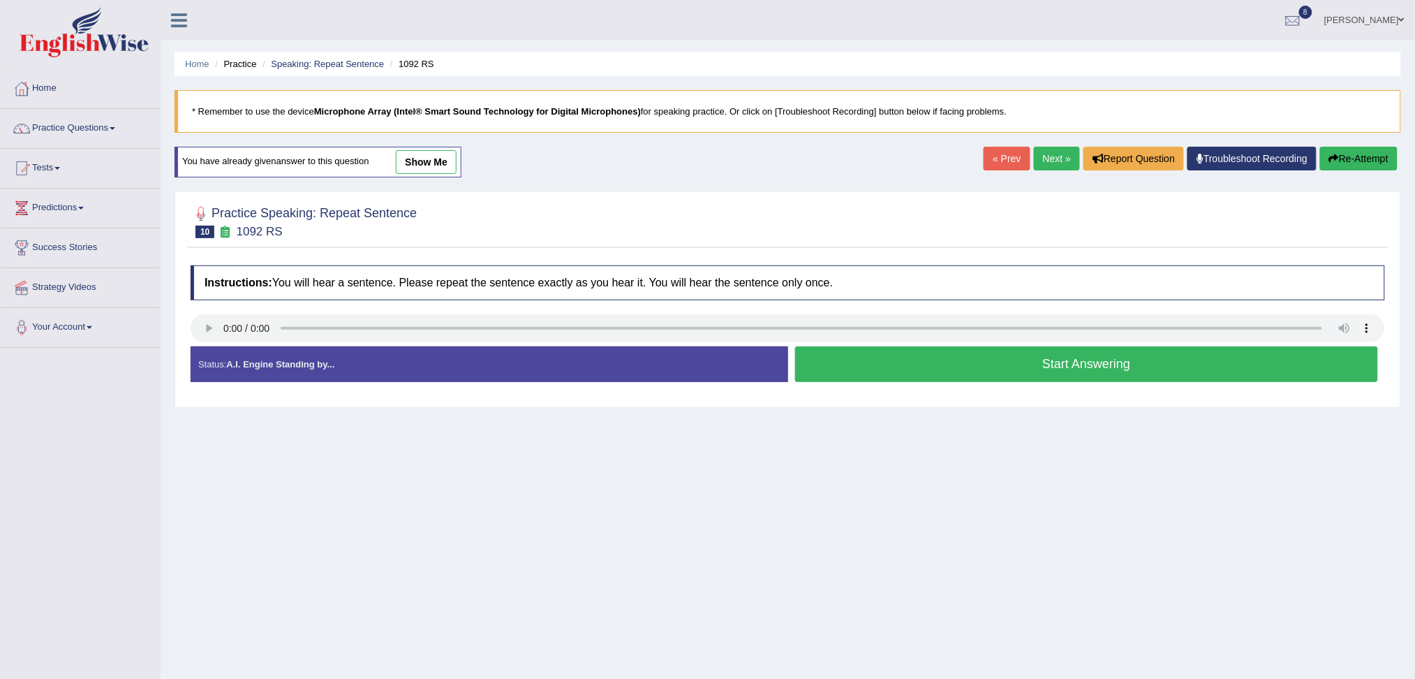
click at [942, 366] on button "Start Answering" at bounding box center [1087, 364] width 584 height 36
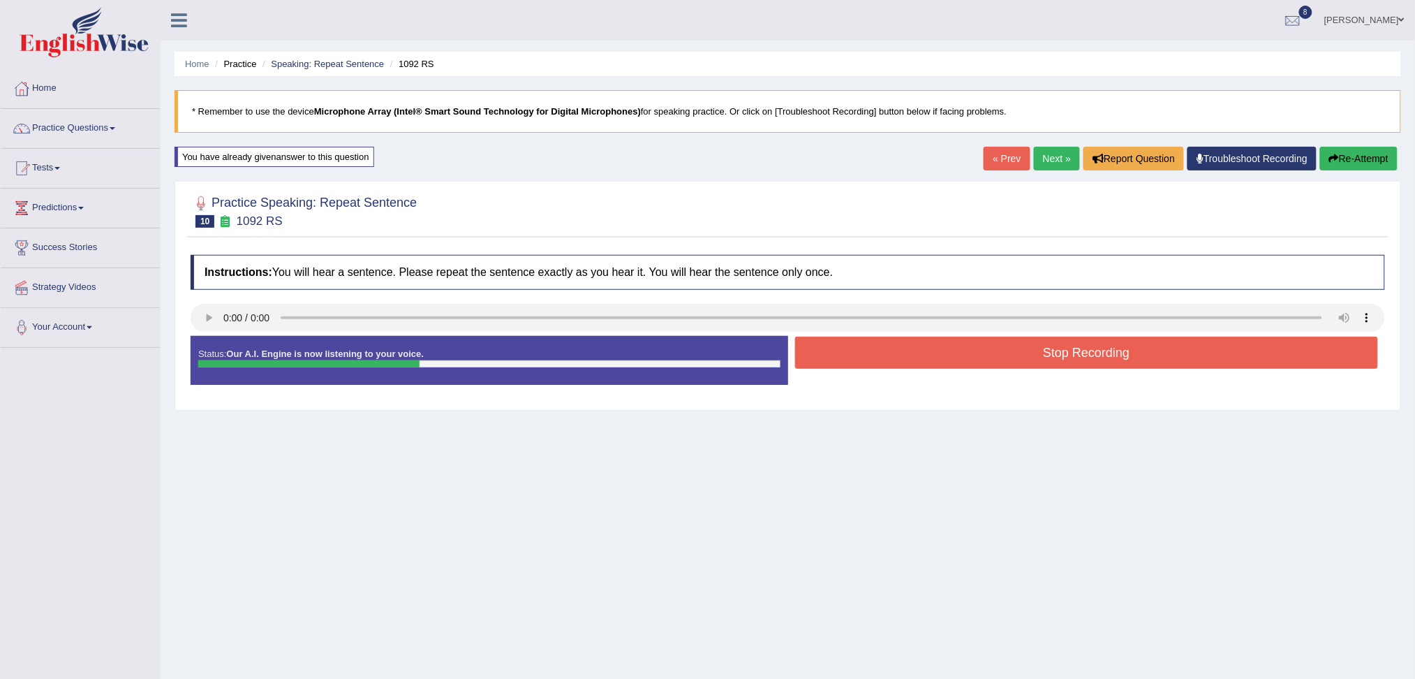
click at [907, 359] on button "Stop Recording" at bounding box center [1087, 352] width 584 height 32
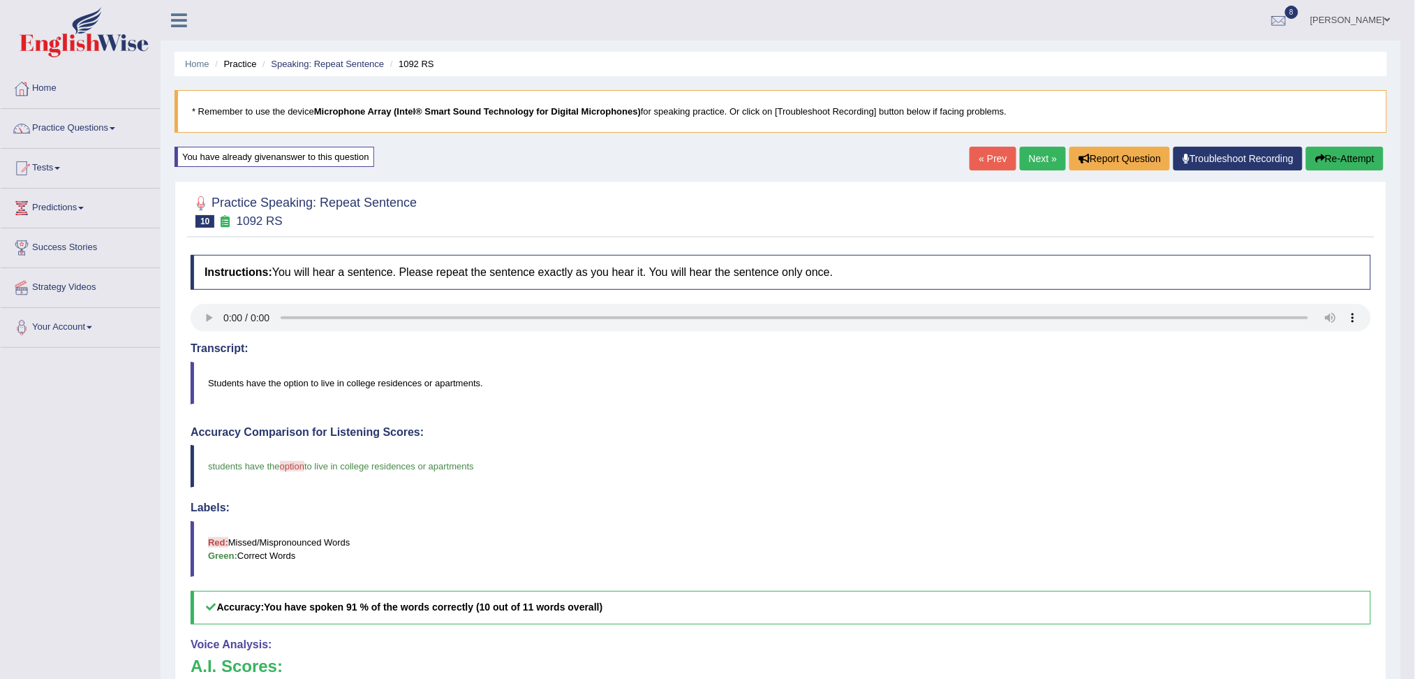
click at [1035, 156] on link "Next »" at bounding box center [1043, 159] width 46 height 24
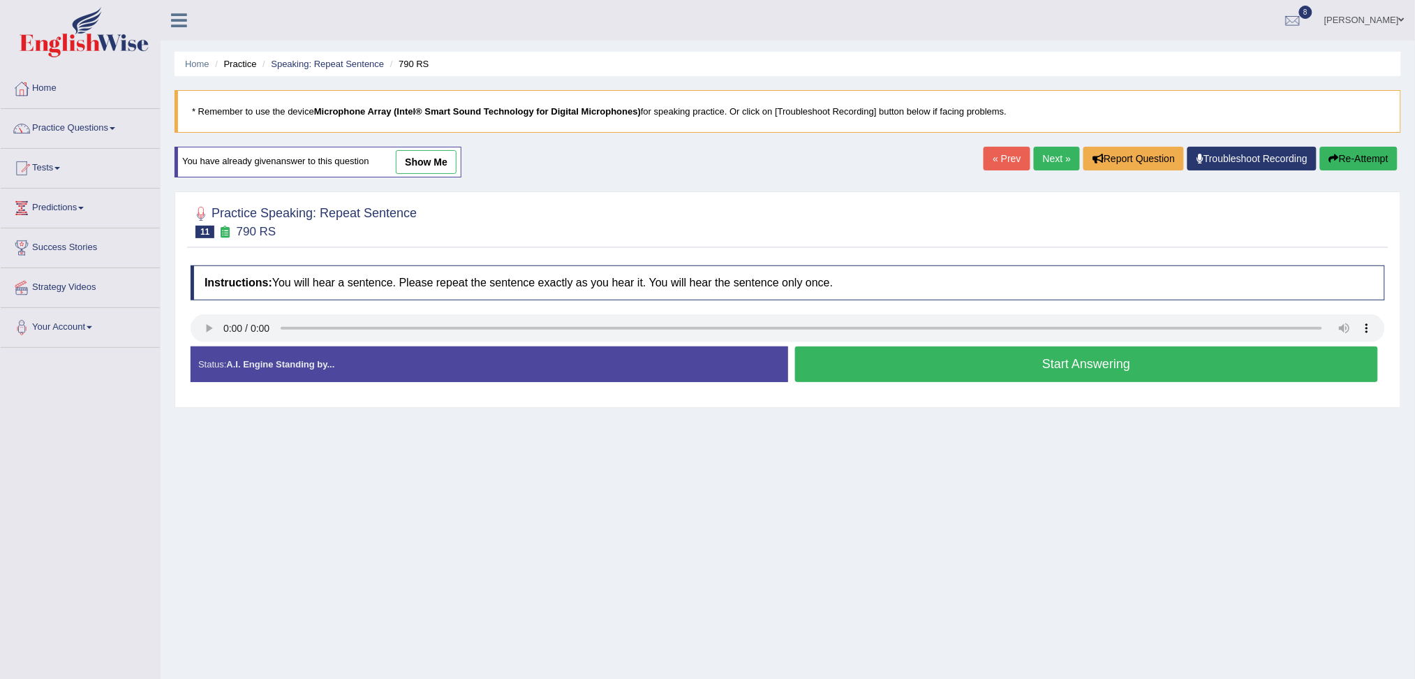
click at [881, 370] on button "Start Answering" at bounding box center [1087, 364] width 584 height 36
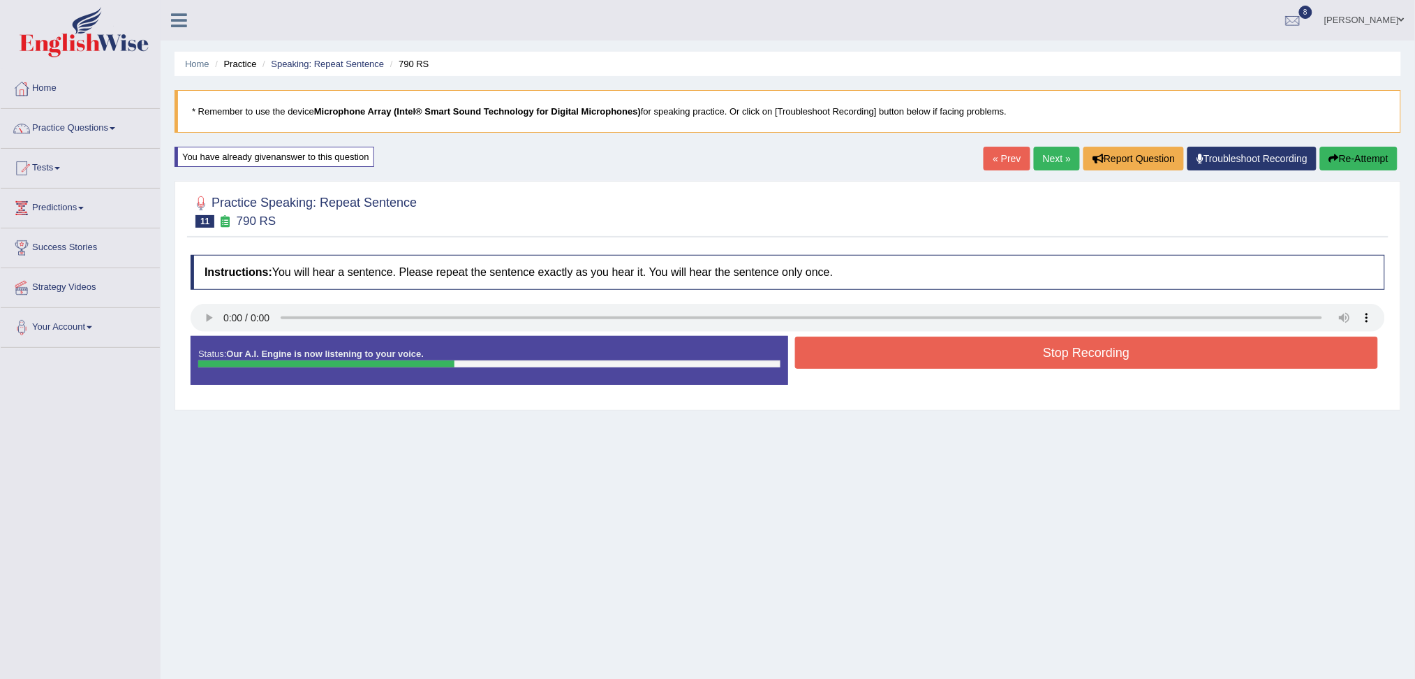
click at [906, 355] on button "Stop Recording" at bounding box center [1087, 352] width 584 height 32
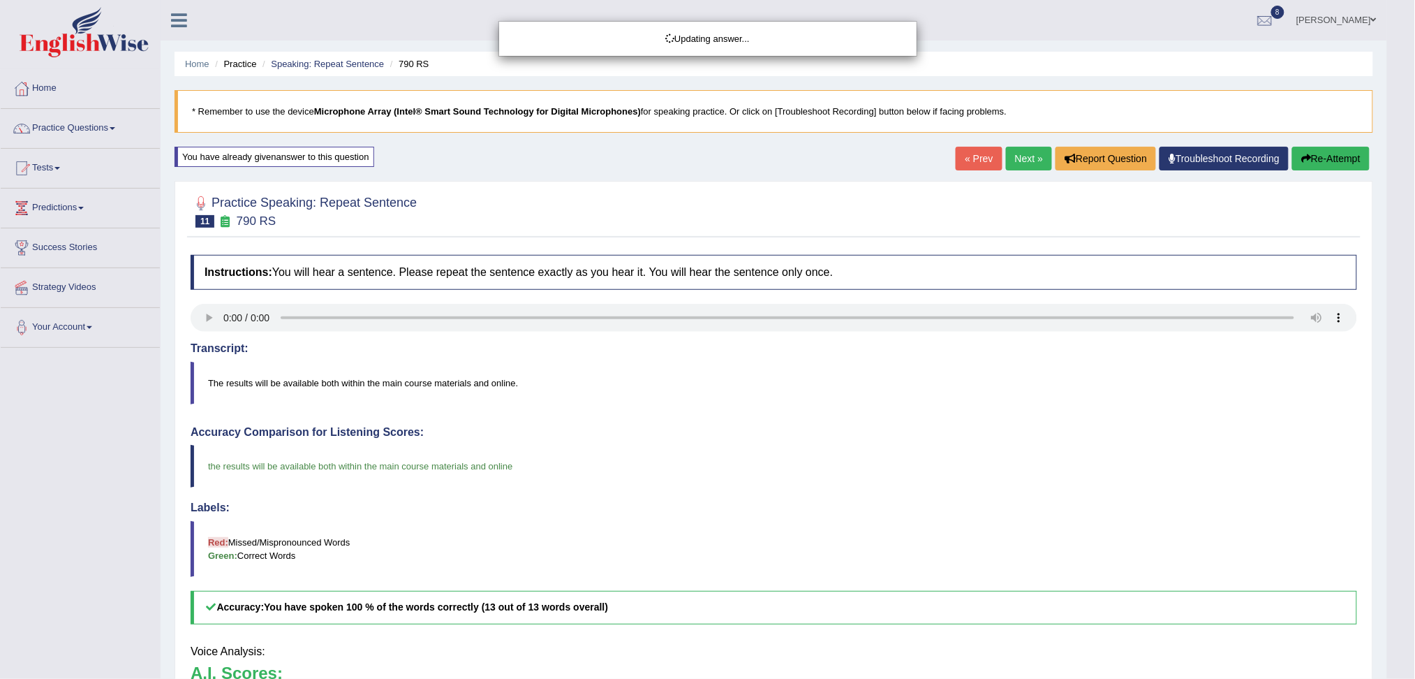
click at [1048, 158] on div "Updating answer..." at bounding box center [707, 339] width 1415 height 679
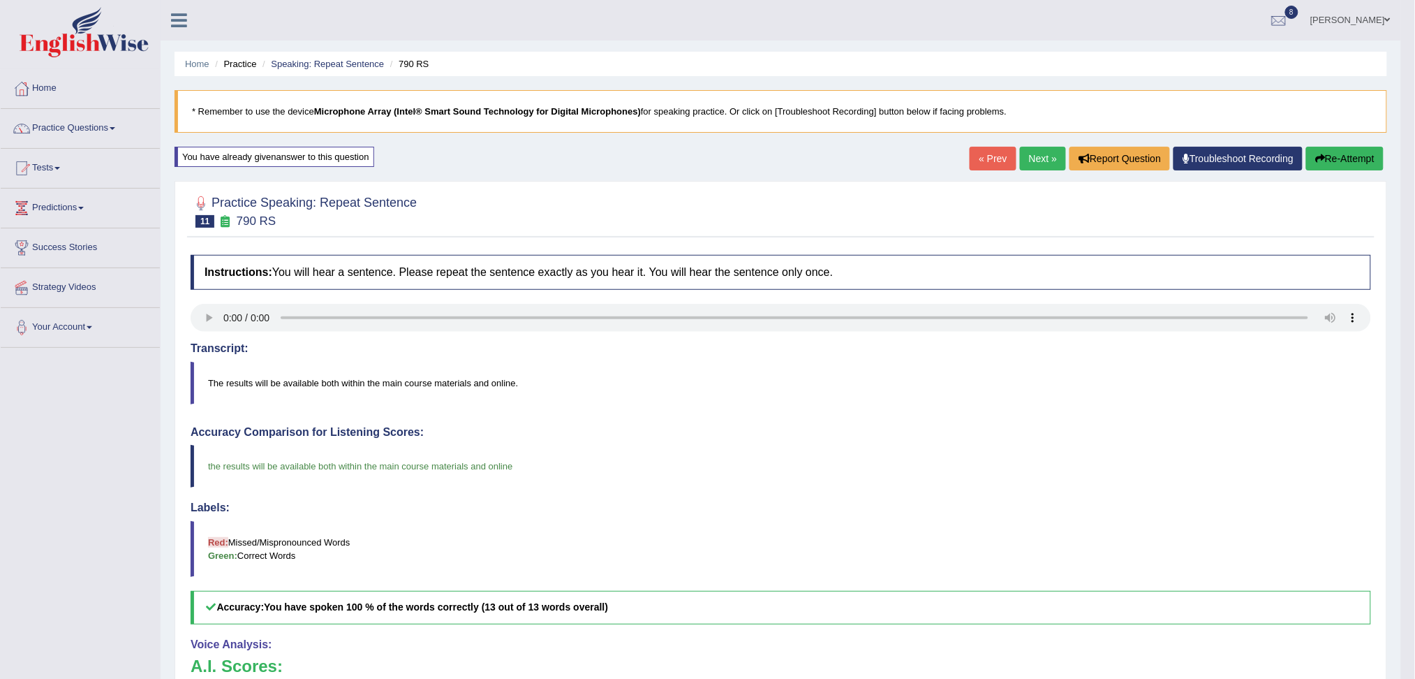
click at [1037, 159] on link "Next »" at bounding box center [1043, 159] width 46 height 24
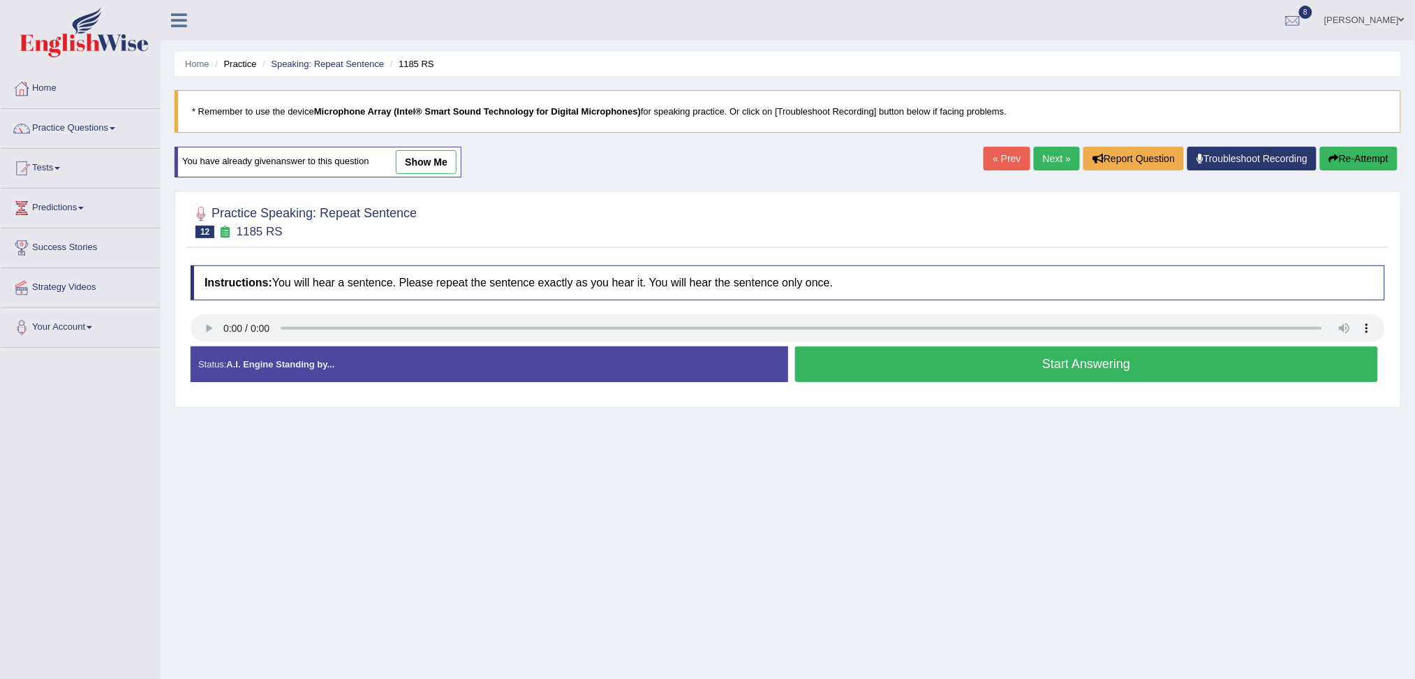
click at [972, 370] on button "Start Answering" at bounding box center [1087, 364] width 584 height 36
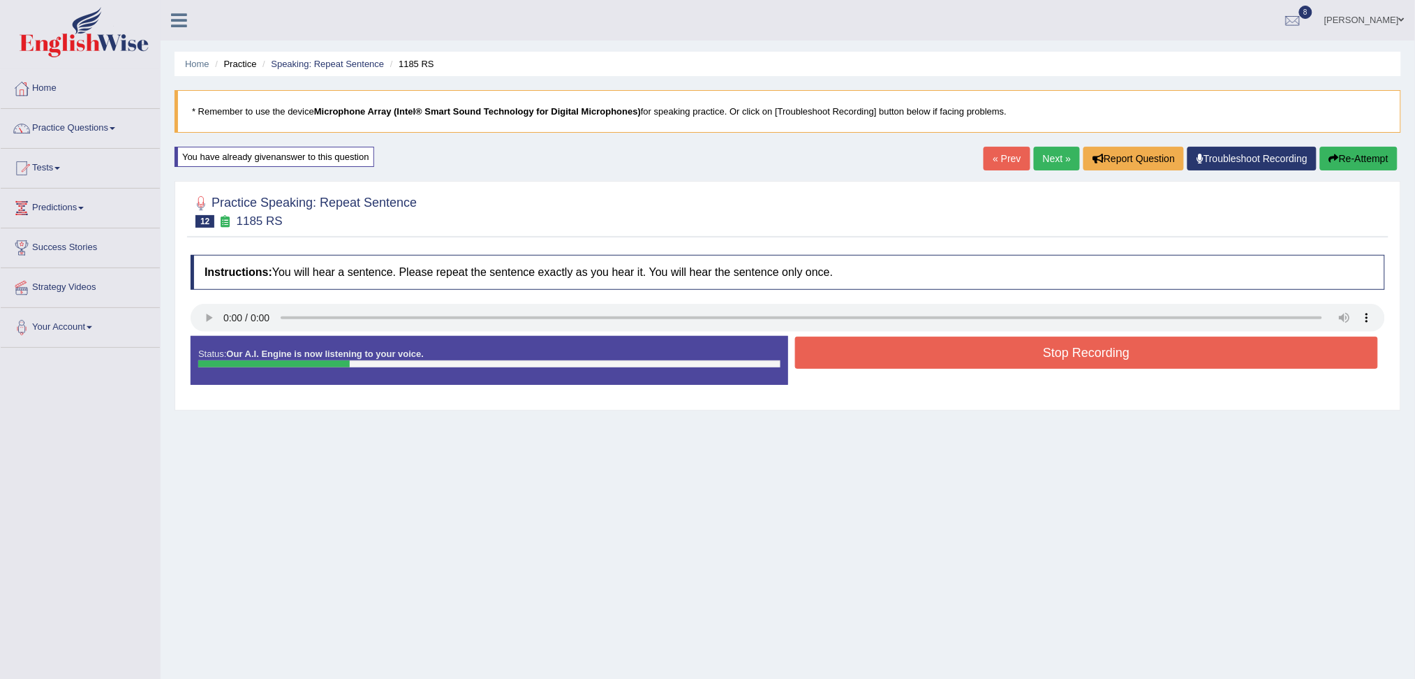
click at [921, 366] on button "Stop Recording" at bounding box center [1087, 352] width 584 height 32
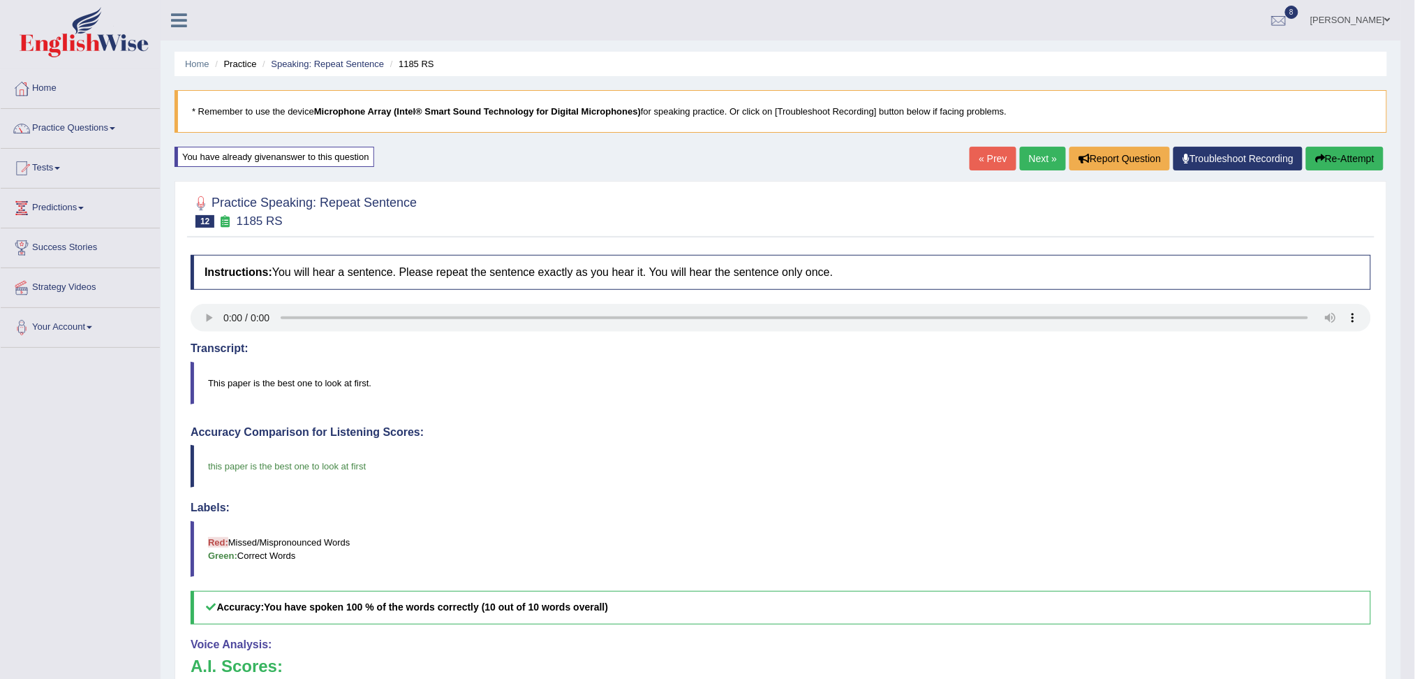
click at [136, 60] on link at bounding box center [80, 34] width 158 height 54
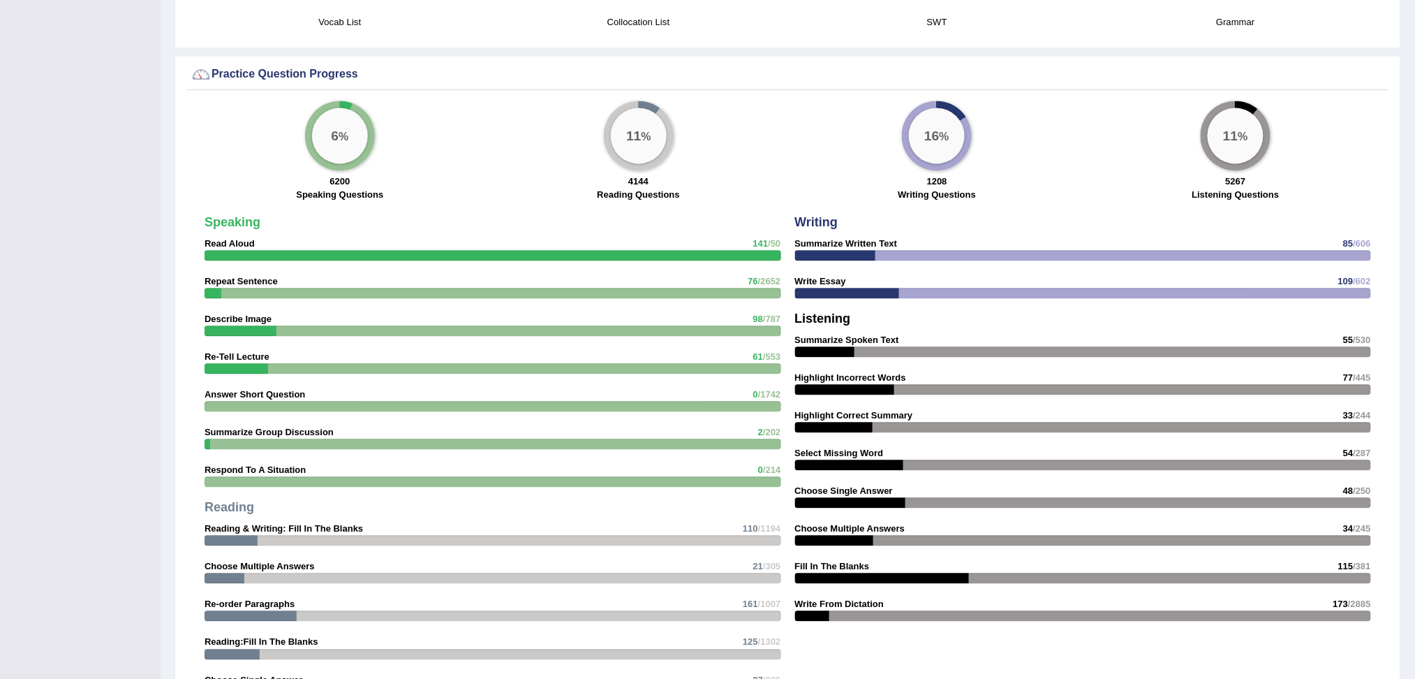
scroll to position [987, 0]
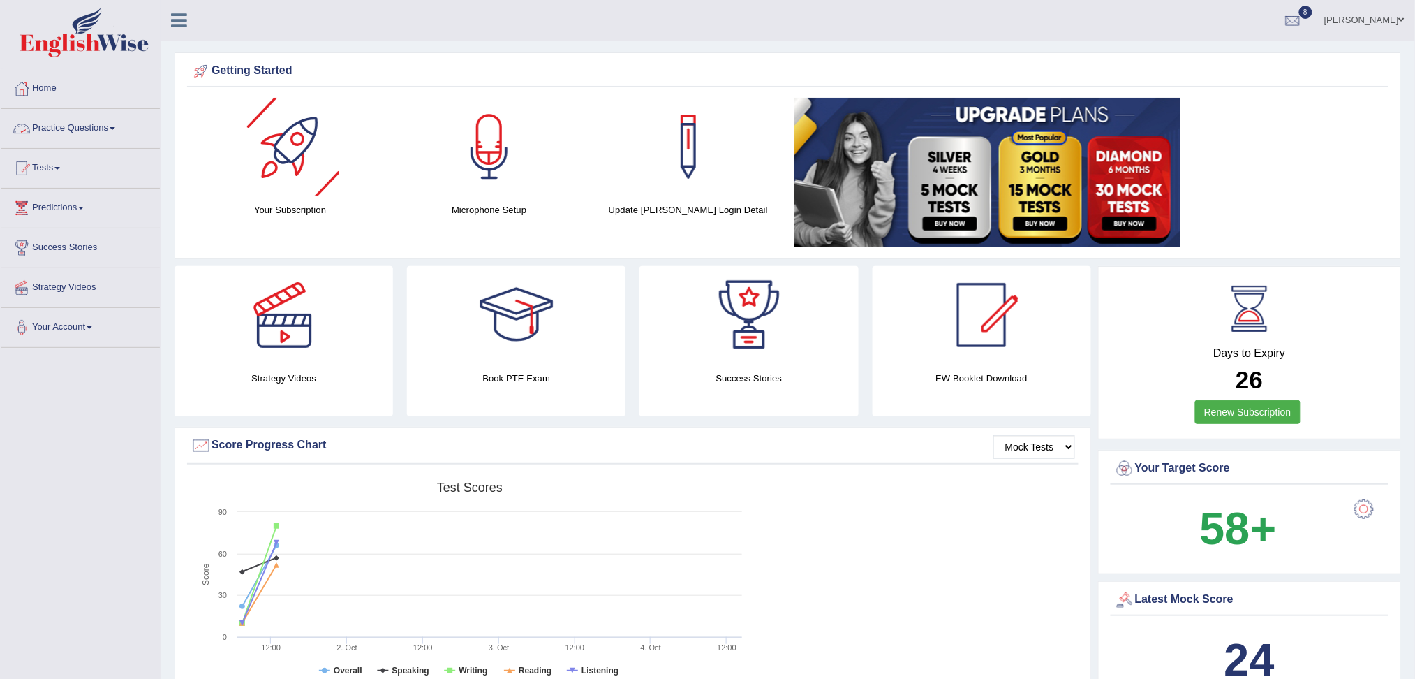
click at [98, 133] on link "Practice Questions" at bounding box center [80, 126] width 159 height 35
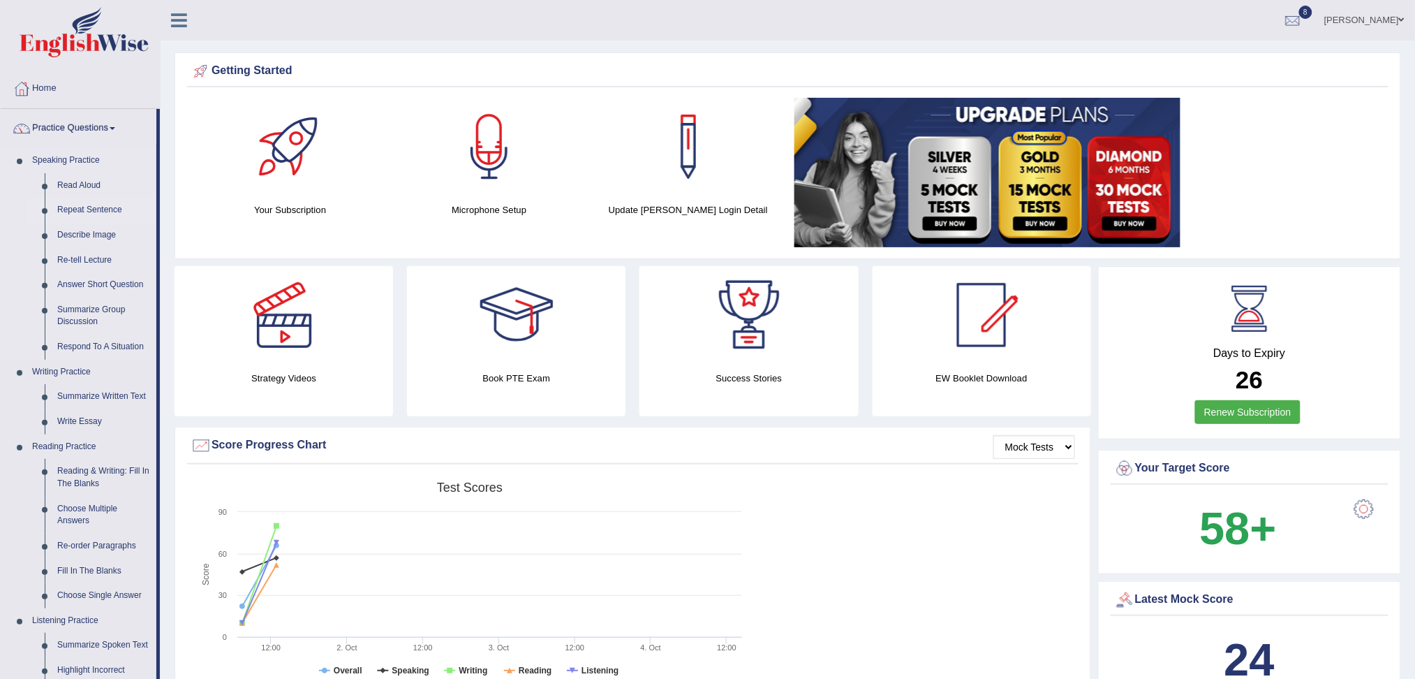
click at [92, 210] on link "Repeat Sentence" at bounding box center [103, 210] width 105 height 25
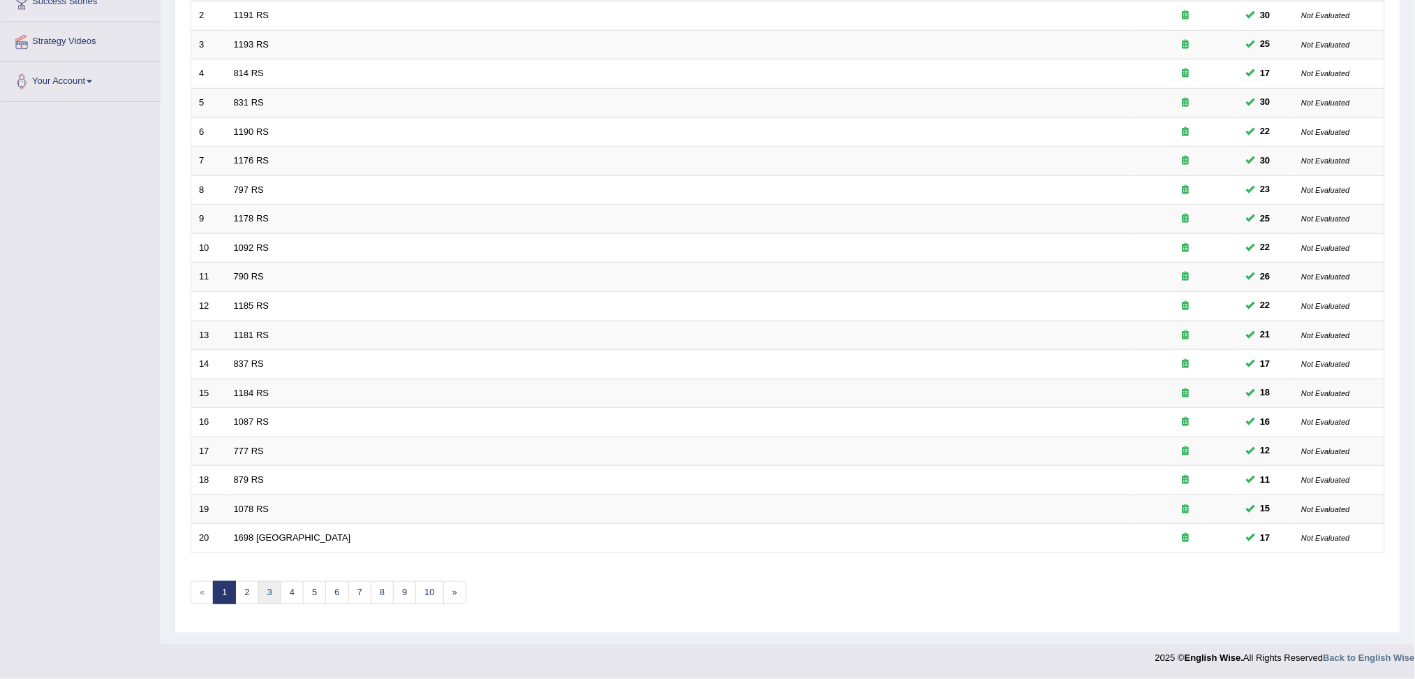
click at [265, 594] on link "3" at bounding box center [269, 592] width 23 height 23
click at [291, 593] on link "4" at bounding box center [292, 592] width 23 height 23
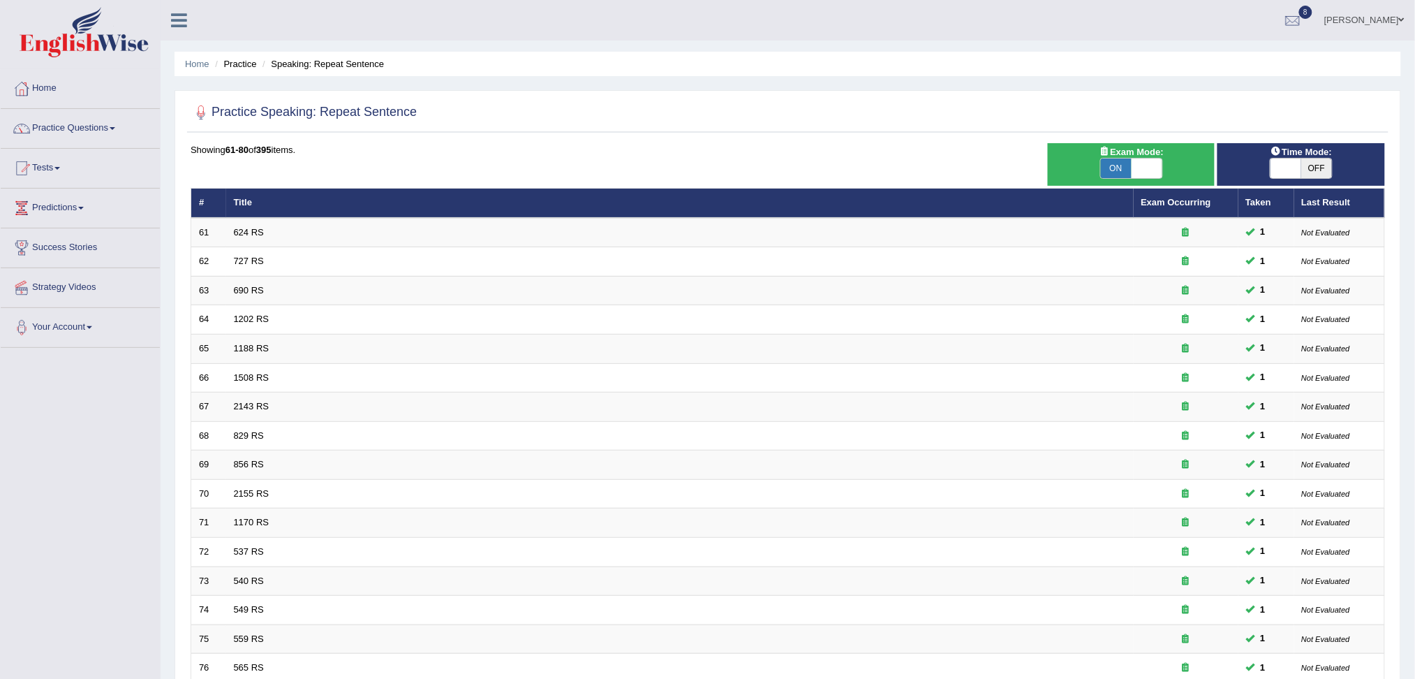
click at [80, 52] on img at bounding box center [84, 32] width 129 height 50
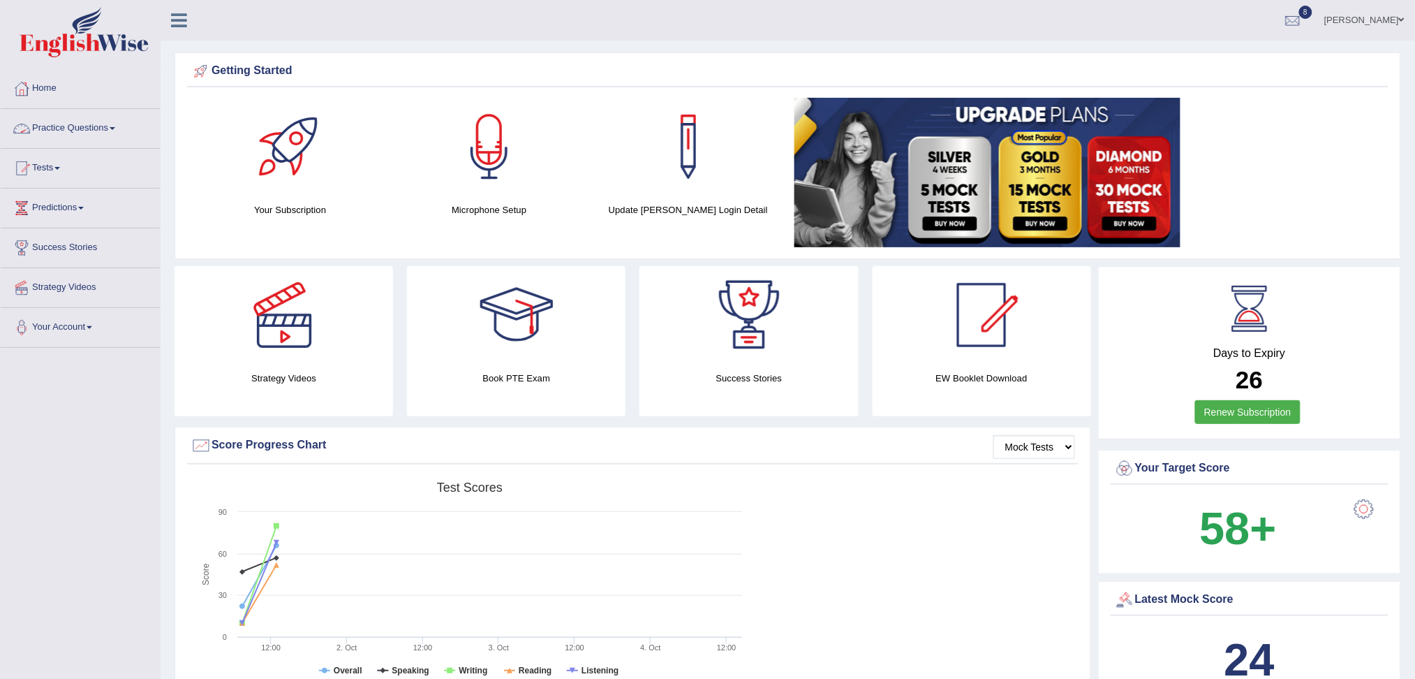
click at [79, 116] on link "Practice Questions" at bounding box center [80, 126] width 159 height 35
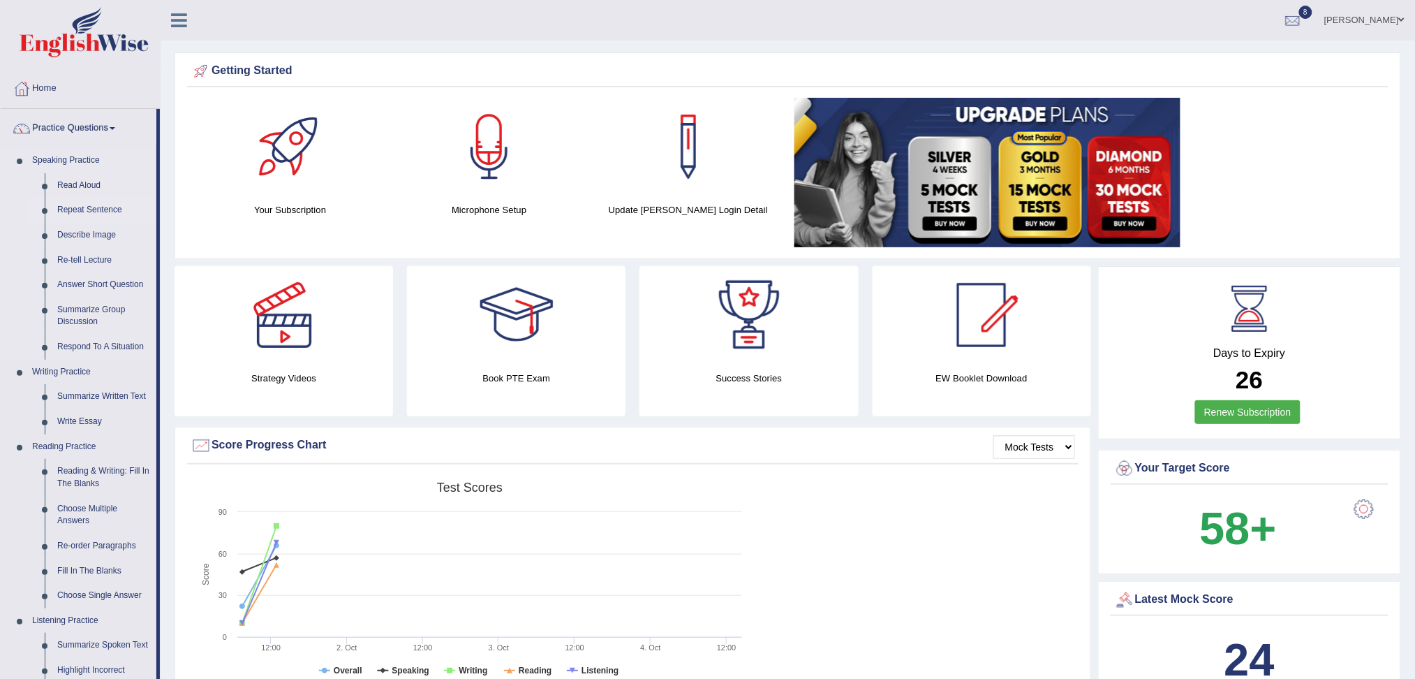
click at [82, 214] on link "Repeat Sentence" at bounding box center [103, 210] width 105 height 25
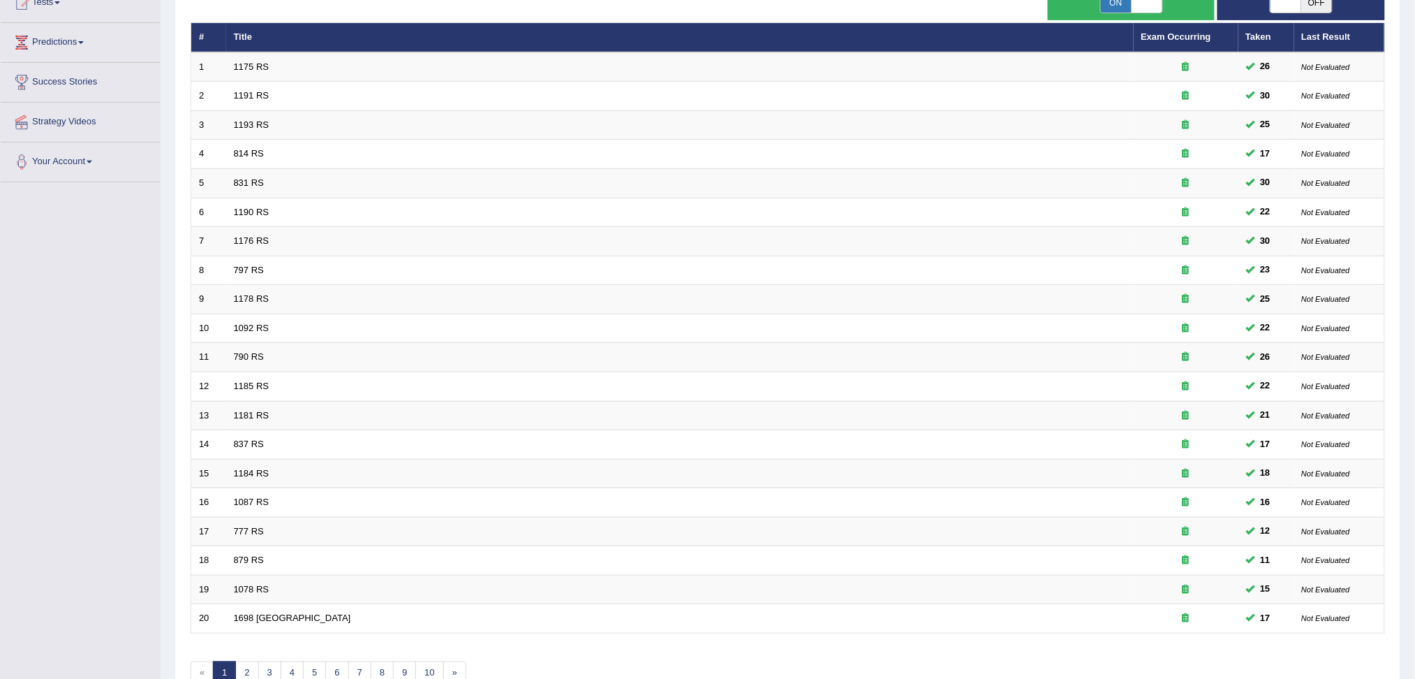
drag, startPoint x: 1428, startPoint y: 175, endPoint x: 1414, endPoint y: 478, distance: 304.0
click at [1414, 478] on html "Toggle navigation Home Practice Questions Speaking Practice Read Aloud Repeat S…" at bounding box center [707, 174] width 1415 height 679
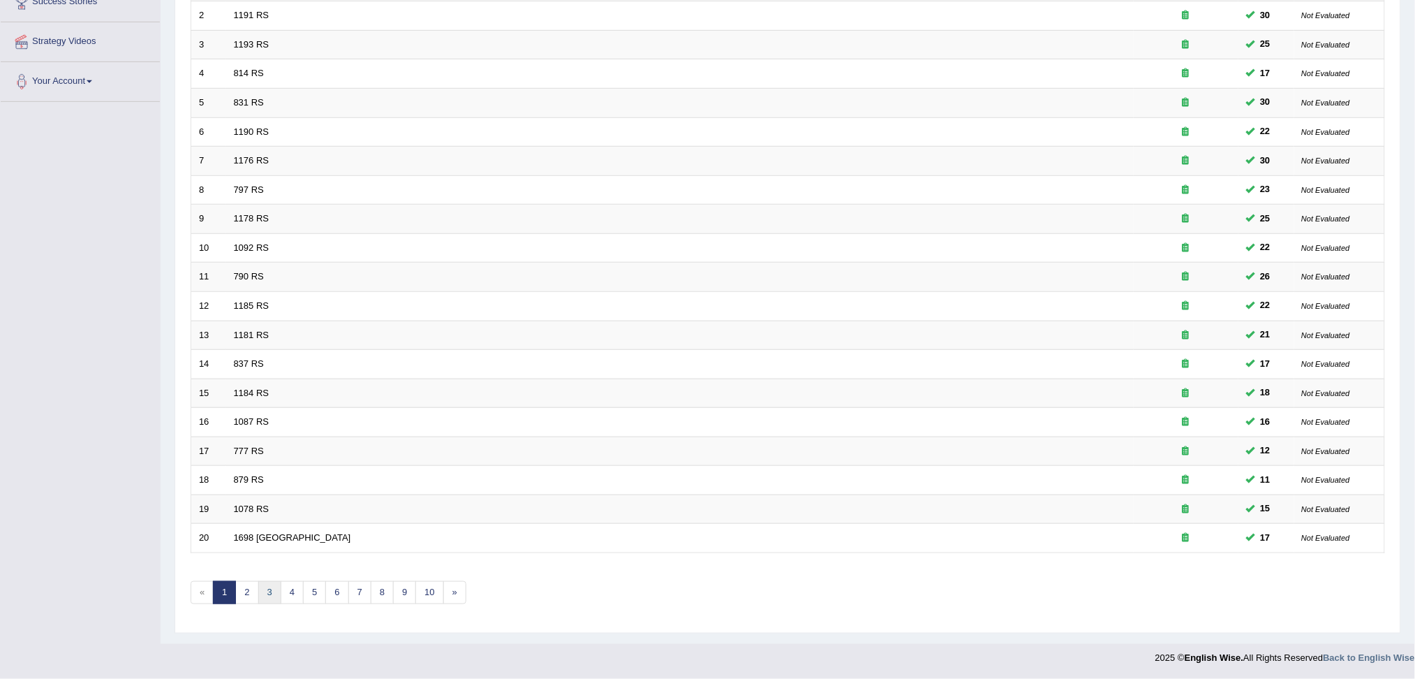
click at [274, 599] on link "3" at bounding box center [269, 592] width 23 height 23
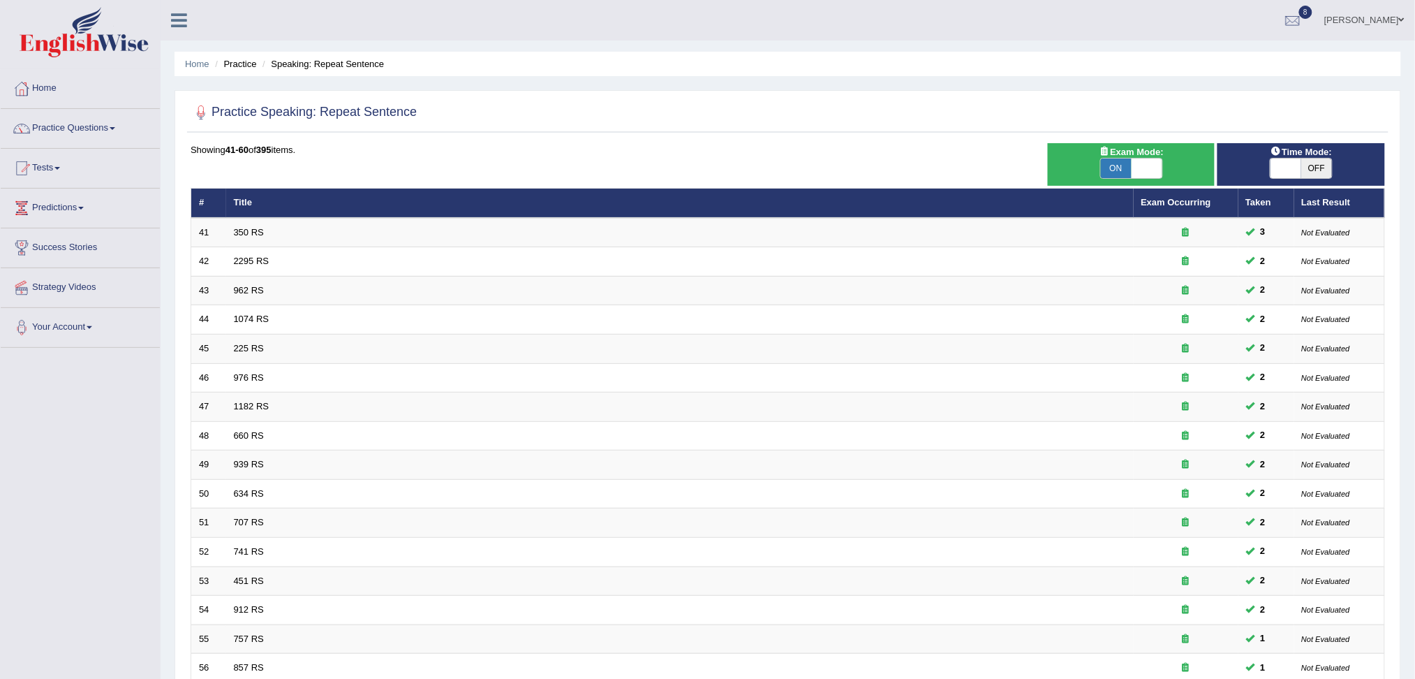
scroll to position [246, 0]
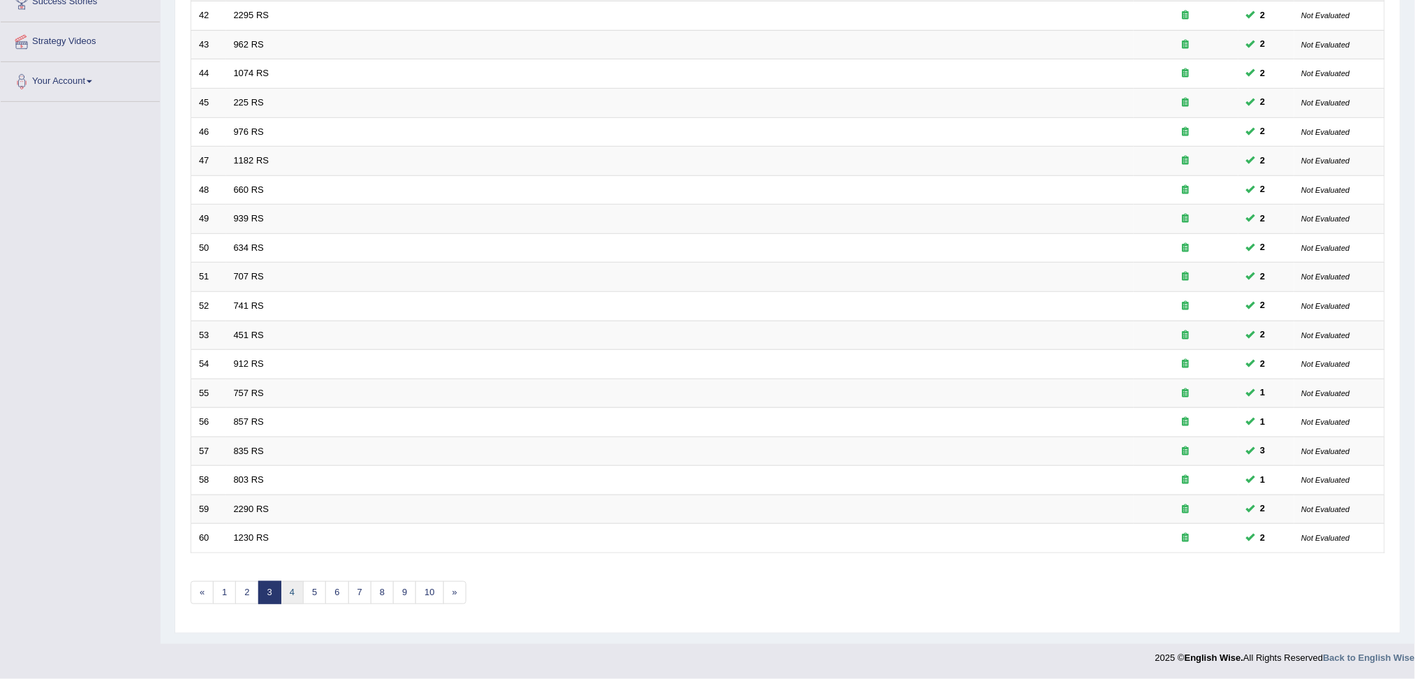
click at [296, 590] on link "4" at bounding box center [292, 592] width 23 height 23
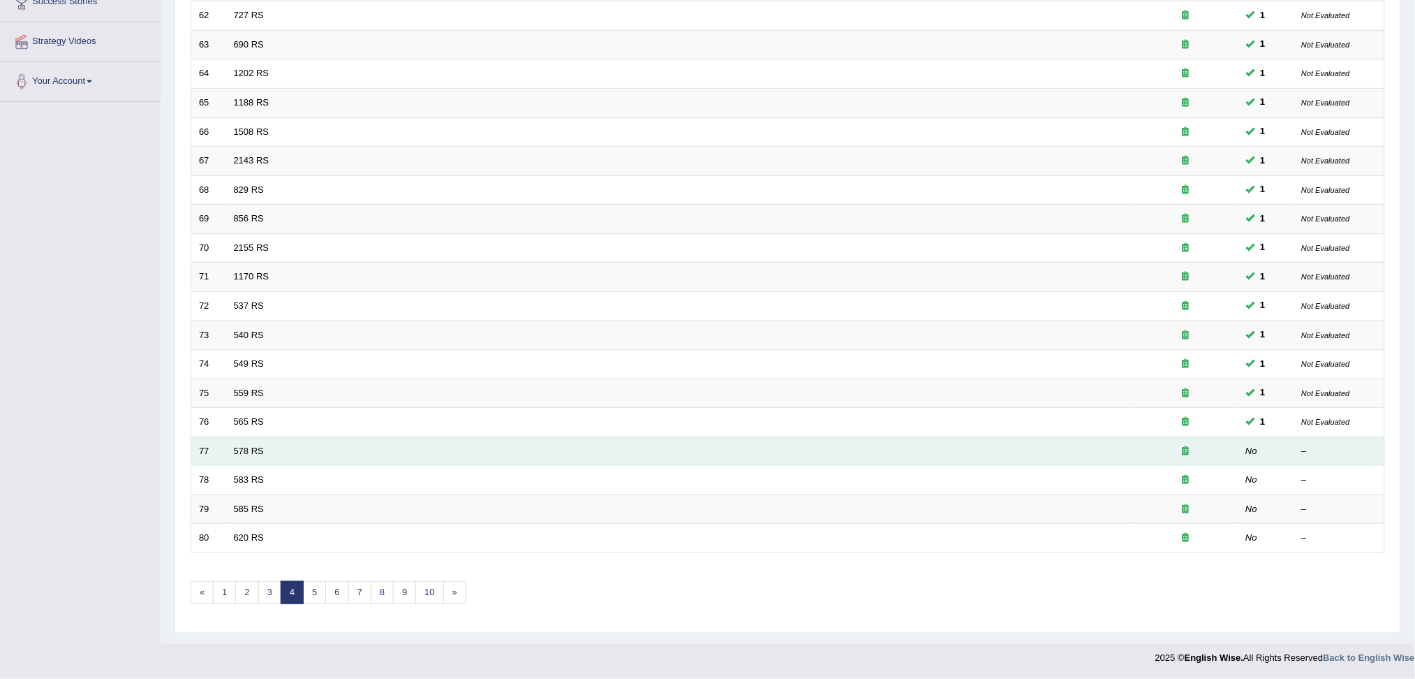
click at [243, 443] on td "578 RS" at bounding box center [680, 450] width 908 height 29
click at [246, 450] on link "578 RS" at bounding box center [249, 450] width 30 height 10
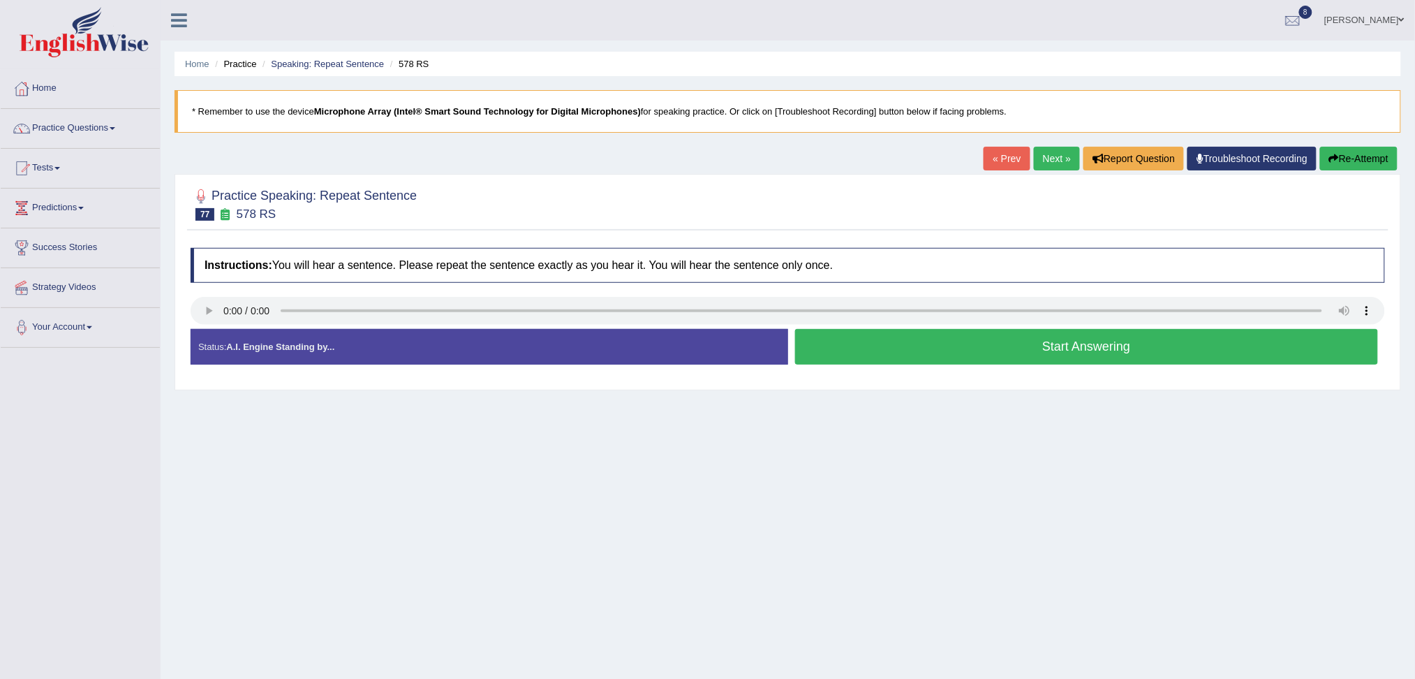
click at [929, 355] on button "Start Answering" at bounding box center [1087, 347] width 584 height 36
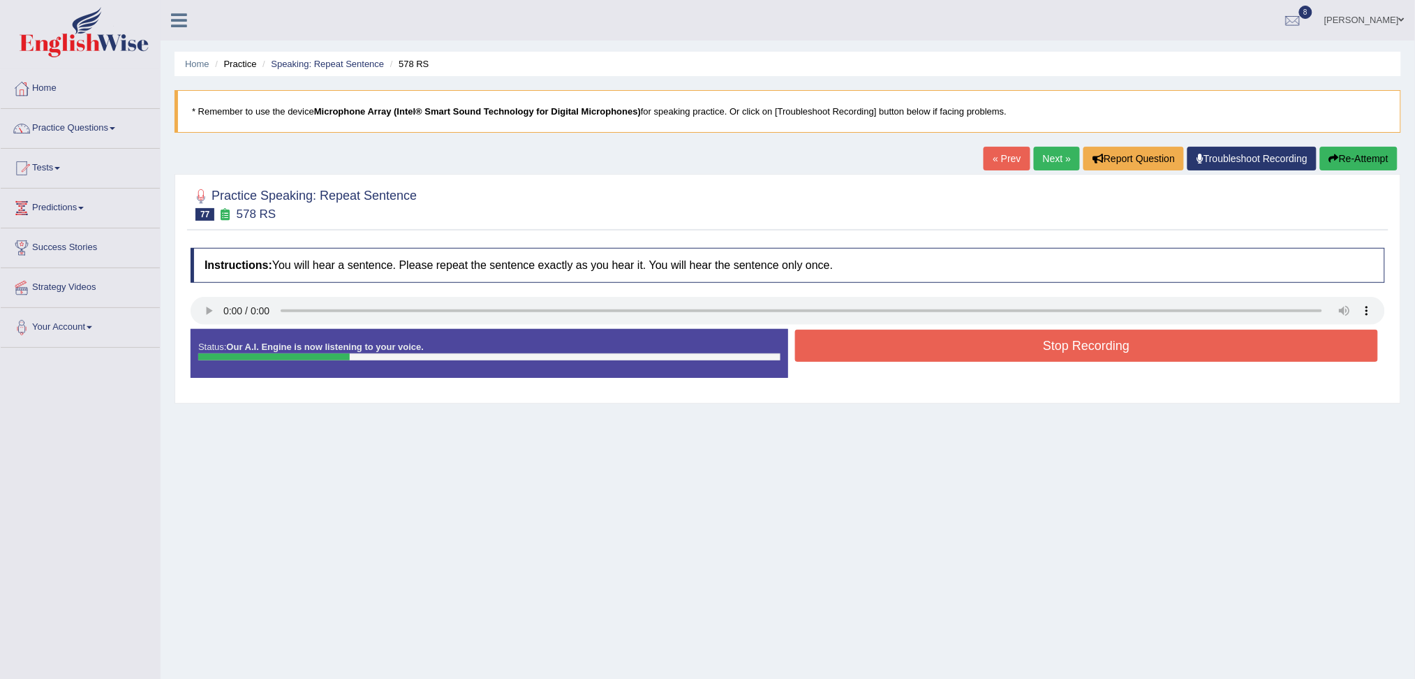
click at [896, 348] on button "Stop Recording" at bounding box center [1087, 345] width 584 height 32
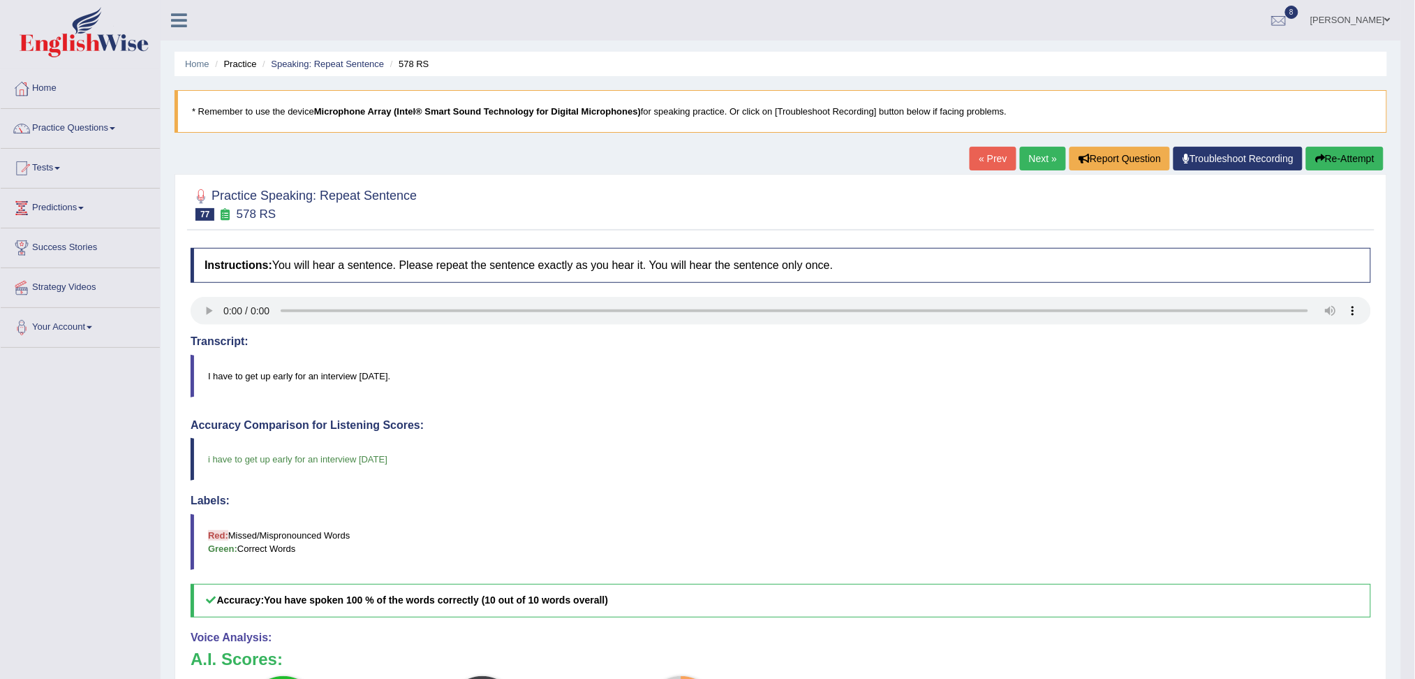
click at [1040, 160] on link "Next »" at bounding box center [1043, 159] width 46 height 24
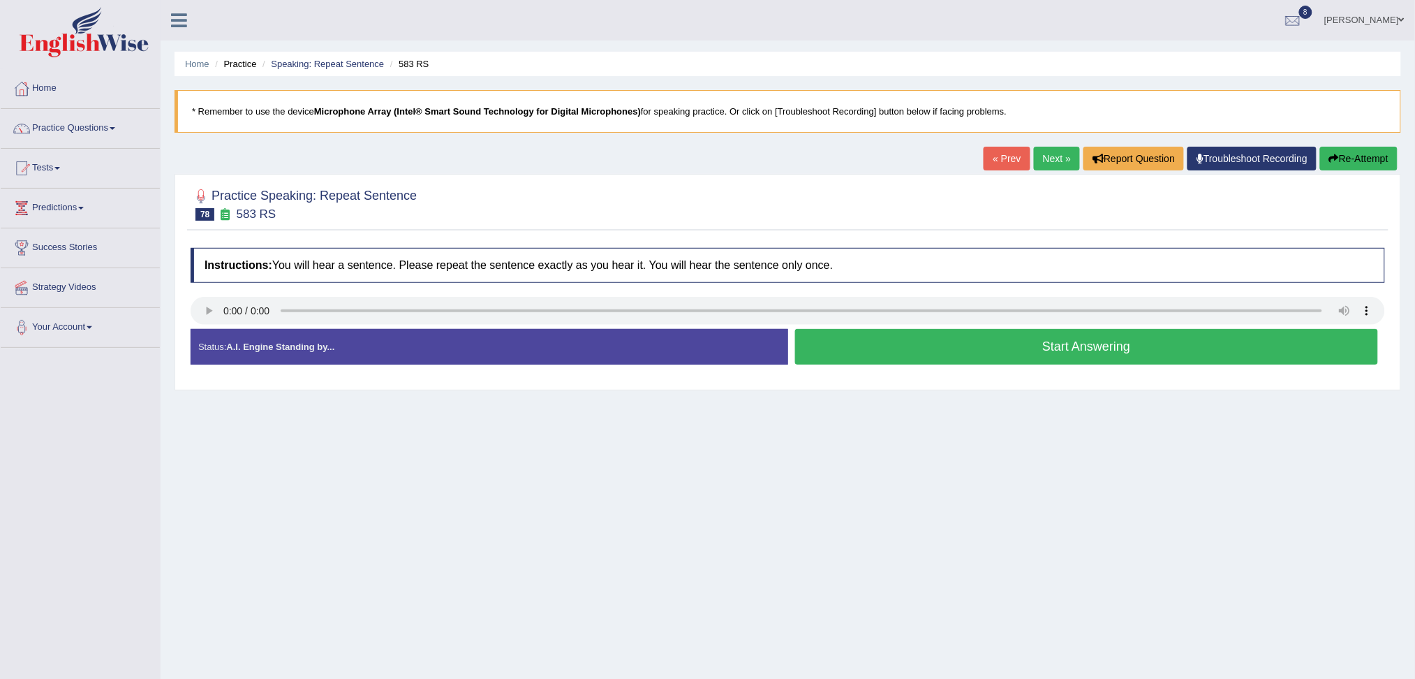
click at [998, 362] on button "Start Answering" at bounding box center [1087, 347] width 584 height 36
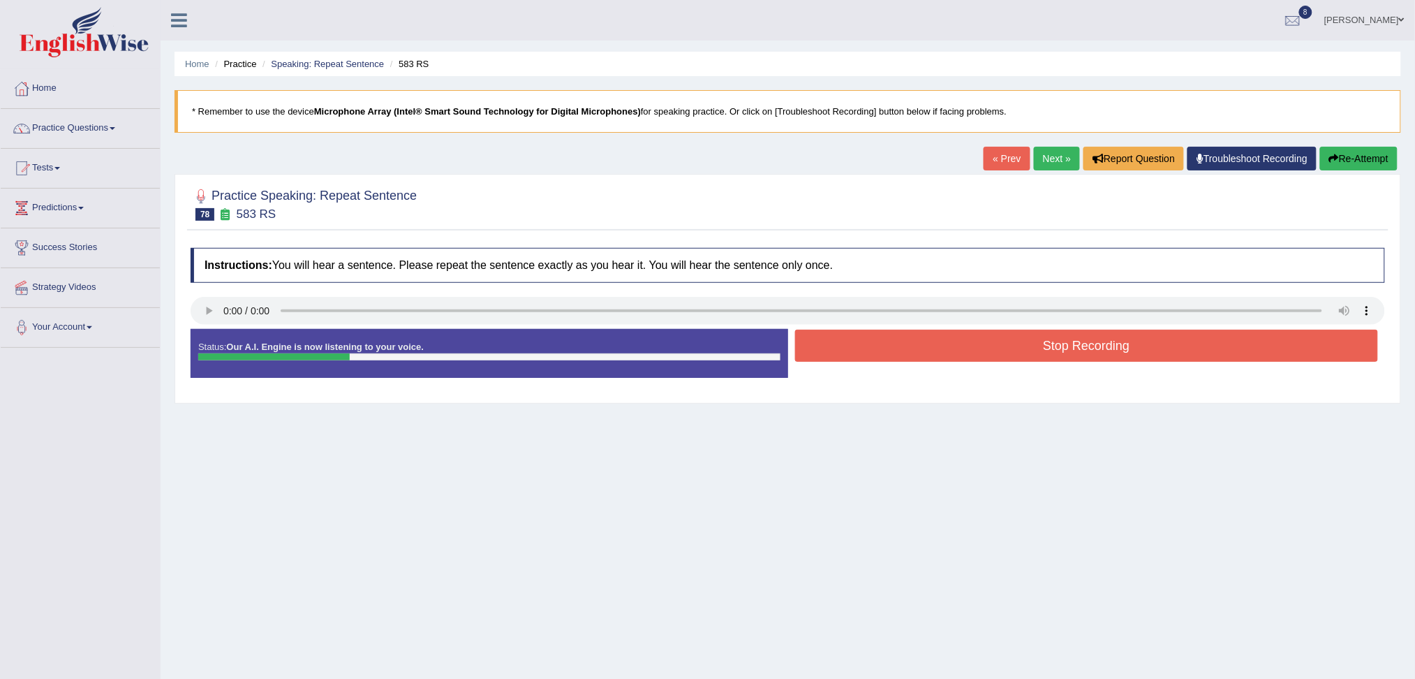
click at [912, 346] on button "Stop Recording" at bounding box center [1087, 345] width 584 height 32
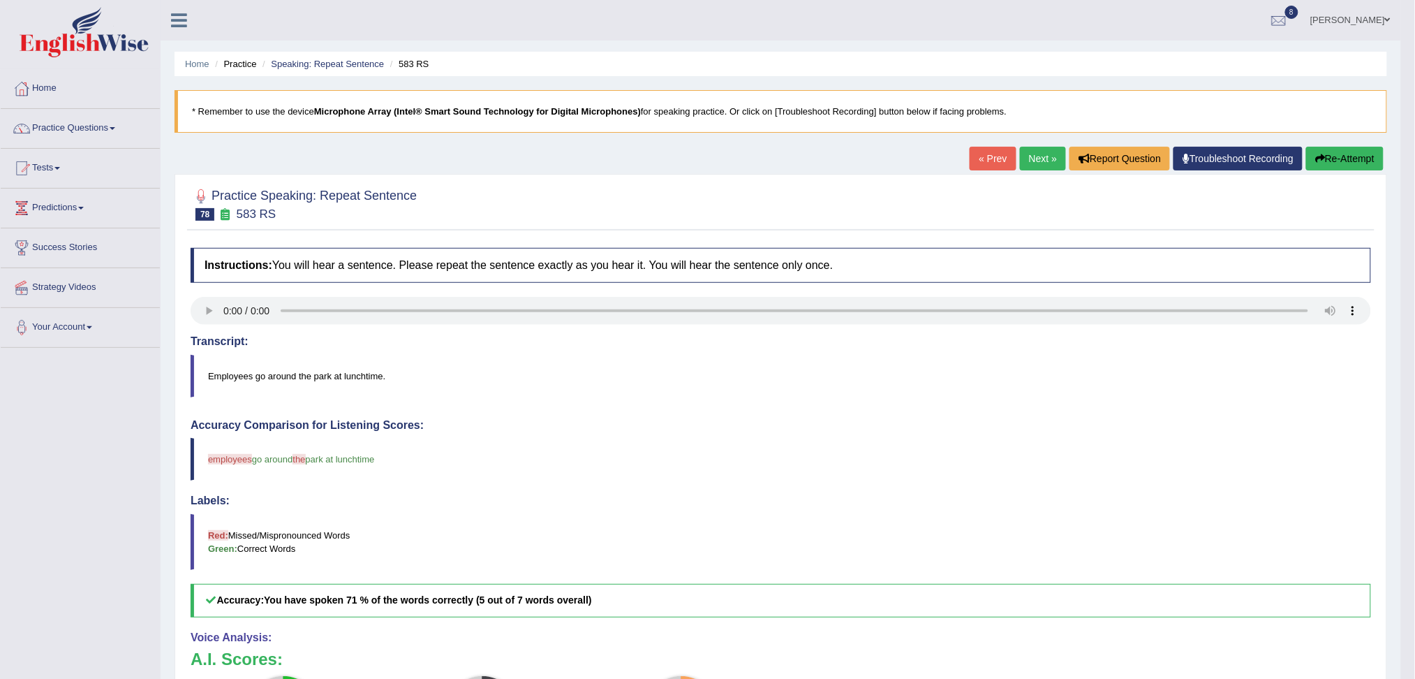
click at [1042, 162] on link "Next »" at bounding box center [1043, 159] width 46 height 24
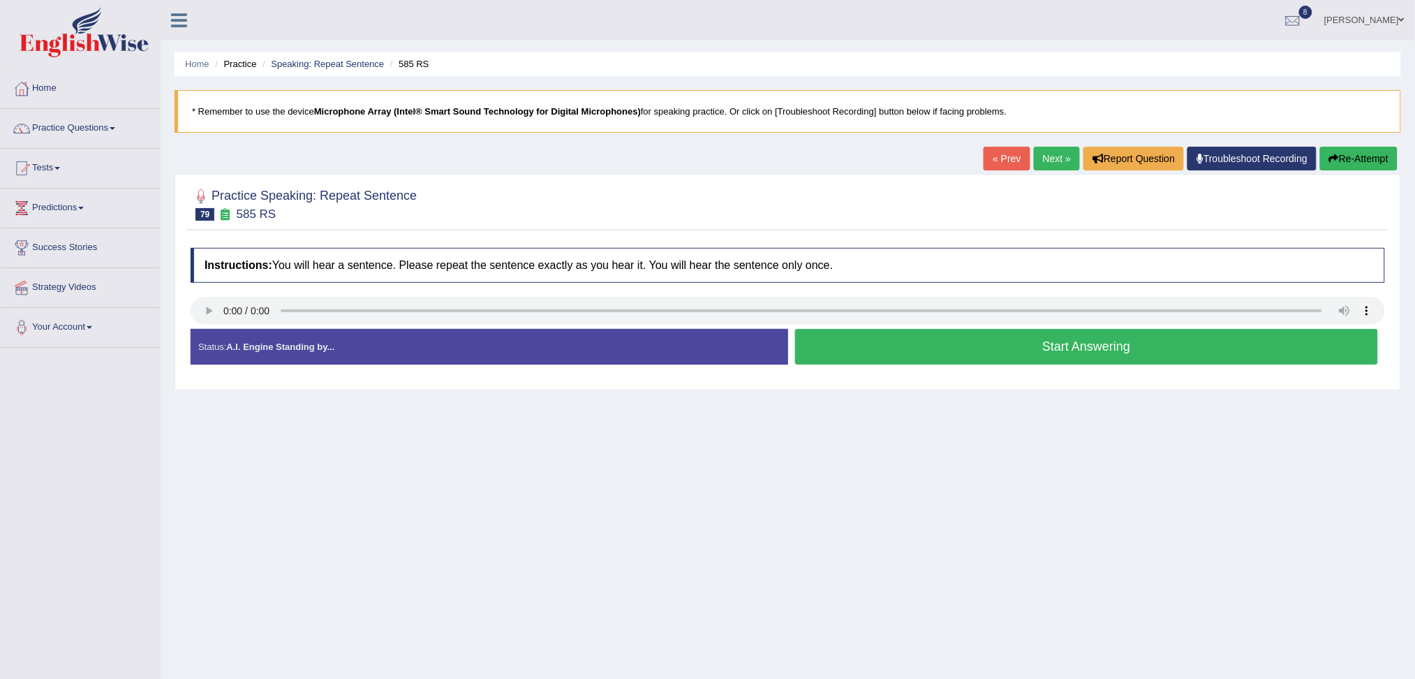
click at [958, 341] on button "Start Answering" at bounding box center [1087, 347] width 584 height 36
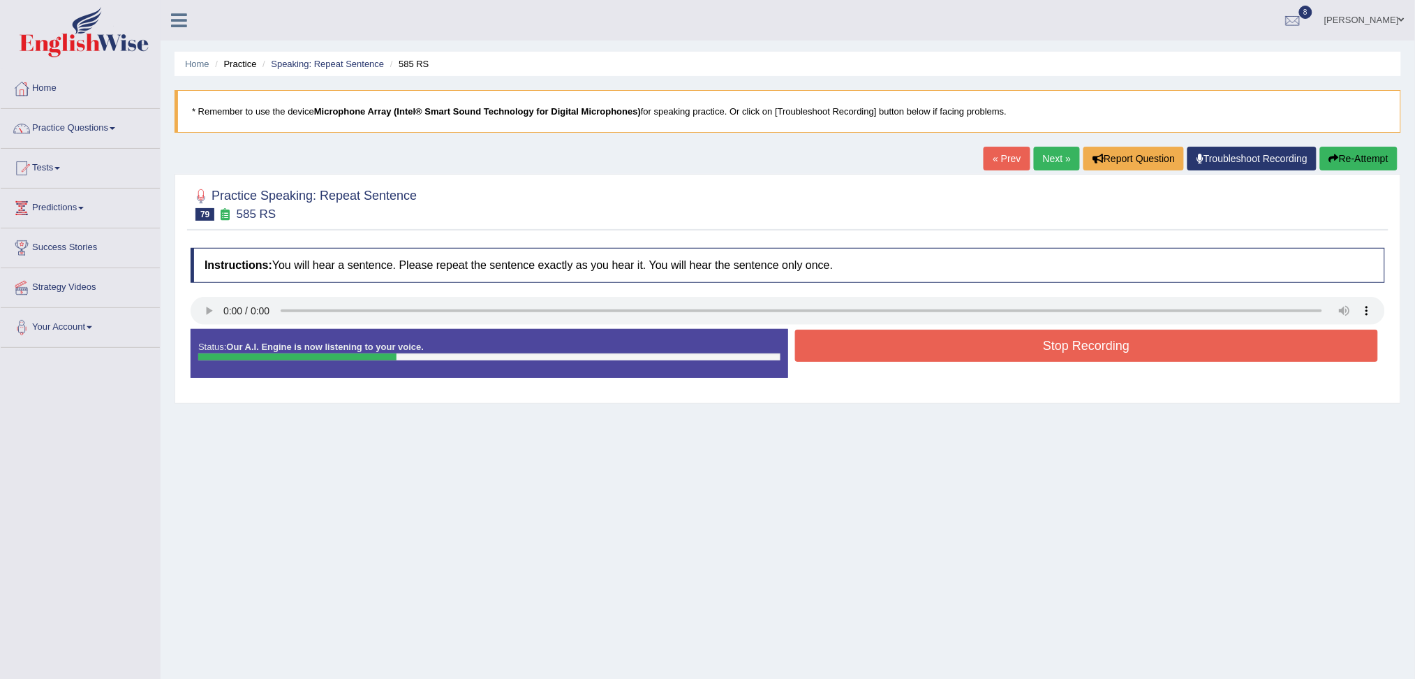
click at [1007, 355] on button "Stop Recording" at bounding box center [1087, 345] width 584 height 32
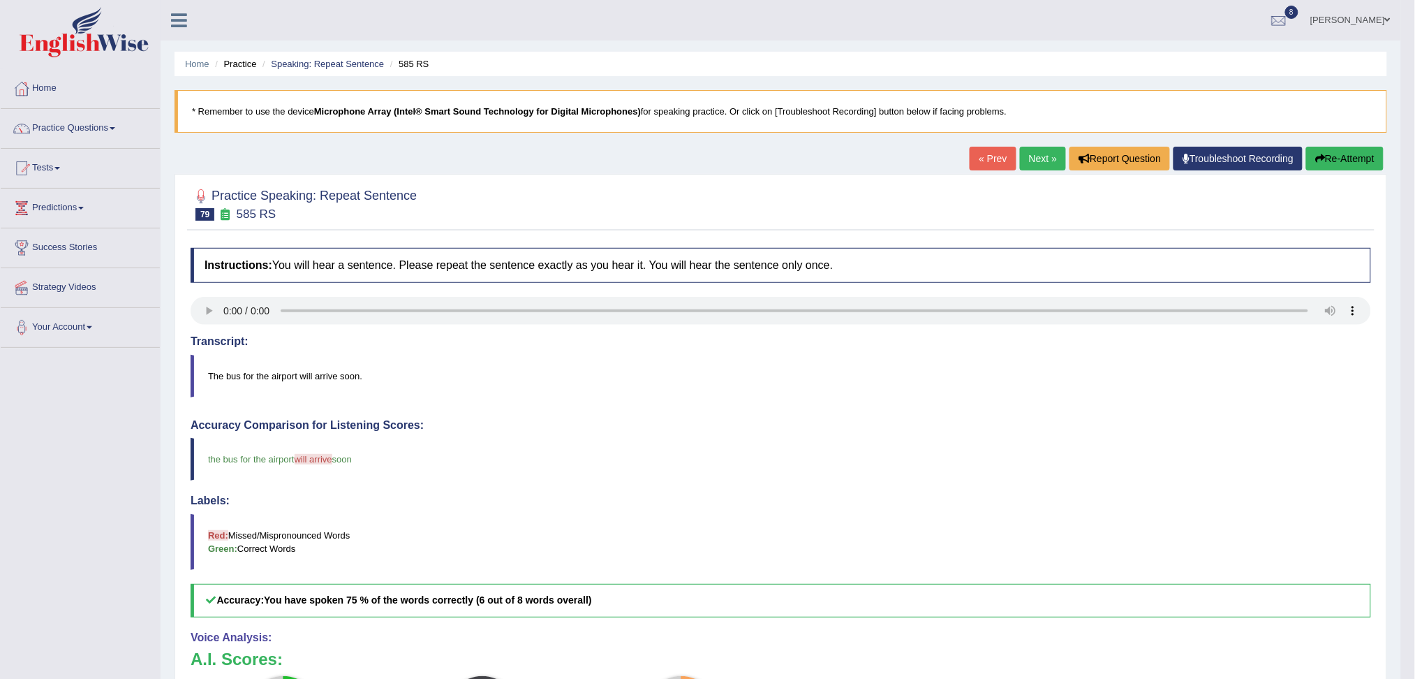
click at [1036, 161] on link "Next »" at bounding box center [1043, 159] width 46 height 24
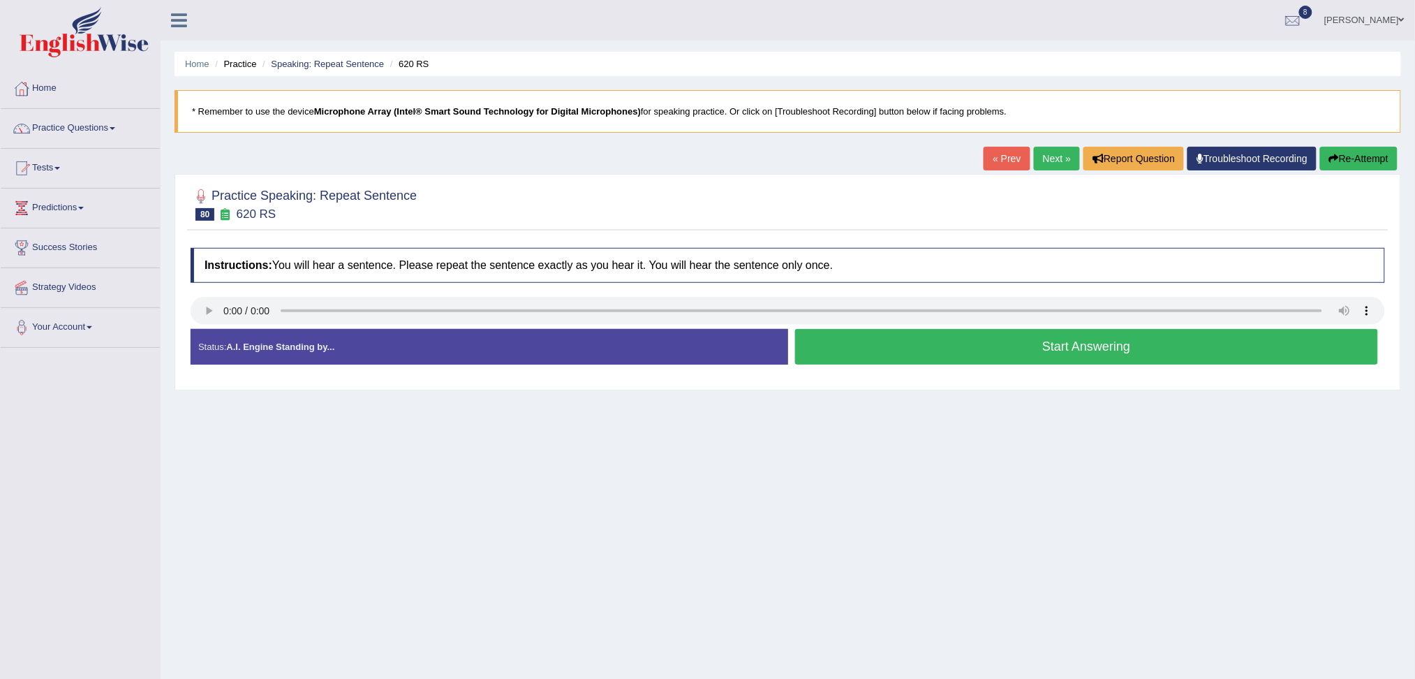
click at [898, 361] on button "Start Answering" at bounding box center [1087, 347] width 584 height 36
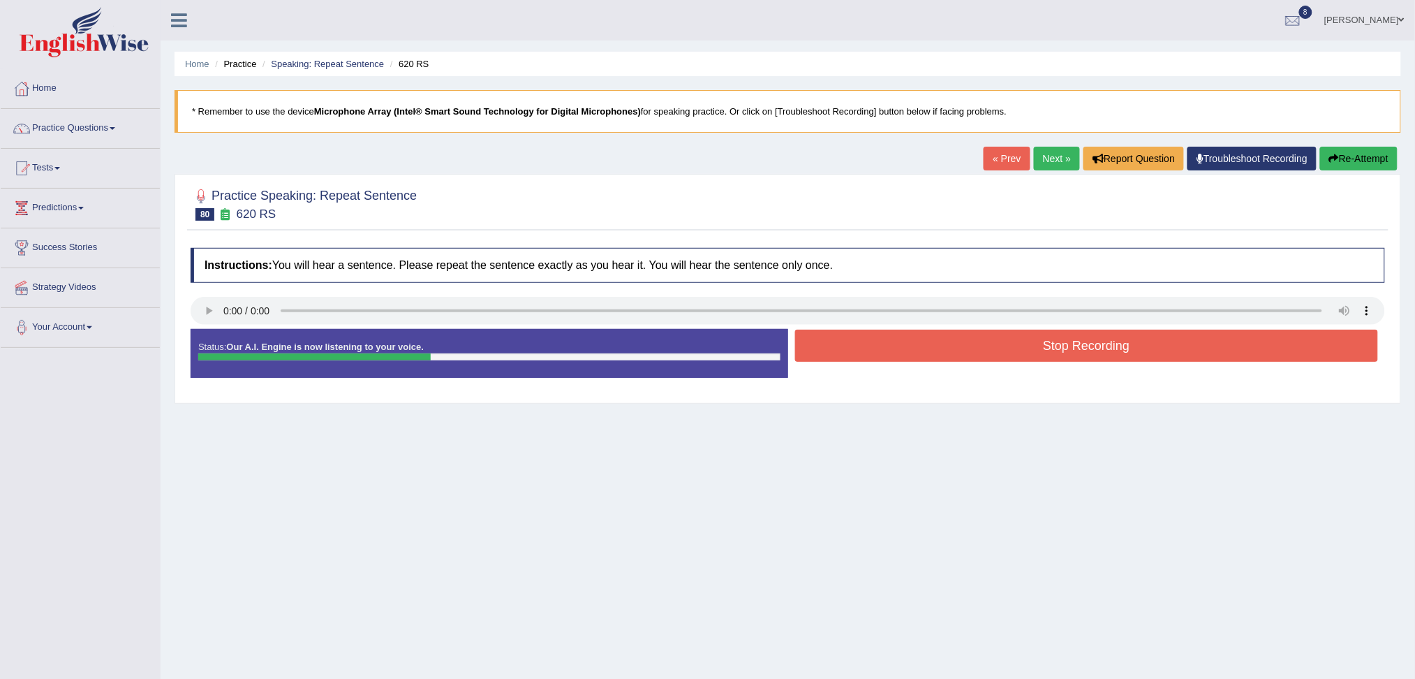
click at [898, 361] on button "Stop Recording" at bounding box center [1087, 345] width 584 height 32
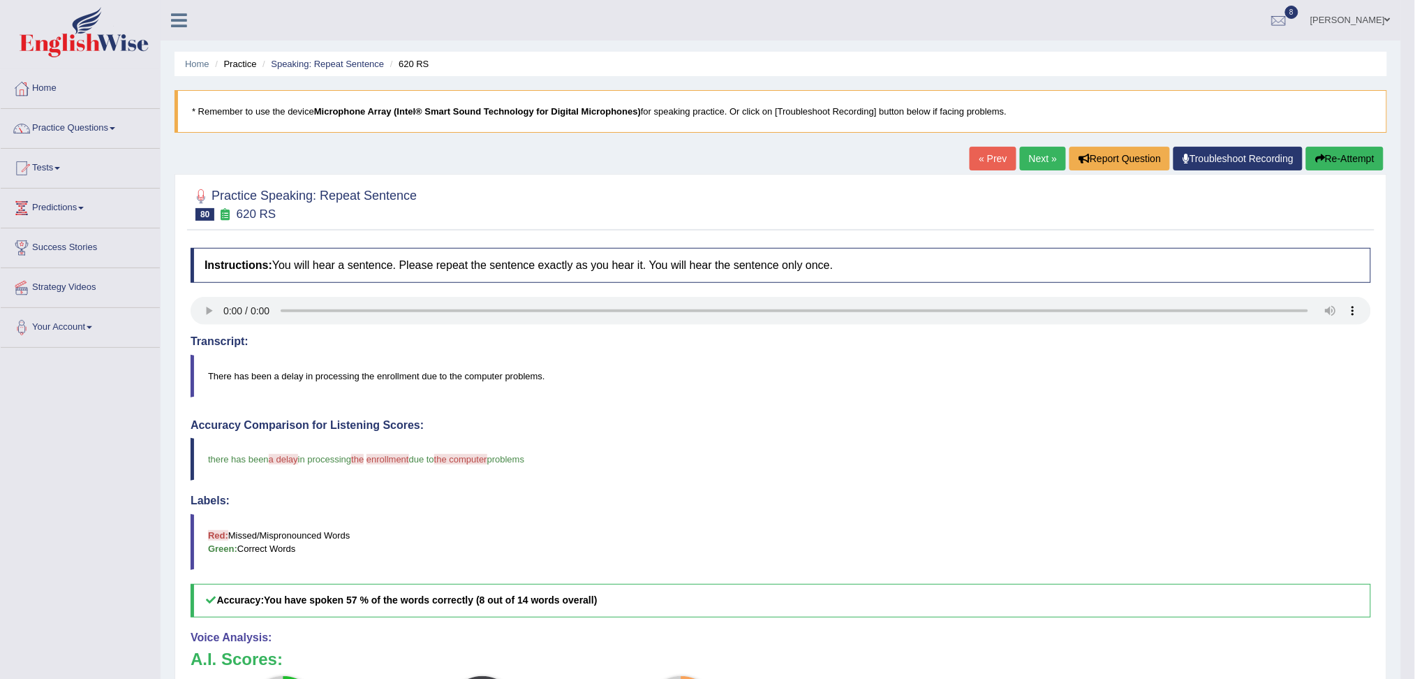
click at [1037, 166] on link "Next »" at bounding box center [1043, 159] width 46 height 24
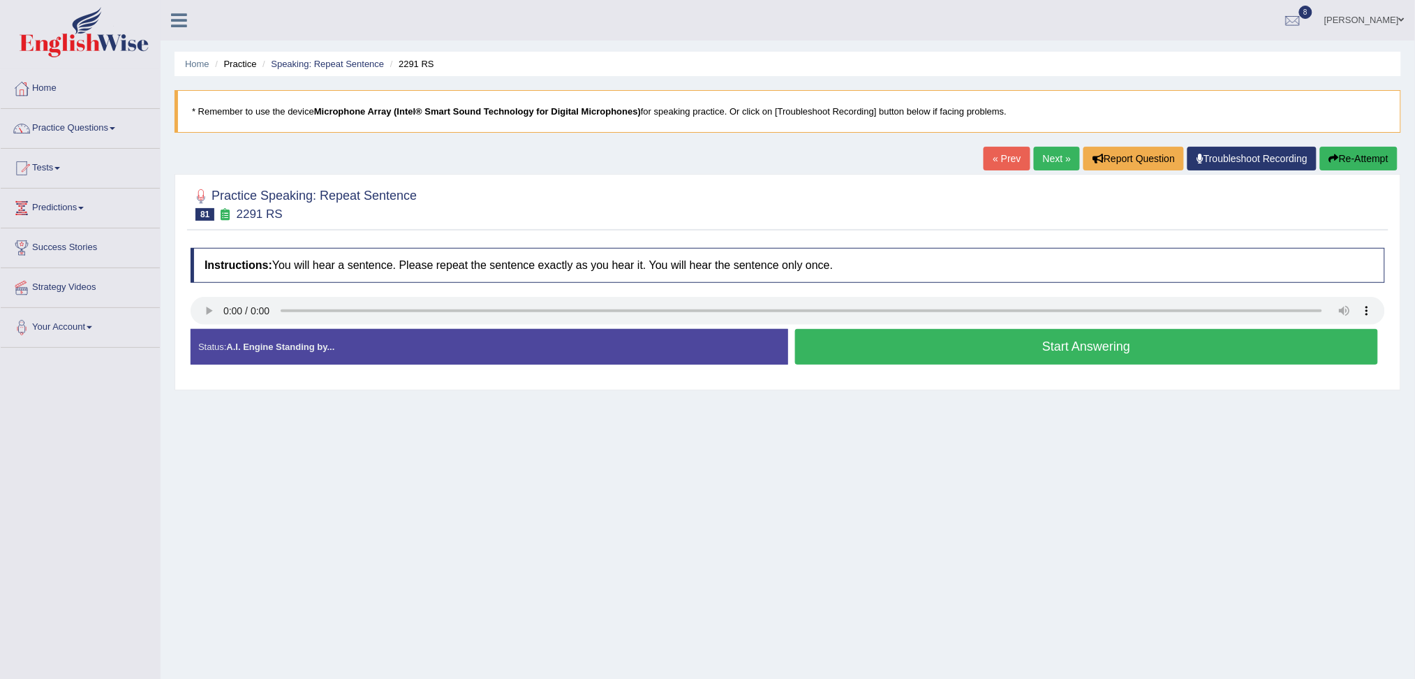
click at [902, 345] on button "Start Answering" at bounding box center [1087, 347] width 584 height 36
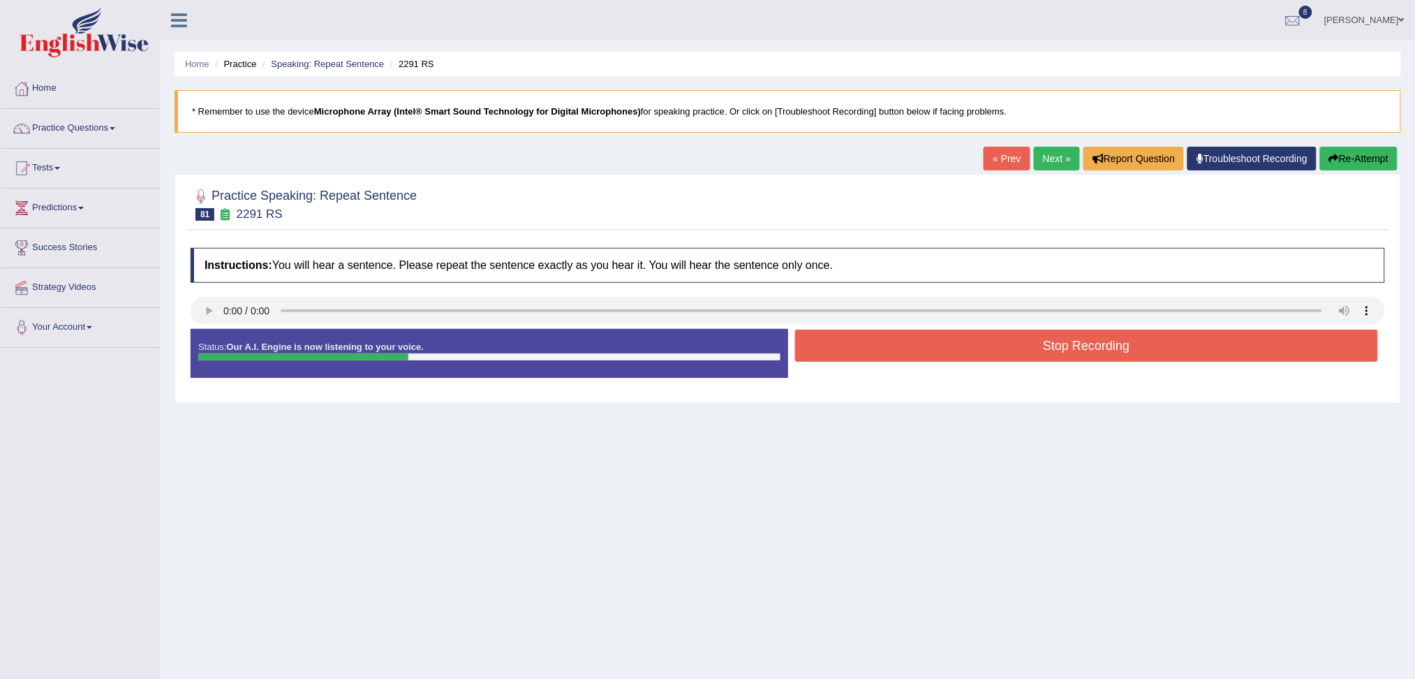
click at [902, 345] on button "Stop Recording" at bounding box center [1087, 345] width 584 height 32
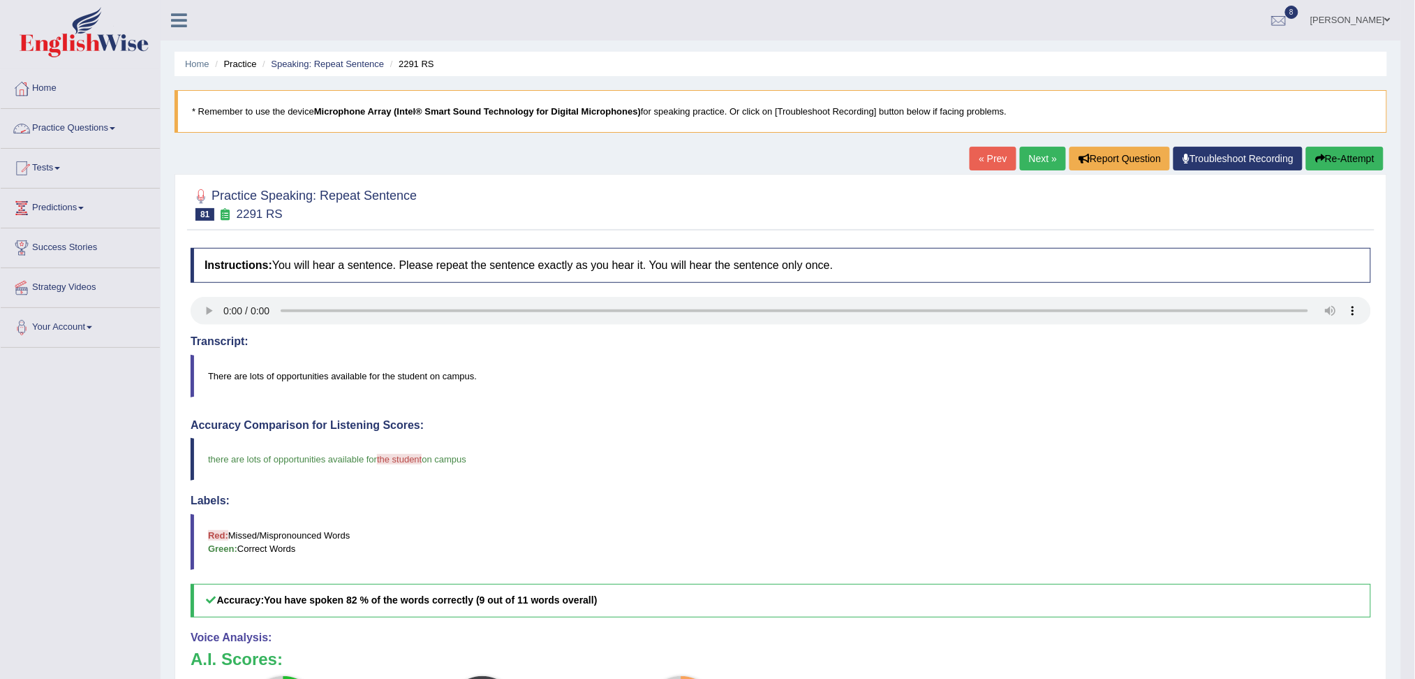
click at [82, 135] on link "Practice Questions" at bounding box center [80, 126] width 159 height 35
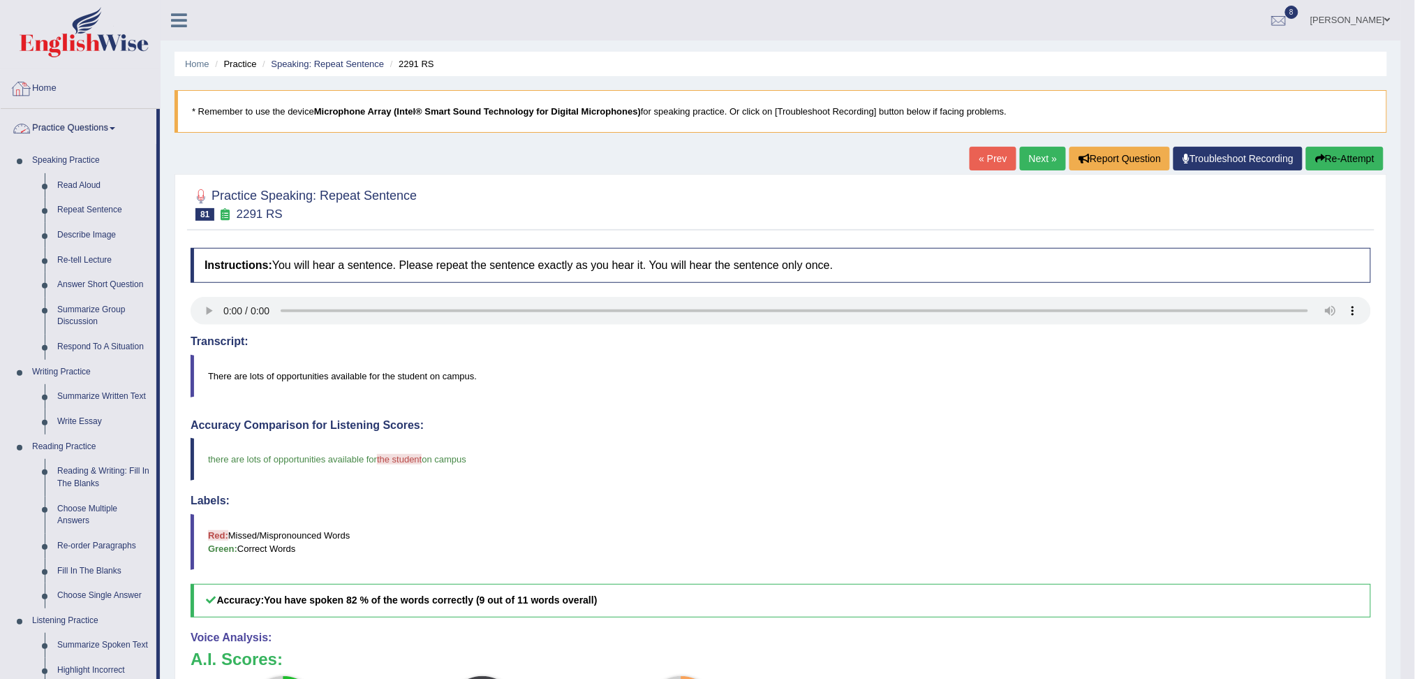
click at [96, 37] on img at bounding box center [84, 32] width 129 height 50
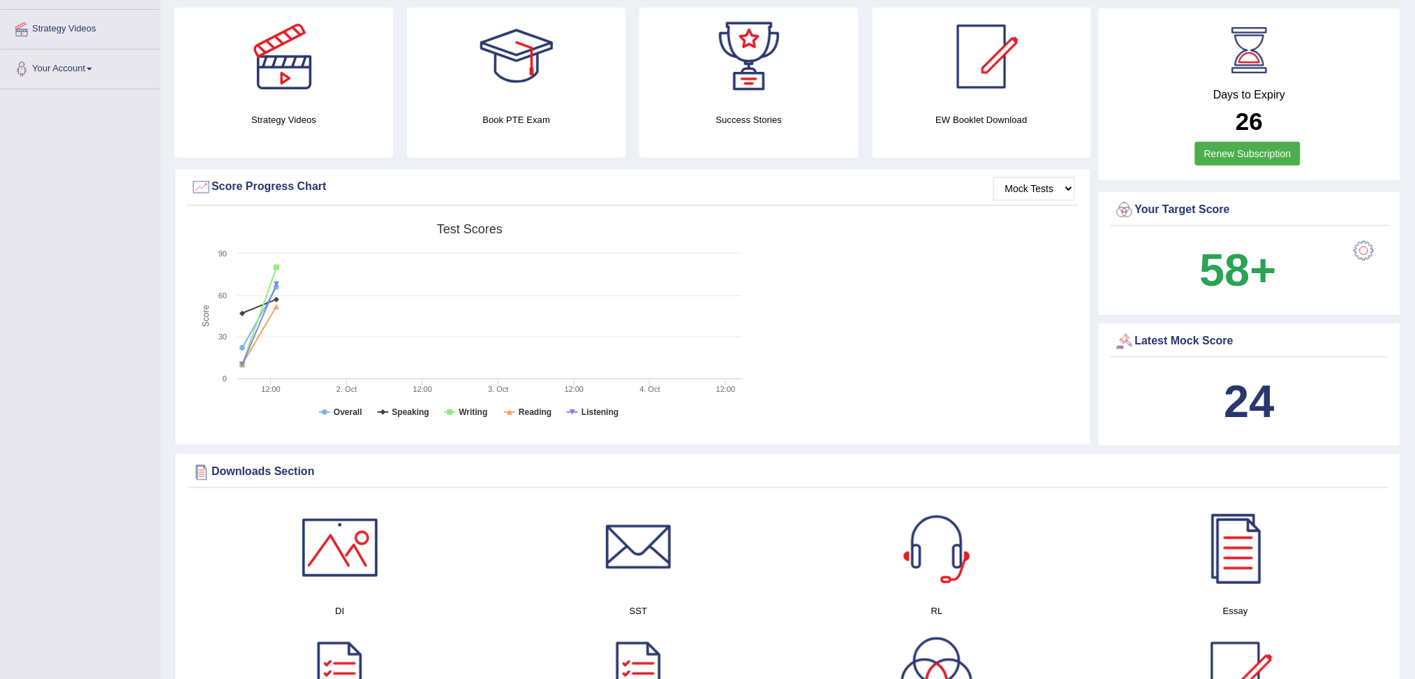
scroll to position [49, 0]
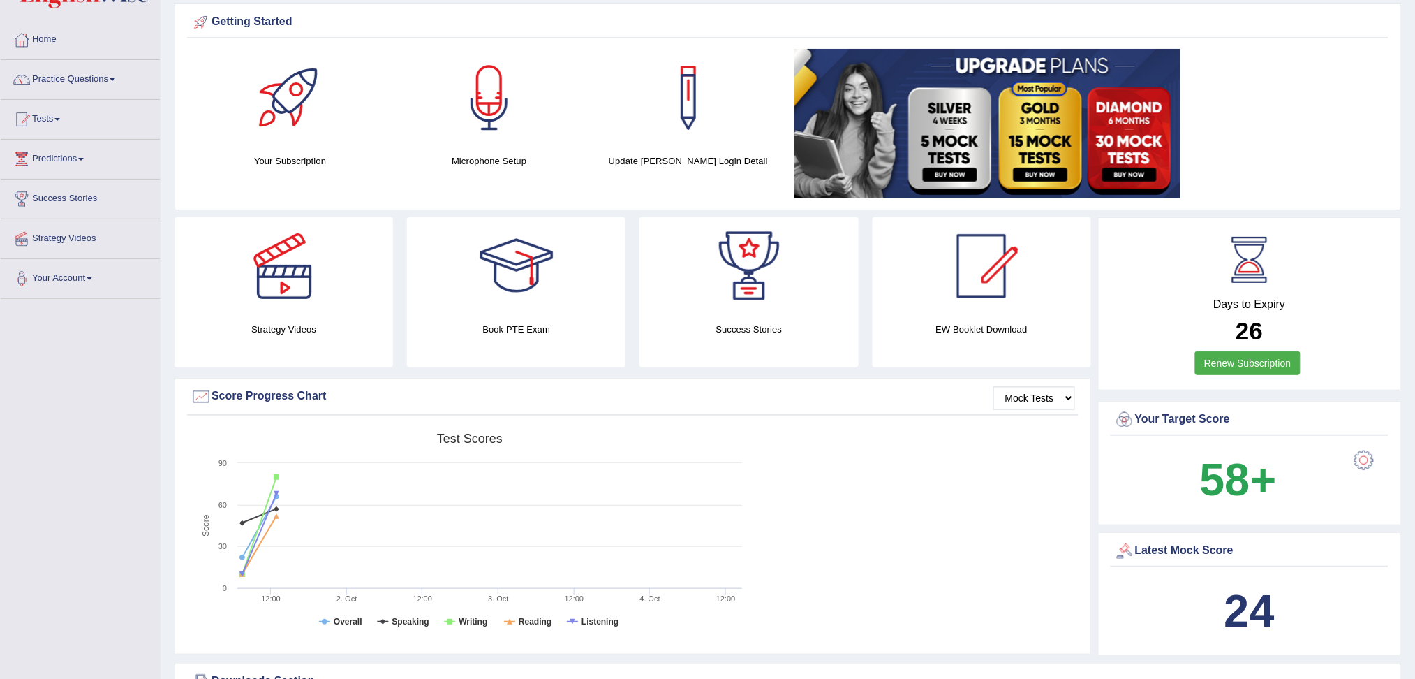
click at [1414, 96] on html "Toggle navigation Home Practice Questions Speaking Practice Read Aloud Repeat S…" at bounding box center [707, 290] width 1415 height 679
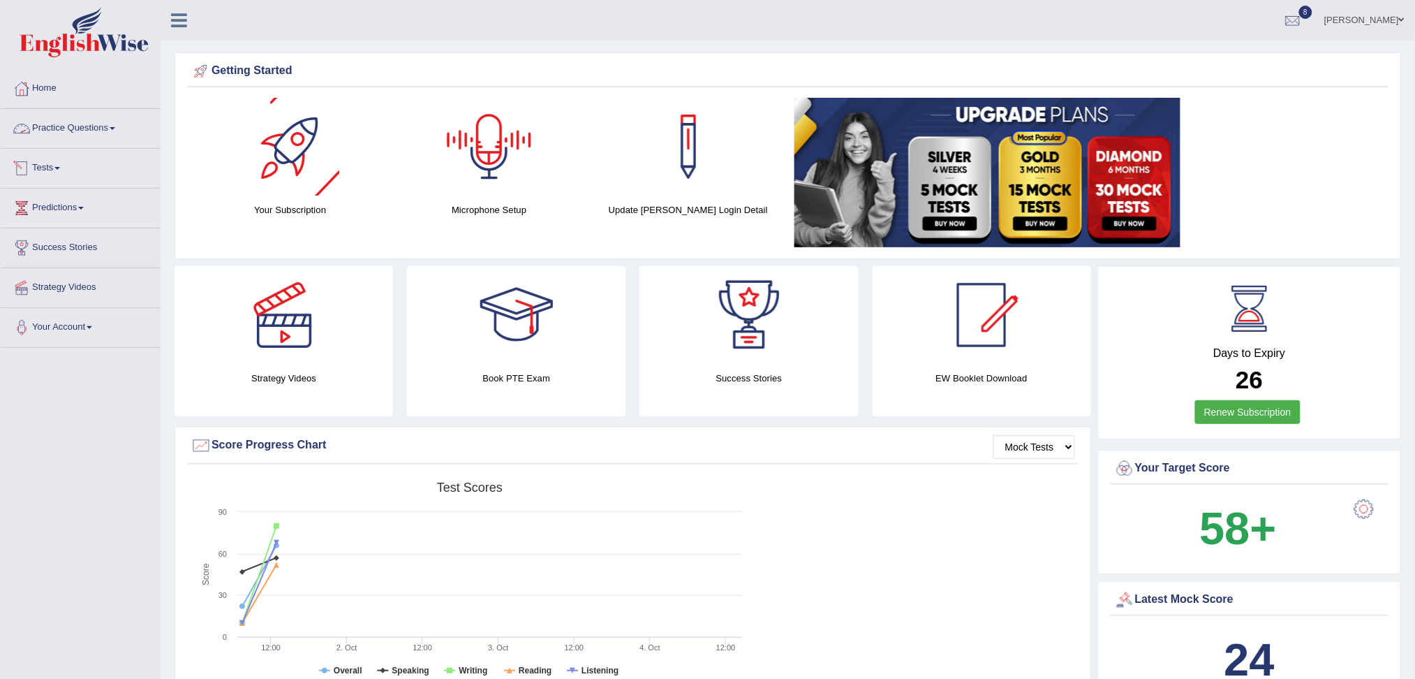
click at [93, 128] on link "Practice Questions" at bounding box center [80, 126] width 159 height 35
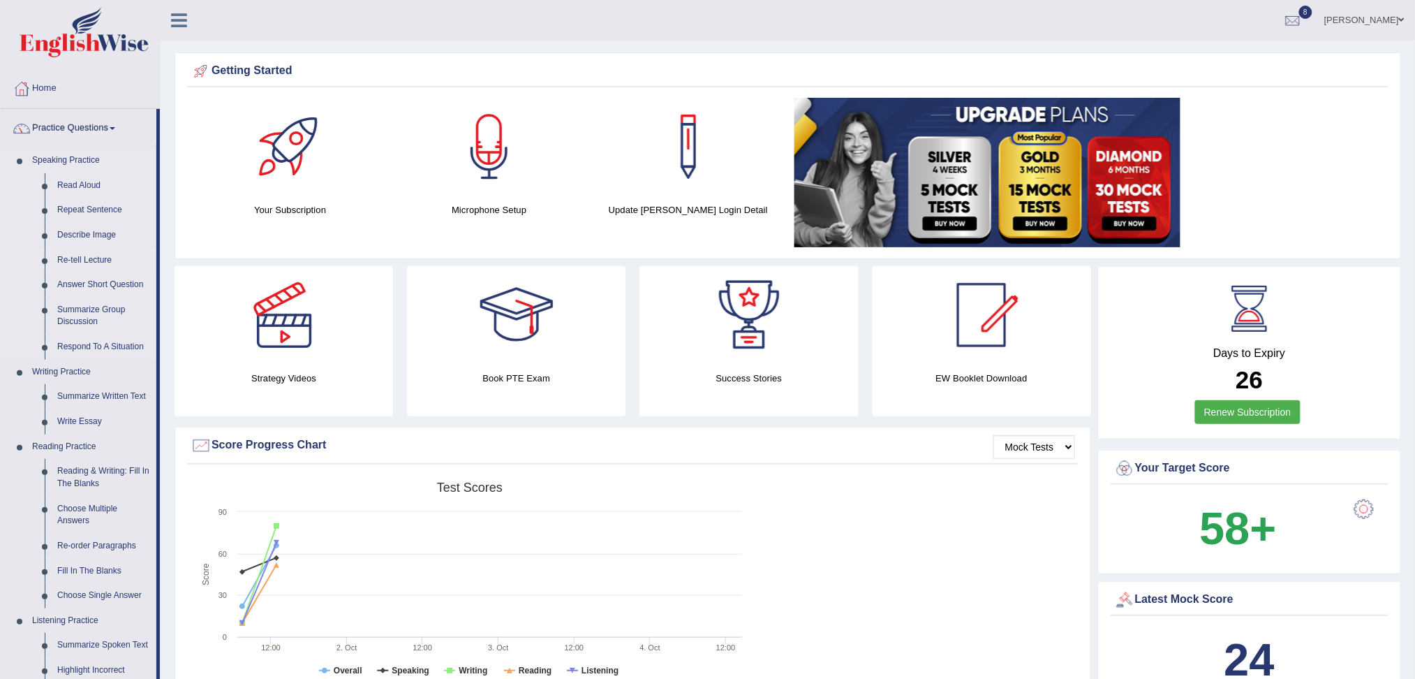
click at [94, 255] on link "Re-tell Lecture" at bounding box center [103, 260] width 105 height 25
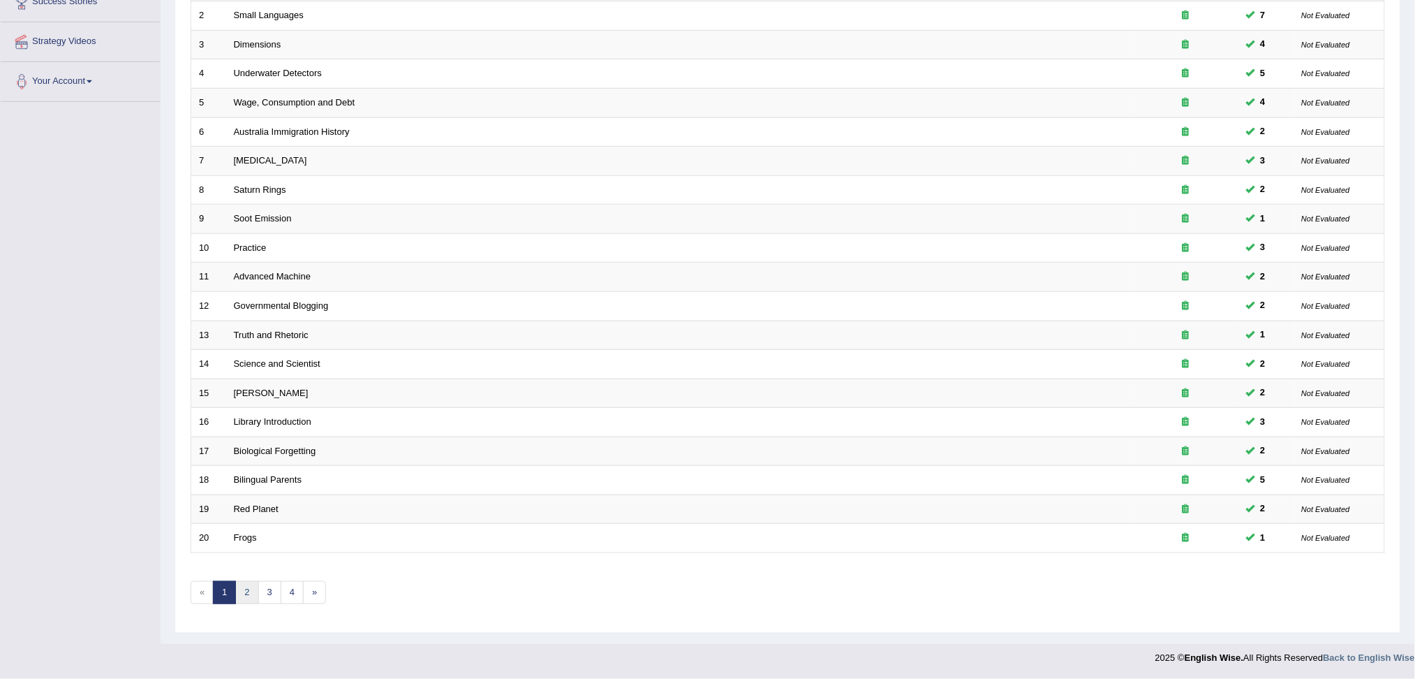
click at [251, 596] on link "2" at bounding box center [246, 592] width 23 height 23
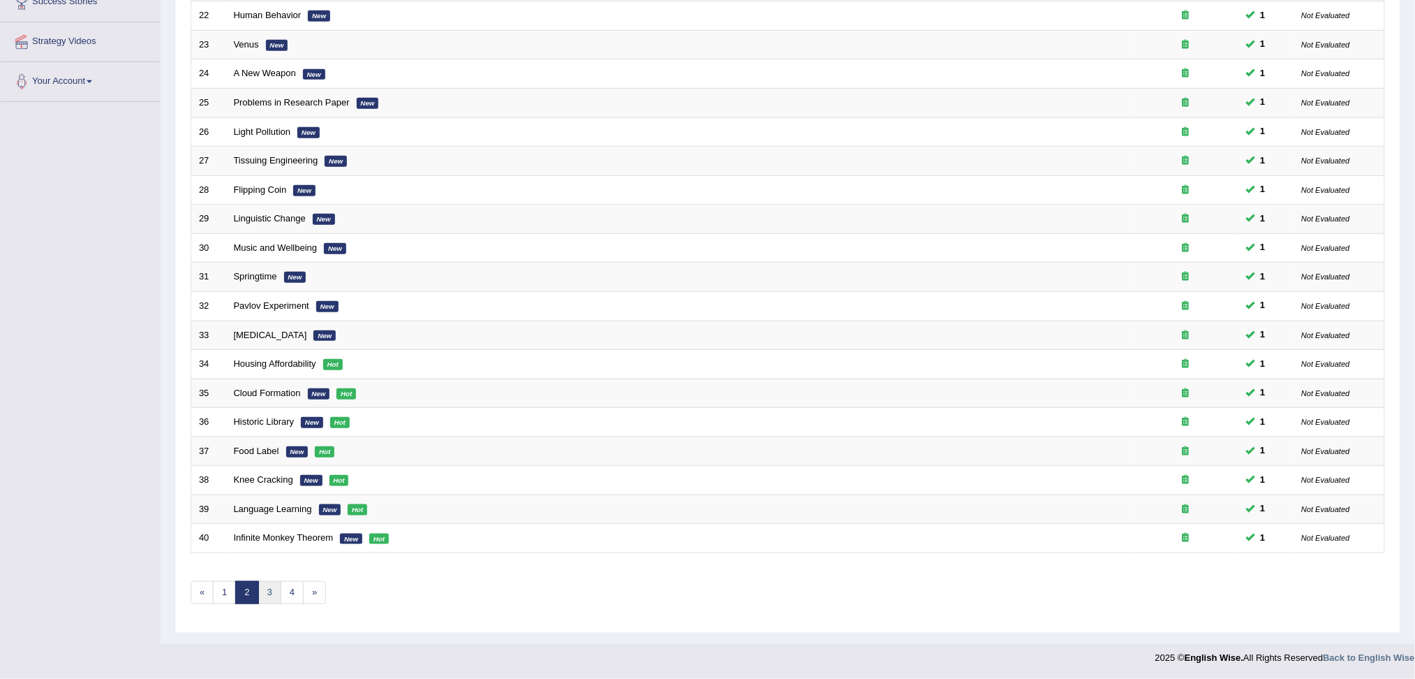
click at [277, 591] on link "3" at bounding box center [269, 592] width 23 height 23
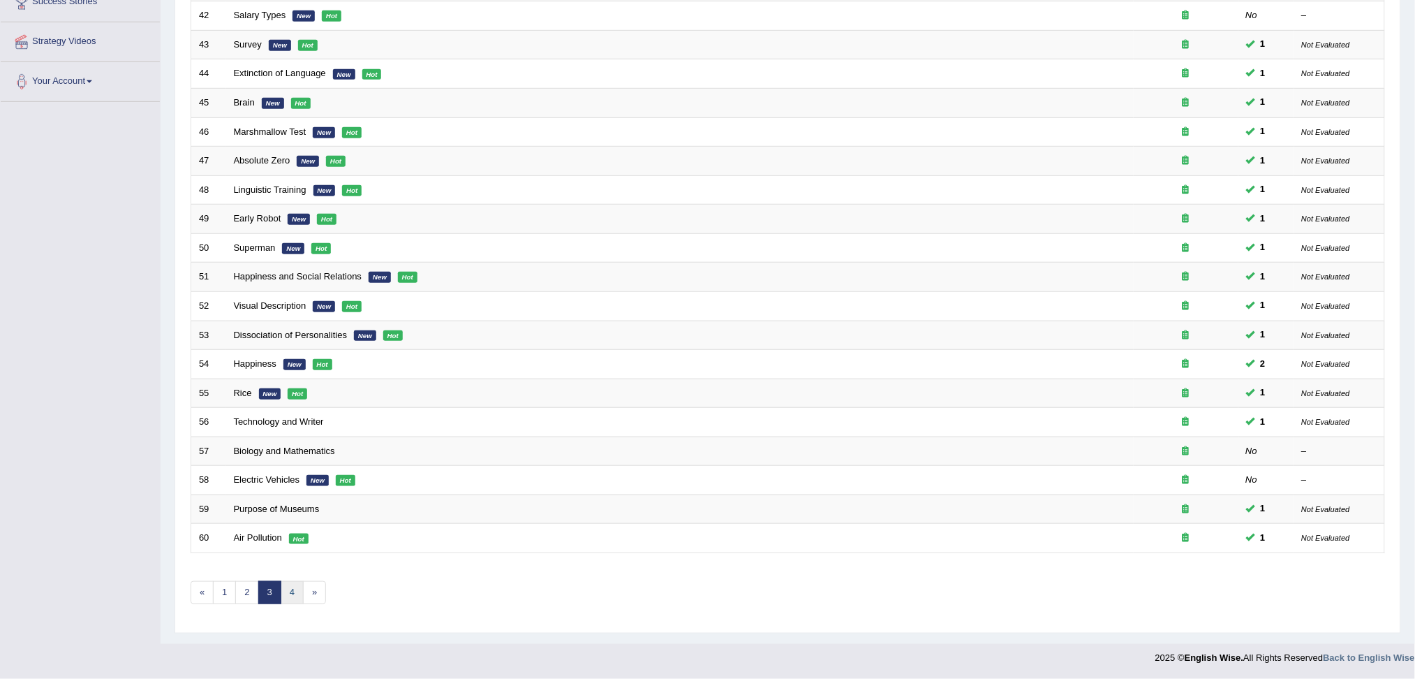
click at [295, 591] on link "4" at bounding box center [292, 592] width 23 height 23
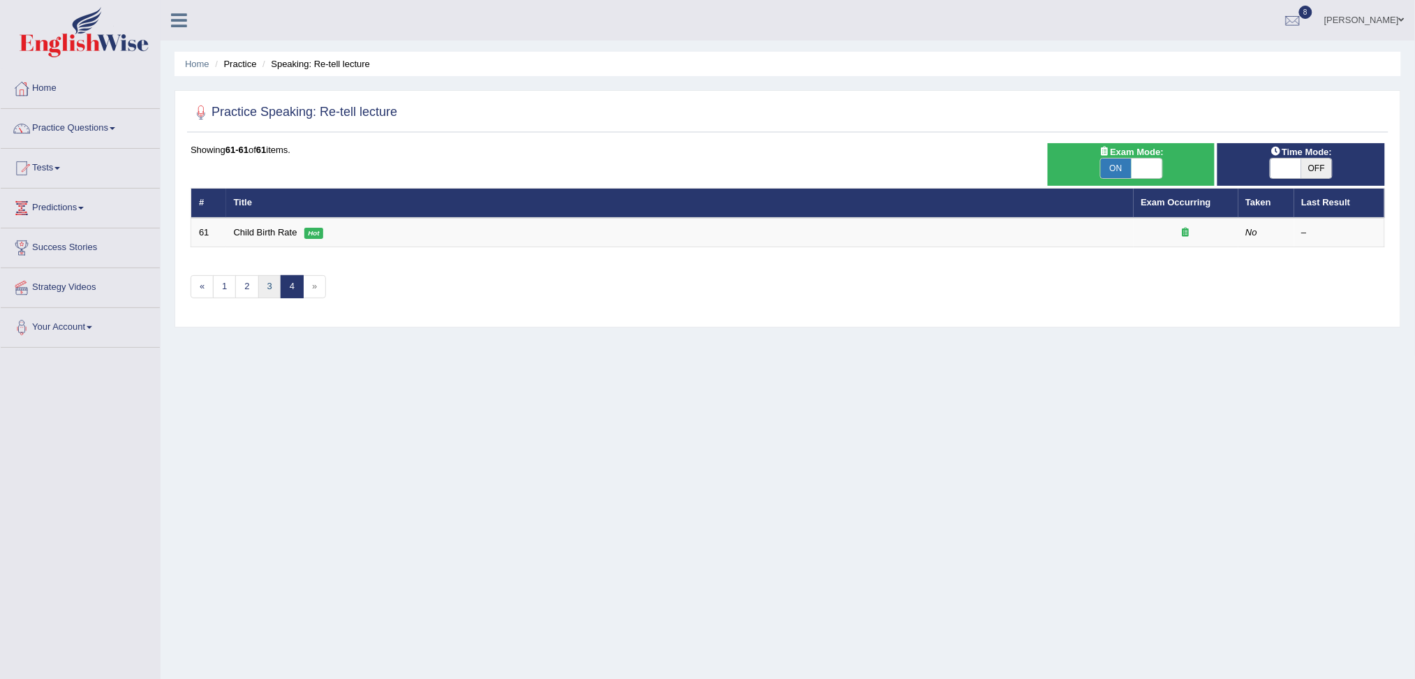
click at [265, 291] on link "3" at bounding box center [269, 286] width 23 height 23
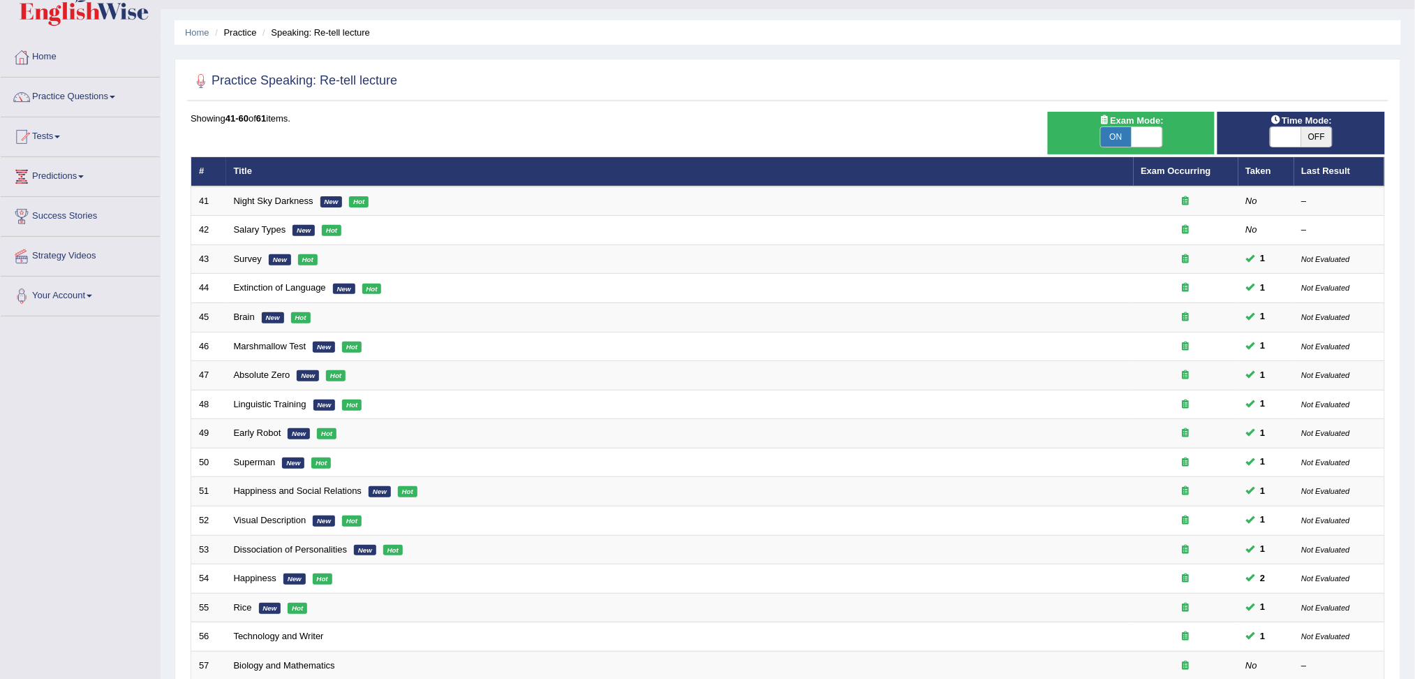
scroll to position [37, 0]
